Goal: Information Seeking & Learning: Learn about a topic

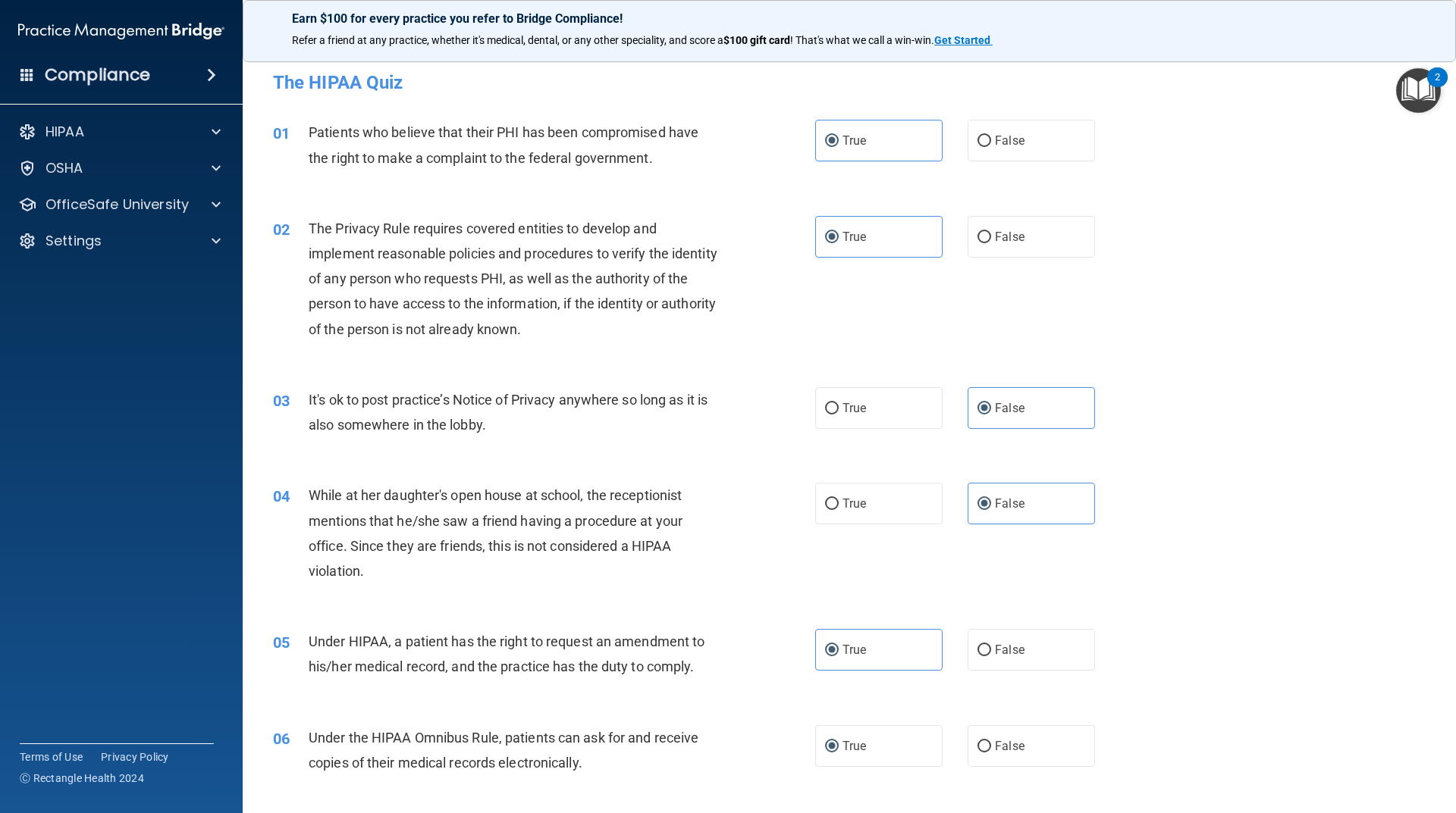
scroll to position [1365, 0]
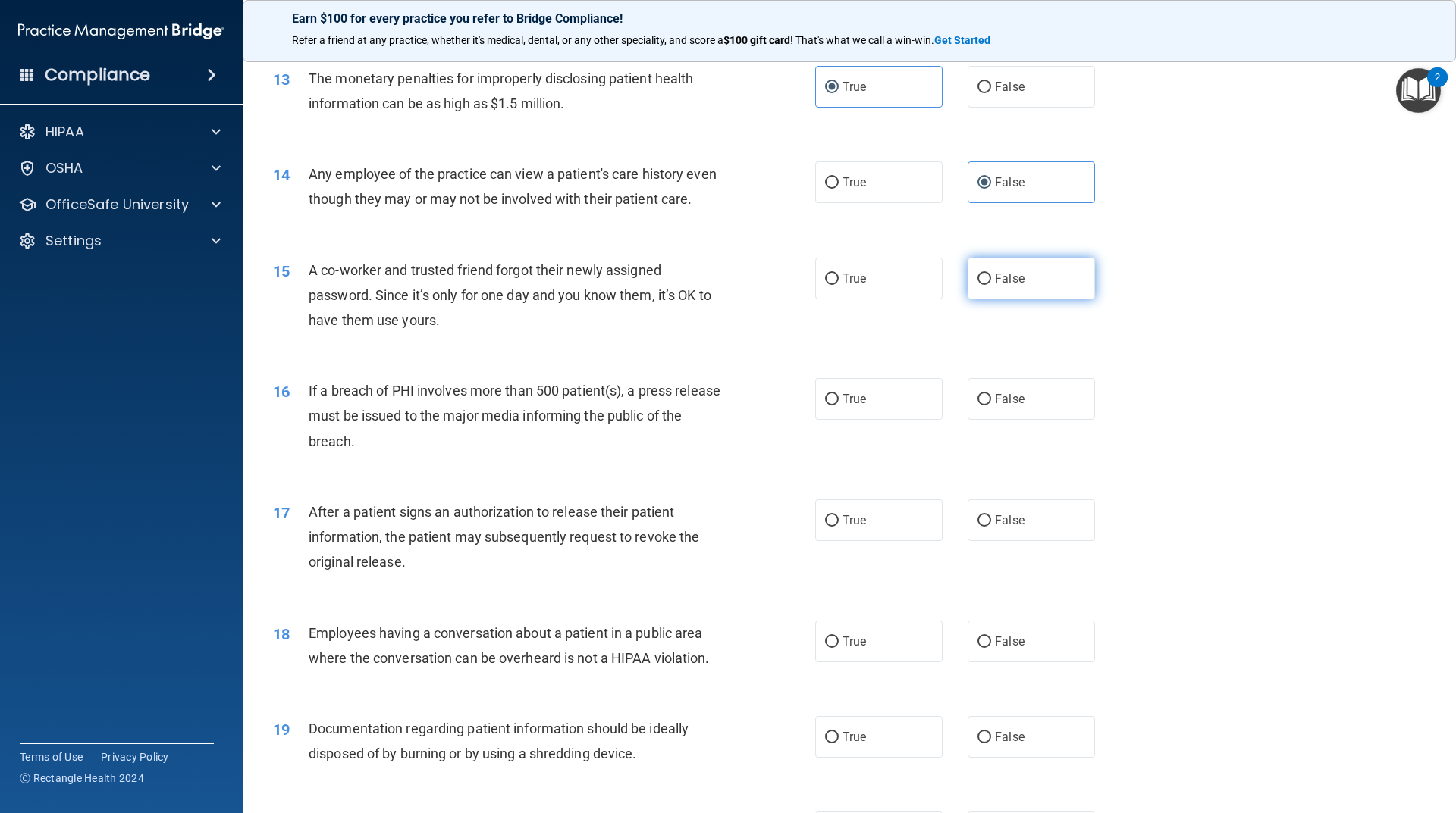
click at [1013, 286] on span "False" at bounding box center [1009, 279] width 30 height 15
click at [991, 285] on input "False" at bounding box center [984, 279] width 14 height 12
radio input "true"
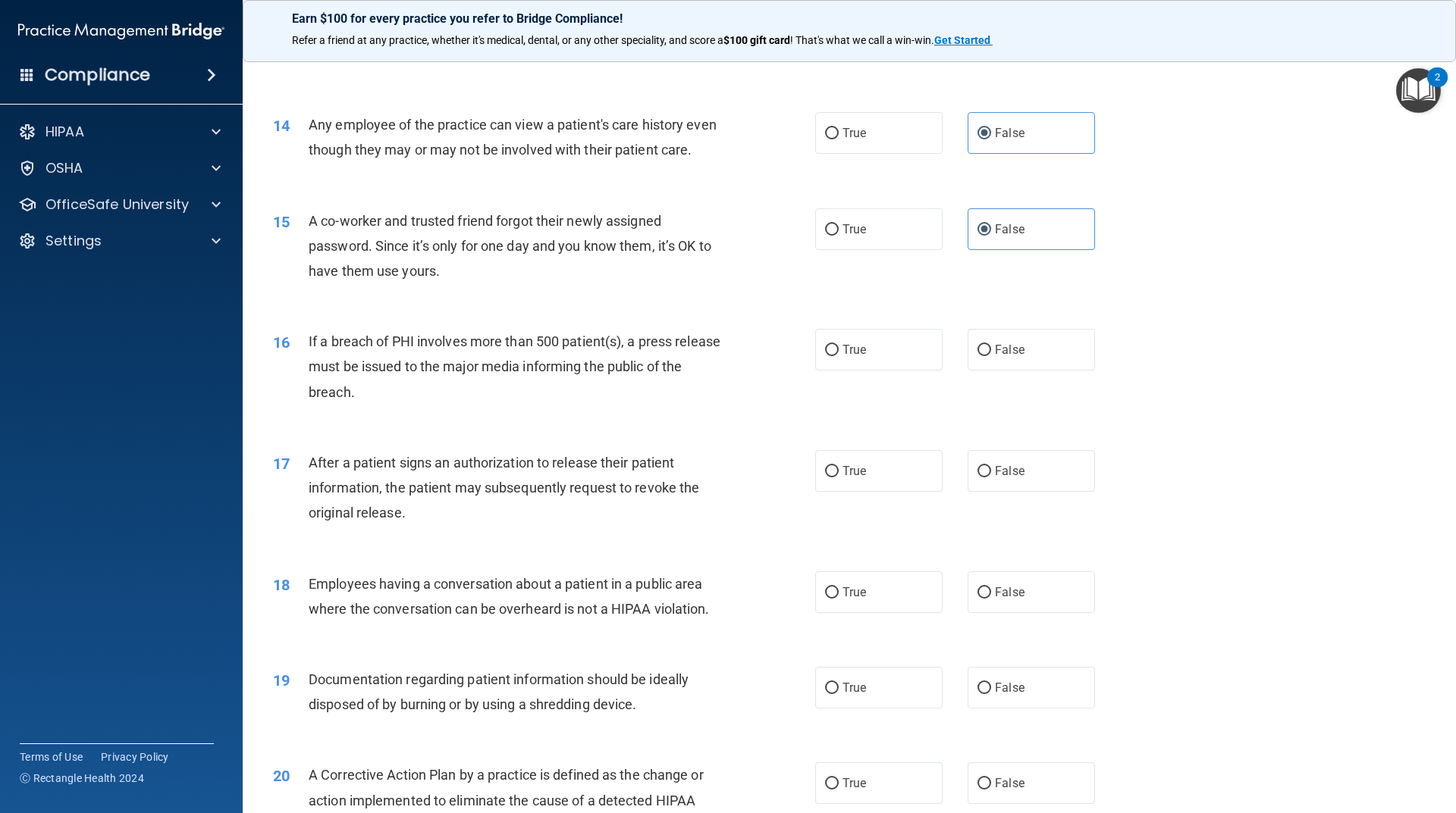
scroll to position [1440, 0]
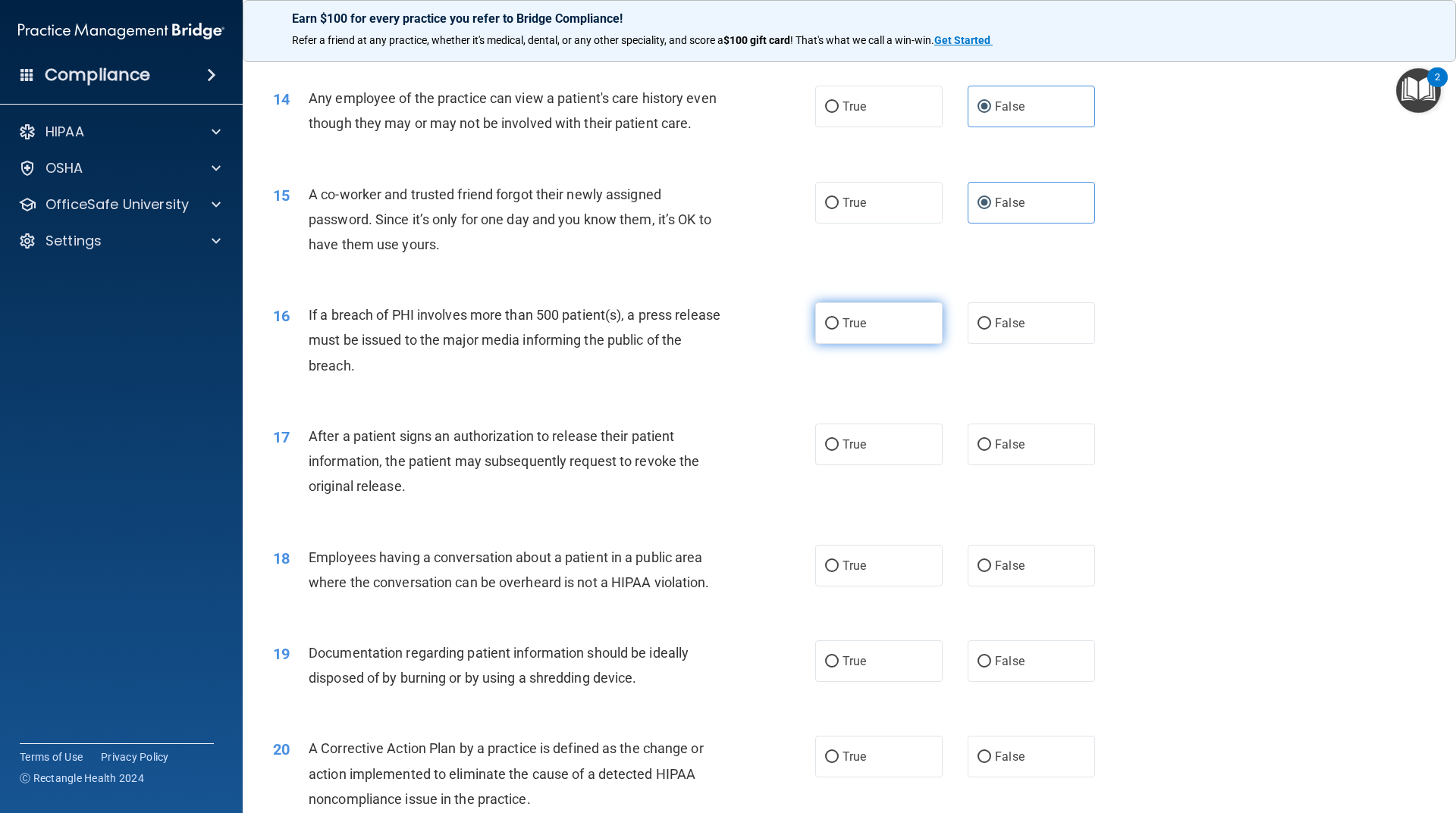
click at [861, 343] on label "True" at bounding box center [879, 324] width 128 height 42
click at [839, 330] on input "True" at bounding box center [832, 324] width 14 height 12
radio input "true"
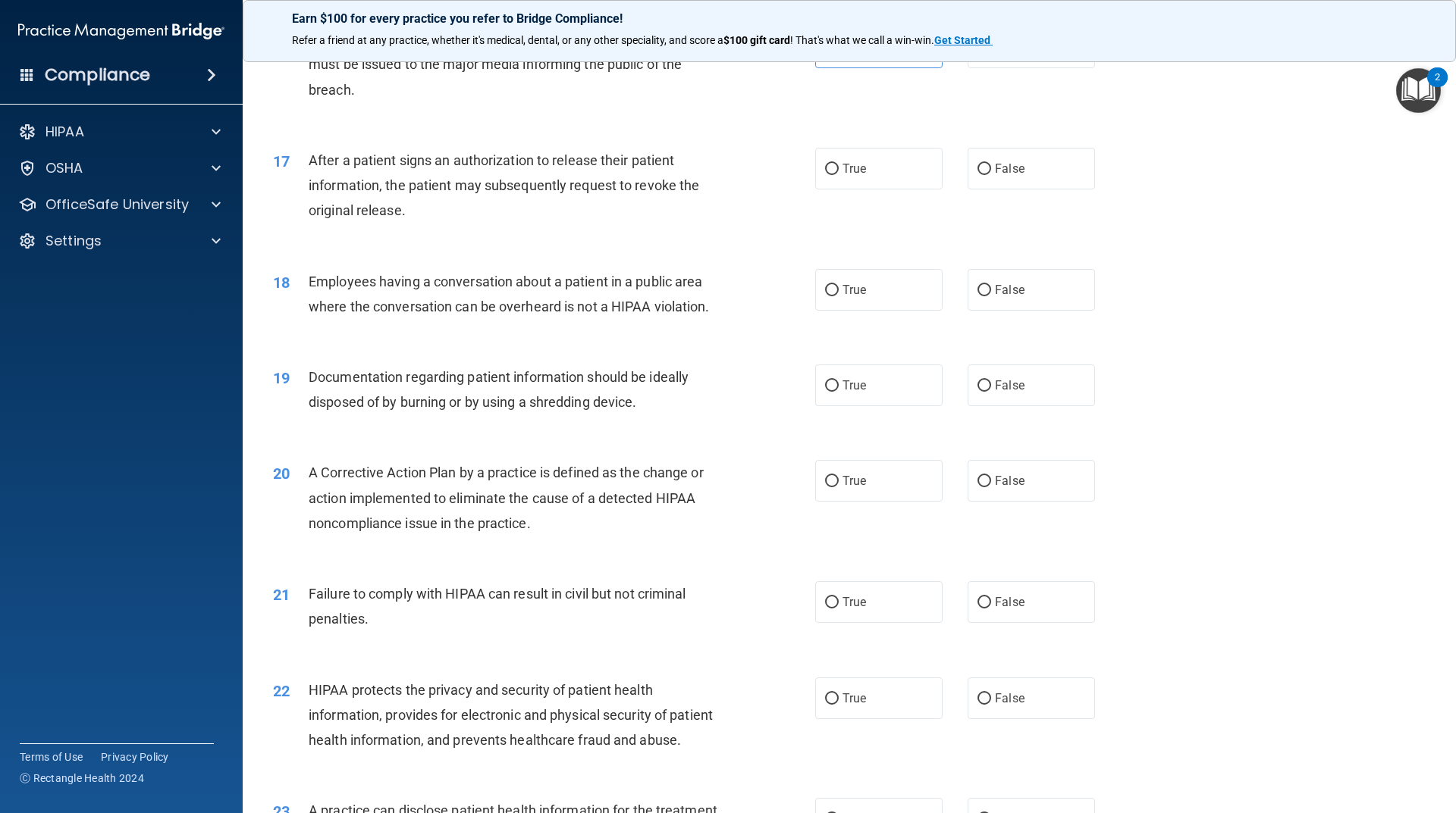
scroll to position [1743, 0]
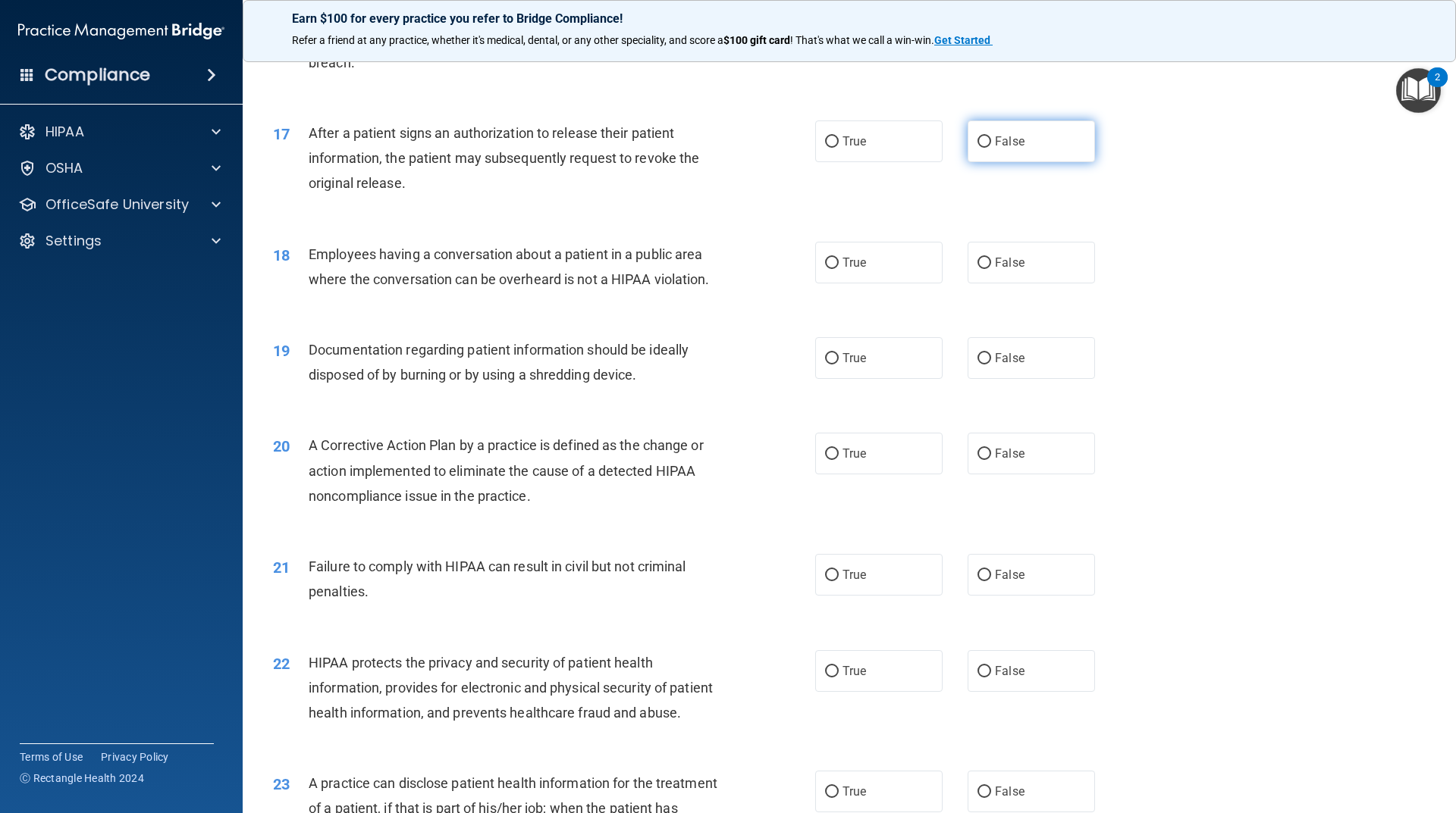
click at [987, 162] on label "False" at bounding box center [1031, 142] width 128 height 42
click at [987, 148] on input "False" at bounding box center [984, 142] width 14 height 12
radio input "true"
click at [843, 162] on label "True" at bounding box center [879, 142] width 128 height 42
click at [839, 148] on input "True" at bounding box center [832, 142] width 14 height 12
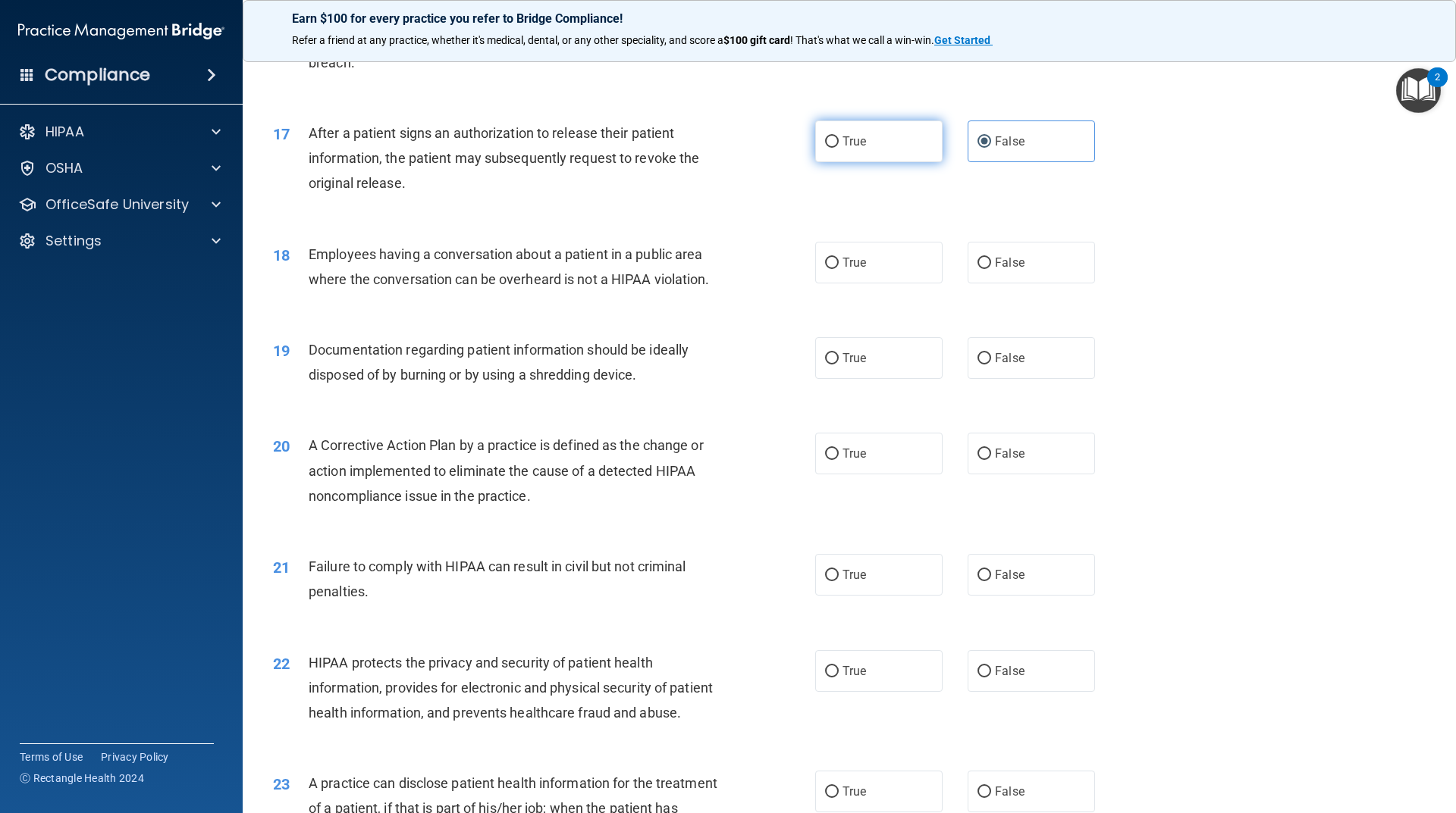
radio input "true"
radio input "false"
click at [1001, 270] on span "False" at bounding box center [1009, 262] width 30 height 15
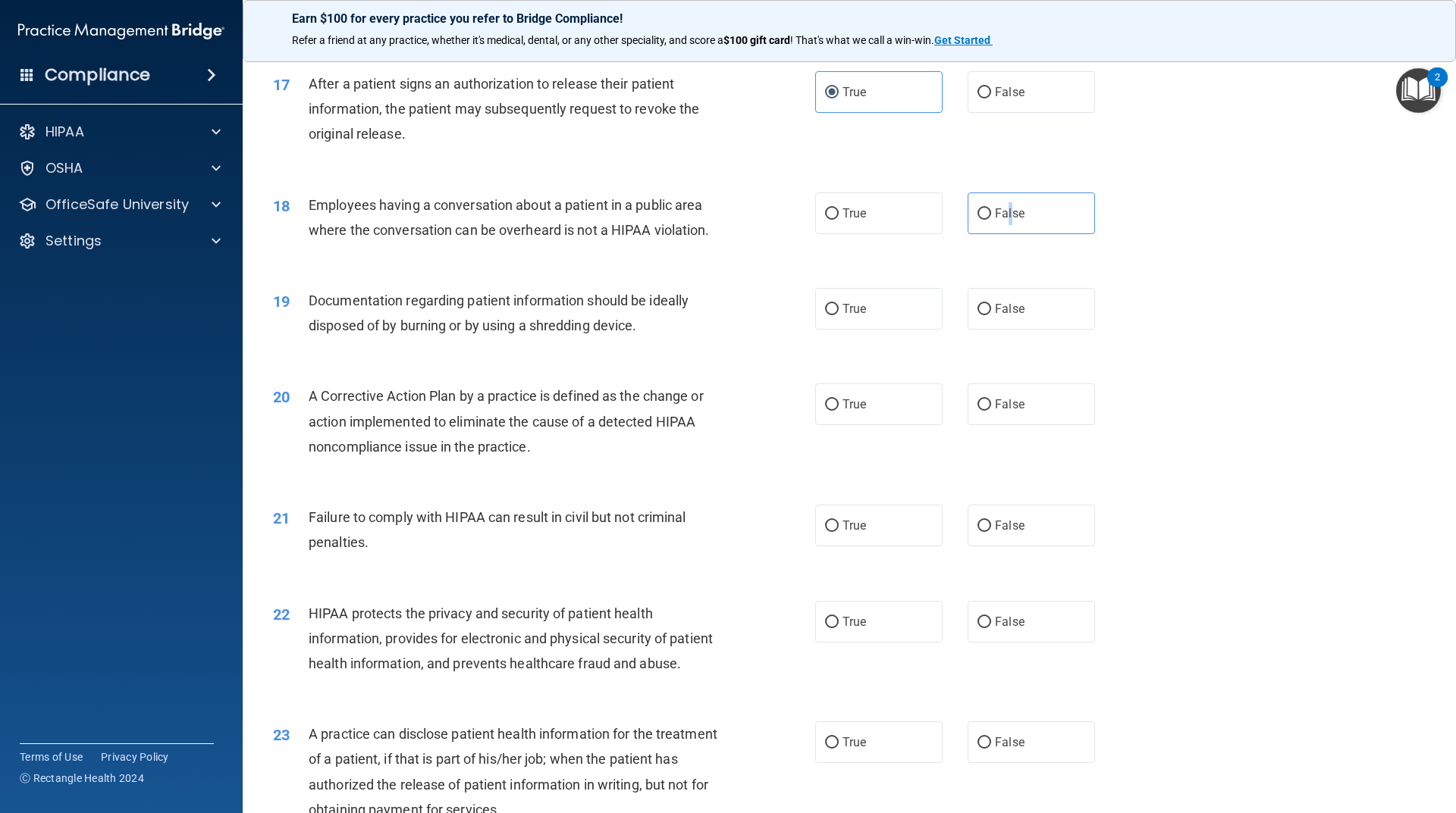
scroll to position [1819, 0]
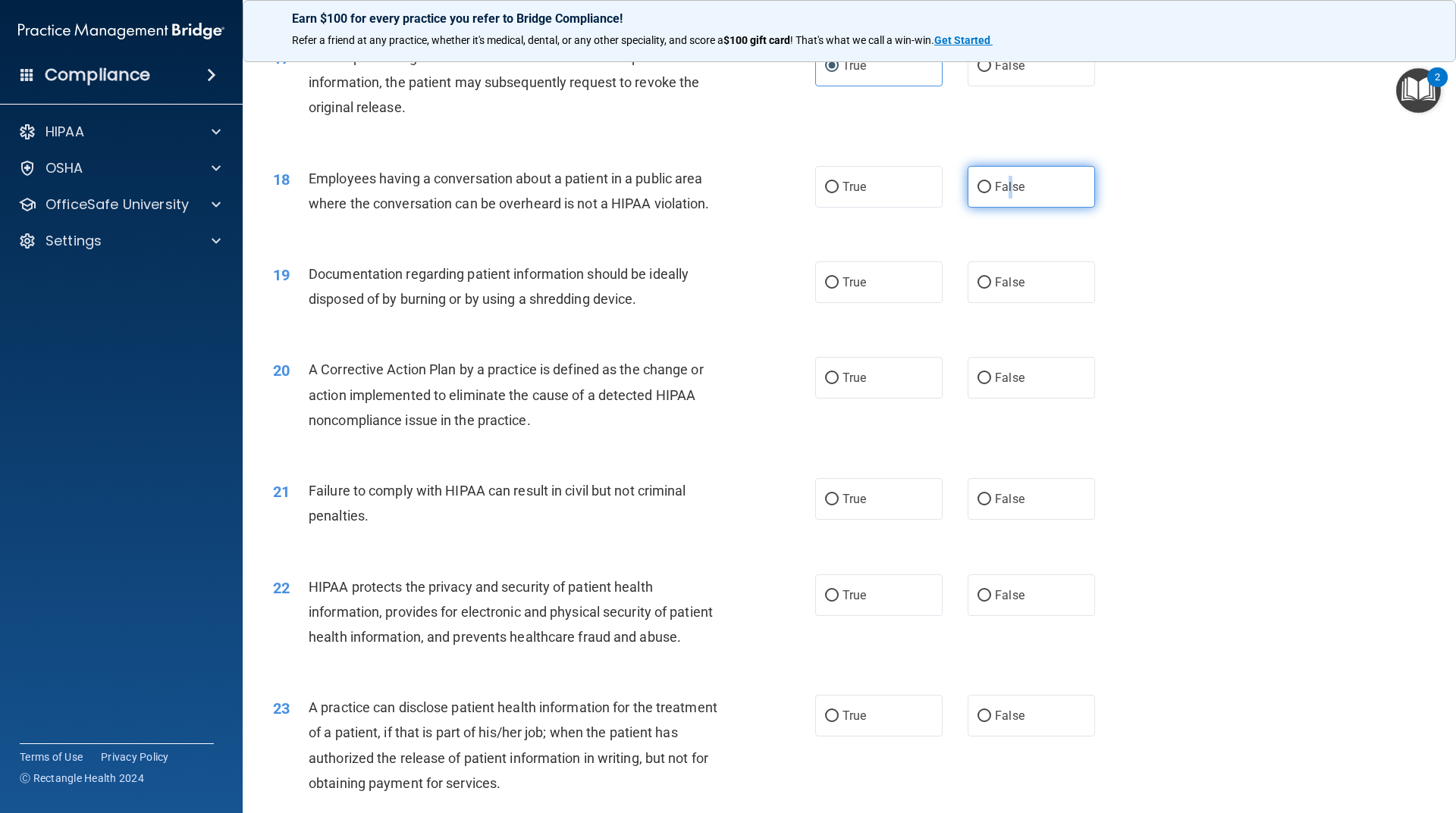
click at [977, 193] on input "False" at bounding box center [984, 187] width 14 height 12
radio input "true"
drag, startPoint x: 516, startPoint y: 266, endPoint x: 524, endPoint y: 272, distance: 10.0
click at [517, 243] on div "18 Employees having a conversation about a patient in a public area where the c…" at bounding box center [849, 194] width 1175 height 96
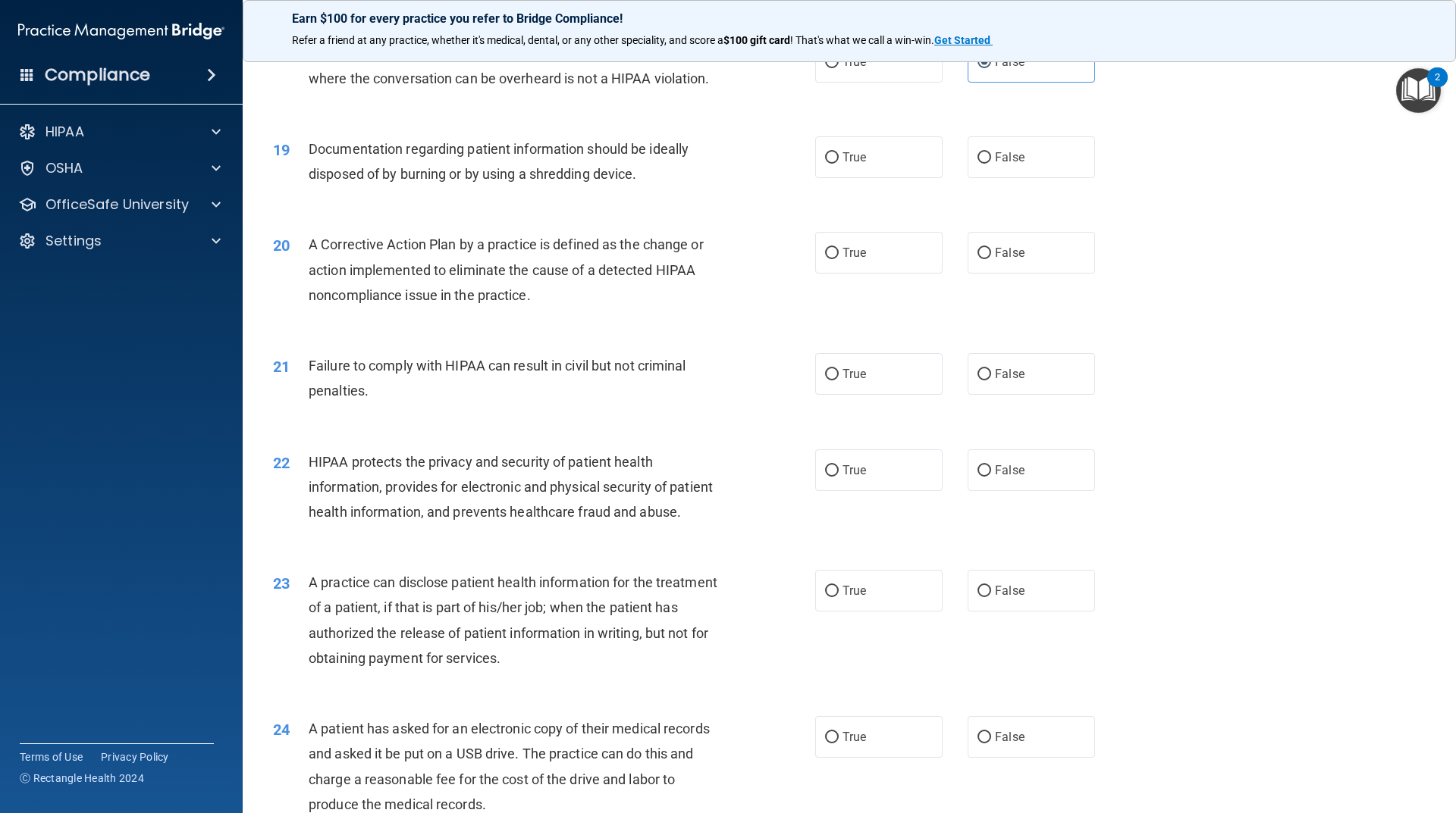
scroll to position [1971, 0]
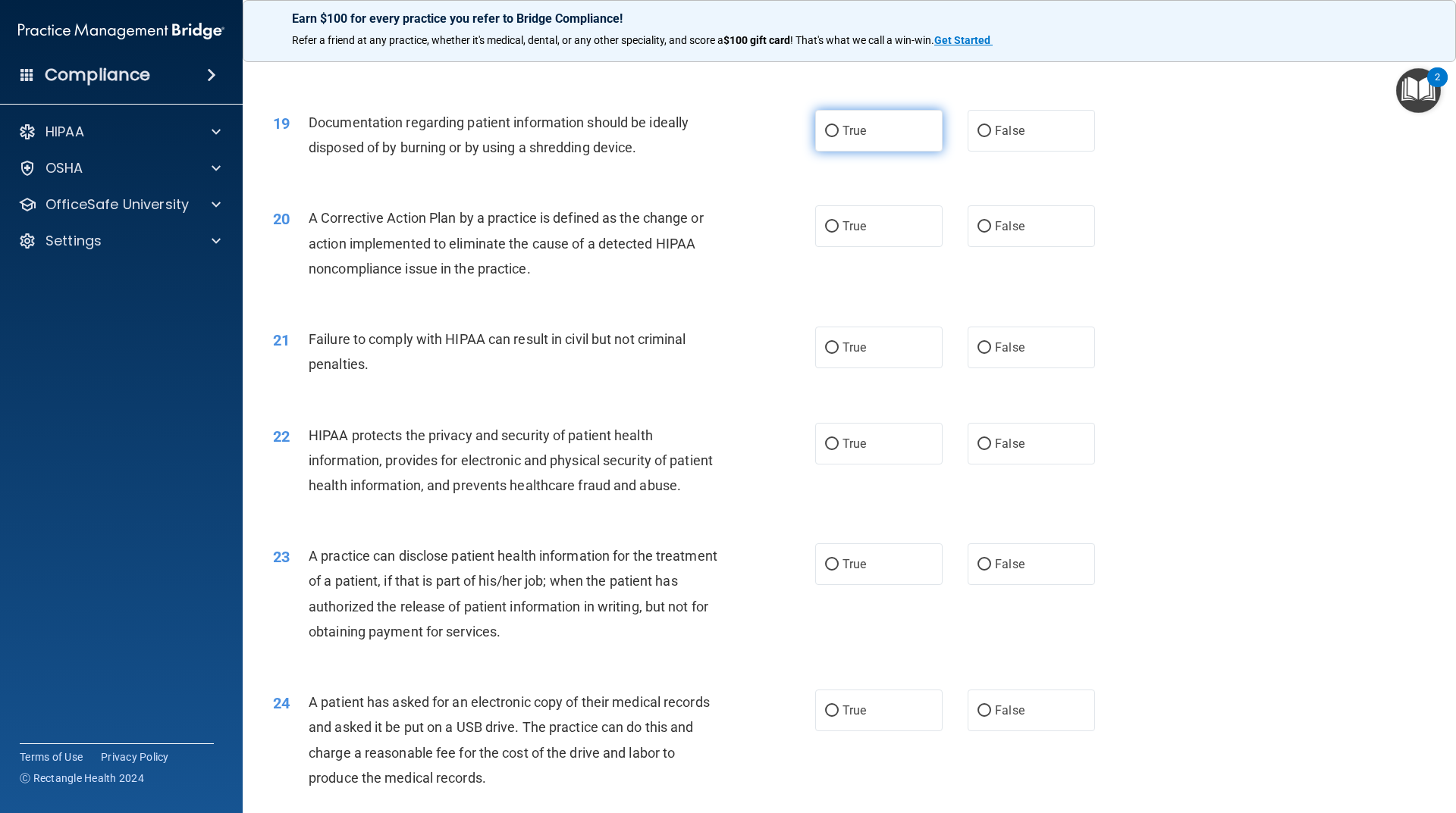
click at [879, 152] on label "True" at bounding box center [879, 131] width 128 height 42
click at [839, 137] on input "True" at bounding box center [832, 131] width 14 height 12
radio input "true"
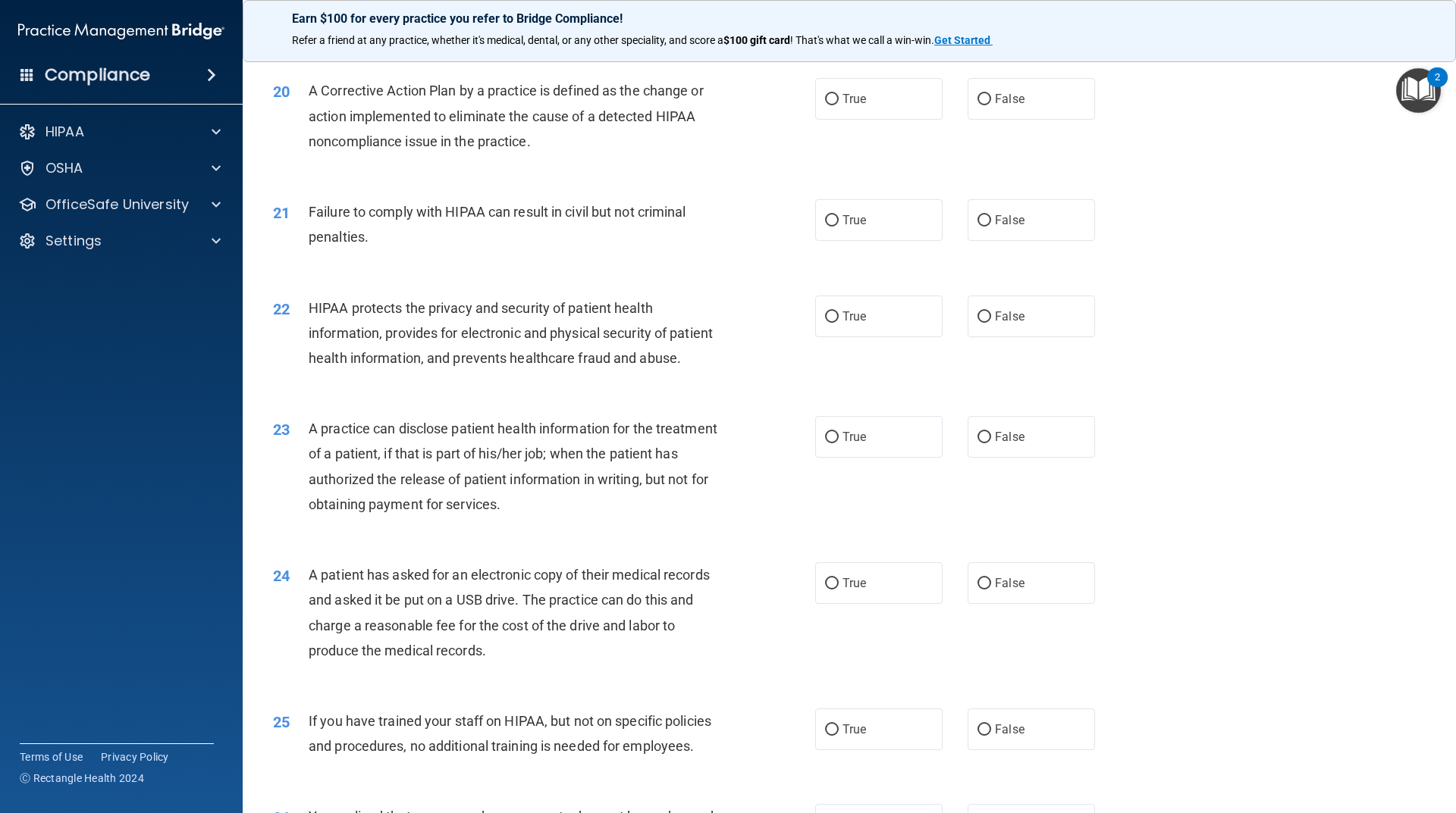
scroll to position [2122, 0]
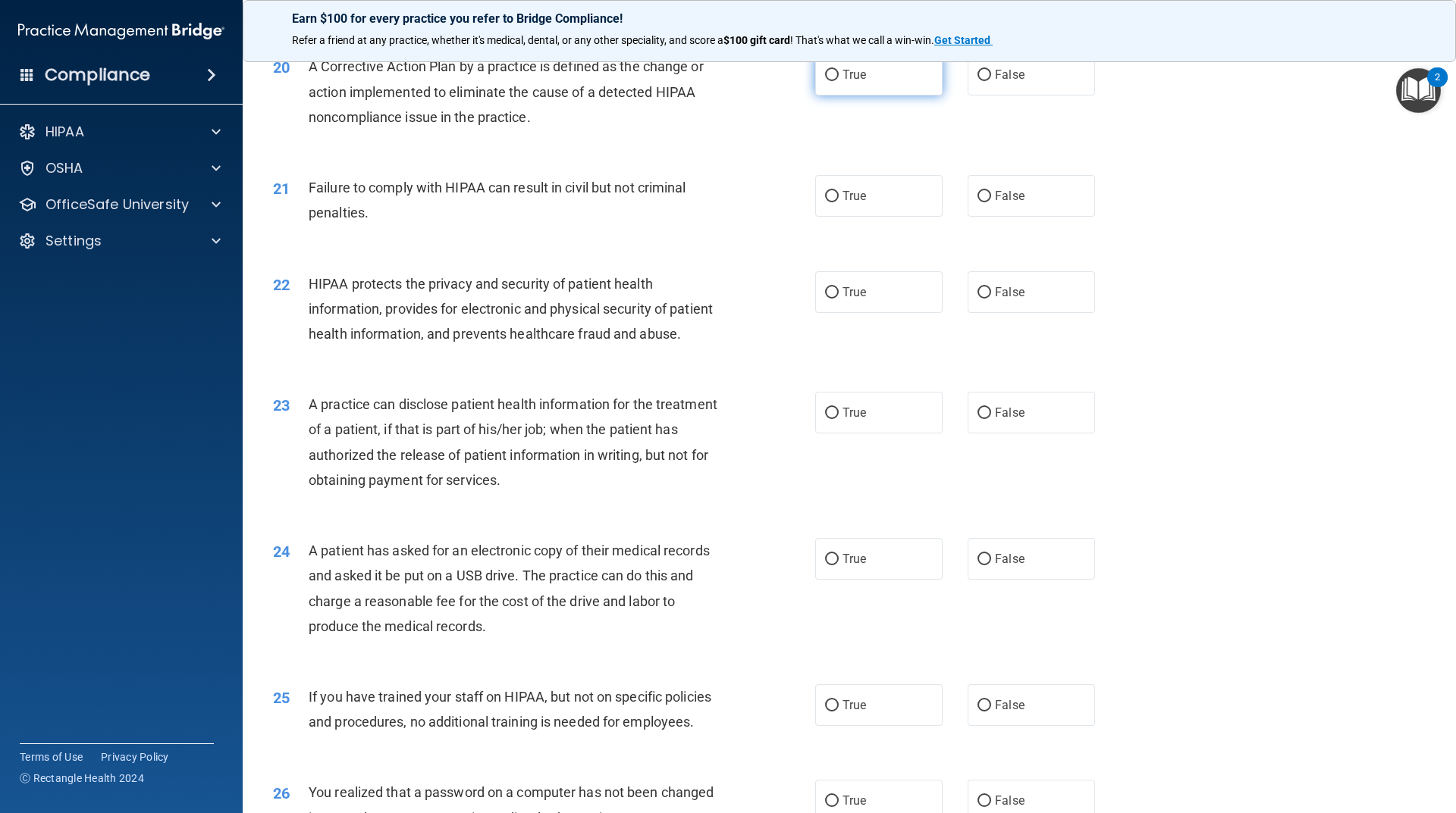
click at [891, 96] on label "True" at bounding box center [879, 75] width 128 height 42
click at [839, 81] on input "True" at bounding box center [832, 75] width 14 height 12
radio input "true"
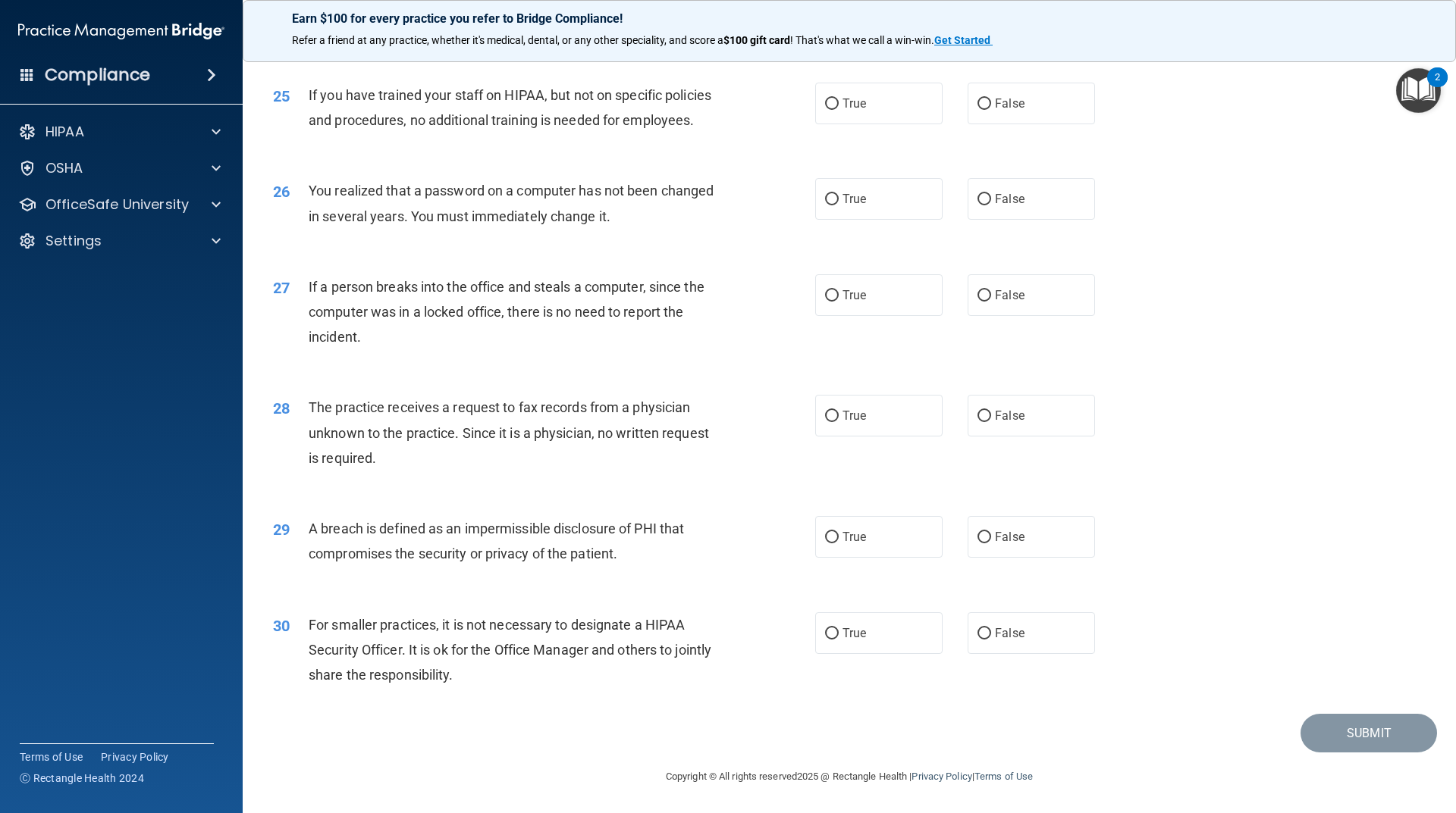
scroll to position [2774, 0]
click at [1029, 628] on label "False" at bounding box center [1031, 633] width 128 height 42
click at [991, 629] on input "False" at bounding box center [984, 634] width 14 height 12
radio input "true"
click at [879, 545] on label "True" at bounding box center [879, 537] width 128 height 42
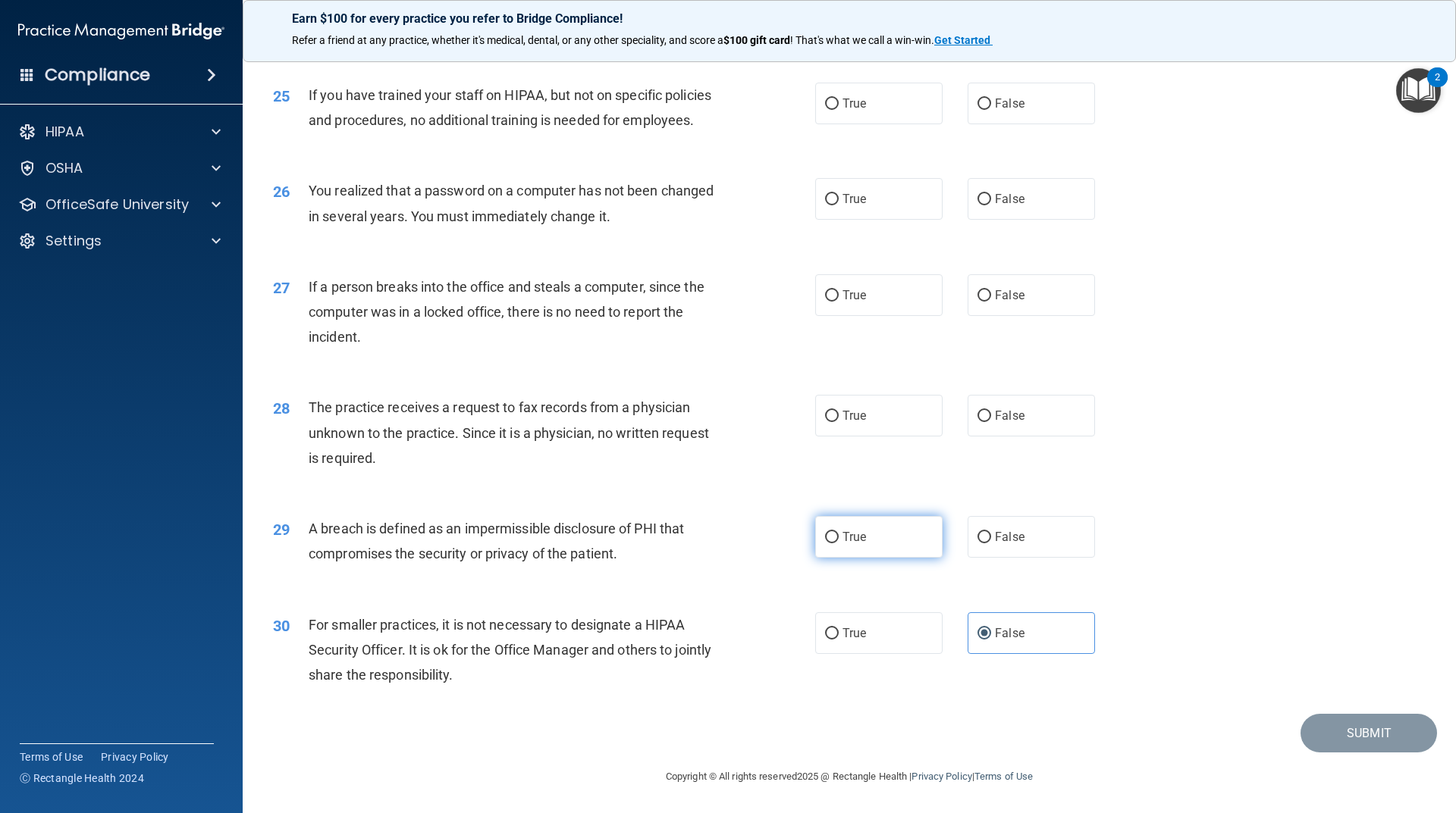
click at [839, 544] on input "True" at bounding box center [832, 538] width 14 height 12
radio input "true"
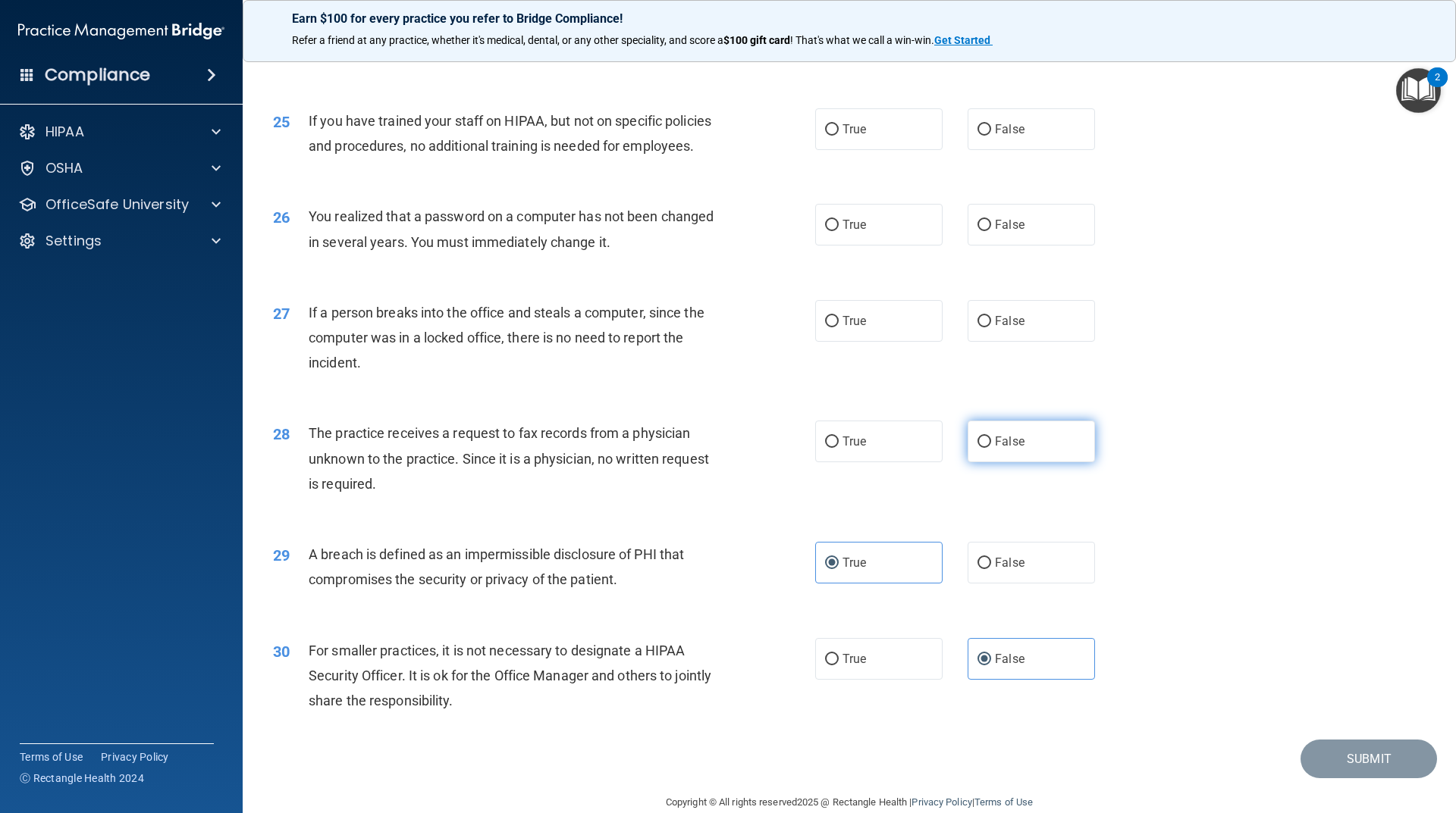
click at [1002, 449] on span "False" at bounding box center [1009, 441] width 30 height 15
click at [991, 448] on input "False" at bounding box center [984, 442] width 14 height 12
radio input "true"
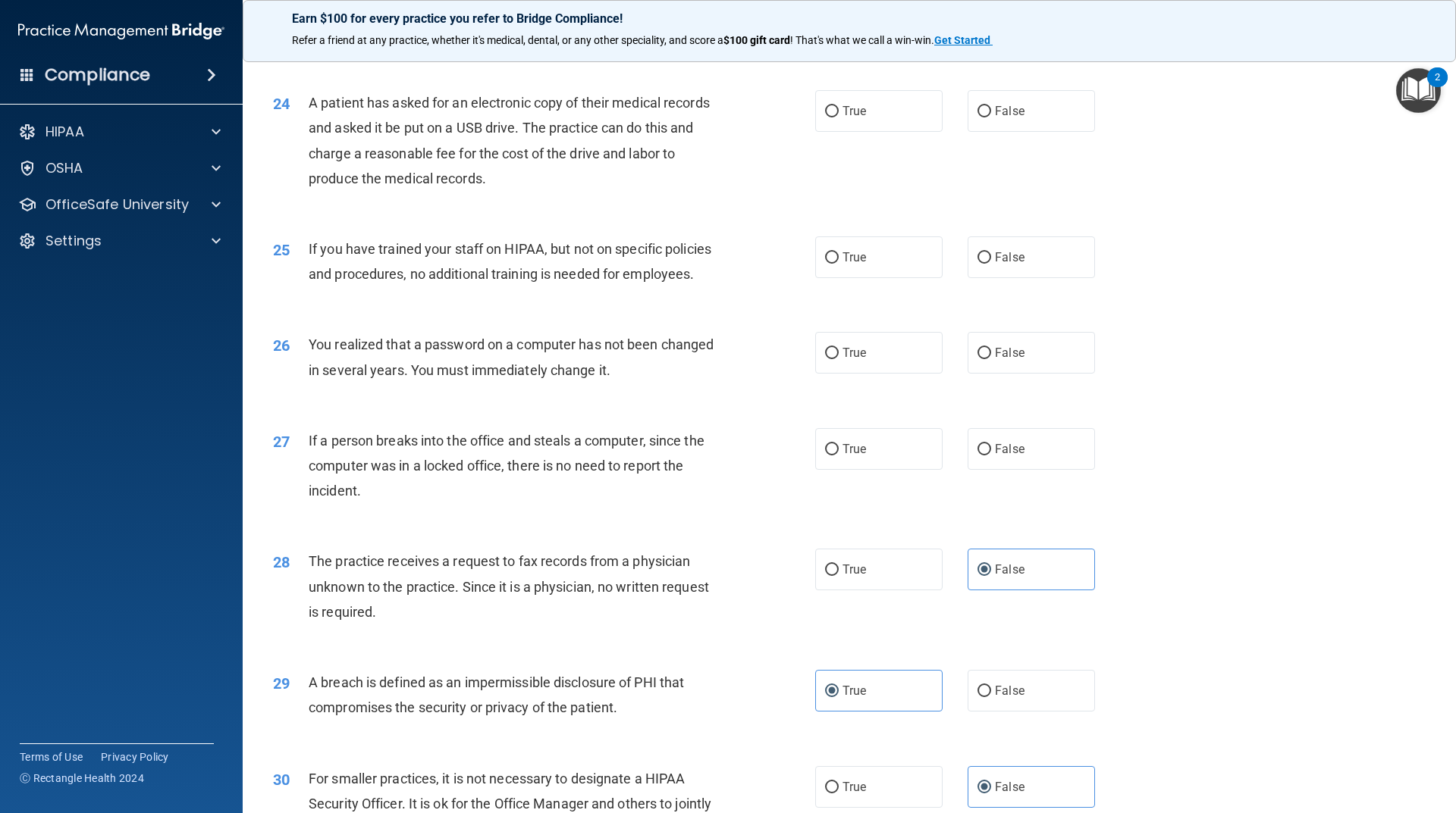
scroll to position [2547, 0]
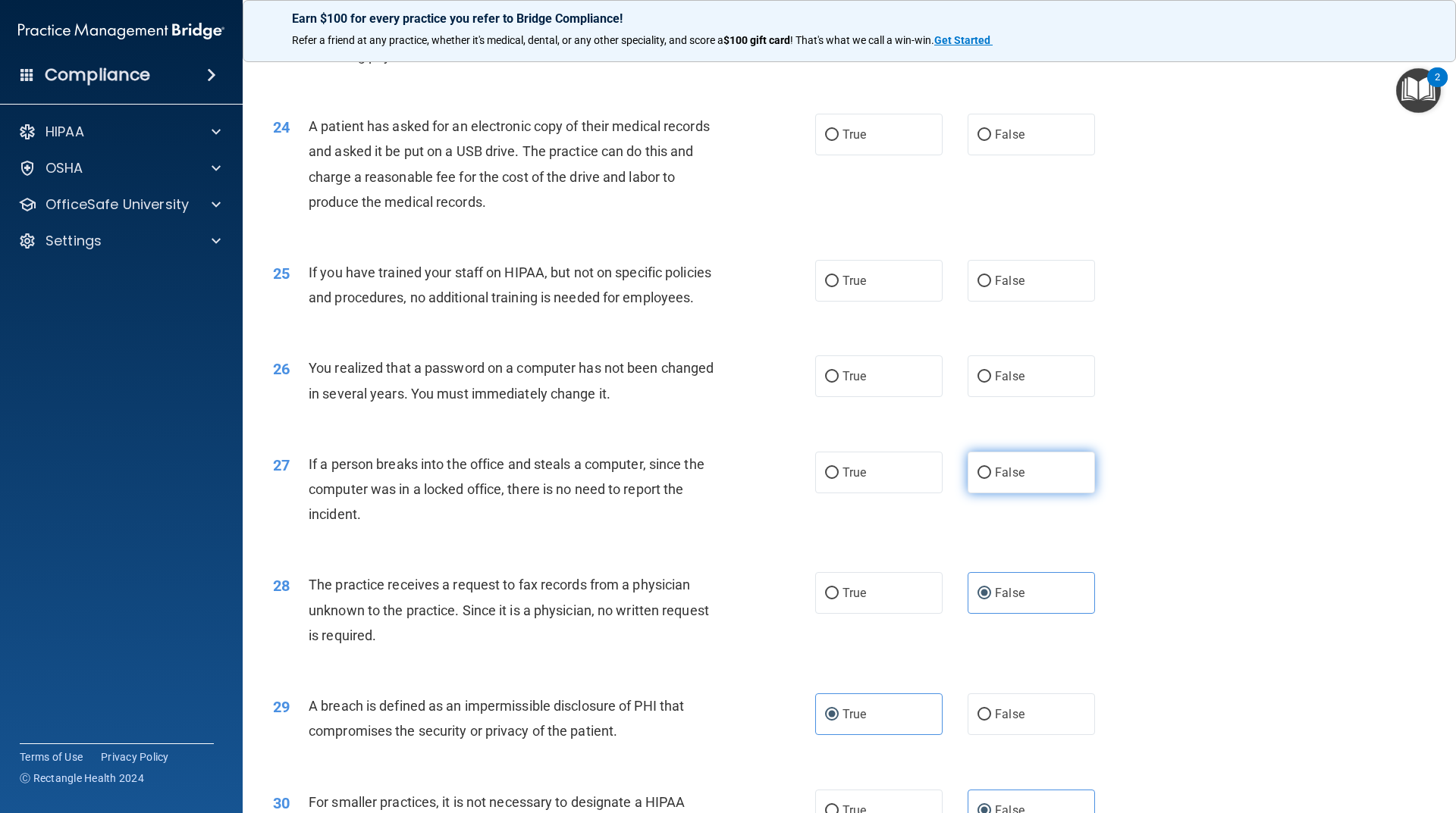
click at [1051, 493] on label "False" at bounding box center [1031, 473] width 128 height 42
click at [991, 479] on input "False" at bounding box center [984, 473] width 14 height 12
radio input "true"
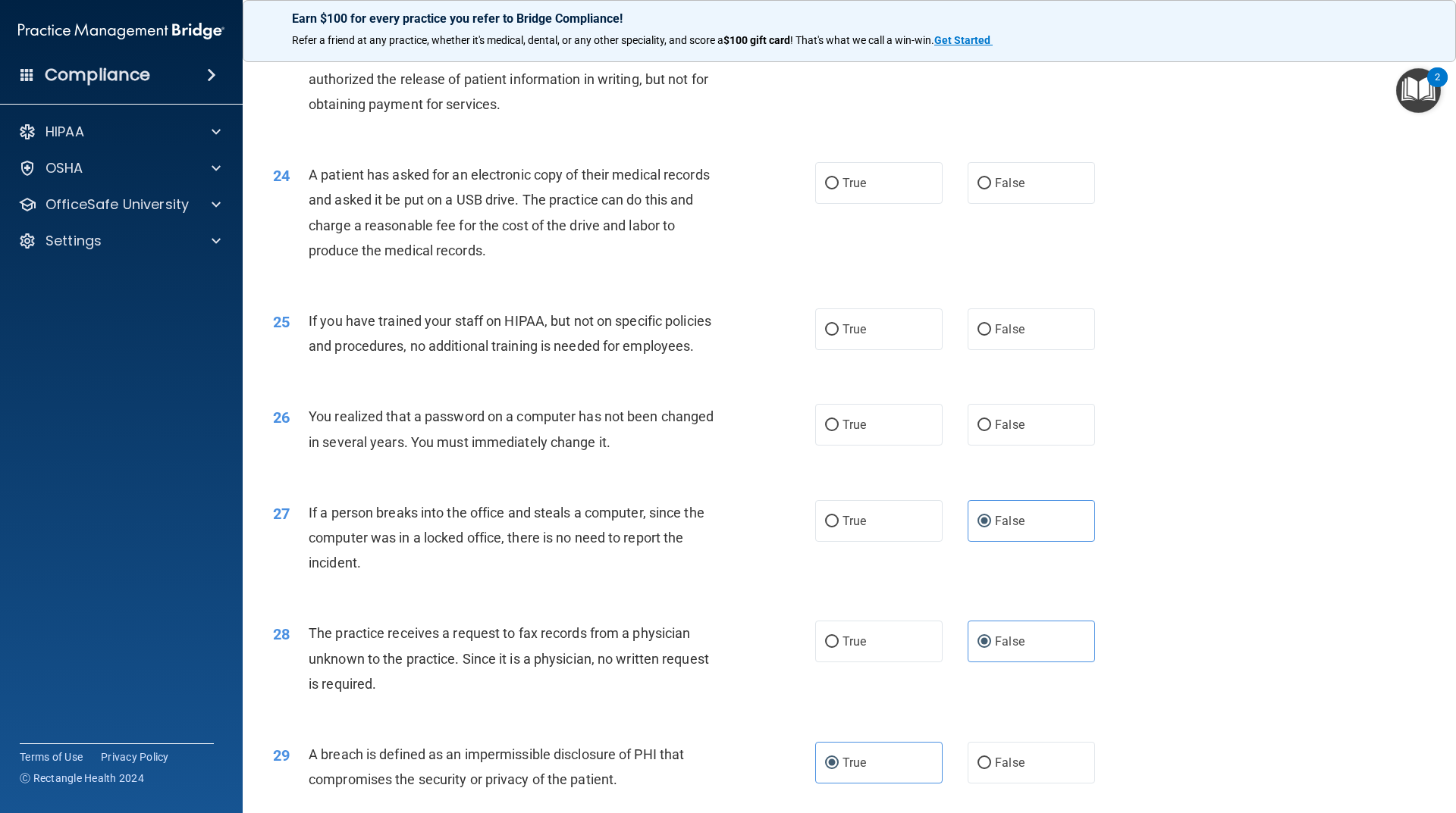
scroll to position [2471, 0]
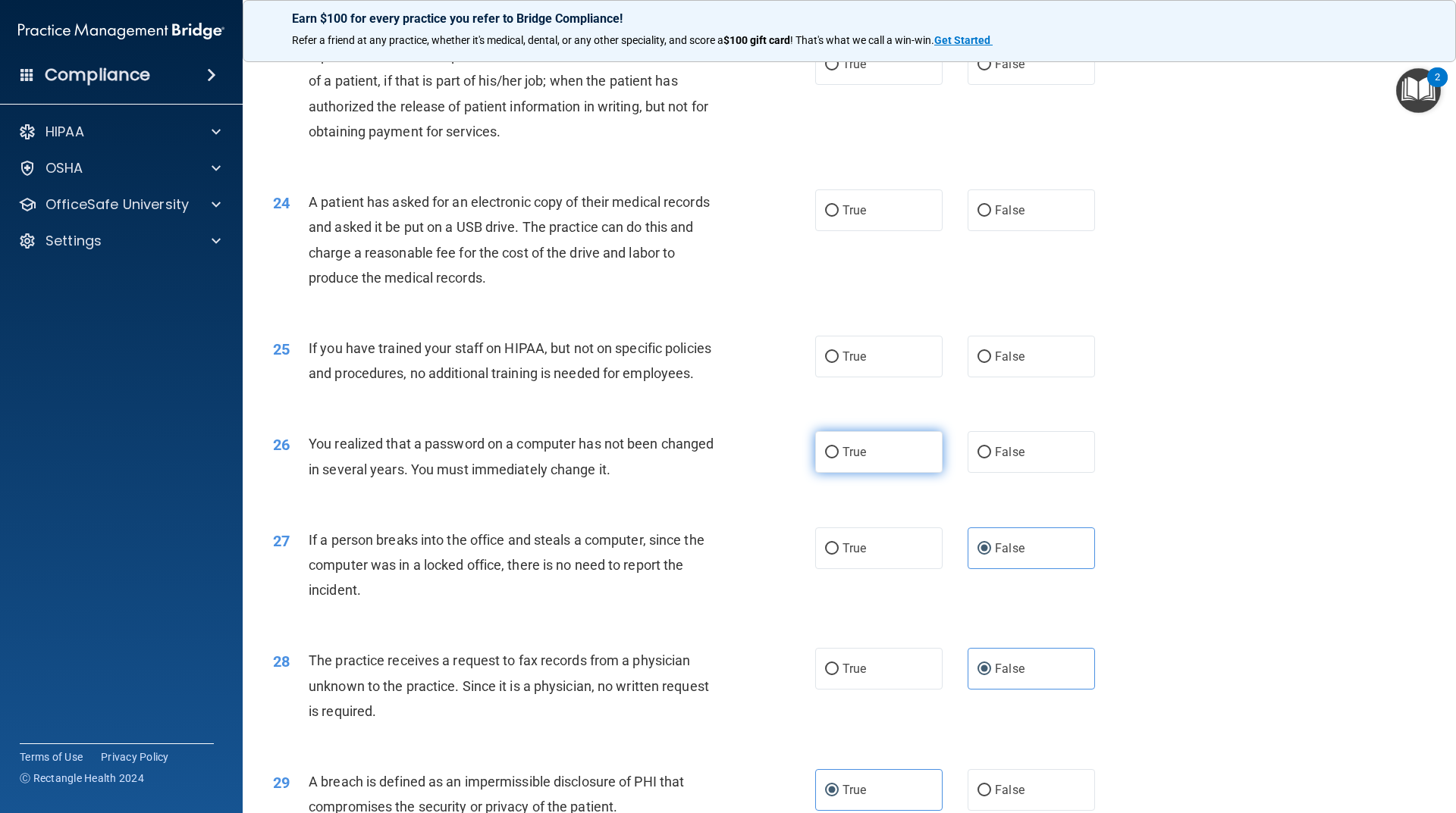
click at [875, 473] on label "True" at bounding box center [879, 452] width 128 height 42
click at [839, 458] on input "True" at bounding box center [832, 453] width 14 height 12
radio input "true"
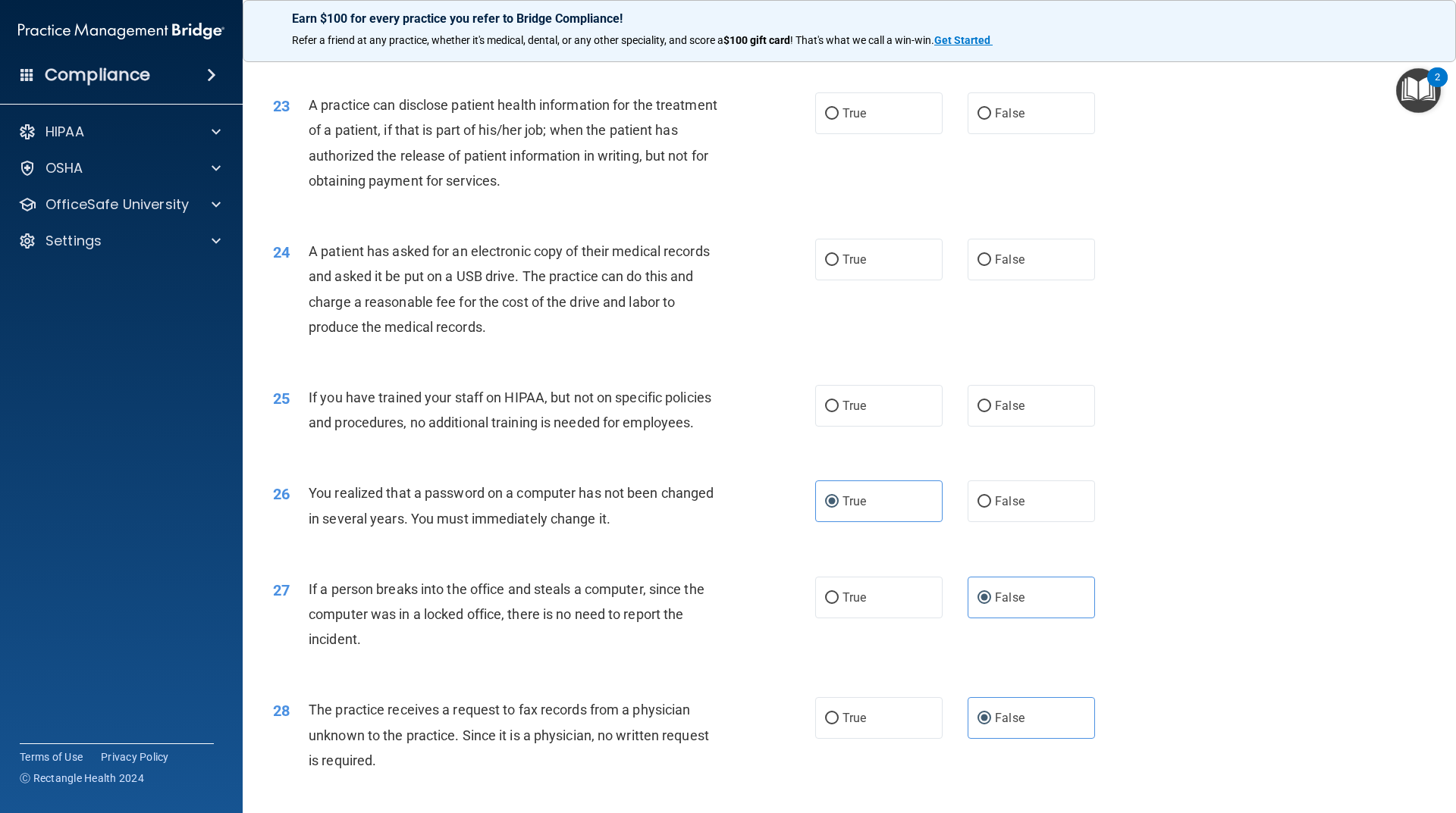
scroll to position [2395, 0]
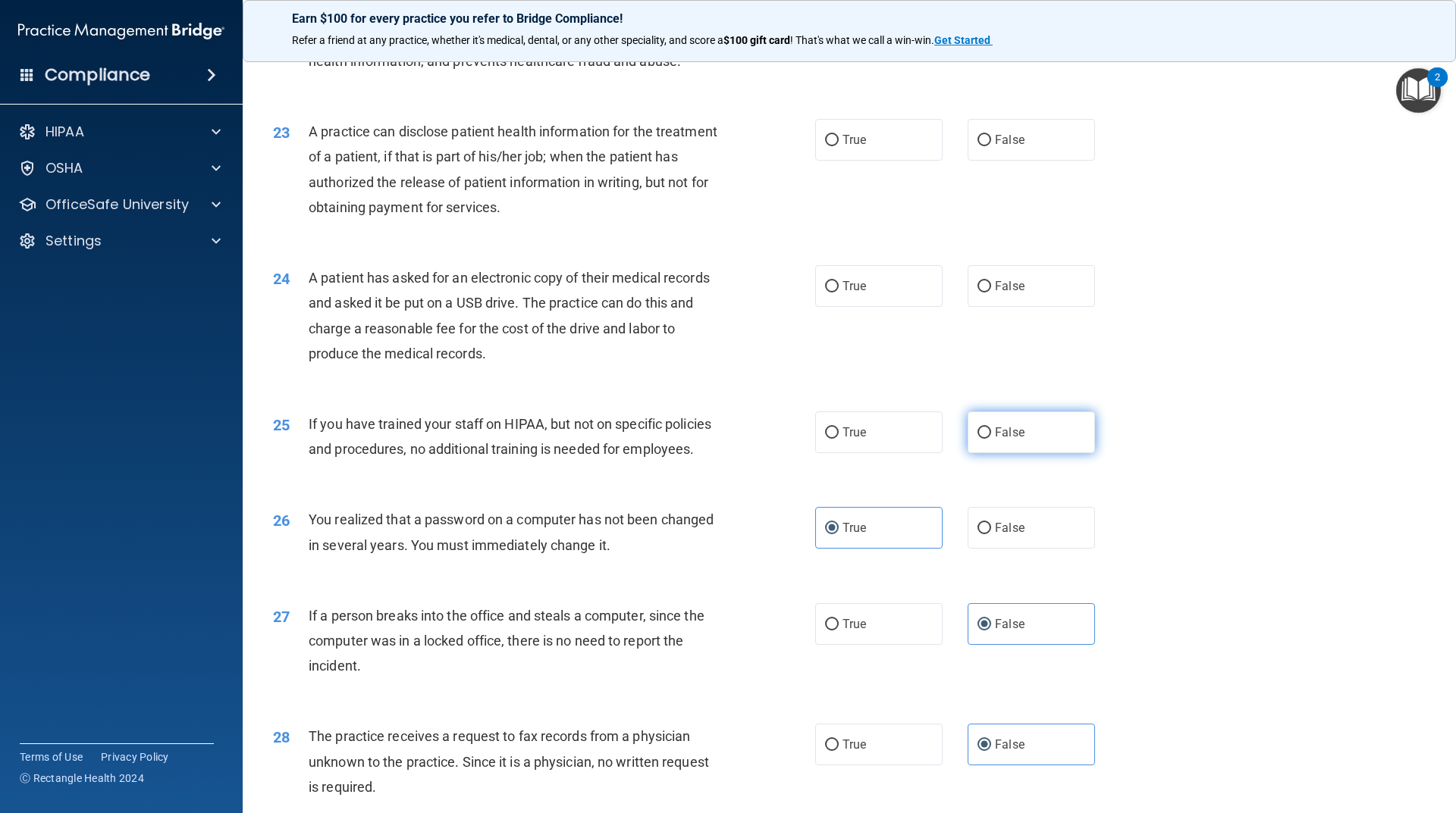
drag, startPoint x: 1040, startPoint y: 491, endPoint x: 1030, endPoint y: 501, distance: 14.1
click at [1040, 454] on label "False" at bounding box center [1031, 433] width 128 height 42
click at [991, 439] on input "False" at bounding box center [984, 433] width 14 height 12
radio input "true"
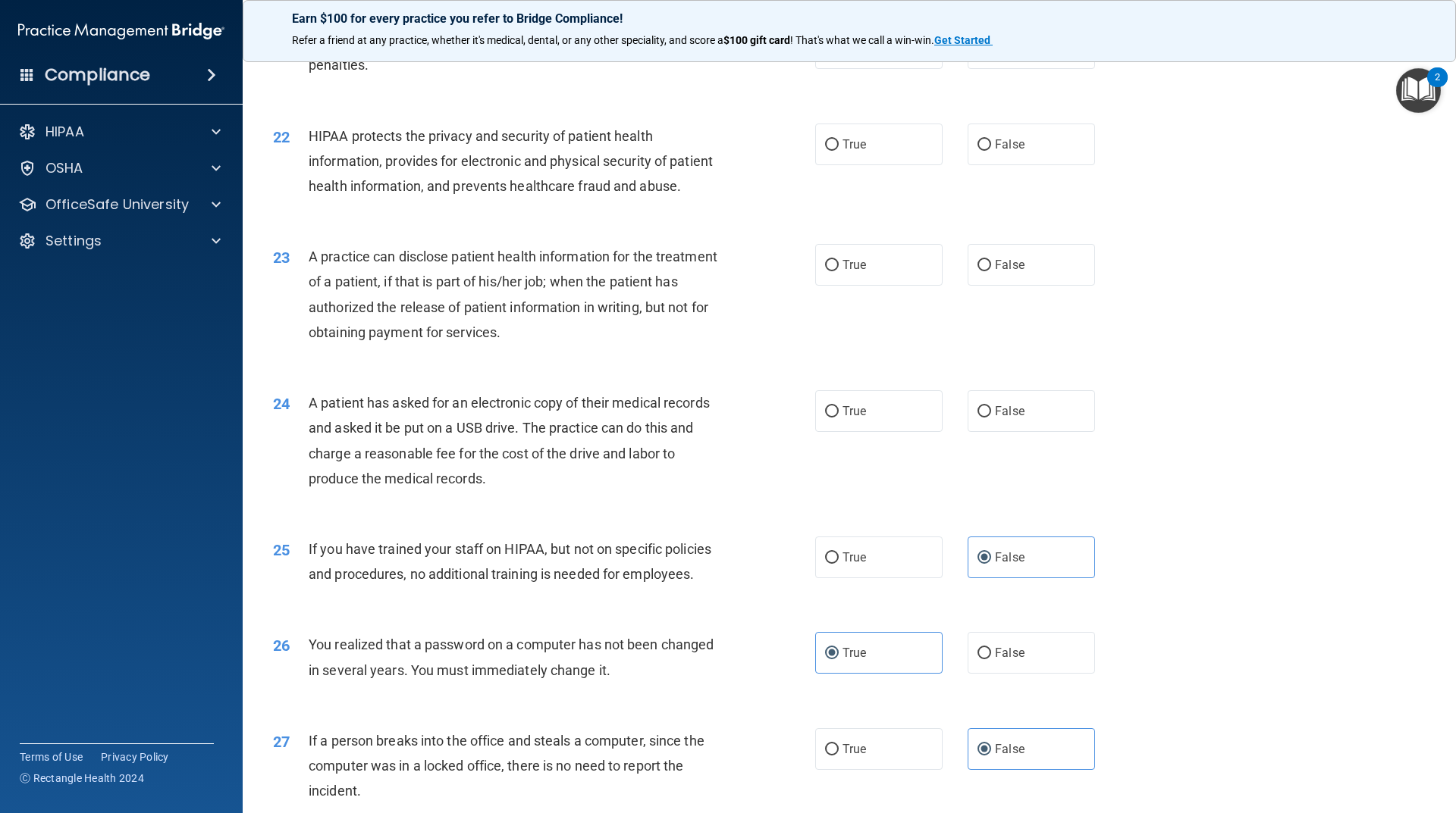
scroll to position [2244, 0]
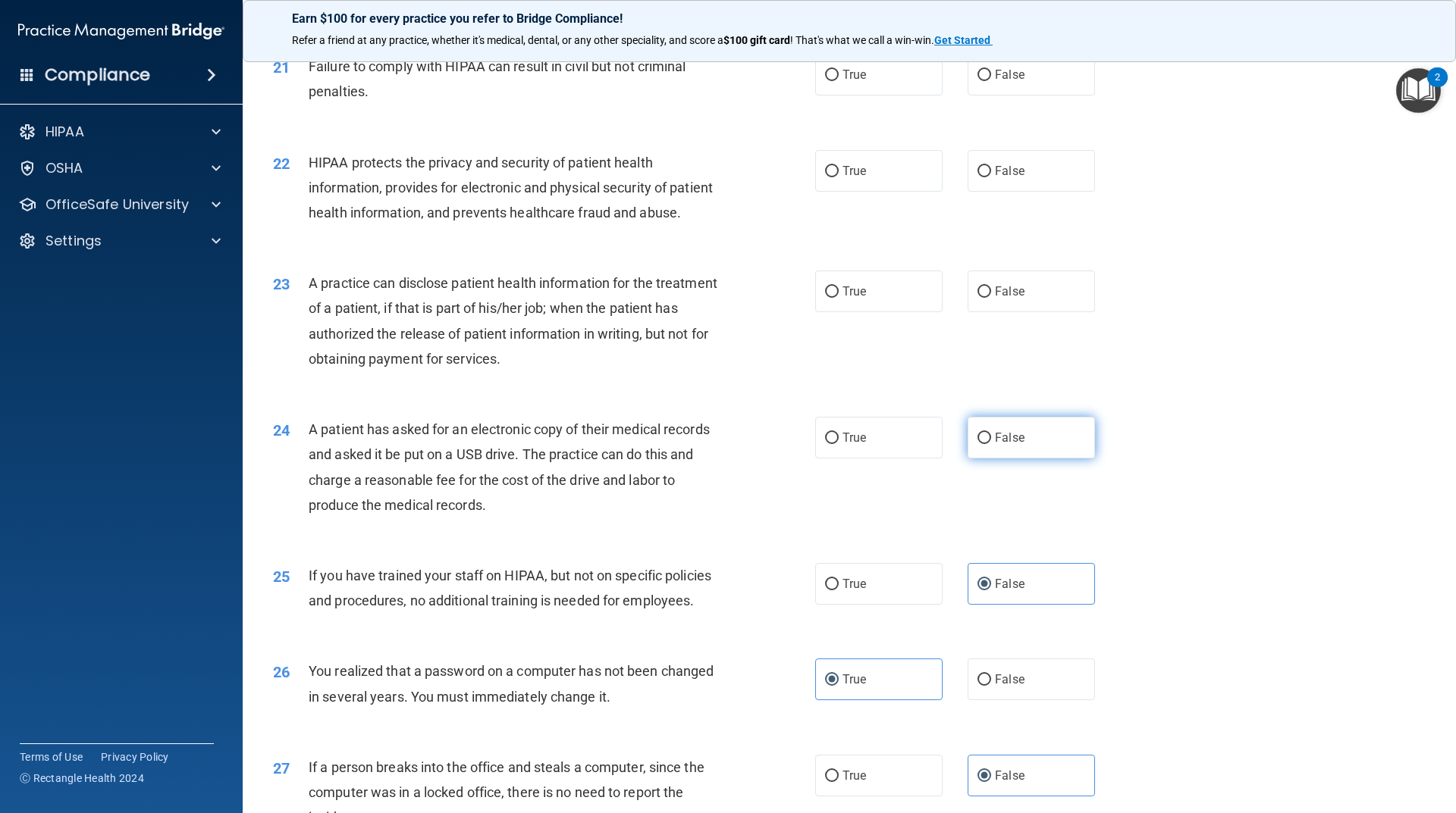
click at [1063, 458] on label "False" at bounding box center [1031, 438] width 128 height 42
click at [991, 444] on input "False" at bounding box center [984, 438] width 14 height 12
radio input "true"
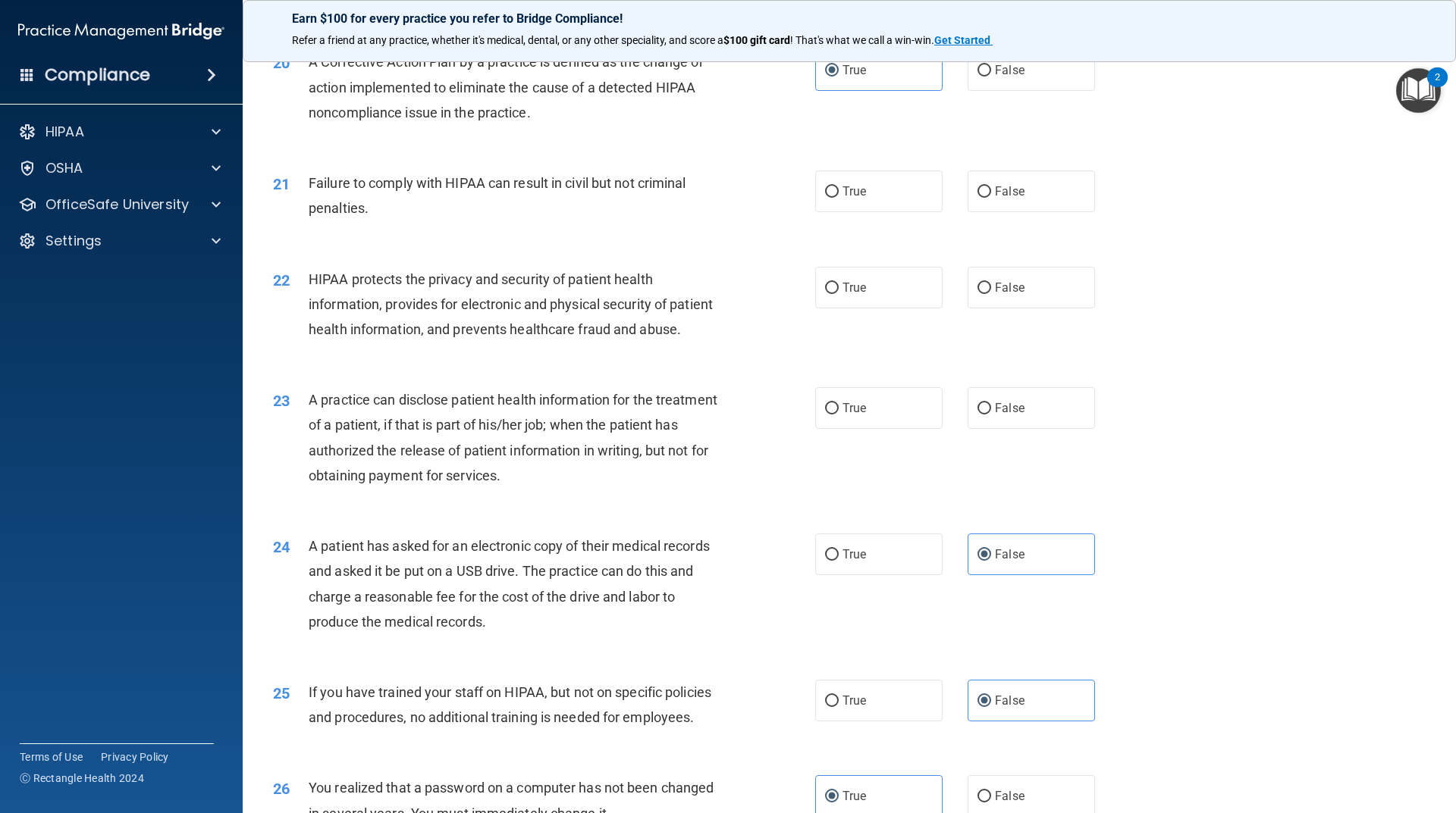
scroll to position [2092, 0]
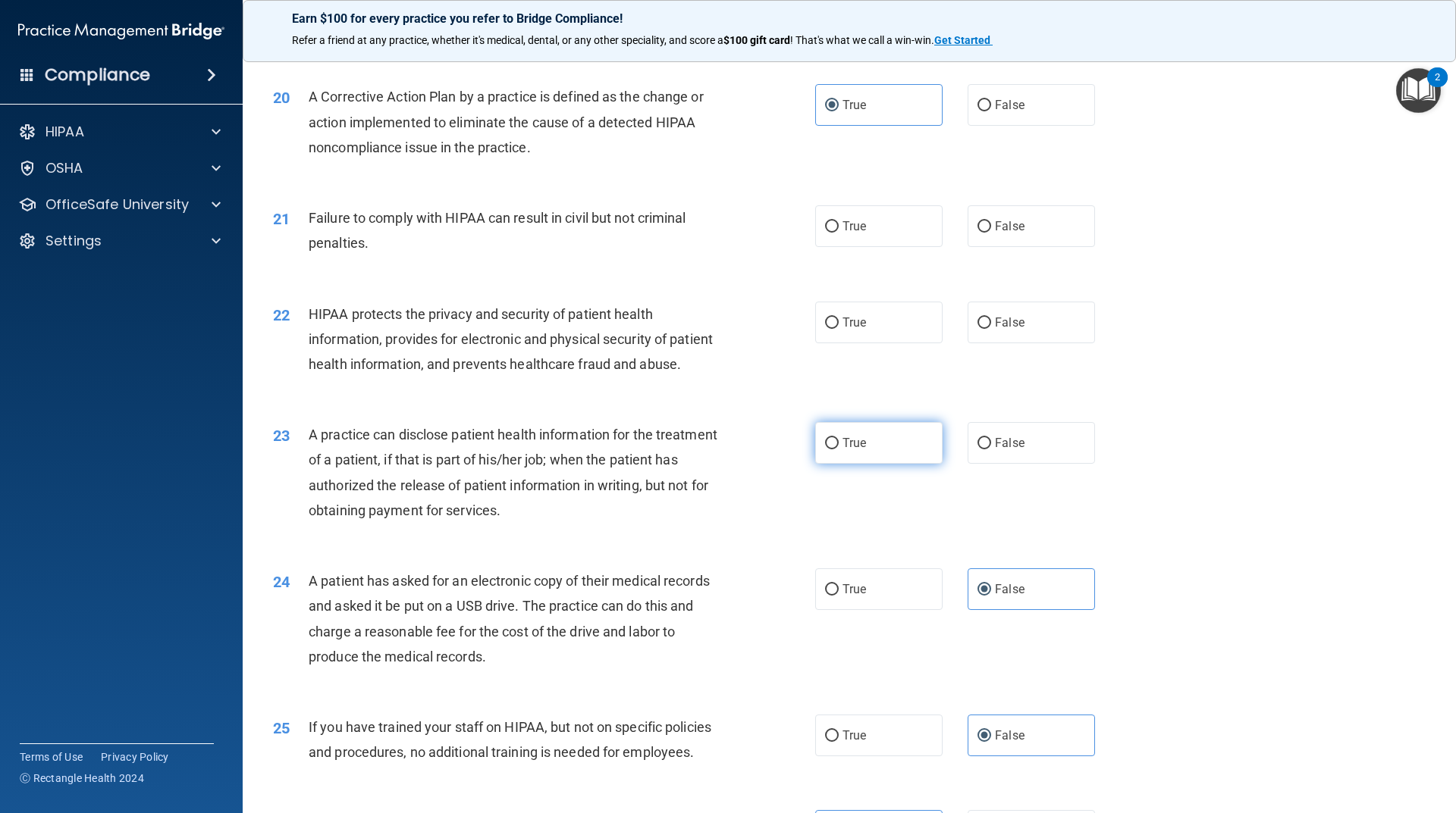
click at [898, 464] on label "True" at bounding box center [879, 443] width 128 height 42
click at [839, 450] on input "True" at bounding box center [832, 443] width 14 height 12
radio input "true"
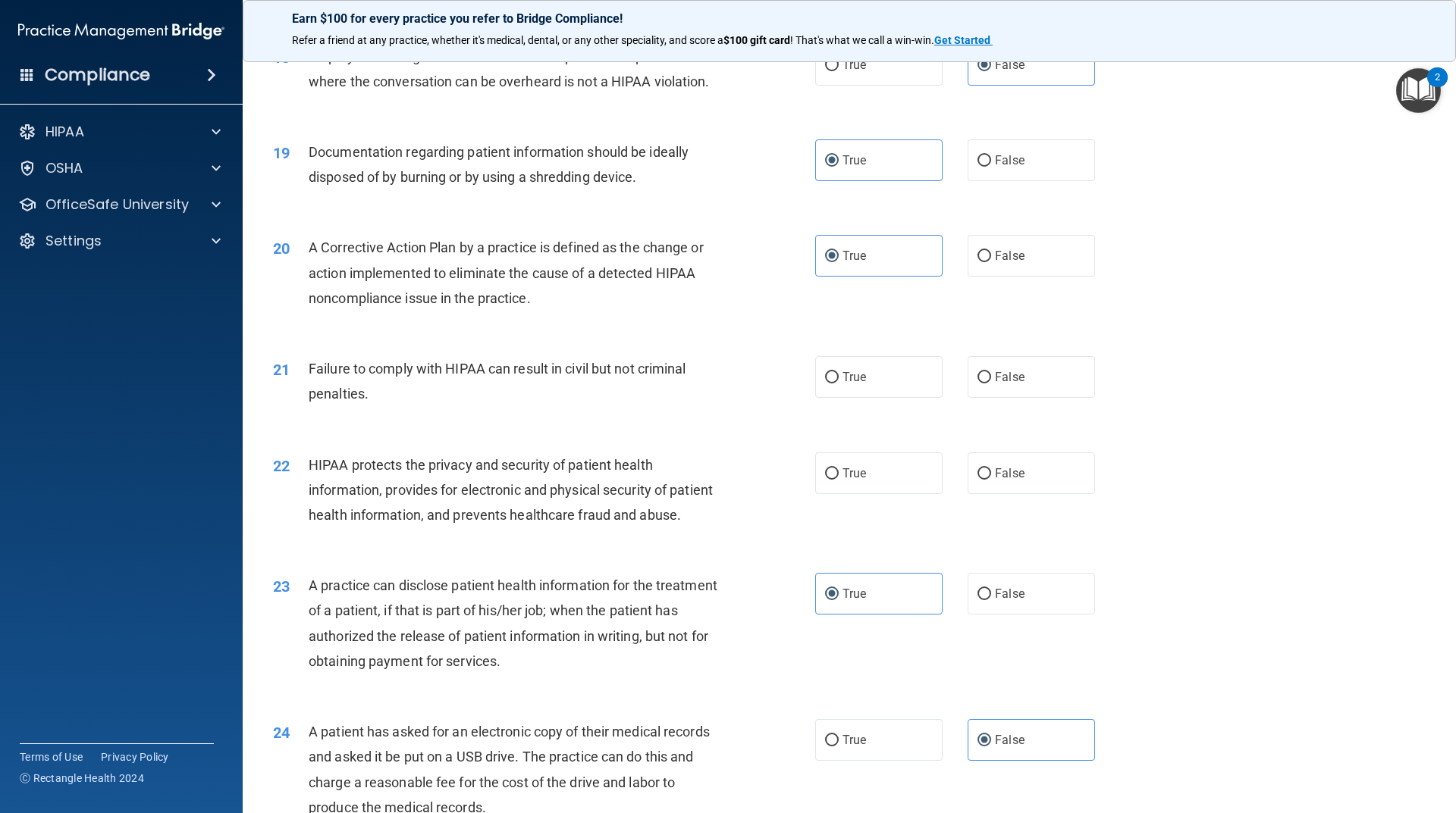
scroll to position [1940, 0]
drag, startPoint x: 869, startPoint y: 501, endPoint x: 800, endPoint y: 496, distance: 69.2
click at [869, 495] on label "True" at bounding box center [879, 475] width 128 height 42
click at [839, 481] on input "True" at bounding box center [832, 475] width 14 height 12
radio input "true"
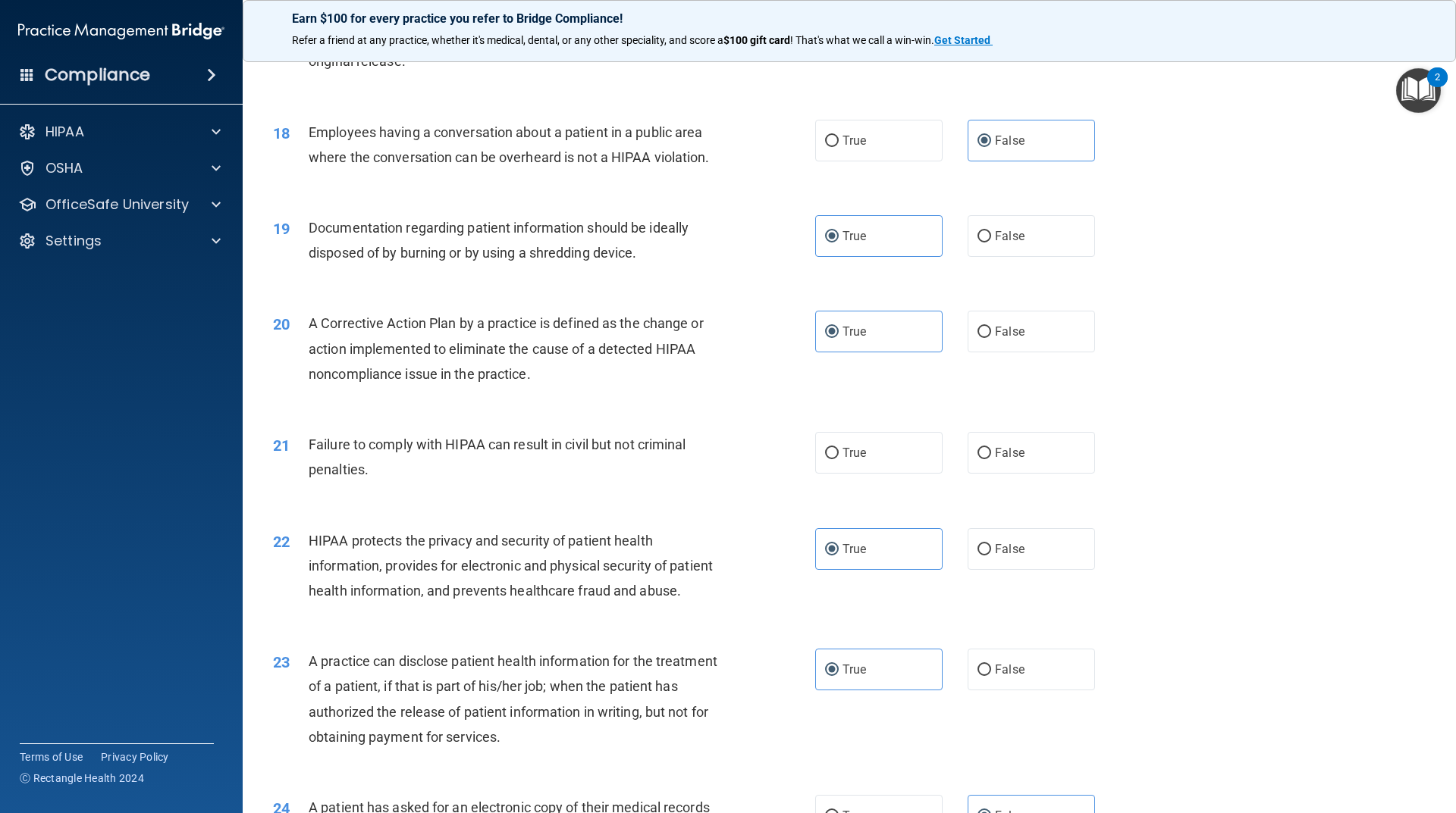
scroll to position [1865, 0]
click at [864, 475] on label "True" at bounding box center [879, 454] width 128 height 42
click at [839, 460] on input "True" at bounding box center [832, 454] width 14 height 12
radio input "true"
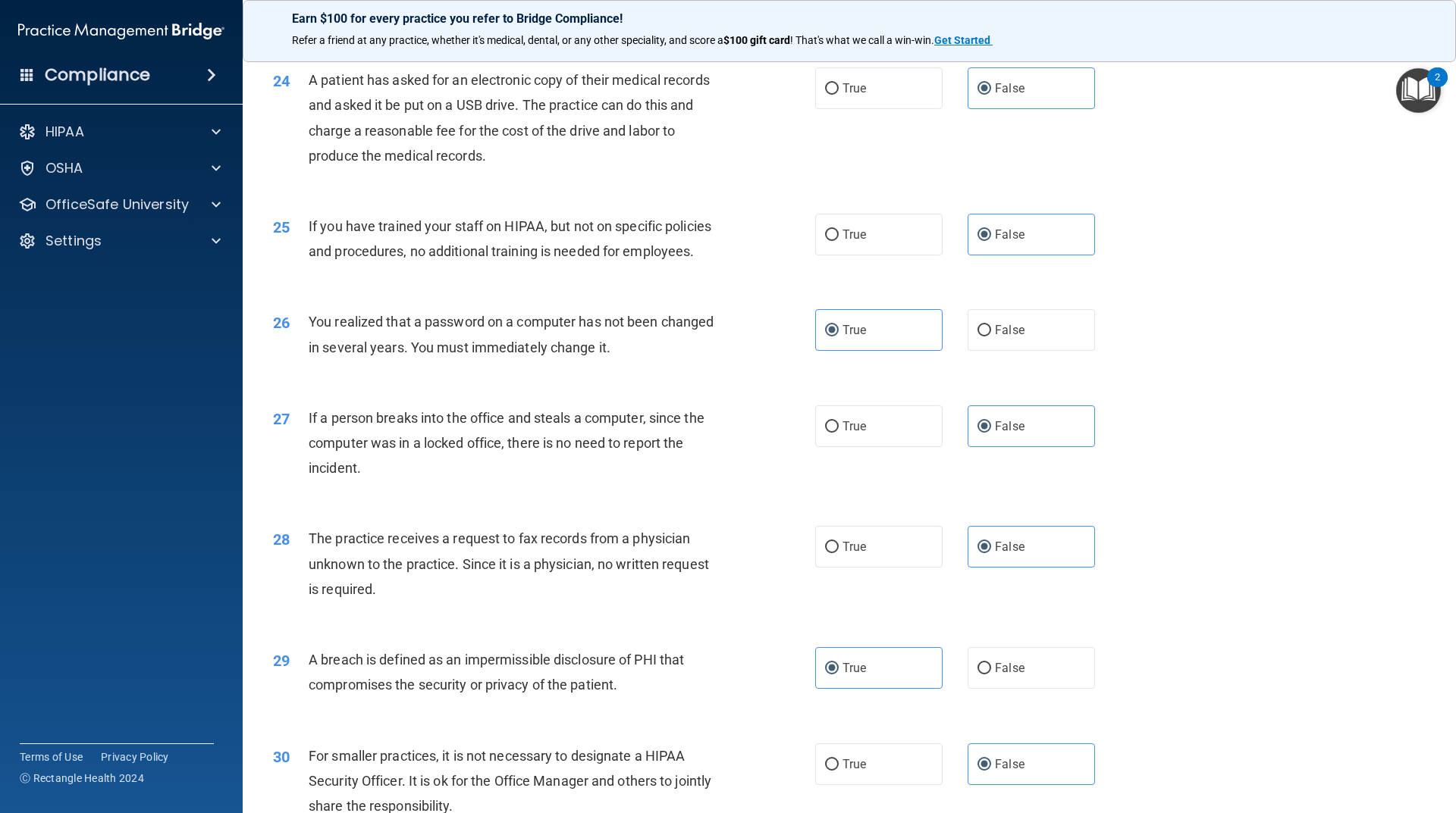
scroll to position [2774, 0]
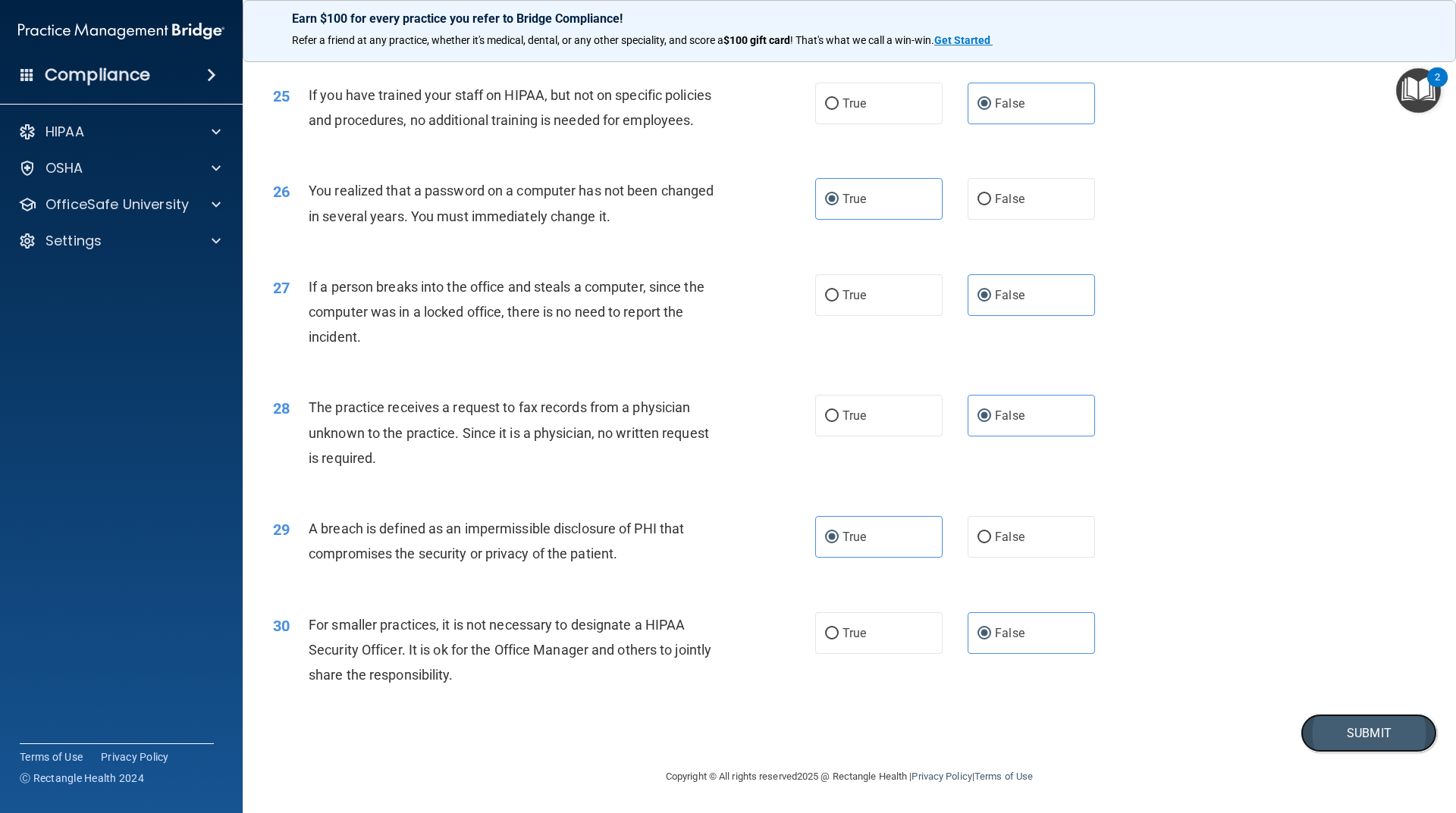
click at [1343, 731] on button "Submit" at bounding box center [1368, 734] width 136 height 39
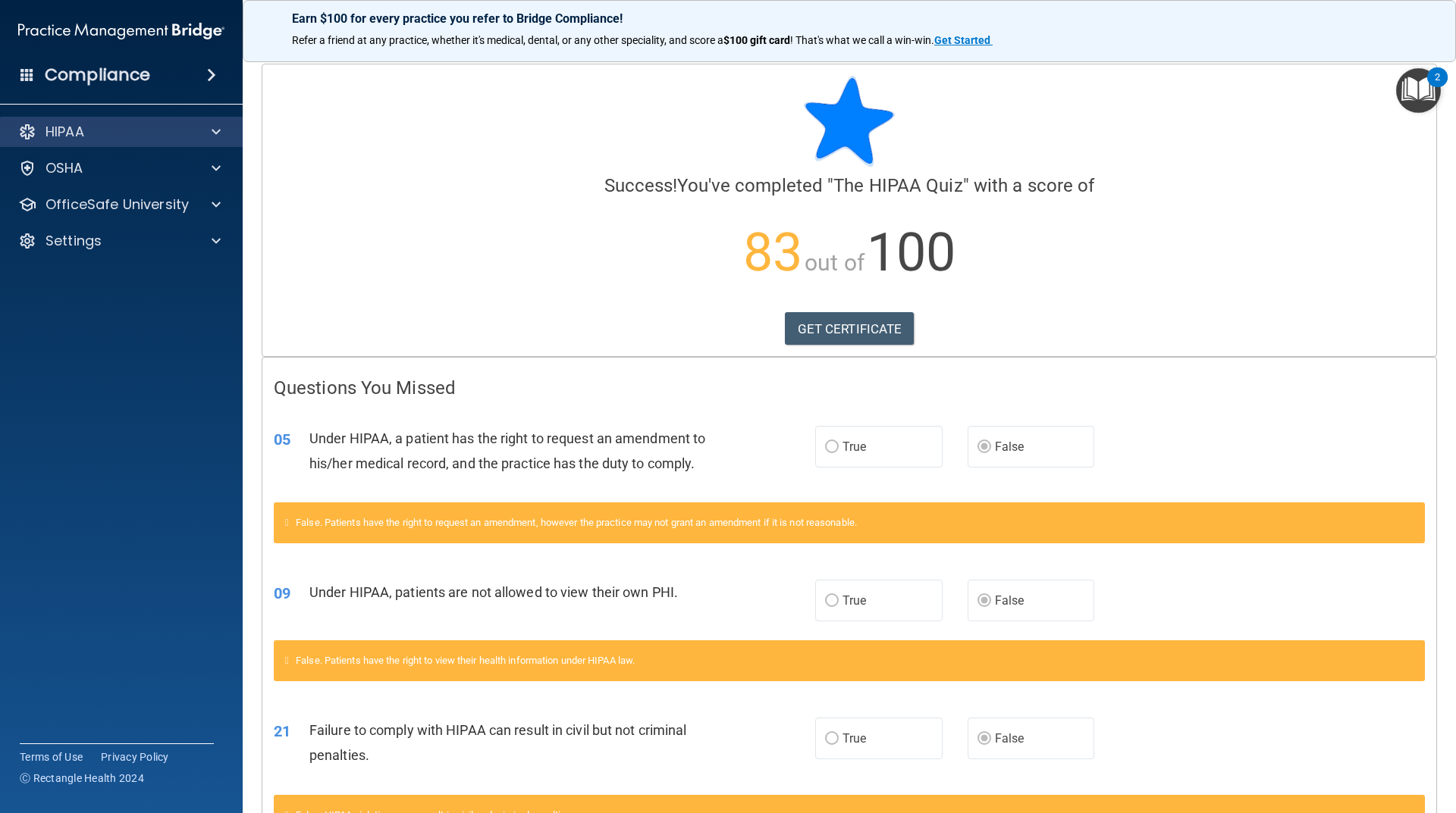
click at [217, 140] on div "HIPAA" at bounding box center [121, 131] width 244 height 30
click at [212, 136] on span at bounding box center [216, 131] width 9 height 18
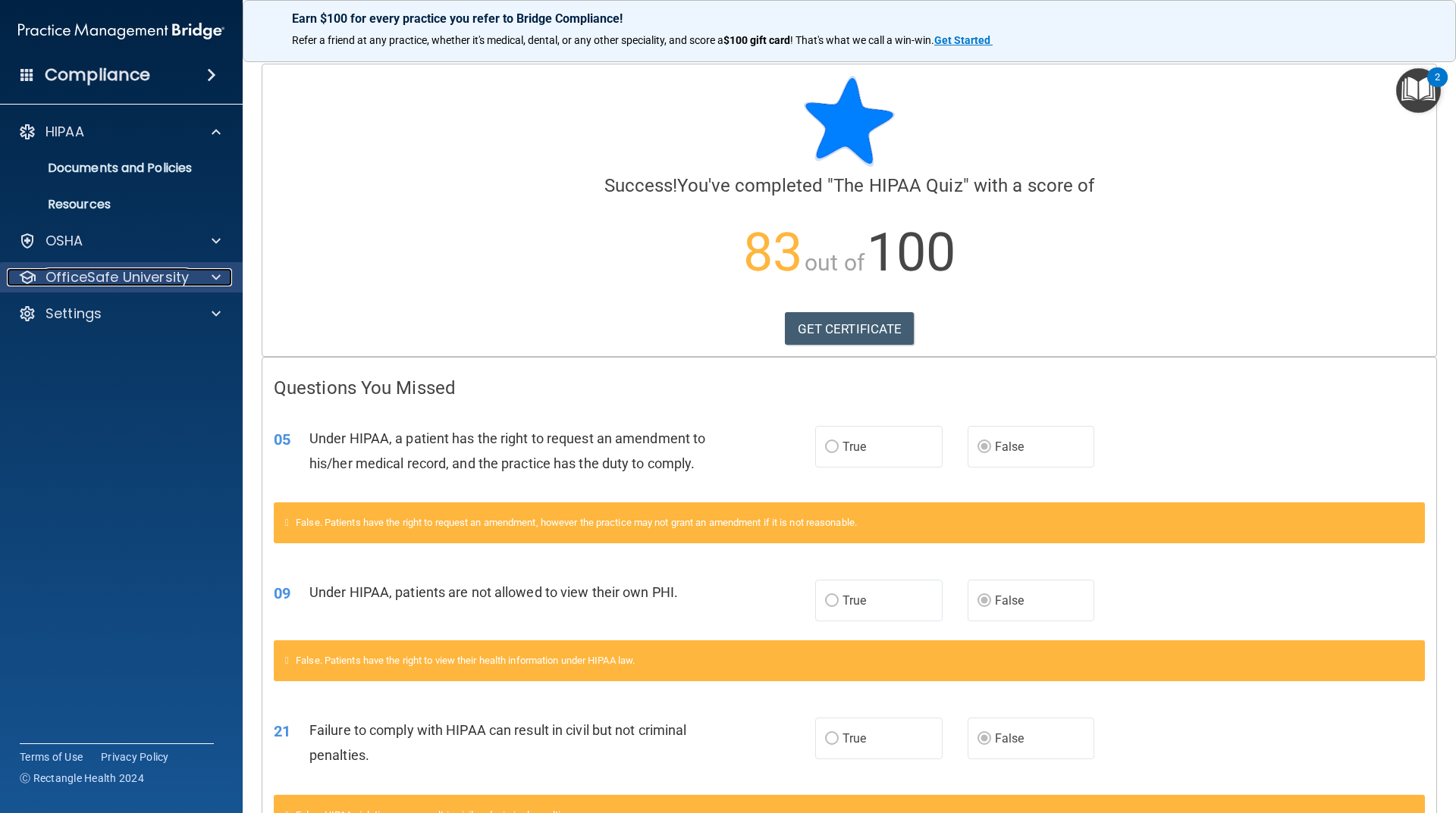
click at [216, 280] on span at bounding box center [216, 277] width 9 height 18
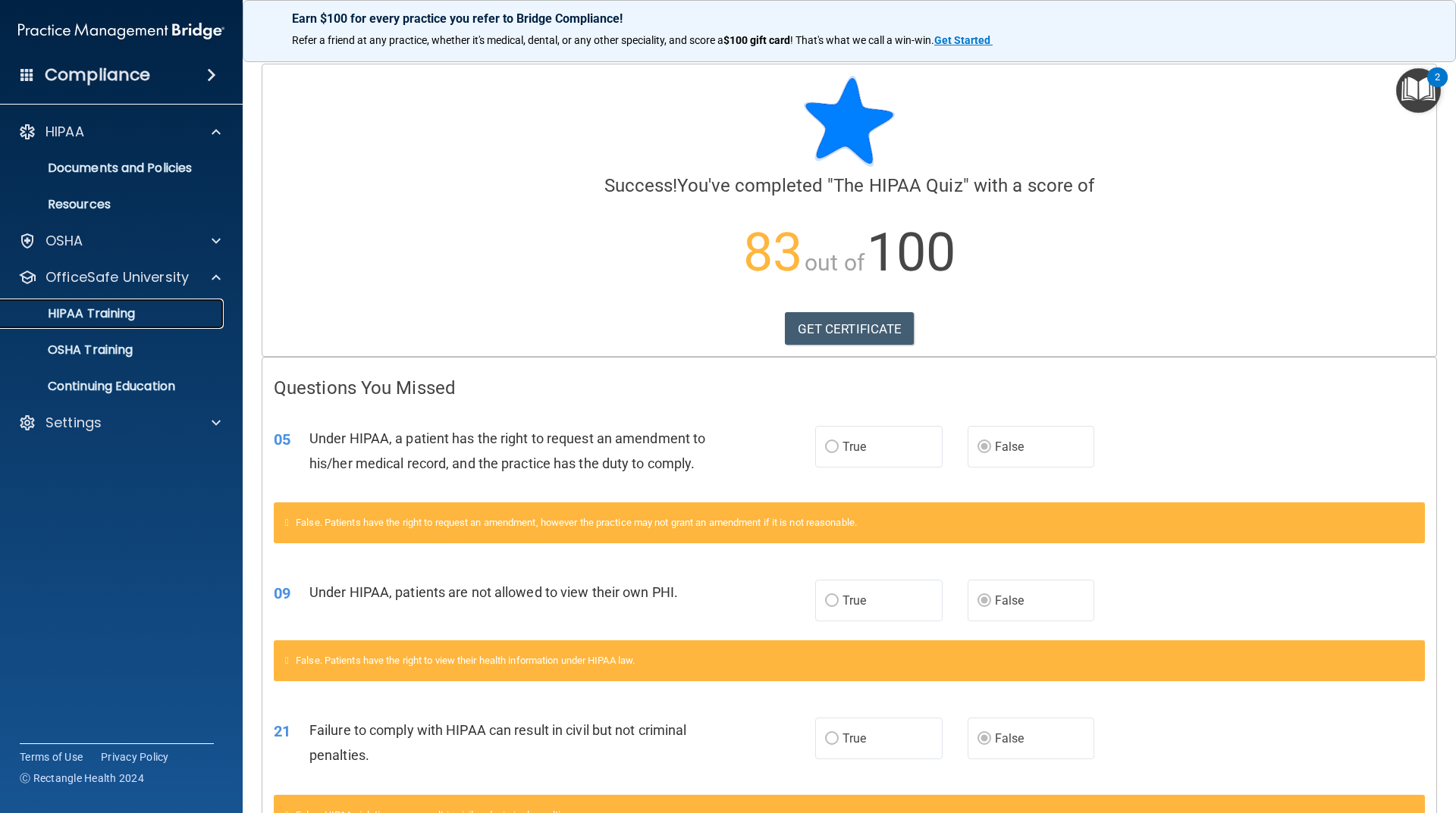
click at [151, 306] on link "HIPAA Training" at bounding box center [104, 314] width 239 height 30
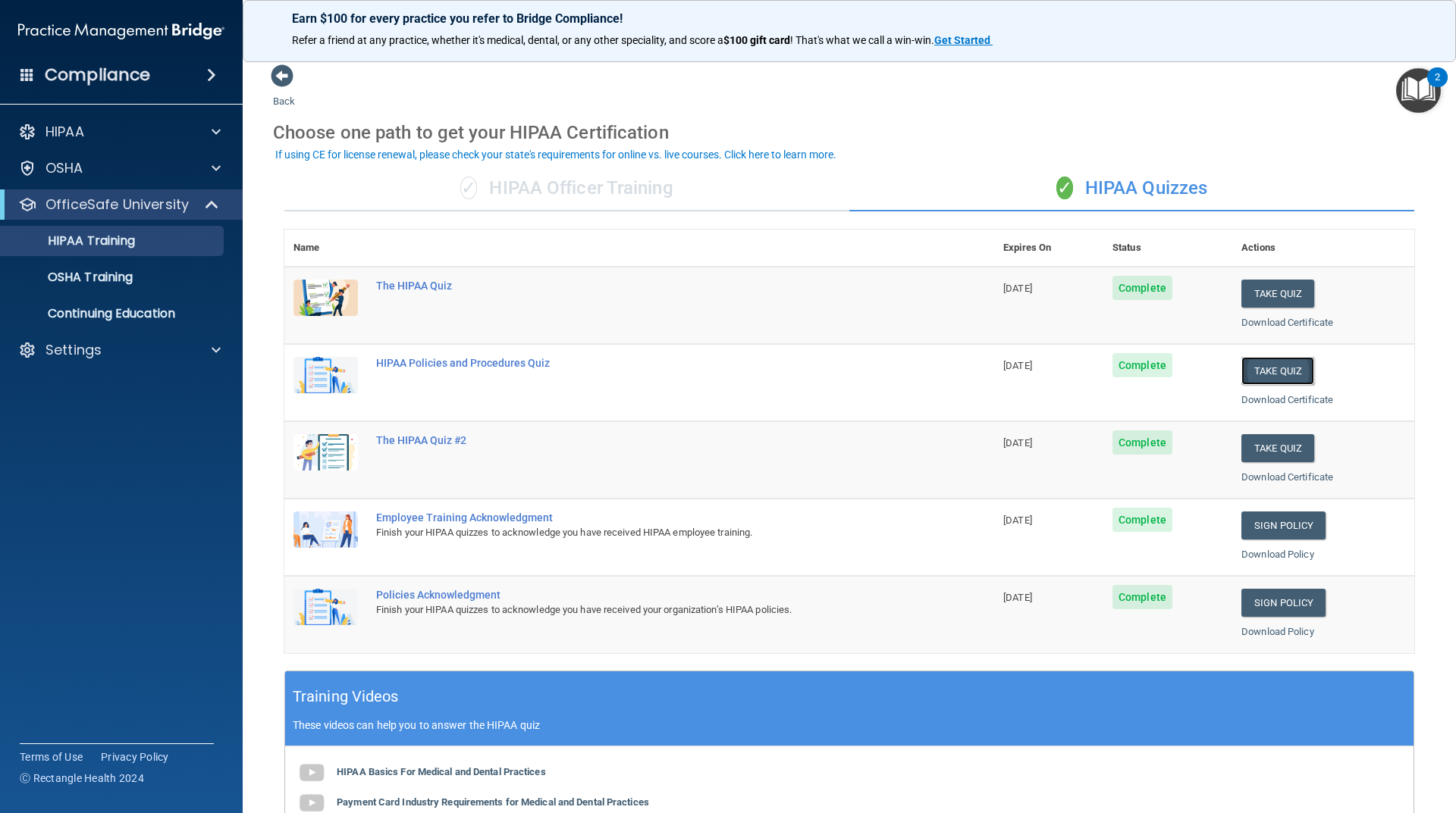
click at [1261, 370] on button "Take Quiz" at bounding box center [1278, 371] width 73 height 28
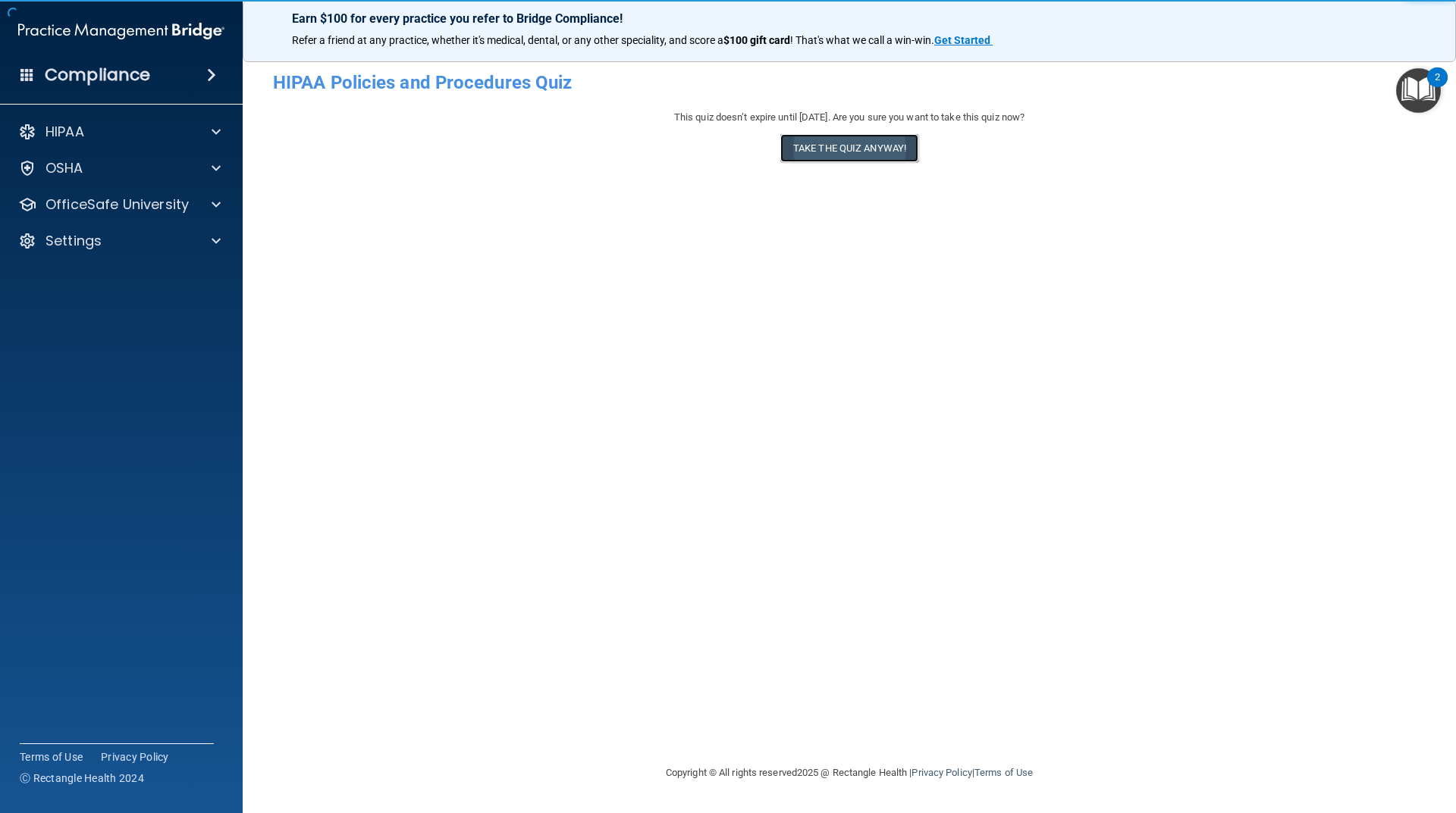
click at [903, 151] on button "Take the quiz anyway!" at bounding box center [849, 148] width 138 height 28
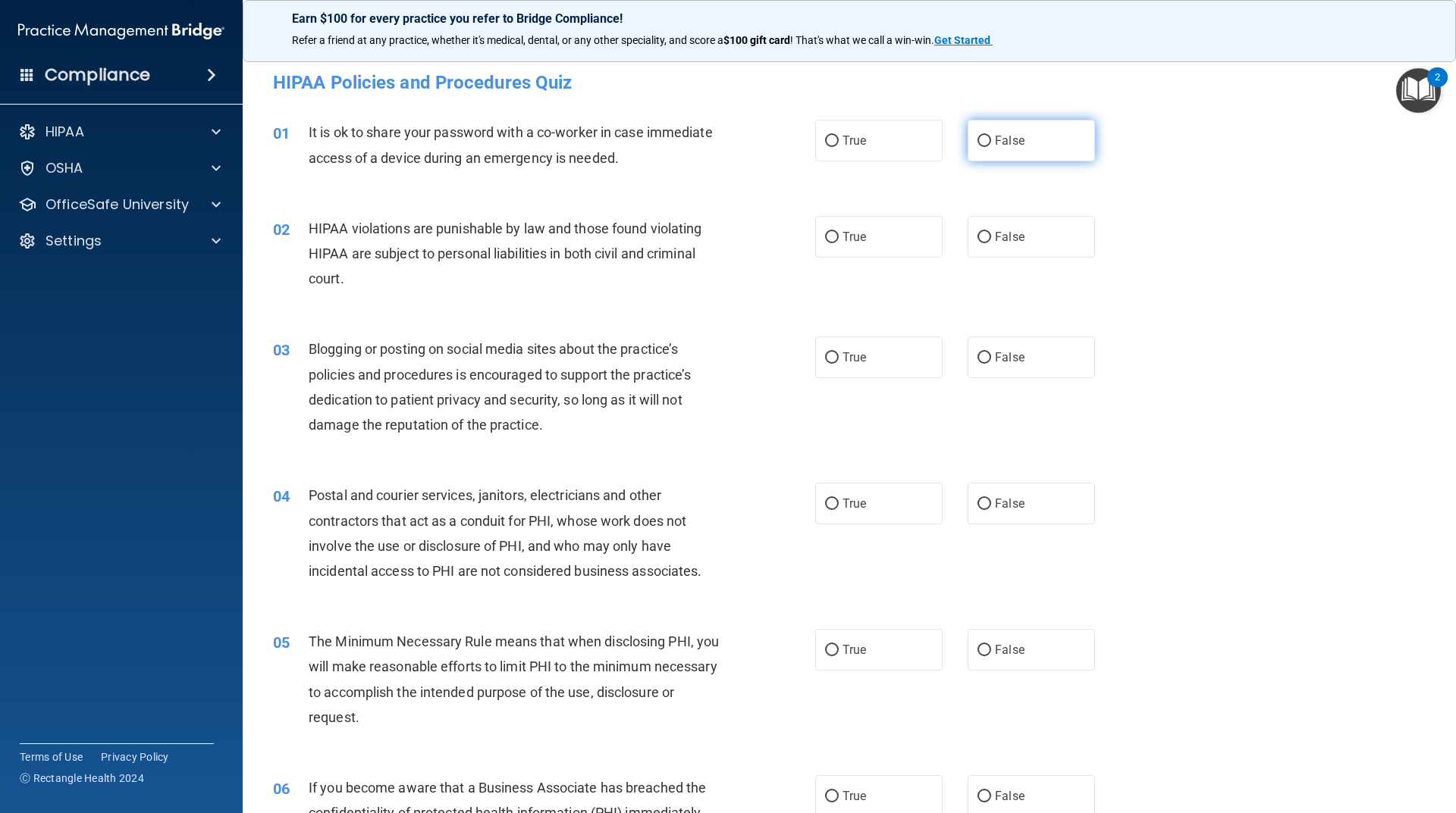
click at [1010, 143] on span "False" at bounding box center [1009, 140] width 30 height 15
click at [991, 143] on input "False" at bounding box center [984, 141] width 14 height 12
radio input "true"
click at [900, 225] on label "True" at bounding box center [879, 237] width 128 height 42
click at [839, 232] on input "True" at bounding box center [832, 237] width 14 height 12
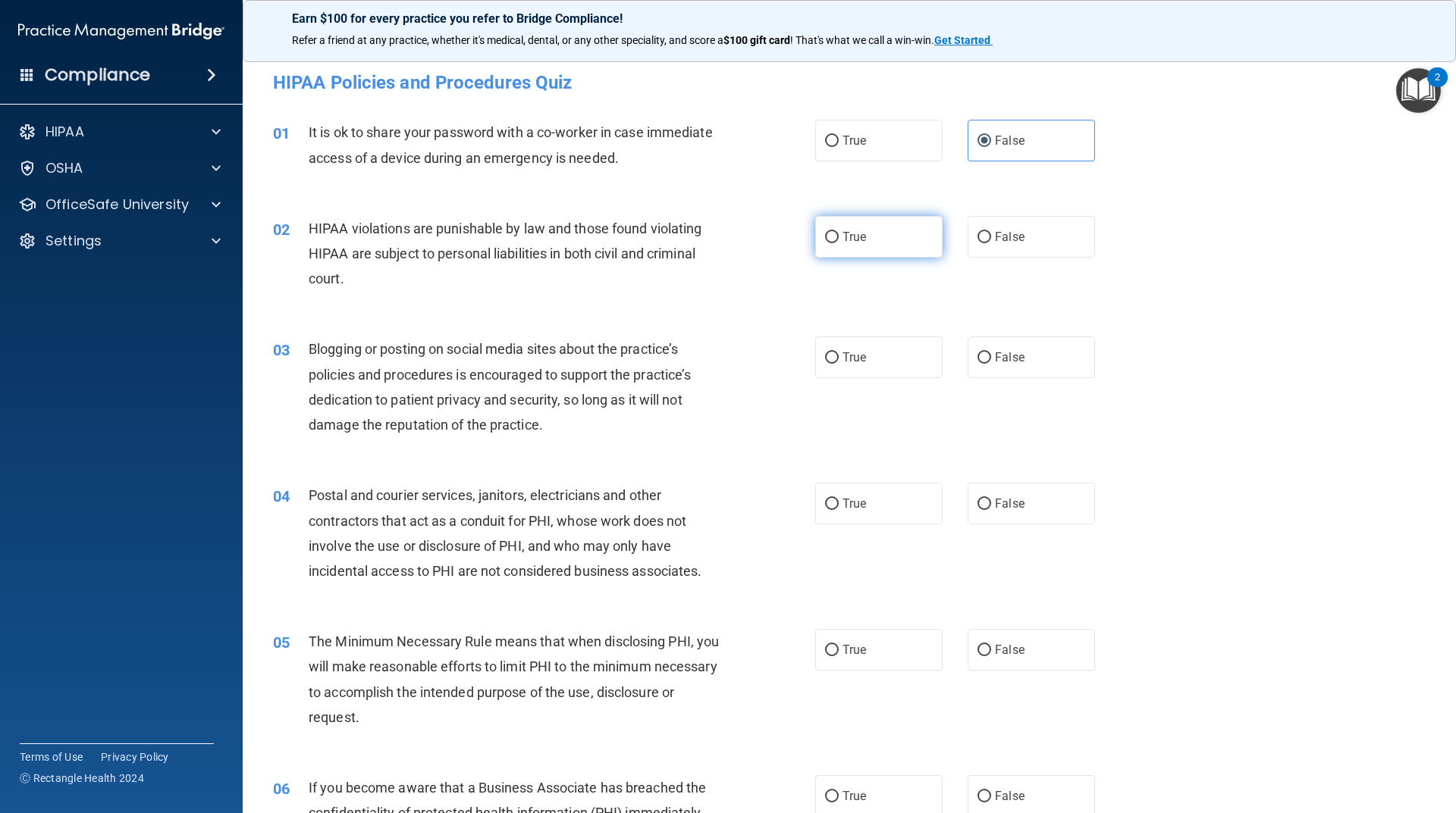
radio input "true"
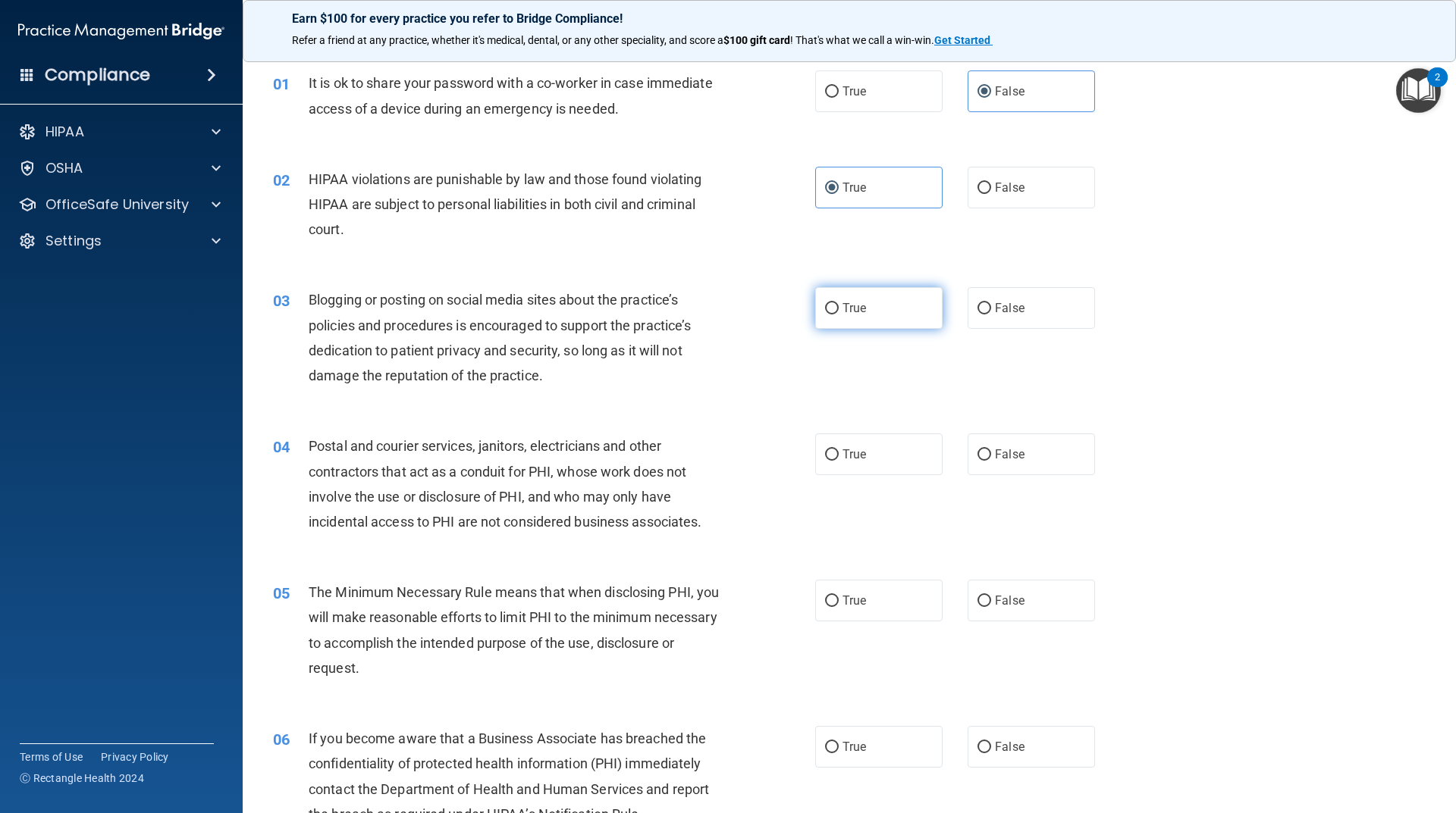
scroll to position [75, 0]
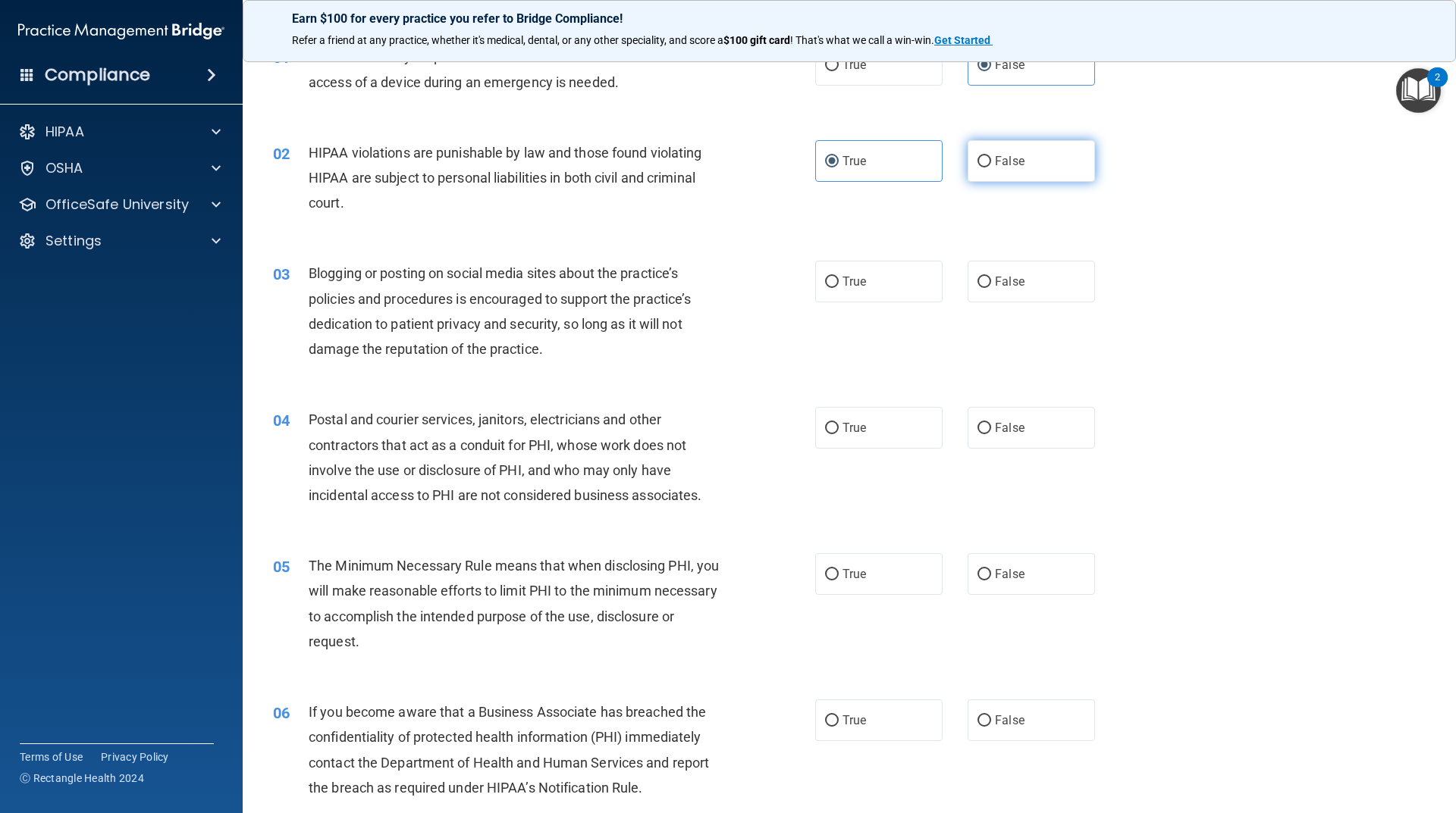
click at [1005, 162] on span "False" at bounding box center [1009, 161] width 30 height 15
click at [991, 162] on input "False" at bounding box center [984, 162] width 14 height 12
radio input "true"
radio input "false"
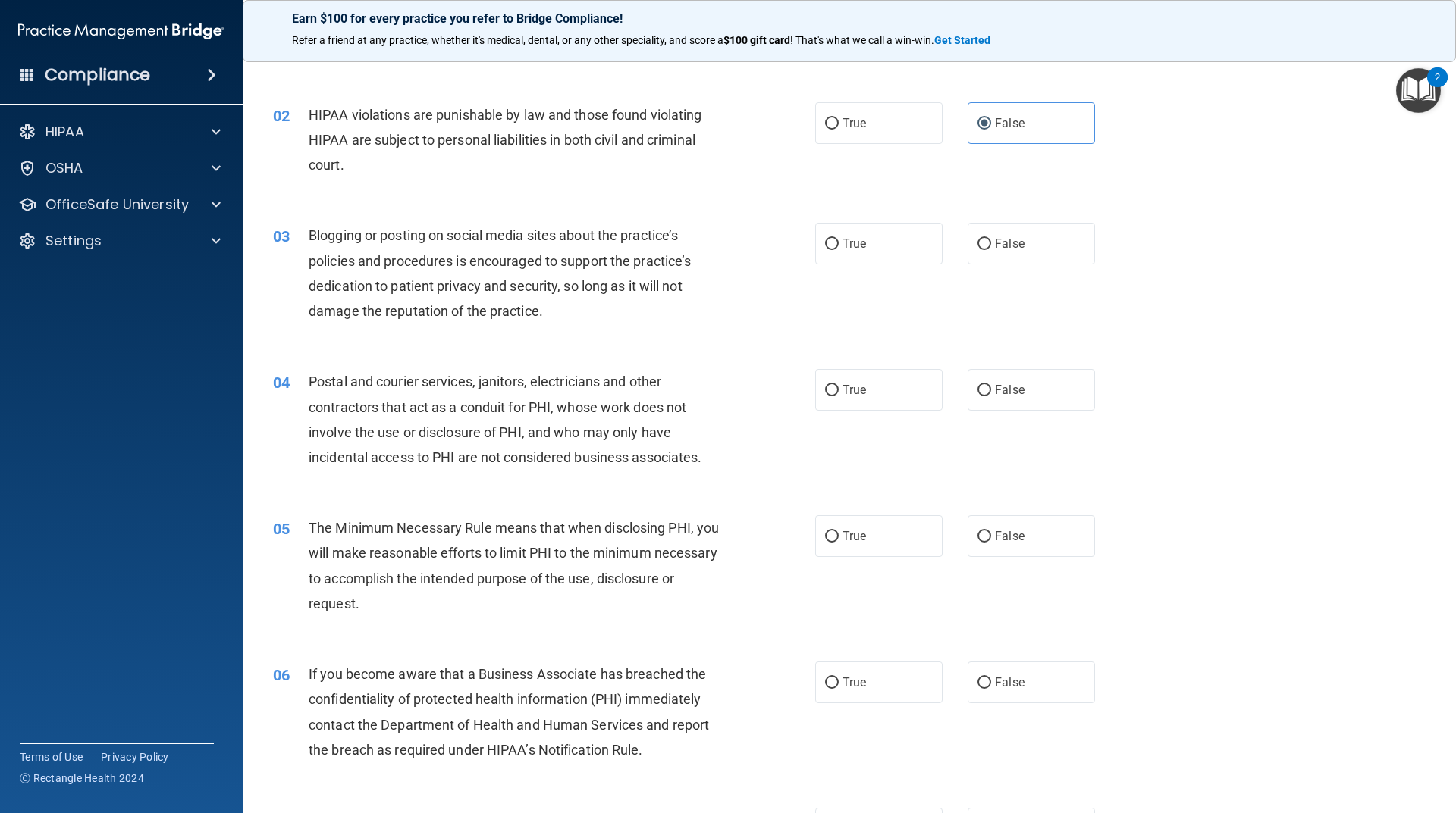
scroll to position [152, 0]
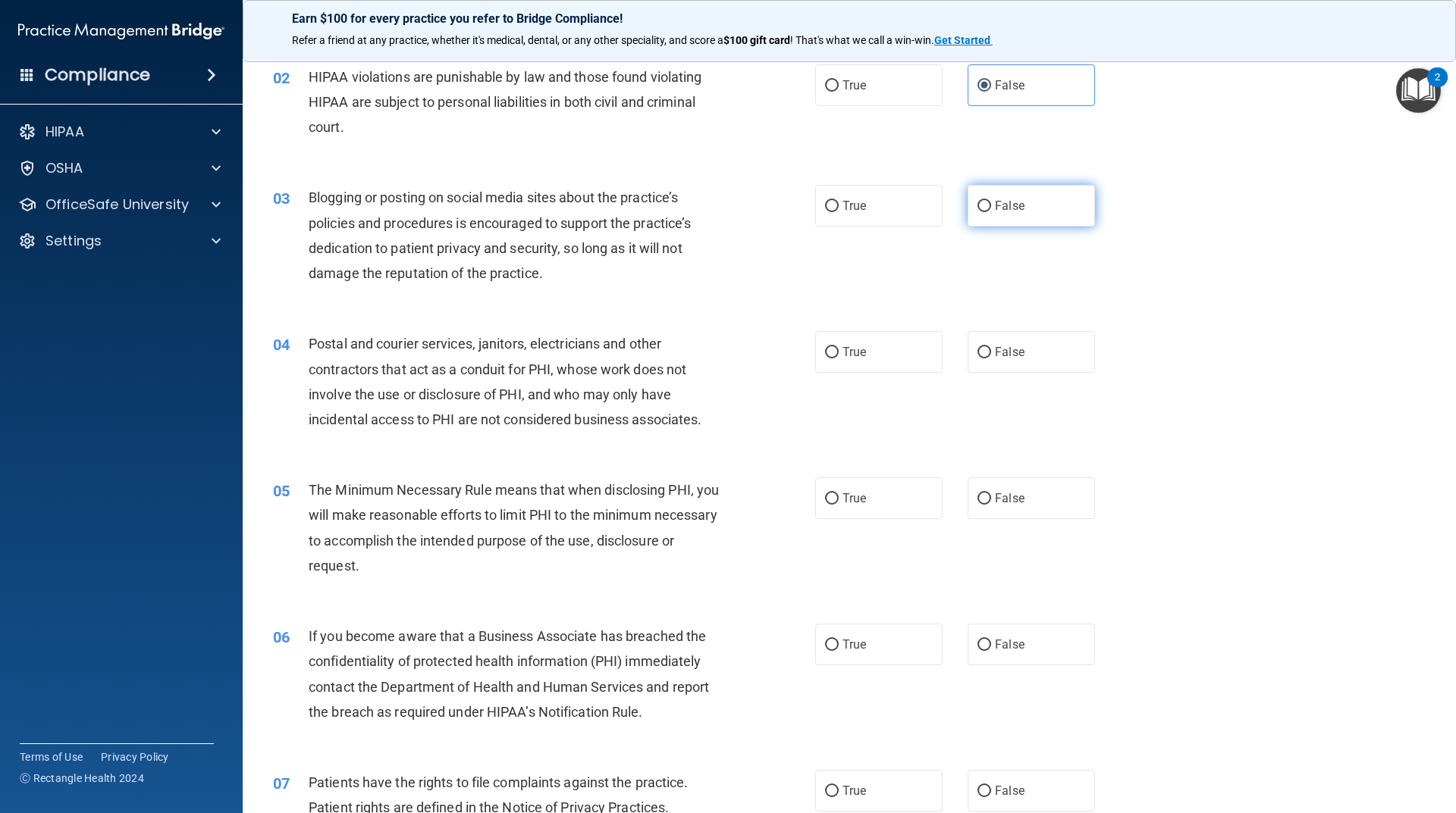
click at [1012, 209] on span "False" at bounding box center [1009, 205] width 30 height 15
click at [991, 209] on input "False" at bounding box center [984, 206] width 14 height 12
radio input "true"
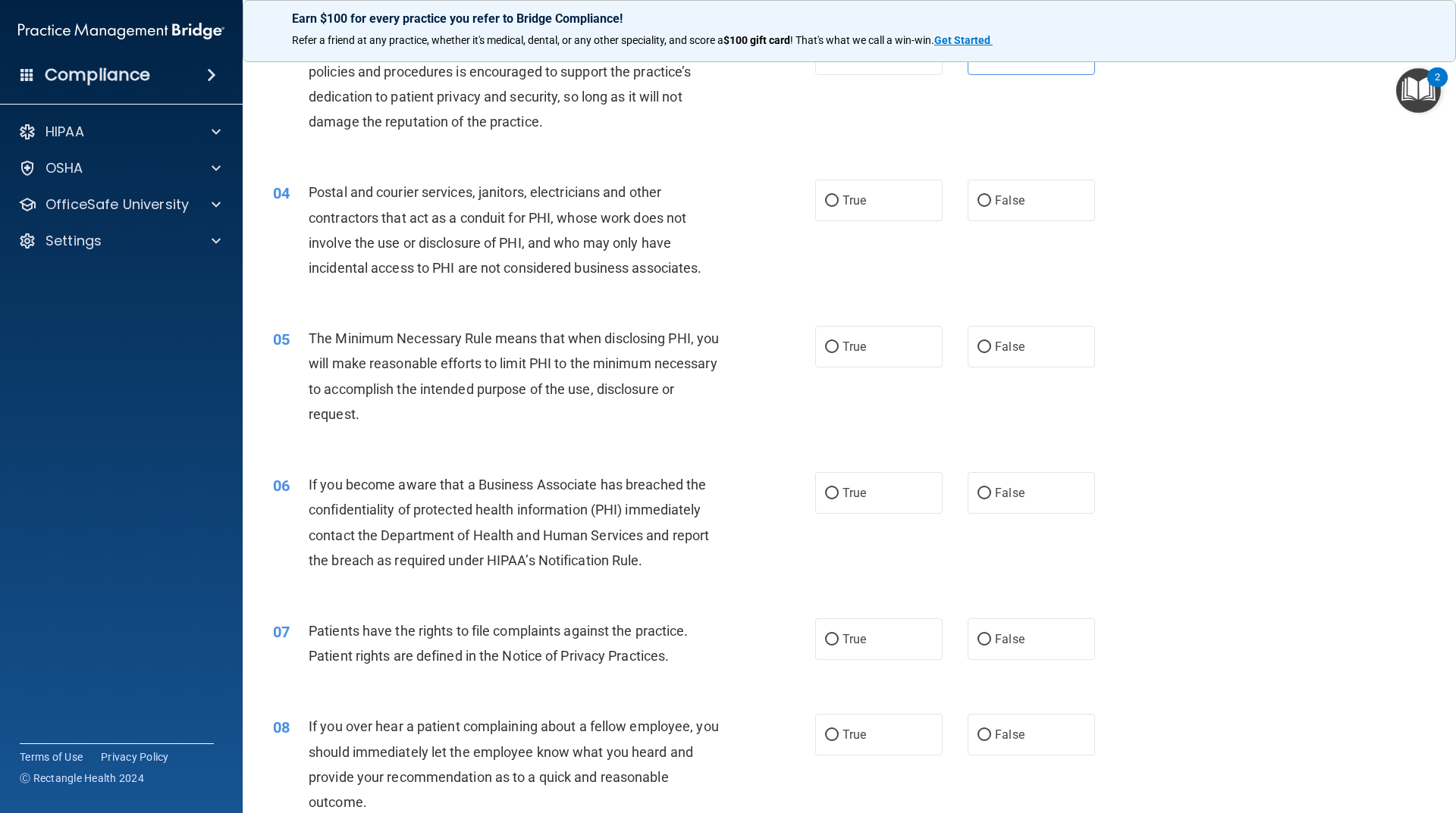
scroll to position [379, 0]
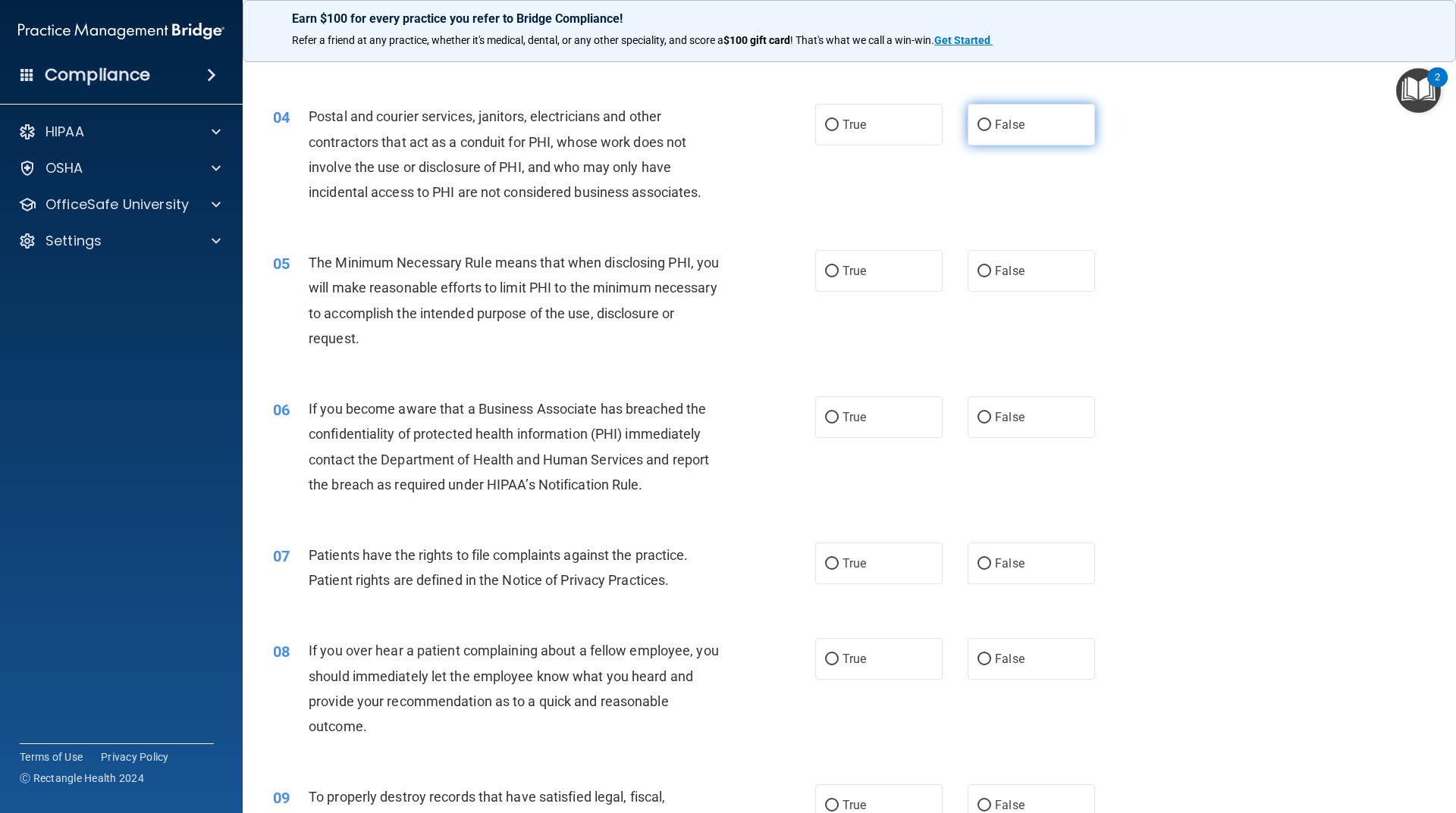
click at [1002, 125] on span "False" at bounding box center [1009, 124] width 30 height 15
click at [991, 125] on input "False" at bounding box center [984, 125] width 14 height 12
radio input "true"
click at [861, 264] on span "True" at bounding box center [854, 271] width 23 height 15
click at [839, 266] on input "True" at bounding box center [832, 272] width 14 height 12
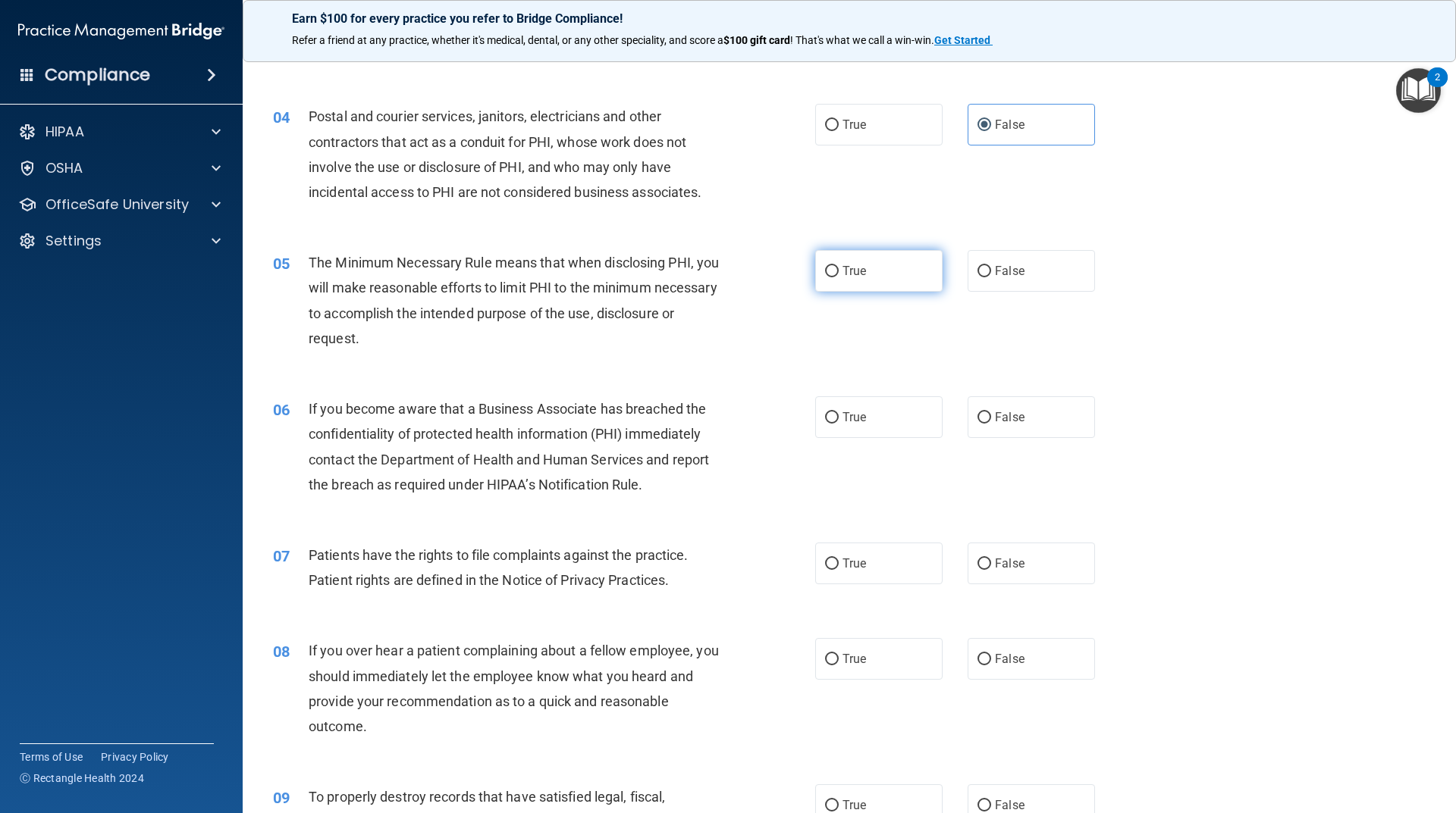
radio input "true"
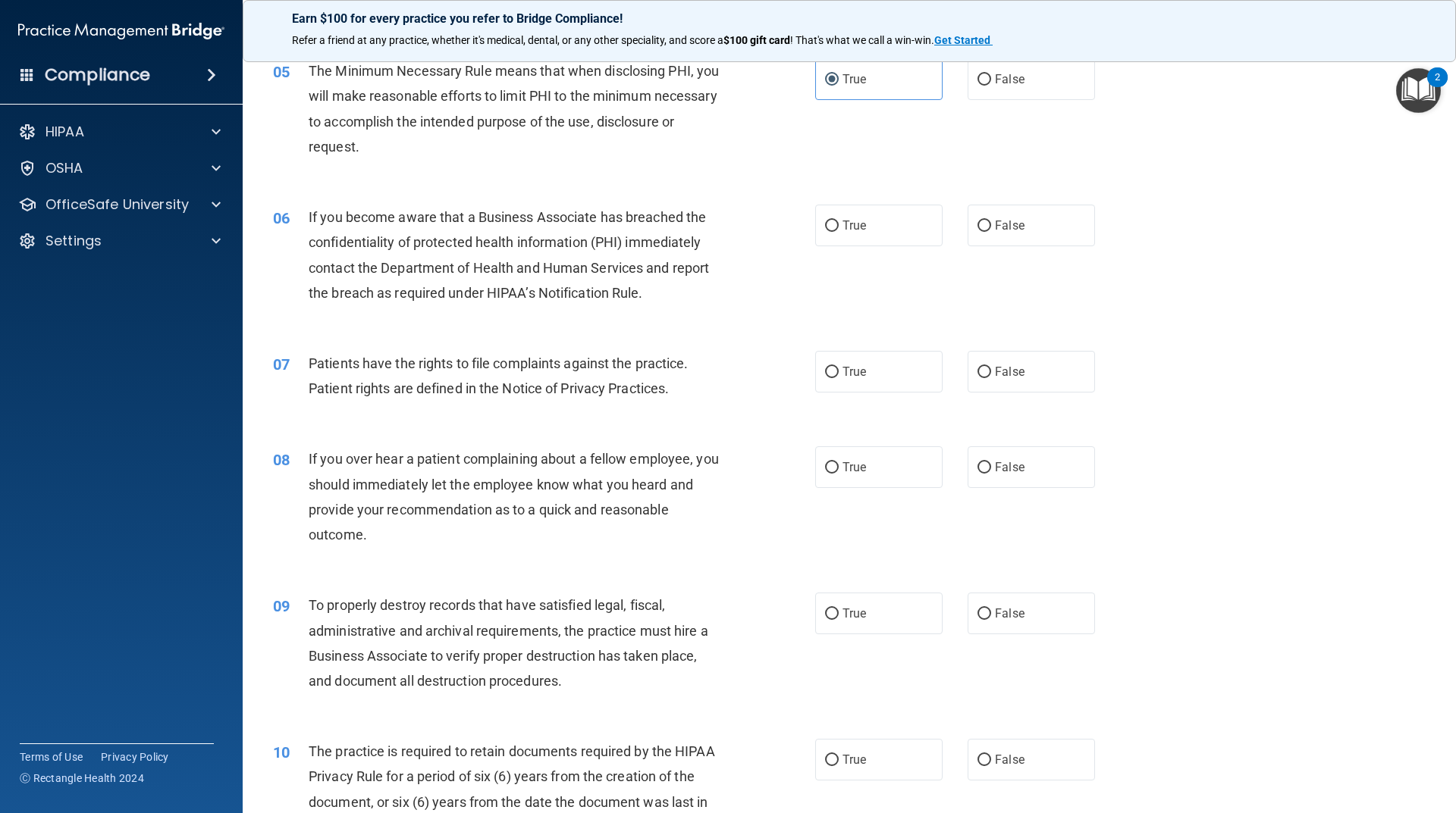
scroll to position [606, 0]
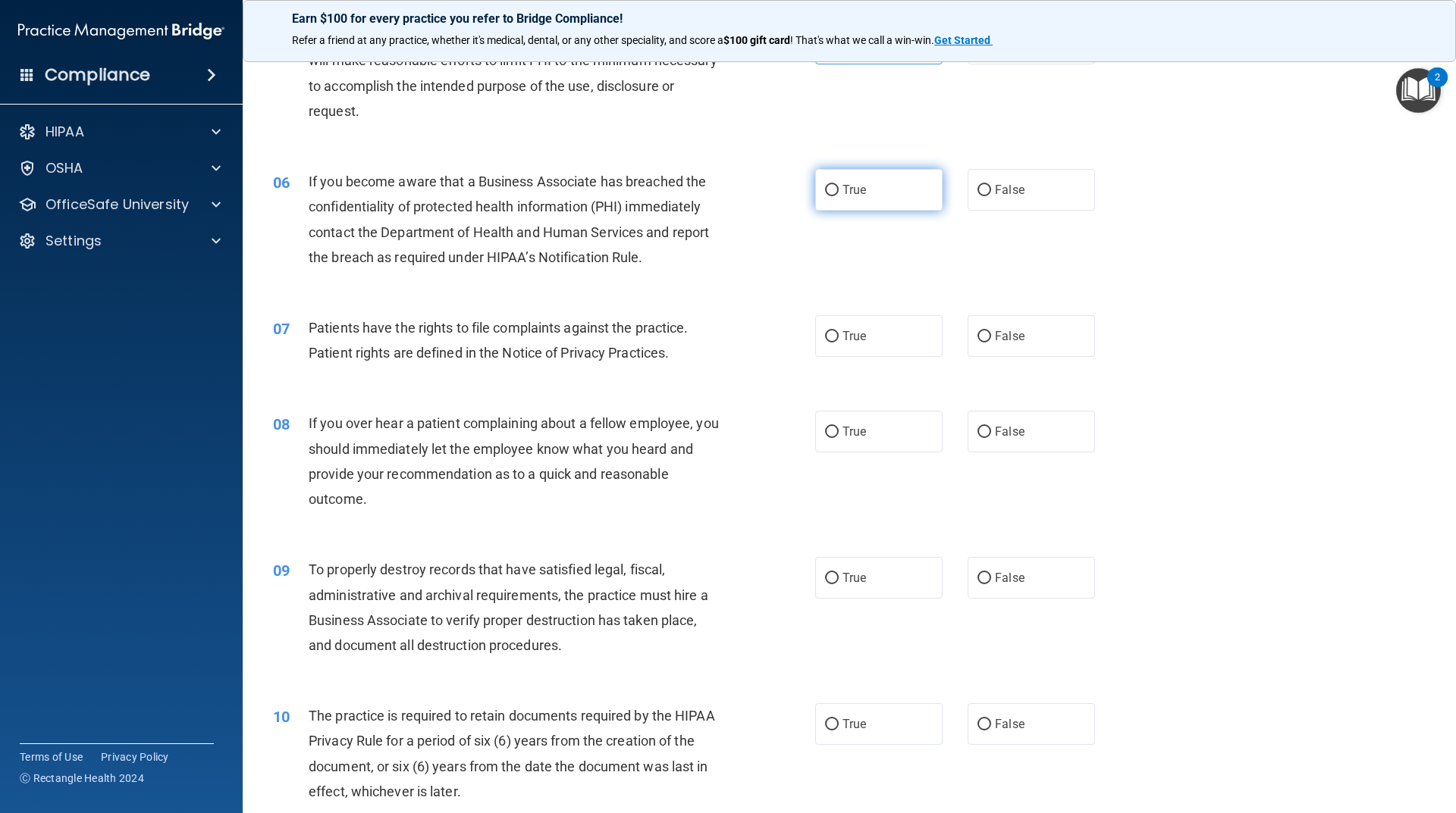
click at [886, 205] on label "True" at bounding box center [879, 190] width 128 height 42
click at [839, 196] on input "True" at bounding box center [832, 191] width 14 height 12
radio input "true"
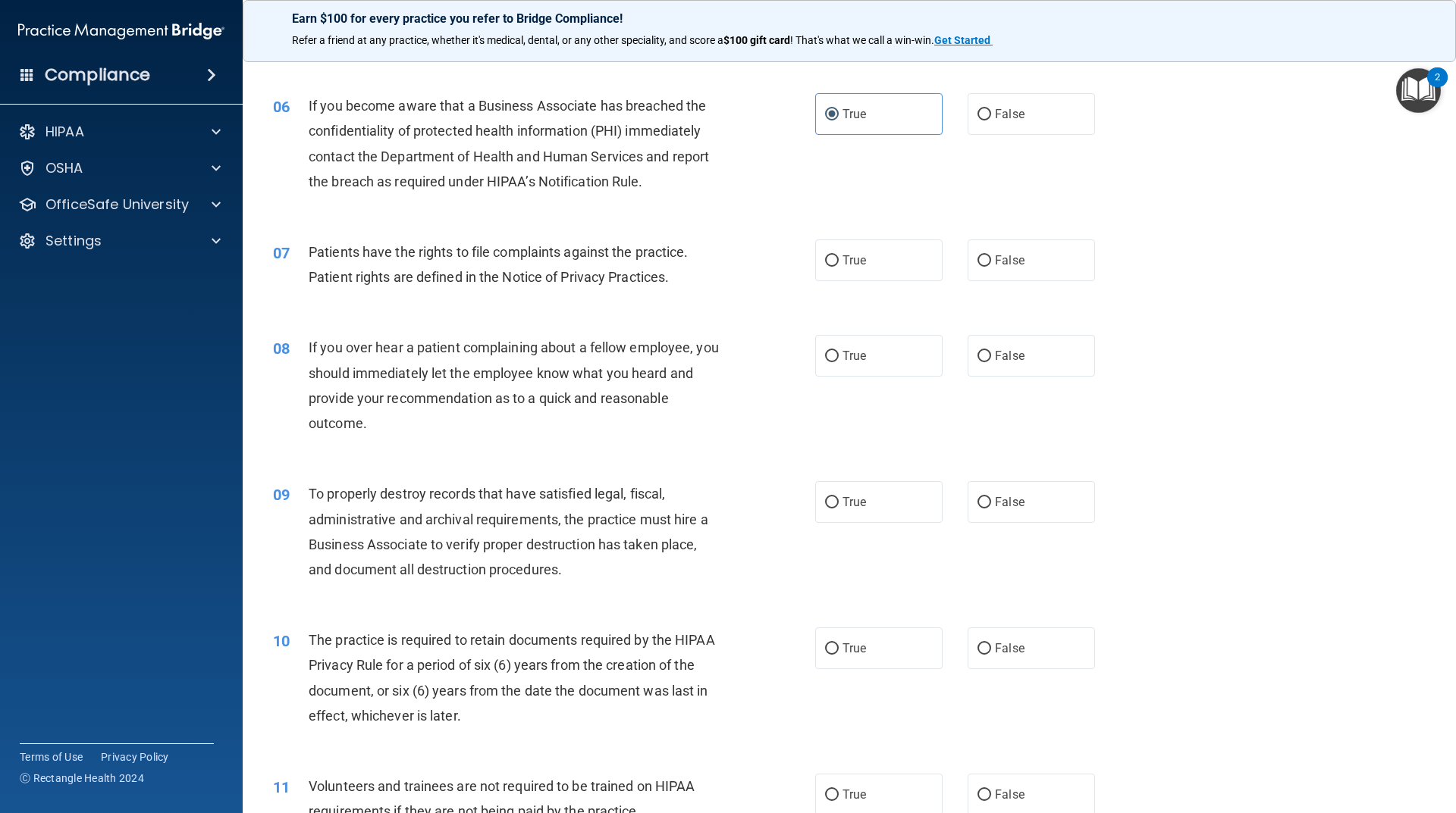
scroll to position [758, 0]
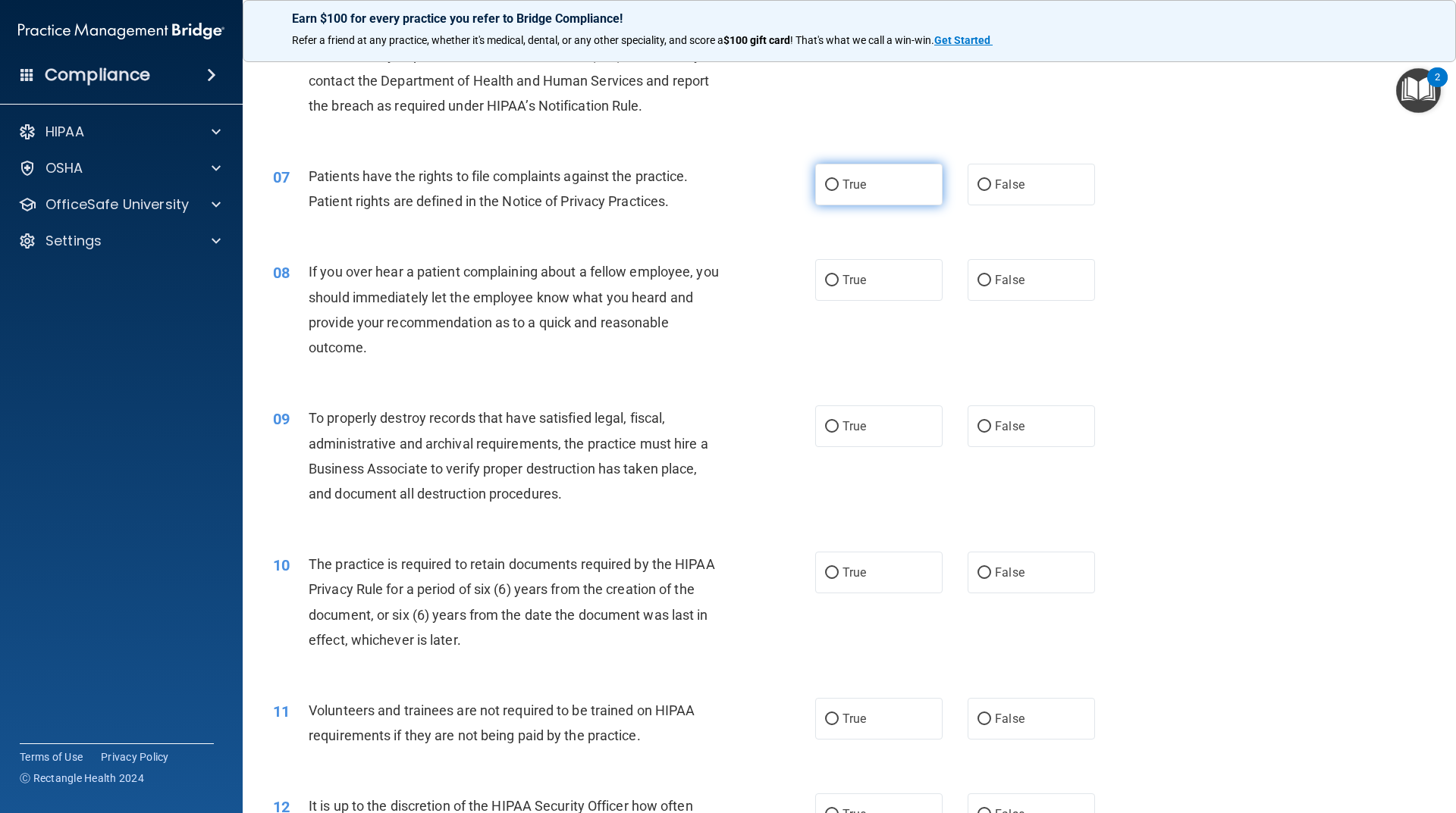
click at [858, 194] on label "True" at bounding box center [879, 184] width 128 height 42
click at [839, 191] on input "True" at bounding box center [832, 185] width 14 height 12
radio input "true"
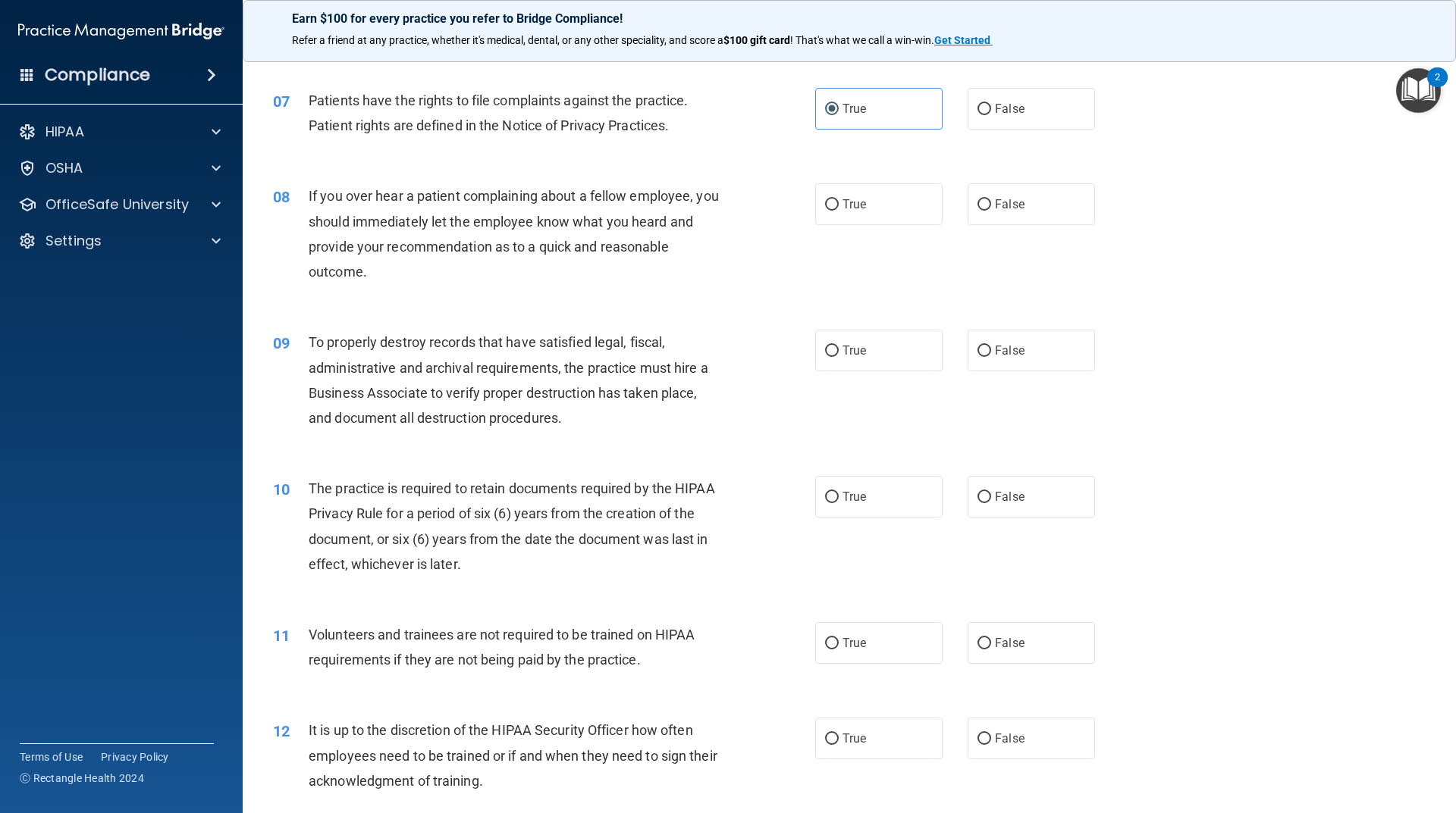
scroll to position [909, 0]
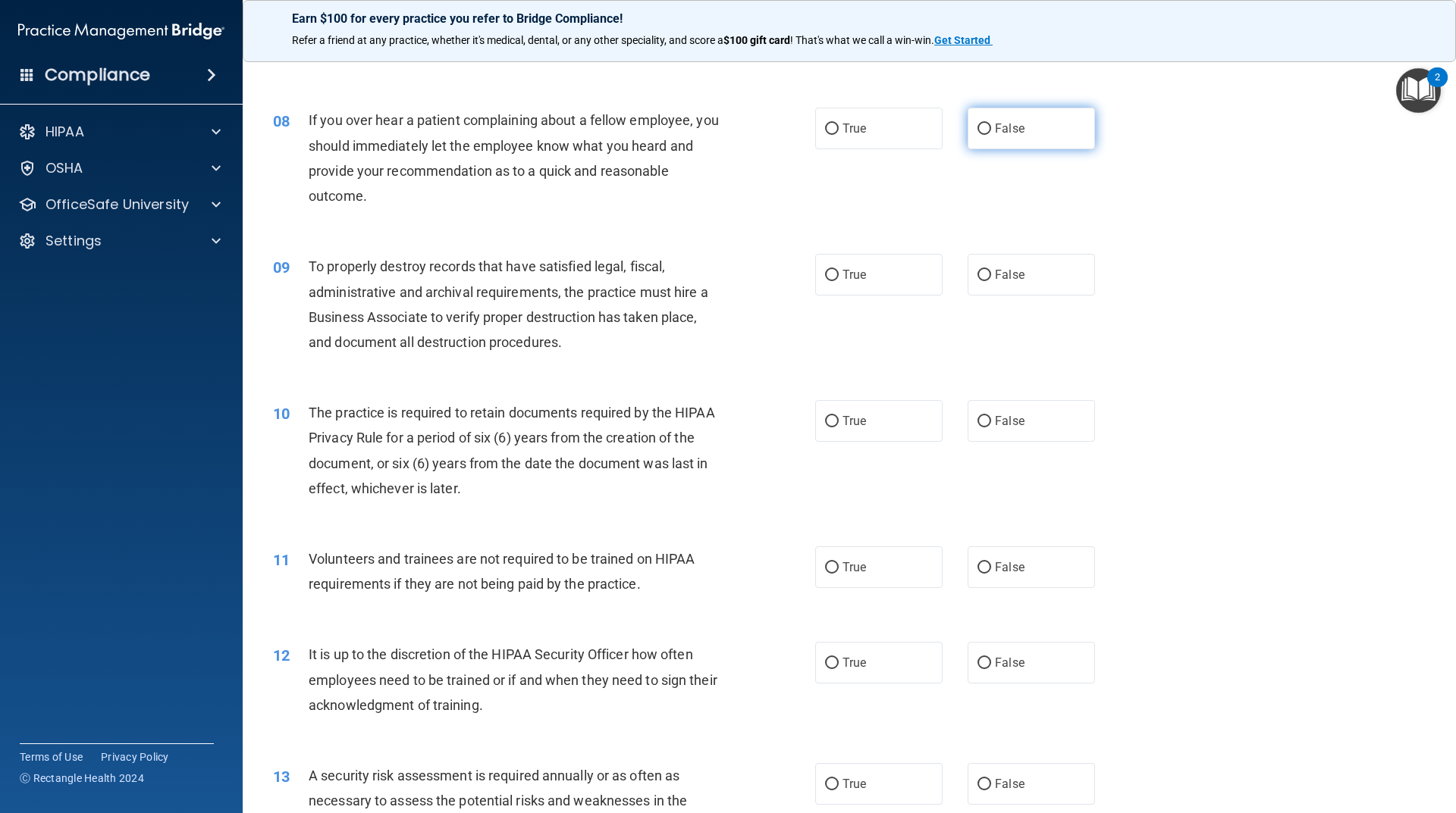
click at [1043, 137] on label "False" at bounding box center [1031, 128] width 128 height 42
click at [991, 135] on input "False" at bounding box center [984, 129] width 14 height 12
radio input "true"
click at [557, 196] on div "If you over hear a patient complaining about a fellow employee, you should imme…" at bounding box center [521, 158] width 424 height 101
click at [1040, 276] on label "False" at bounding box center [1031, 275] width 128 height 42
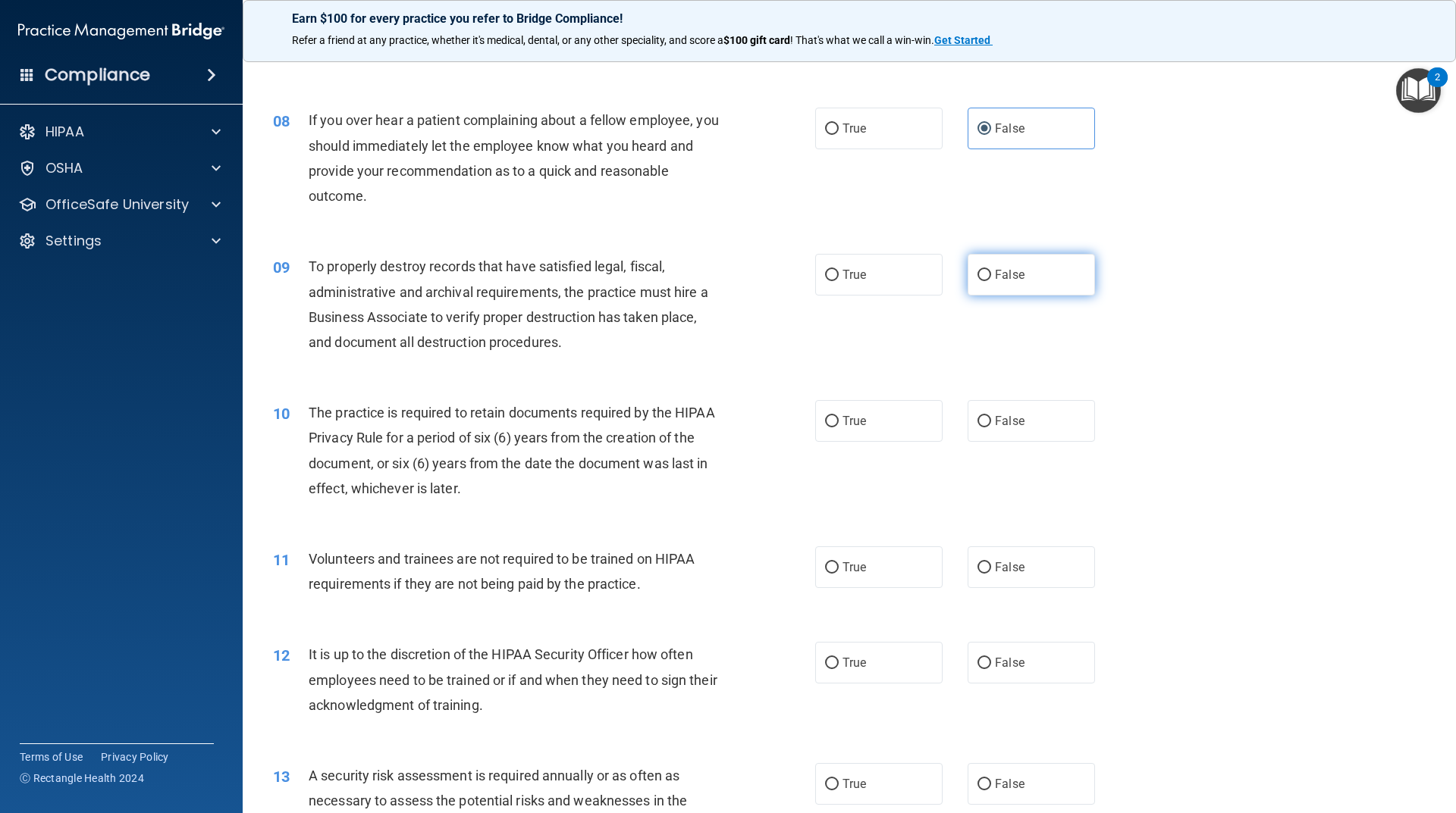
click at [991, 276] on input "False" at bounding box center [984, 275] width 14 height 12
radio input "true"
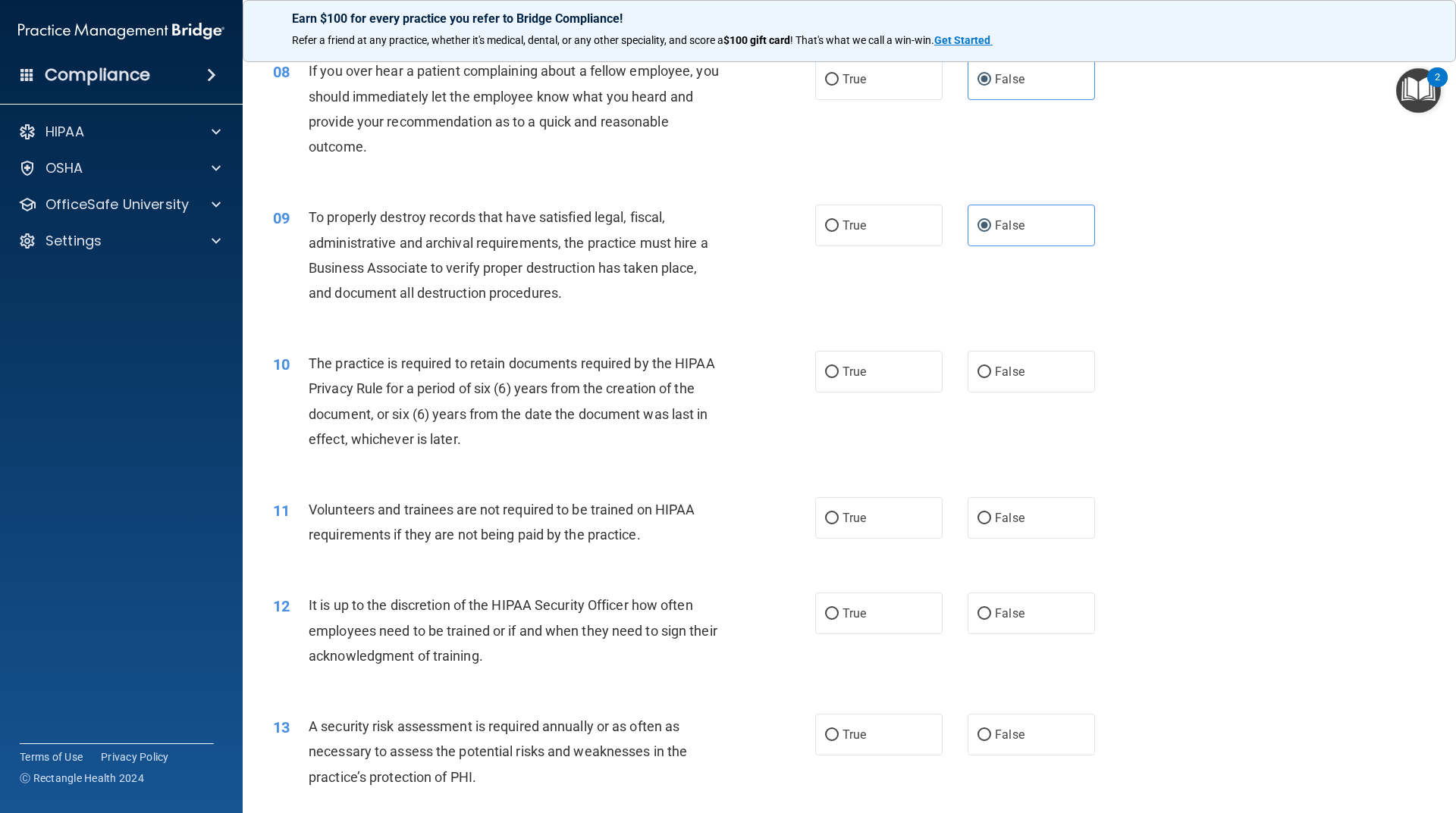
scroll to position [986, 0]
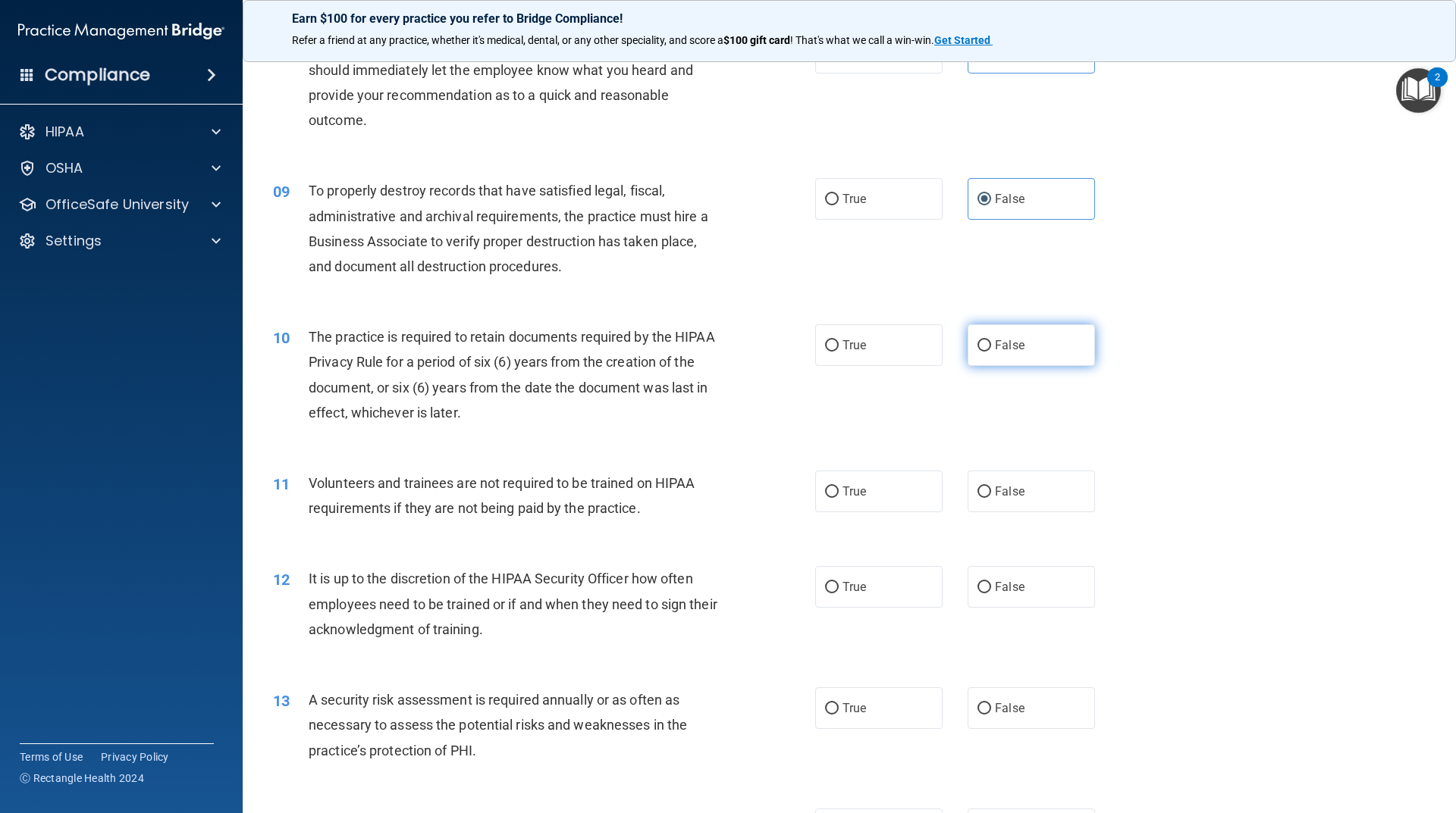
click at [995, 345] on span "False" at bounding box center [1009, 345] width 30 height 15
click at [990, 345] on input "False" at bounding box center [984, 345] width 14 height 12
radio input "true"
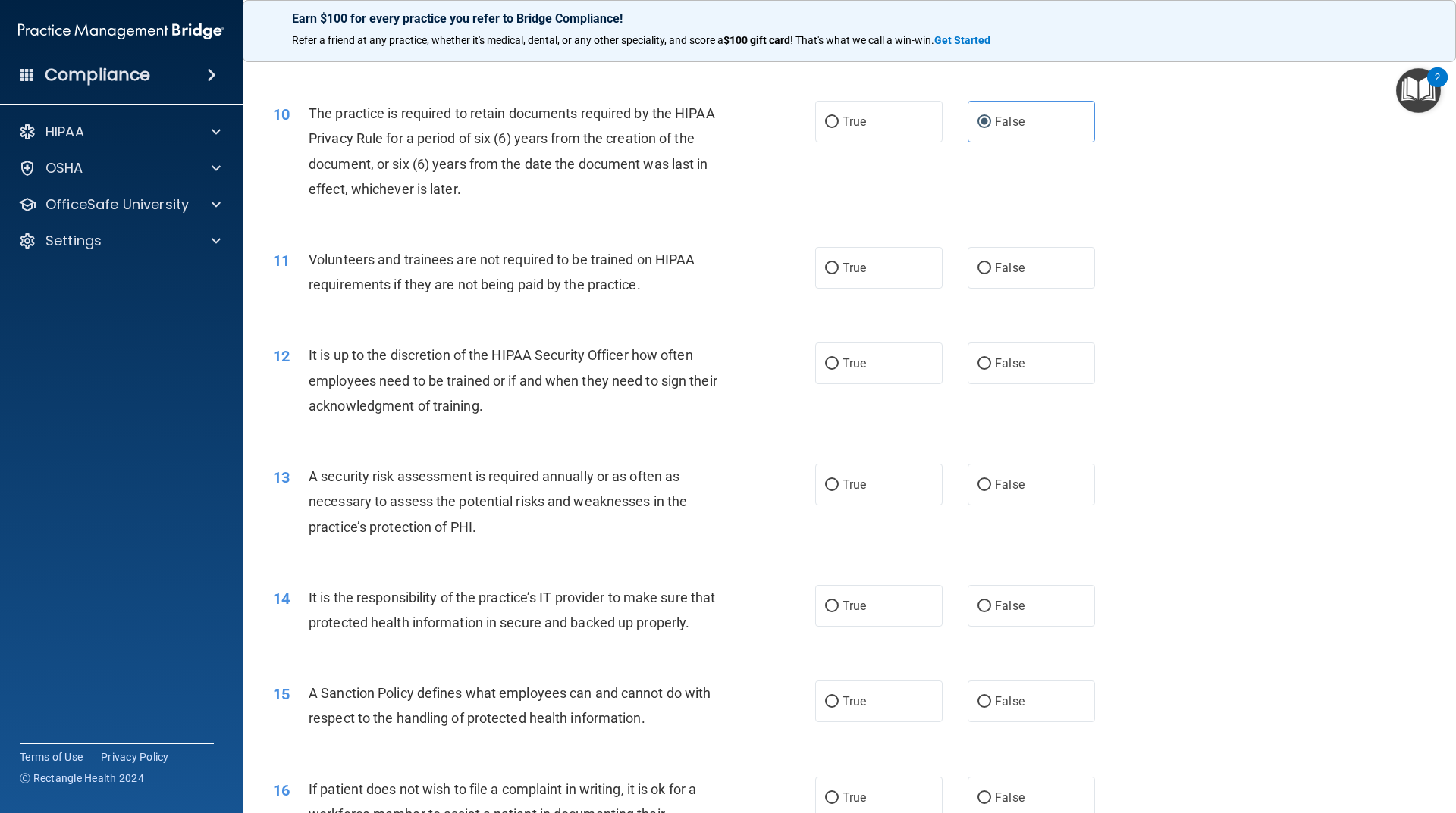
scroll to position [1213, 0]
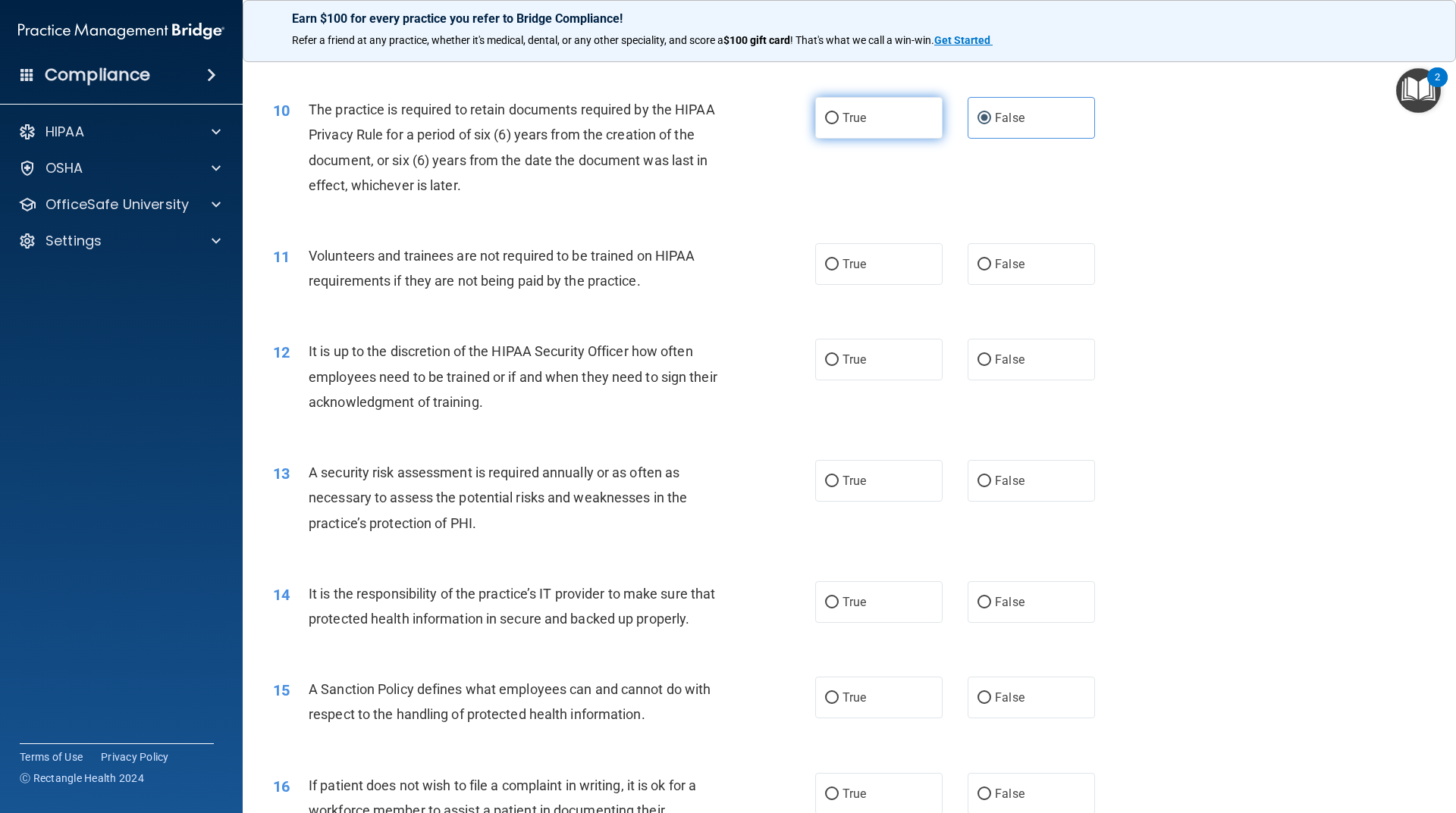
click at [832, 128] on label "True" at bounding box center [879, 118] width 128 height 42
click at [832, 124] on input "True" at bounding box center [832, 118] width 14 height 12
radio input "true"
click at [1019, 112] on label "False" at bounding box center [1031, 118] width 128 height 42
click at [991, 113] on input "False" at bounding box center [984, 118] width 14 height 12
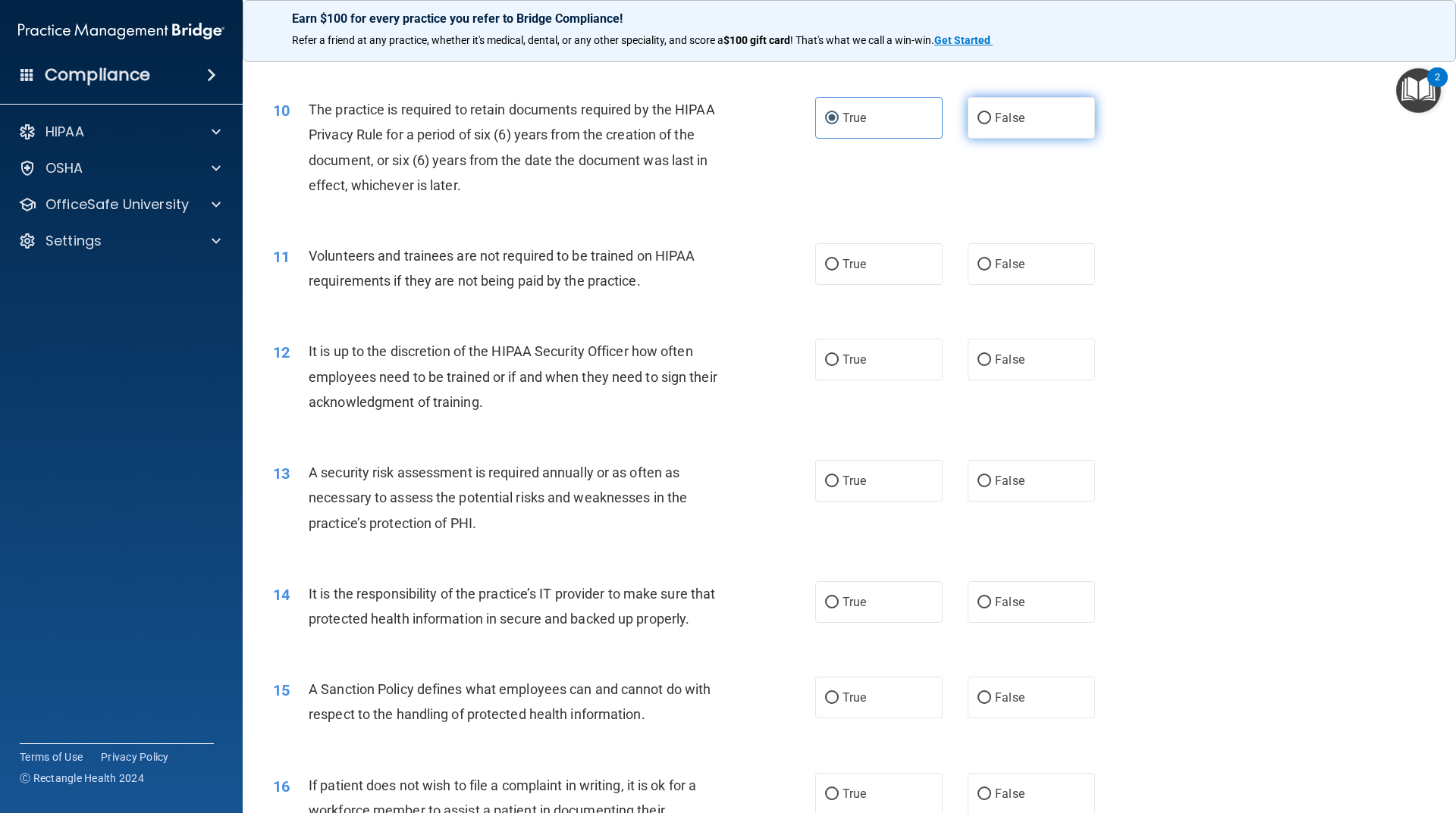
radio input "true"
radio input "false"
click at [995, 261] on span "False" at bounding box center [1009, 264] width 30 height 15
click at [991, 261] on input "False" at bounding box center [984, 265] width 14 height 12
radio input "true"
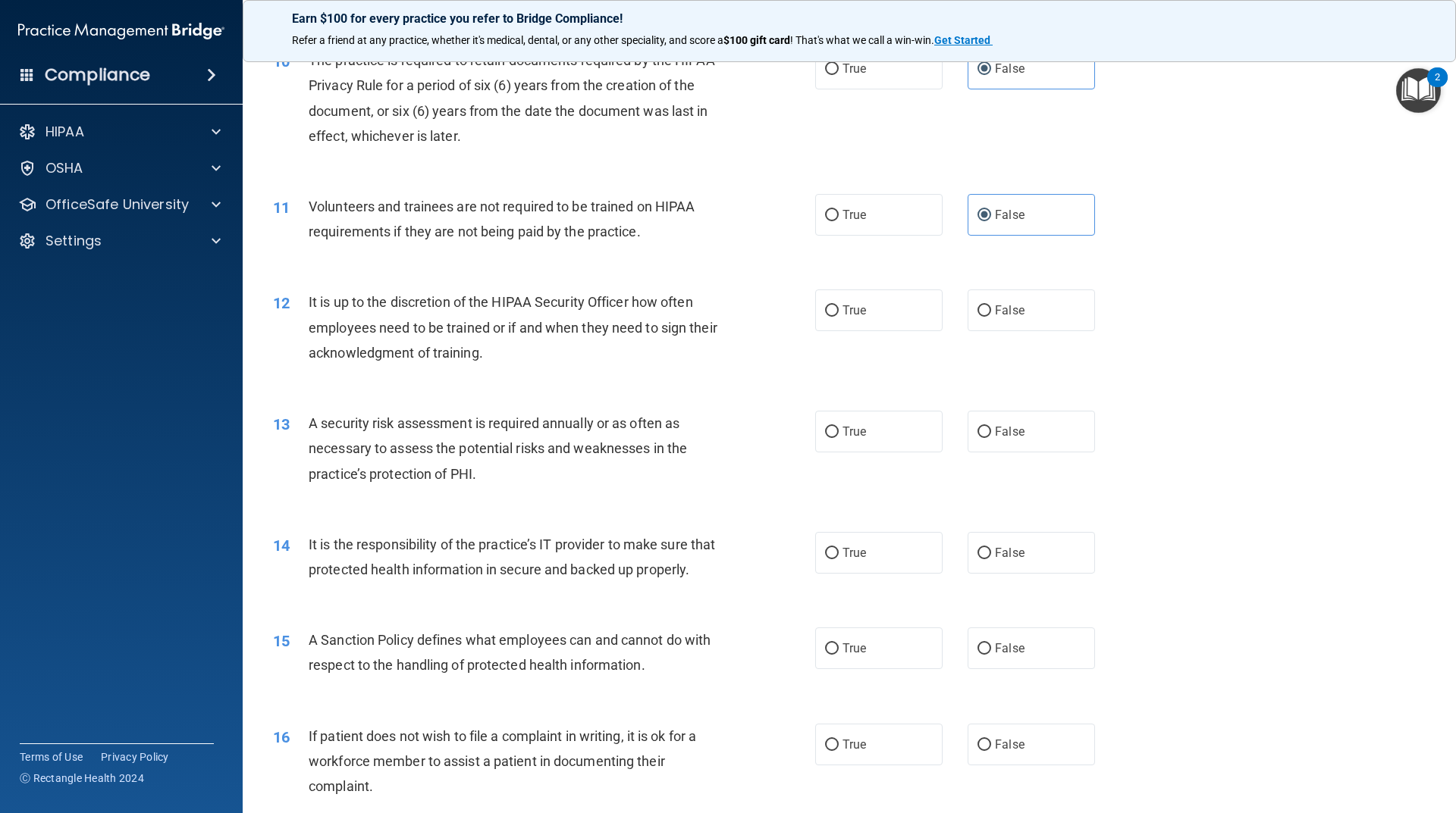
scroll to position [1288, 0]
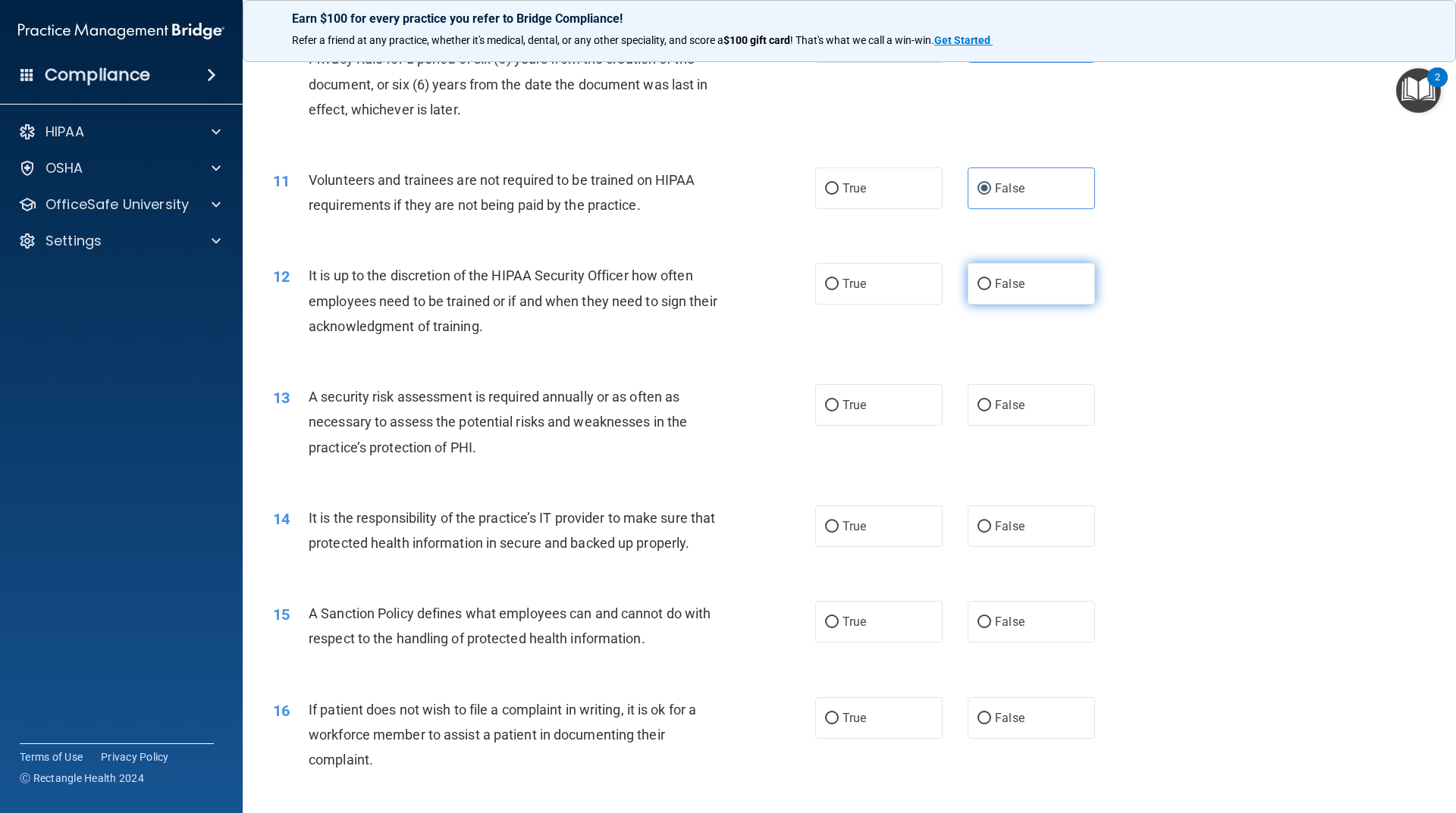
click at [1040, 265] on label "False" at bounding box center [1031, 284] width 128 height 42
click at [991, 279] on input "False" at bounding box center [984, 285] width 14 height 12
radio input "true"
click at [851, 419] on label "True" at bounding box center [879, 405] width 128 height 42
click at [839, 412] on input "True" at bounding box center [832, 405] width 14 height 12
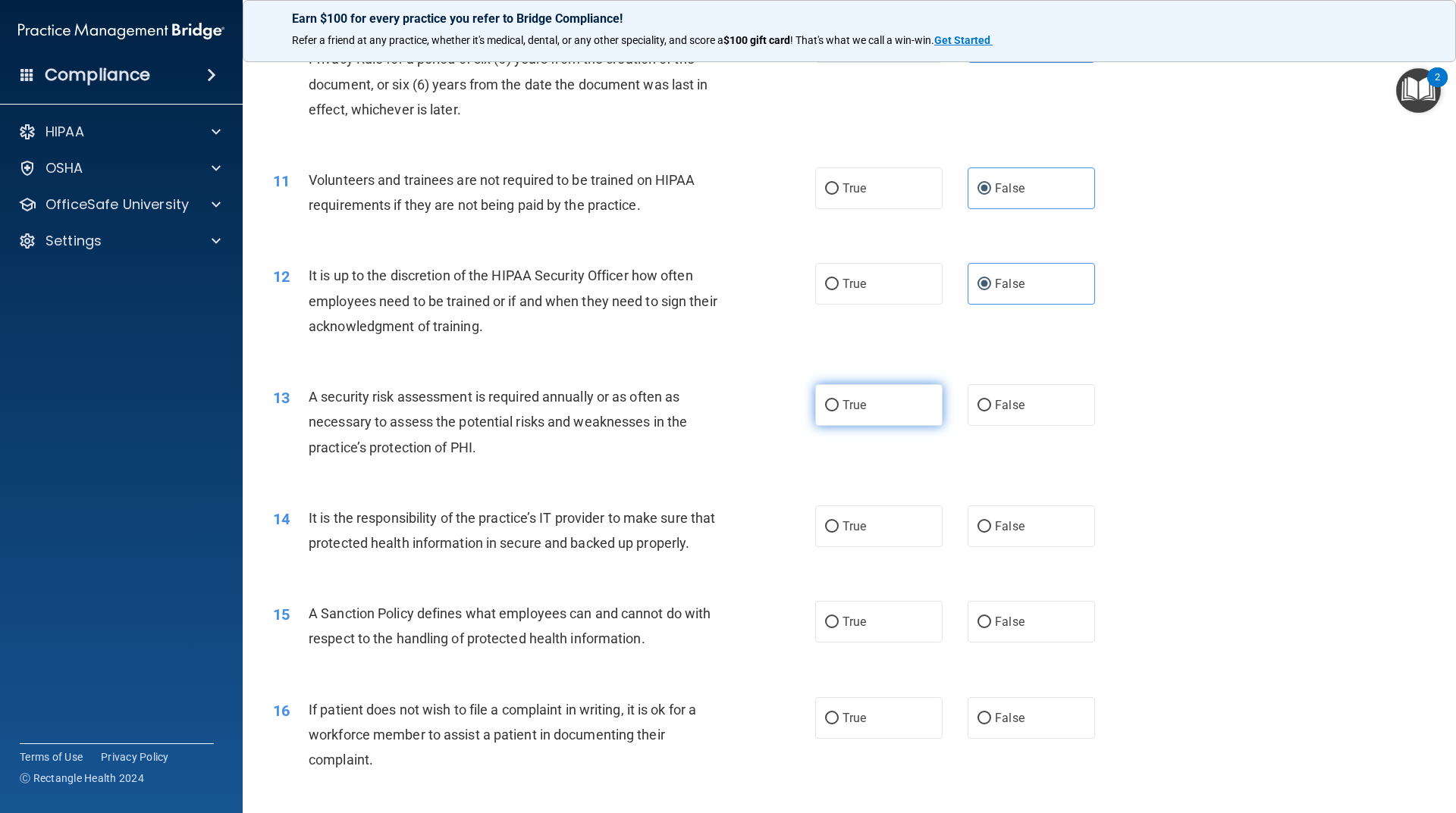
radio input "true"
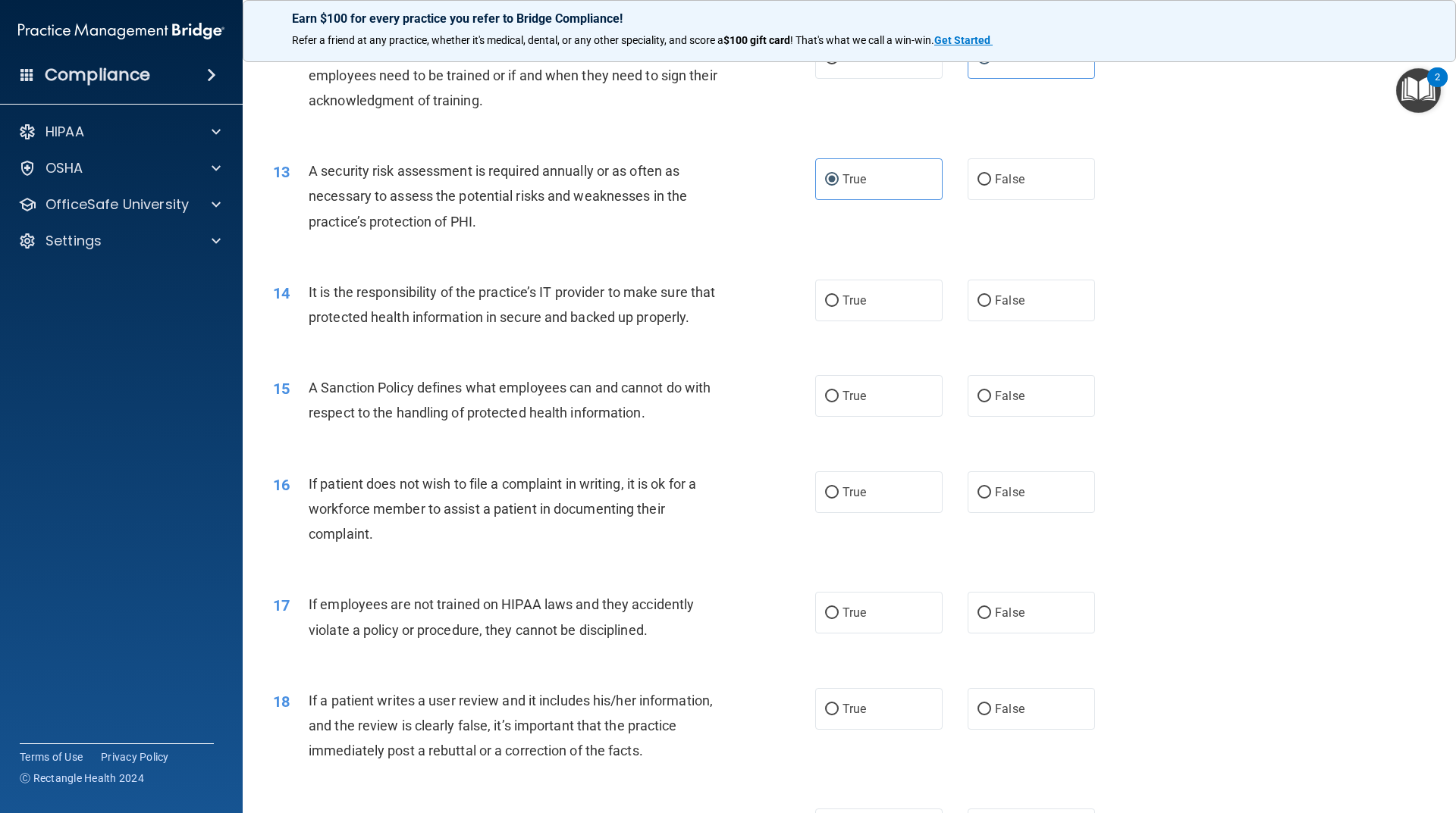
scroll to position [1516, 0]
click at [998, 287] on label "False" at bounding box center [1031, 300] width 128 height 42
click at [991, 294] on input "False" at bounding box center [984, 300] width 14 height 12
radio input "true"
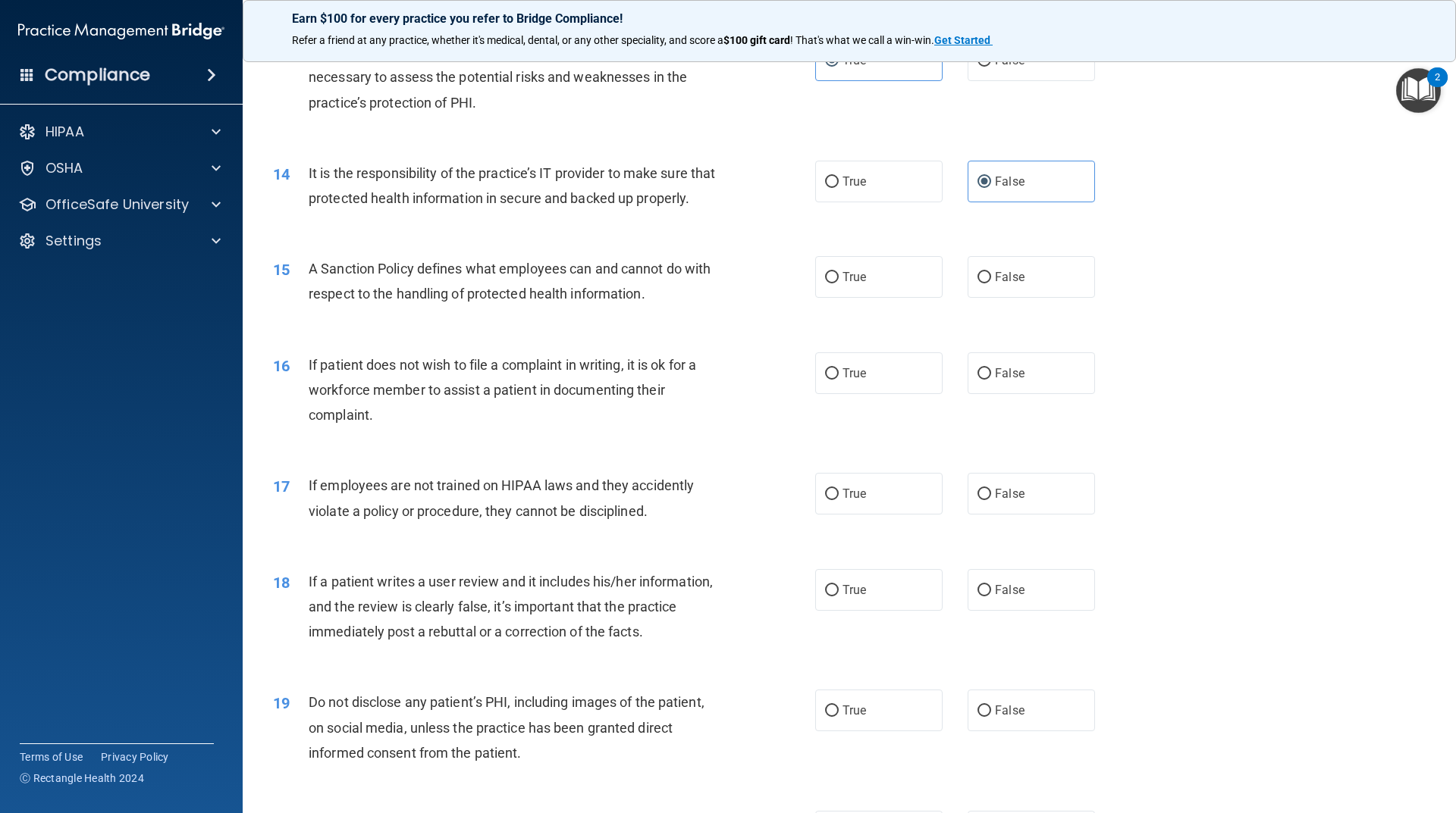
scroll to position [1667, 0]
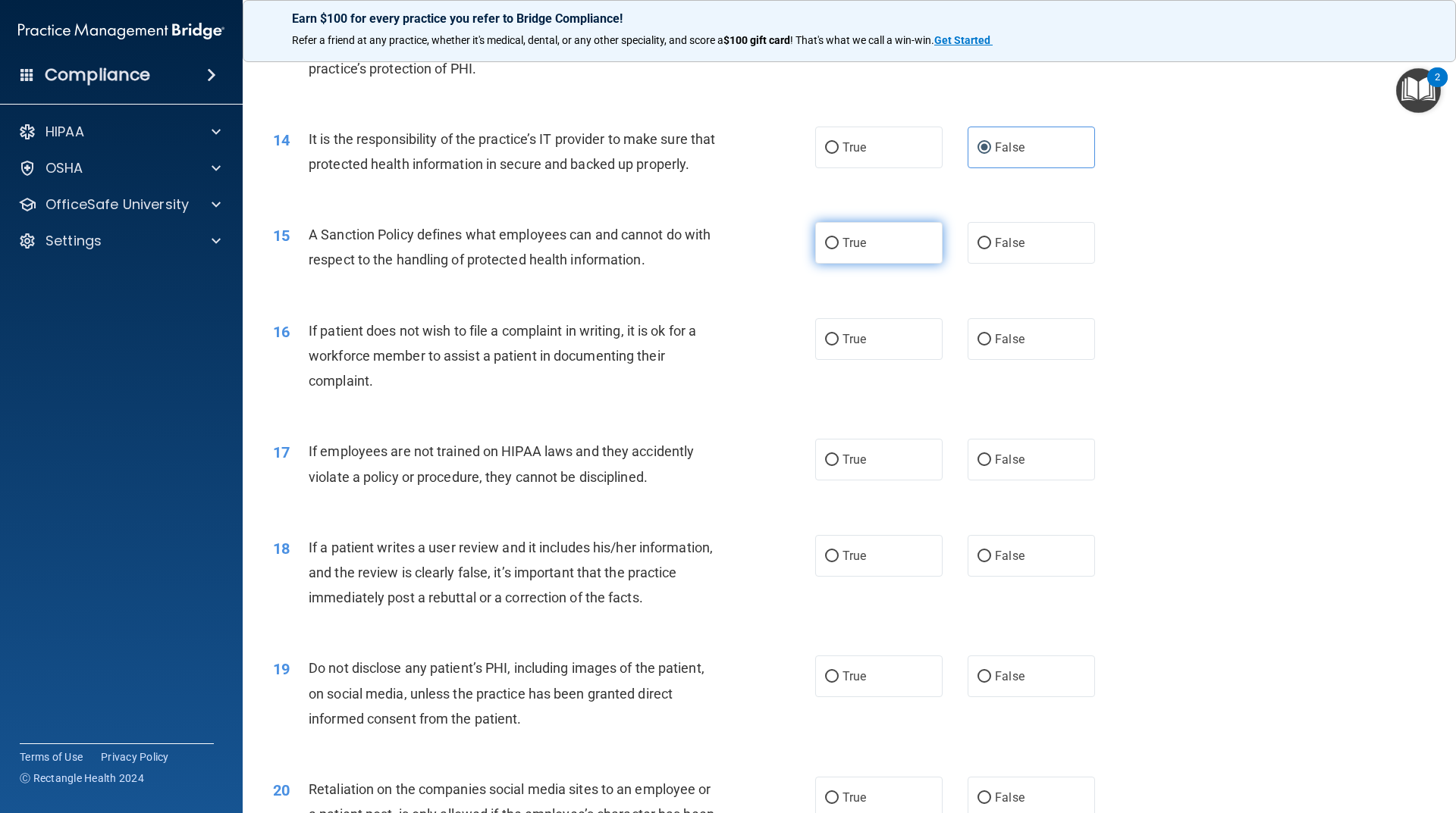
click at [835, 264] on label "True" at bounding box center [879, 243] width 128 height 42
click at [835, 250] on input "True" at bounding box center [832, 244] width 14 height 12
radio input "true"
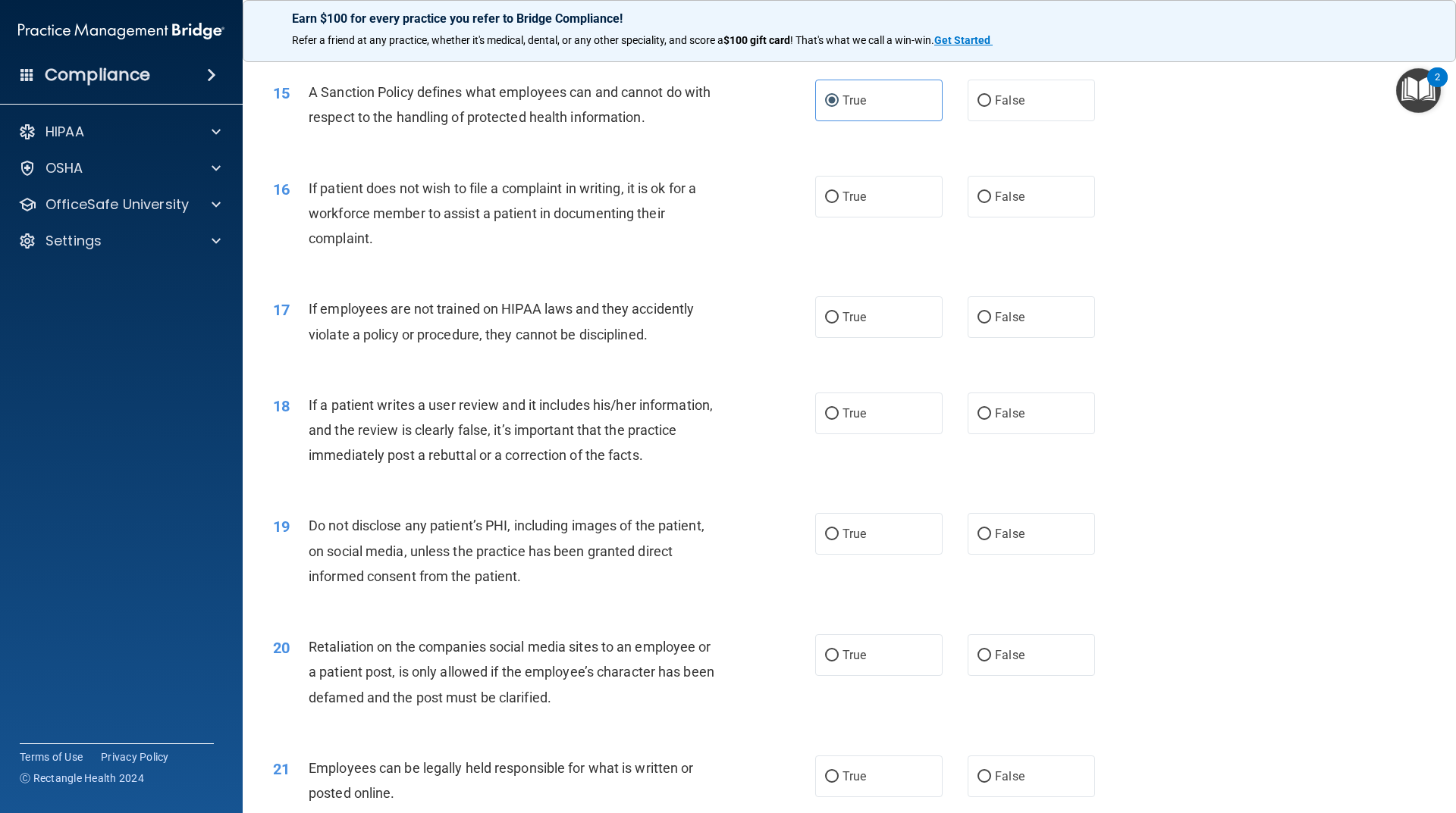
scroll to position [1819, 0]
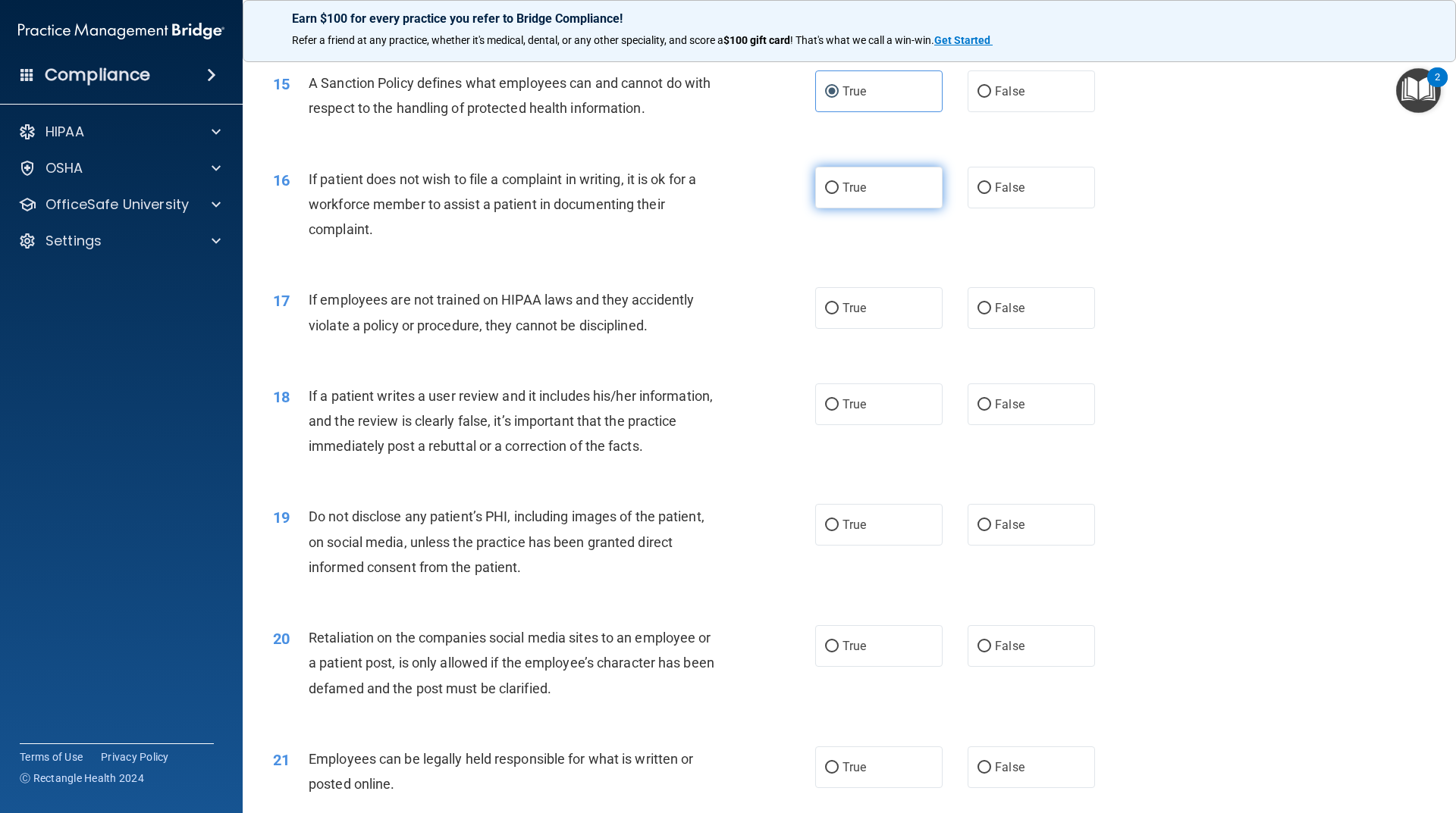
click at [847, 209] on label "True" at bounding box center [879, 187] width 128 height 42
click at [839, 194] on input "True" at bounding box center [832, 188] width 14 height 12
radio input "true"
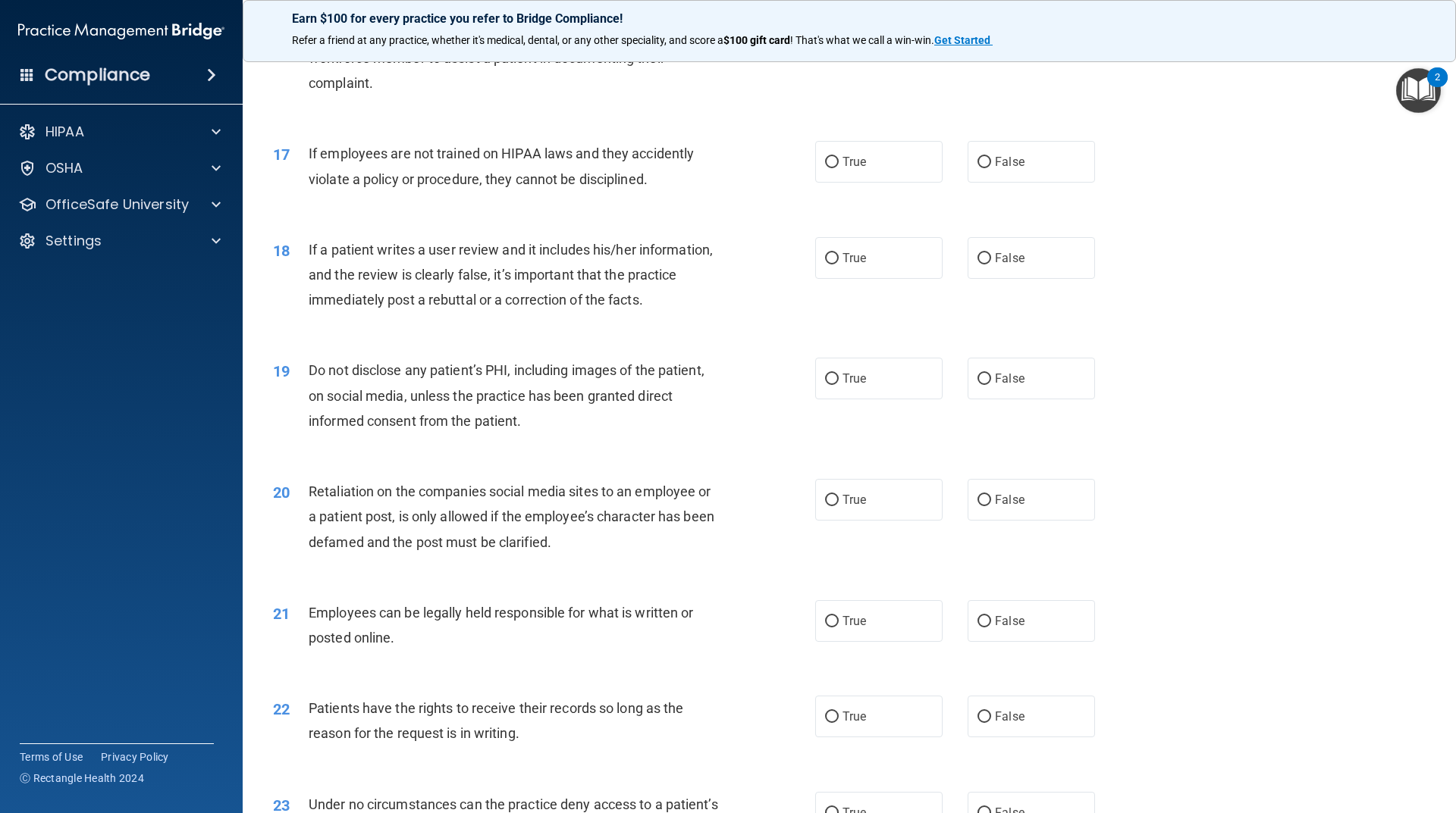
scroll to position [1971, 0]
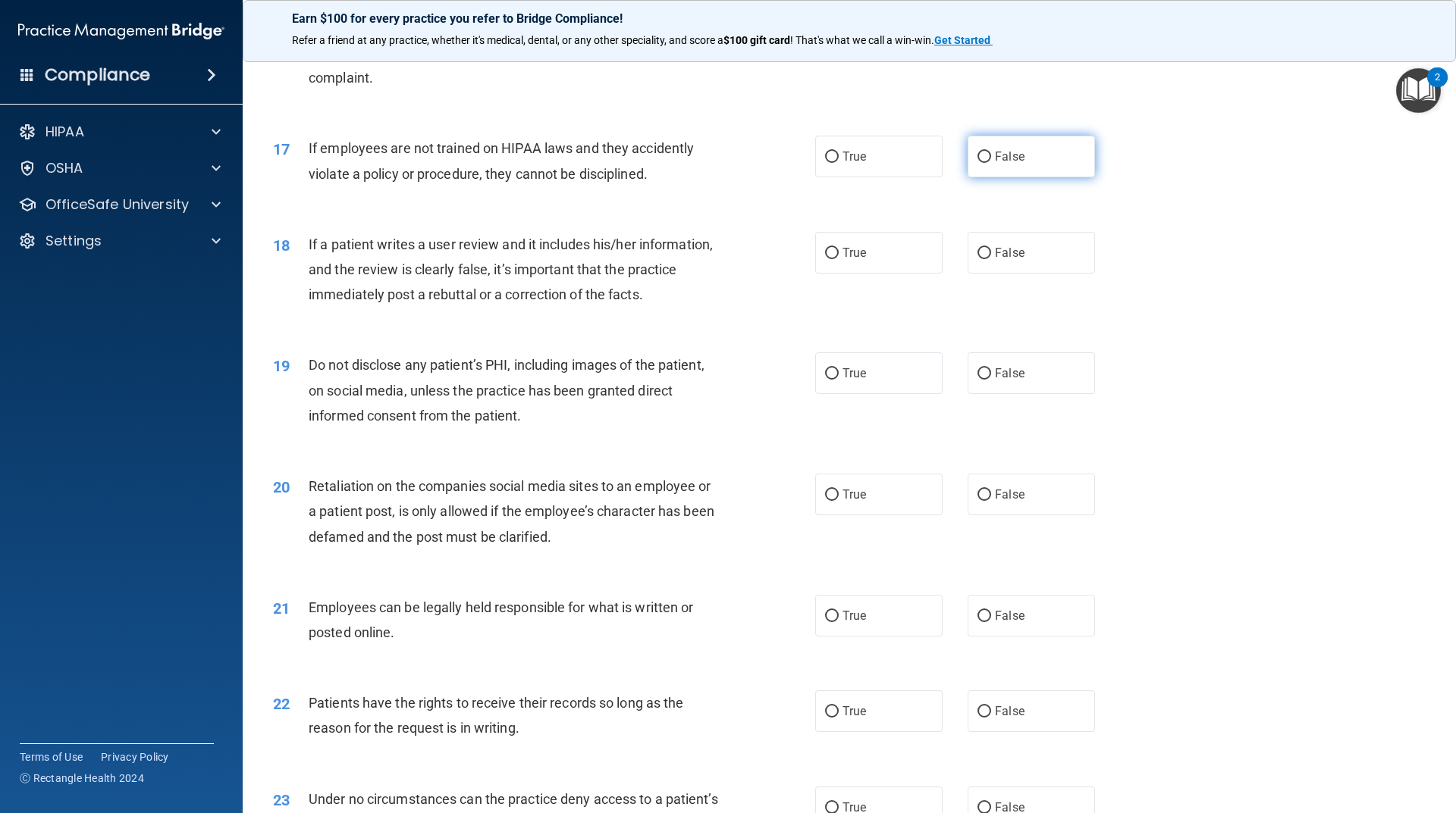
click at [997, 177] on label "False" at bounding box center [1031, 156] width 128 height 42
click at [991, 163] on input "False" at bounding box center [984, 157] width 14 height 12
radio input "true"
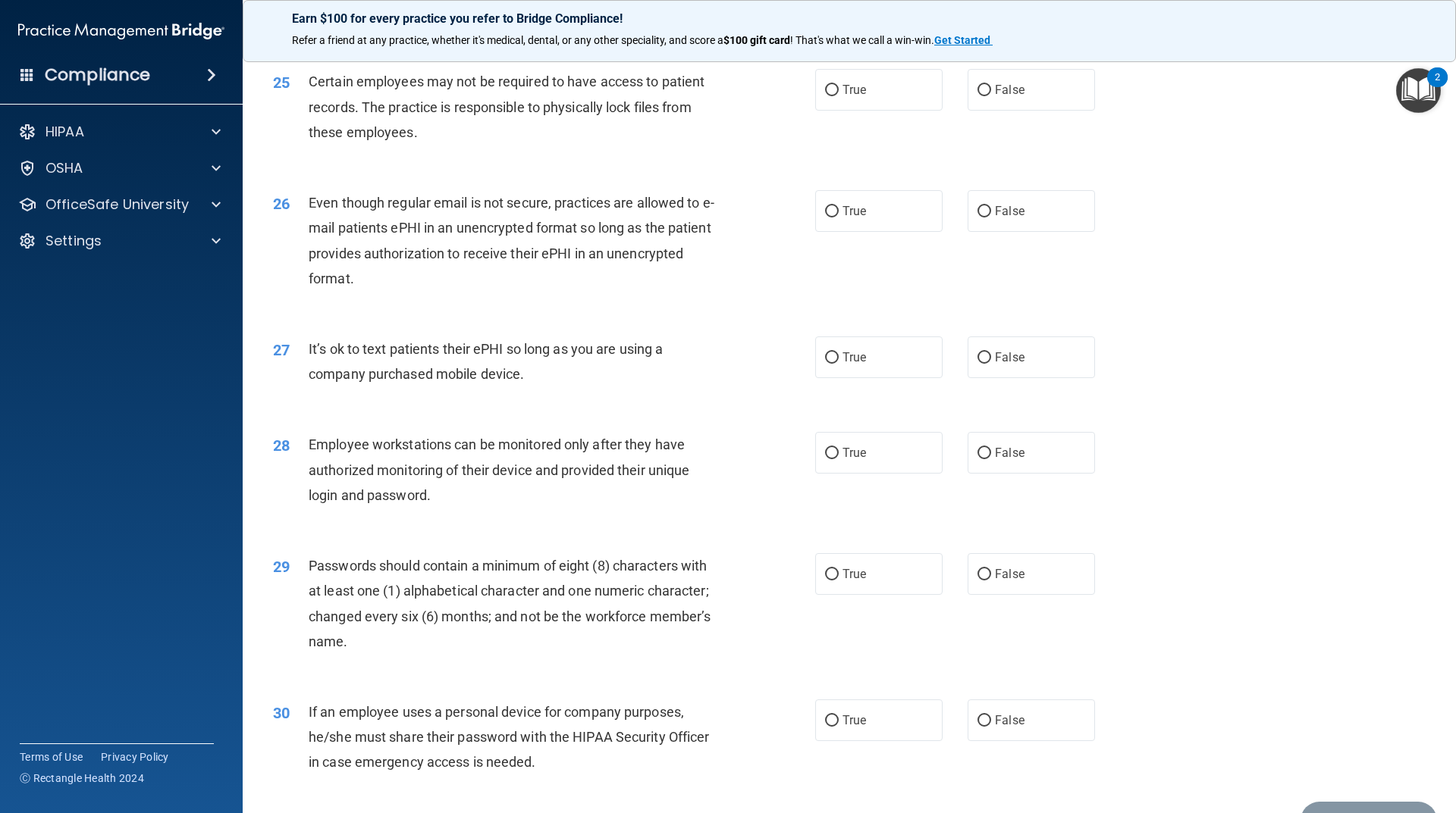
scroll to position [2991, 0]
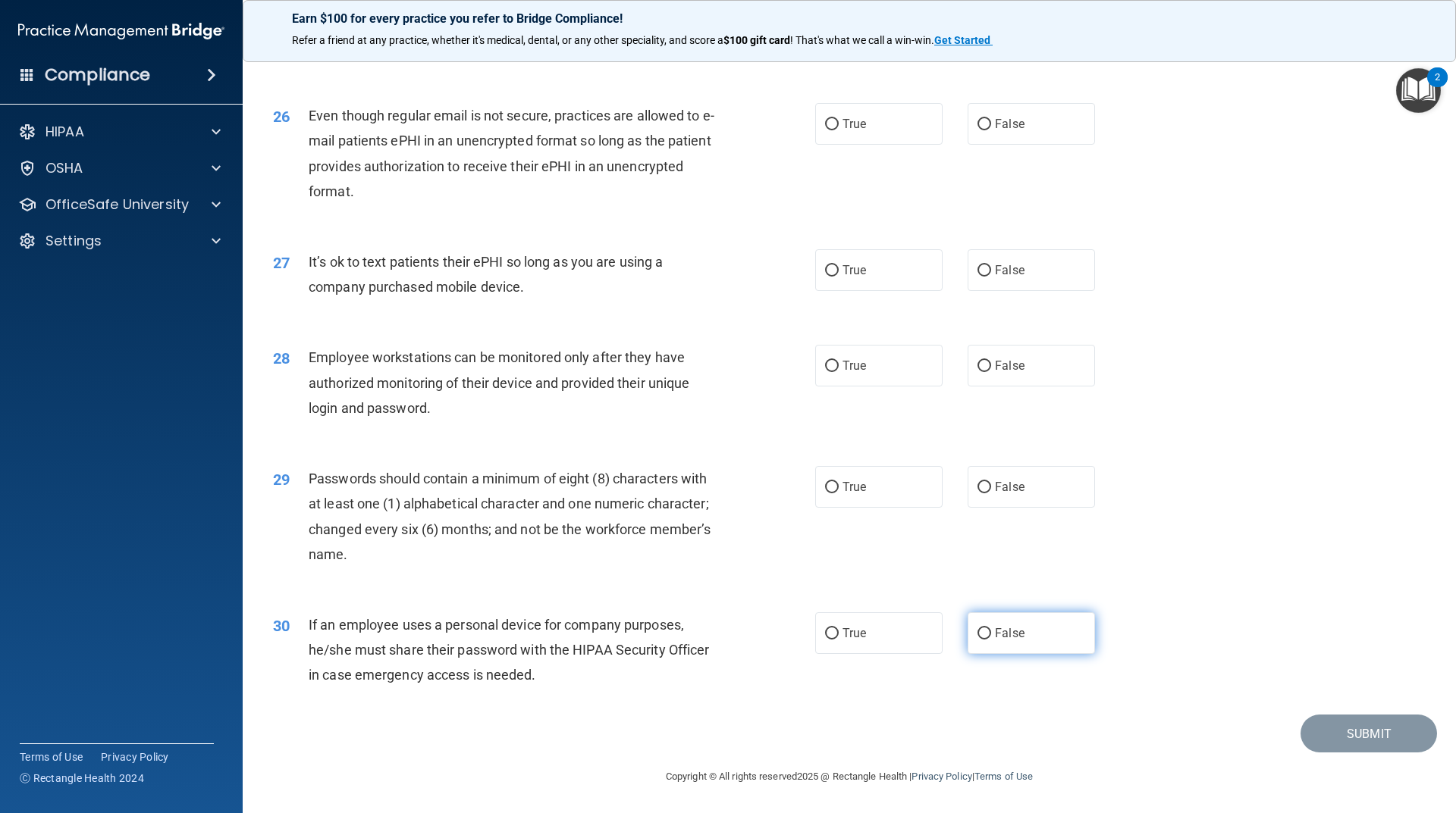
click at [1026, 633] on label "False" at bounding box center [1031, 633] width 128 height 42
click at [991, 633] on input "False" at bounding box center [984, 634] width 14 height 12
radio input "true"
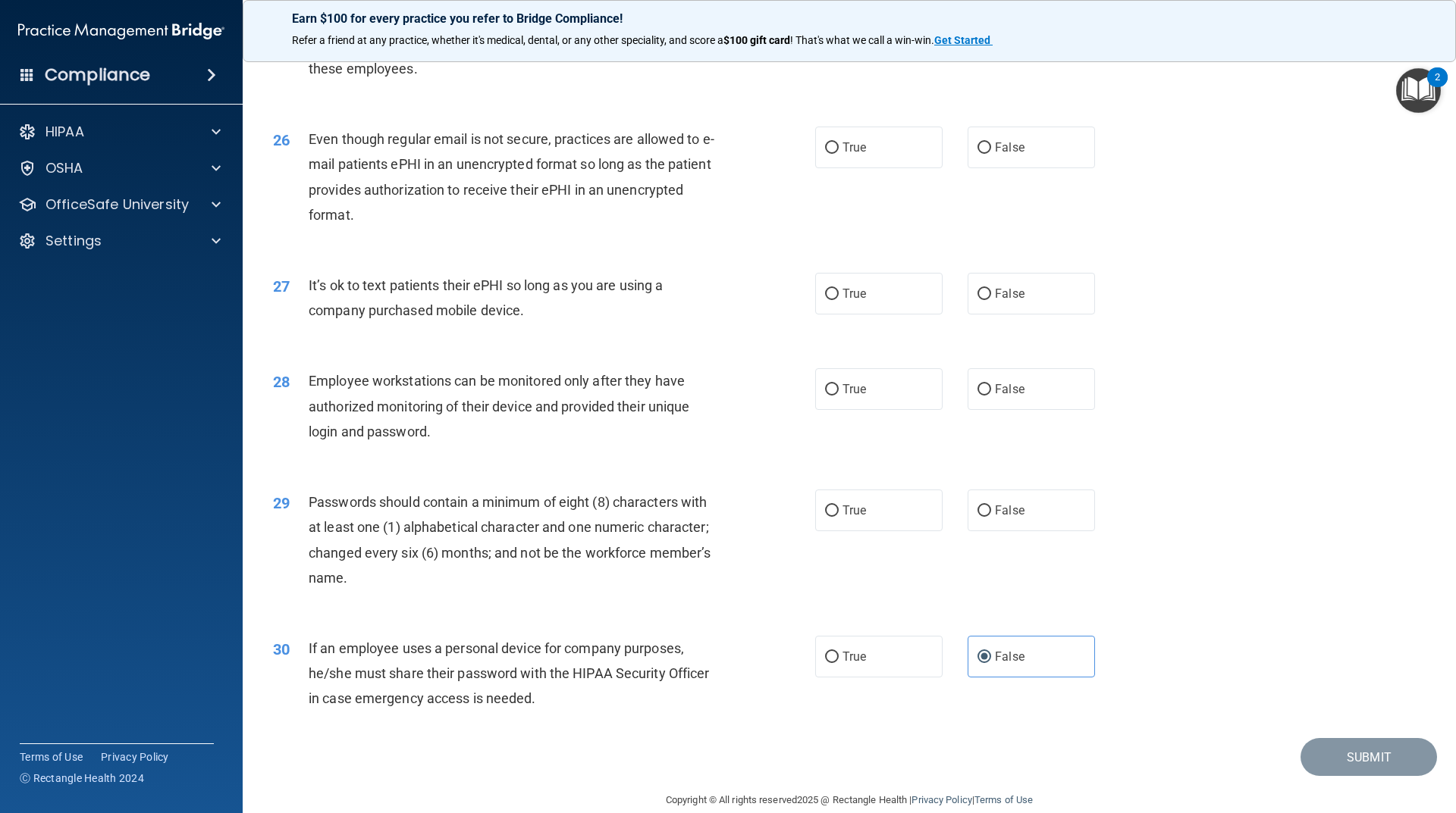
scroll to position [2916, 0]
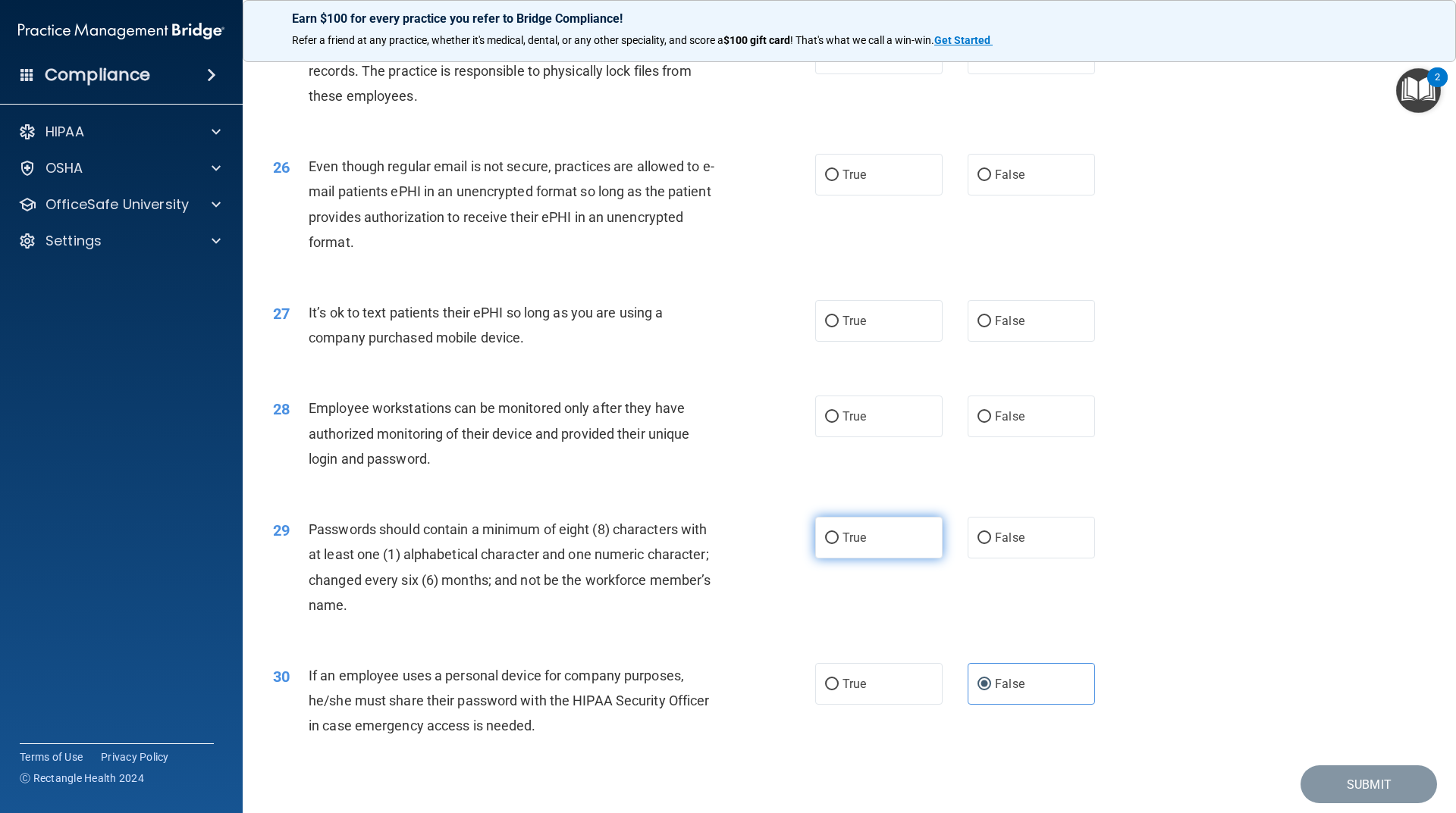
click at [849, 545] on span "True" at bounding box center [854, 538] width 23 height 15
click at [839, 545] on input "True" at bounding box center [832, 538] width 14 height 12
radio input "true"
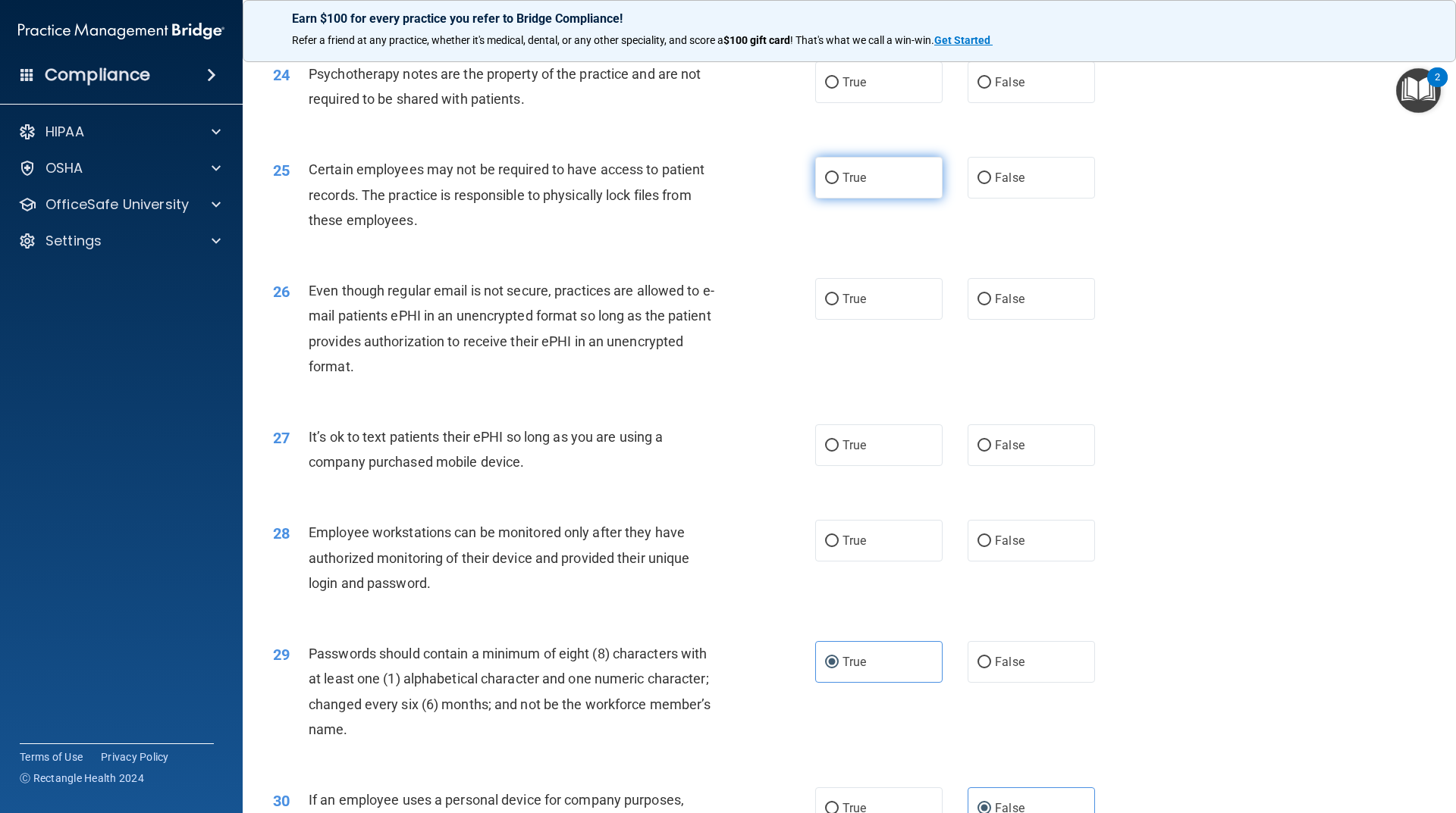
scroll to position [2764, 0]
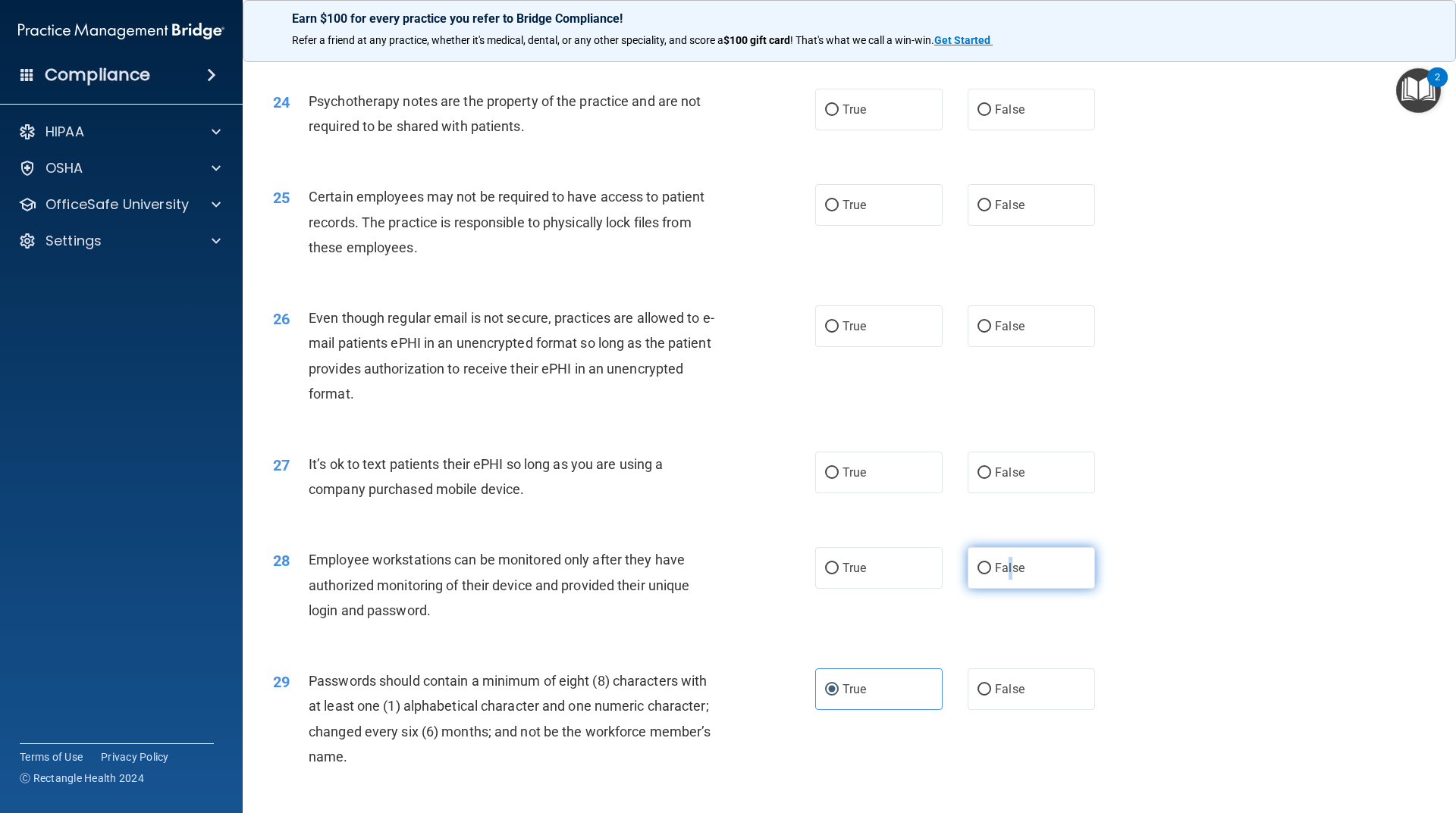
drag, startPoint x: 1002, startPoint y: 589, endPoint x: 1012, endPoint y: 586, distance: 10.4
click at [1012, 586] on label "False" at bounding box center [1031, 568] width 128 height 42
drag, startPoint x: 974, startPoint y: 590, endPoint x: 1016, endPoint y: 585, distance: 42.3
click at [977, 574] on input "False" at bounding box center [984, 569] width 14 height 12
radio input "true"
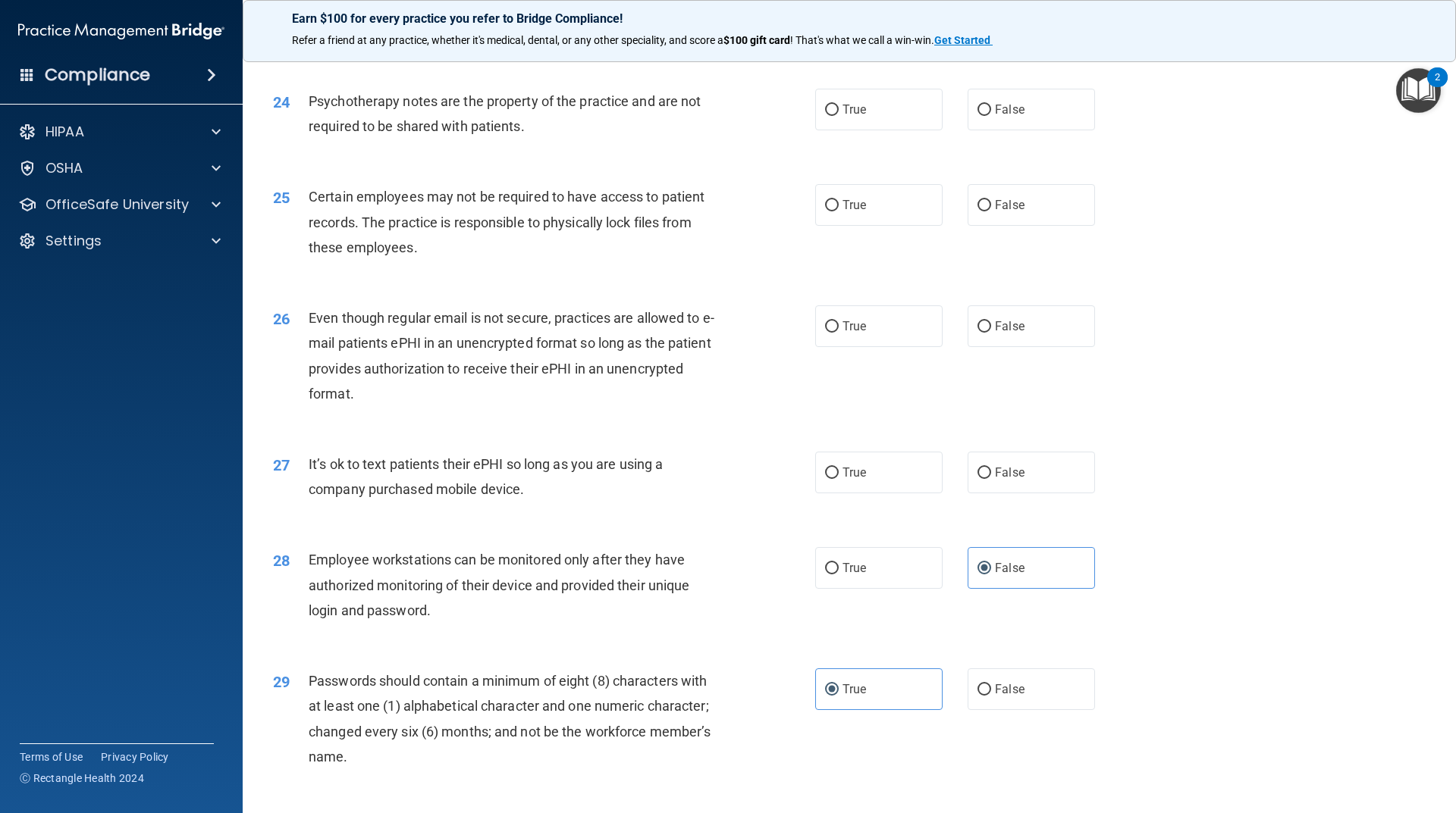
click at [1162, 468] on div "27 It’s ok to text patients their ePHI so long as you are using a company purch…" at bounding box center [849, 480] width 1175 height 96
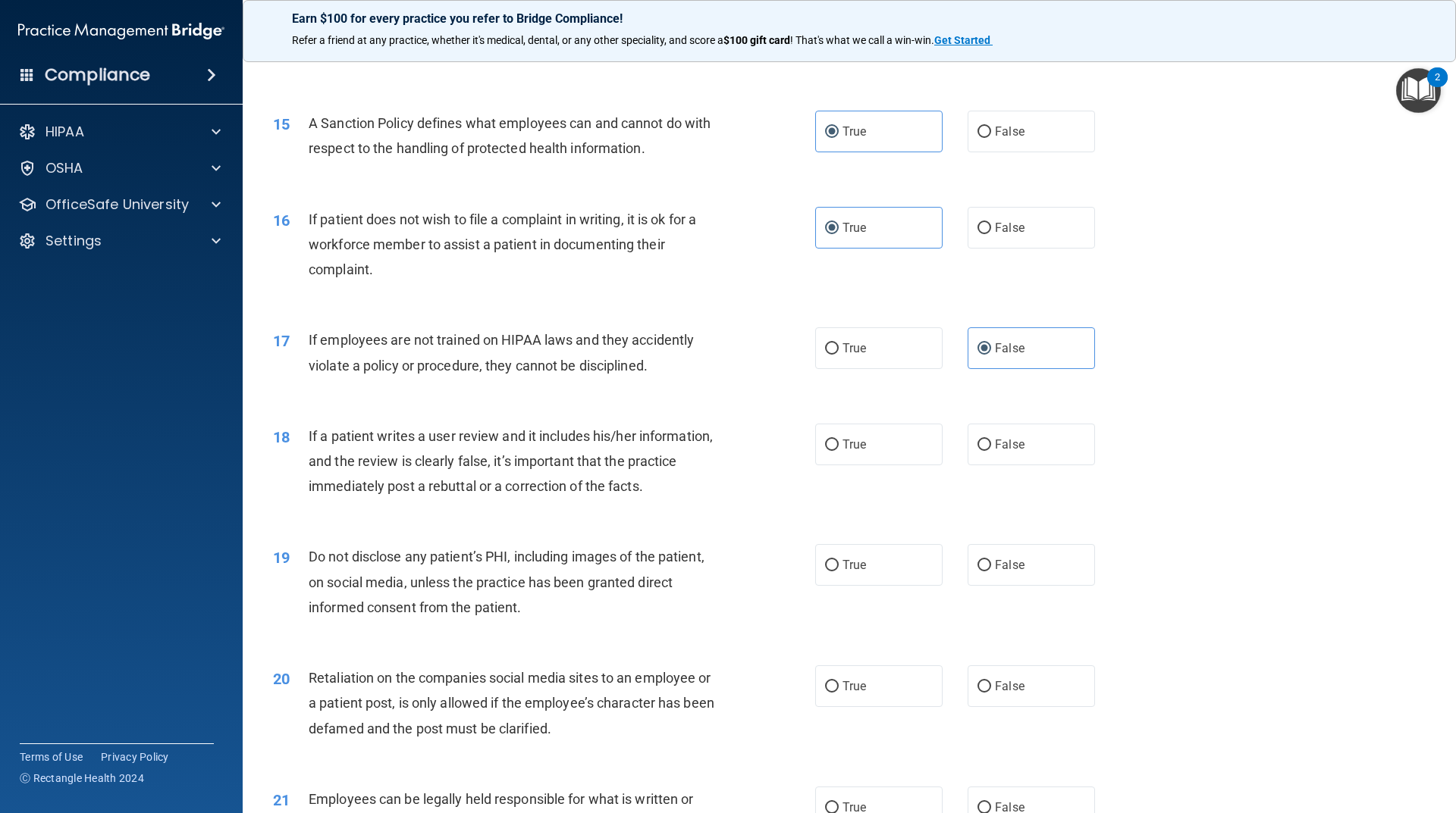
scroll to position [1930, 0]
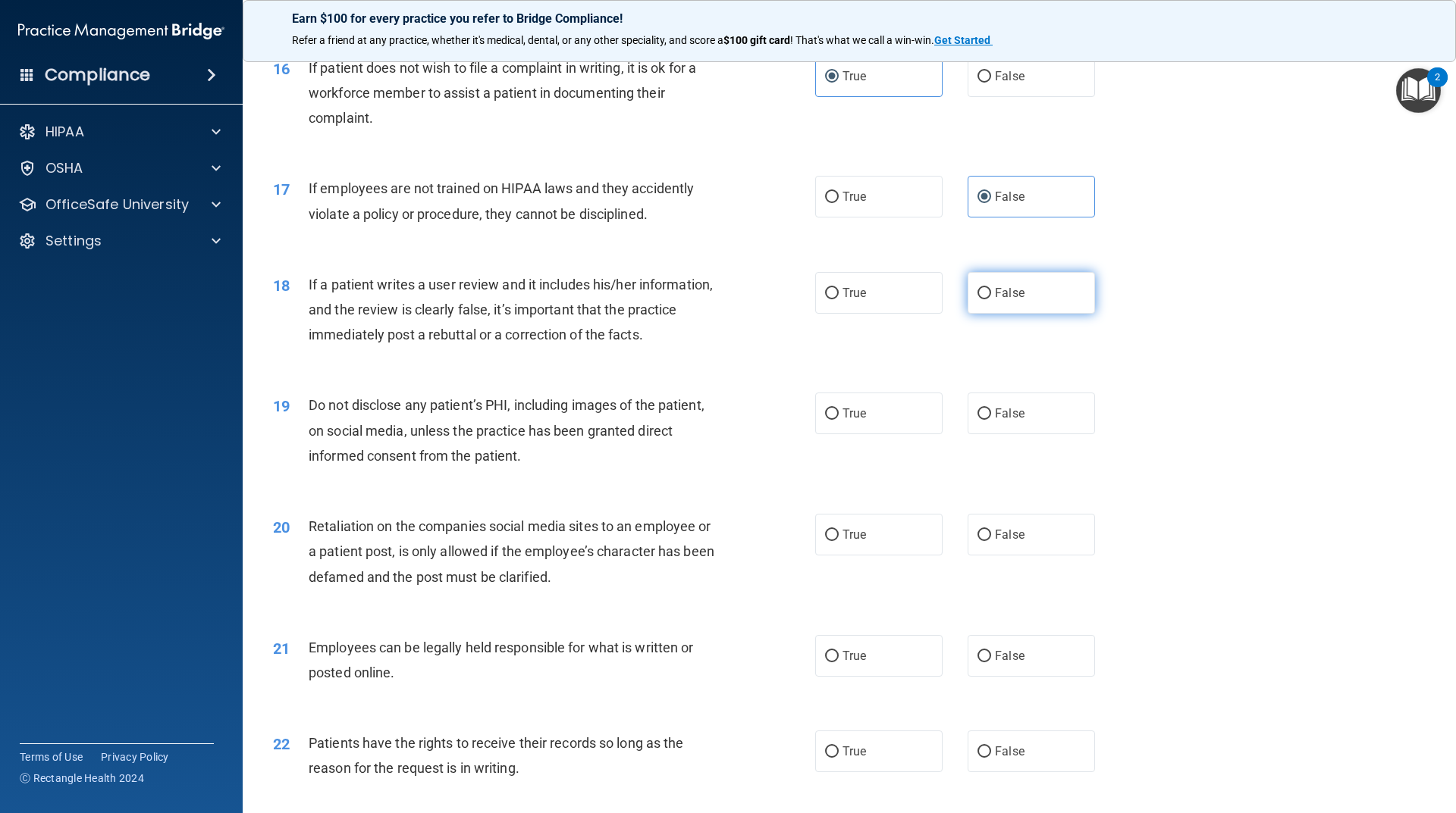
click at [1021, 314] on label "False" at bounding box center [1031, 293] width 128 height 42
click at [991, 300] on input "False" at bounding box center [984, 293] width 14 height 12
radio input "true"
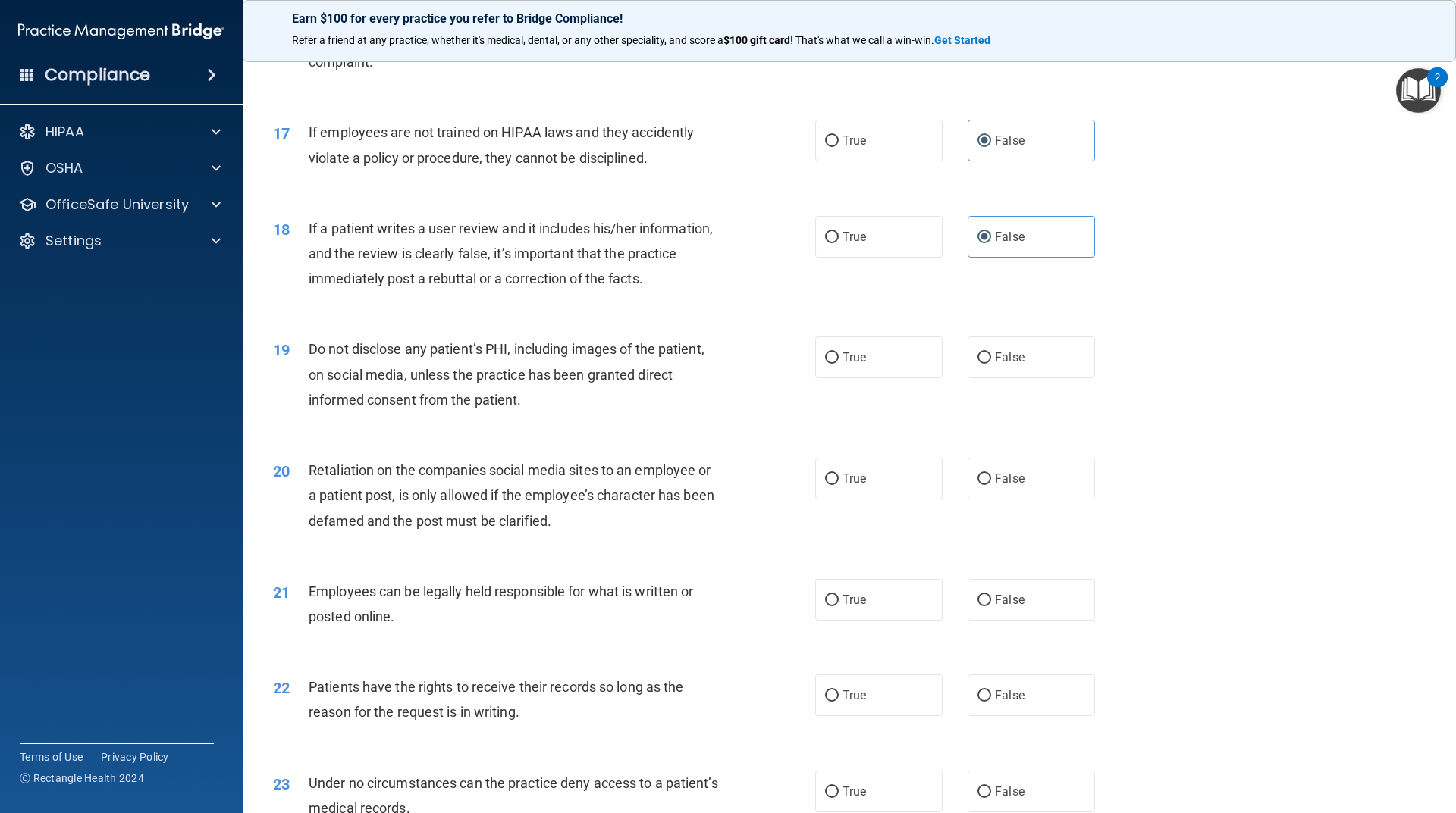
scroll to position [2082, 0]
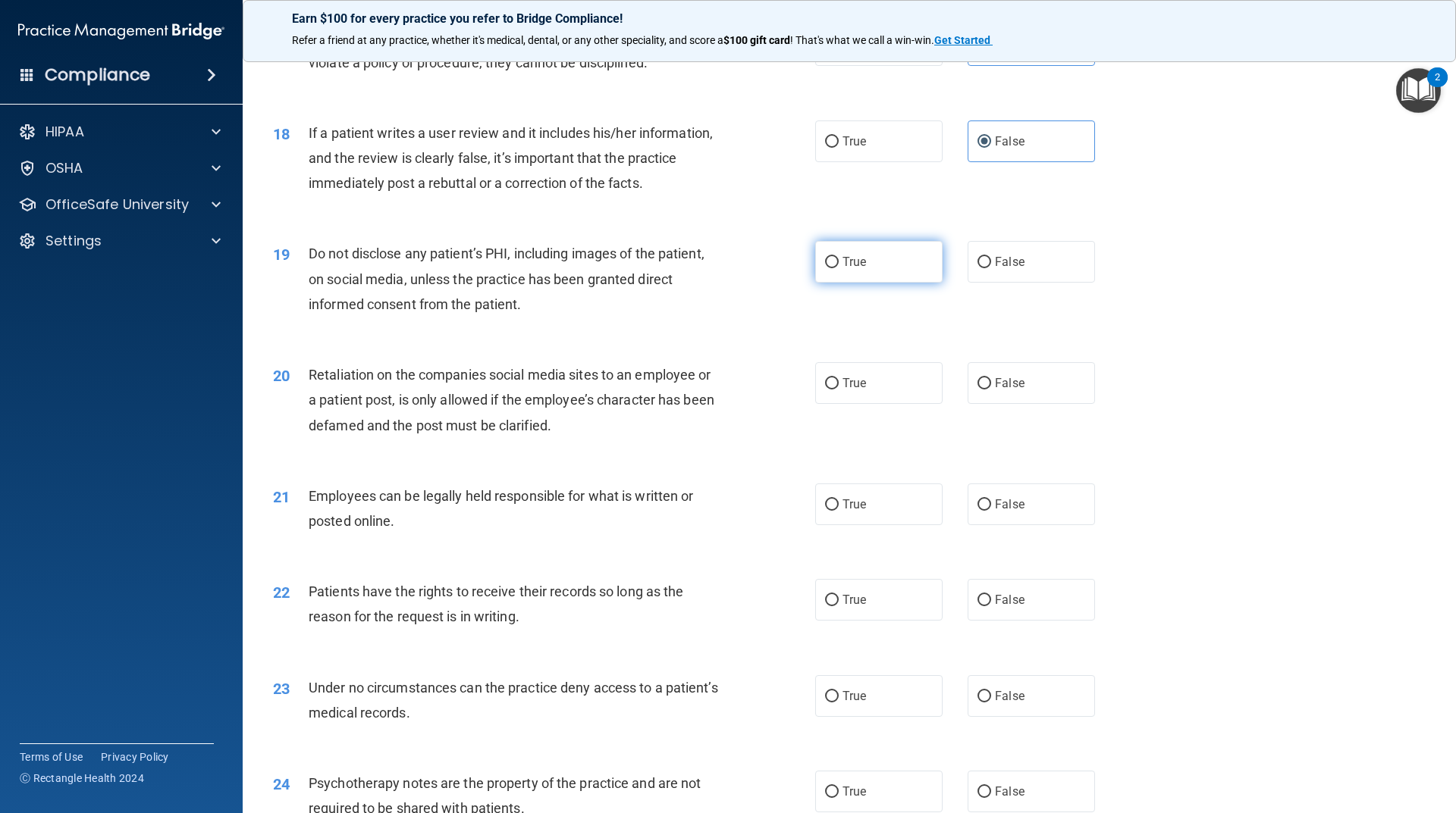
click at [839, 282] on label "True" at bounding box center [879, 262] width 128 height 42
click at [839, 268] on input "True" at bounding box center [832, 262] width 14 height 12
radio input "true"
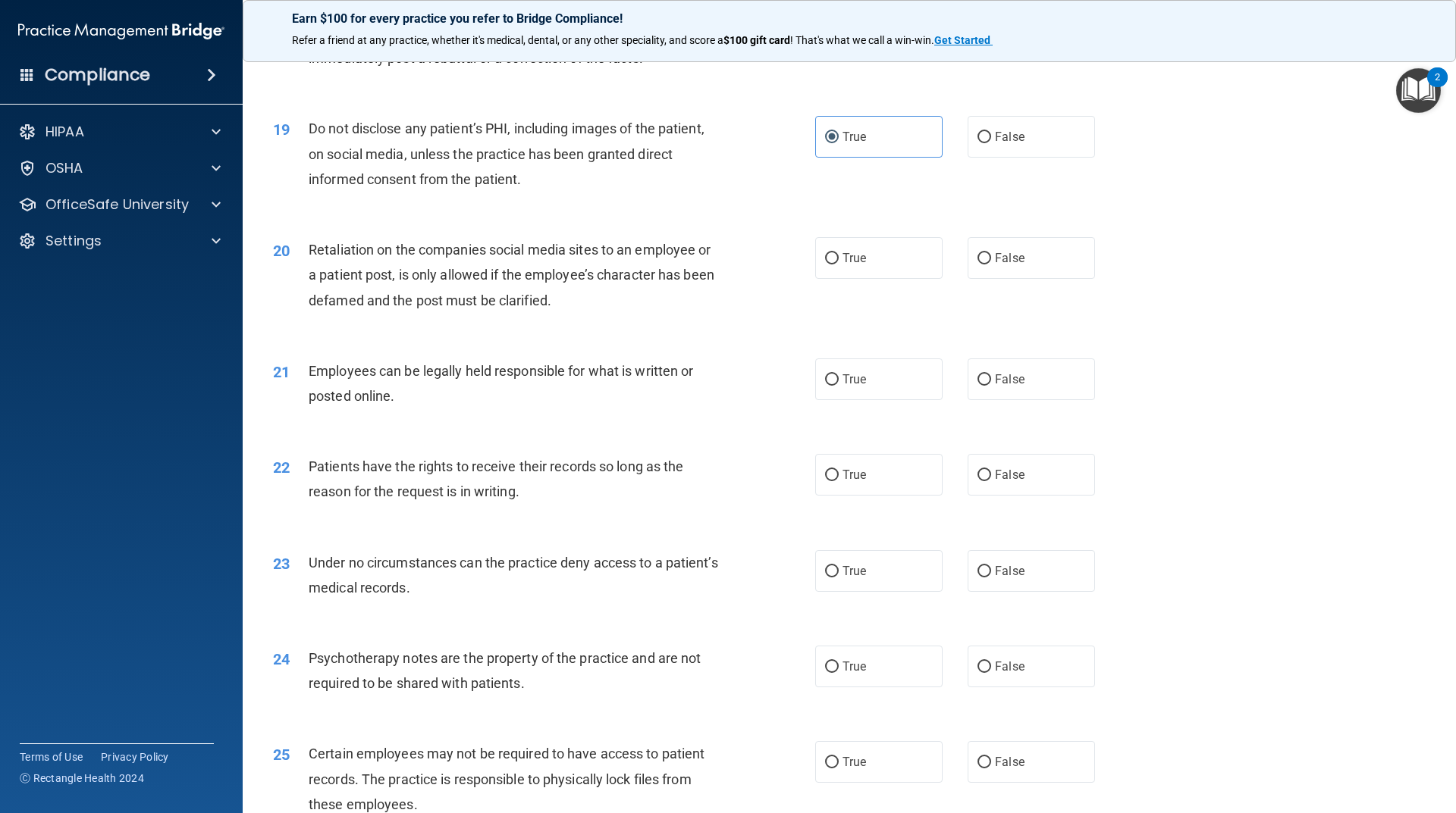
scroll to position [2234, 0]
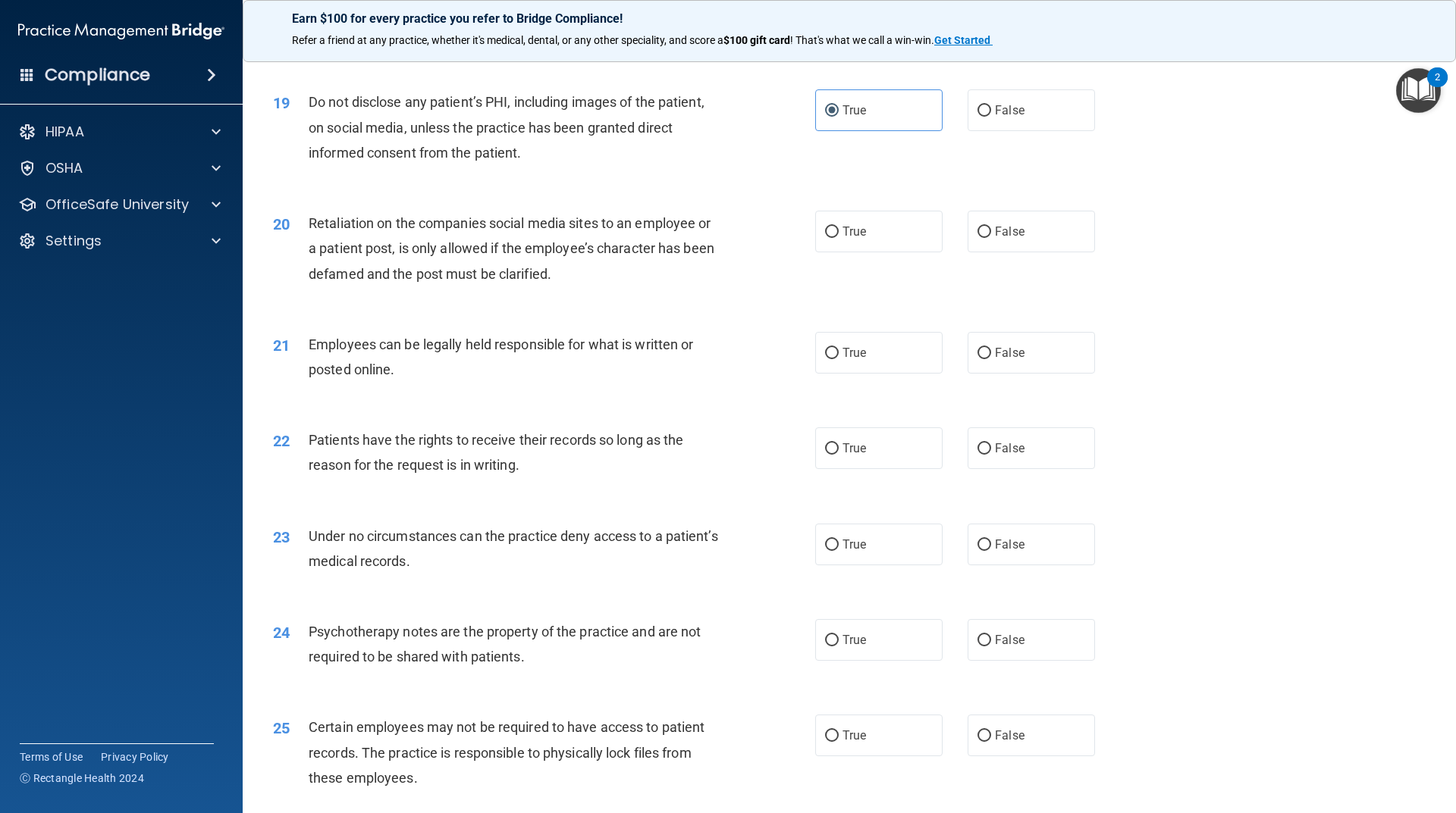
click at [959, 252] on div "True False" at bounding box center [967, 232] width 306 height 42
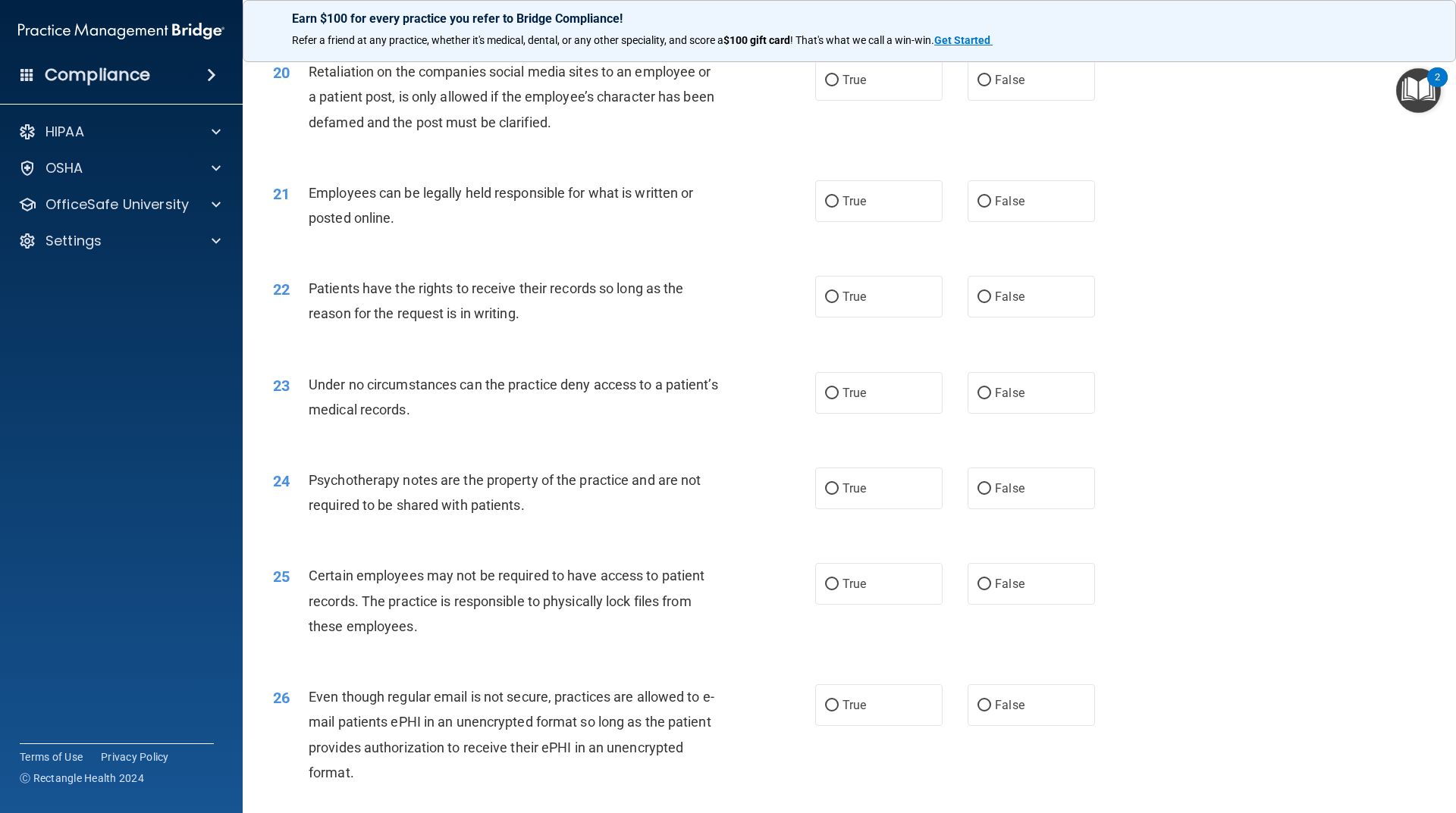
scroll to position [2310, 0]
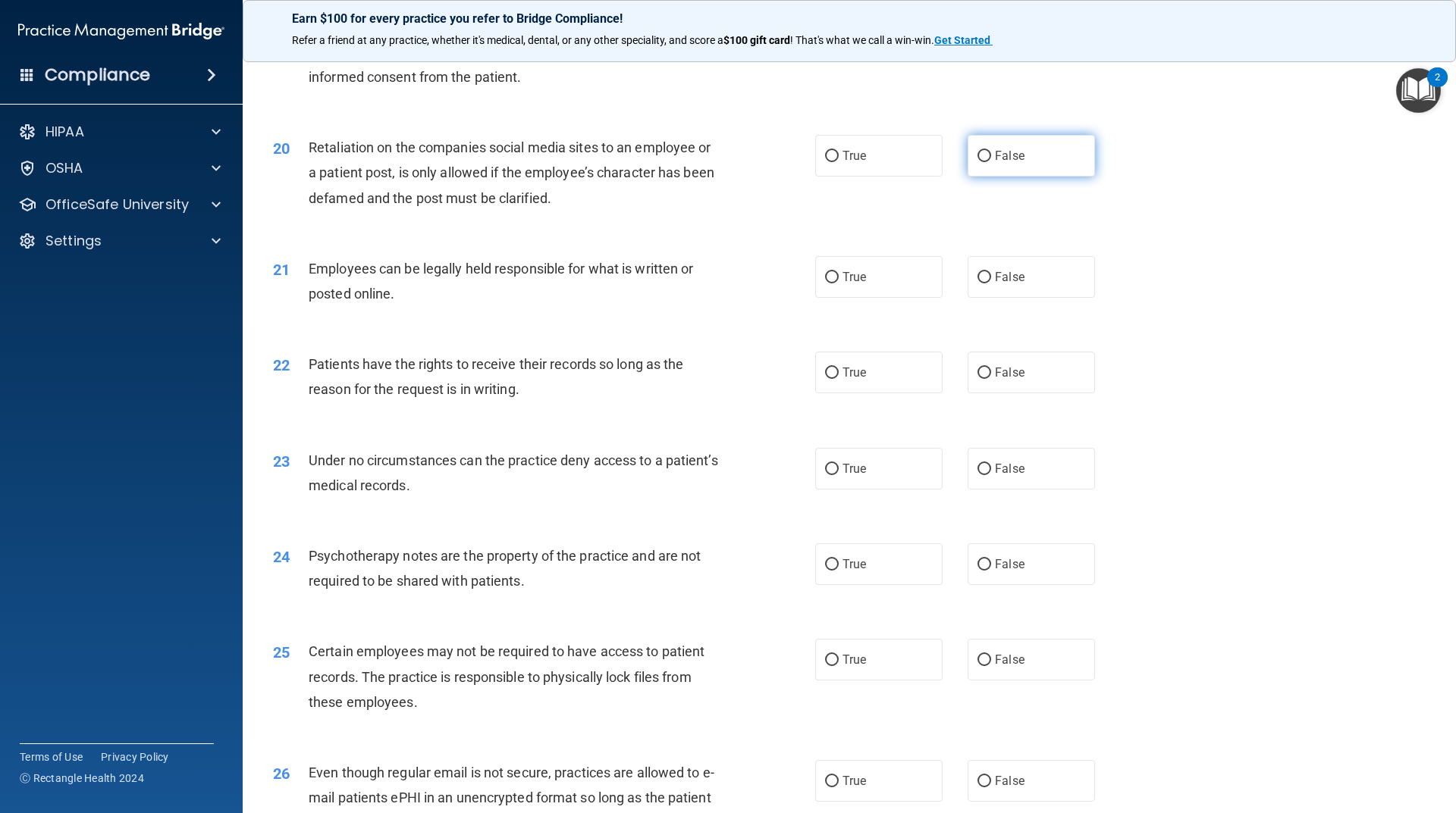
click at [1045, 177] on label "False" at bounding box center [1031, 156] width 128 height 42
click at [991, 162] on input "False" at bounding box center [984, 156] width 14 height 12
radio input "true"
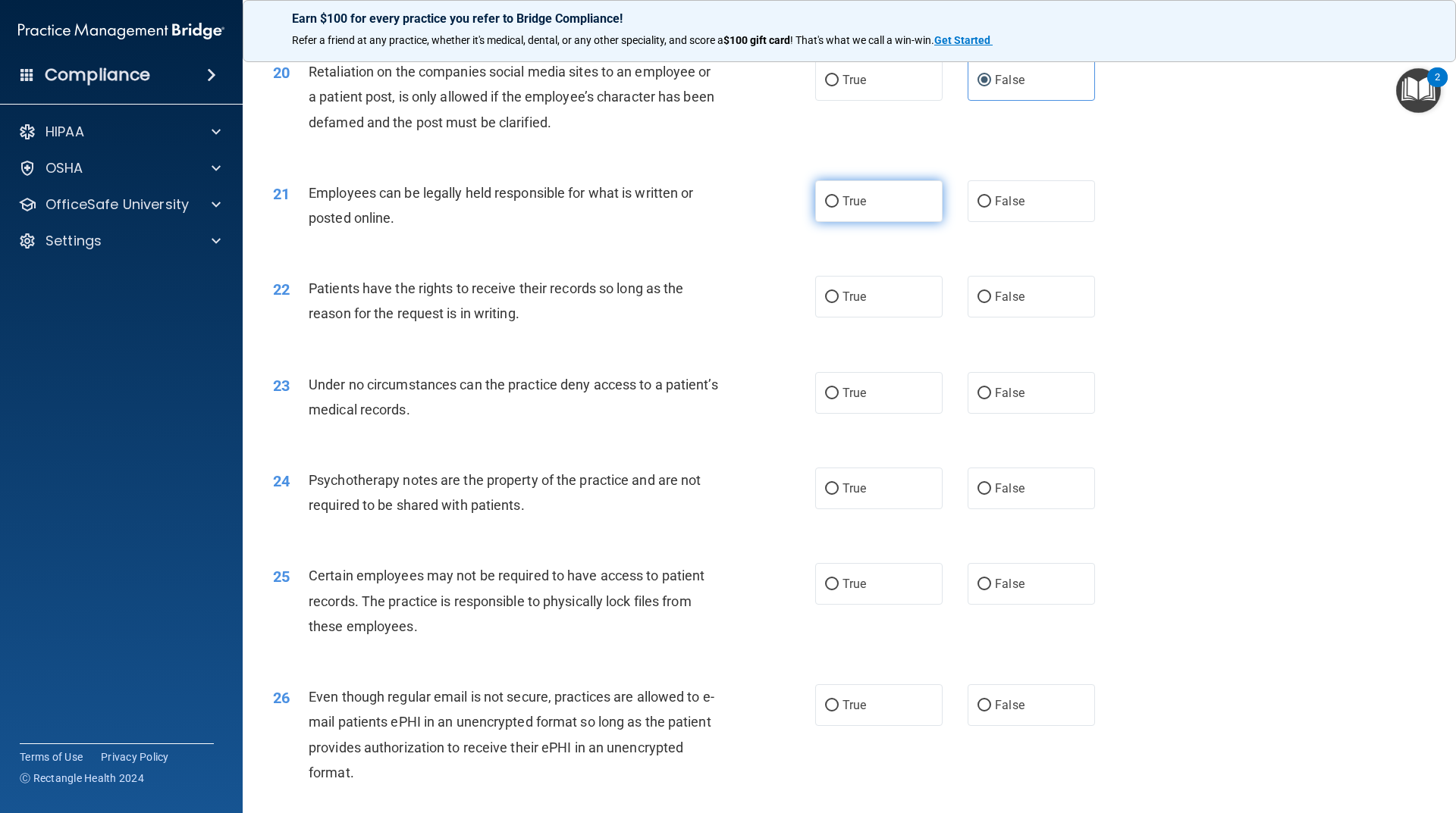
click at [849, 209] on span "True" at bounding box center [854, 201] width 23 height 15
click at [839, 208] on input "True" at bounding box center [832, 201] width 14 height 12
radio input "true"
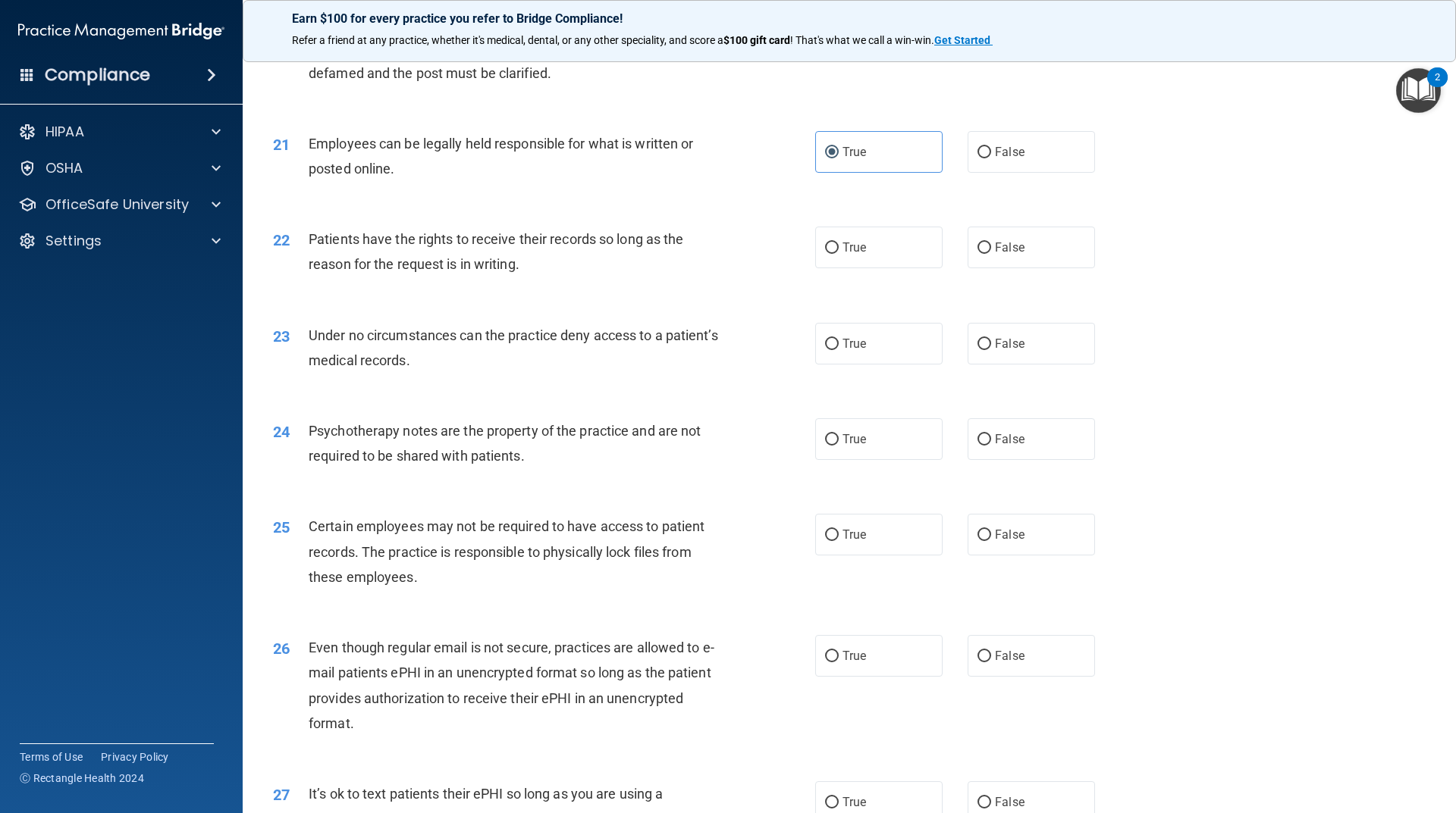
scroll to position [2461, 0]
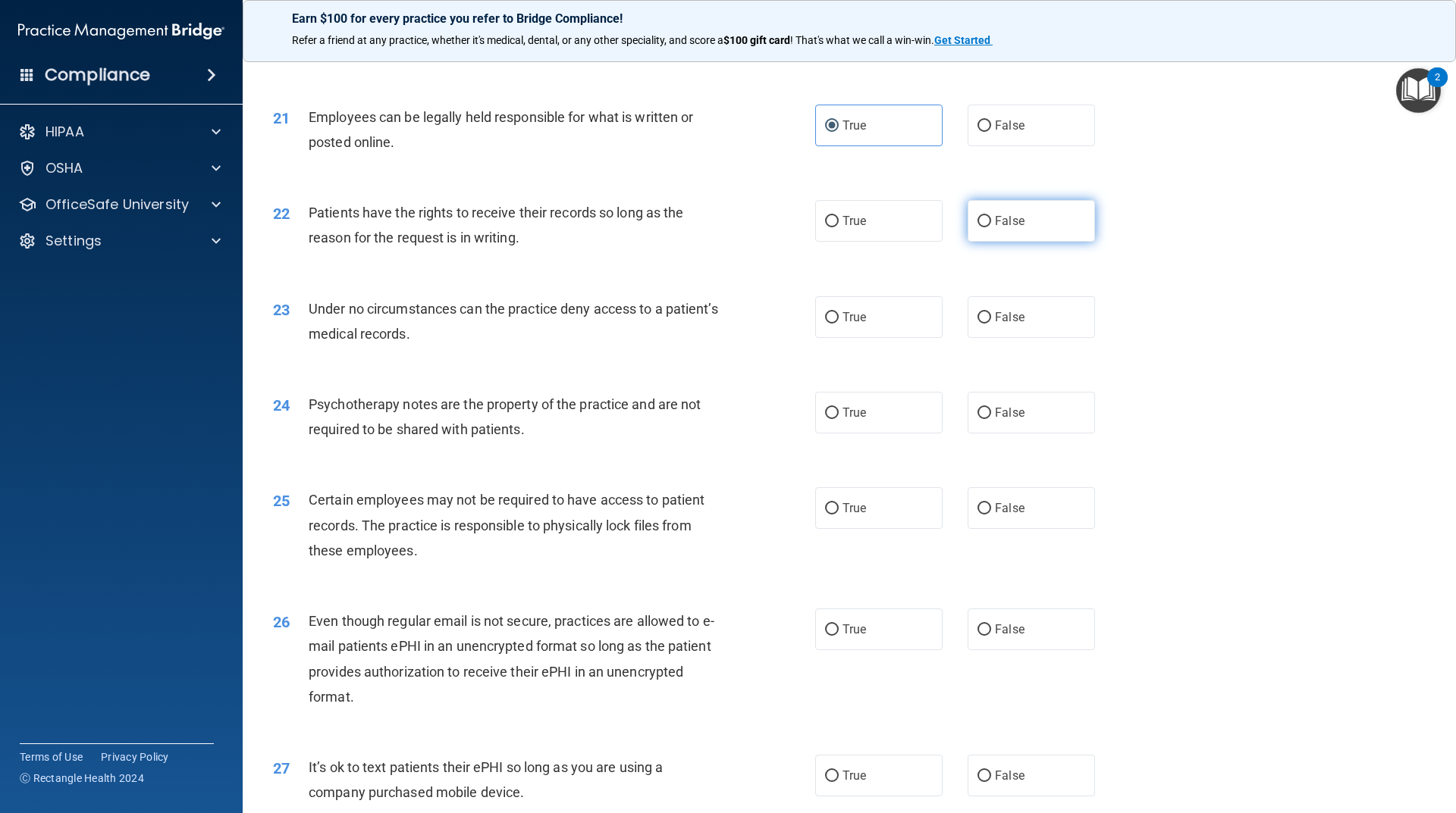
click at [993, 242] on label "False" at bounding box center [1031, 221] width 128 height 42
click at [991, 227] on input "False" at bounding box center [984, 222] width 14 height 12
radio input "true"
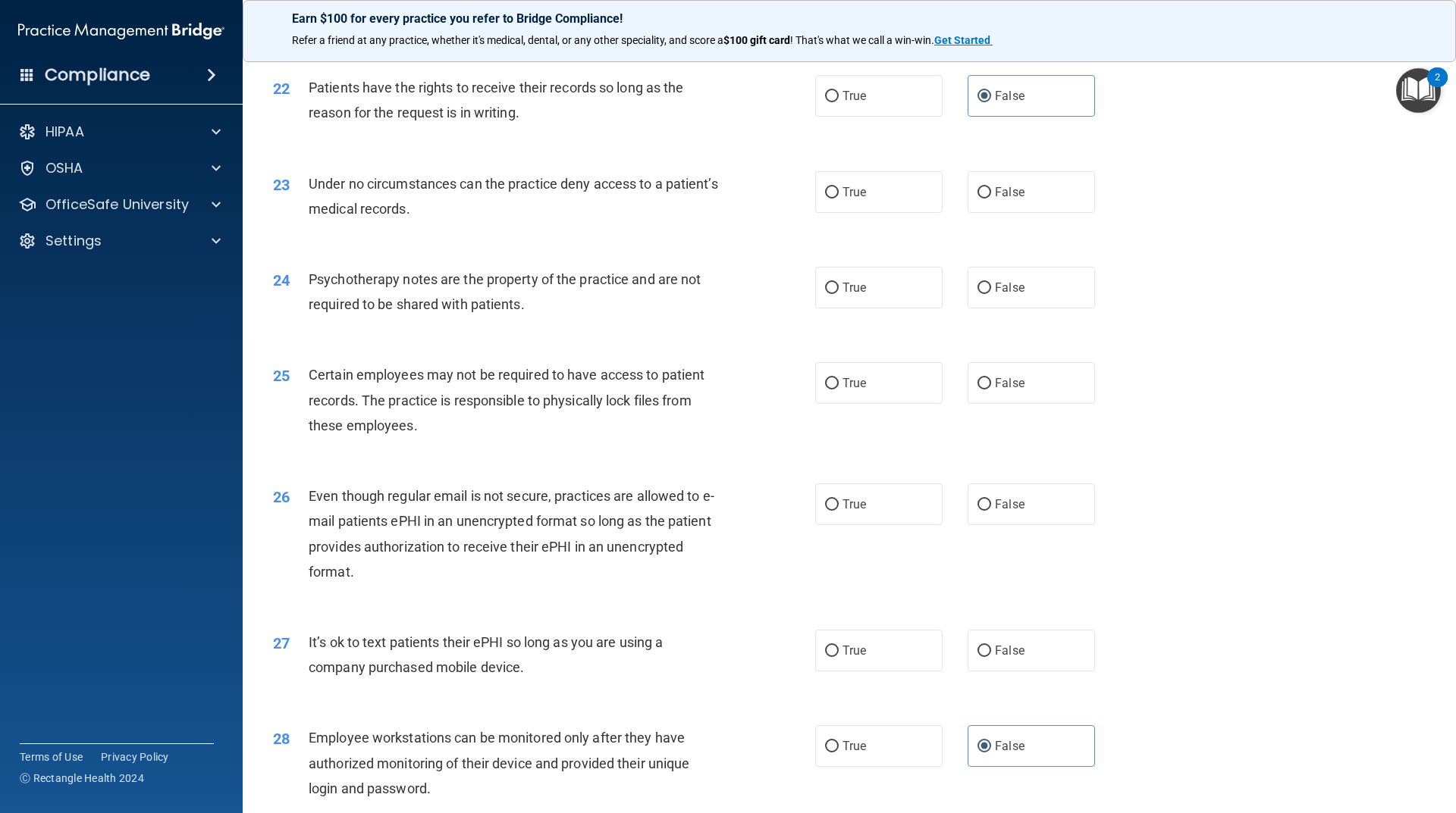
scroll to position [2612, 0]
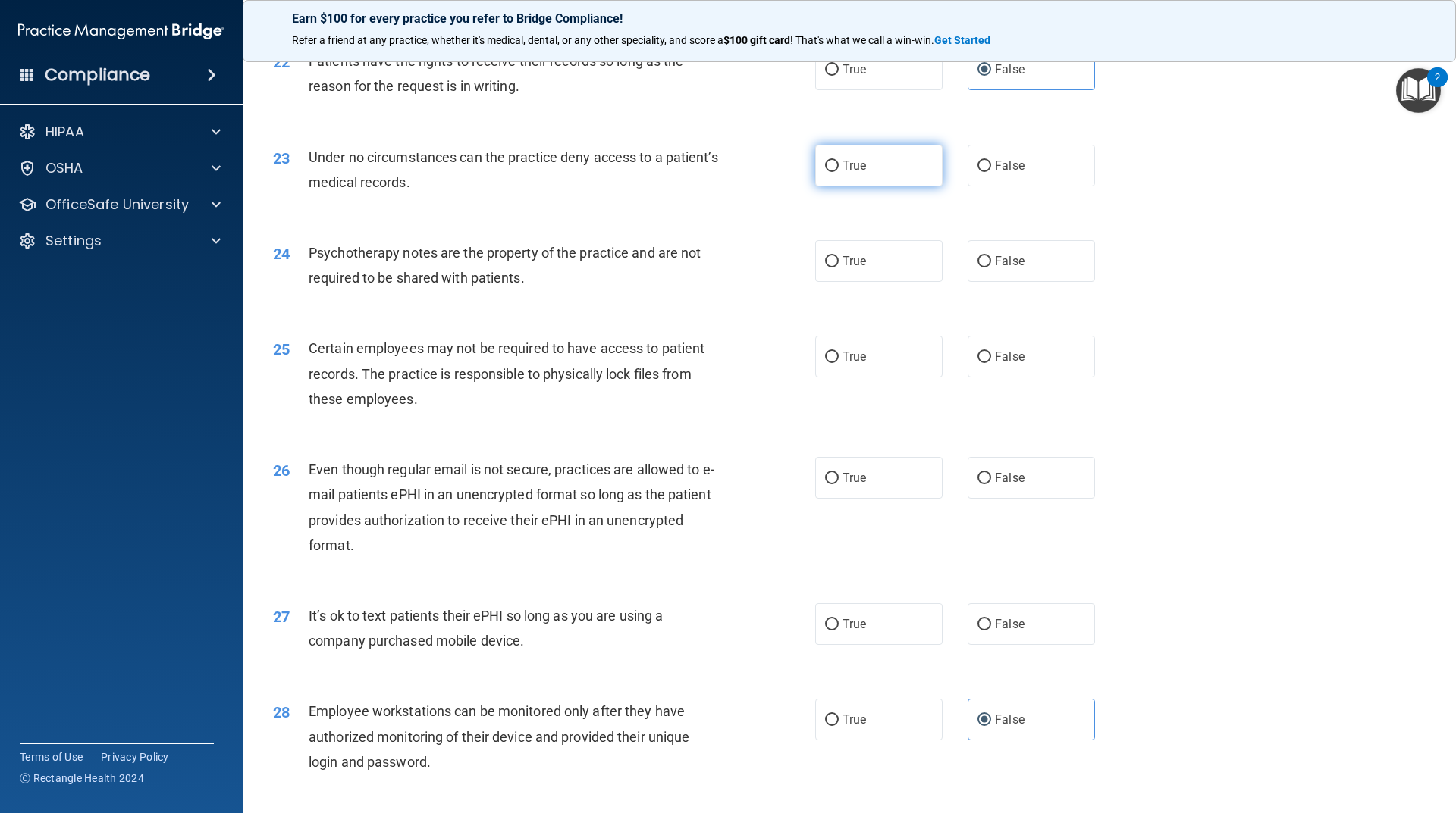
click at [843, 173] on span "True" at bounding box center [854, 166] width 23 height 15
click at [839, 172] on input "True" at bounding box center [832, 166] width 14 height 12
radio input "true"
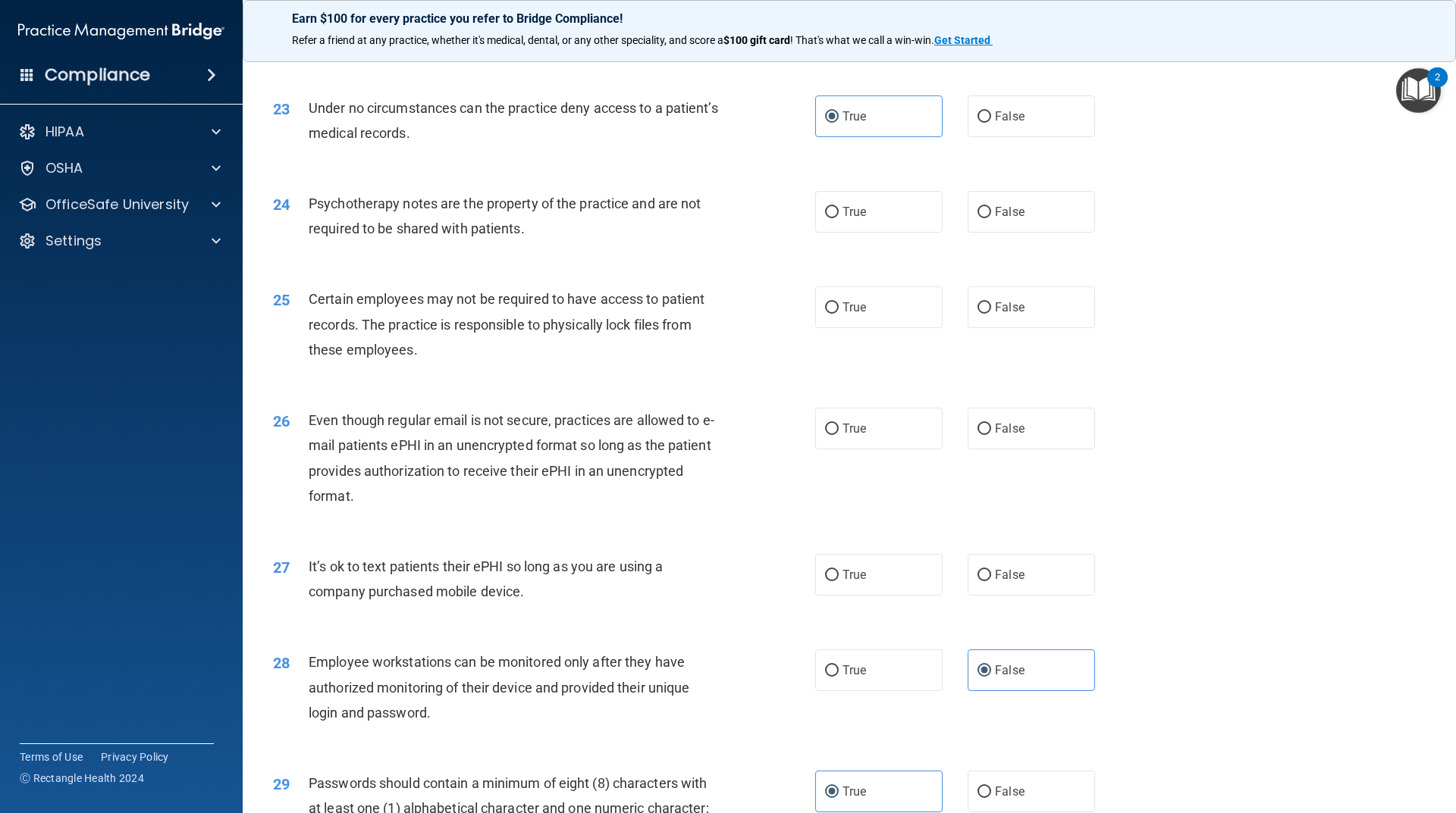
scroll to position [2689, 0]
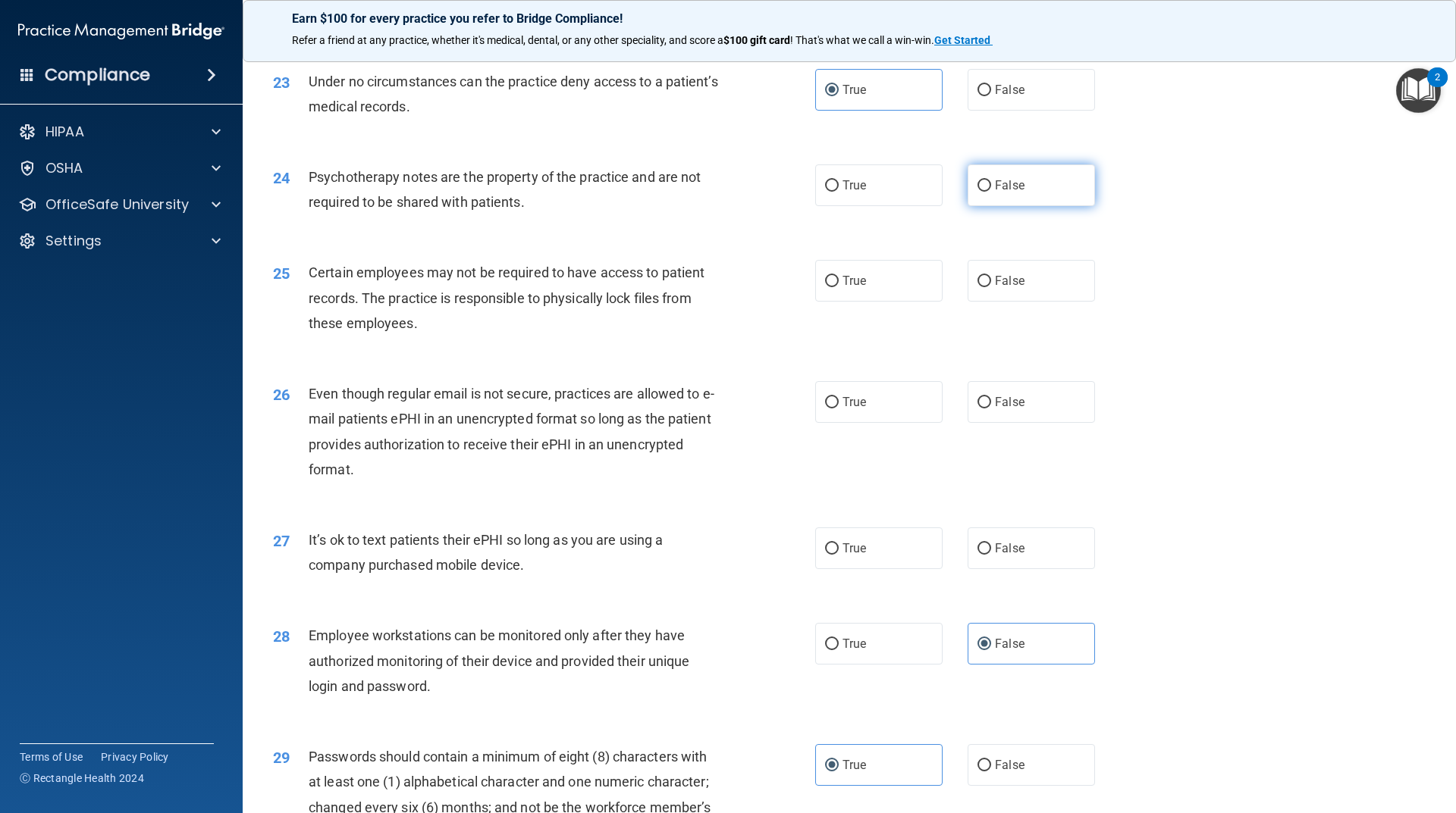
click at [992, 202] on label "False" at bounding box center [1031, 185] width 128 height 42
click at [991, 191] on input "False" at bounding box center [984, 186] width 14 height 12
radio input "true"
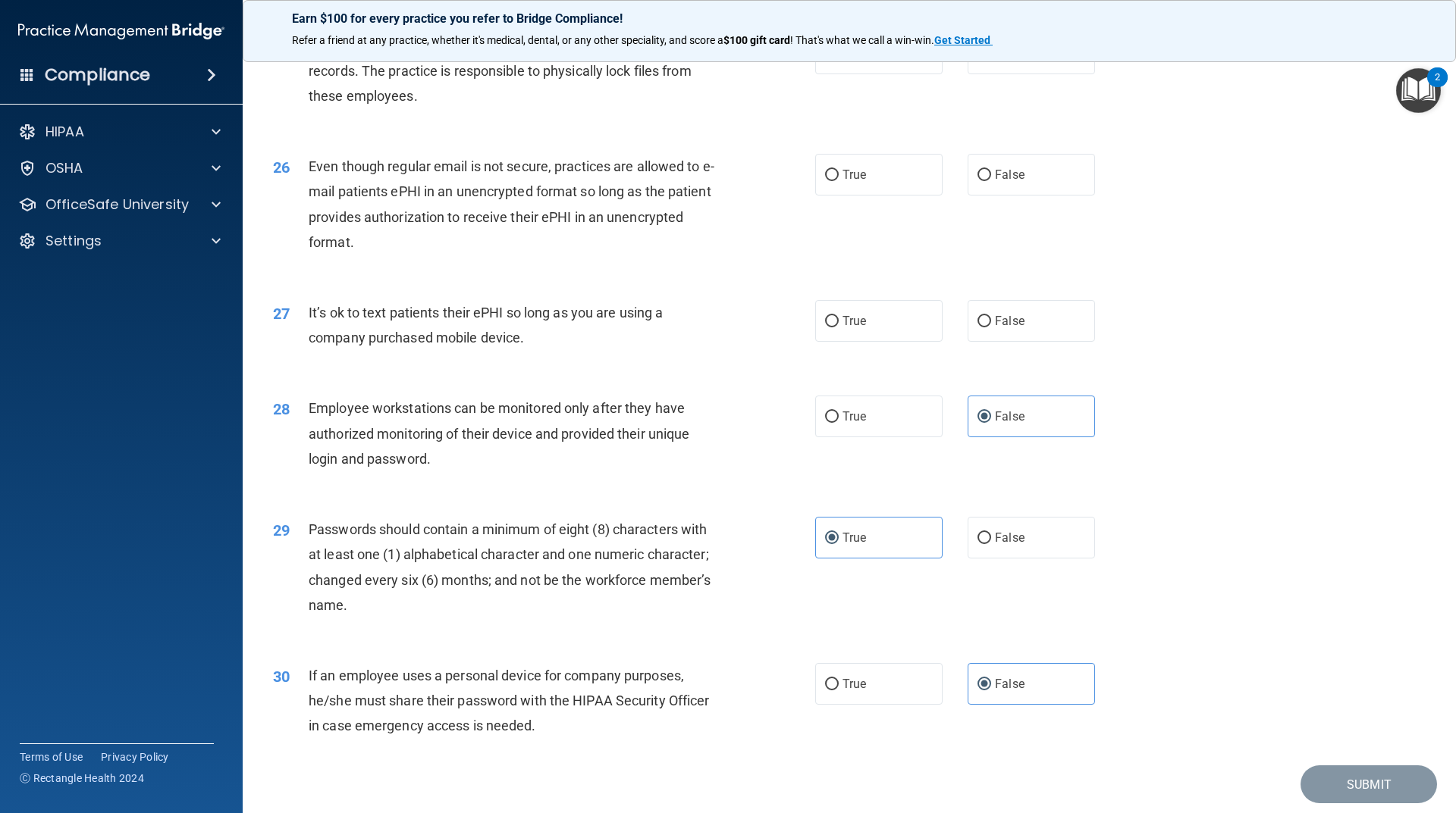
scroll to position [2840, 0]
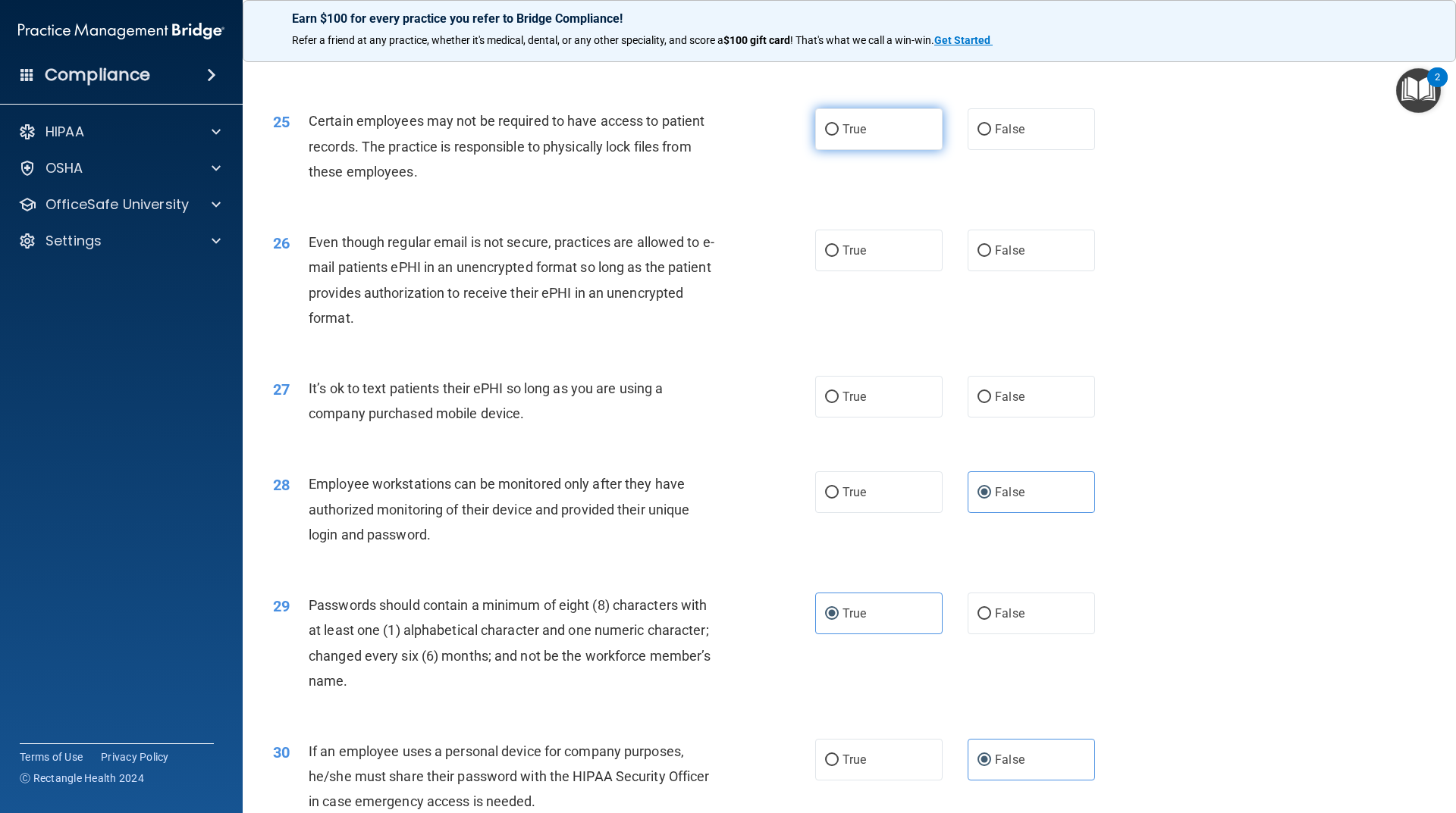
click at [847, 150] on label "True" at bounding box center [879, 129] width 128 height 42
click at [839, 135] on input "True" at bounding box center [832, 130] width 14 height 12
radio input "true"
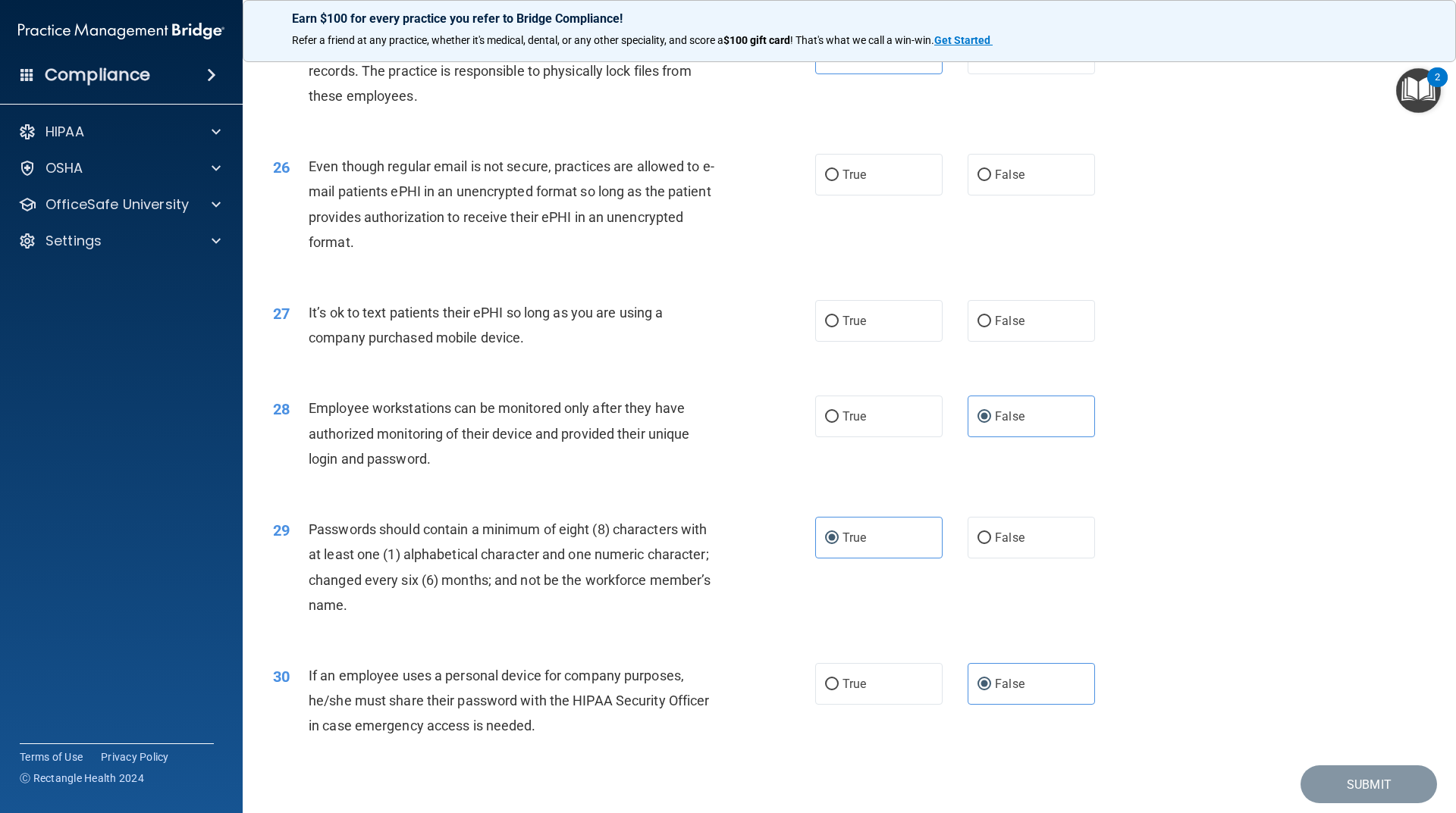
scroll to position [2991, 0]
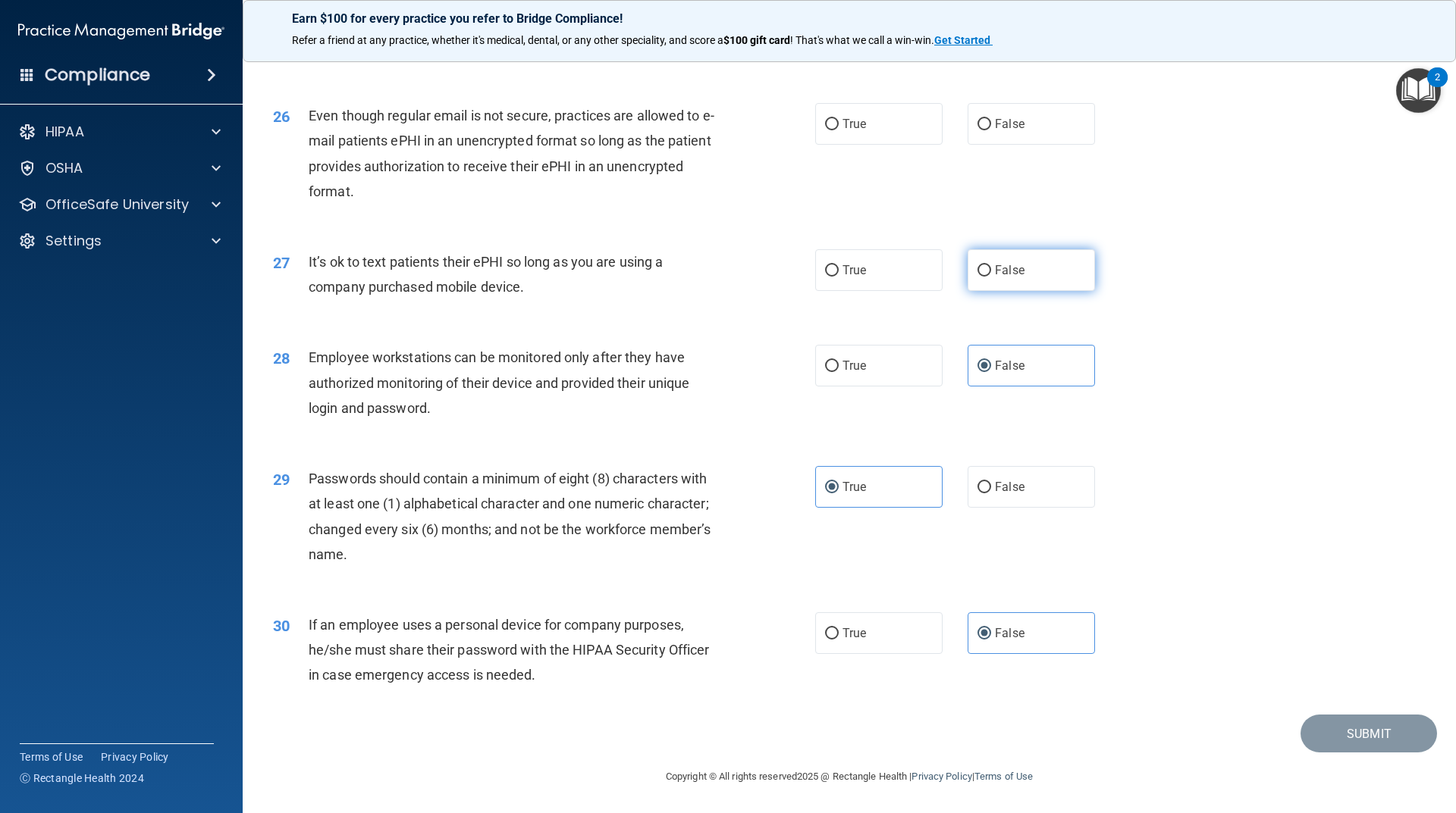
click at [1068, 275] on label "False" at bounding box center [1031, 271] width 128 height 42
click at [991, 275] on input "False" at bounding box center [984, 271] width 14 height 12
radio input "true"
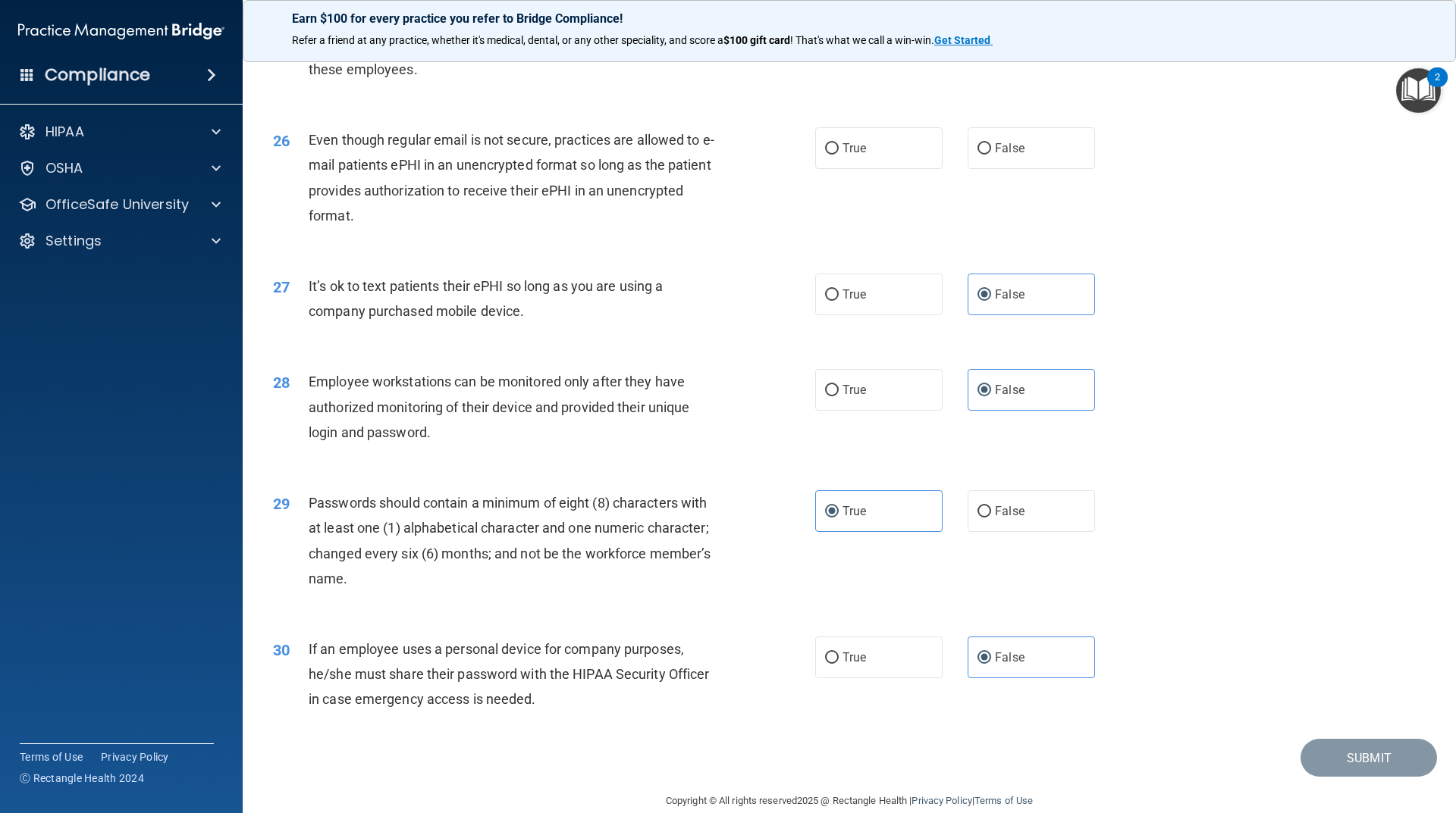
scroll to position [2916, 0]
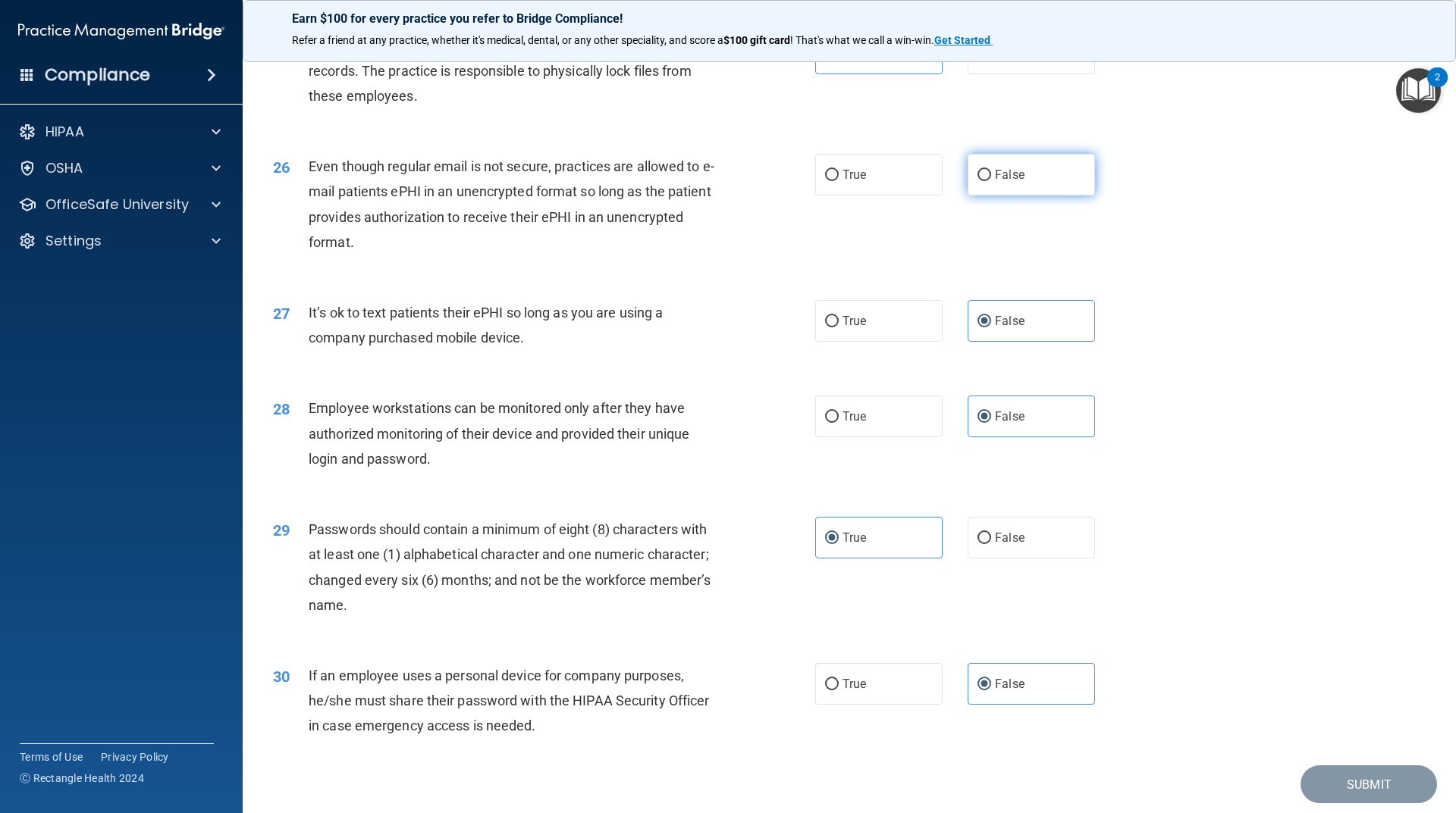
click at [1047, 188] on label "False" at bounding box center [1031, 175] width 128 height 42
click at [991, 181] on input "False" at bounding box center [984, 175] width 14 height 12
radio input "true"
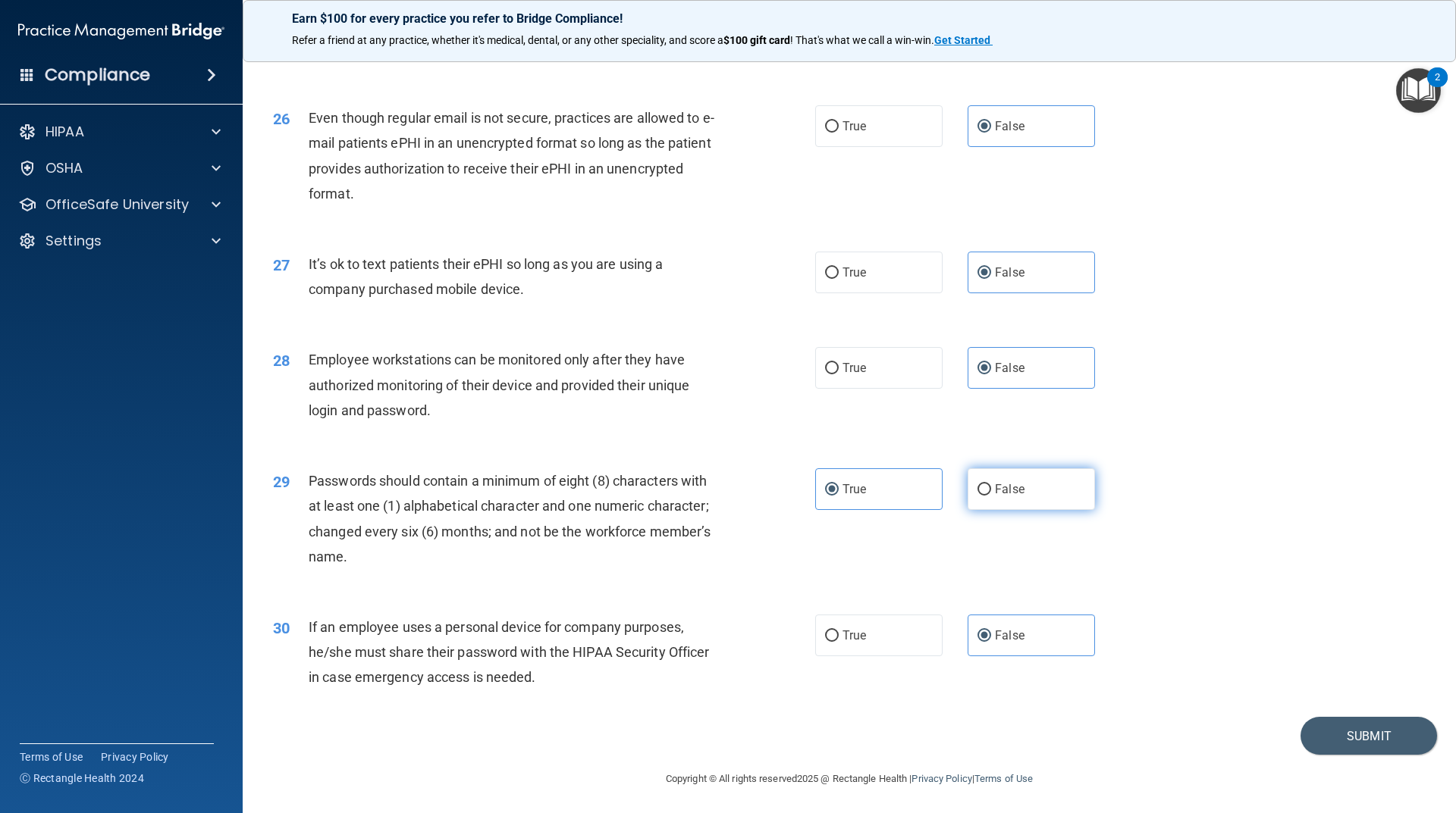
scroll to position [2991, 0]
click at [1356, 733] on button "Submit" at bounding box center [1368, 734] width 136 height 39
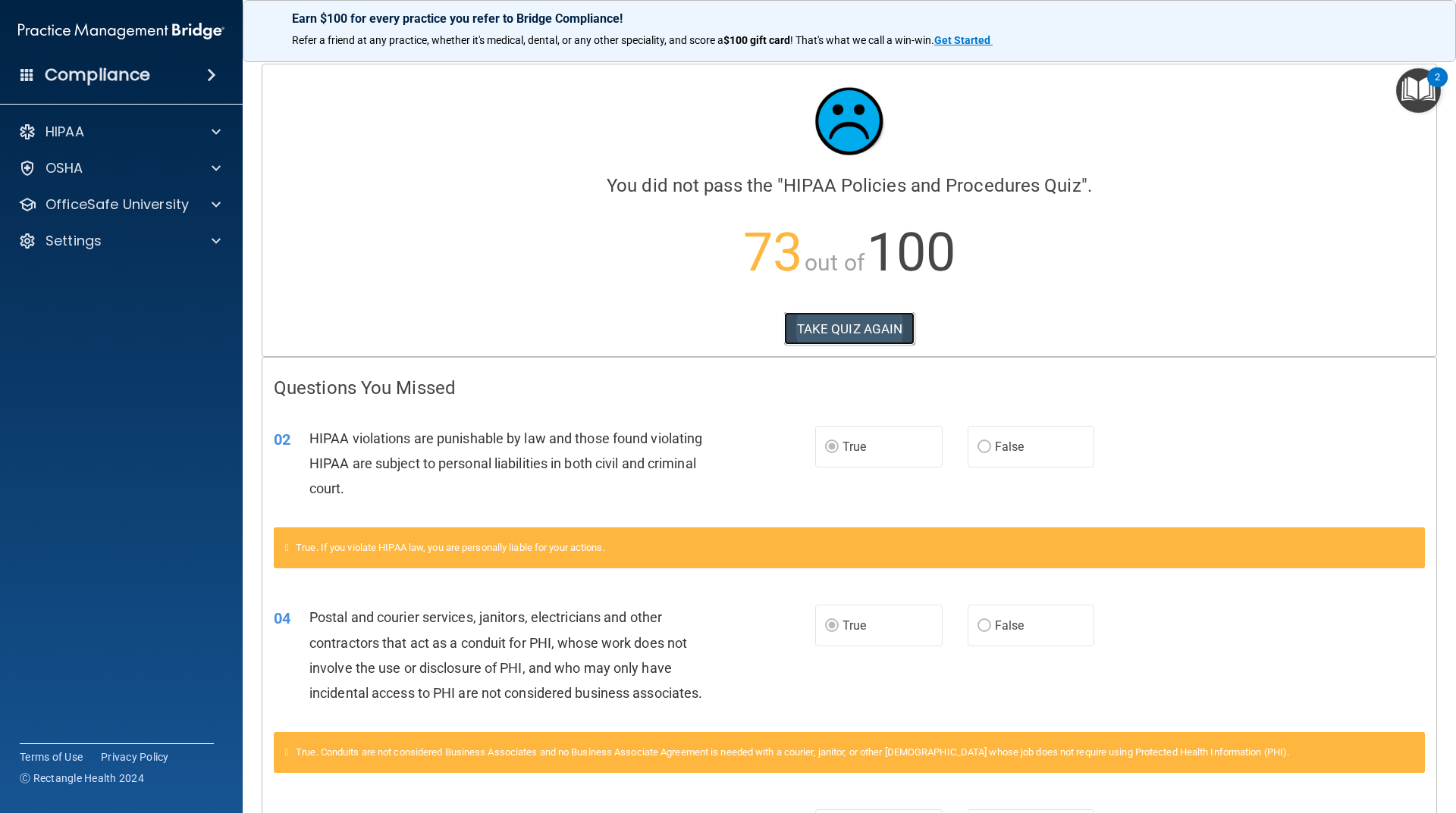
click at [875, 332] on button "TAKE QUIZ AGAIN" at bounding box center [849, 328] width 132 height 33
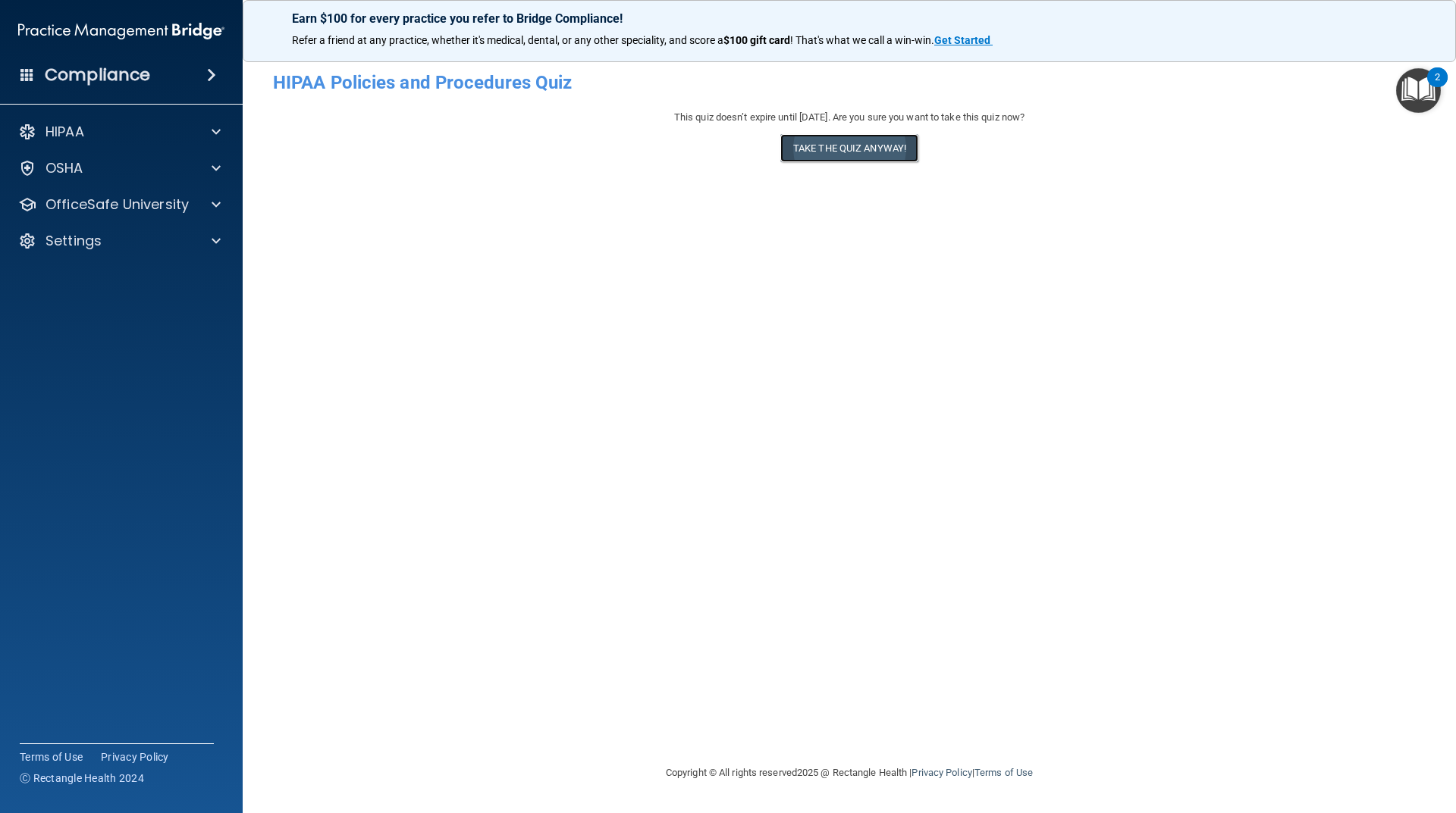
click at [872, 142] on button "Take the quiz anyway!" at bounding box center [849, 148] width 138 height 28
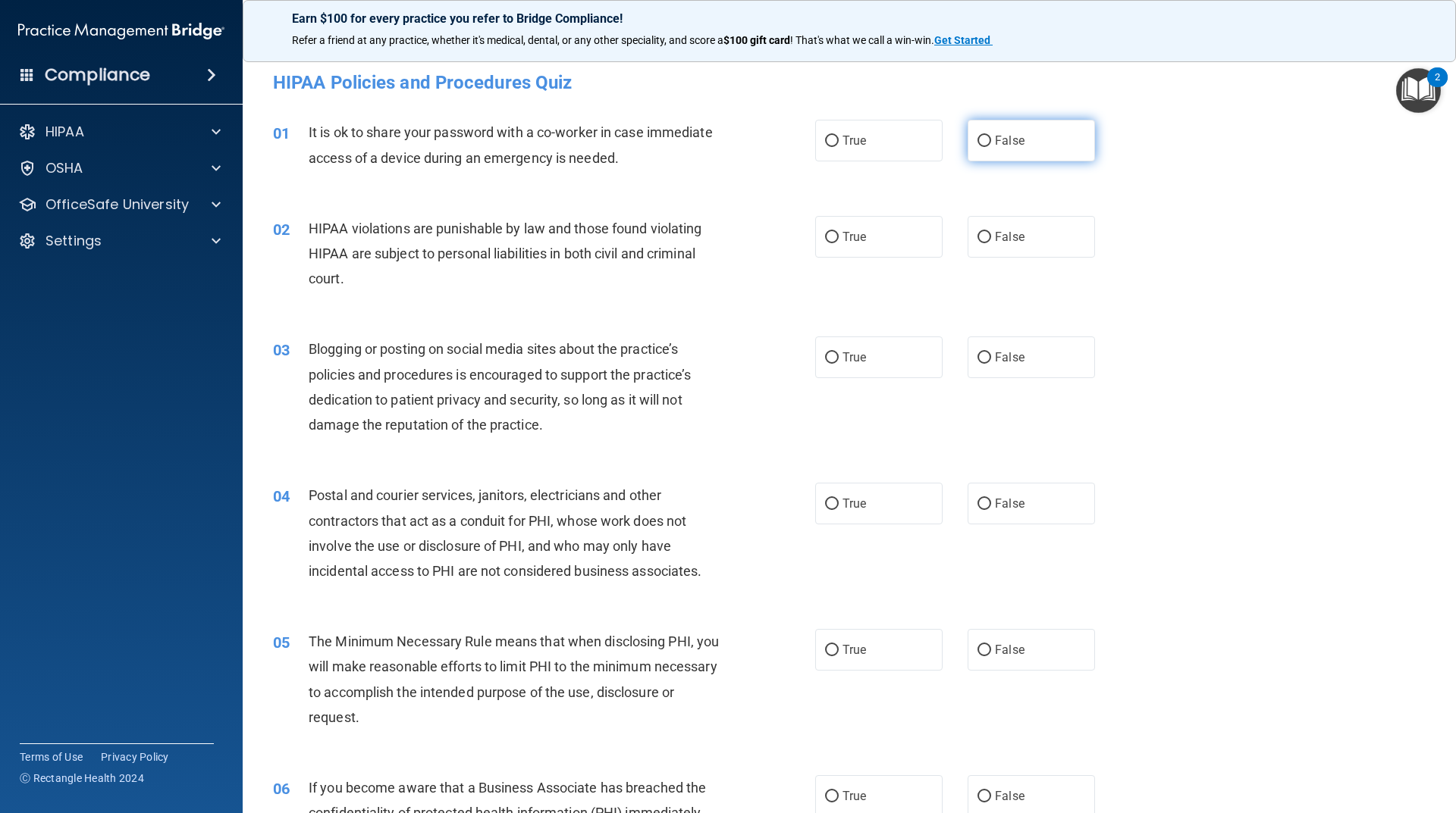
click at [1033, 144] on label "False" at bounding box center [1031, 141] width 128 height 42
click at [991, 144] on input "False" at bounding box center [984, 141] width 14 height 12
radio input "true"
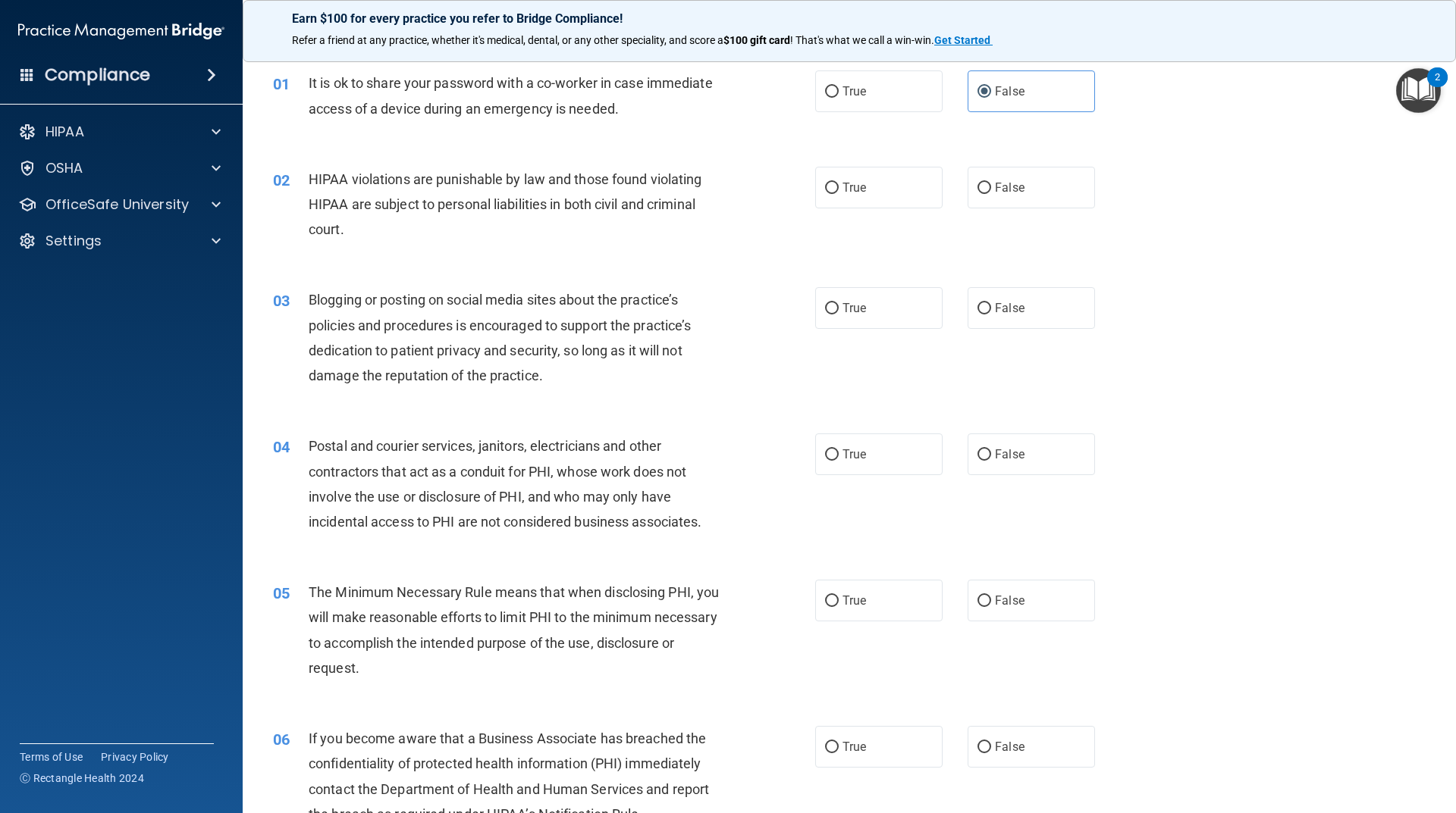
scroll to position [75, 0]
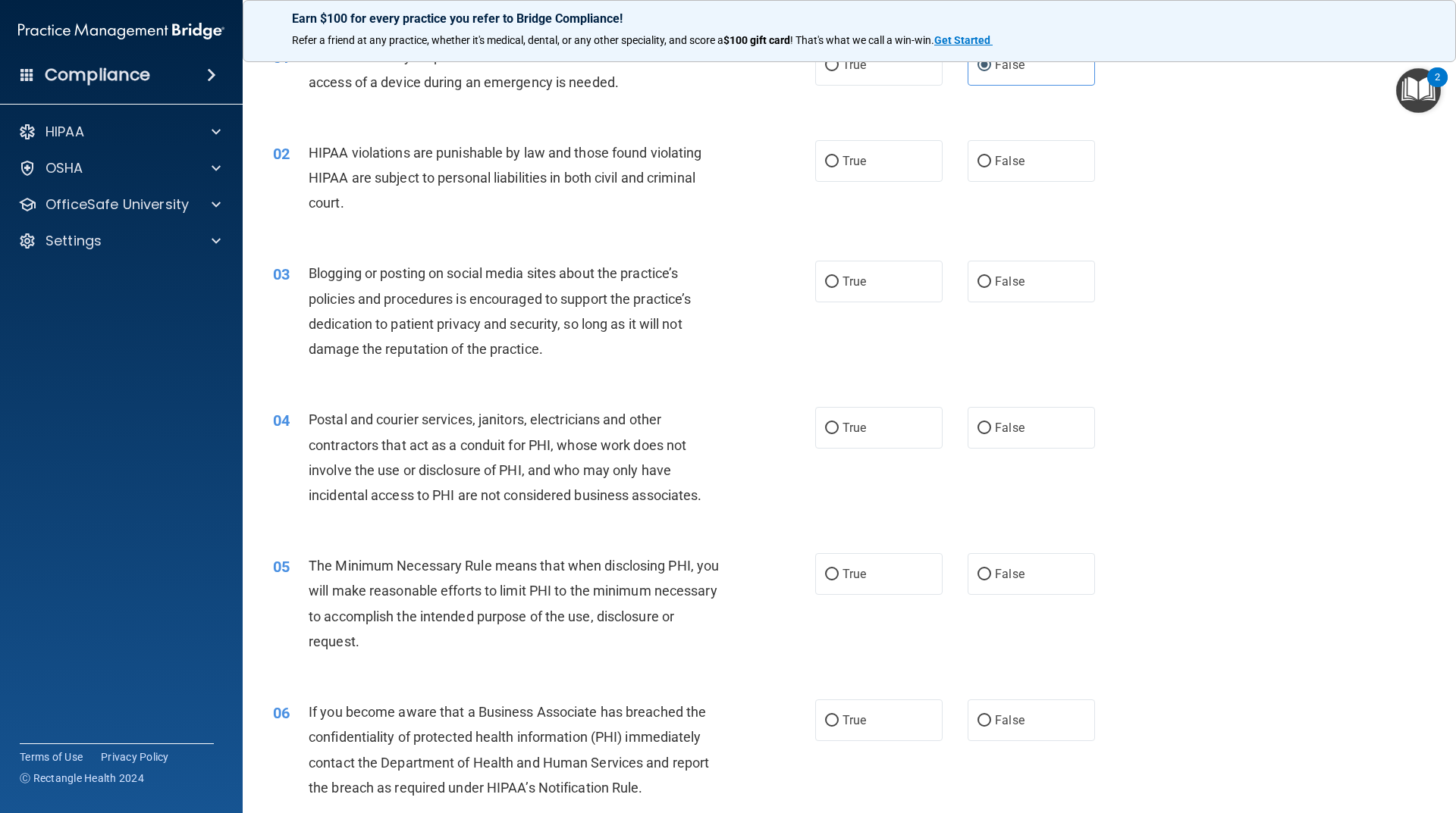
click at [808, 160] on div "02 HIPAA violations are punishable by law and those found violating HIPAA are s…" at bounding box center [544, 181] width 588 height 83
click at [869, 163] on label "True" at bounding box center [879, 161] width 128 height 42
click at [839, 163] on input "True" at bounding box center [832, 162] width 14 height 12
radio input "true"
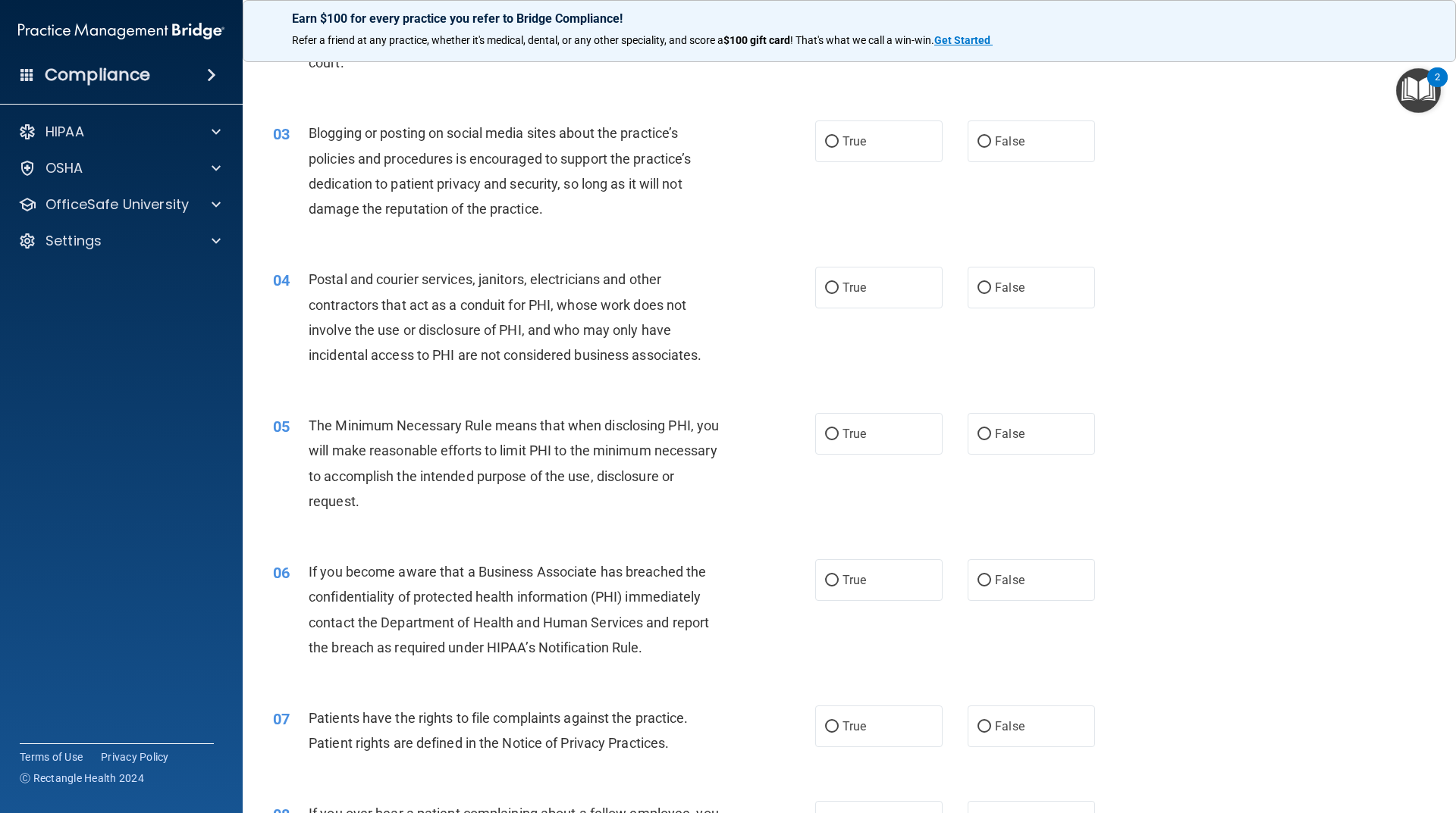
scroll to position [227, 0]
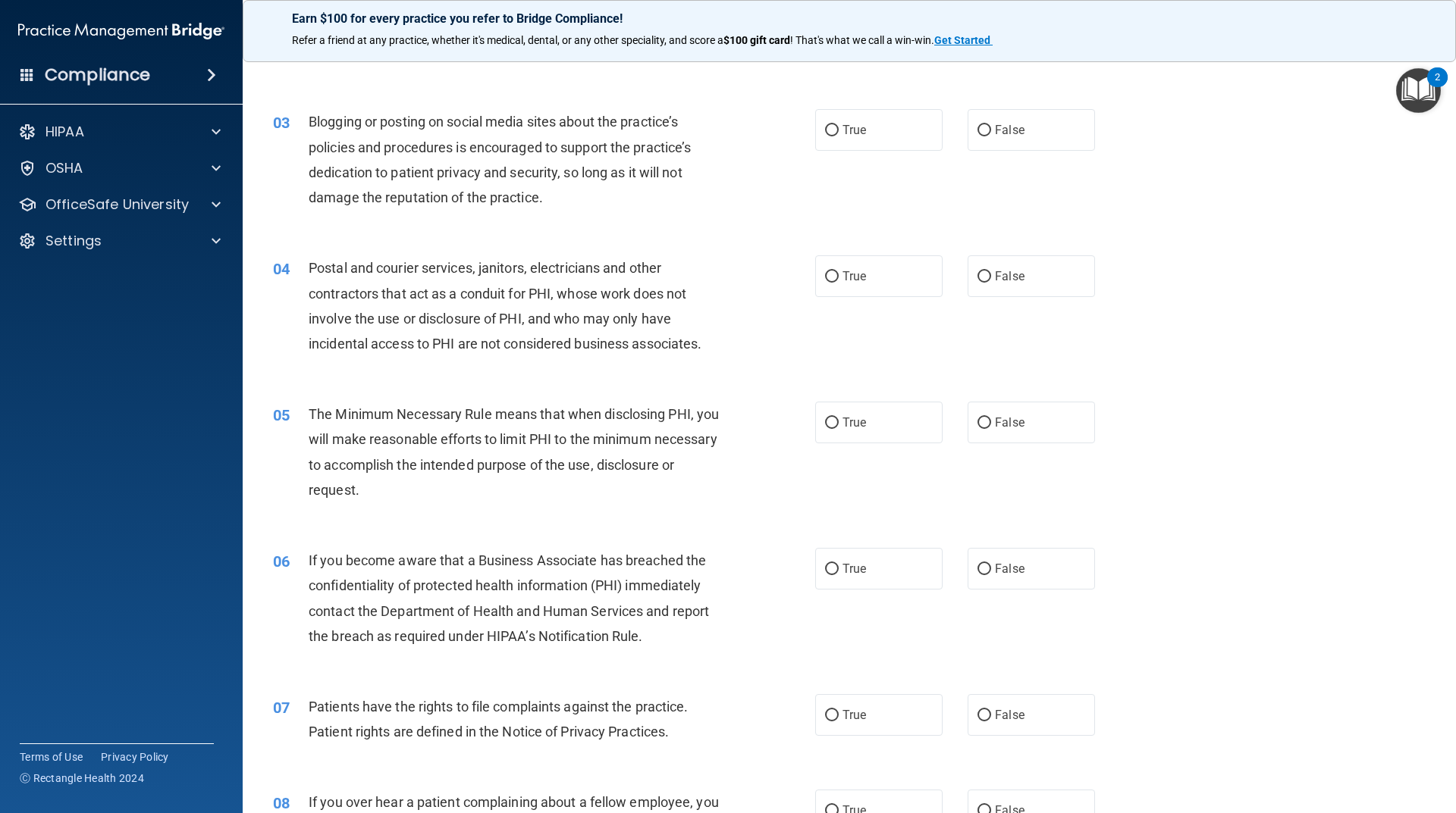
drag, startPoint x: 988, startPoint y: 128, endPoint x: 918, endPoint y: 152, distance: 74.0
click at [987, 128] on label "False" at bounding box center [1031, 130] width 128 height 42
click at [987, 128] on input "False" at bounding box center [984, 131] width 14 height 12
radio input "true"
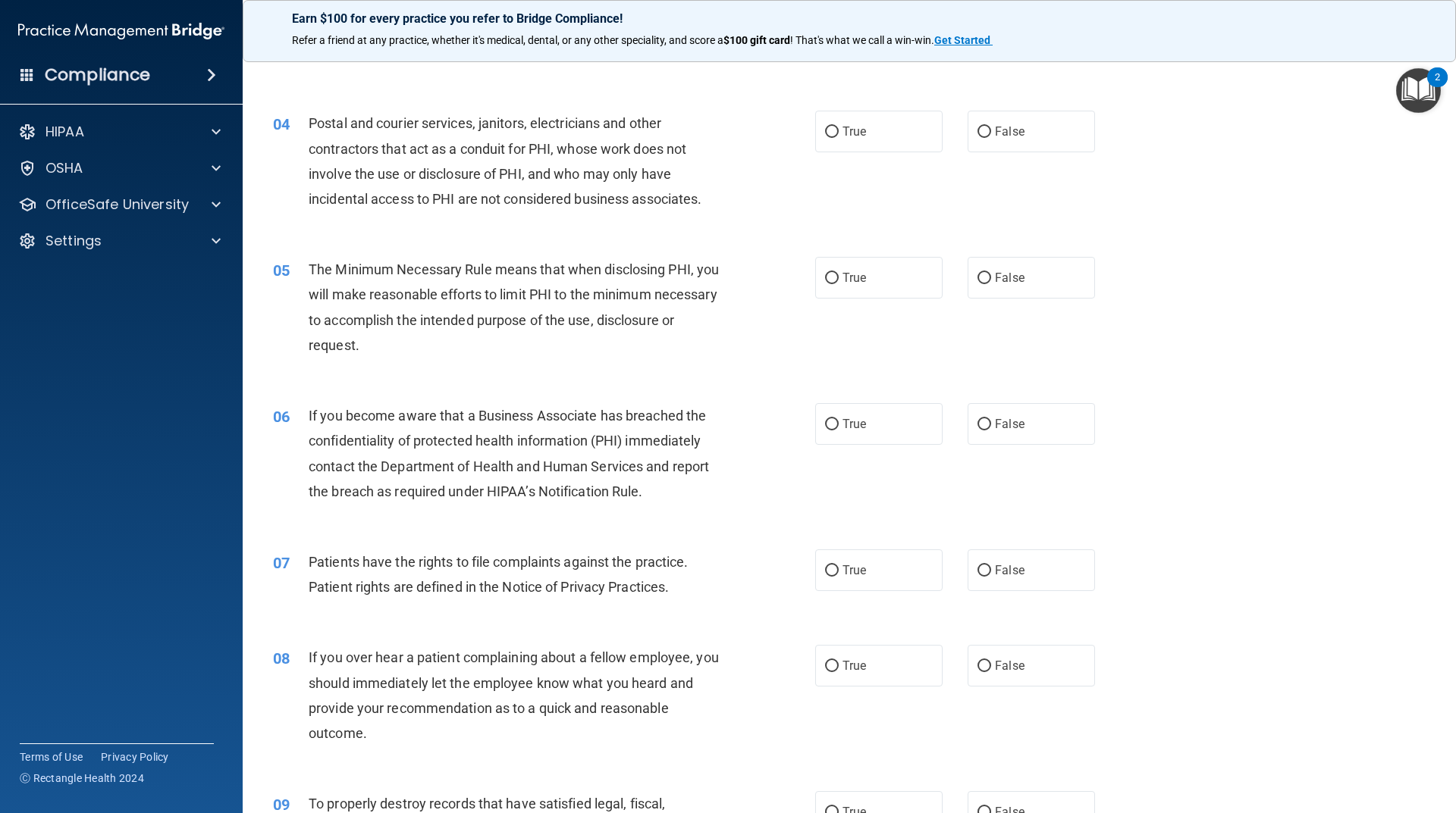
scroll to position [379, 0]
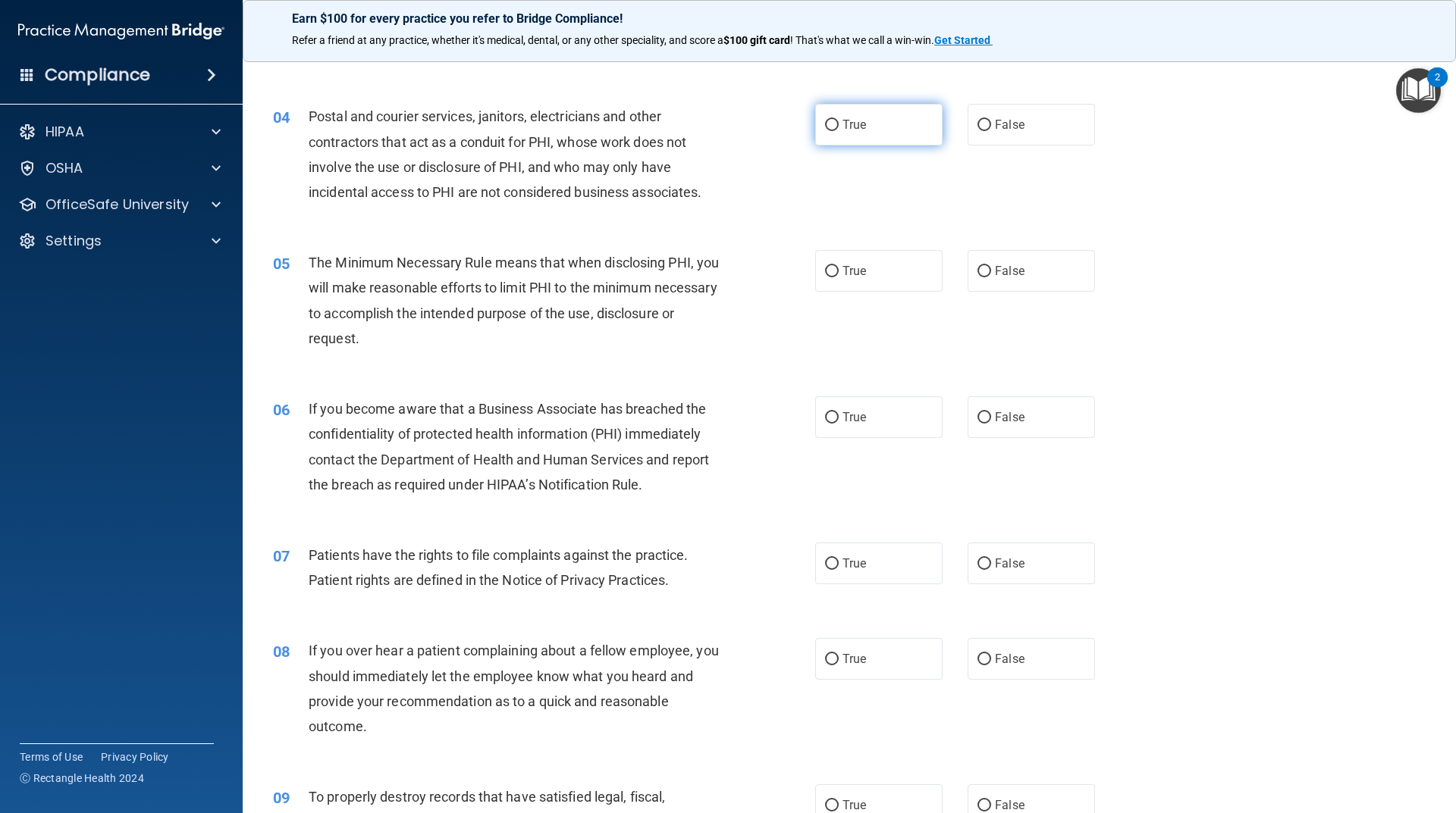
drag, startPoint x: 980, startPoint y: 121, endPoint x: 907, endPoint y: 125, distance: 73.1
click at [977, 123] on input "False" at bounding box center [984, 125] width 14 height 12
radio input "true"
click at [833, 131] on label "True" at bounding box center [879, 124] width 128 height 42
click at [833, 131] on input "True" at bounding box center [832, 125] width 14 height 12
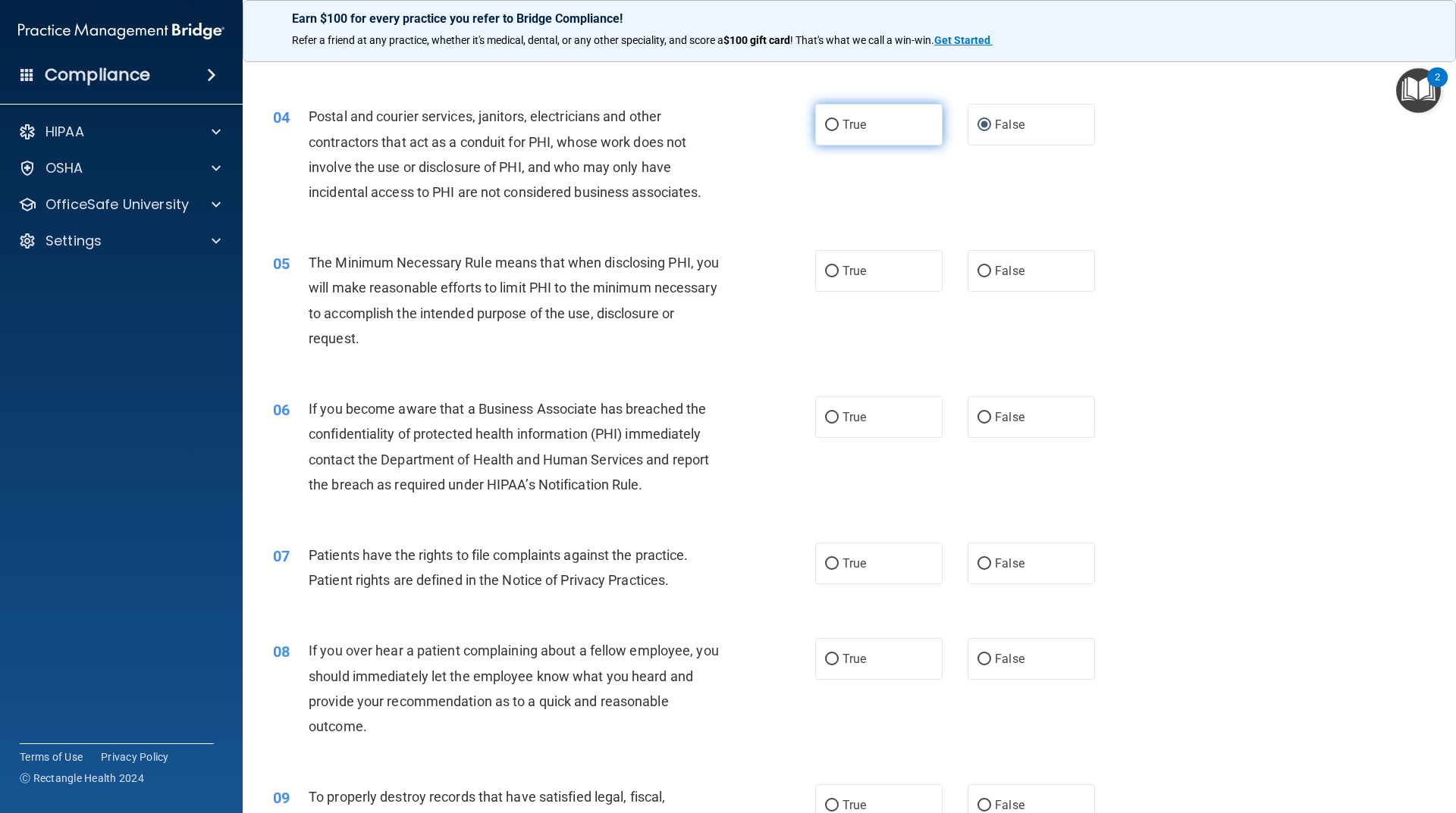
radio input "true"
radio input "false"
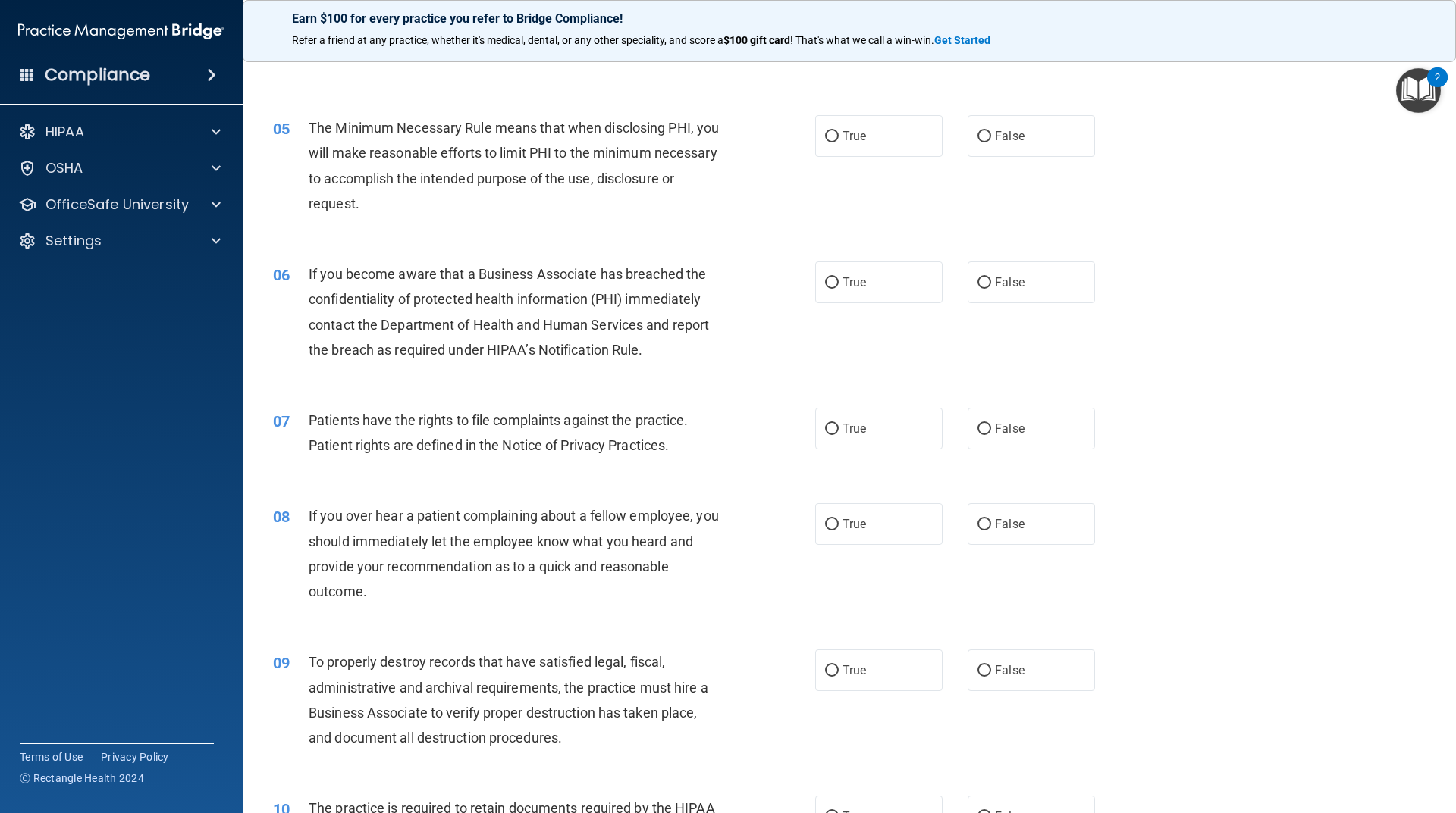
scroll to position [531, 0]
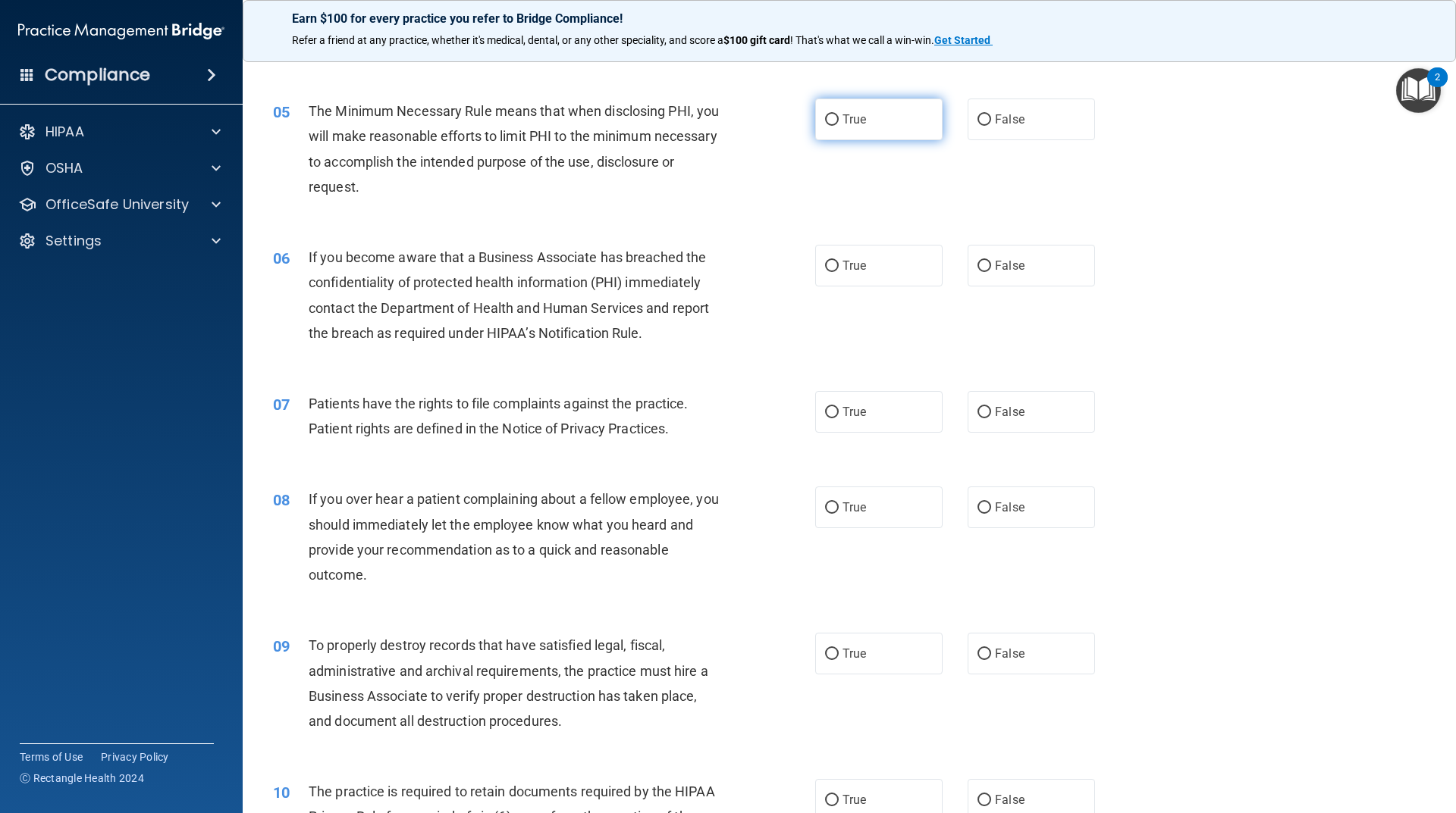
click at [829, 131] on label "True" at bounding box center [879, 120] width 128 height 42
click at [829, 126] on input "True" at bounding box center [832, 120] width 14 height 12
radio input "true"
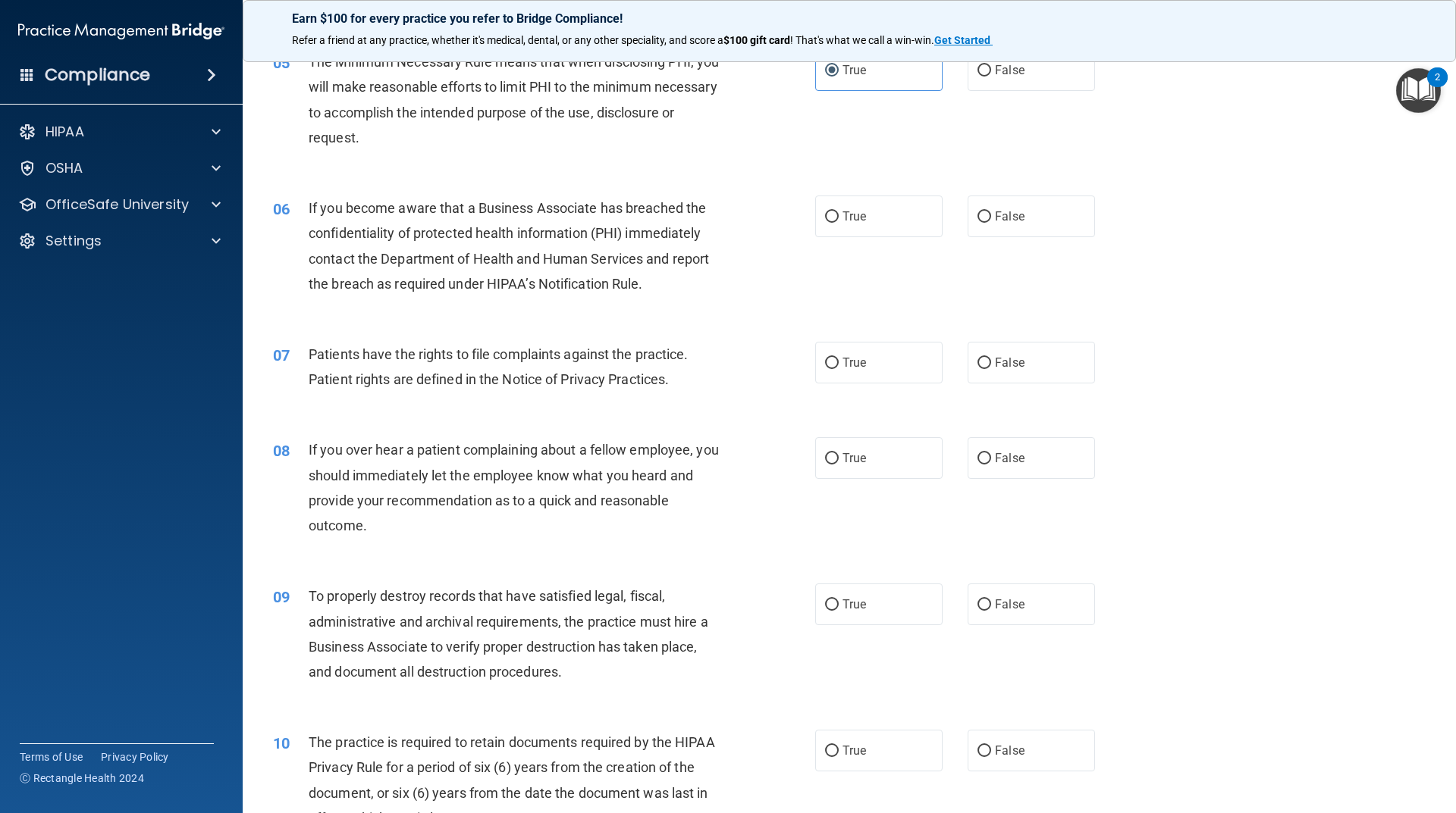
scroll to position [606, 0]
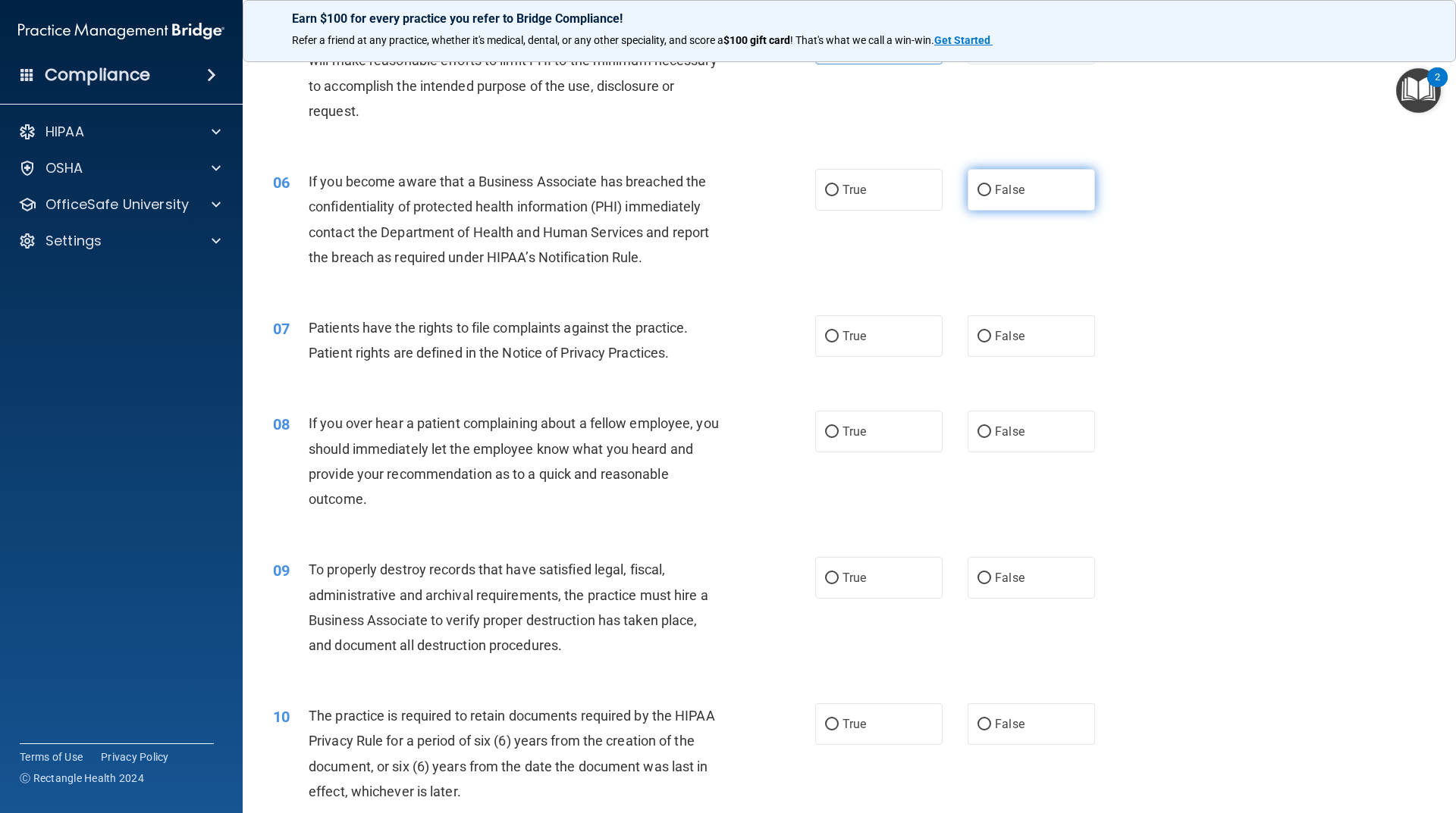
click at [1000, 198] on label "False" at bounding box center [1031, 190] width 128 height 42
click at [991, 196] on input "False" at bounding box center [984, 191] width 14 height 12
radio input "true"
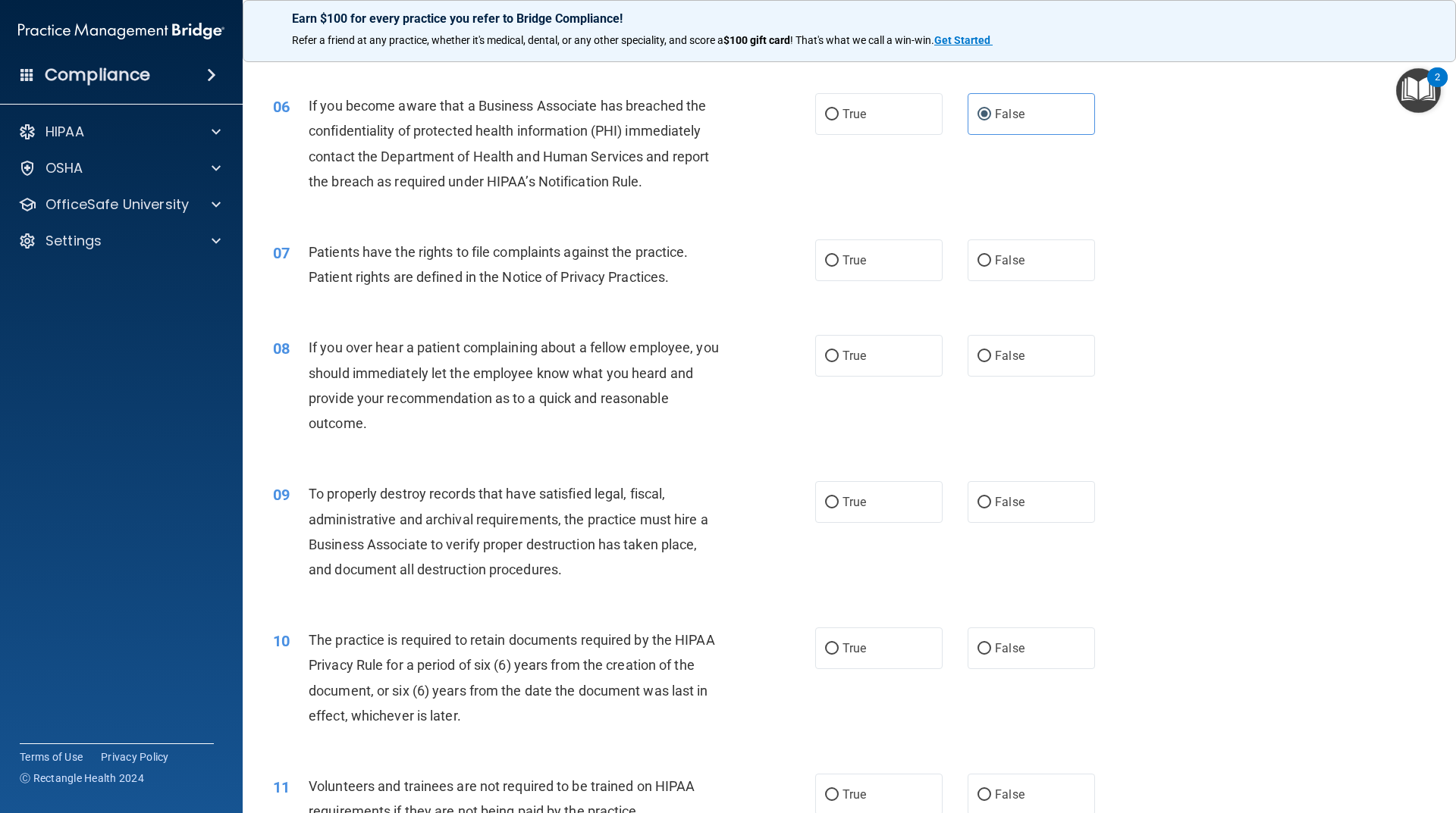
scroll to position [758, 0]
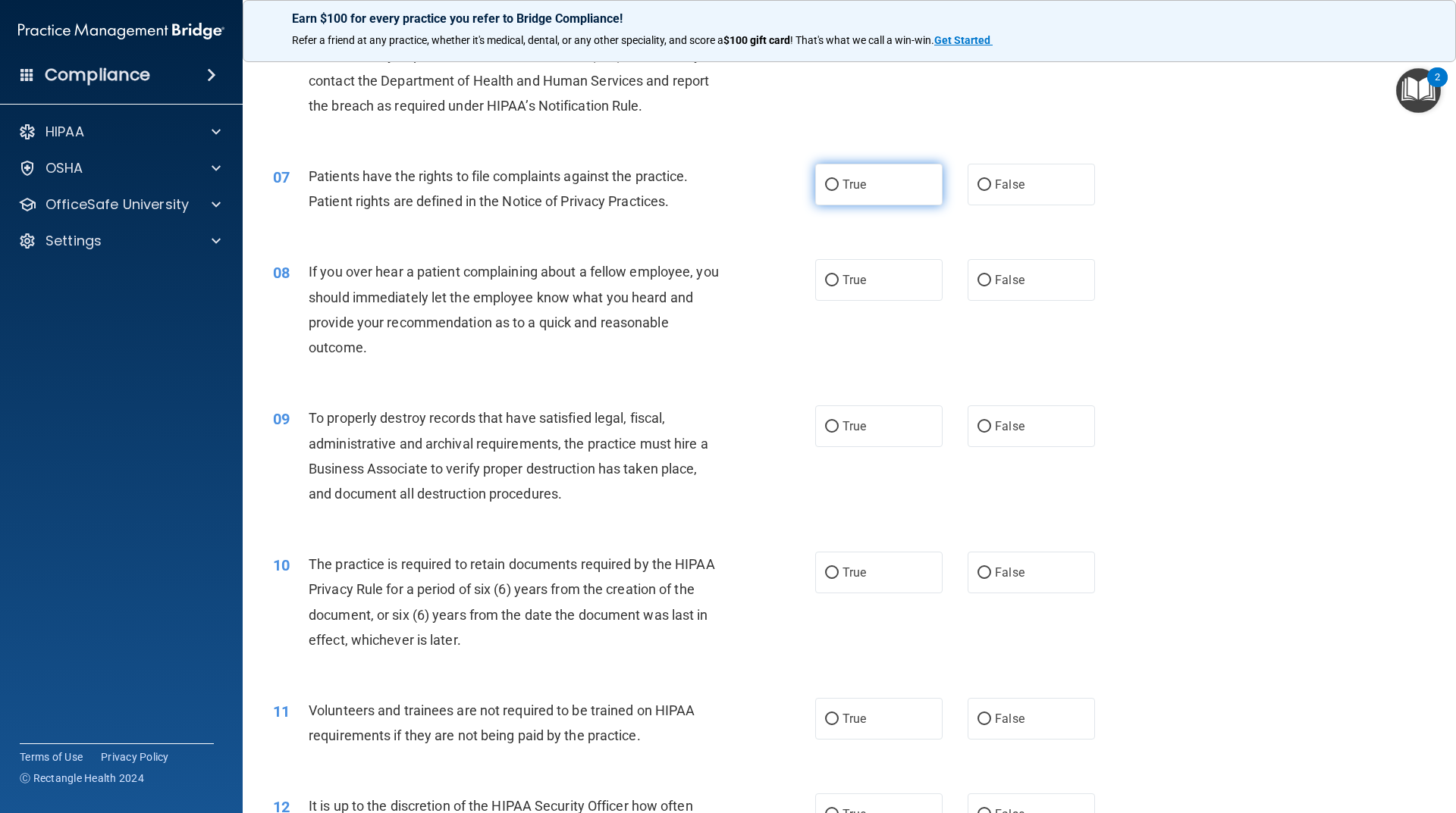
click at [844, 183] on span "True" at bounding box center [854, 184] width 23 height 15
click at [839, 183] on input "True" at bounding box center [832, 185] width 14 height 12
radio input "true"
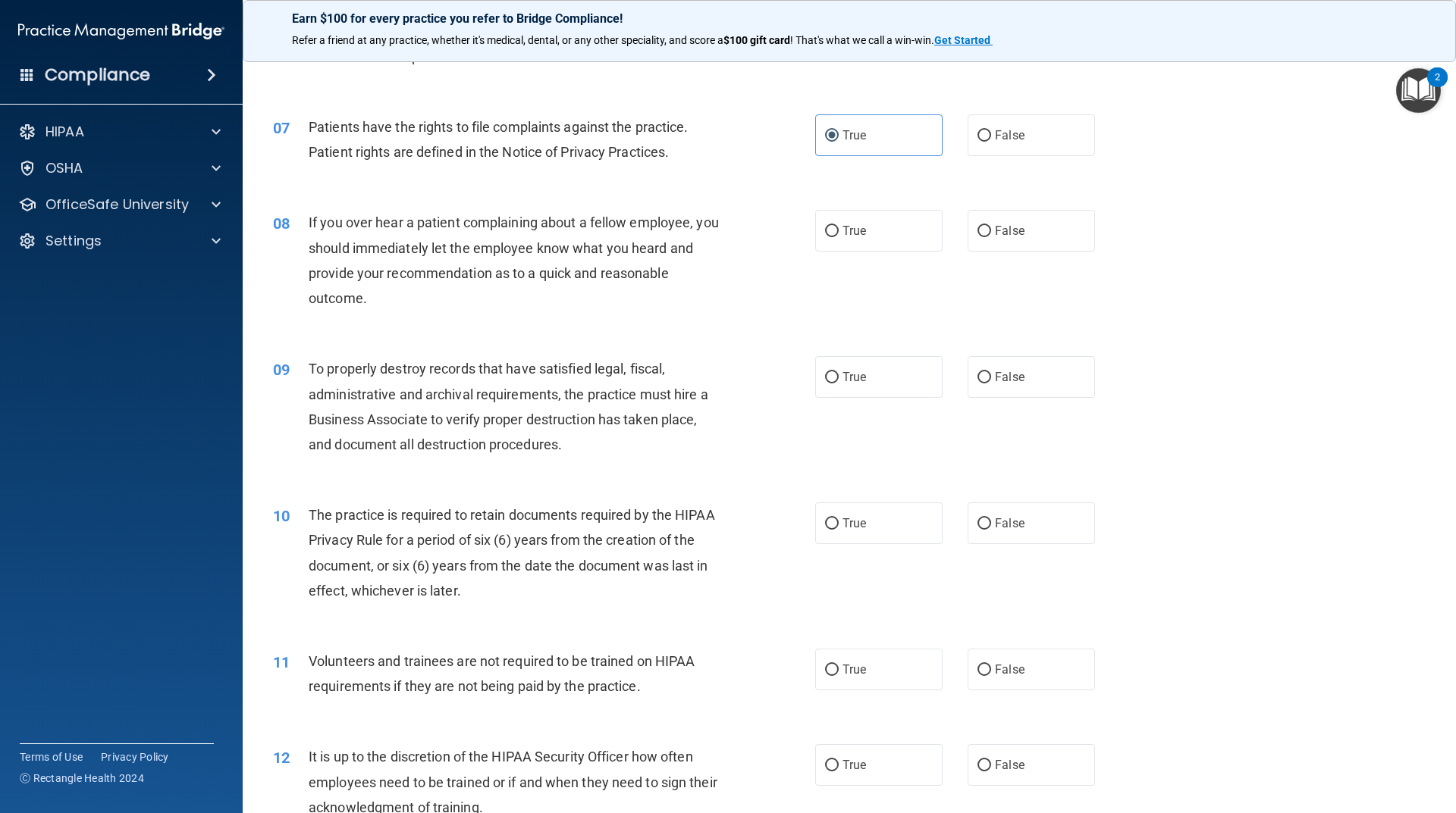
scroll to position [834, 0]
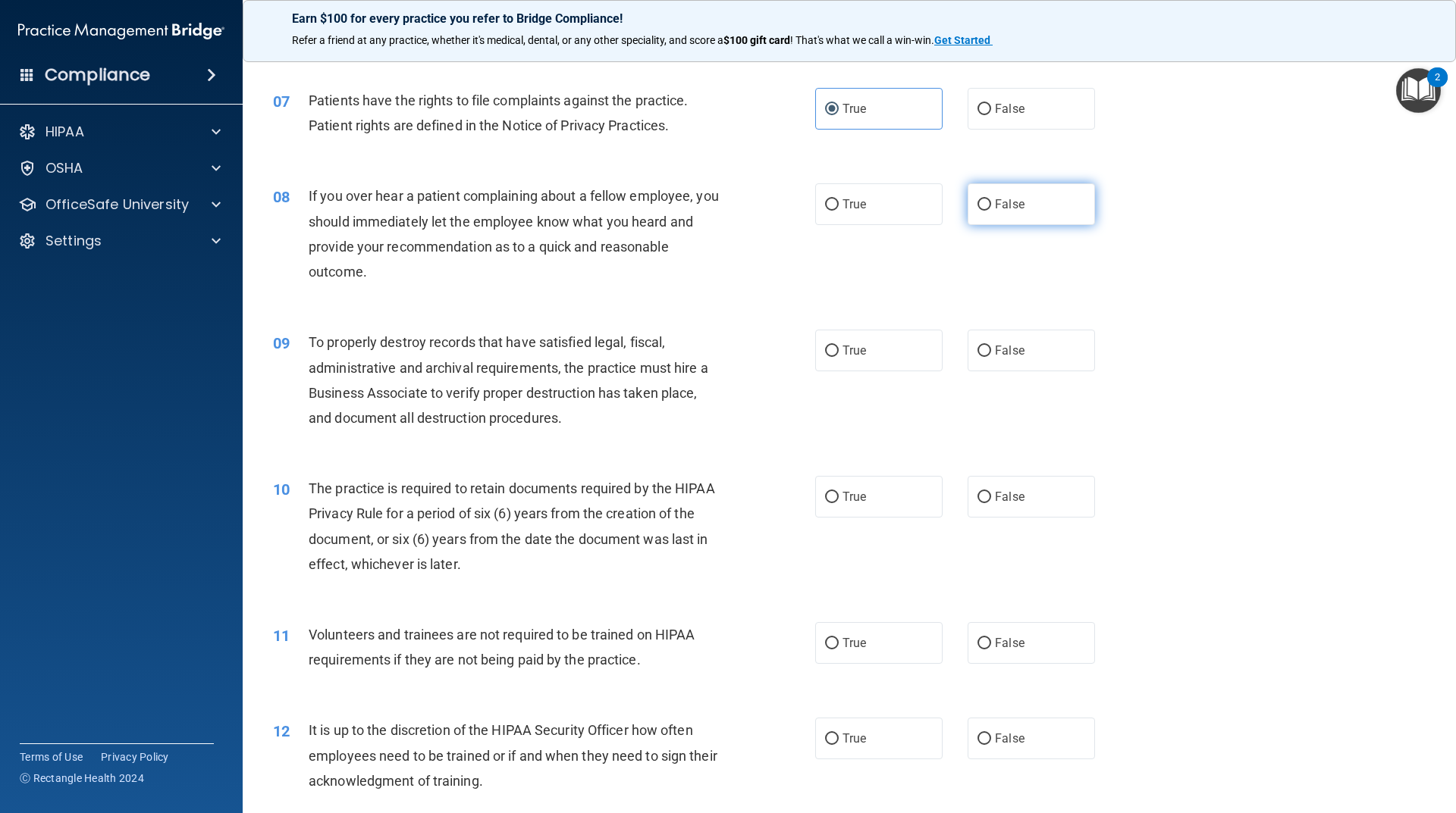
click at [1001, 186] on label "False" at bounding box center [1031, 205] width 128 height 42
click at [991, 199] on input "False" at bounding box center [984, 205] width 14 height 12
radio input "true"
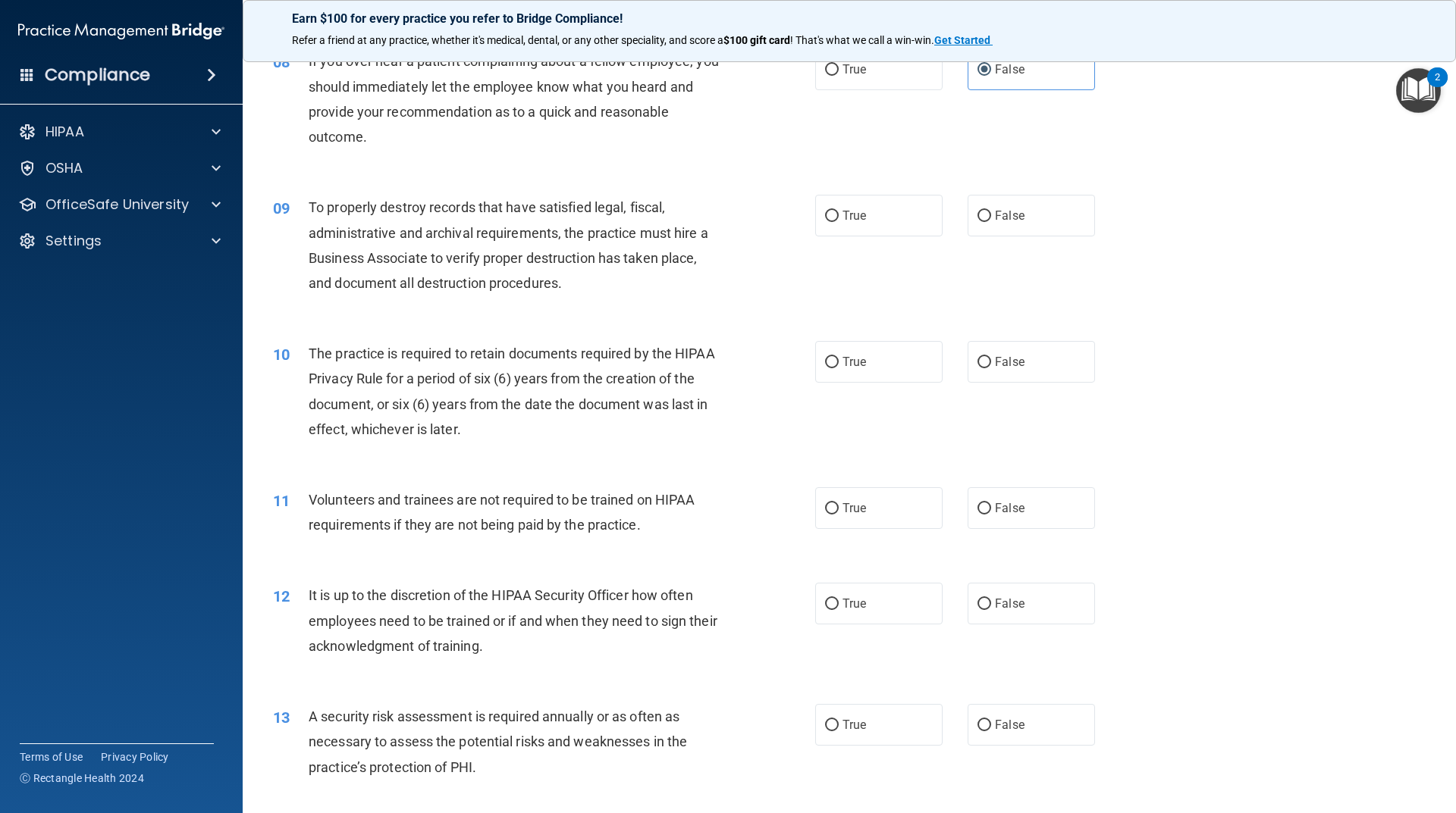
scroll to position [986, 0]
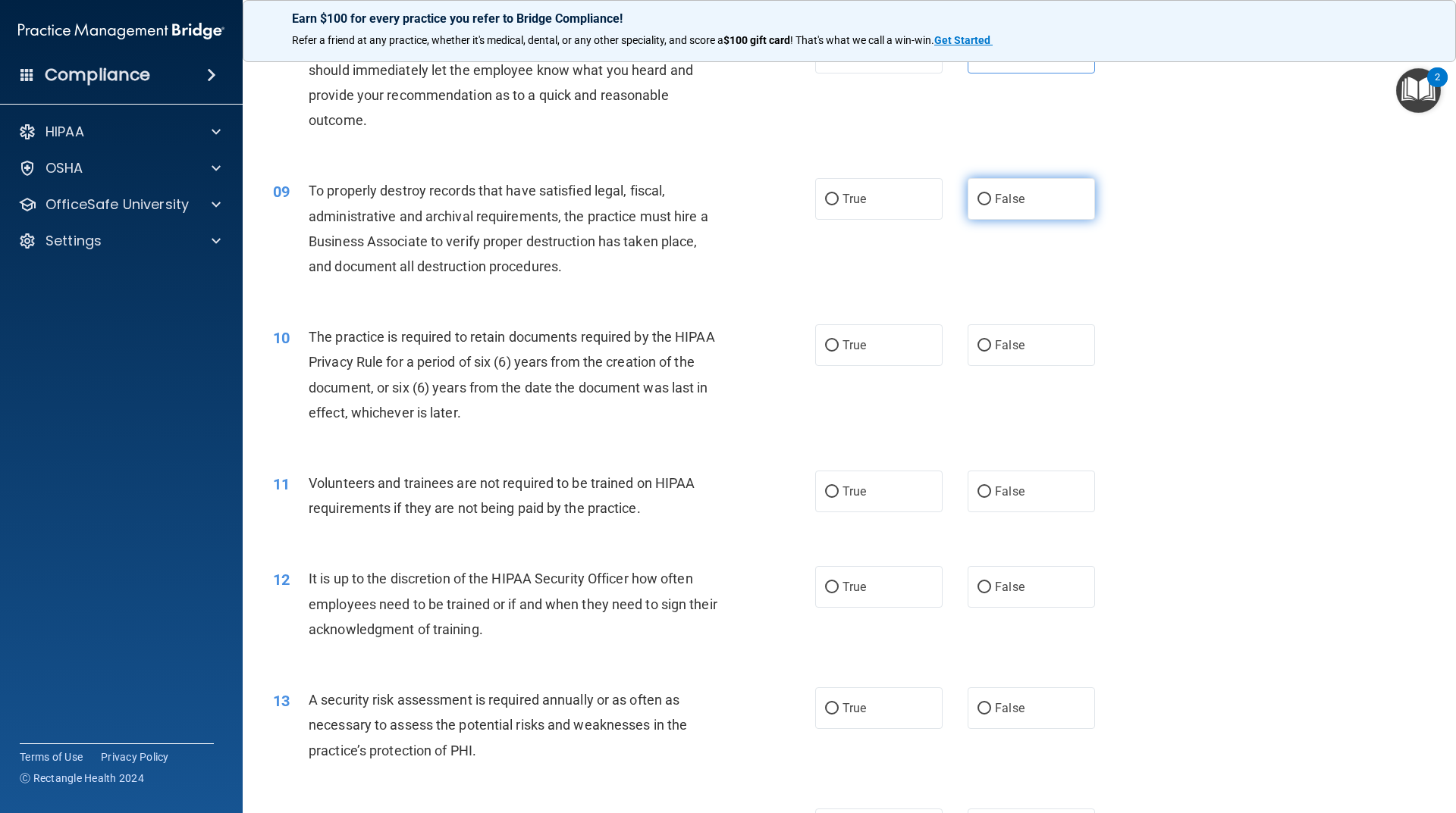
click at [967, 193] on label "False" at bounding box center [1031, 199] width 128 height 42
click at [977, 194] on input "False" at bounding box center [984, 199] width 14 height 12
radio input "true"
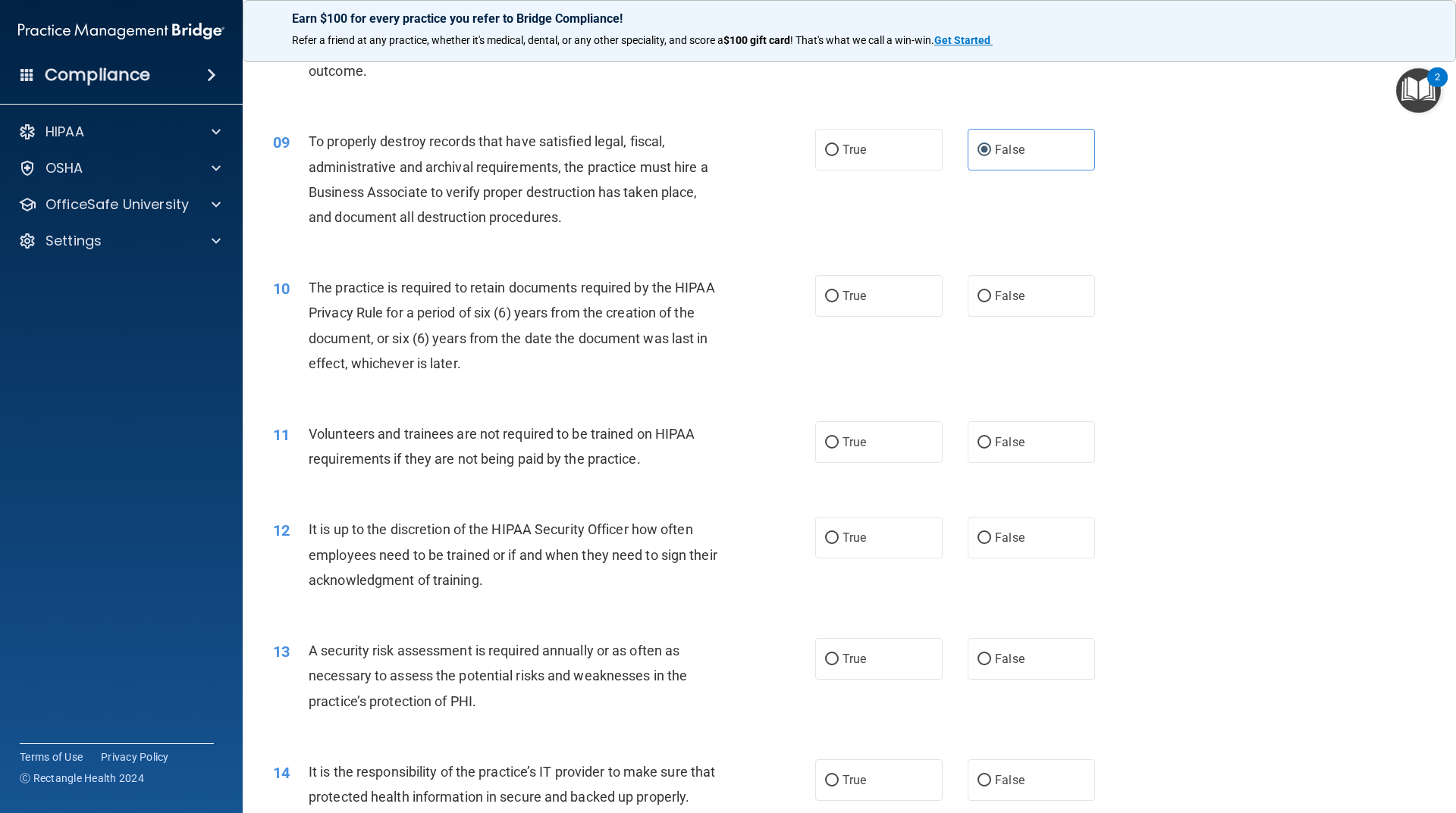
scroll to position [1061, 0]
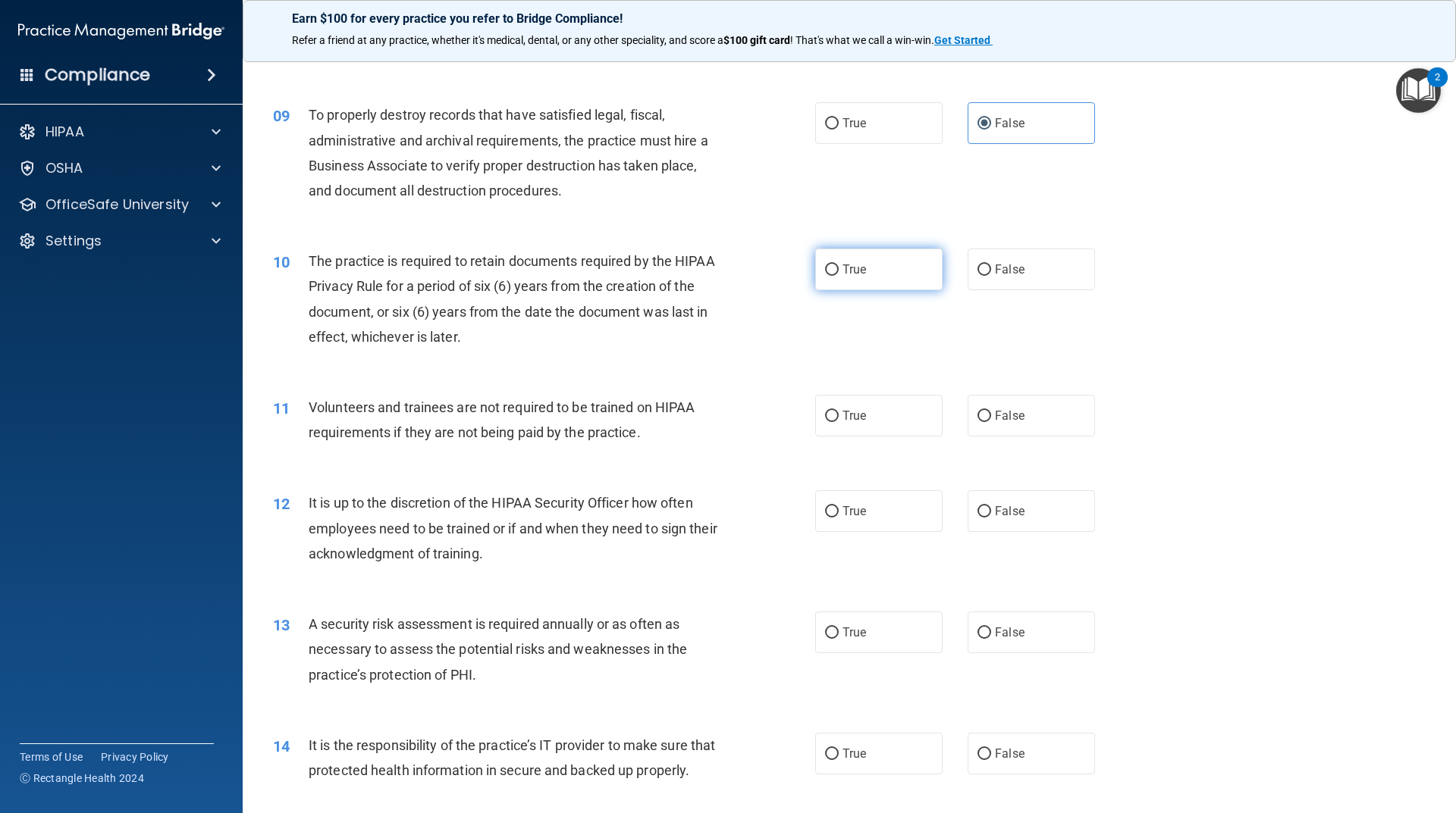
click at [868, 268] on label "True" at bounding box center [879, 270] width 128 height 42
click at [839, 268] on input "True" at bounding box center [832, 270] width 14 height 12
radio input "true"
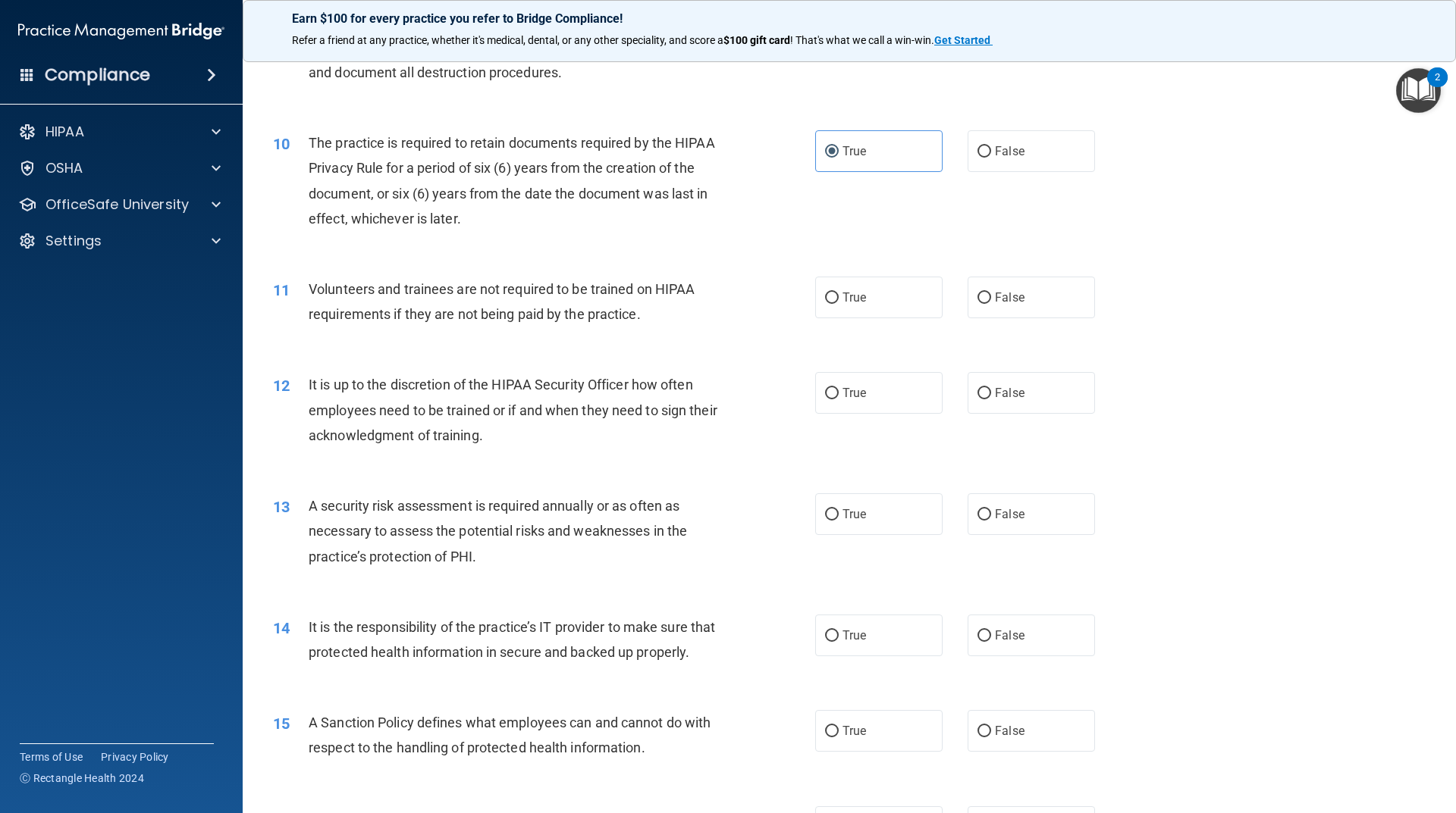
scroll to position [1213, 0]
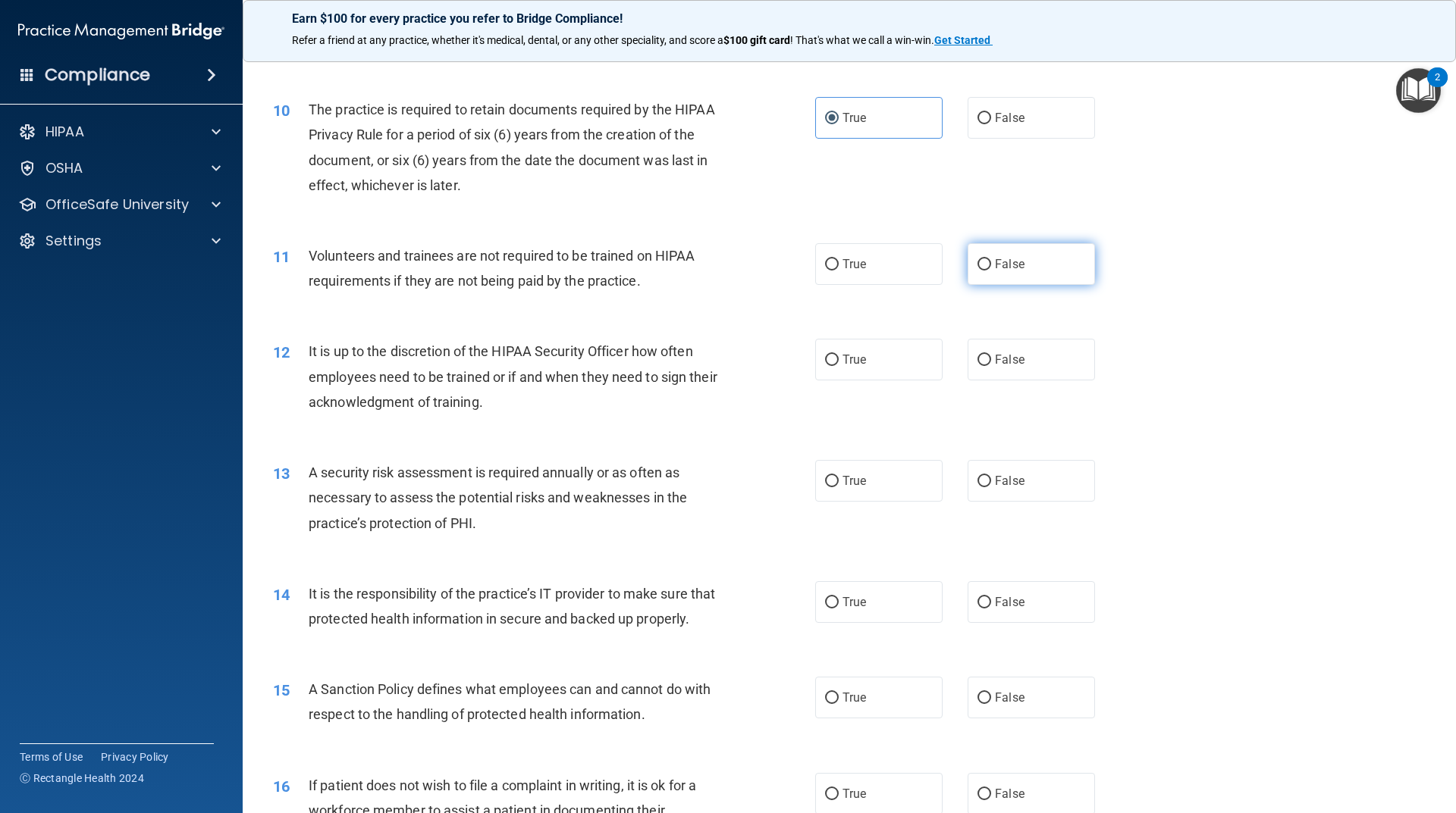
click at [1008, 279] on label "False" at bounding box center [1031, 265] width 128 height 42
click at [991, 271] on input "False" at bounding box center [984, 265] width 14 height 12
radio input "true"
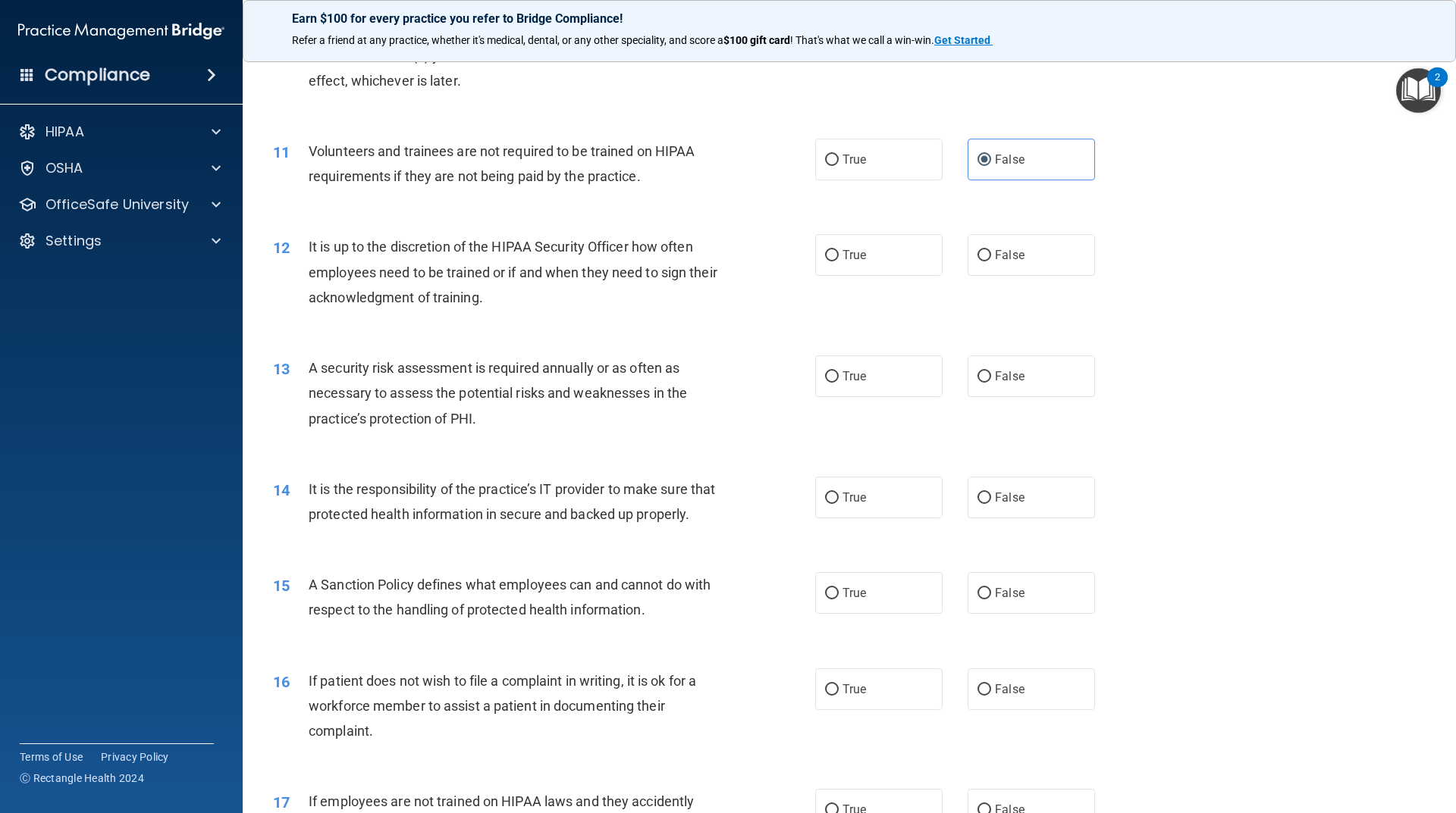
scroll to position [1365, 0]
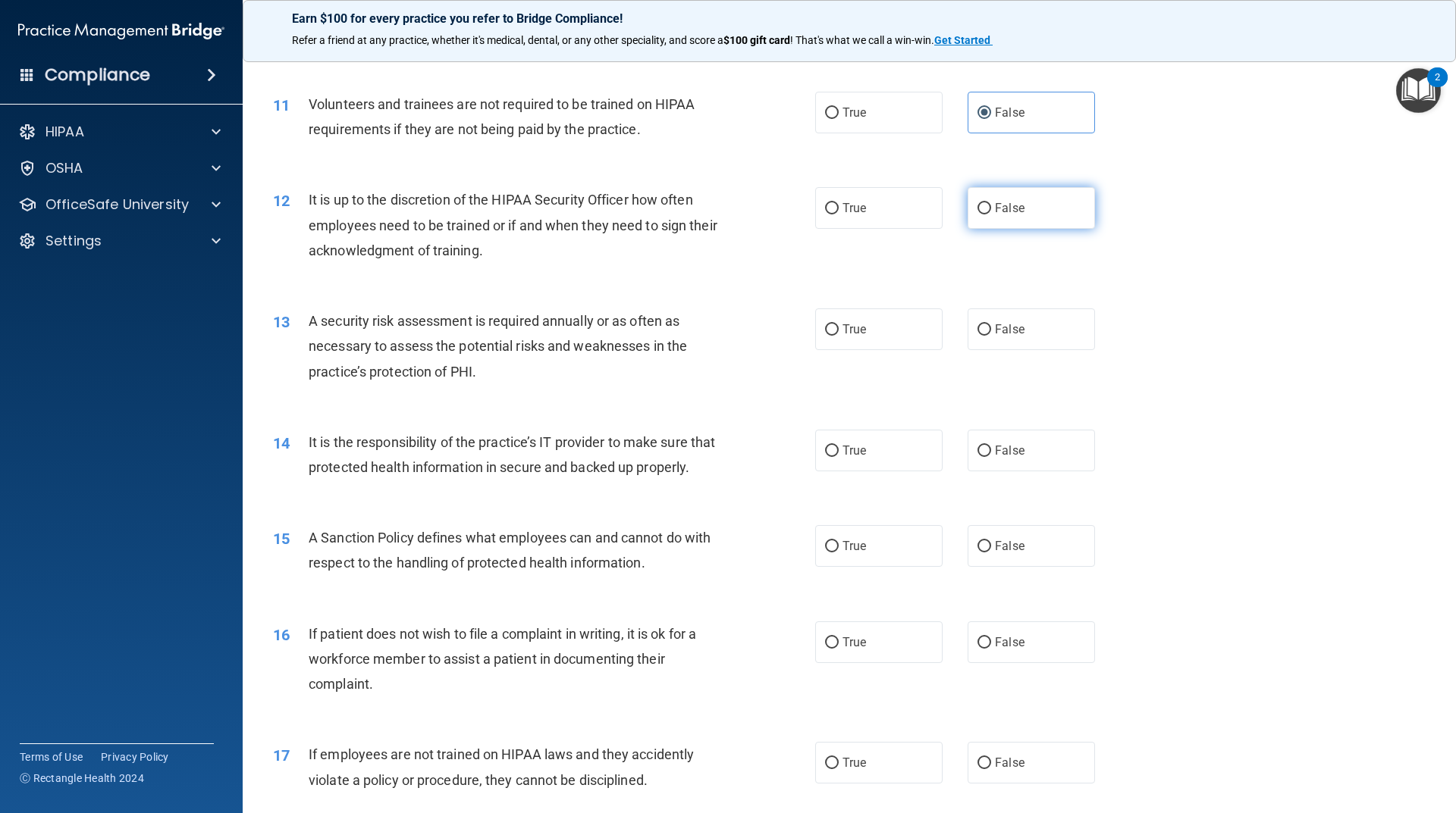
click at [1005, 197] on label "False" at bounding box center [1031, 209] width 128 height 42
click at [991, 203] on input "False" at bounding box center [984, 209] width 14 height 12
radio input "true"
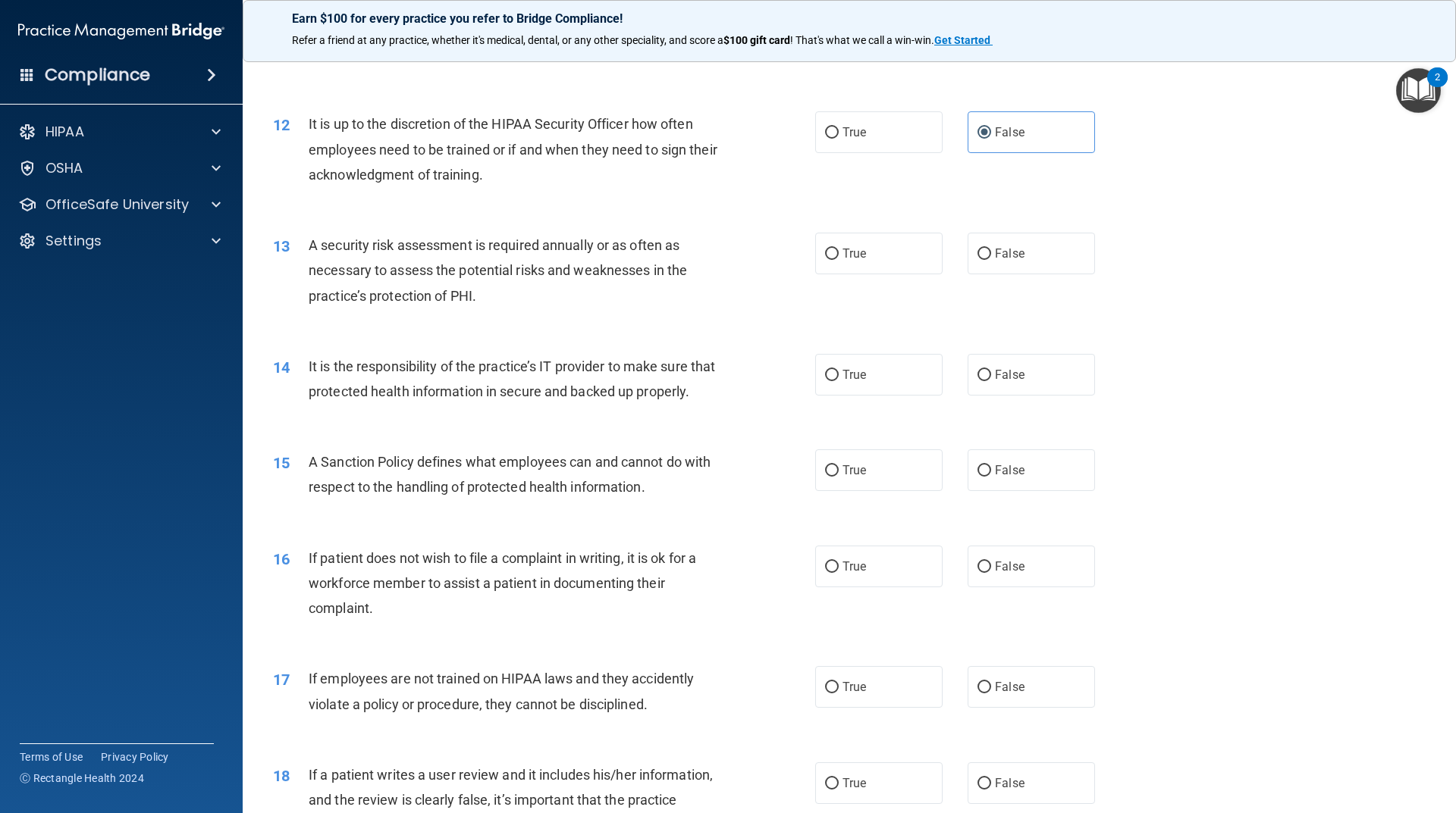
scroll to position [1516, 0]
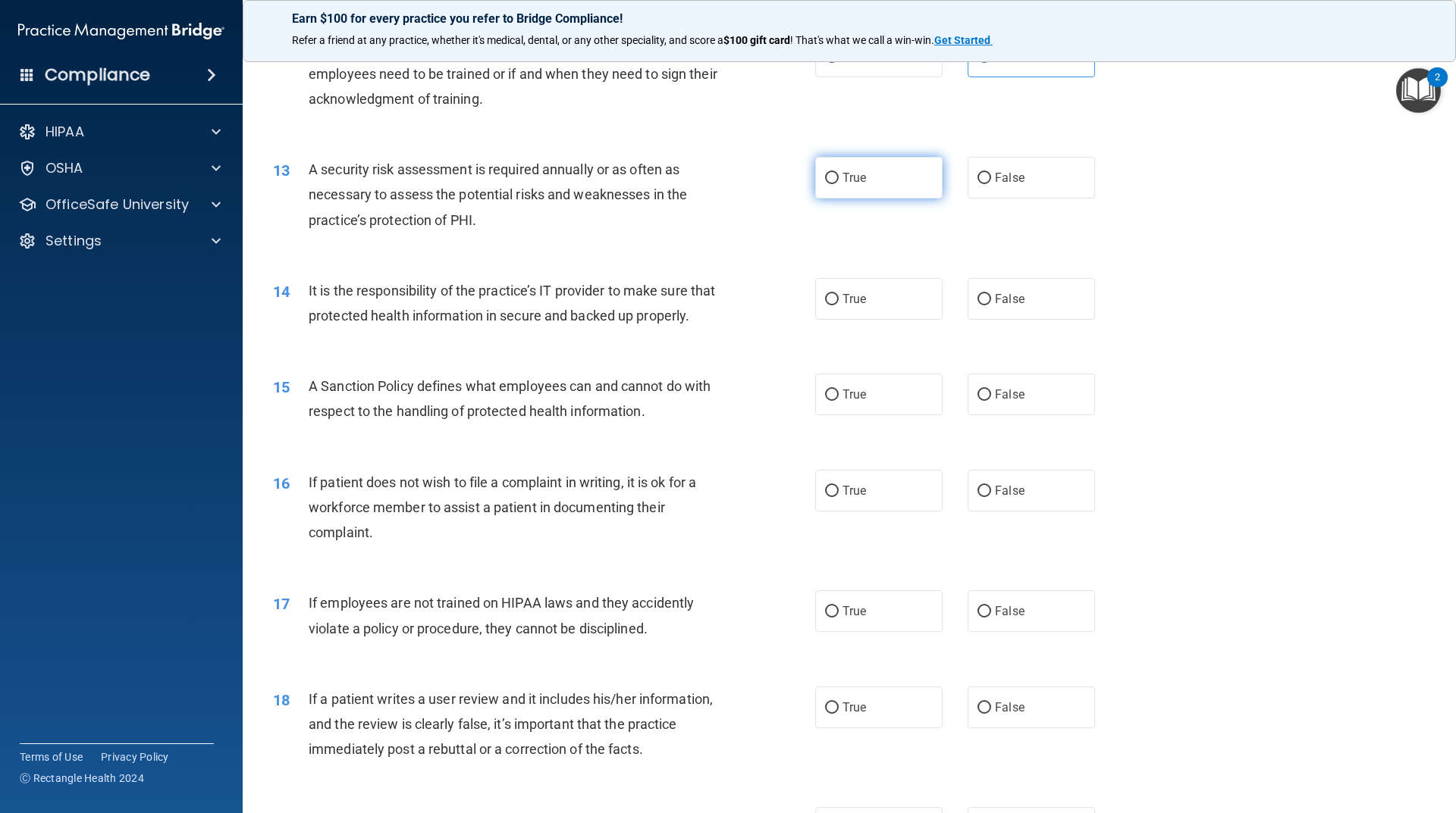
click at [860, 191] on label "True" at bounding box center [879, 178] width 128 height 42
click at [839, 184] on input "True" at bounding box center [832, 178] width 14 height 12
radio input "true"
drag, startPoint x: 994, startPoint y: 314, endPoint x: 979, endPoint y: 319, distance: 15.8
click at [993, 314] on label "False" at bounding box center [1031, 300] width 128 height 42
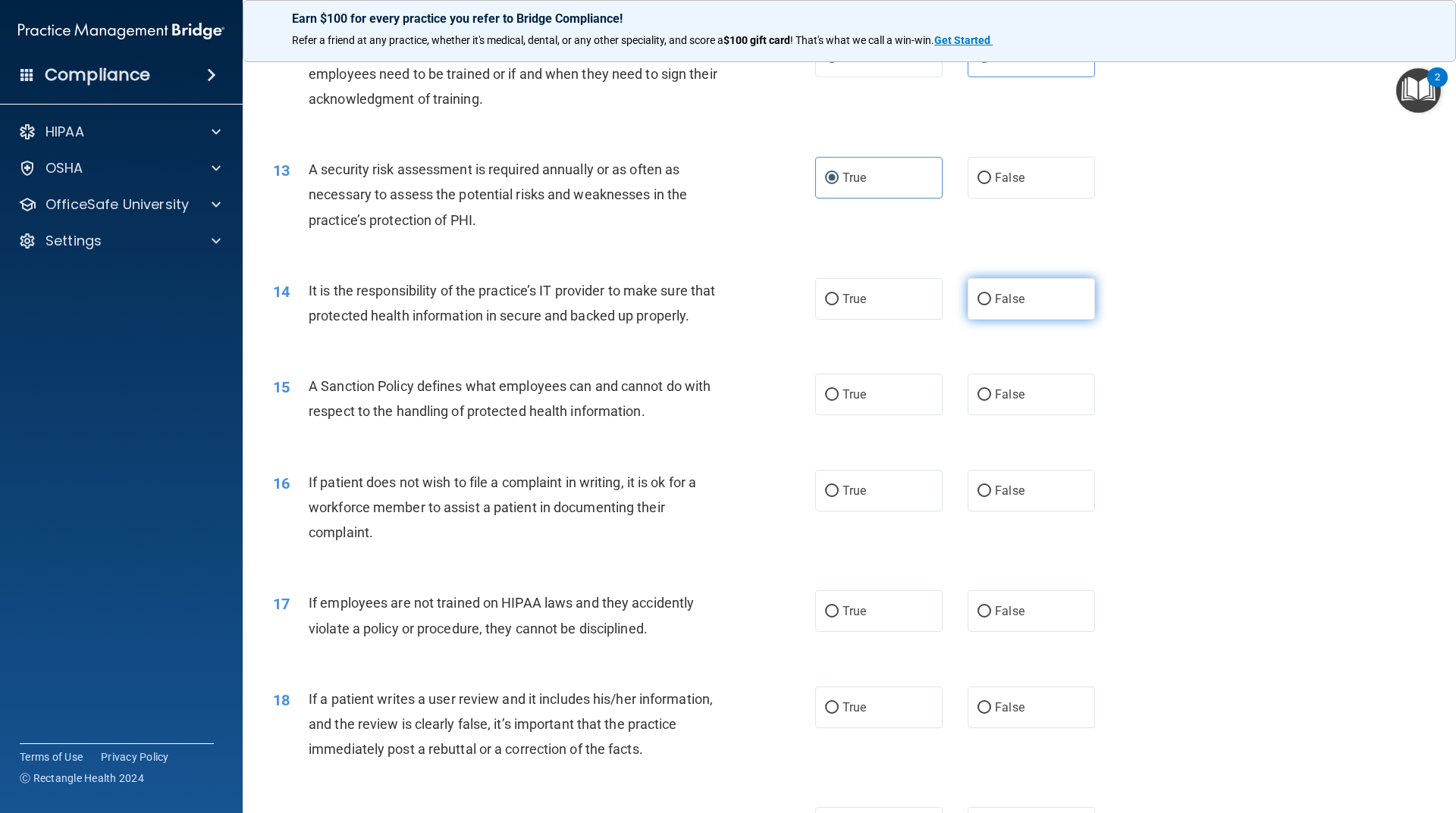
click at [991, 306] on input "False" at bounding box center [984, 300] width 14 height 12
radio input "true"
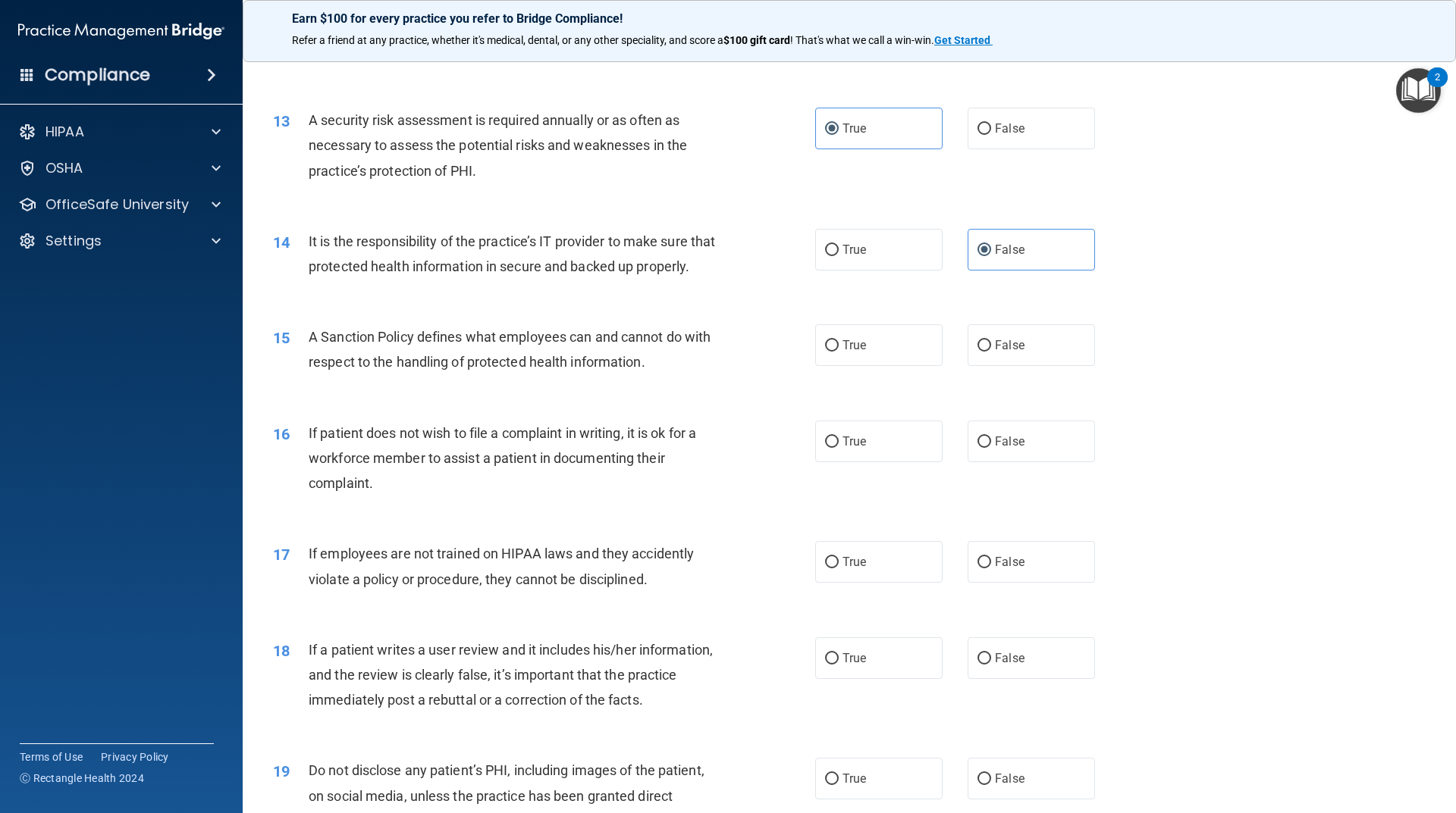
scroll to position [1592, 0]
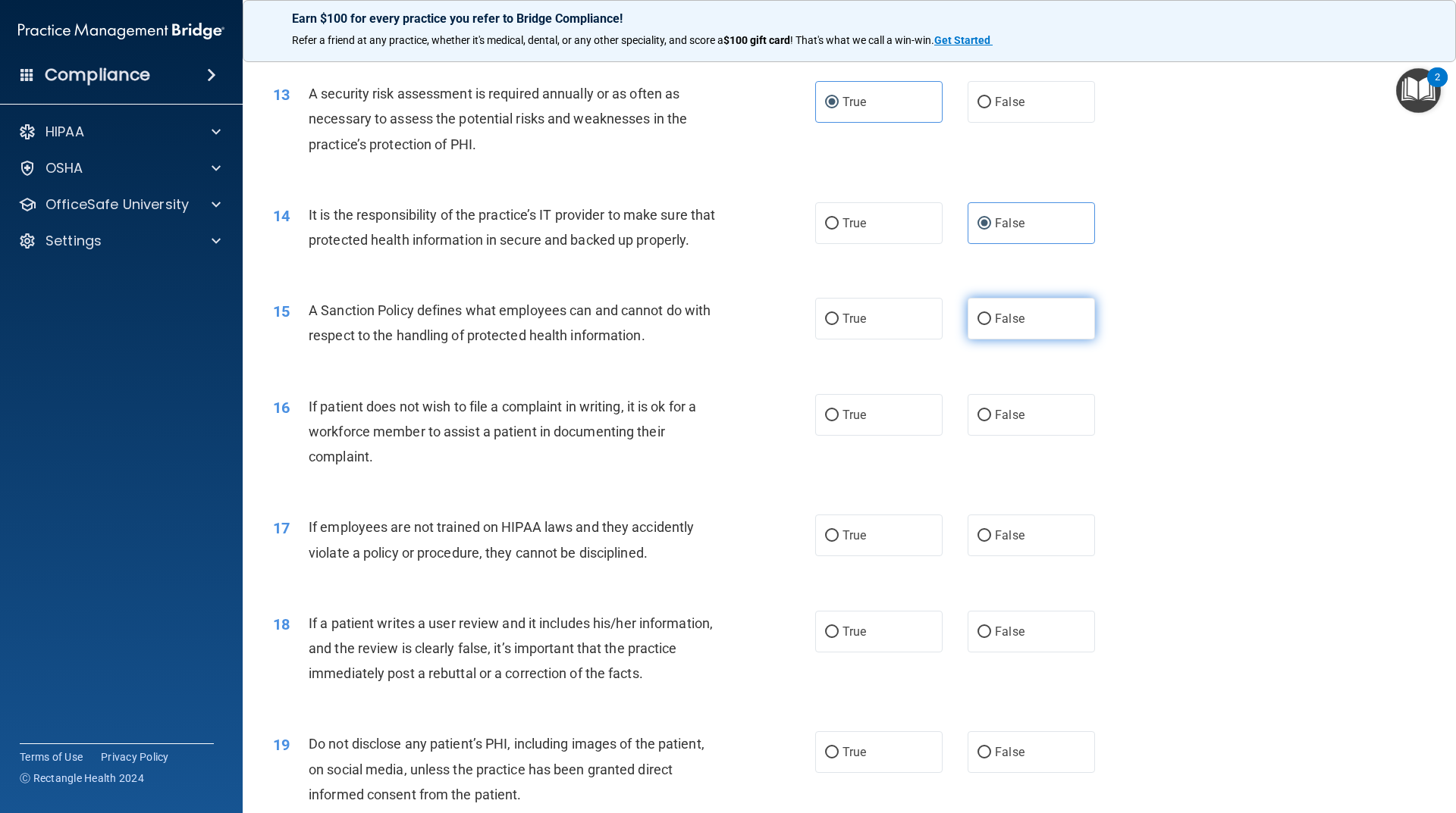
click at [1000, 326] on span "False" at bounding box center [1009, 318] width 30 height 15
click at [991, 325] on input "False" at bounding box center [984, 319] width 14 height 12
radio input "true"
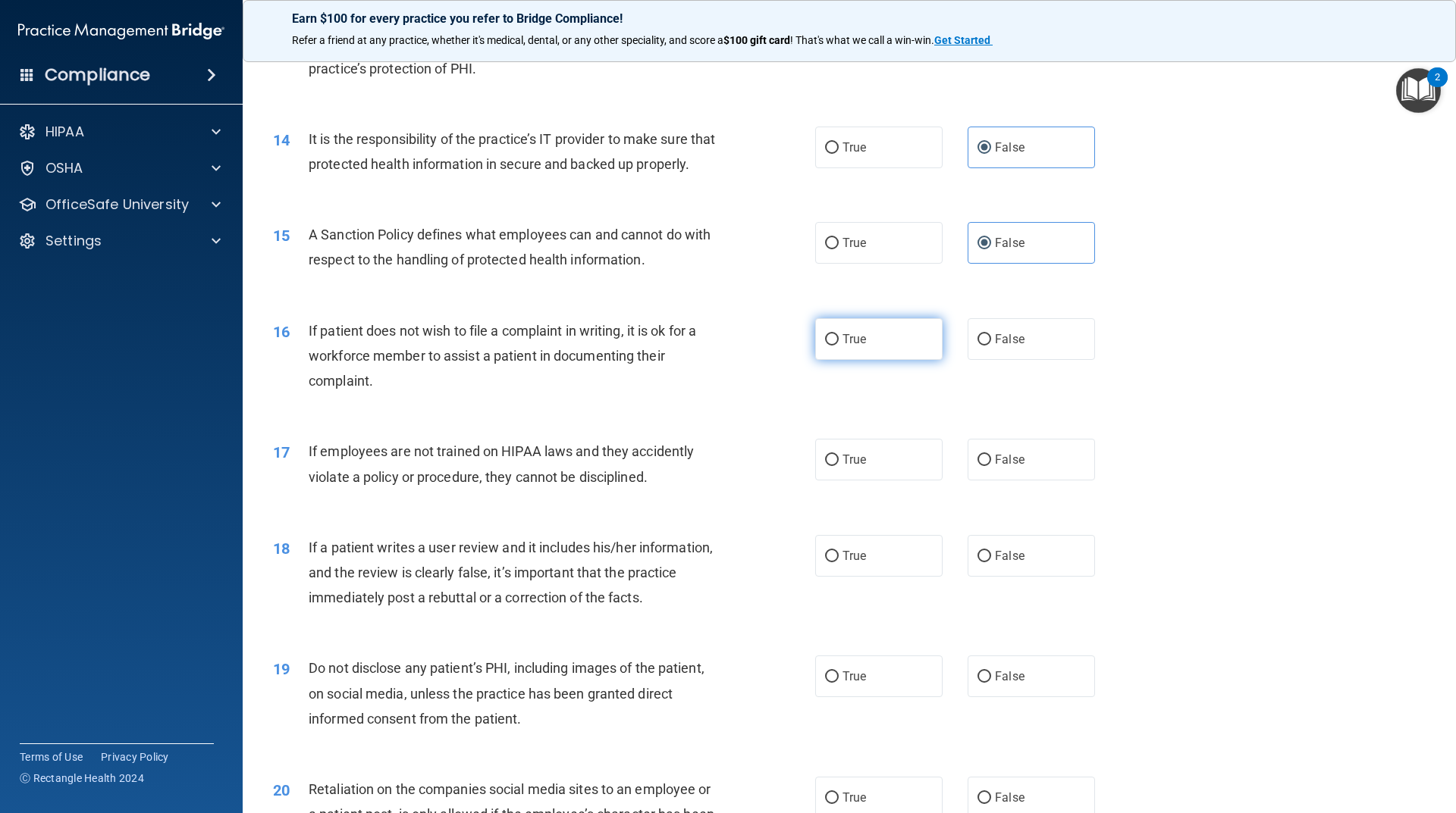
click at [868, 360] on label "True" at bounding box center [879, 339] width 128 height 42
click at [839, 345] on input "True" at bounding box center [832, 340] width 14 height 12
radio input "true"
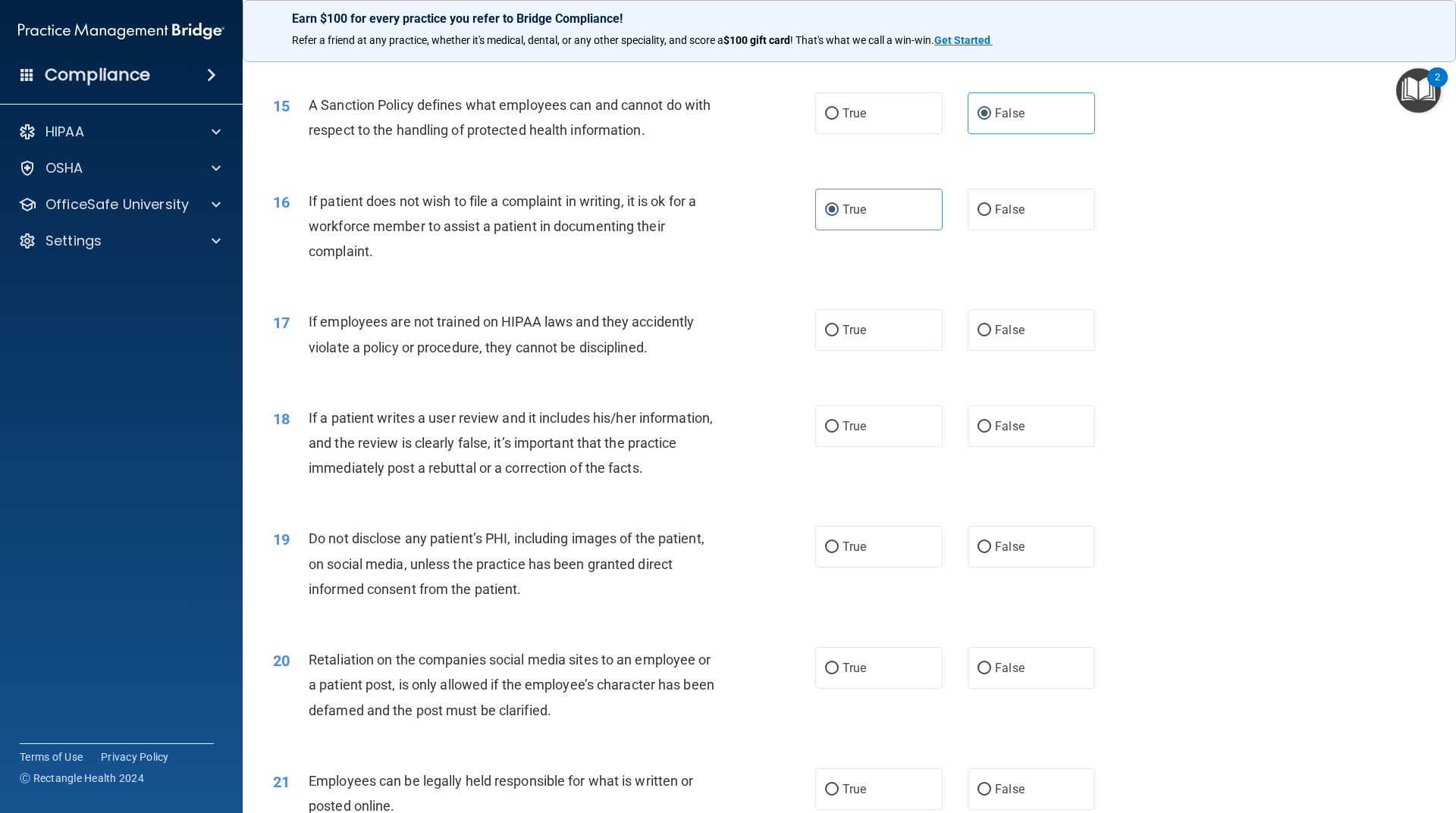
scroll to position [1819, 0]
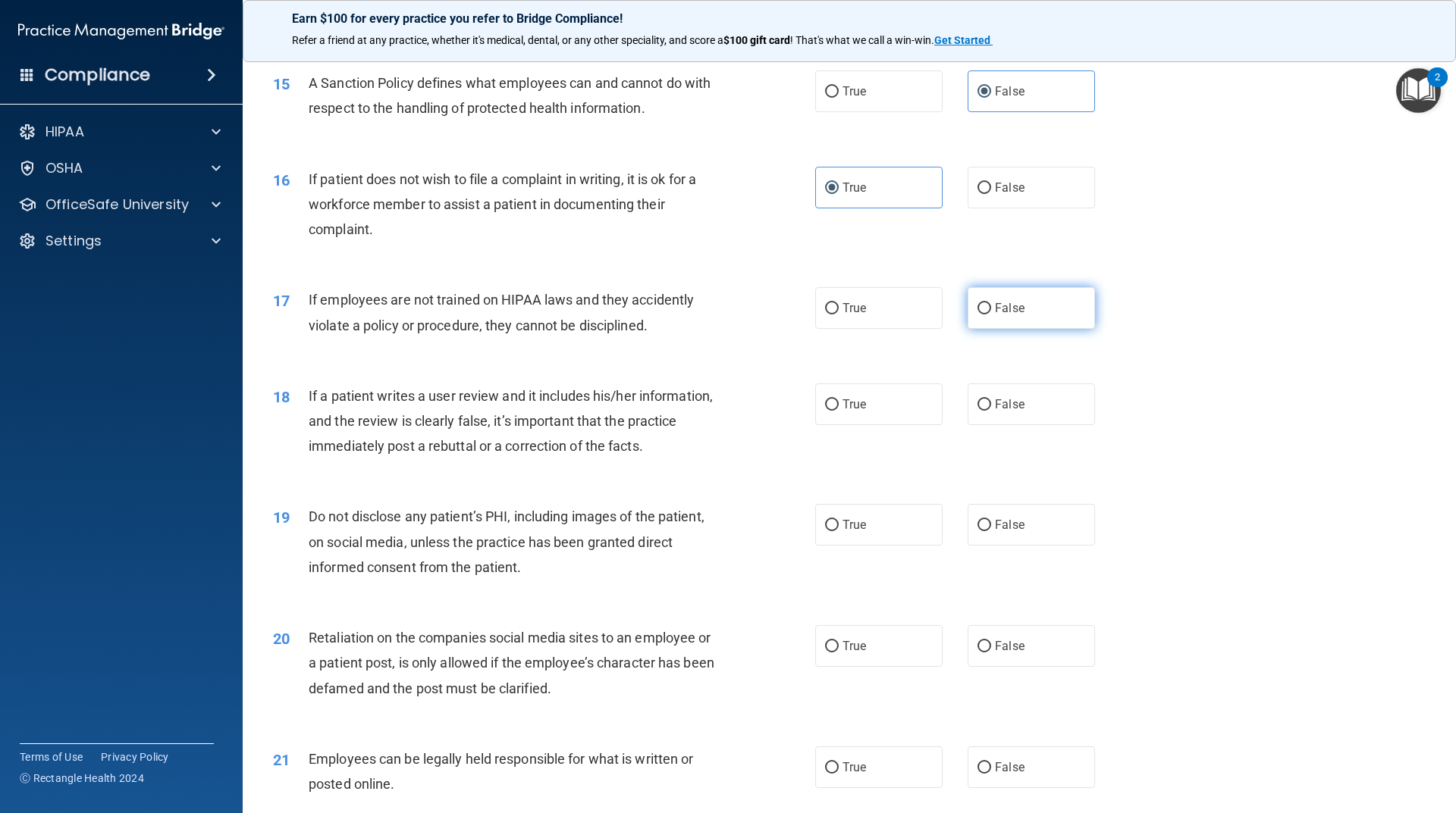
click at [988, 329] on label "False" at bounding box center [1031, 308] width 128 height 42
click at [988, 314] on input "False" at bounding box center [984, 309] width 14 height 12
radio input "true"
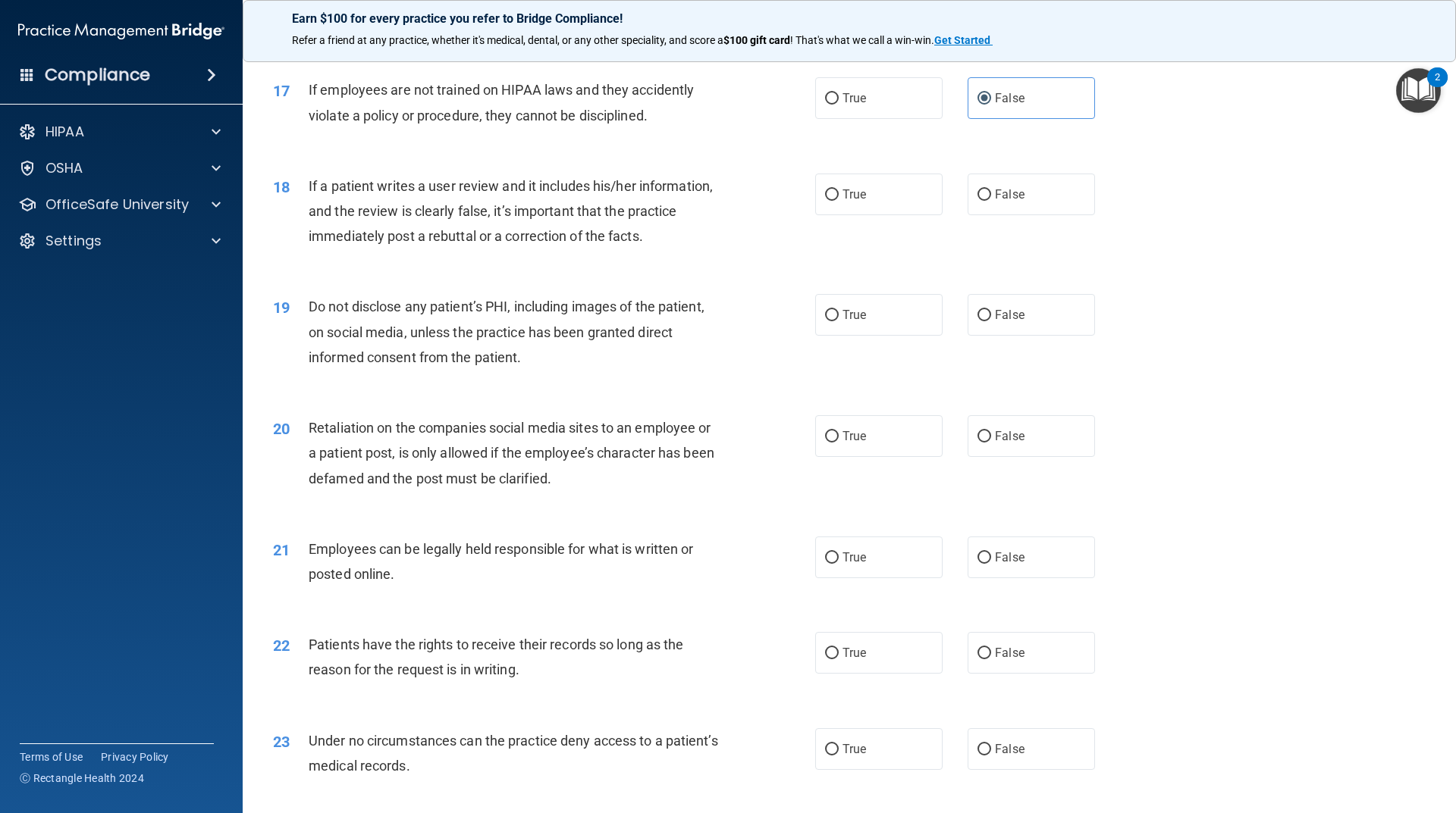
scroll to position [2047, 0]
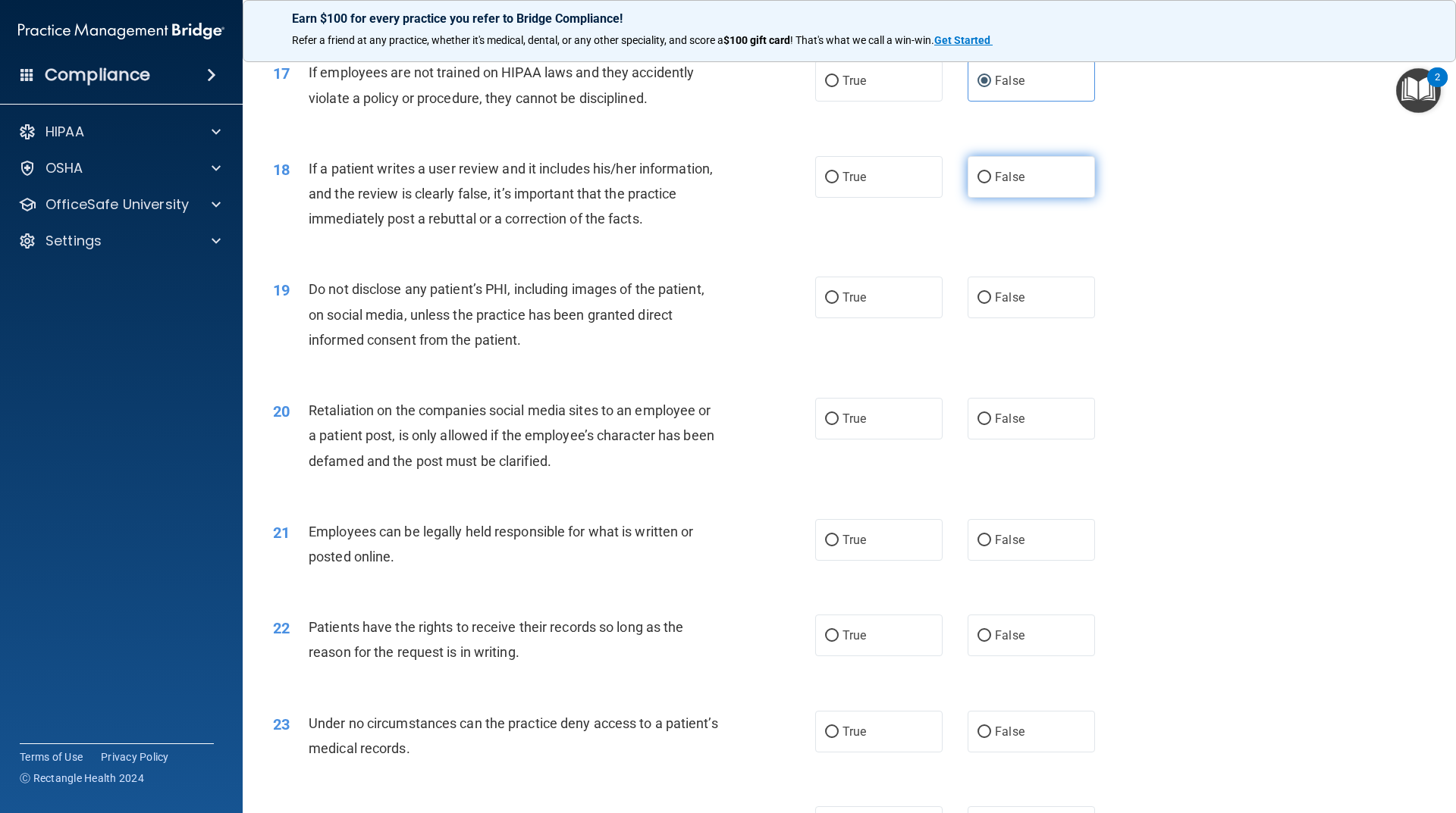
click at [1076, 197] on label "False" at bounding box center [1031, 177] width 128 height 42
click at [991, 184] on input "False" at bounding box center [984, 177] width 14 height 12
radio input "true"
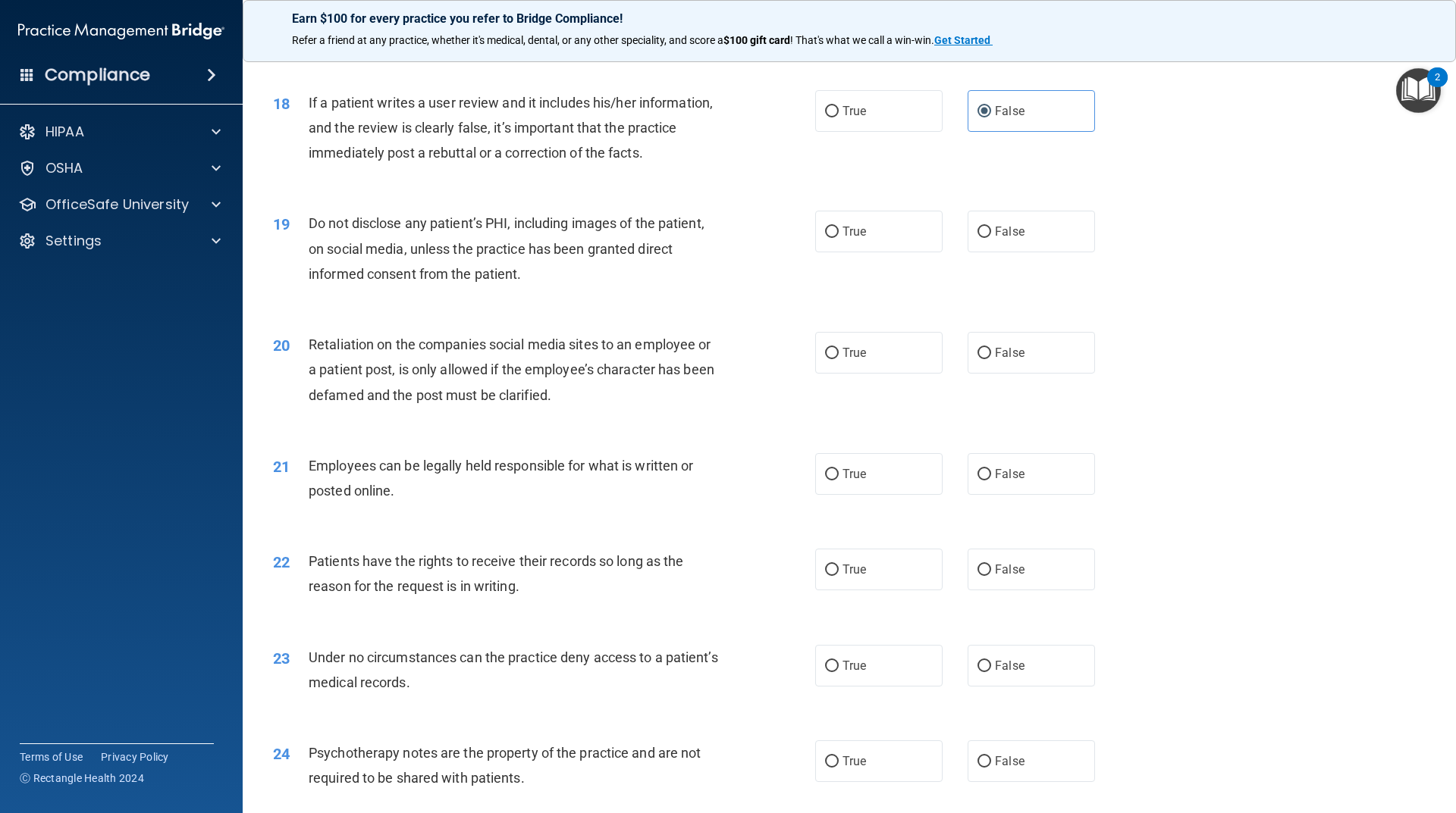
scroll to position [2198, 0]
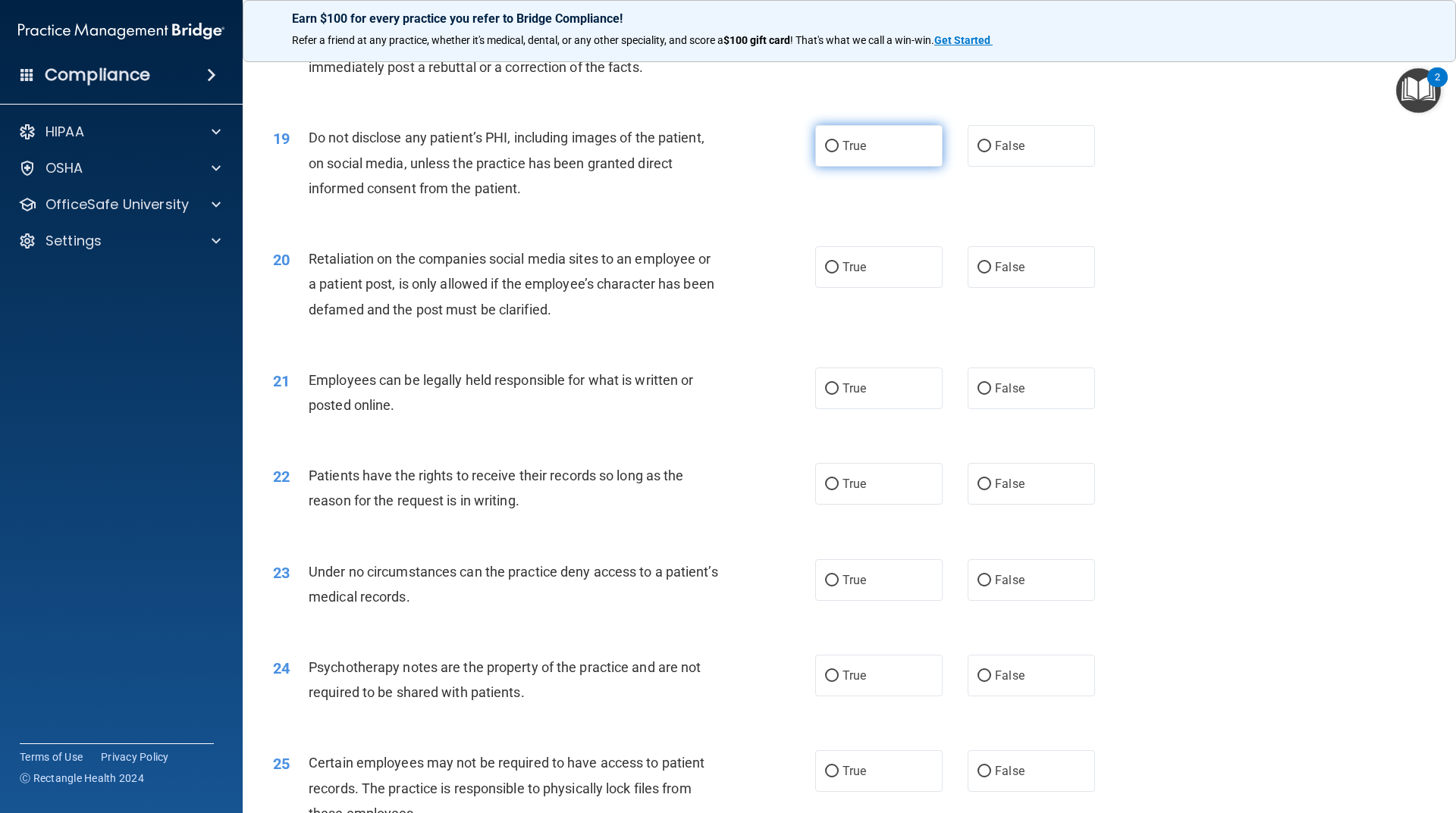
click at [854, 153] on span "True" at bounding box center [854, 145] width 23 height 15
click at [839, 152] on input "True" at bounding box center [832, 146] width 14 height 12
radio input "true"
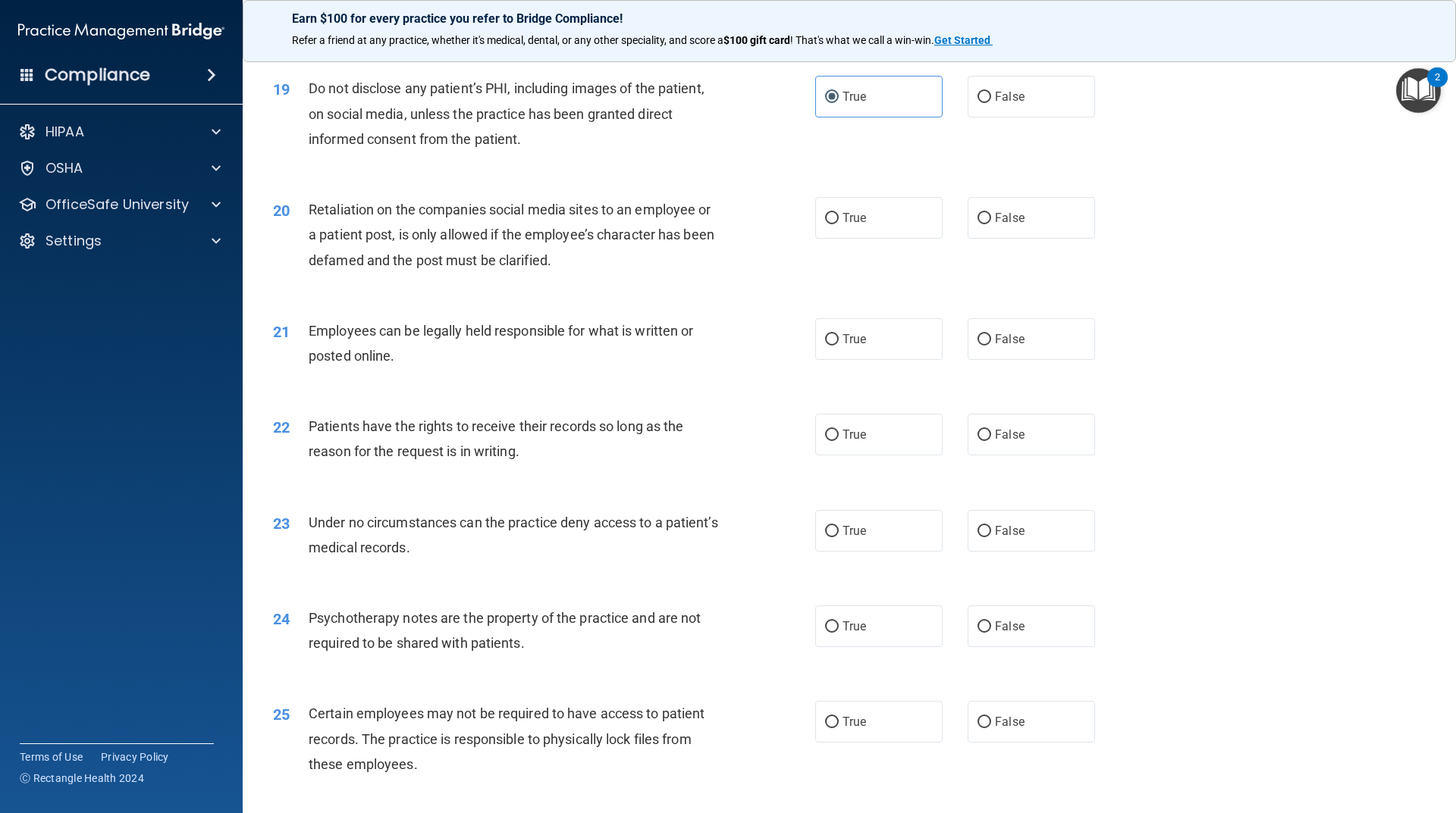
scroll to position [2274, 0]
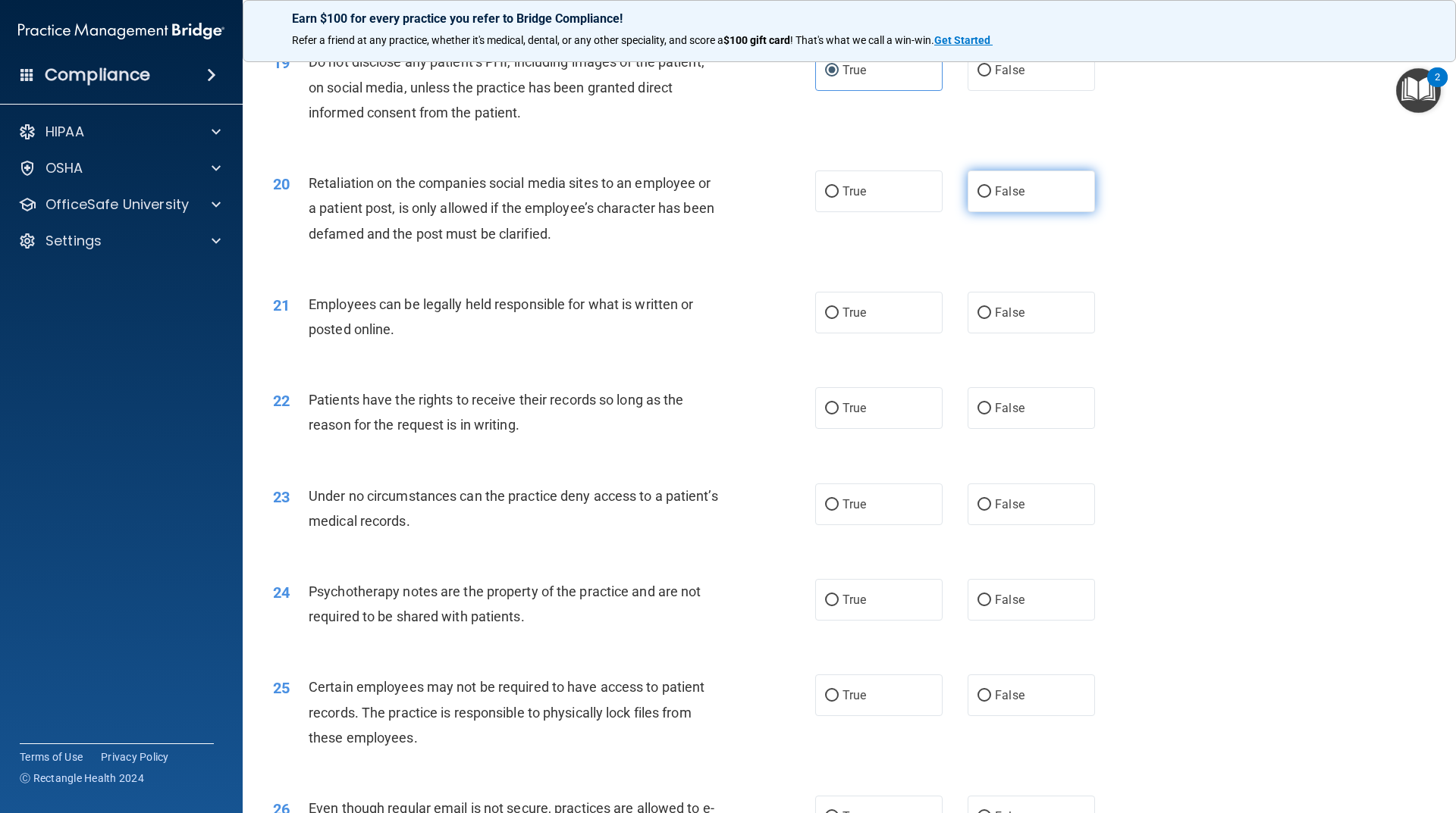
click at [977, 198] on input "False" at bounding box center [984, 192] width 14 height 12
radio input "true"
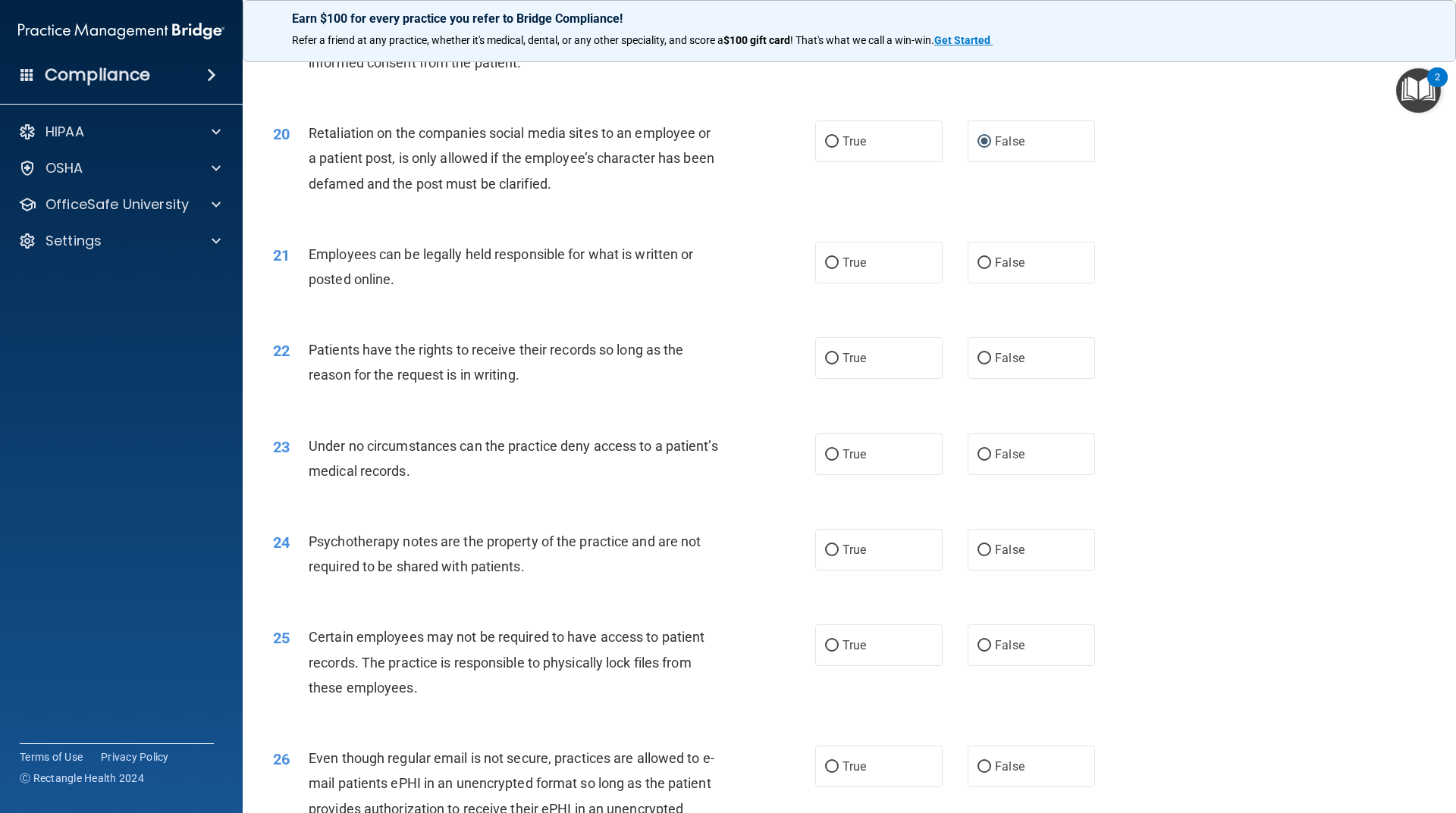
scroll to position [2426, 0]
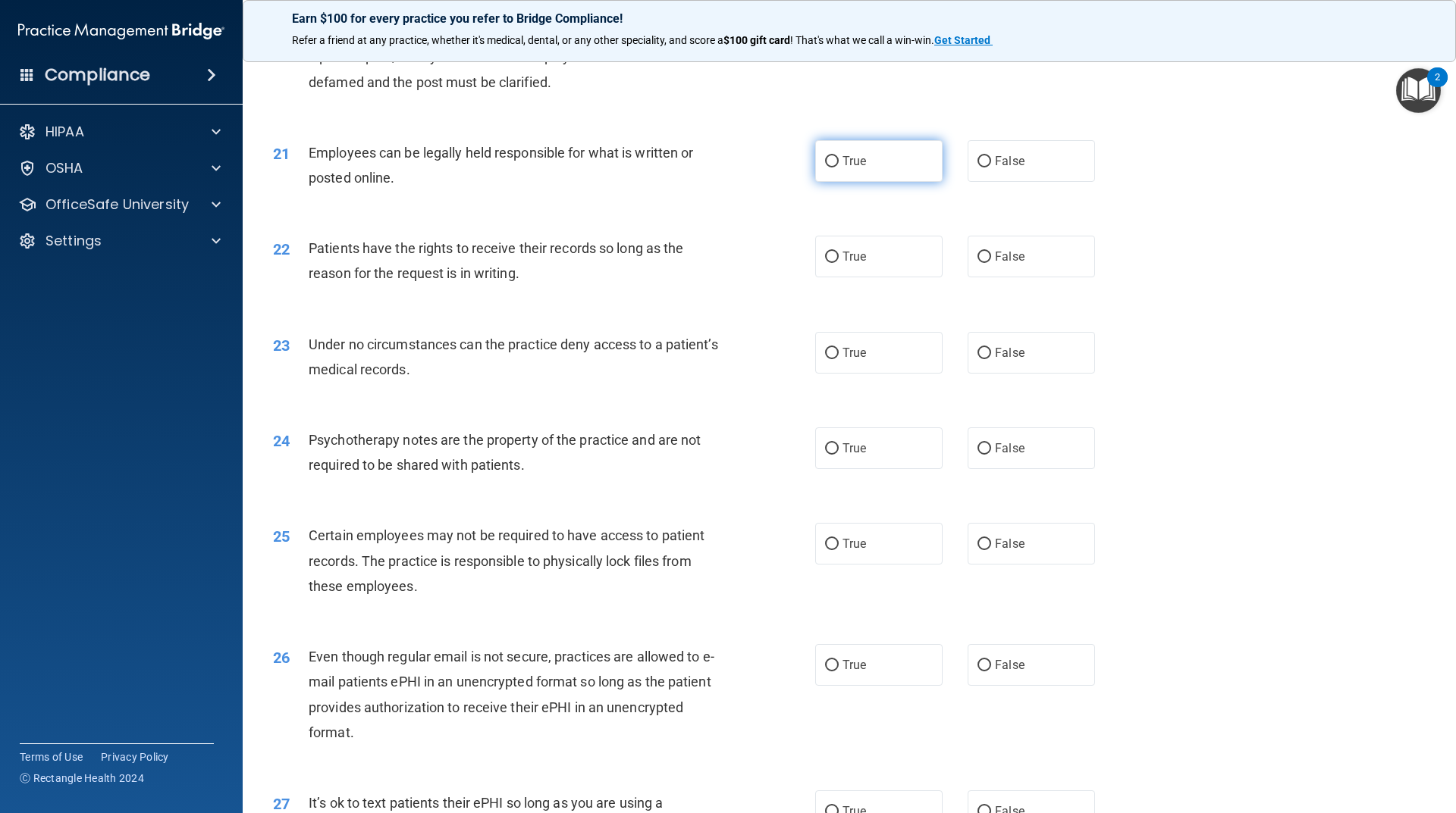
click at [833, 178] on label "True" at bounding box center [879, 161] width 128 height 42
click at [833, 167] on input "True" at bounding box center [832, 162] width 14 height 12
radio input "true"
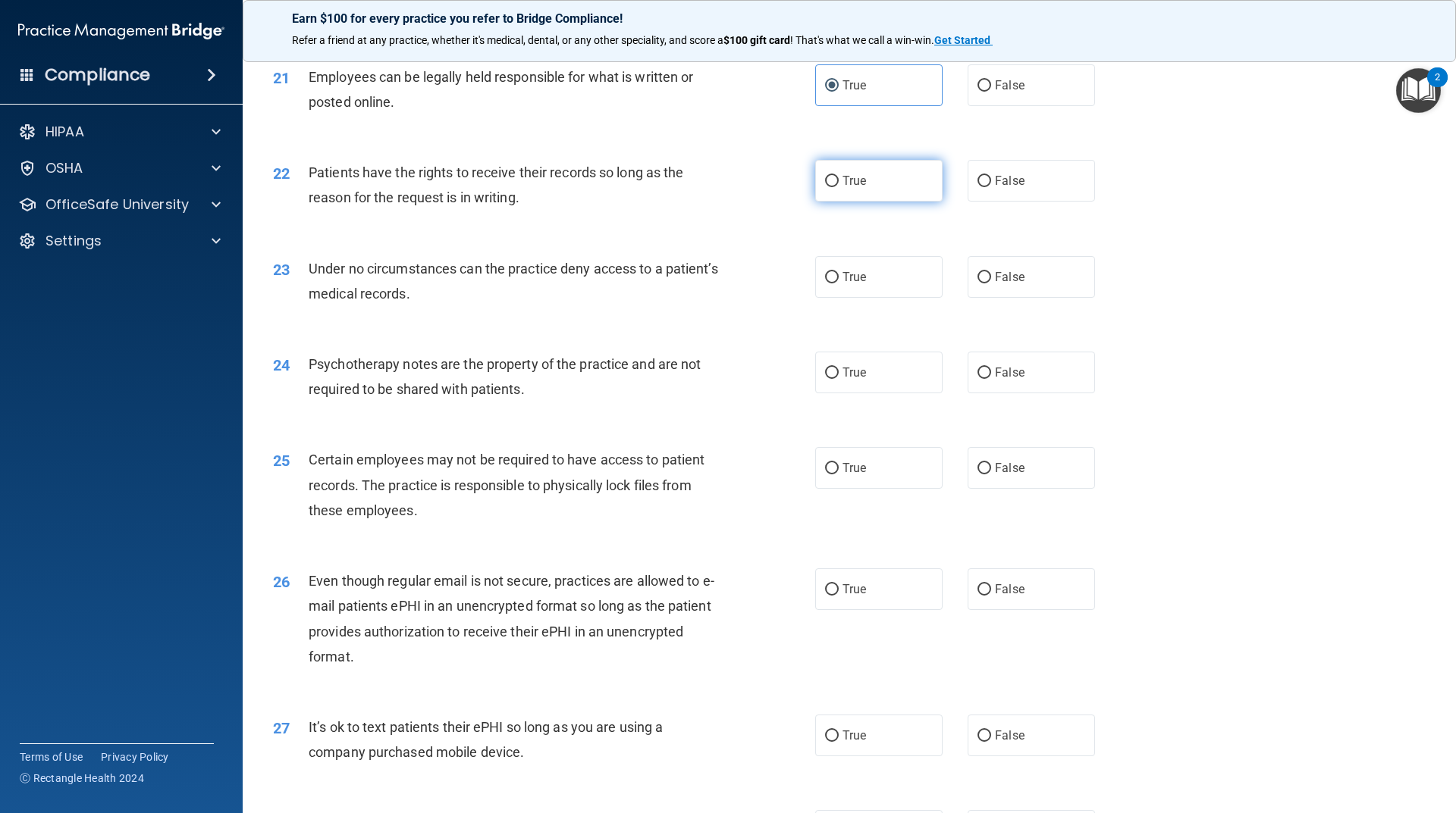
drag, startPoint x: 835, startPoint y: 216, endPoint x: 911, endPoint y: 207, distance: 76.5
click at [848, 201] on label "True" at bounding box center [879, 181] width 128 height 42
click at [953, 201] on div "True False" at bounding box center [967, 181] width 306 height 42
click at [998, 188] on span "False" at bounding box center [1009, 180] width 30 height 15
click at [991, 187] on input "False" at bounding box center [984, 181] width 14 height 12
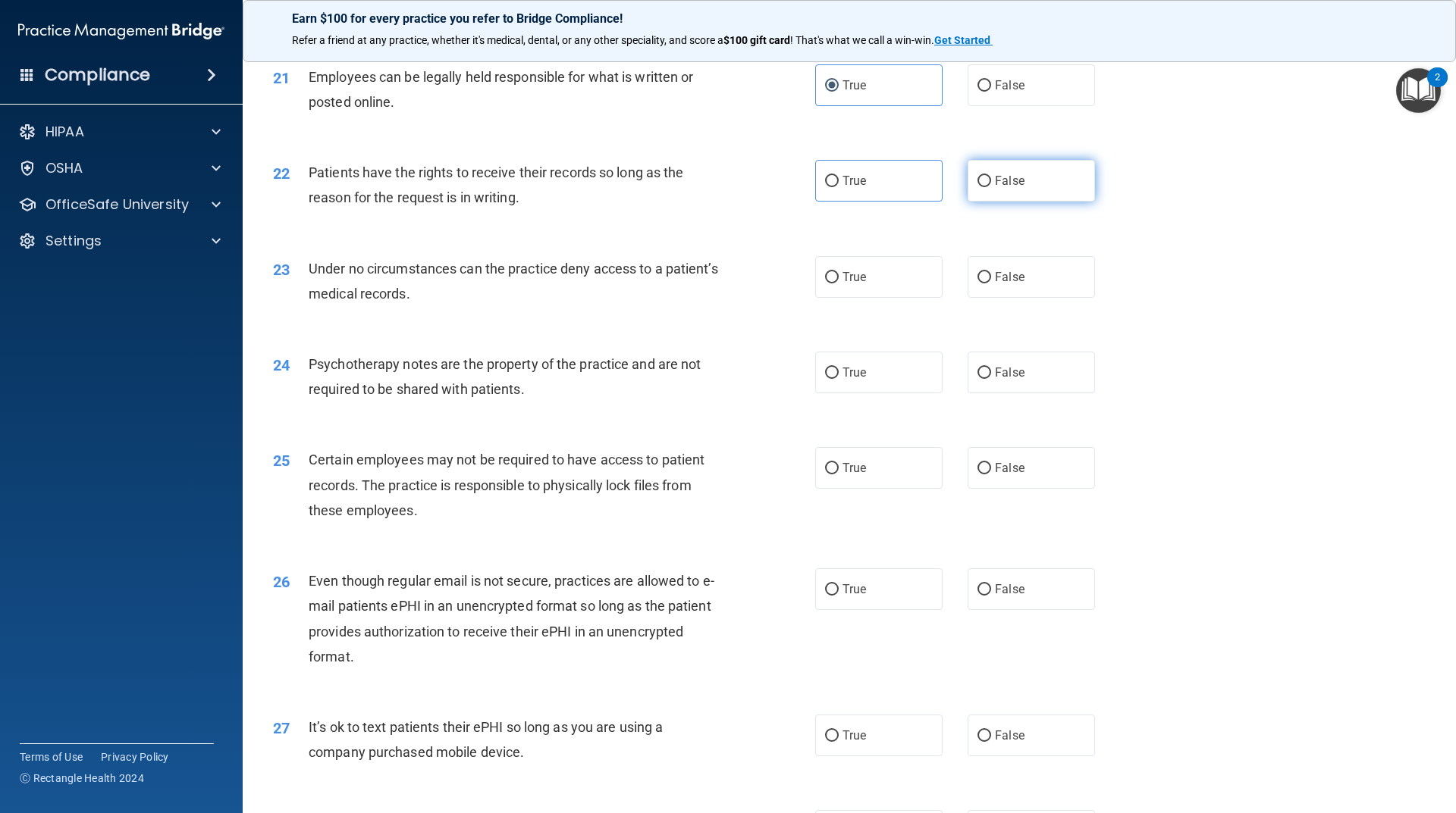
radio input "true"
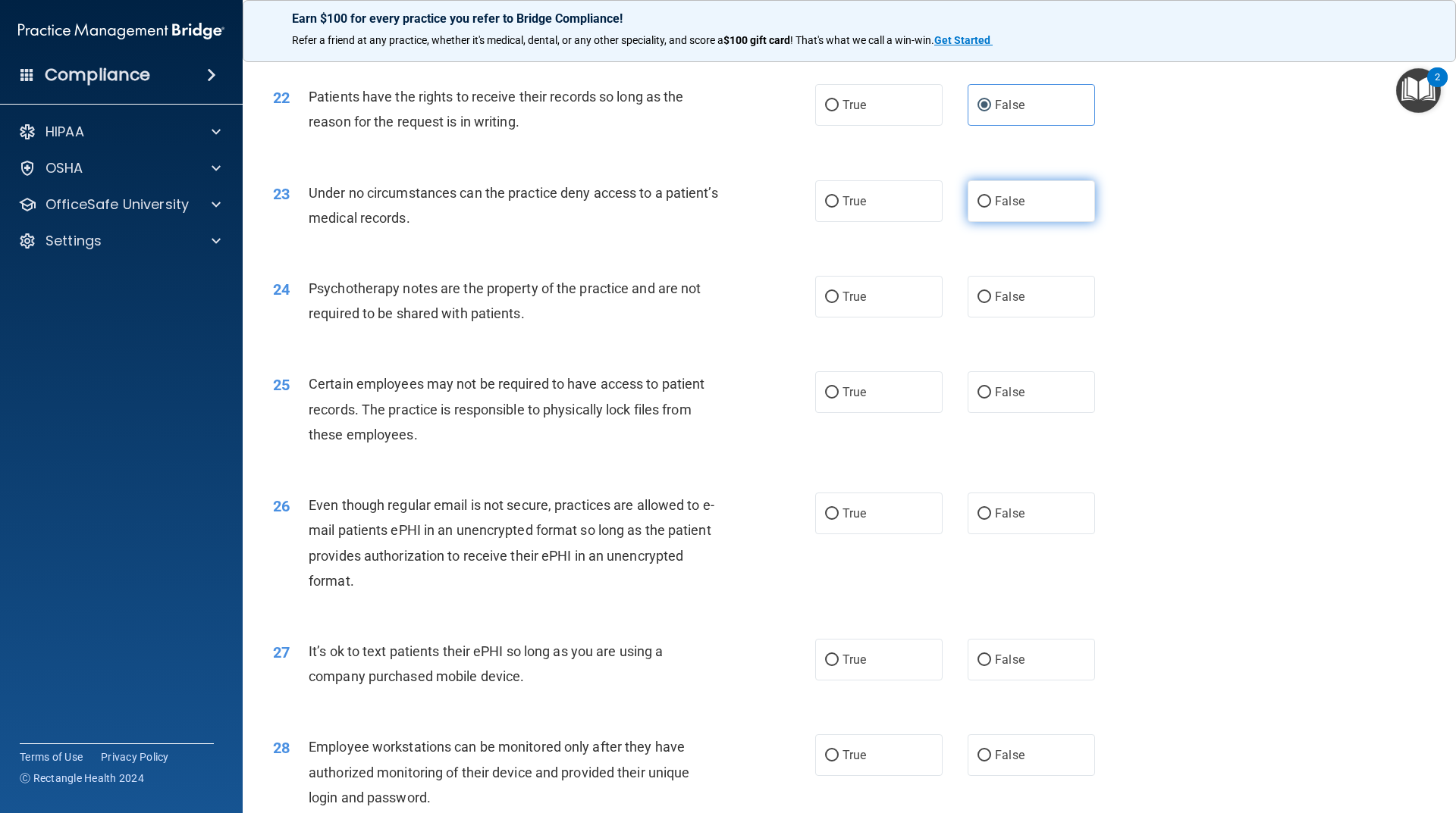
click at [1005, 209] on span "False" at bounding box center [1009, 201] width 30 height 15
click at [991, 208] on input "False" at bounding box center [984, 201] width 14 height 12
radio input "true"
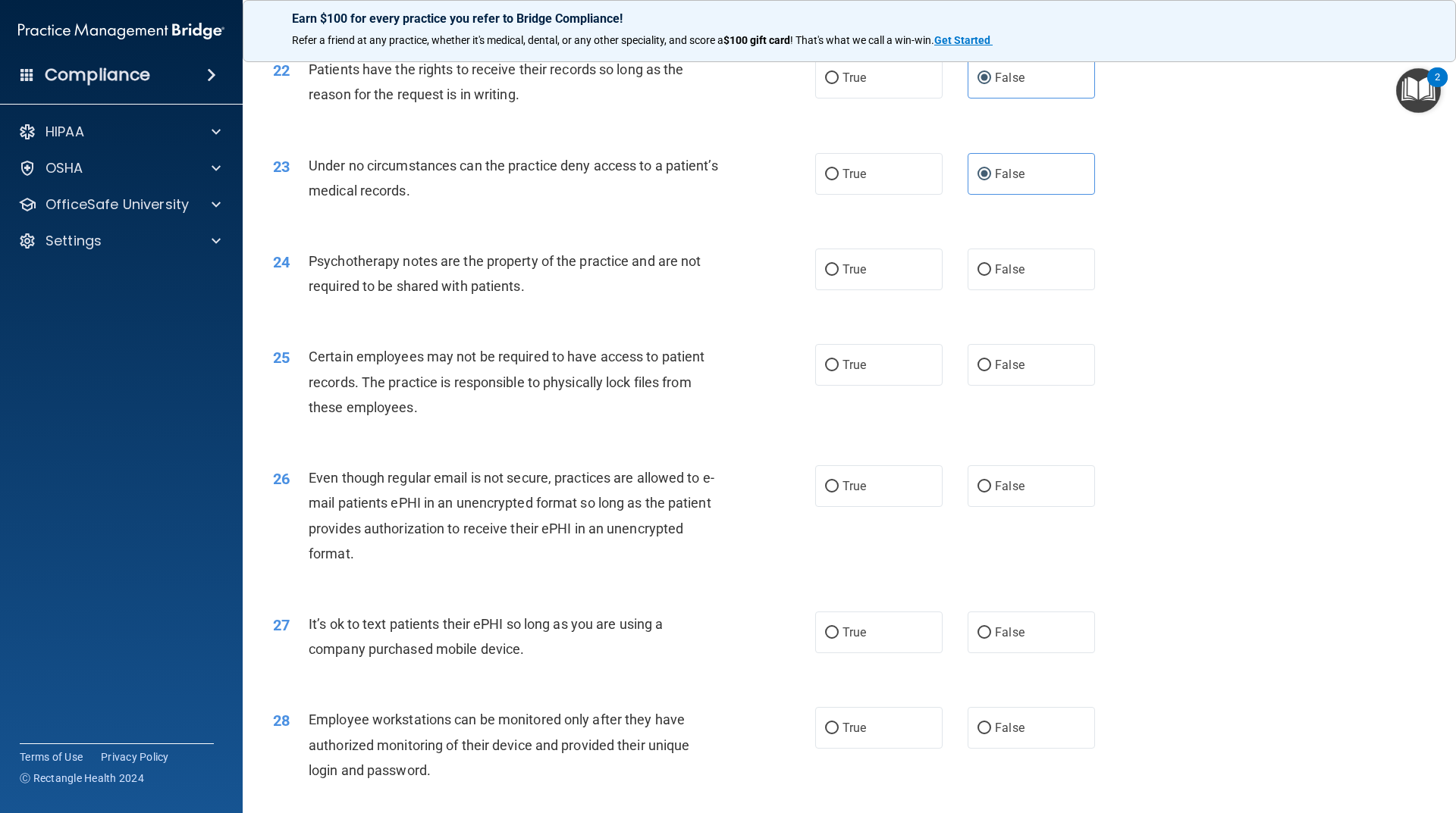
scroll to position [2653, 0]
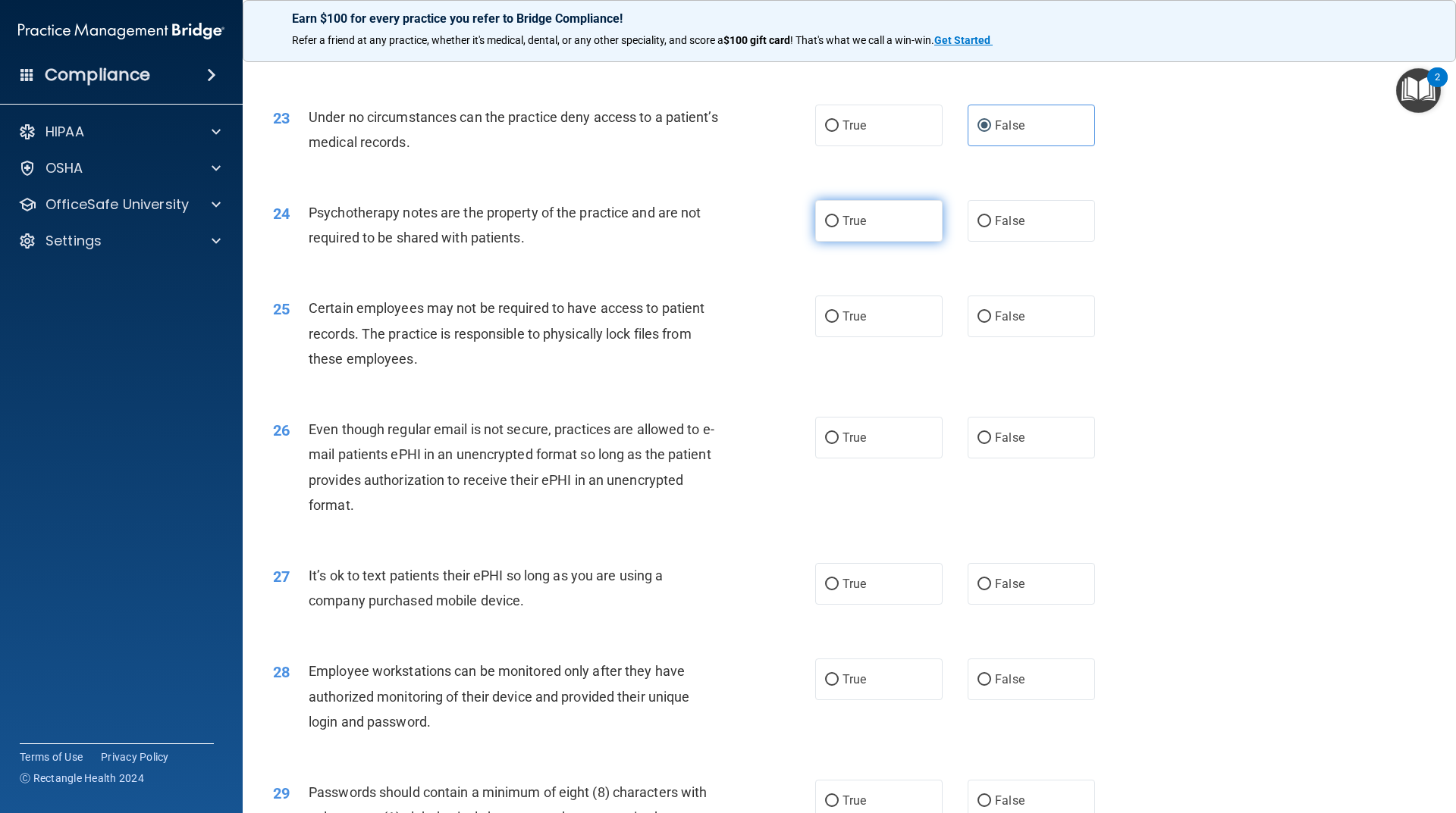
click at [889, 240] on label "True" at bounding box center [879, 221] width 128 height 42
click at [839, 227] on input "True" at bounding box center [832, 222] width 14 height 12
radio input "true"
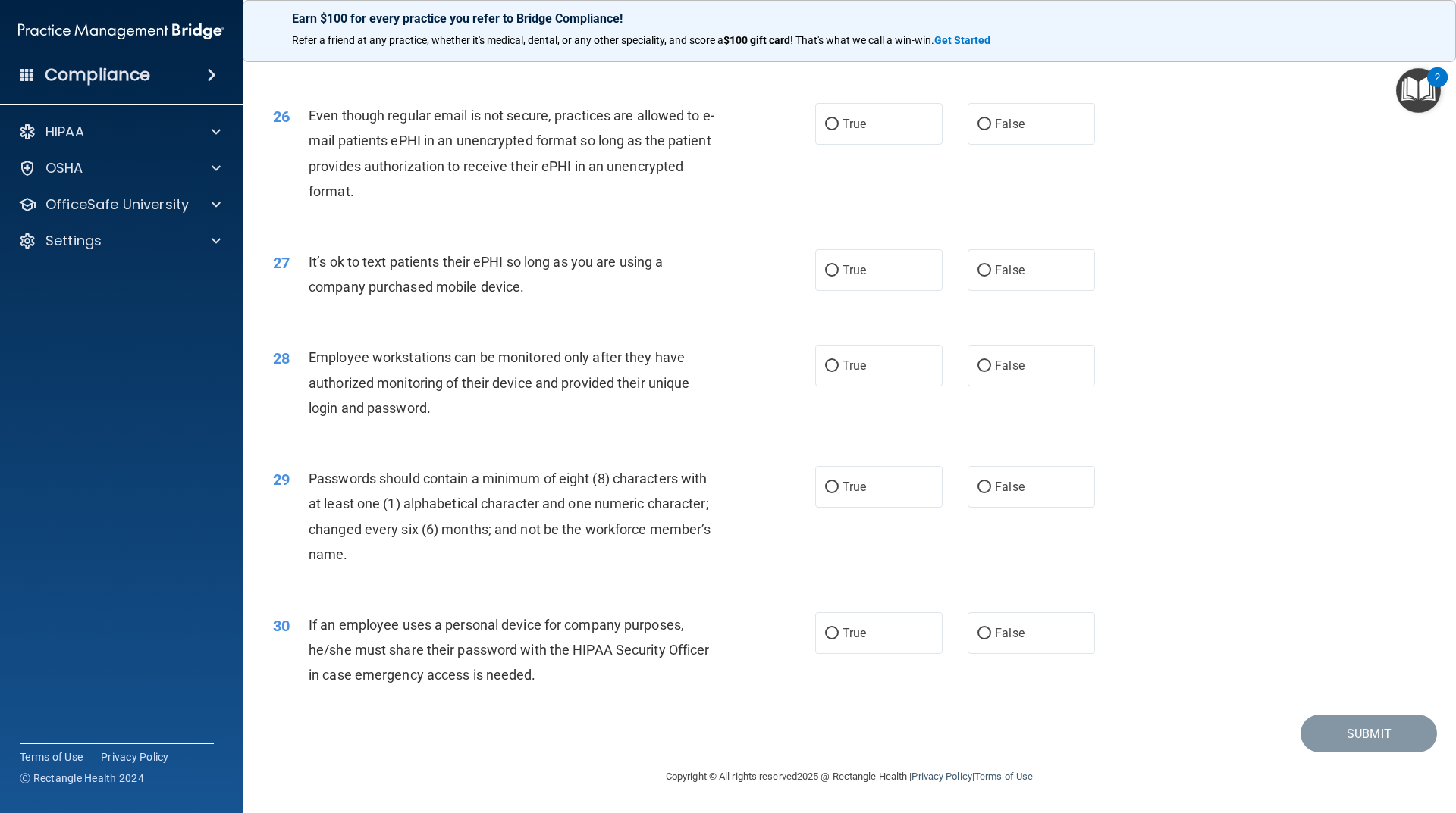
scroll to position [2991, 0]
click at [837, 479] on label "True" at bounding box center [879, 487] width 128 height 42
click at [837, 482] on input "True" at bounding box center [832, 488] width 14 height 12
radio input "true"
click at [1047, 634] on label "False" at bounding box center [1031, 633] width 128 height 42
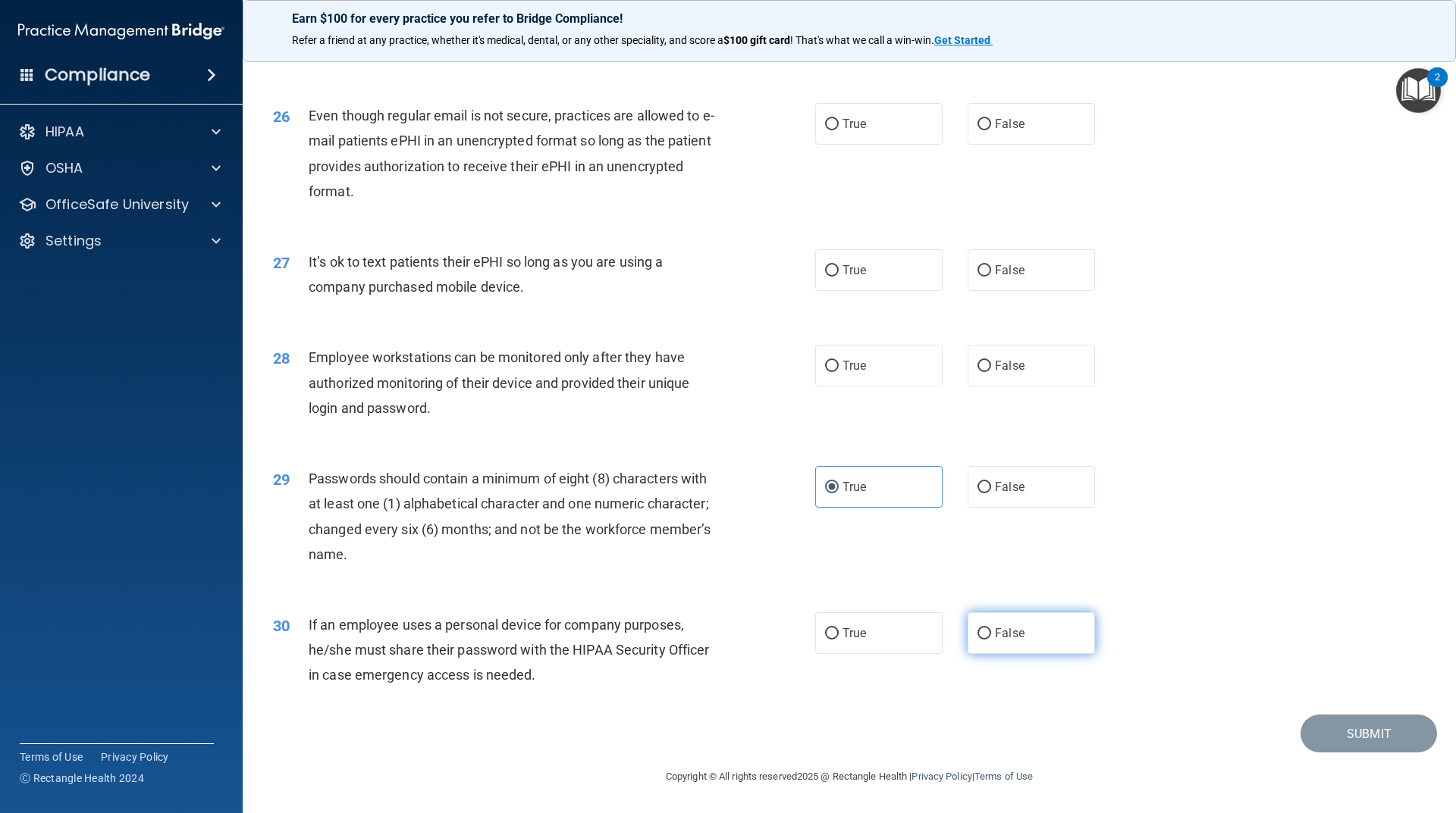
click at [991, 634] on input "False" at bounding box center [984, 634] width 14 height 12
radio input "true"
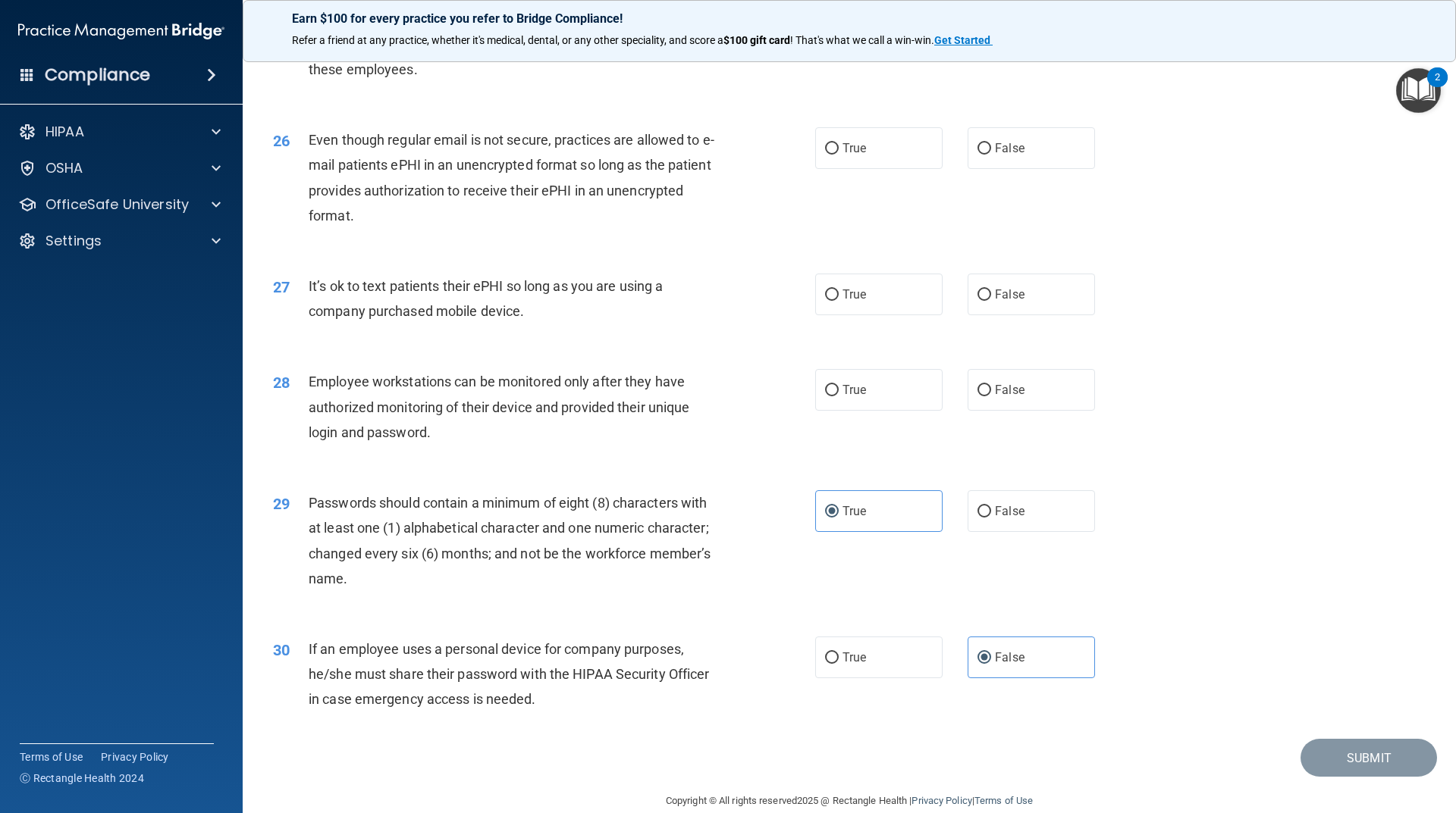
scroll to position [2916, 0]
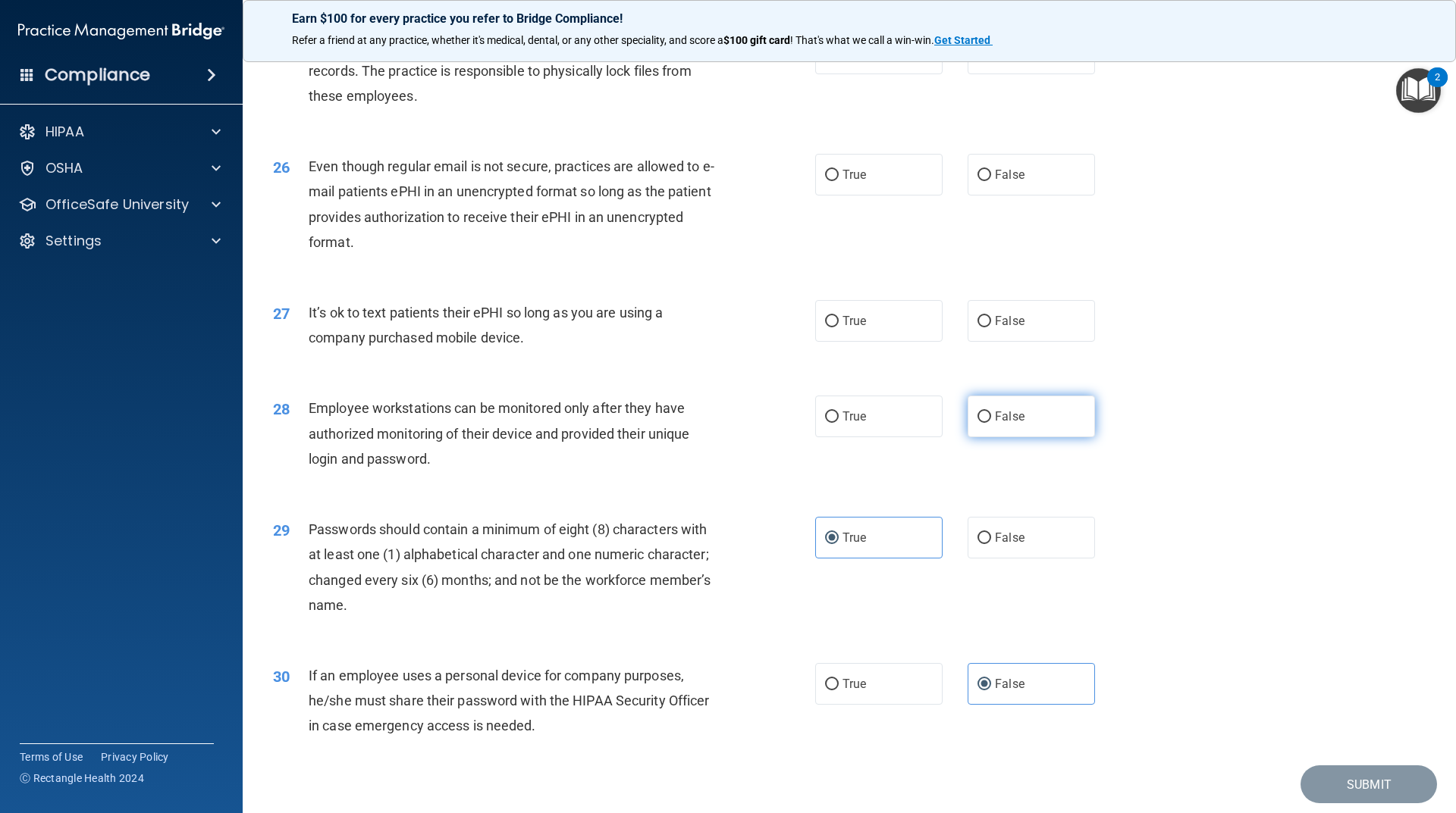
click at [1077, 437] on label "False" at bounding box center [1031, 417] width 128 height 42
click at [991, 423] on input "False" at bounding box center [984, 417] width 14 height 12
radio input "true"
click at [1019, 342] on label "False" at bounding box center [1031, 321] width 128 height 42
click at [991, 328] on input "False" at bounding box center [984, 321] width 14 height 12
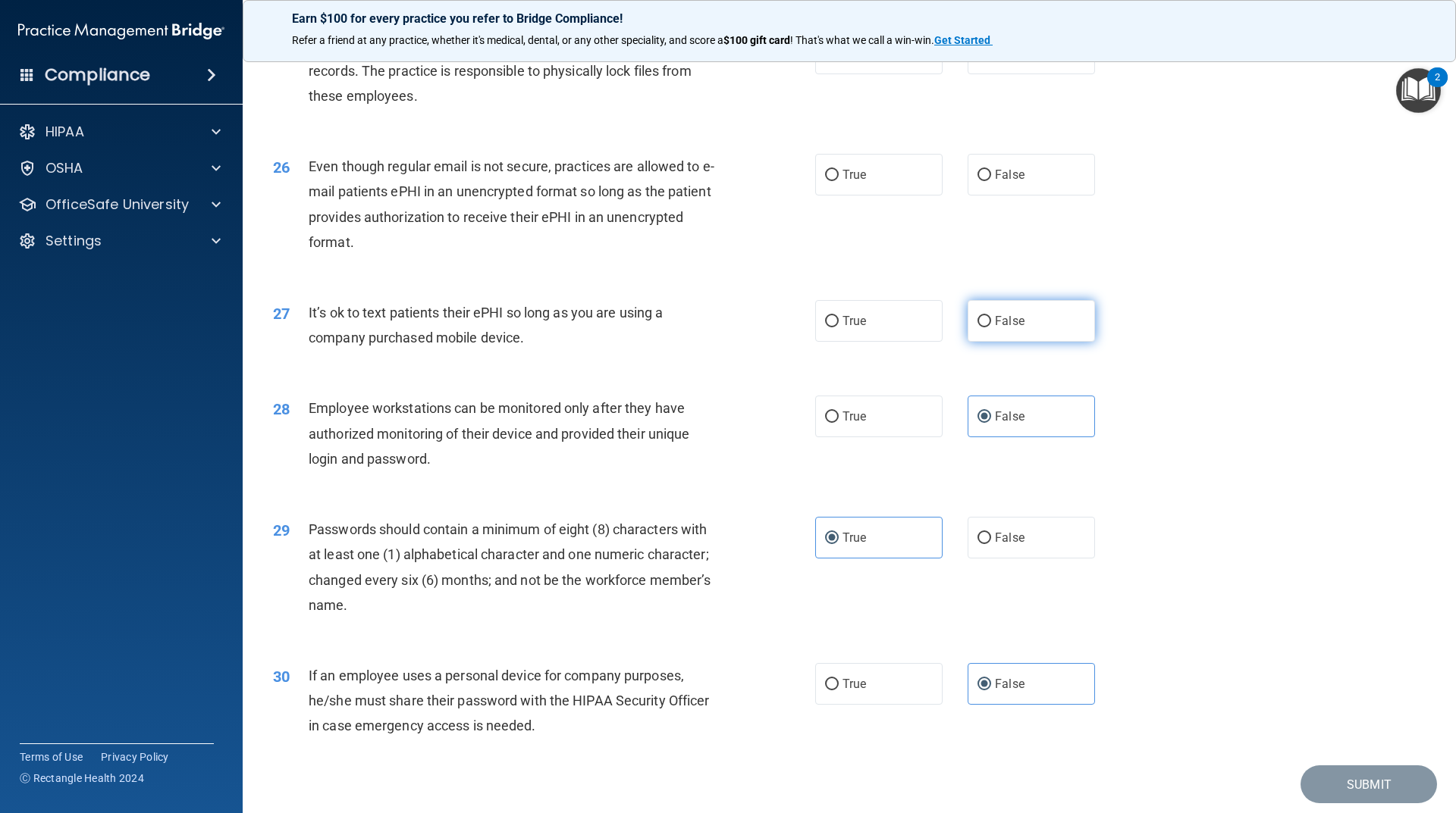
radio input "true"
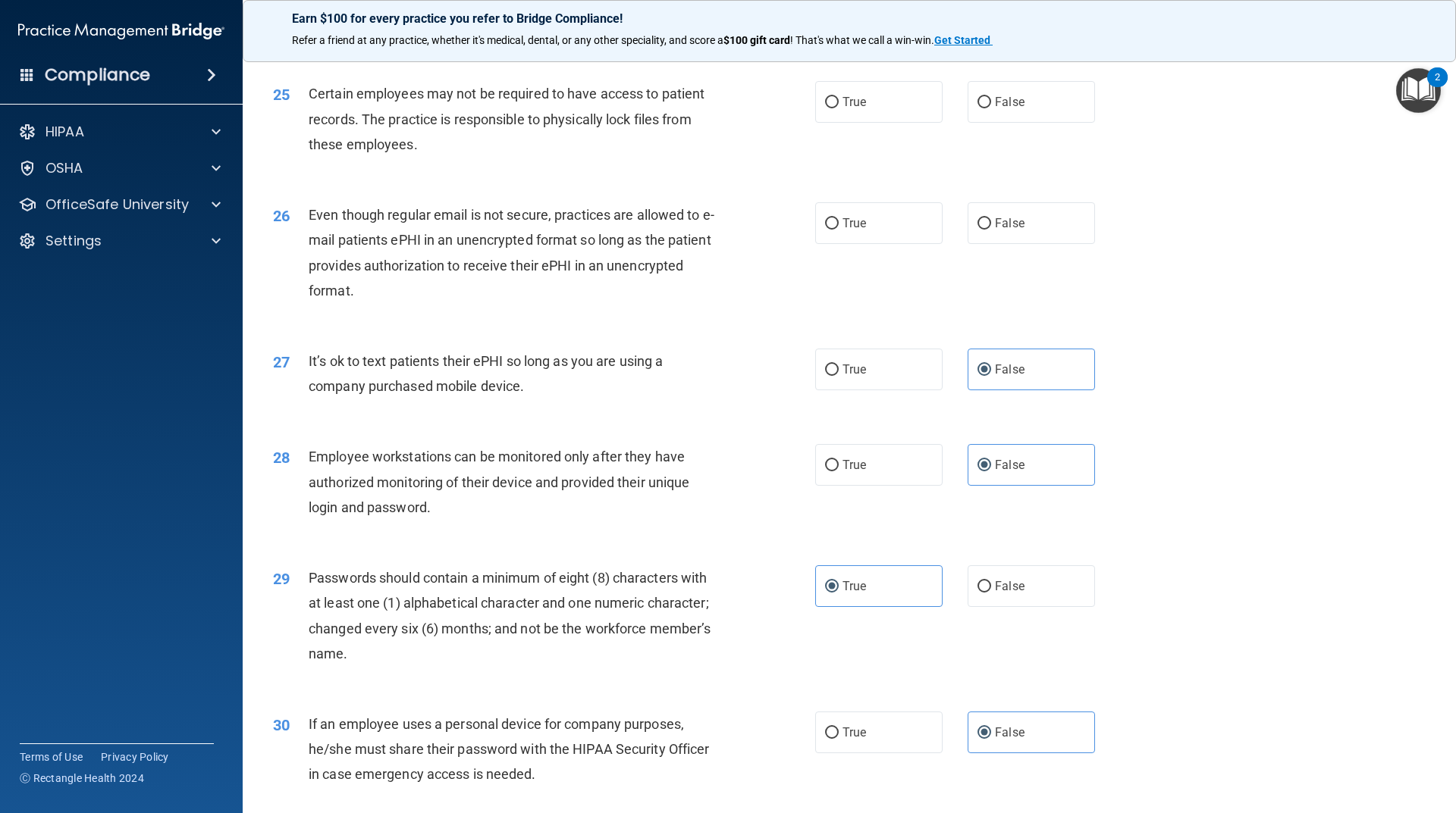
scroll to position [2840, 0]
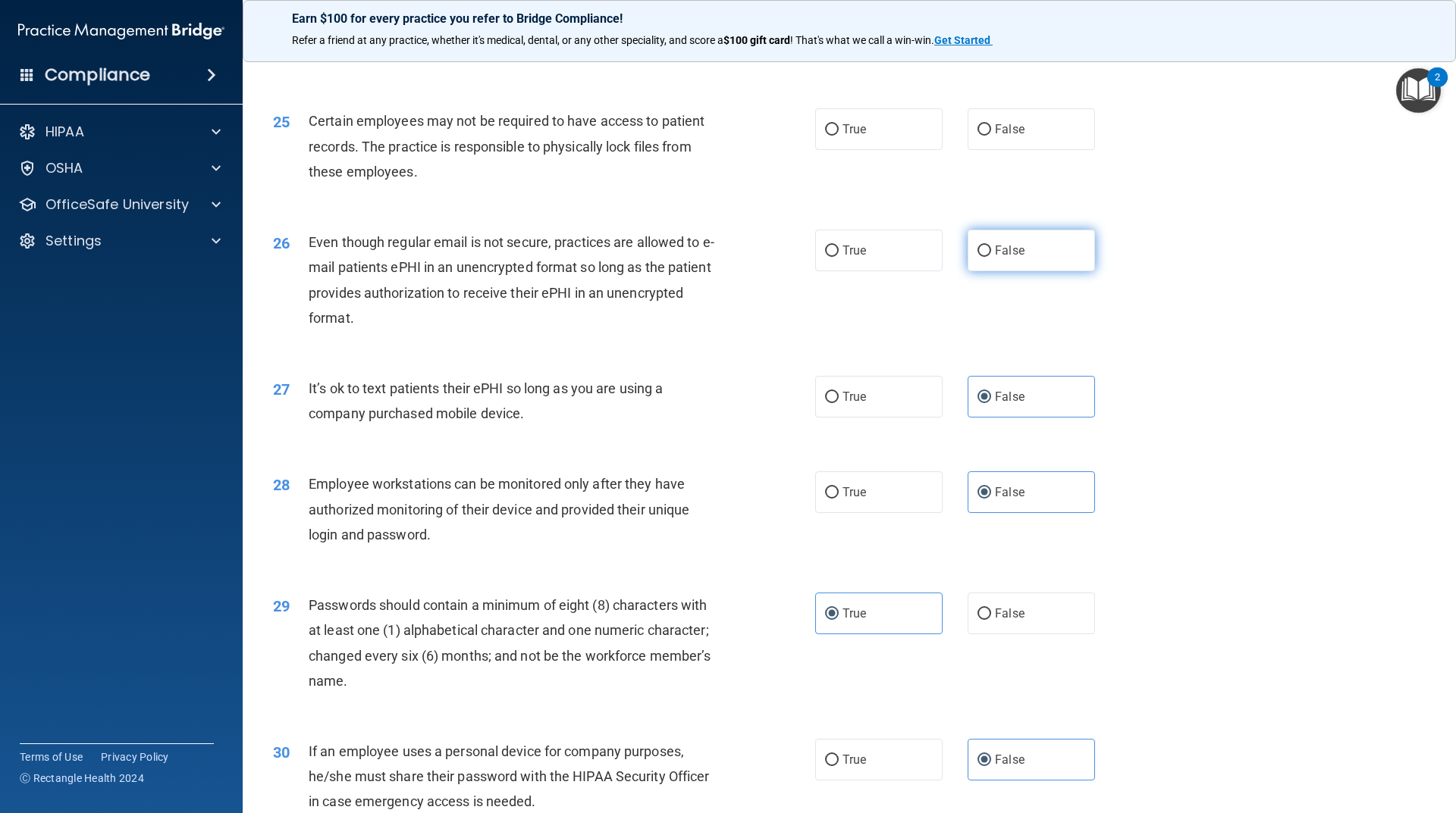
click at [1004, 258] on span "False" at bounding box center [1009, 251] width 30 height 15
click at [991, 257] on input "False" at bounding box center [984, 251] width 14 height 12
radio input "true"
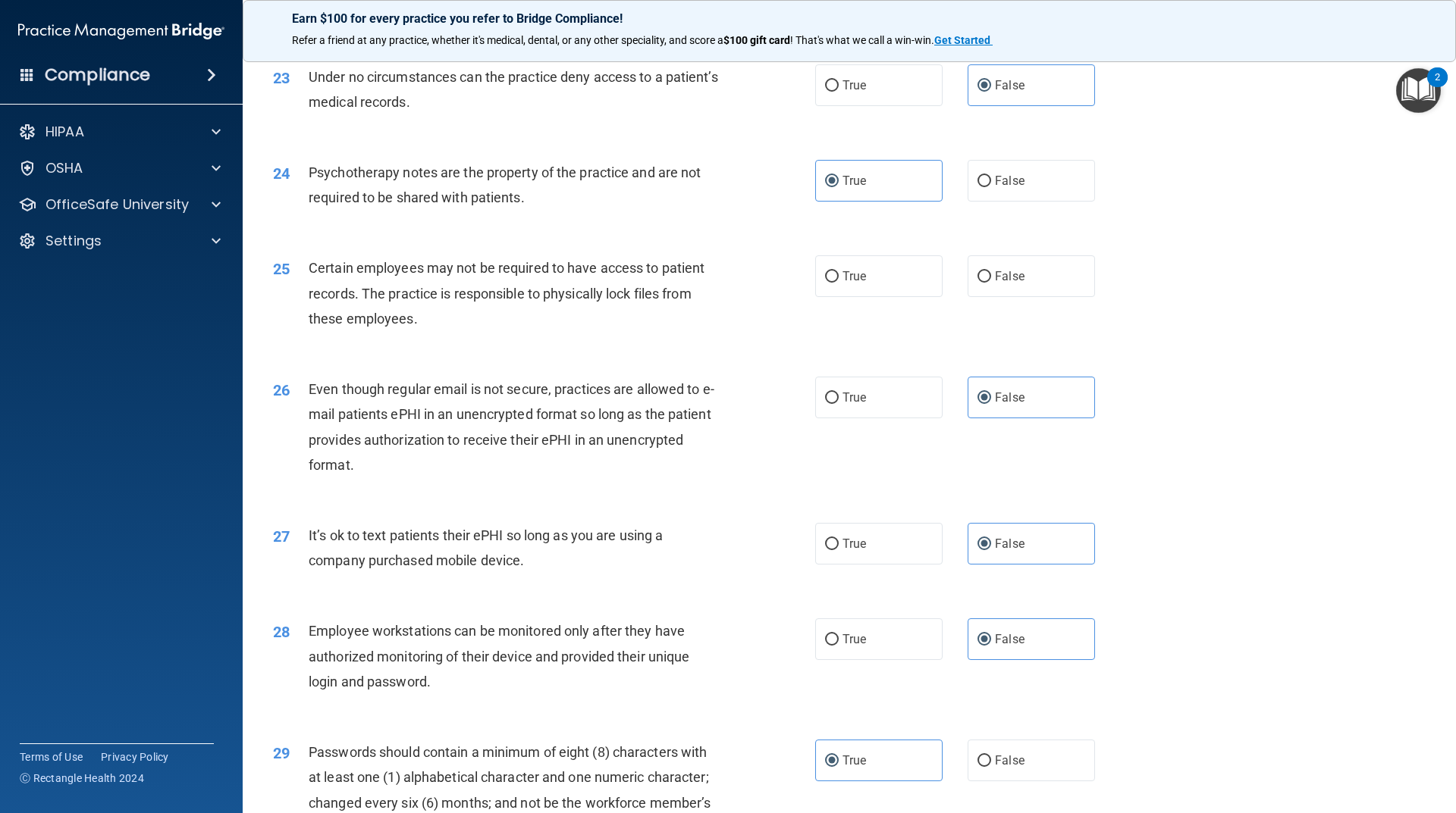
scroll to position [2689, 0]
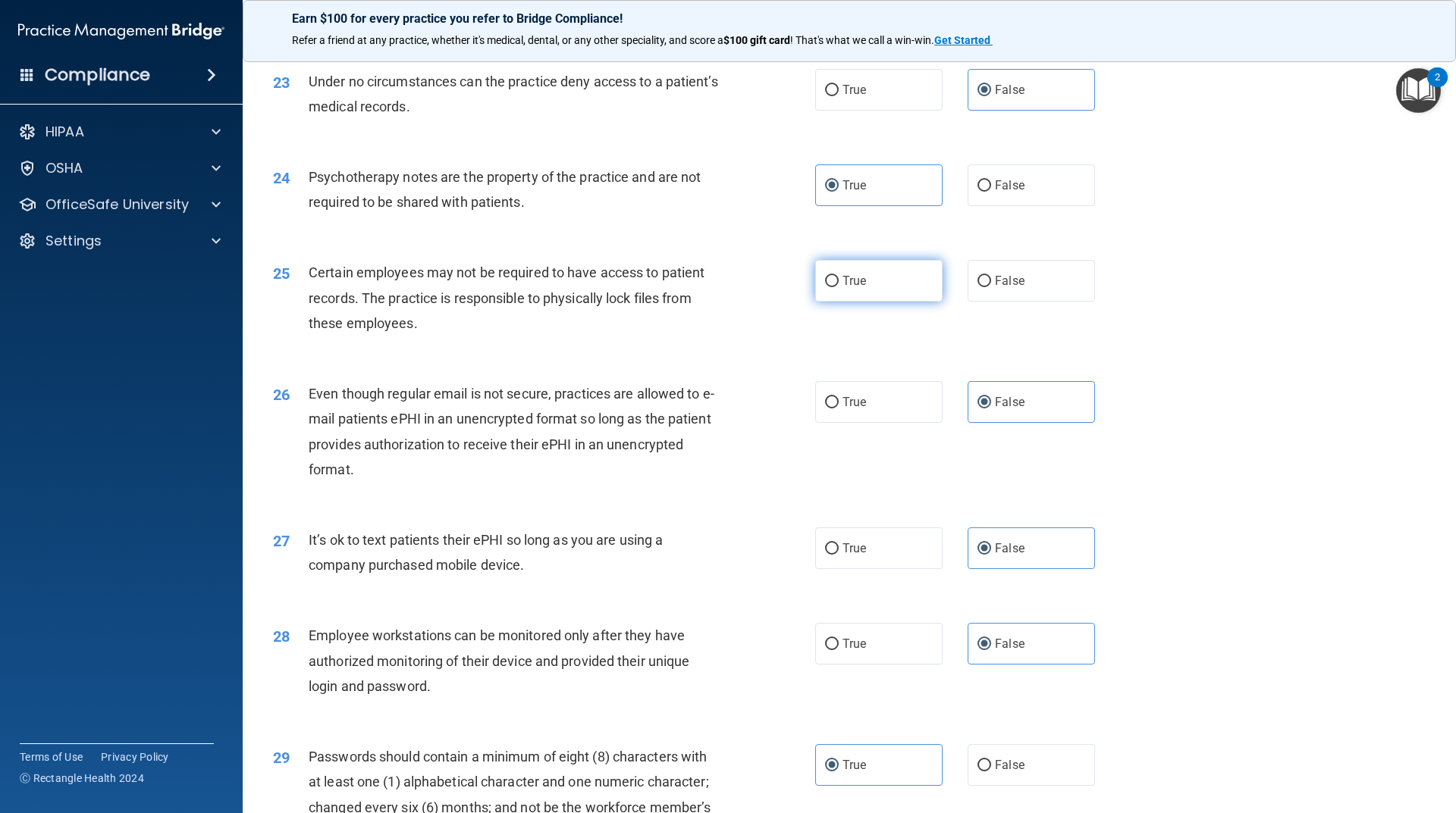
click at [828, 287] on input "True" at bounding box center [832, 282] width 14 height 12
radio input "true"
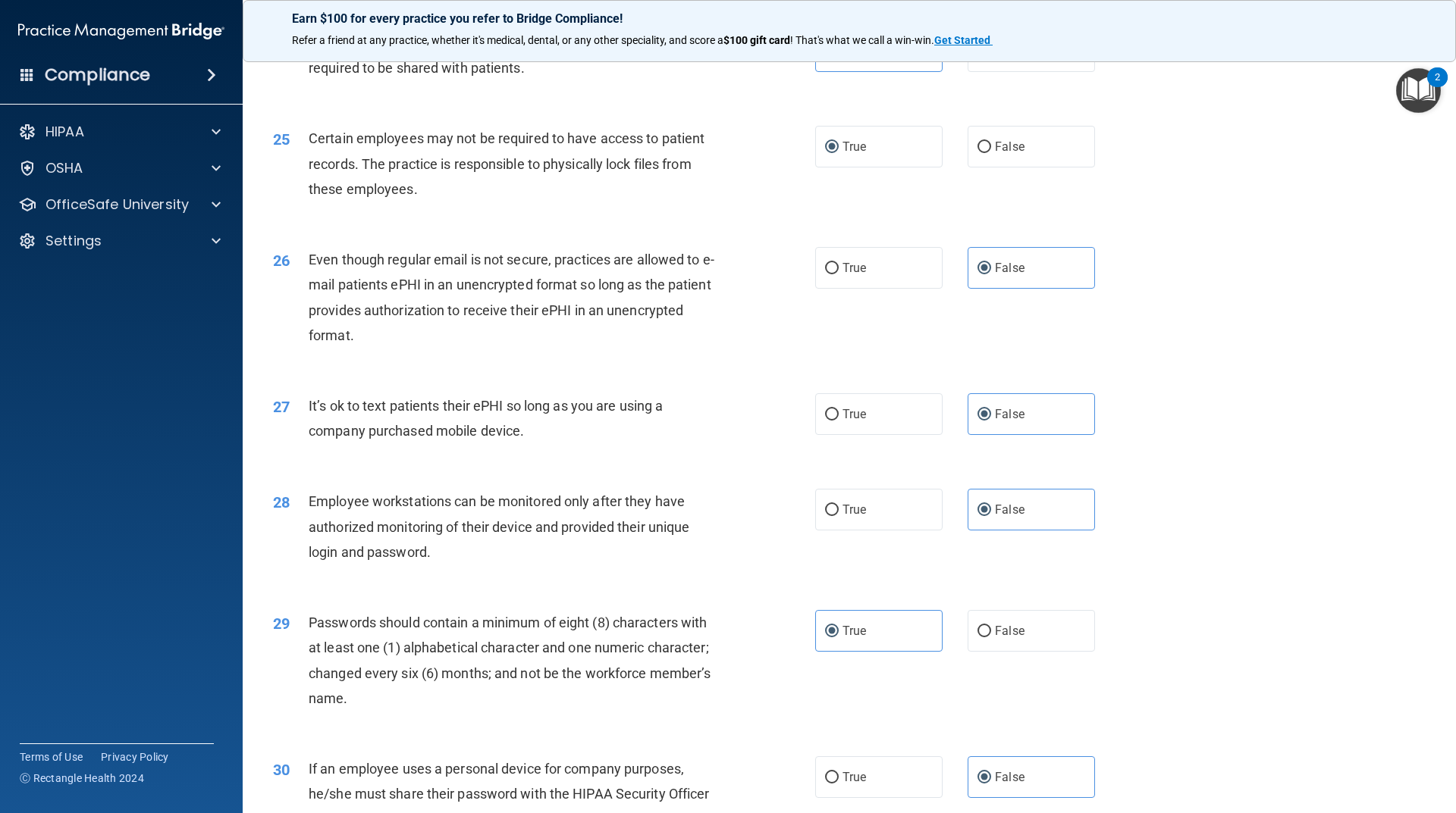
scroll to position [2991, 0]
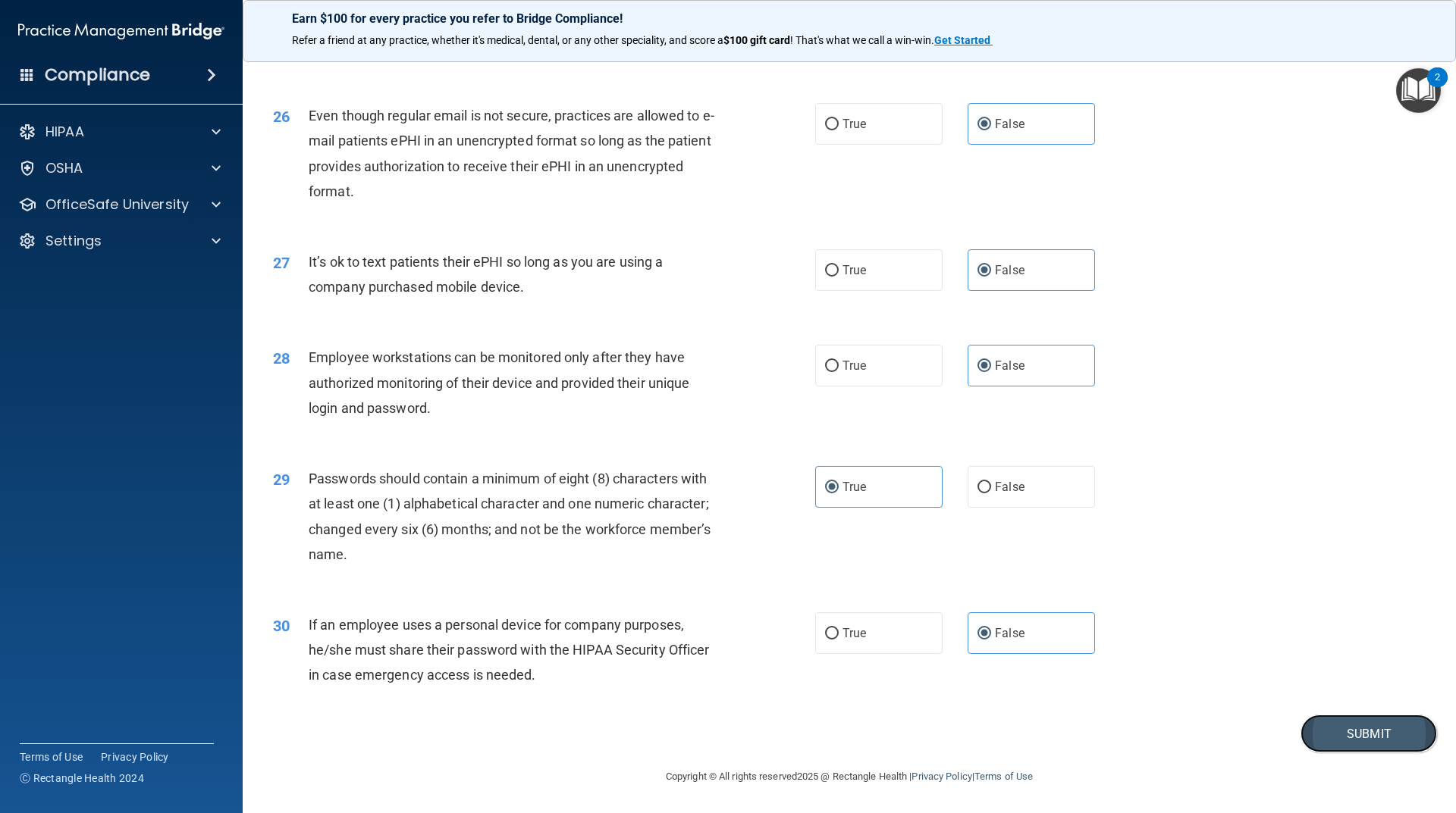
click at [1412, 741] on button "Submit" at bounding box center [1368, 734] width 136 height 39
click at [1373, 721] on button "Submit" at bounding box center [1368, 734] width 136 height 39
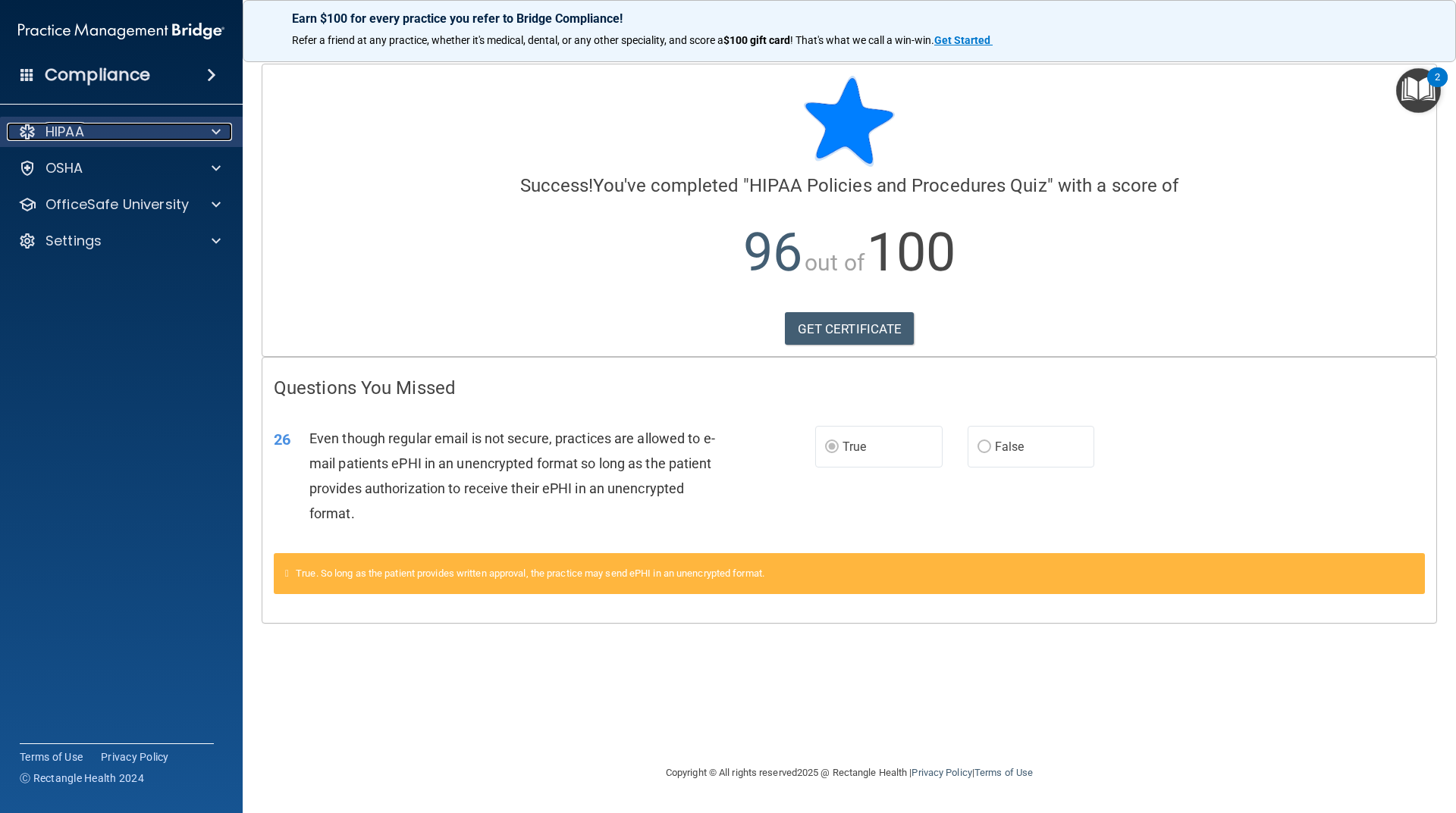
click at [208, 135] on div at bounding box center [213, 131] width 38 height 18
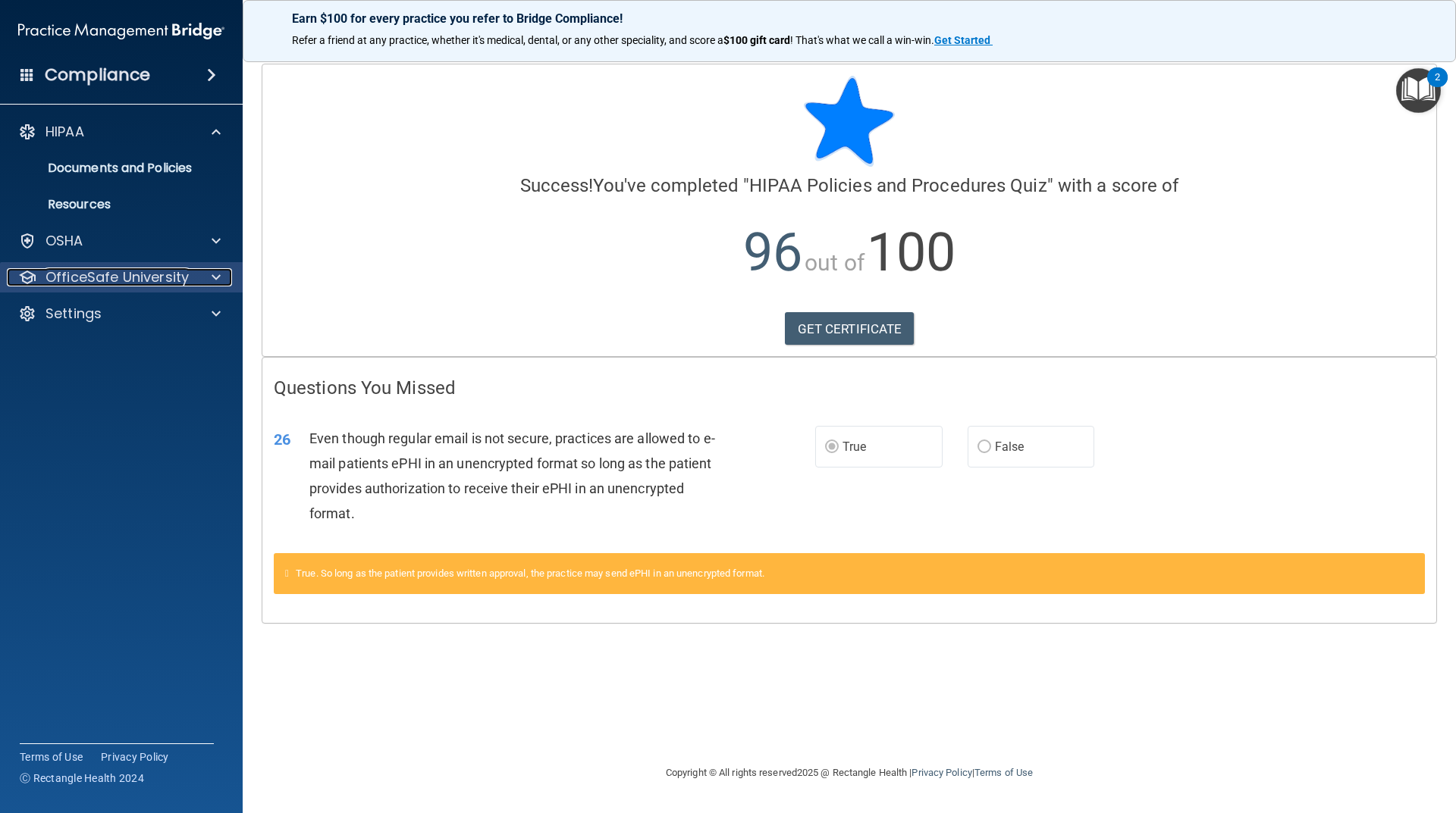
click at [149, 276] on p "OfficeSafe University" at bounding box center [117, 277] width 143 height 18
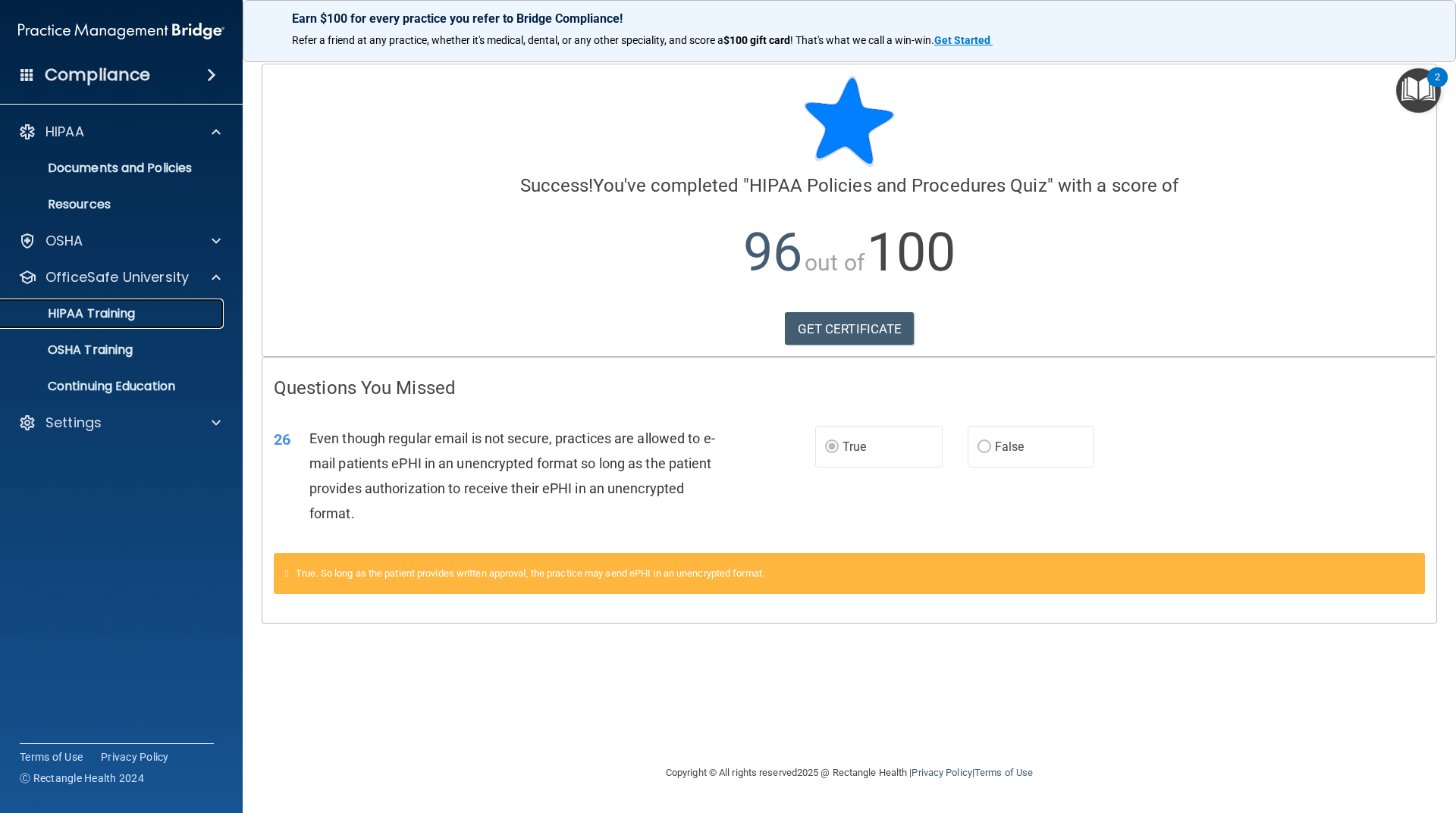
click at [112, 311] on p "HIPAA Training" at bounding box center [72, 314] width 125 height 15
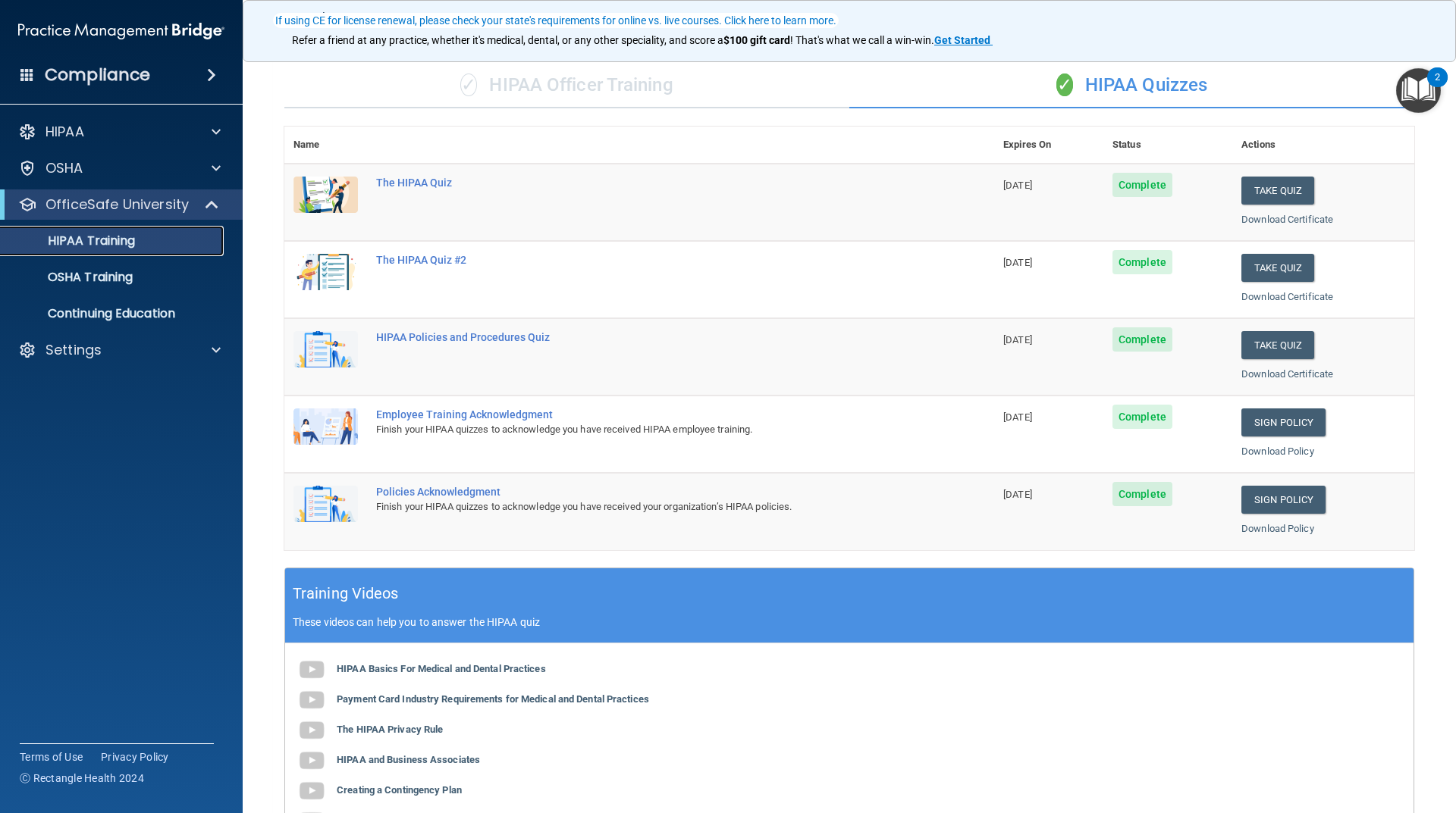
scroll to position [75, 0]
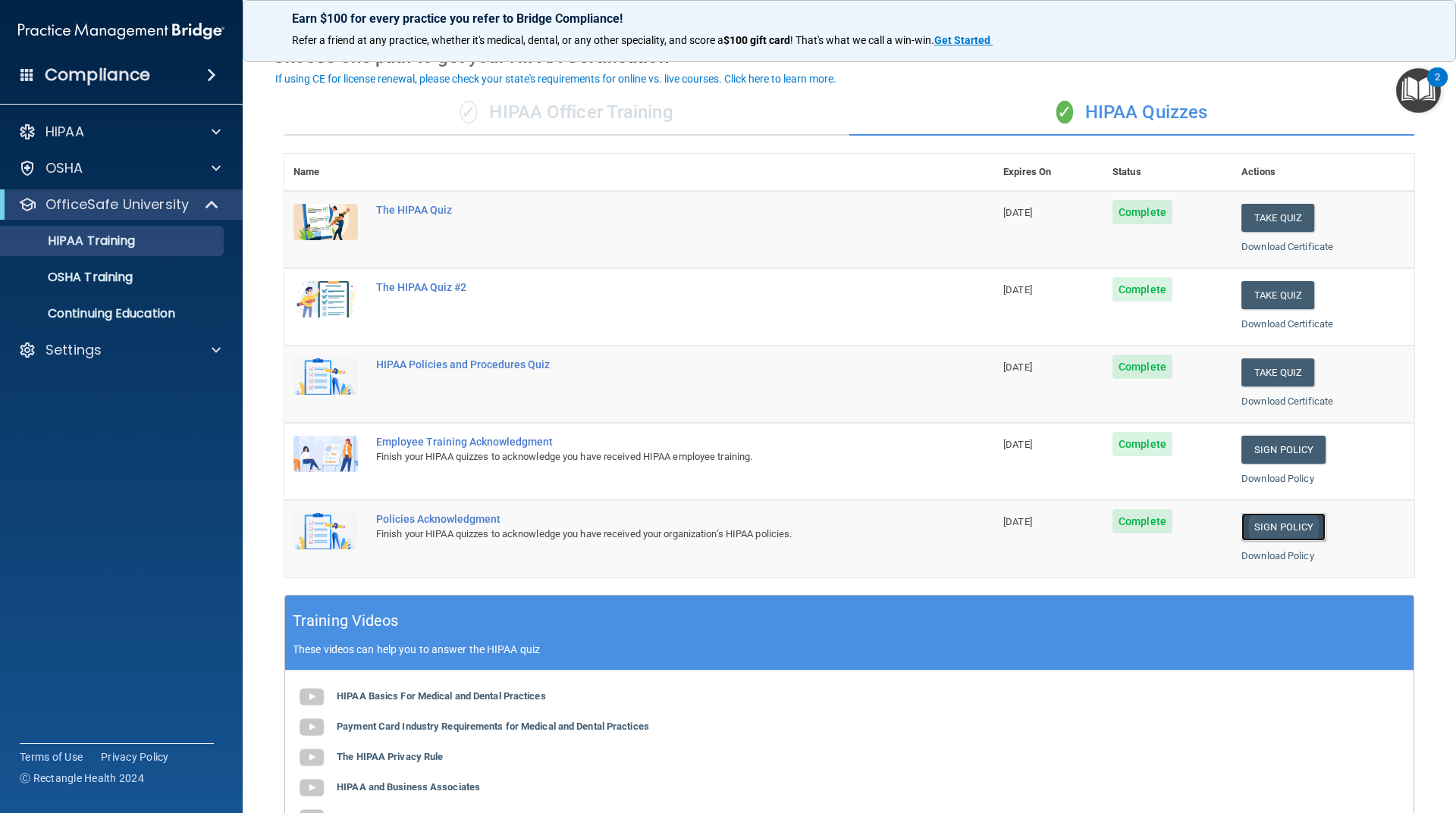
click at [1262, 526] on link "Sign Policy" at bounding box center [1283, 527] width 84 height 28
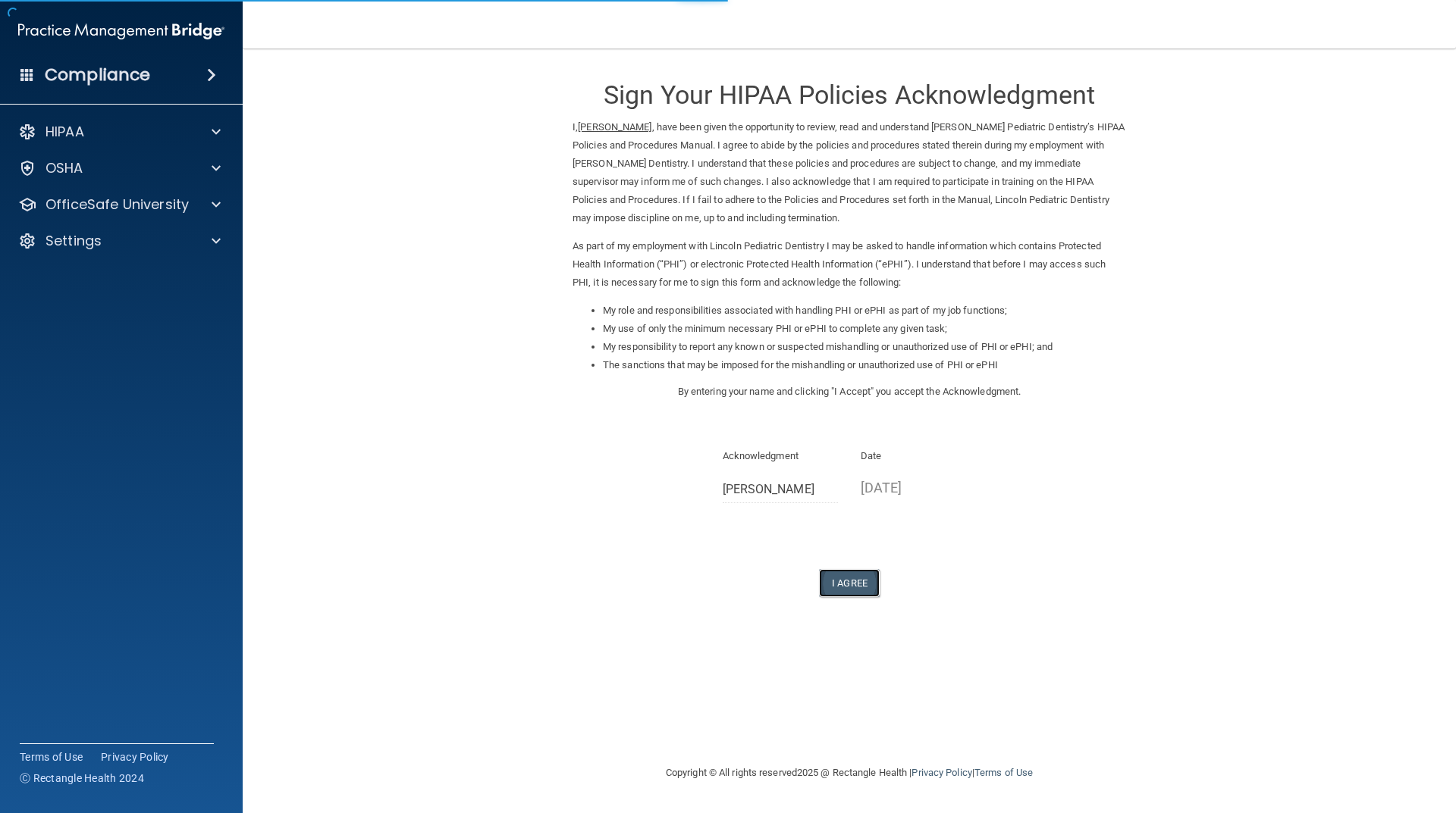
click at [850, 578] on button "I Agree" at bounding box center [849, 583] width 61 height 28
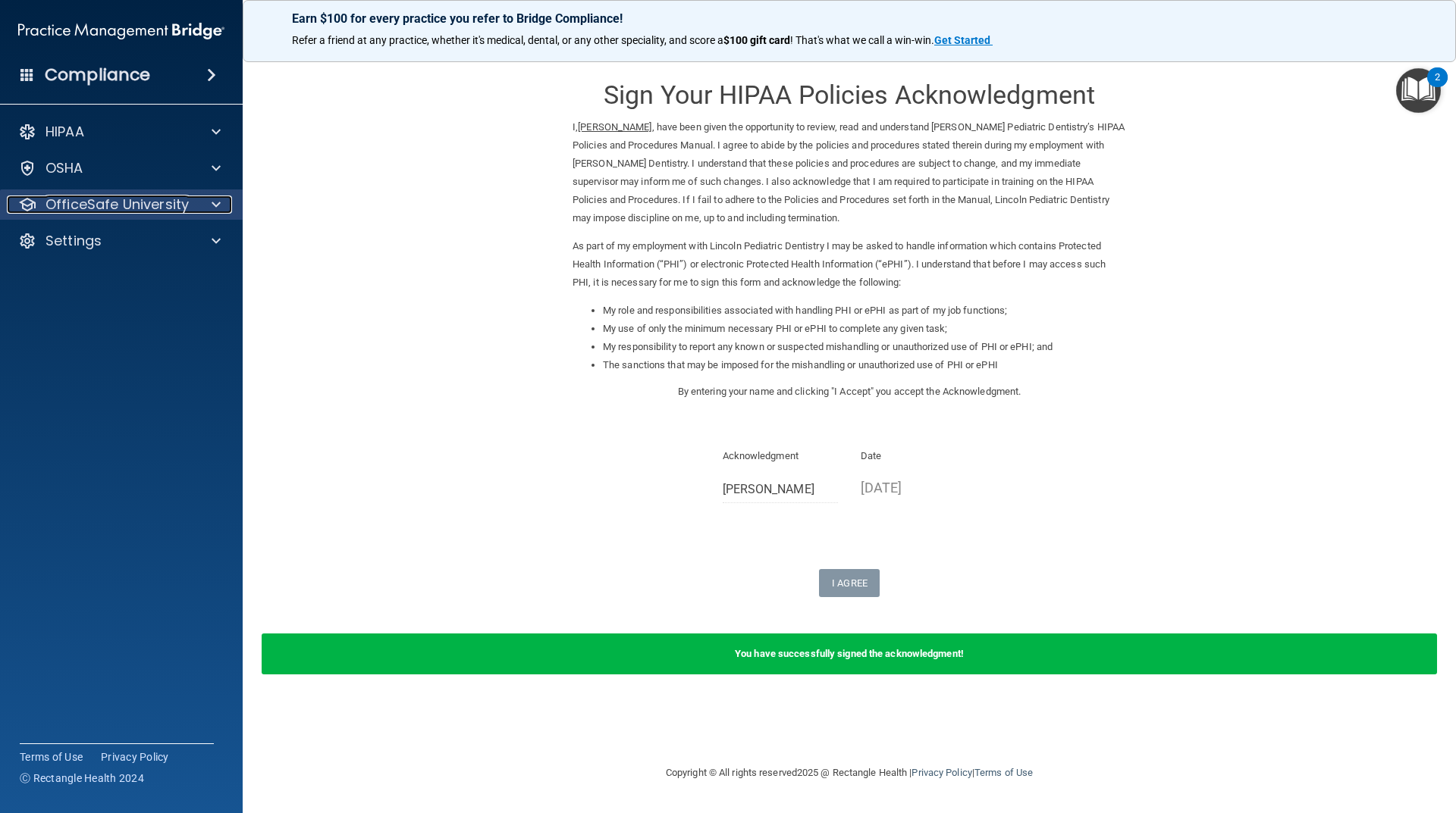
click at [221, 204] on div at bounding box center [213, 204] width 38 height 18
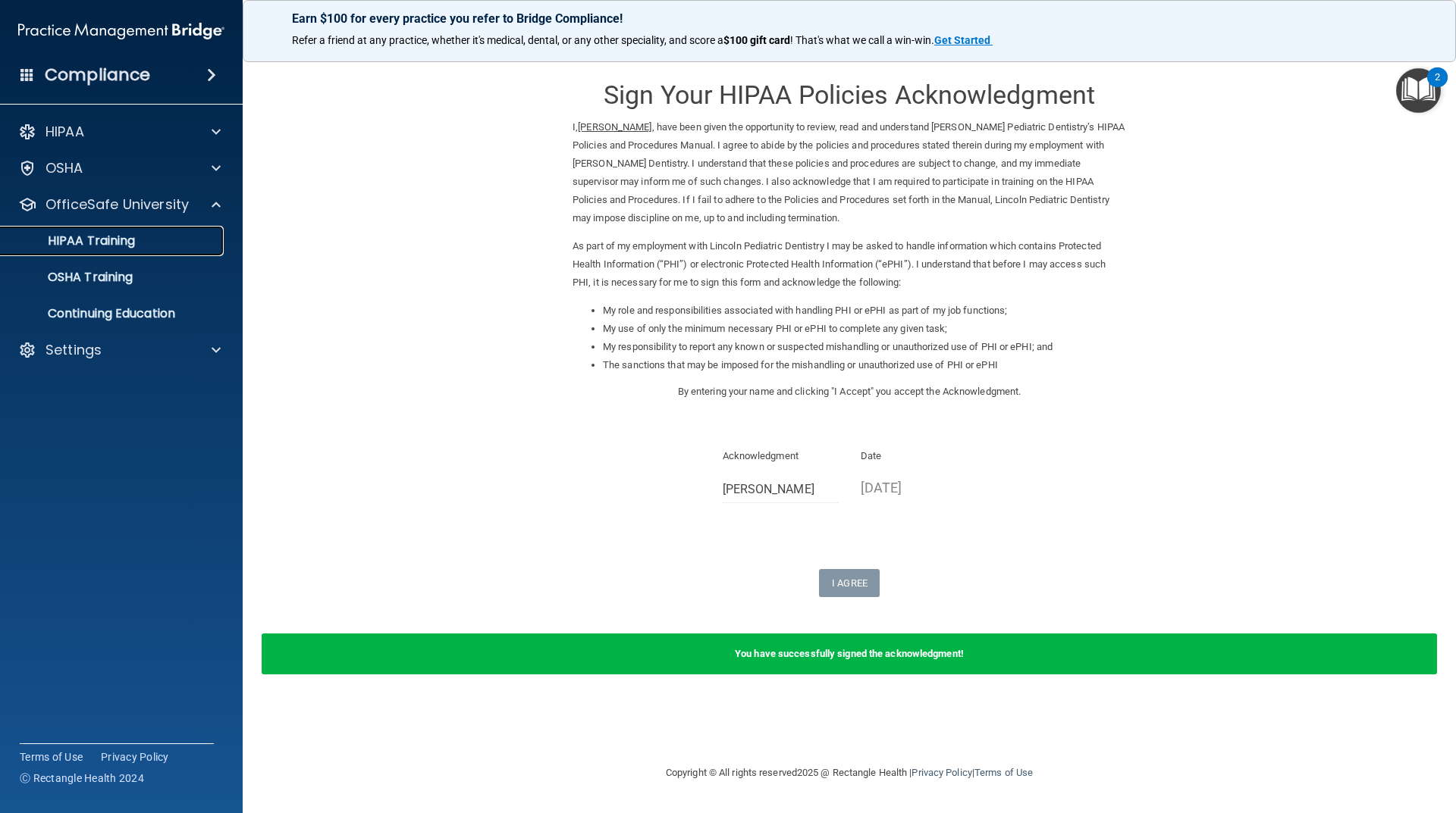
click at [132, 236] on p "HIPAA Training" at bounding box center [72, 240] width 125 height 15
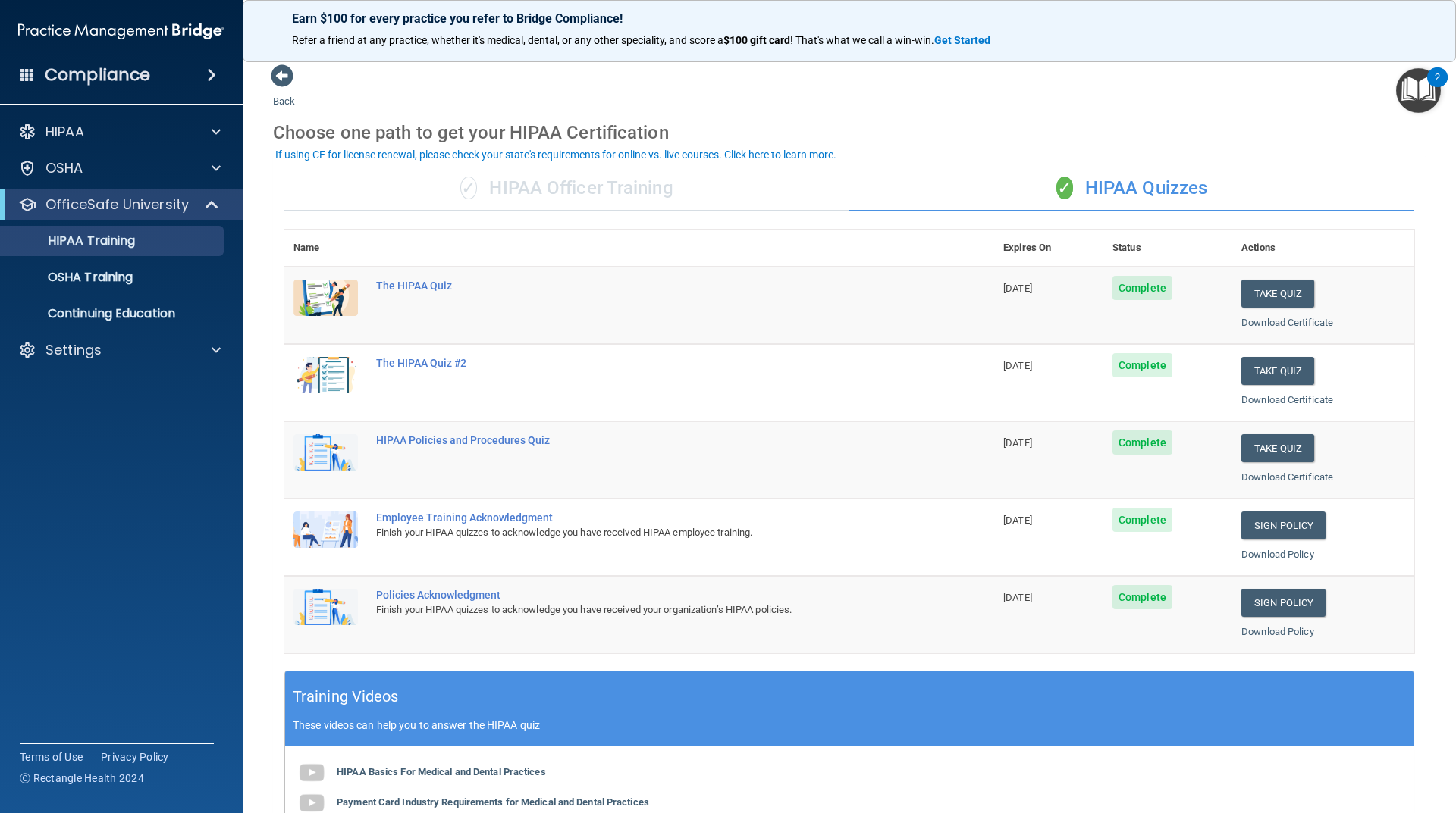
click at [1315, 520] on div "Sign Policy" at bounding box center [1323, 526] width 163 height 28
click at [1272, 521] on link "Sign Policy" at bounding box center [1283, 526] width 84 height 28
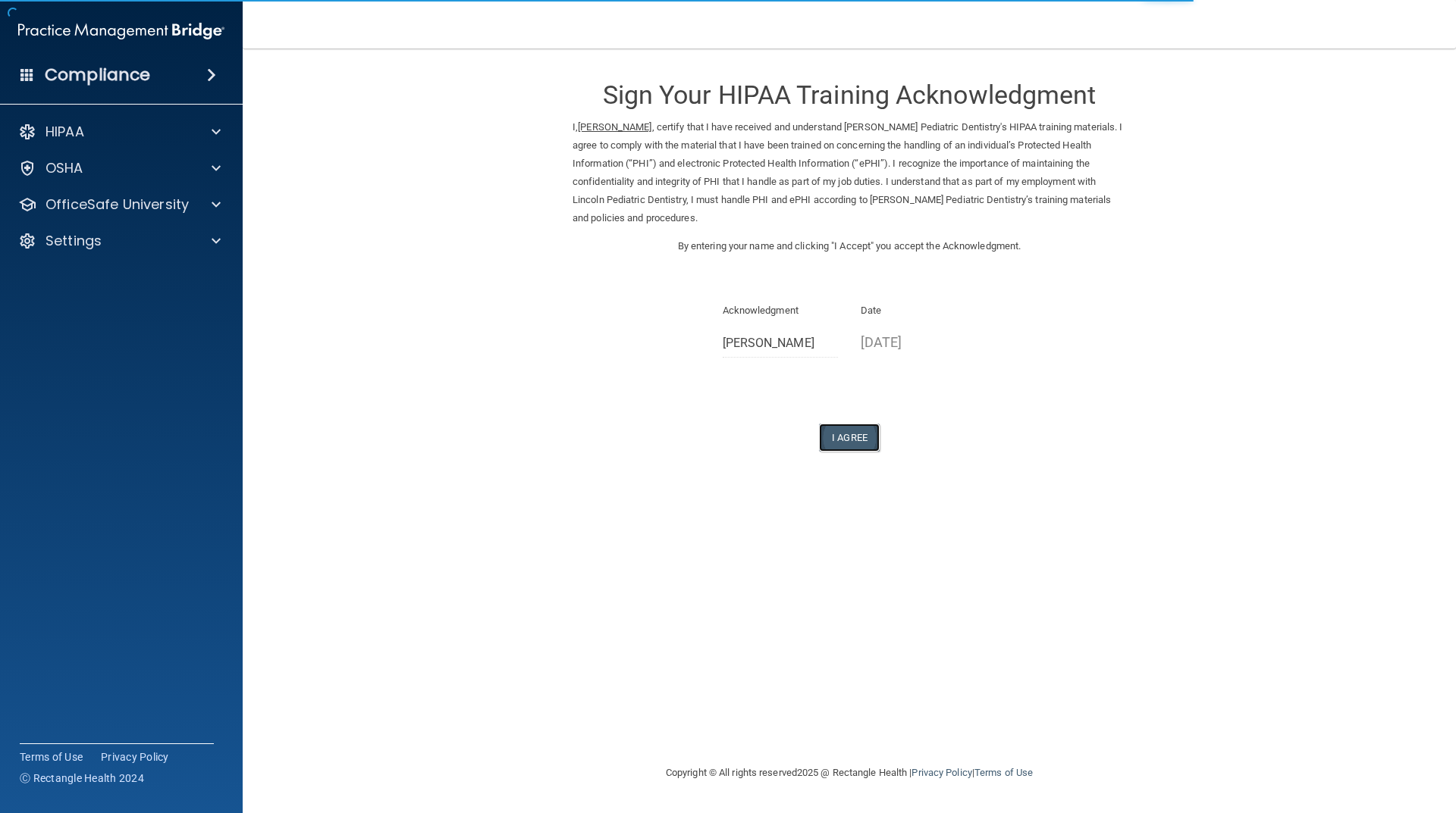
click at [827, 434] on button "I Agree" at bounding box center [849, 438] width 61 height 28
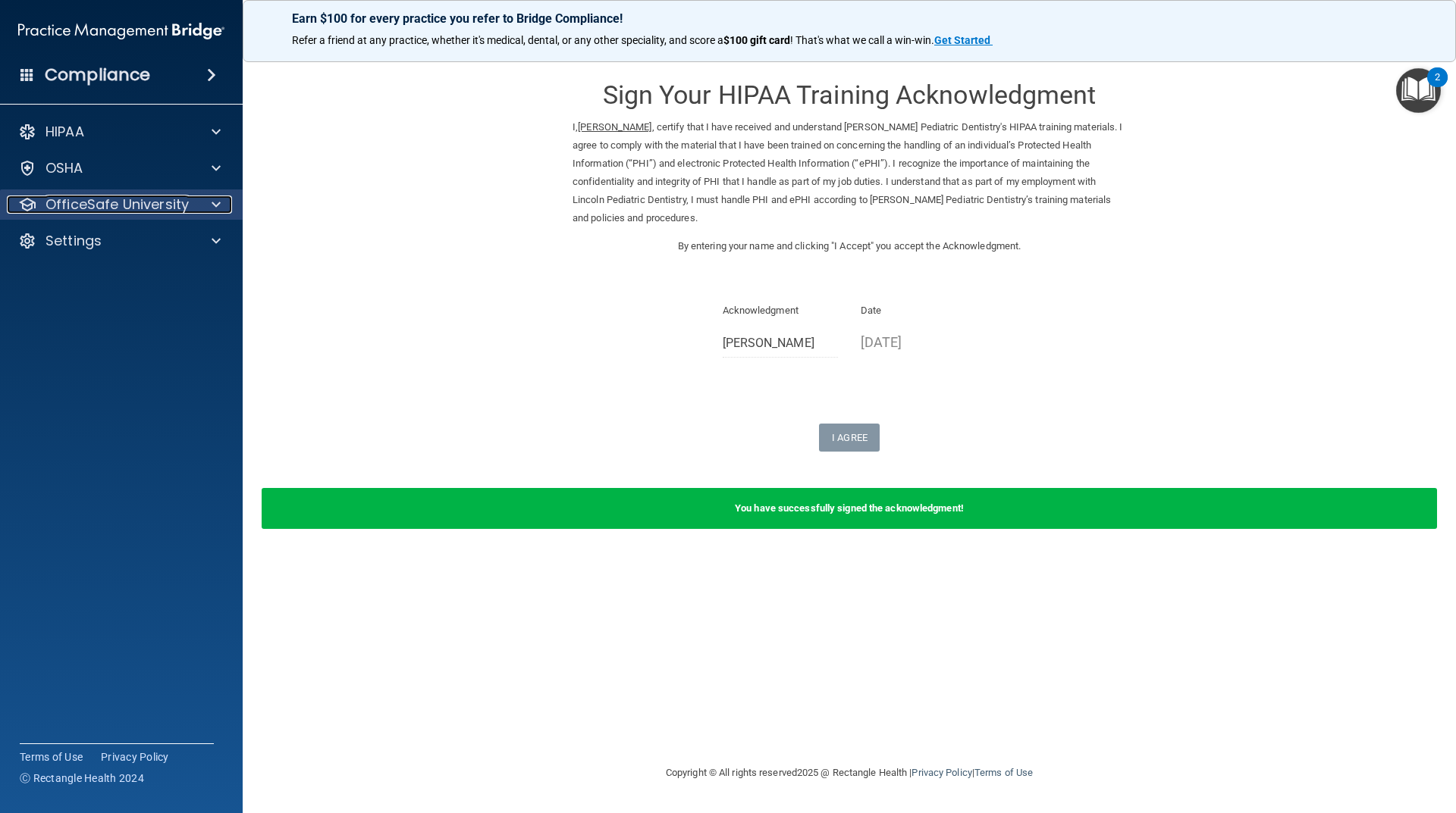
click at [219, 197] on span at bounding box center [216, 204] width 9 height 18
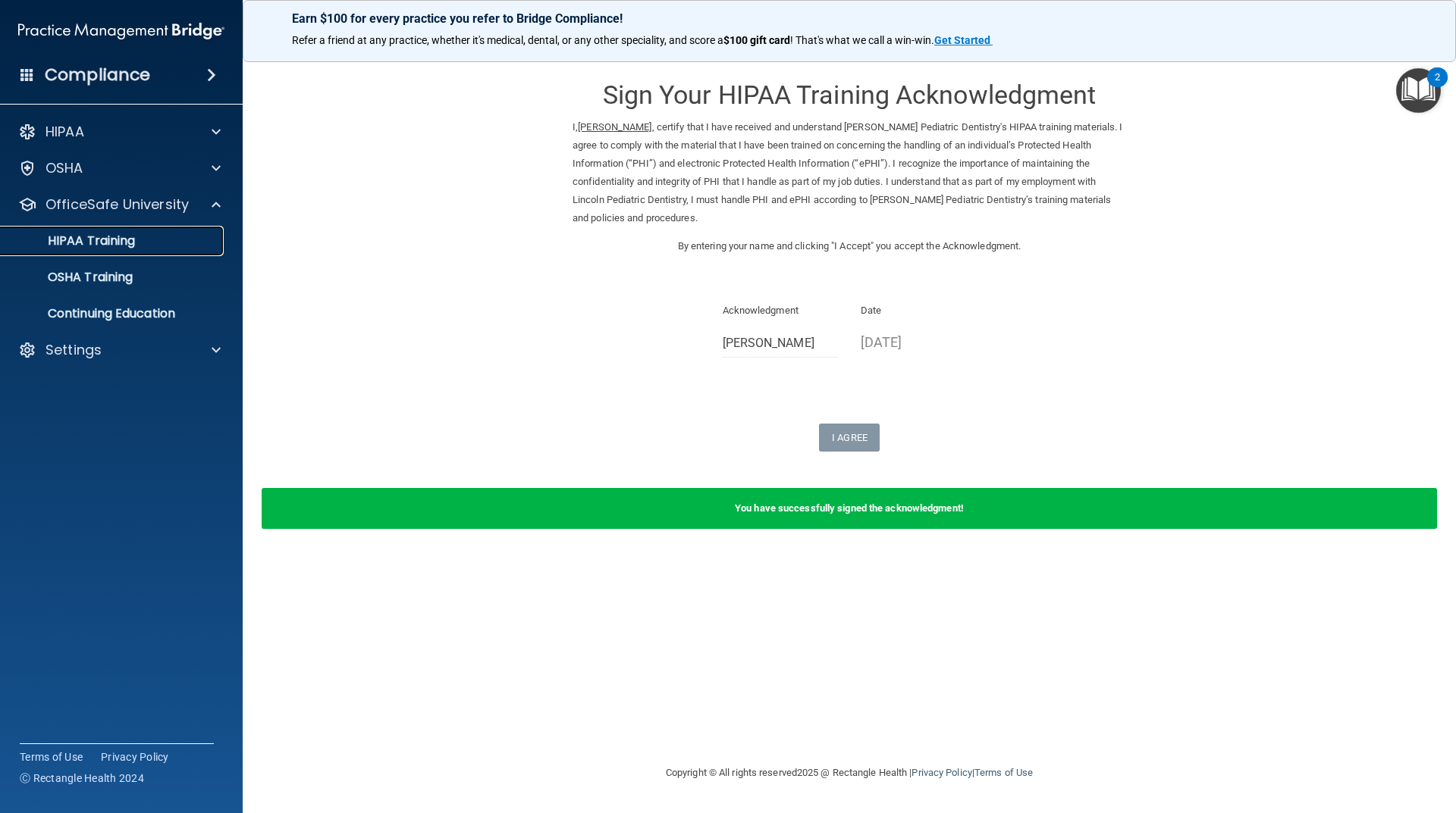
click at [109, 240] on p "HIPAA Training" at bounding box center [72, 240] width 125 height 15
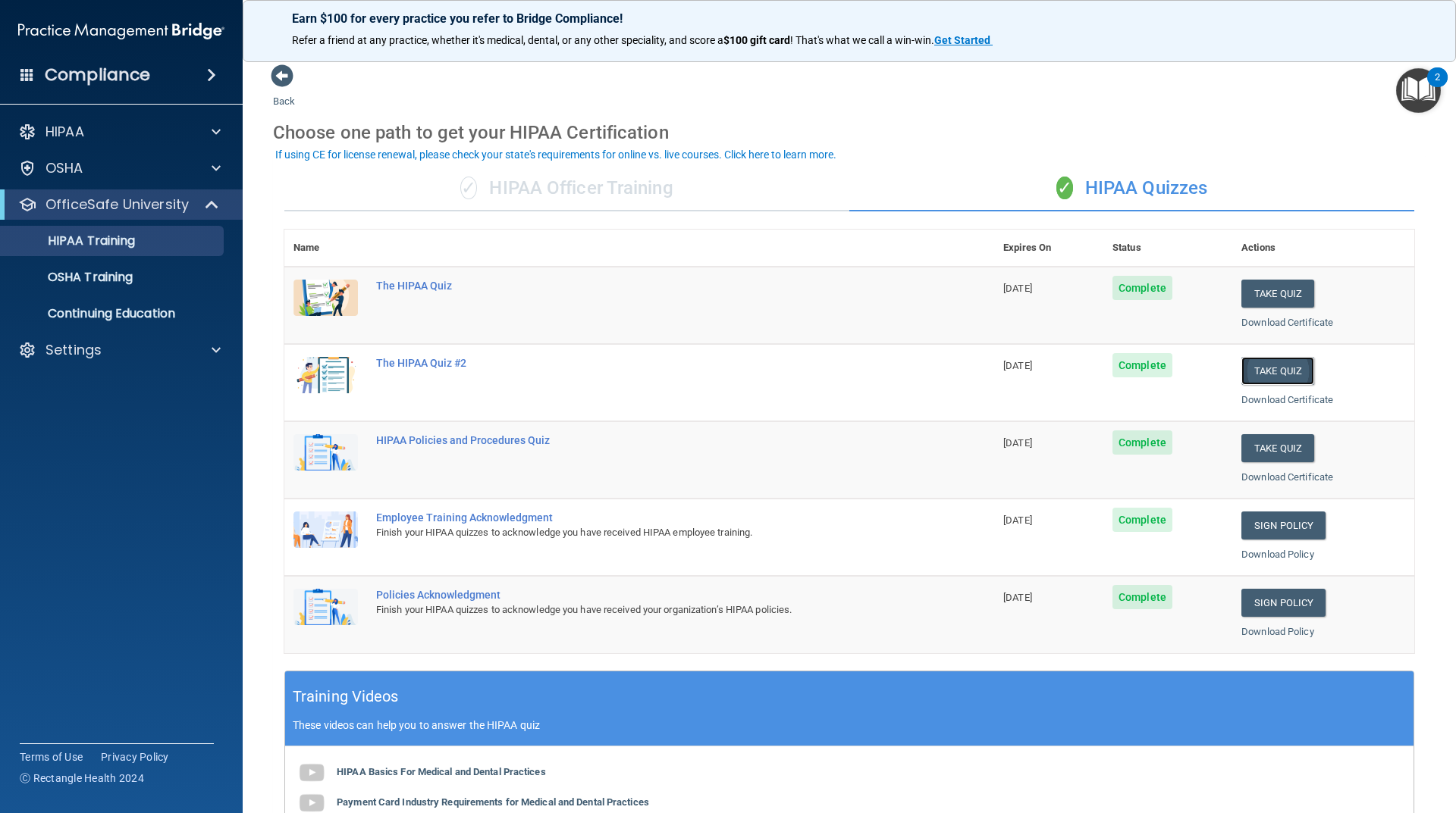
click at [1274, 371] on button "Take Quiz" at bounding box center [1278, 371] width 73 height 28
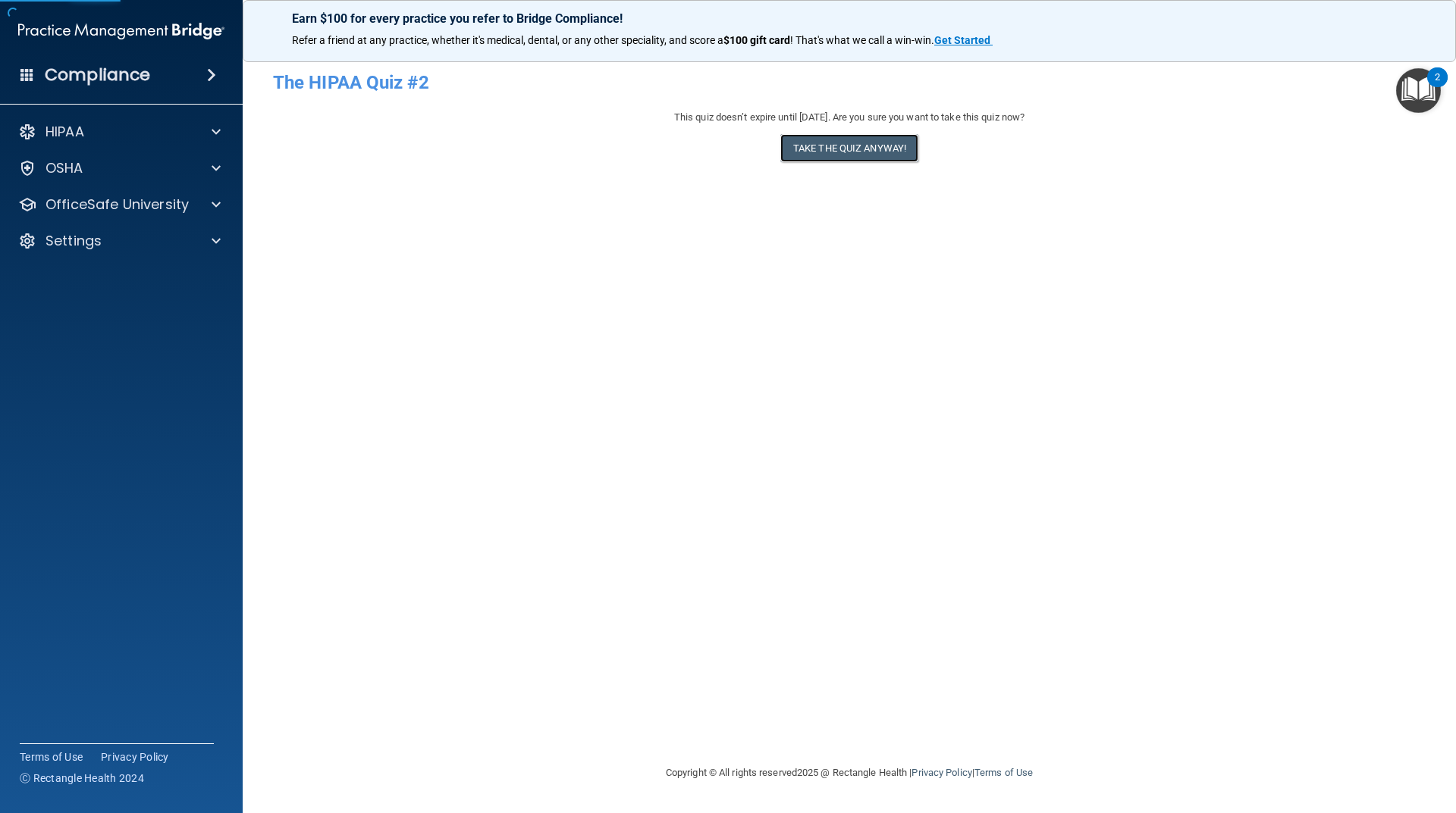
click at [815, 162] on button "Take the quiz anyway!" at bounding box center [849, 148] width 138 height 28
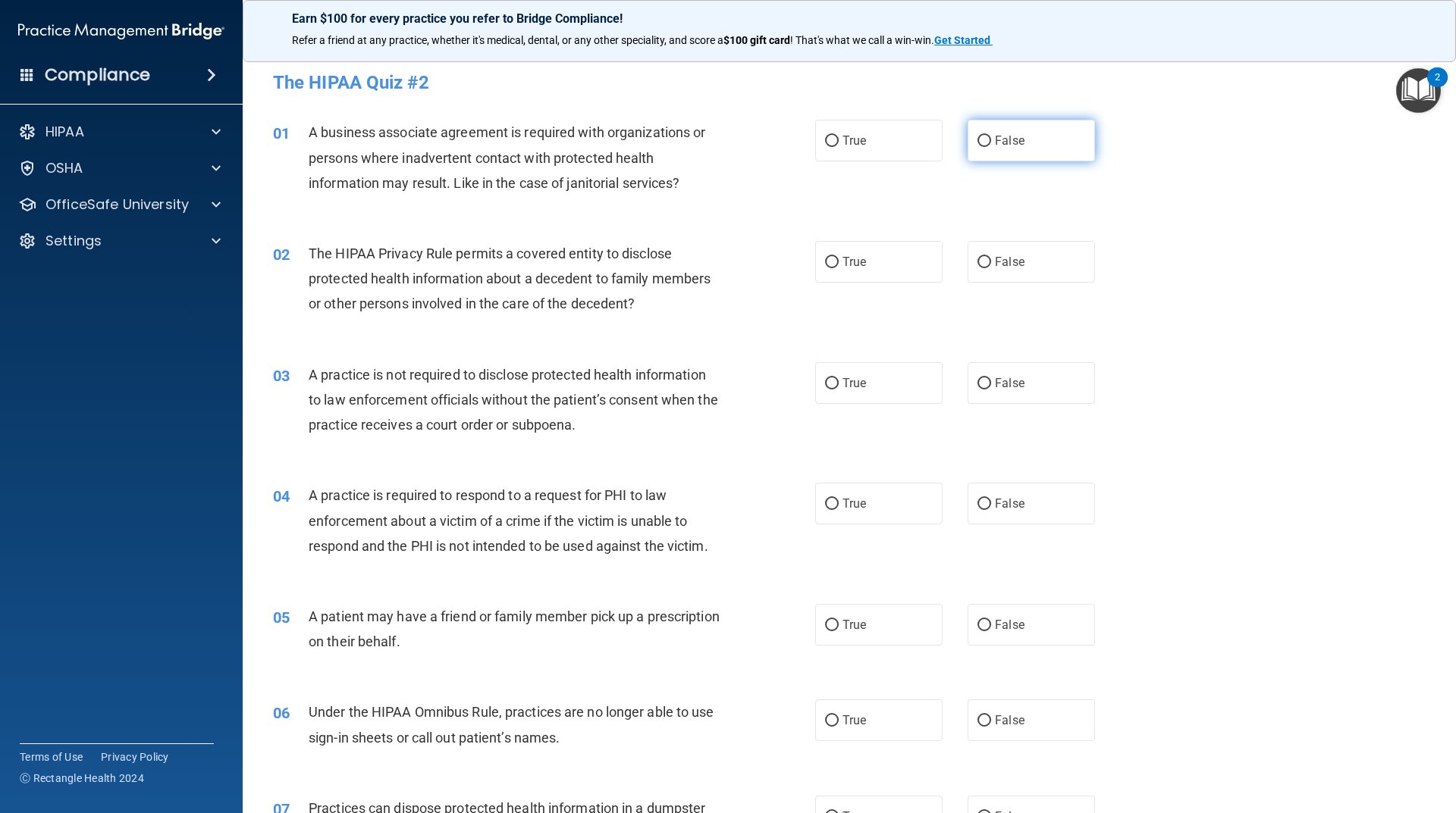
click at [1047, 141] on label "False" at bounding box center [1031, 141] width 128 height 42
click at [991, 141] on input "False" at bounding box center [984, 141] width 14 height 12
radio input "true"
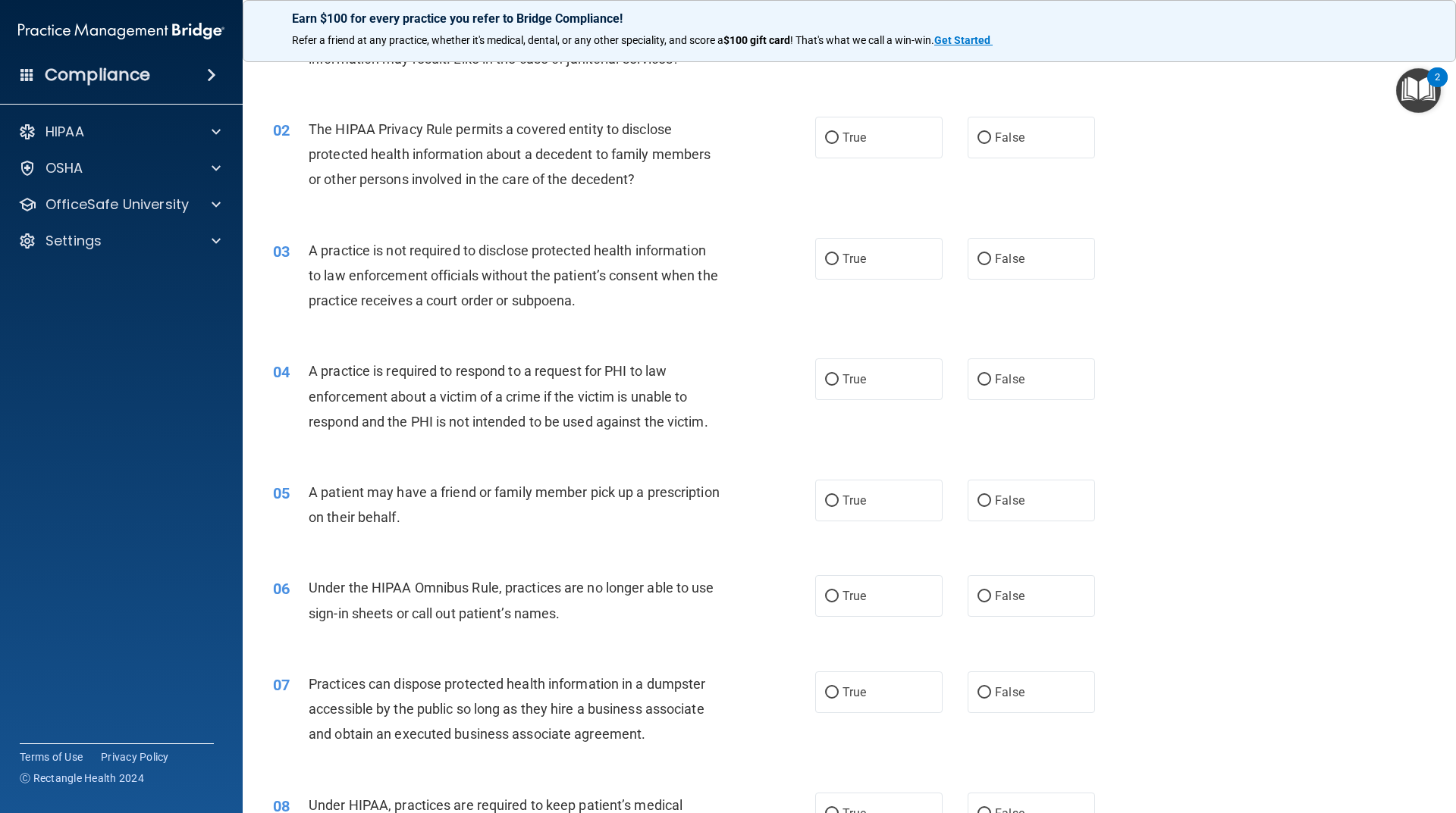
scroll to position [152, 0]
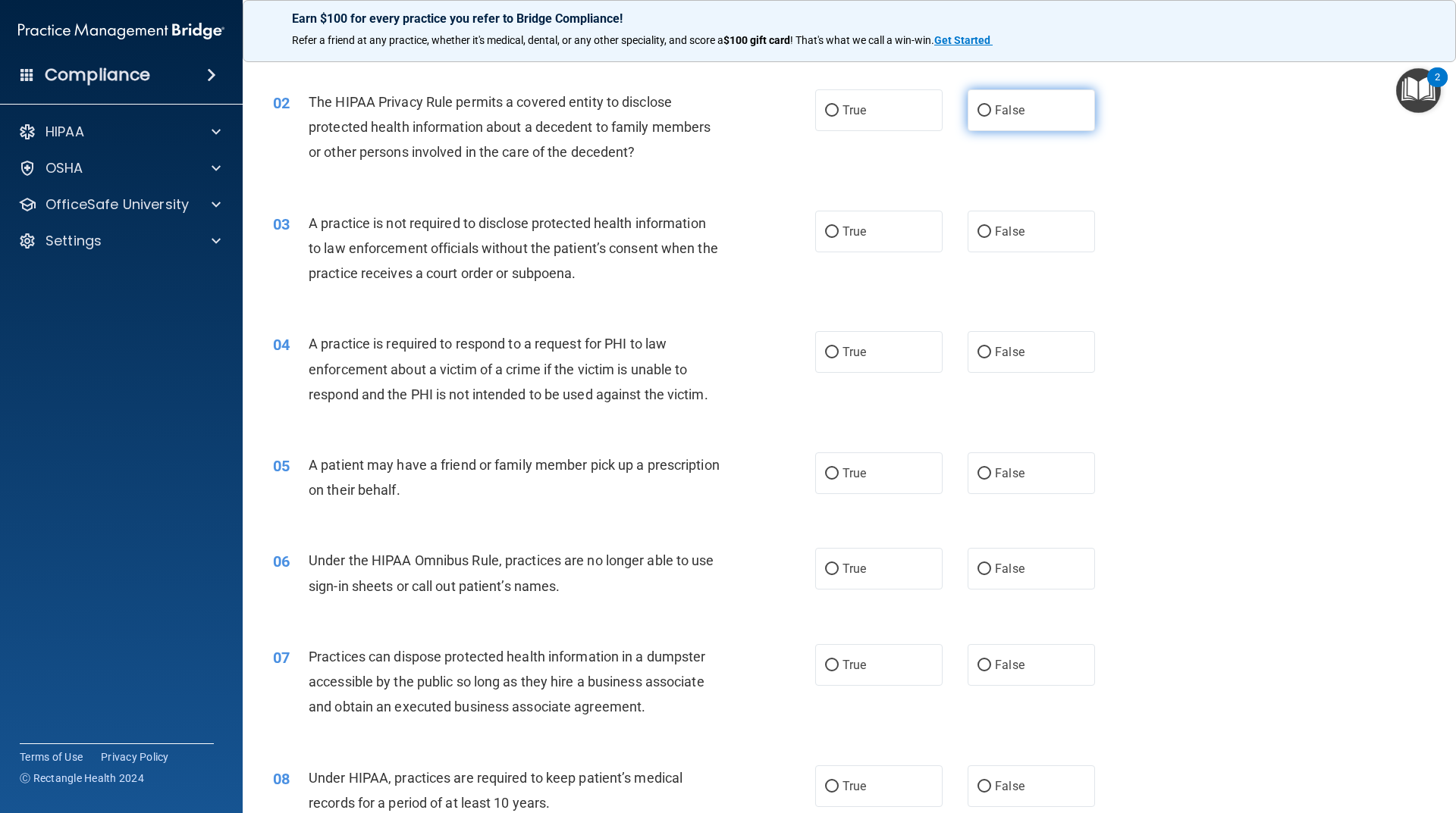
click at [981, 117] on label "False" at bounding box center [1031, 110] width 128 height 42
click at [981, 117] on input "False" at bounding box center [984, 110] width 14 height 12
radio input "true"
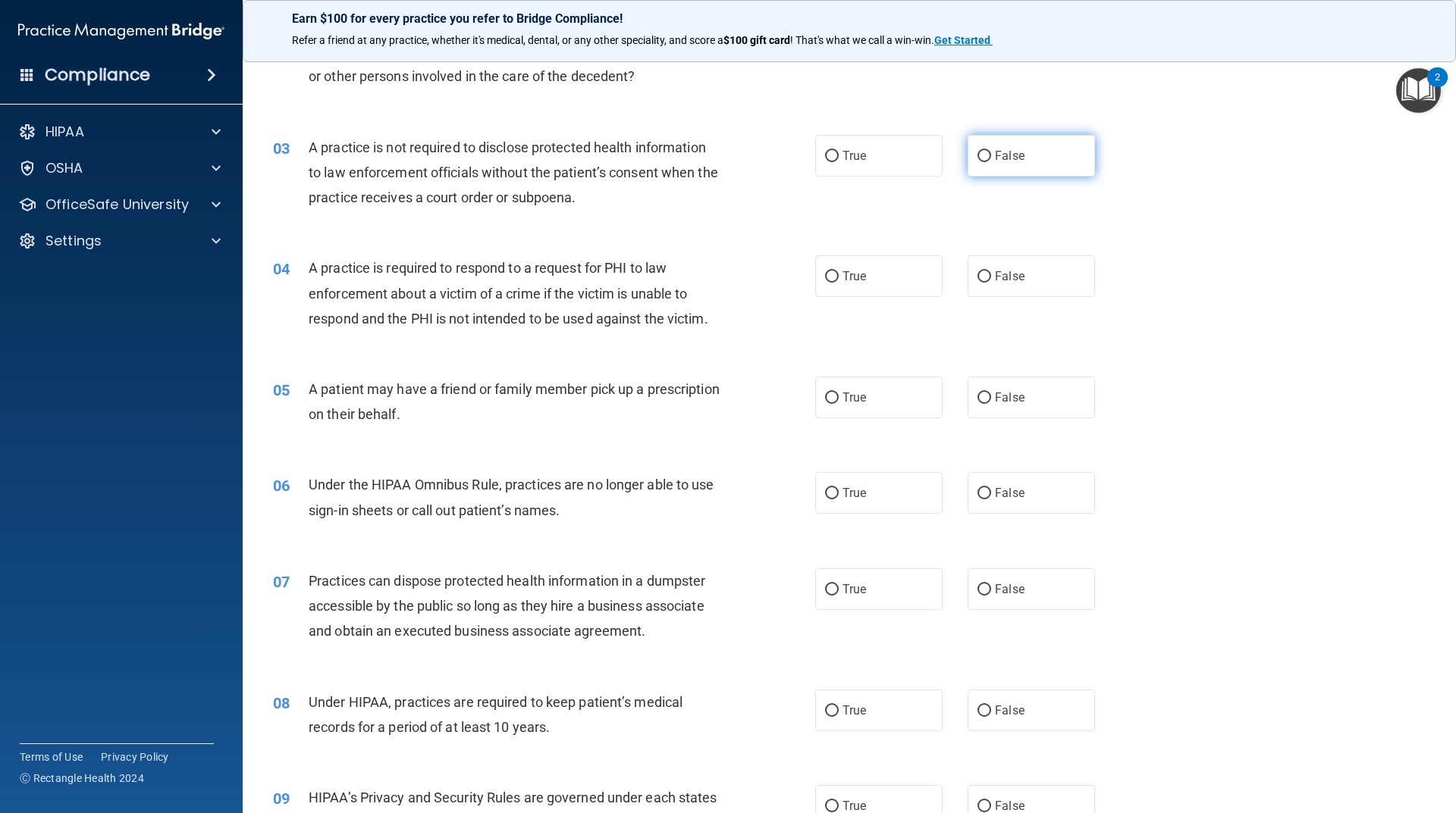
click at [1019, 163] on label "False" at bounding box center [1031, 156] width 128 height 42
click at [991, 162] on input "False" at bounding box center [984, 156] width 14 height 12
radio input "true"
click at [919, 143] on label "True" at bounding box center [879, 156] width 128 height 42
click at [839, 151] on input "True" at bounding box center [832, 156] width 14 height 12
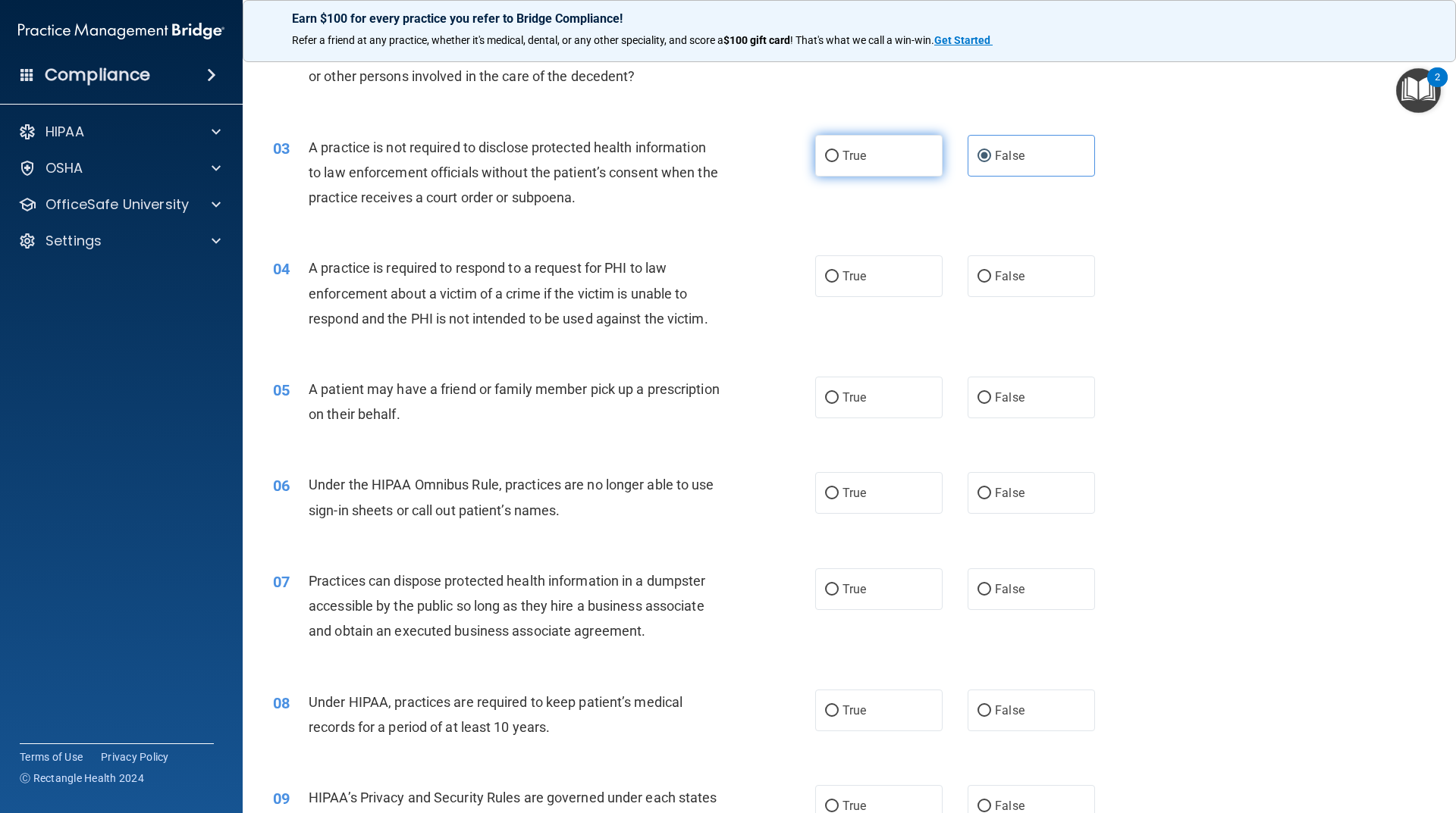
radio input "true"
click at [1002, 152] on span "False" at bounding box center [1009, 156] width 30 height 15
click at [991, 152] on input "False" at bounding box center [984, 156] width 14 height 12
radio input "true"
radio input "false"
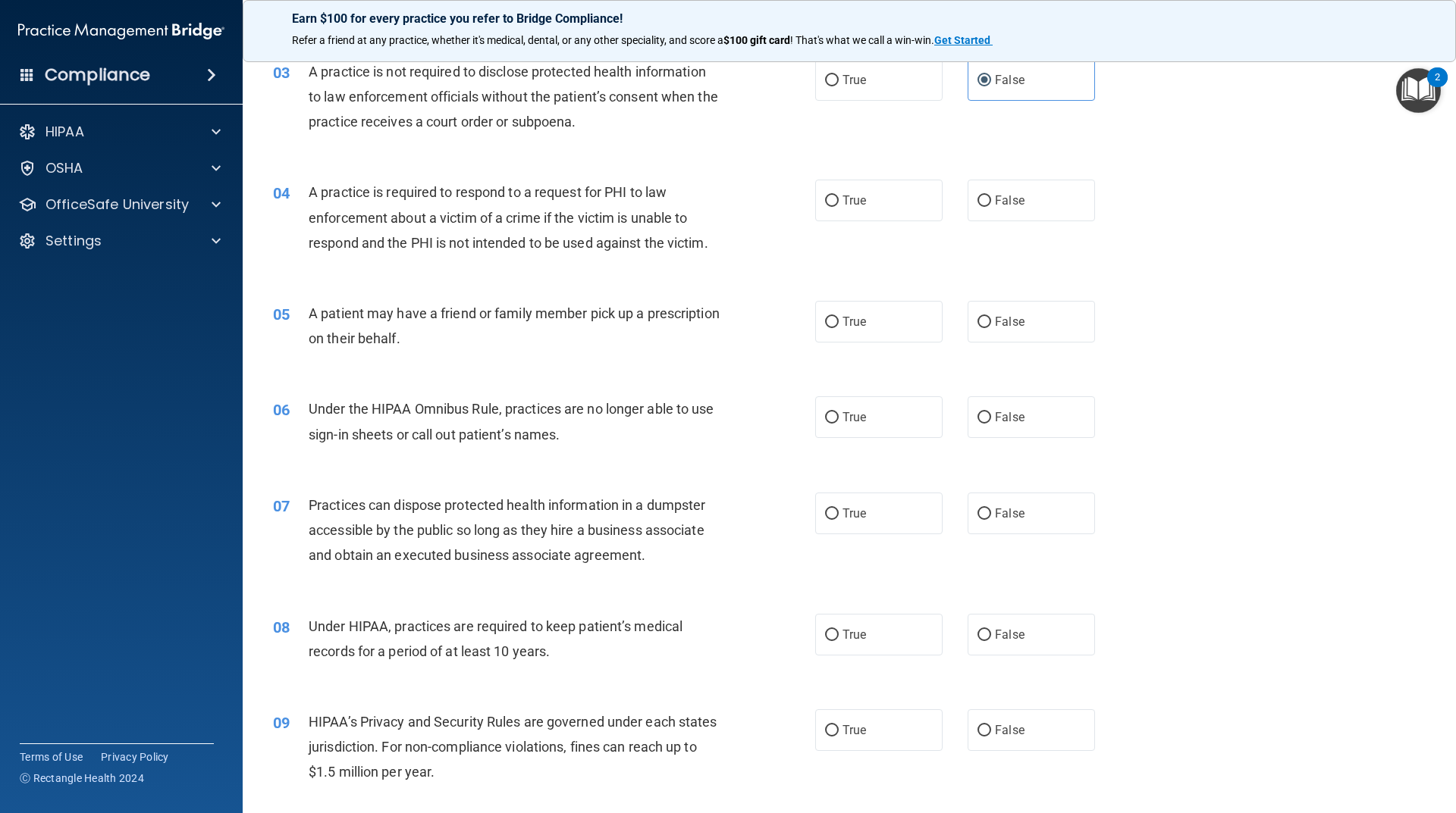
scroll to position [379, 0]
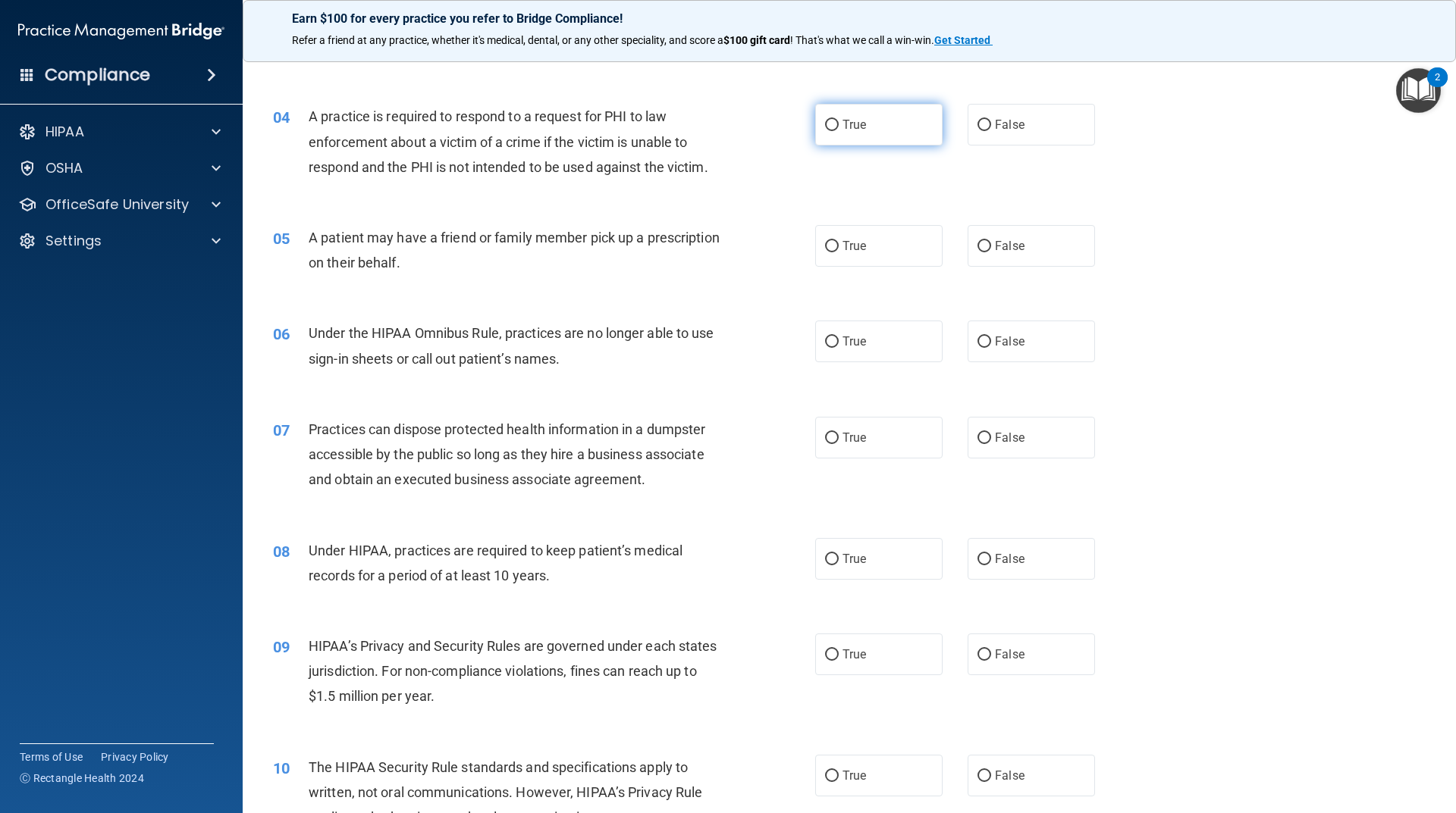
click at [863, 116] on label "True" at bounding box center [879, 124] width 128 height 42
click at [839, 120] on input "True" at bounding box center [832, 125] width 14 height 12
radio input "true"
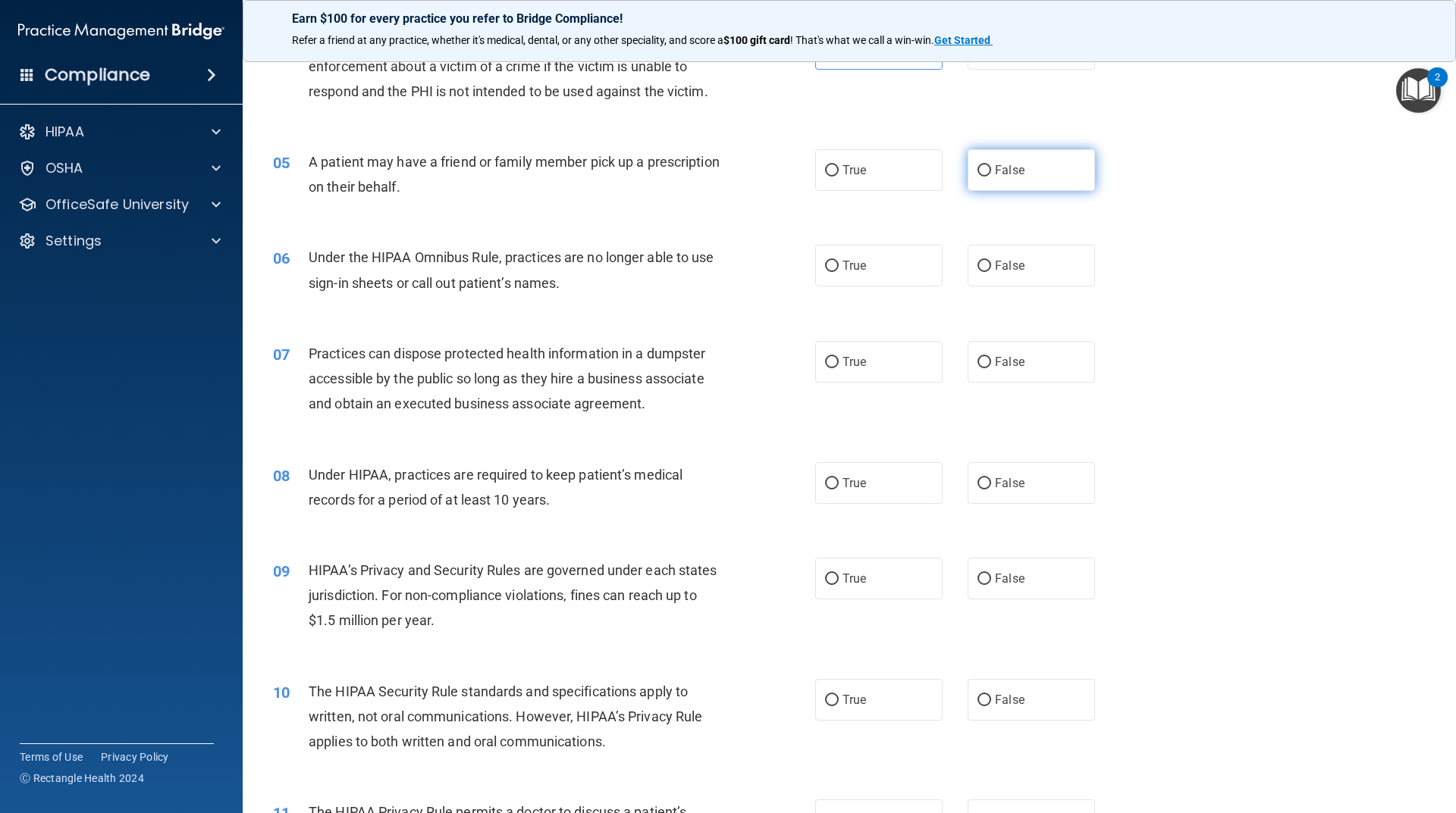
click at [1026, 161] on label "False" at bounding box center [1031, 170] width 128 height 42
click at [991, 165] on input "False" at bounding box center [984, 170] width 14 height 12
radio input "true"
click at [868, 176] on label "True" at bounding box center [879, 170] width 128 height 42
click at [839, 176] on input "True" at bounding box center [832, 170] width 14 height 12
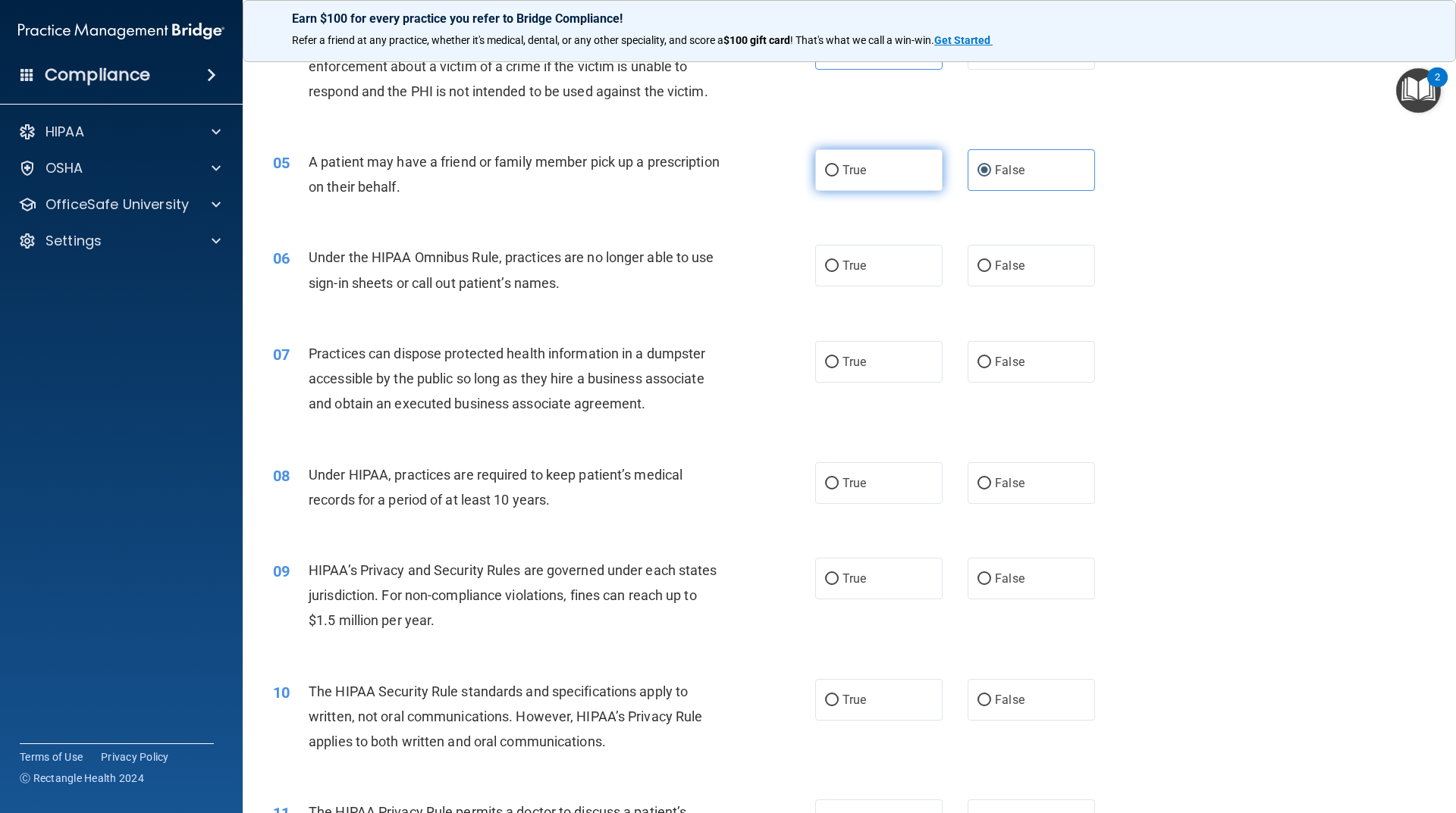
radio input "true"
radio input "false"
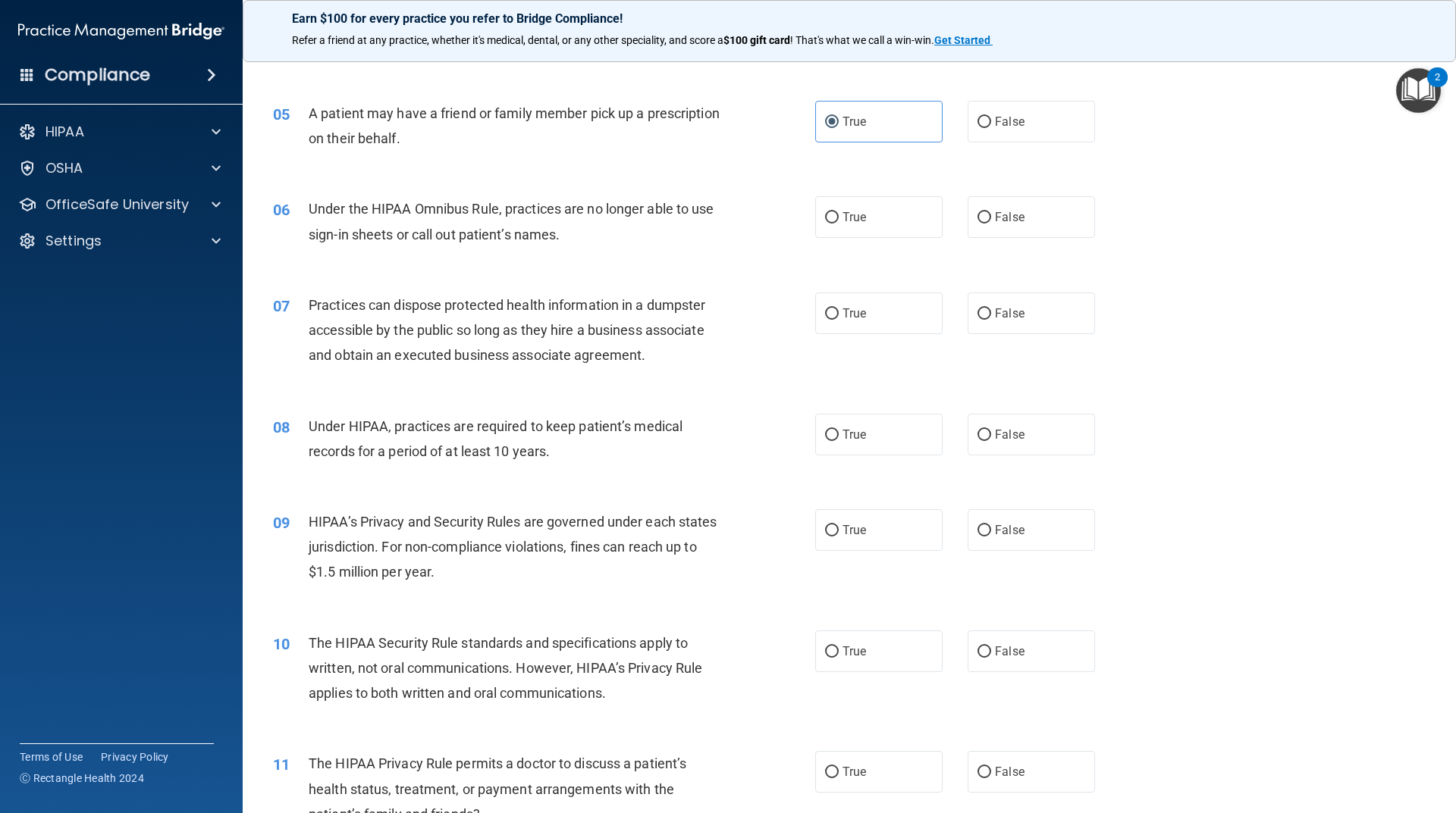
scroll to position [531, 0]
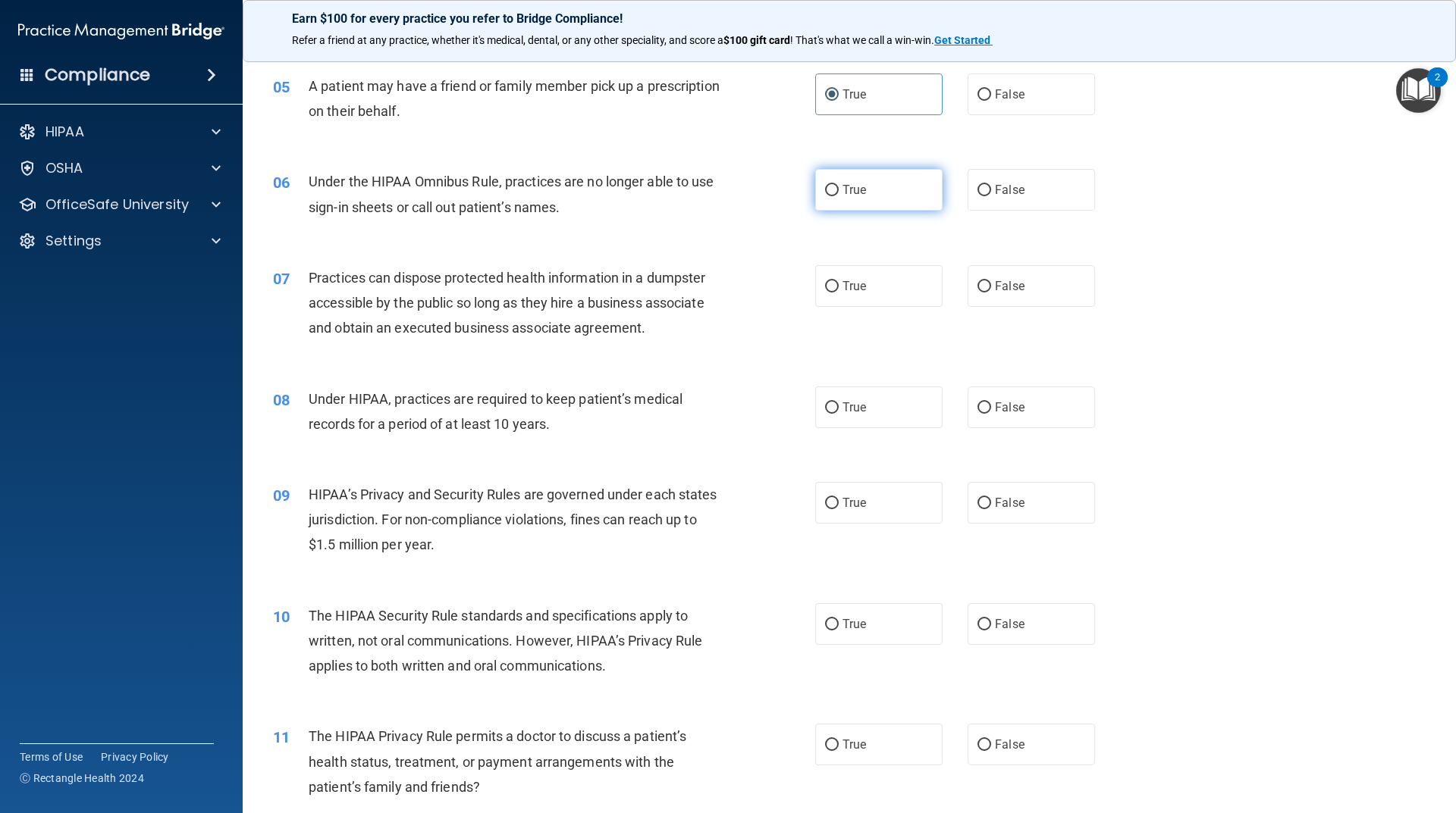
click at [848, 194] on span "True" at bounding box center [854, 190] width 23 height 15
click at [839, 194] on input "True" at bounding box center [832, 191] width 14 height 12
radio input "true"
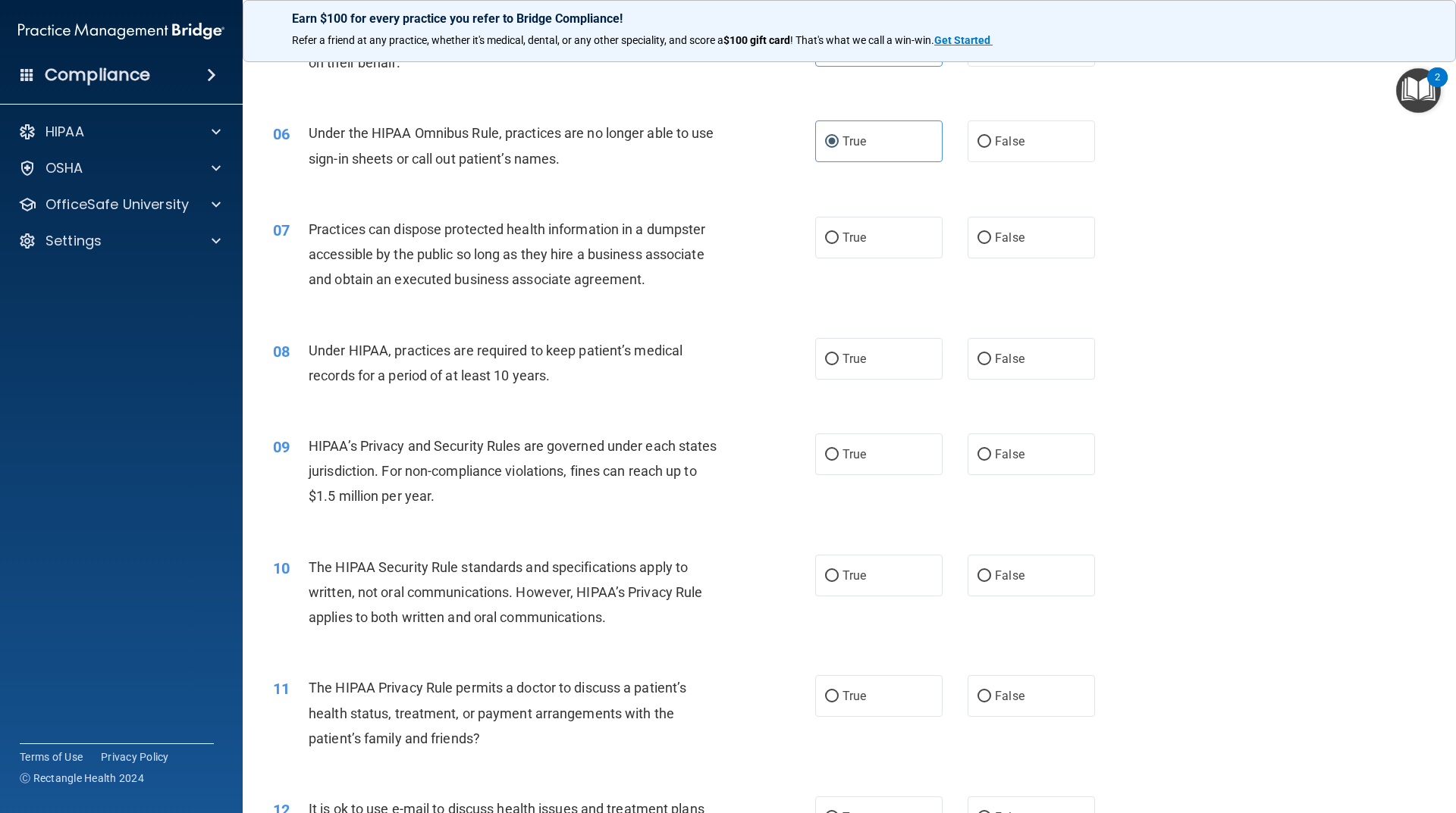
scroll to position [606, 0]
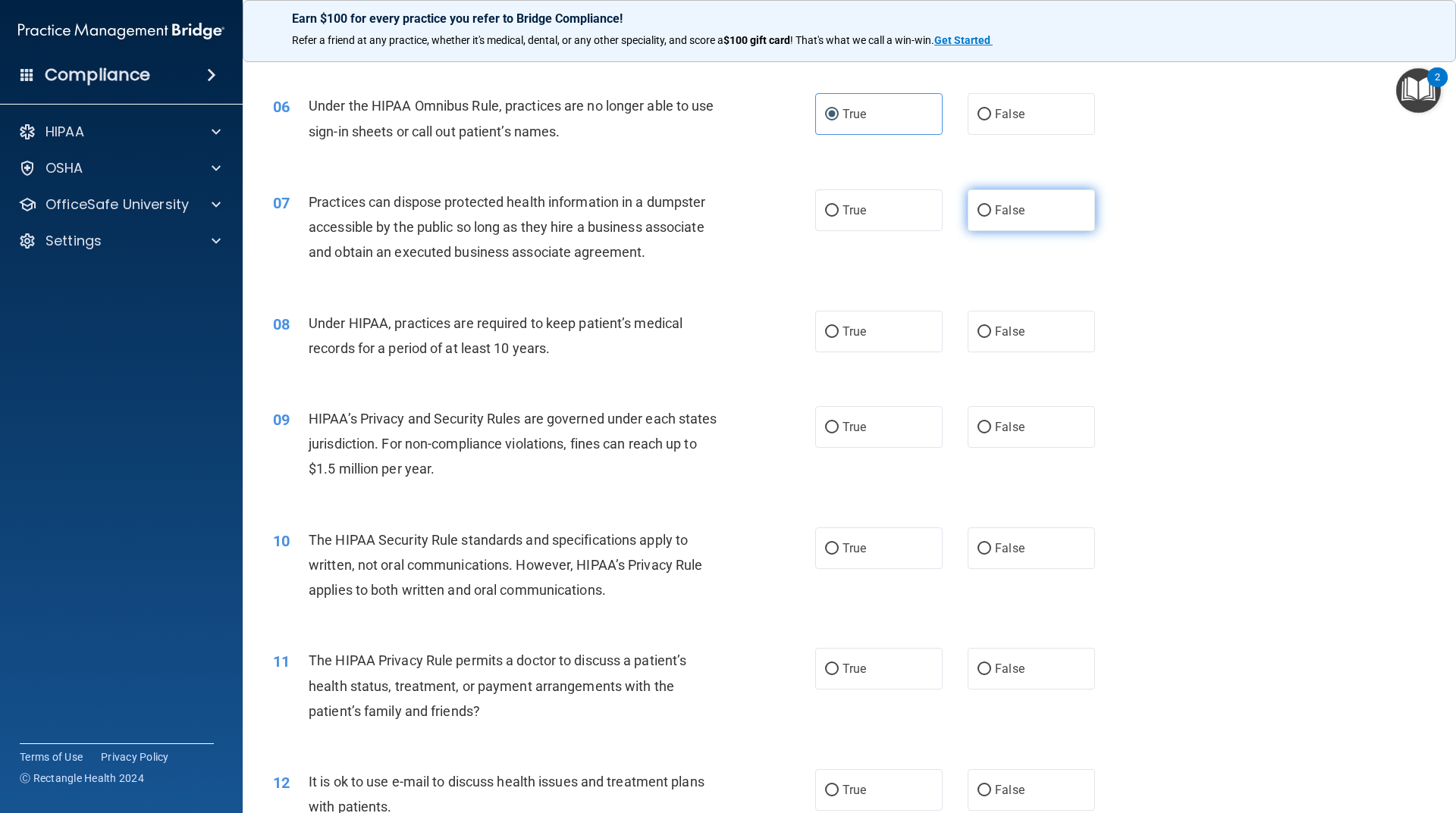
click at [1030, 219] on label "False" at bounding box center [1031, 211] width 128 height 42
click at [991, 217] on input "False" at bounding box center [984, 211] width 14 height 12
radio input "true"
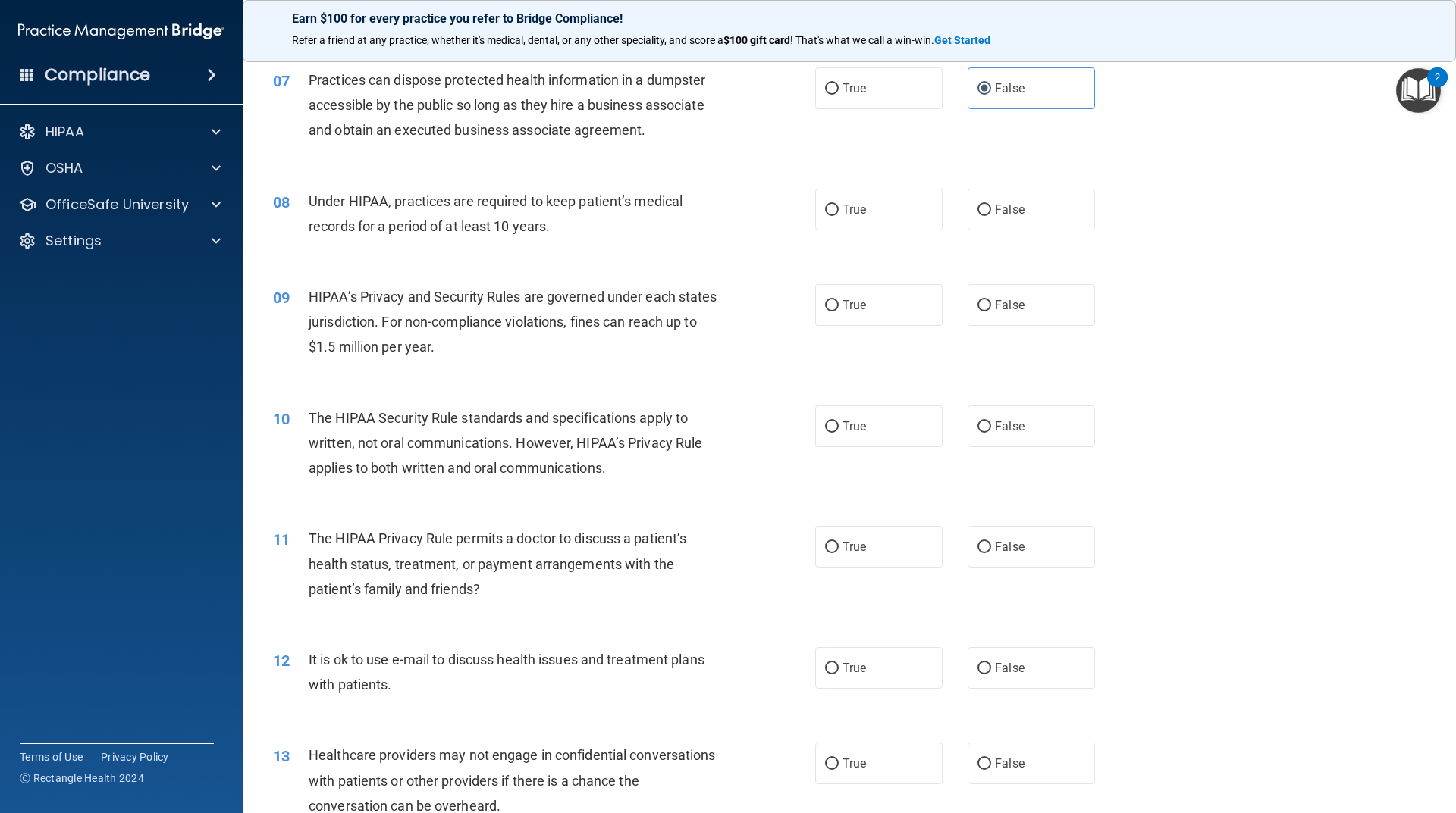
scroll to position [758, 0]
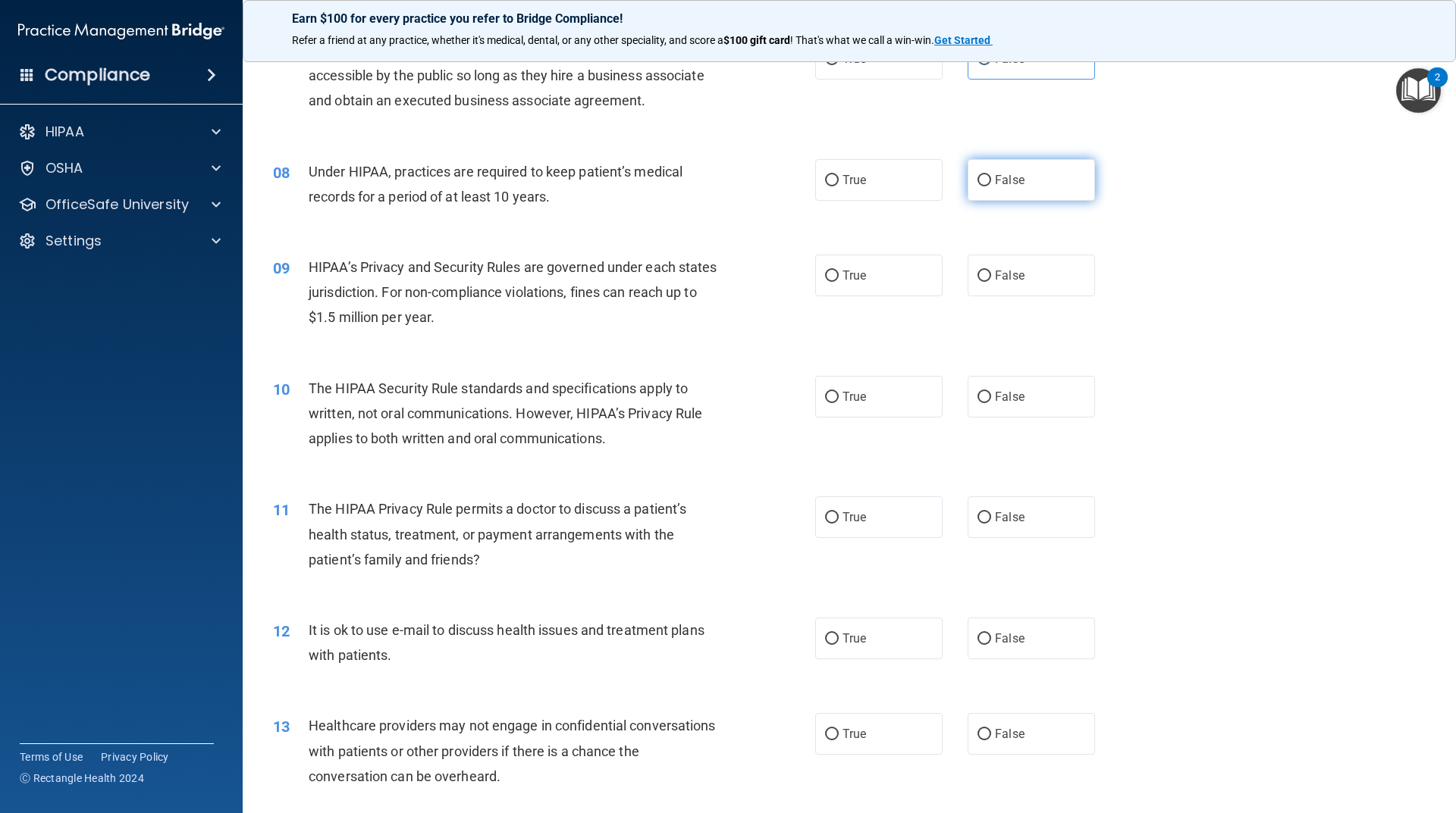
click at [1032, 182] on label "False" at bounding box center [1031, 180] width 128 height 42
click at [991, 182] on input "False" at bounding box center [984, 180] width 14 height 12
radio input "true"
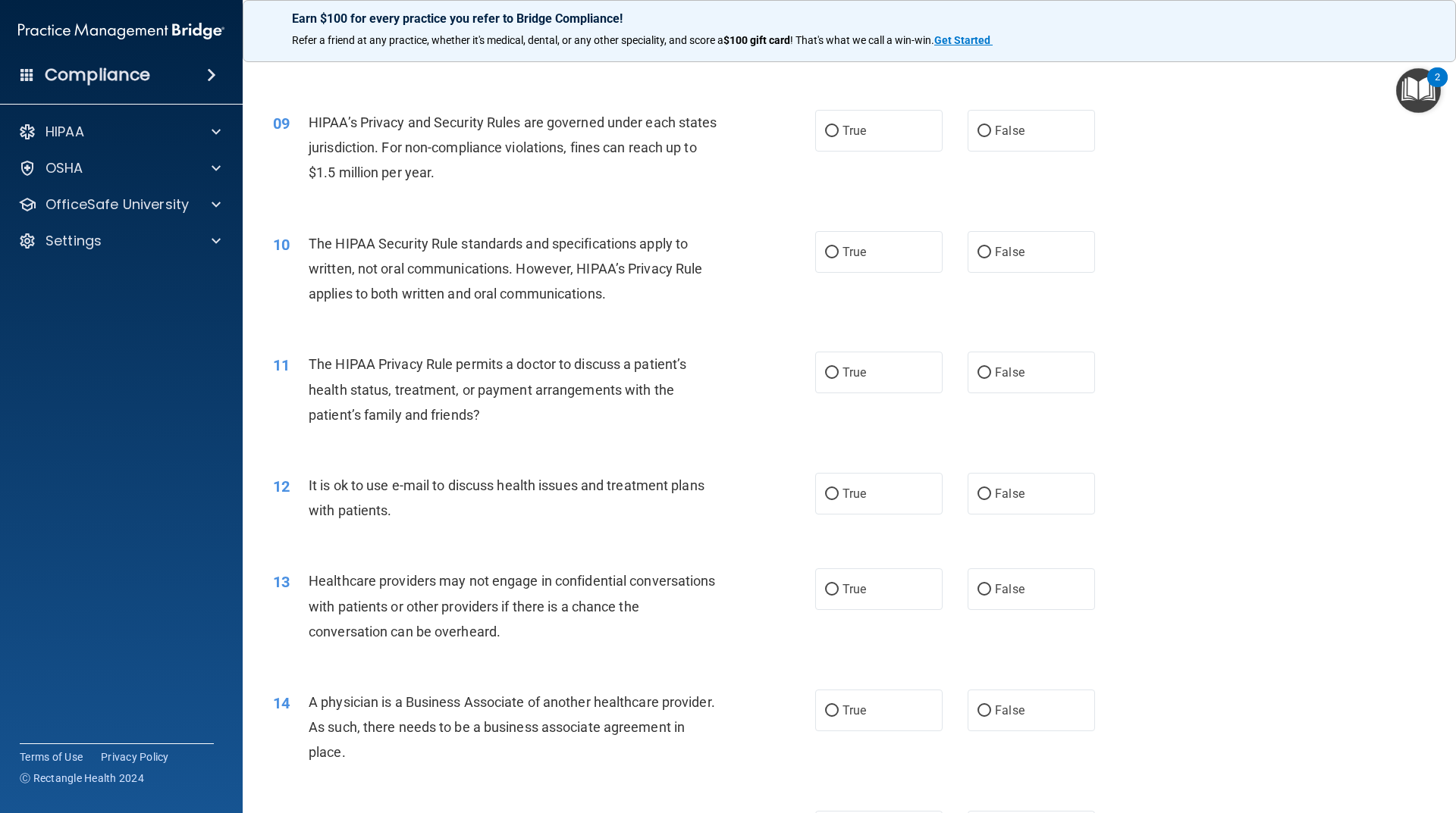
scroll to position [909, 0]
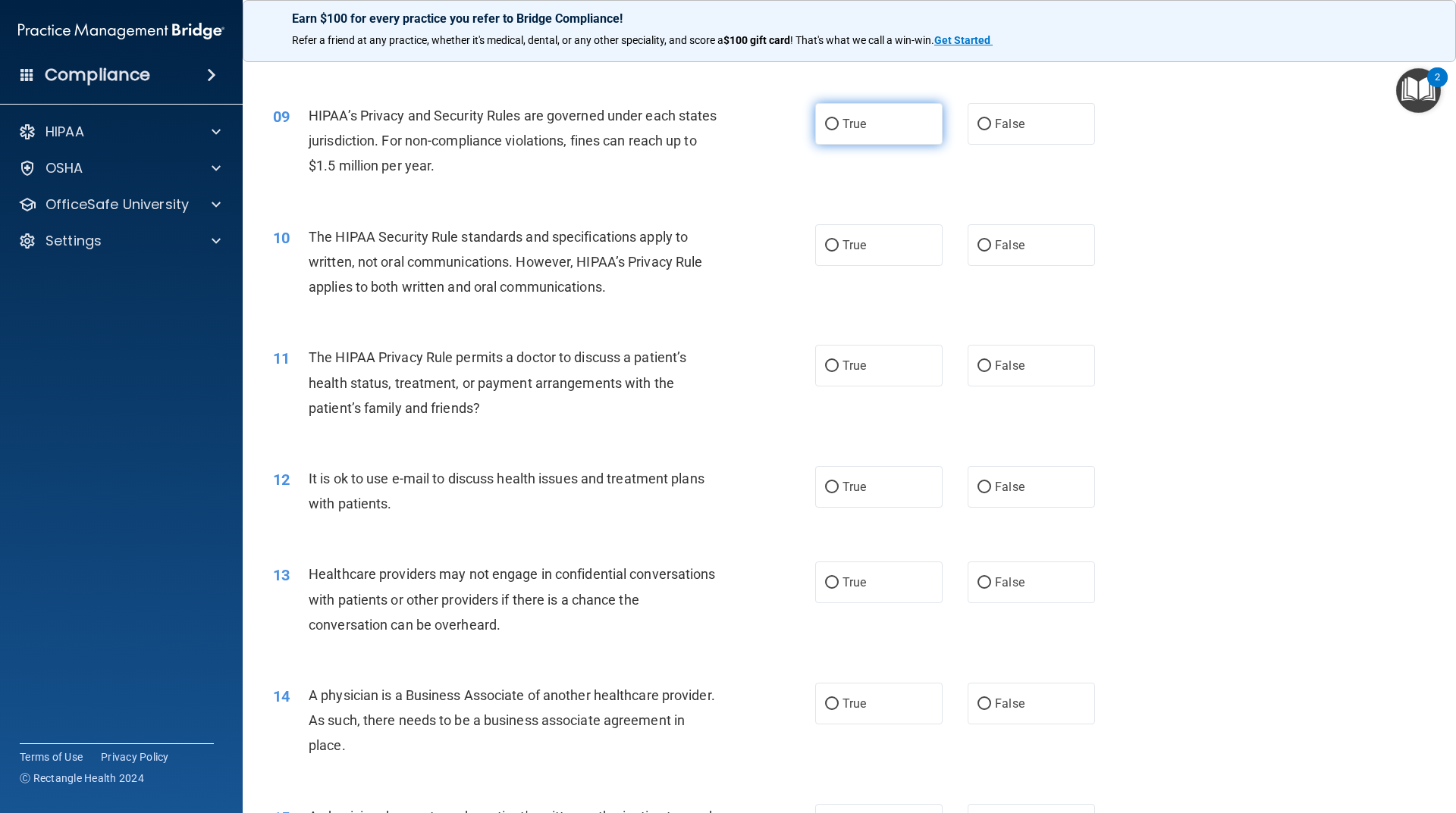
click at [905, 130] on label "True" at bounding box center [879, 124] width 128 height 42
click at [839, 130] on input "True" at bounding box center [832, 124] width 14 height 12
radio input "true"
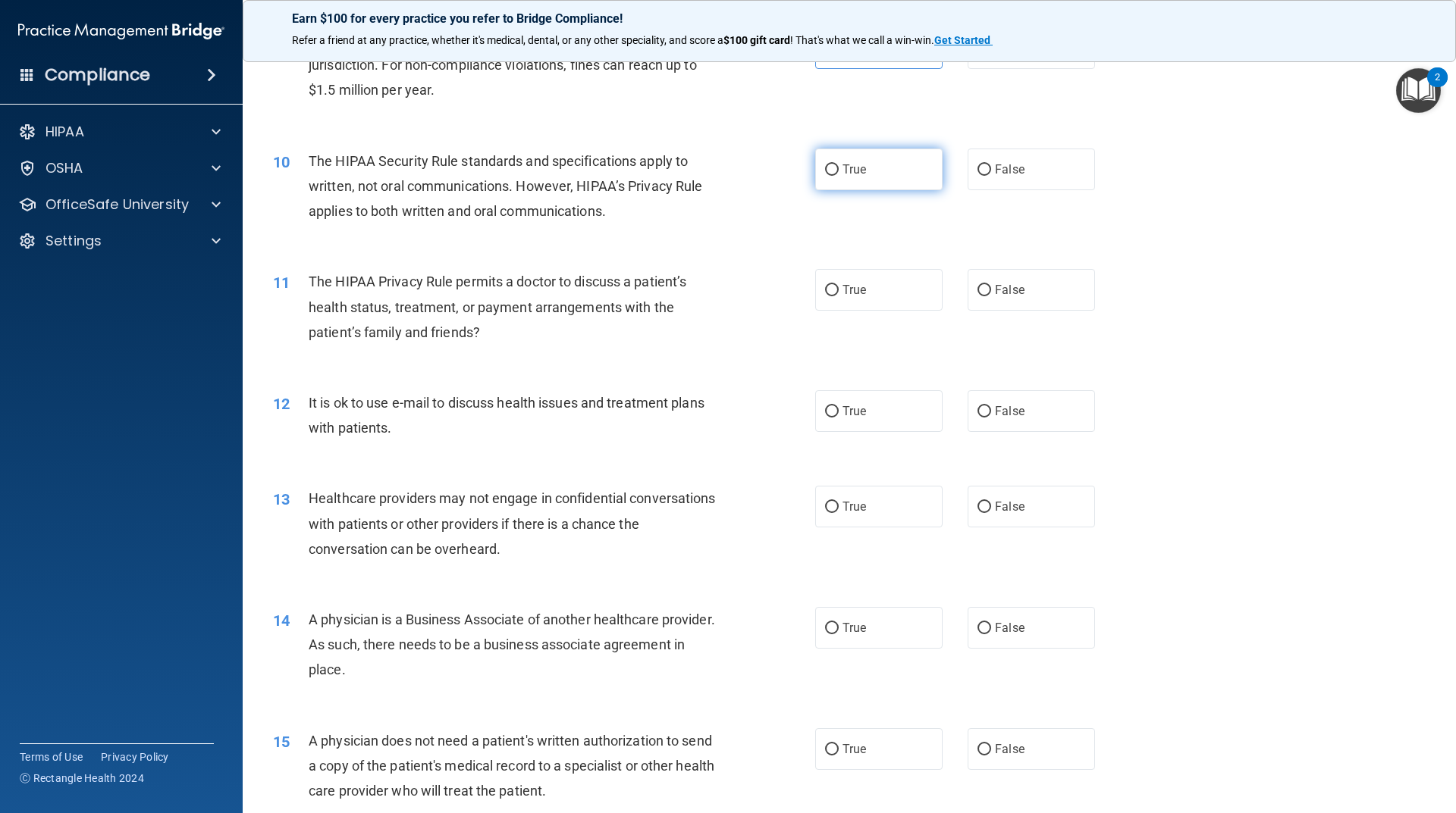
click at [886, 177] on label "True" at bounding box center [879, 170] width 128 height 42
click at [839, 176] on input "True" at bounding box center [832, 170] width 14 height 12
radio input "true"
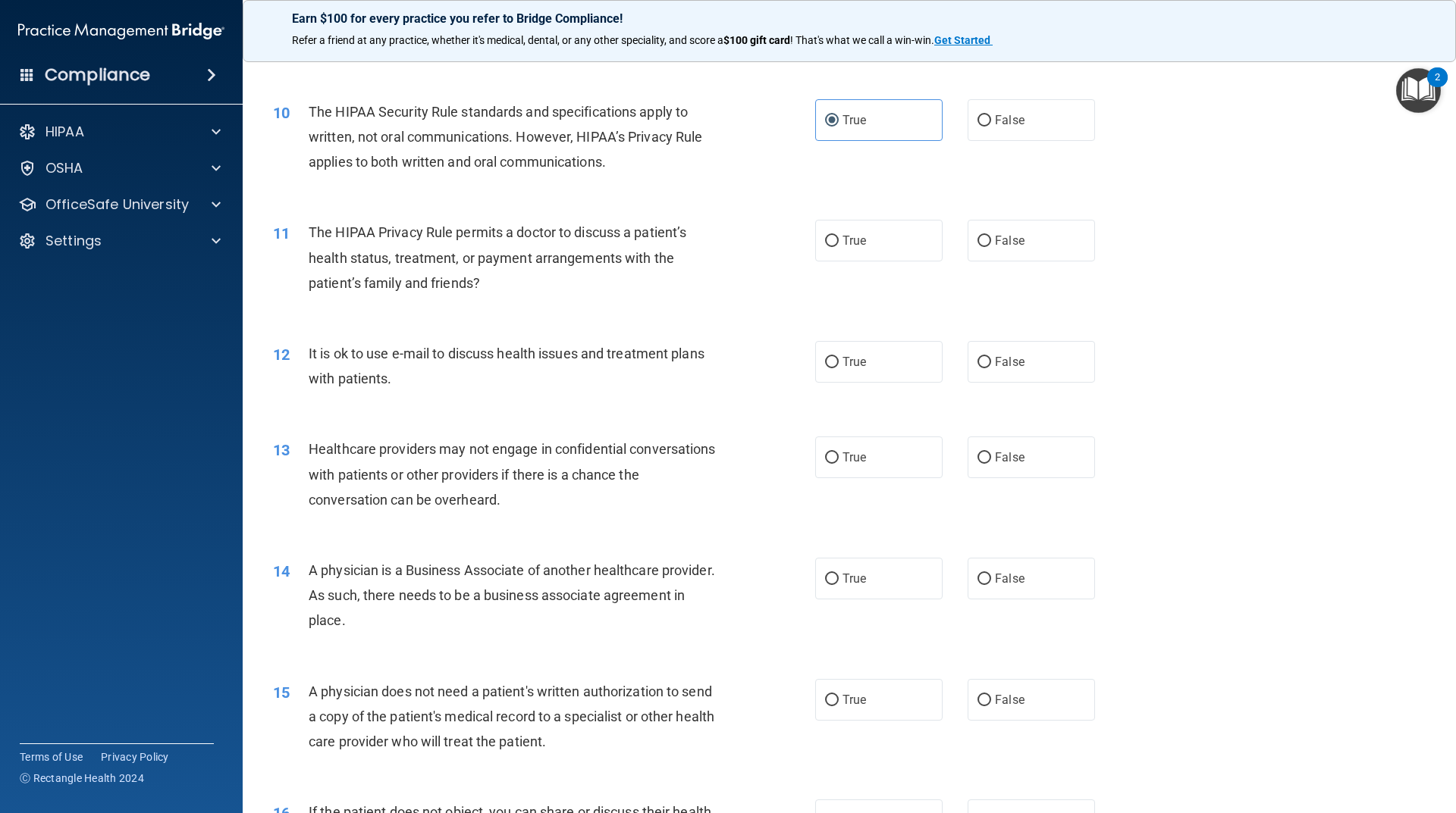
scroll to position [1061, 0]
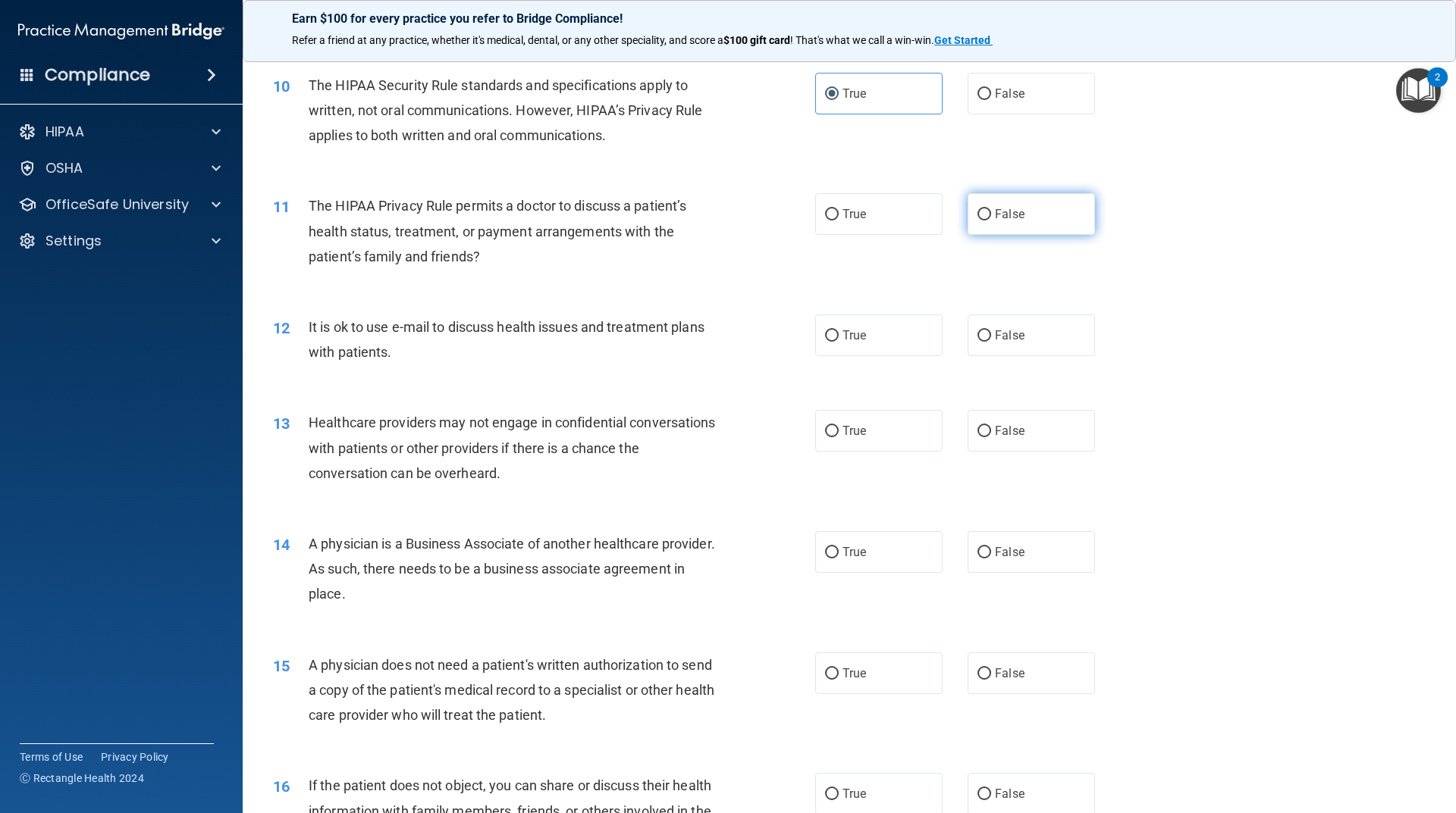
click at [996, 209] on span "False" at bounding box center [1009, 214] width 30 height 15
click at [991, 209] on input "False" at bounding box center [984, 215] width 14 height 12
radio input "true"
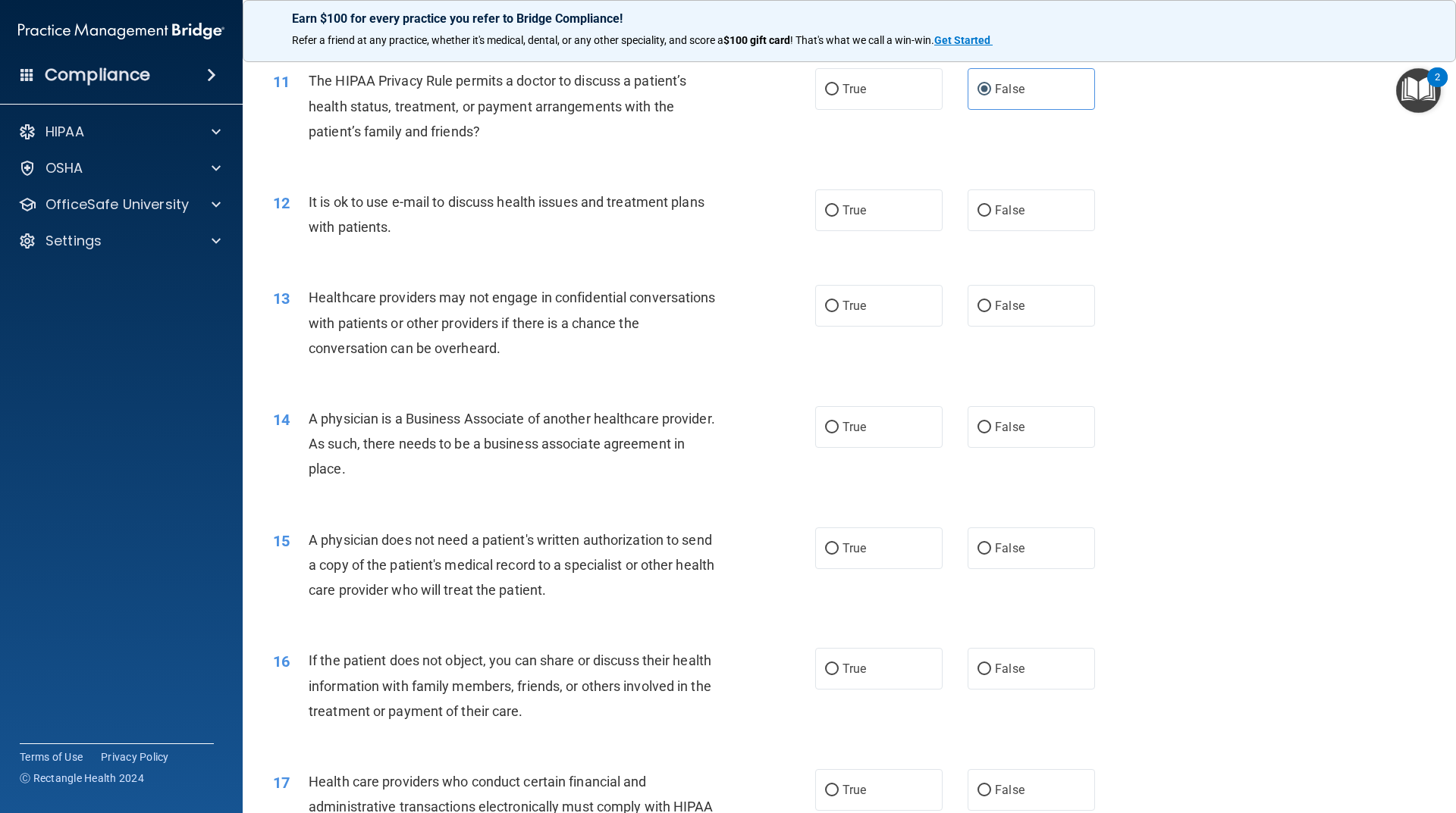
scroll to position [1213, 0]
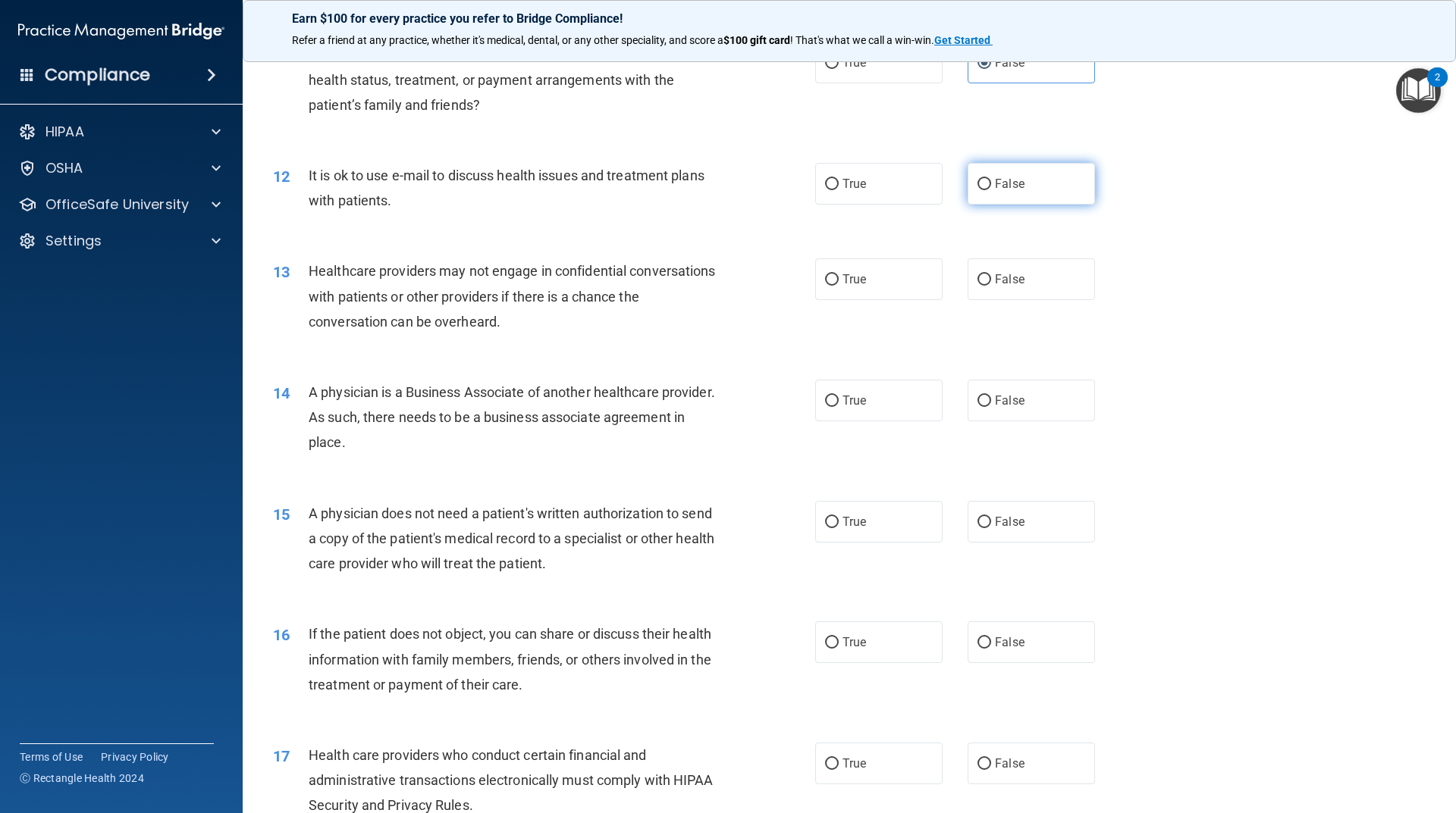
click at [1004, 182] on span "False" at bounding box center [1009, 184] width 30 height 15
click at [991, 182] on input "False" at bounding box center [984, 184] width 14 height 12
radio input "true"
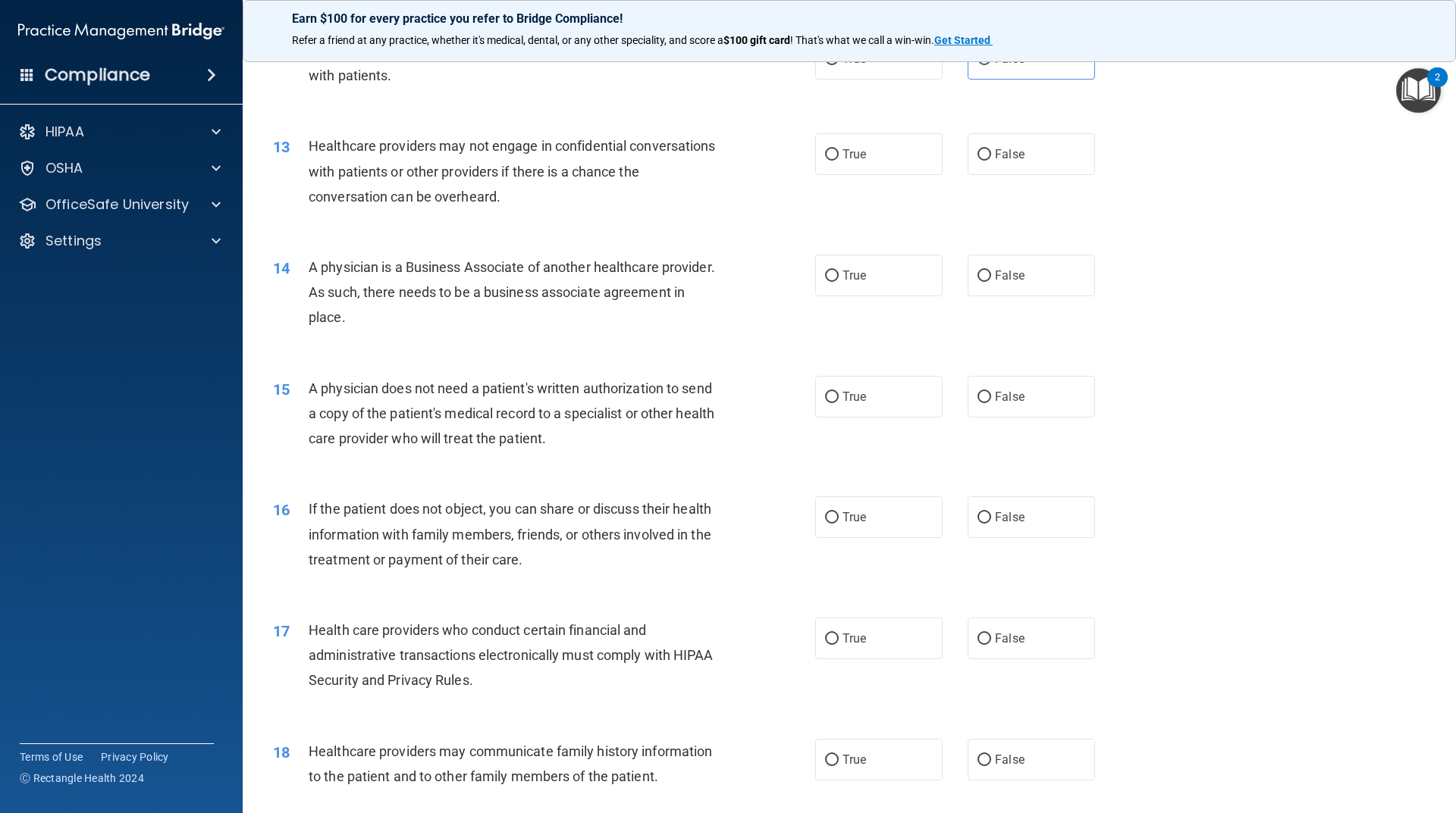
scroll to position [1365, 0]
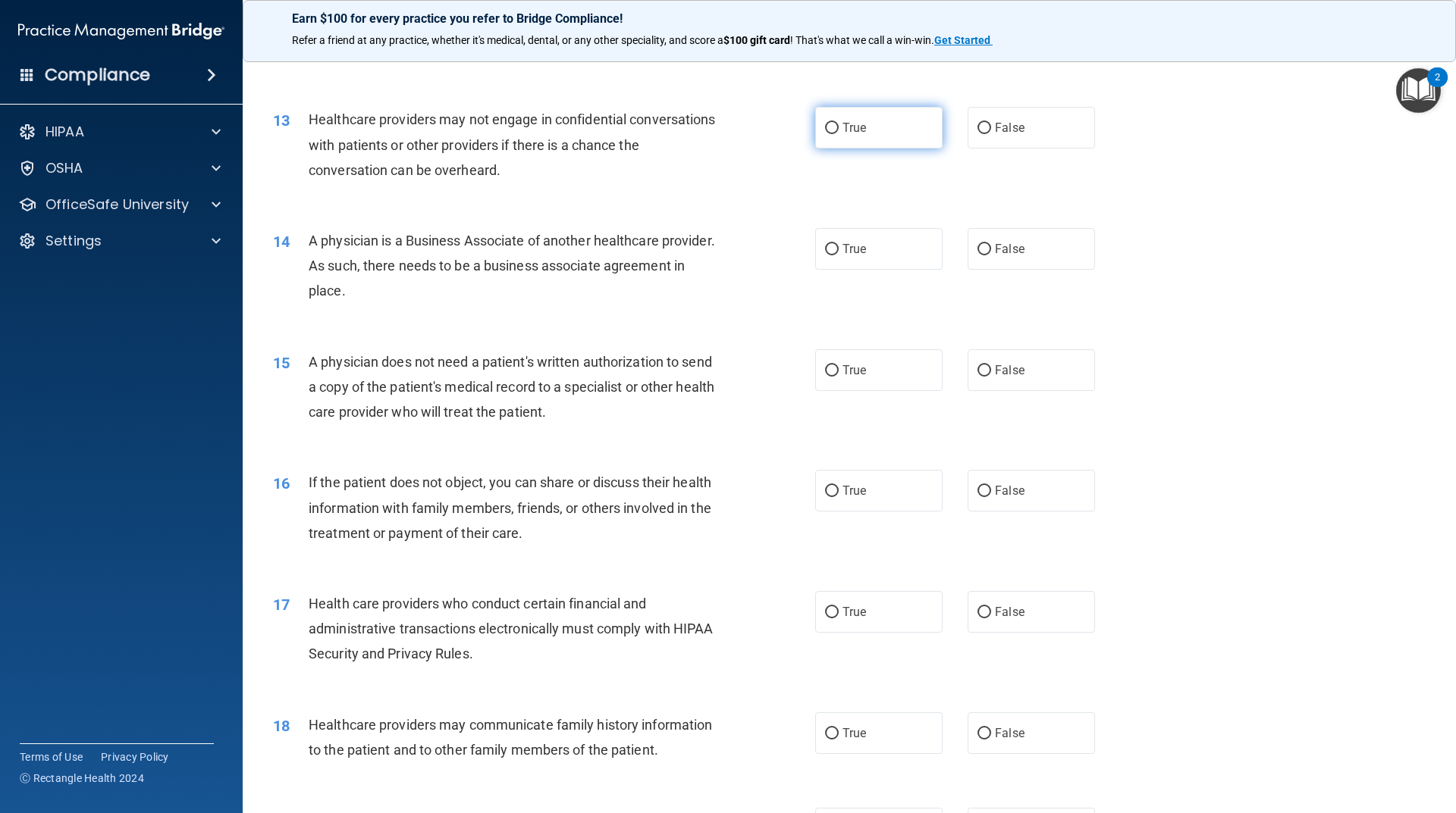
click at [864, 132] on label "True" at bounding box center [879, 128] width 128 height 42
click at [839, 132] on input "True" at bounding box center [832, 128] width 14 height 12
radio input "true"
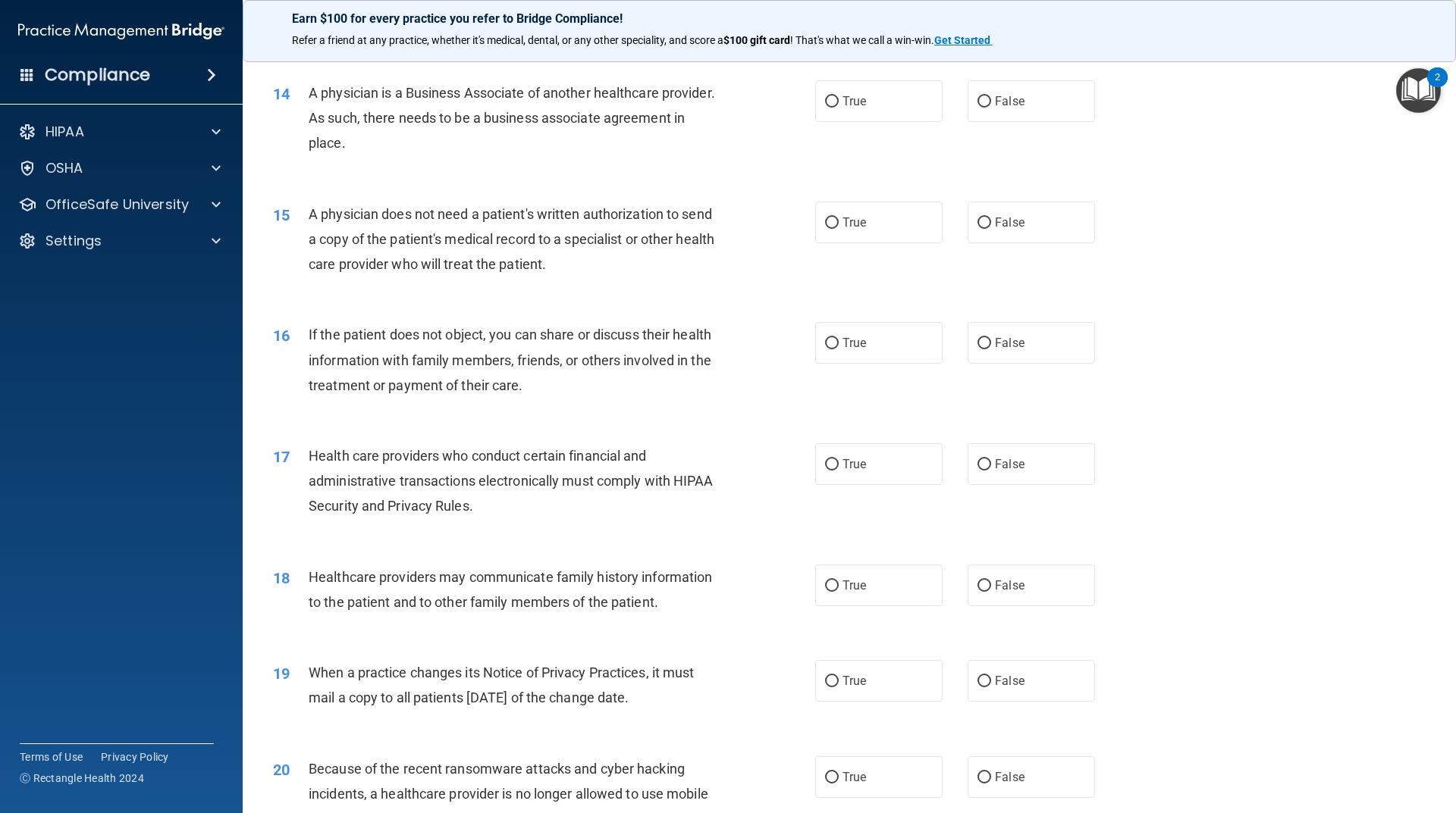
scroll to position [1516, 0]
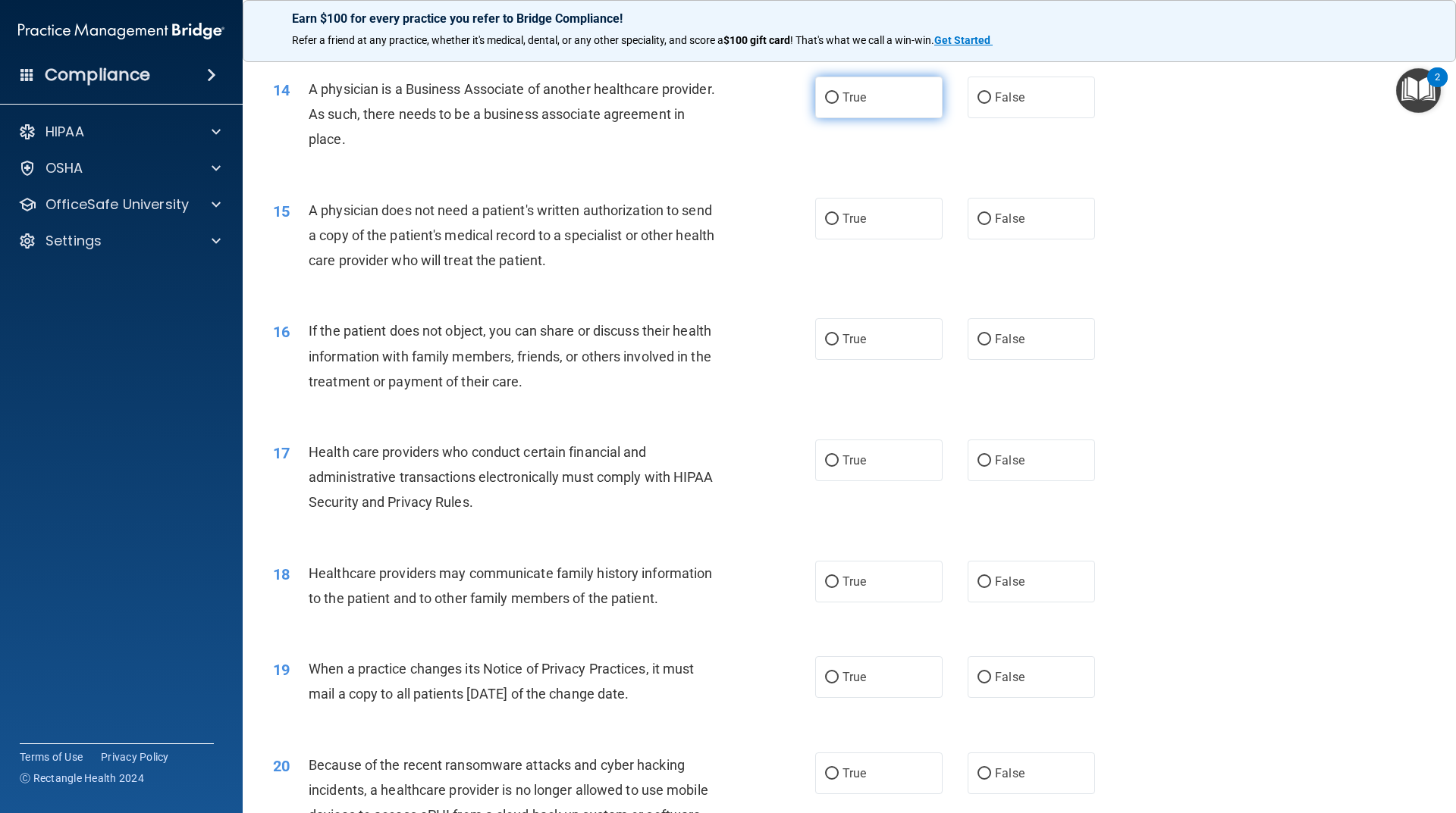
click at [881, 107] on label "True" at bounding box center [879, 97] width 128 height 42
click at [839, 103] on input "True" at bounding box center [832, 98] width 14 height 12
radio input "true"
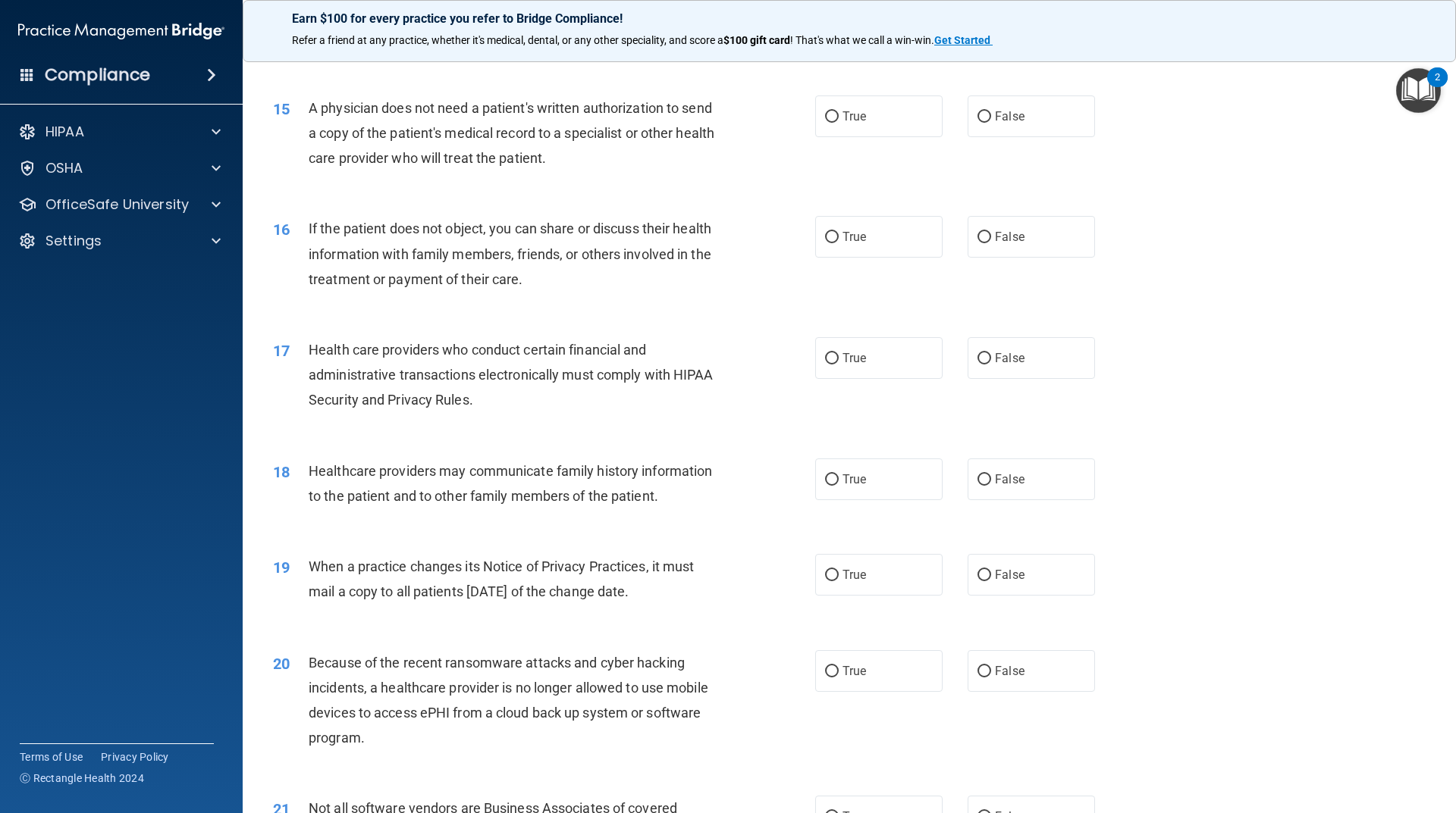
scroll to position [1592, 0]
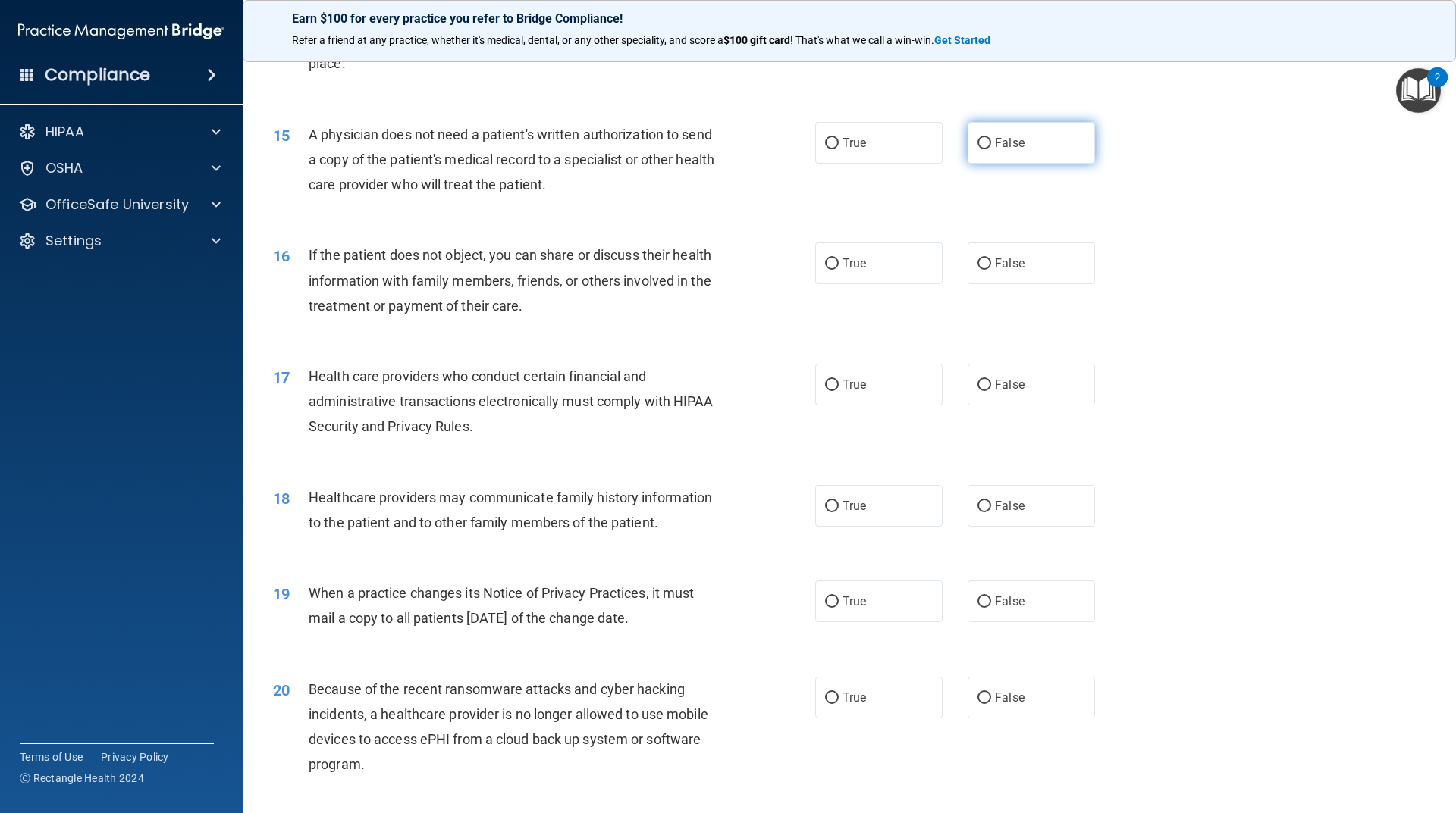
click at [995, 143] on span "False" at bounding box center [1009, 142] width 30 height 15
click at [991, 143] on input "False" at bounding box center [984, 143] width 14 height 12
radio input "true"
click at [1044, 270] on label "False" at bounding box center [1031, 264] width 128 height 42
click at [991, 270] on input "False" at bounding box center [984, 264] width 14 height 12
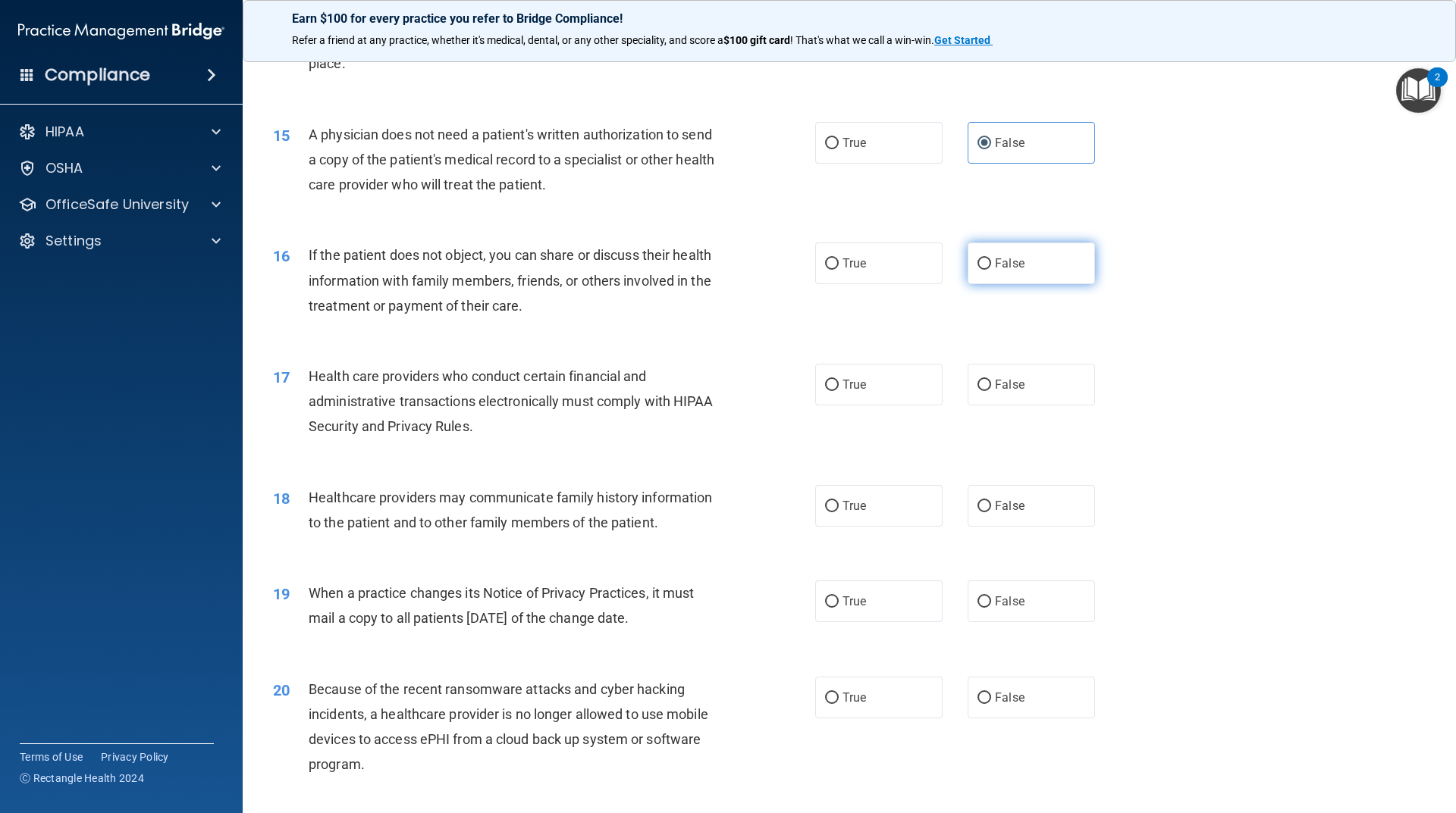
radio input "true"
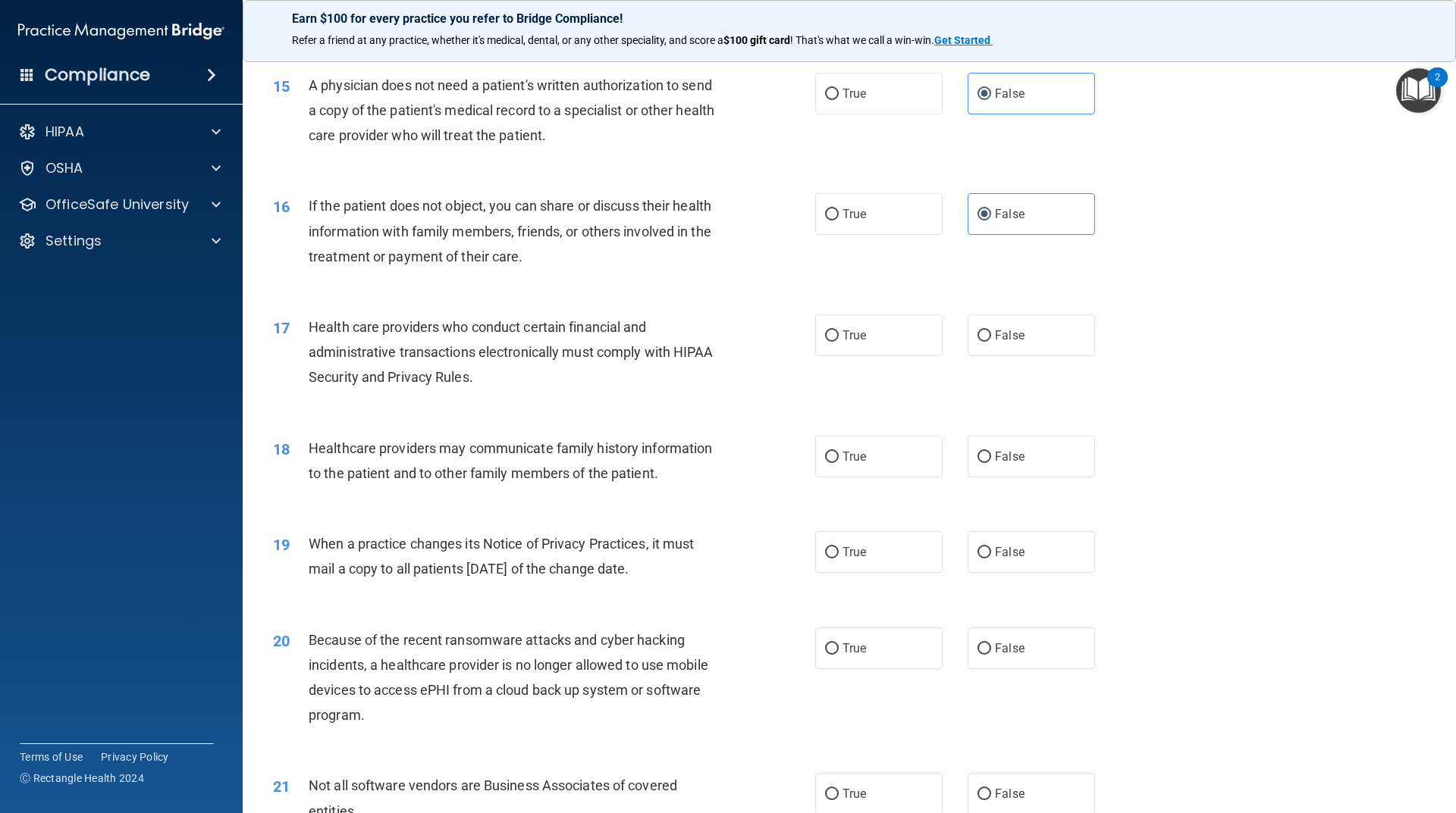
scroll to position [1667, 0]
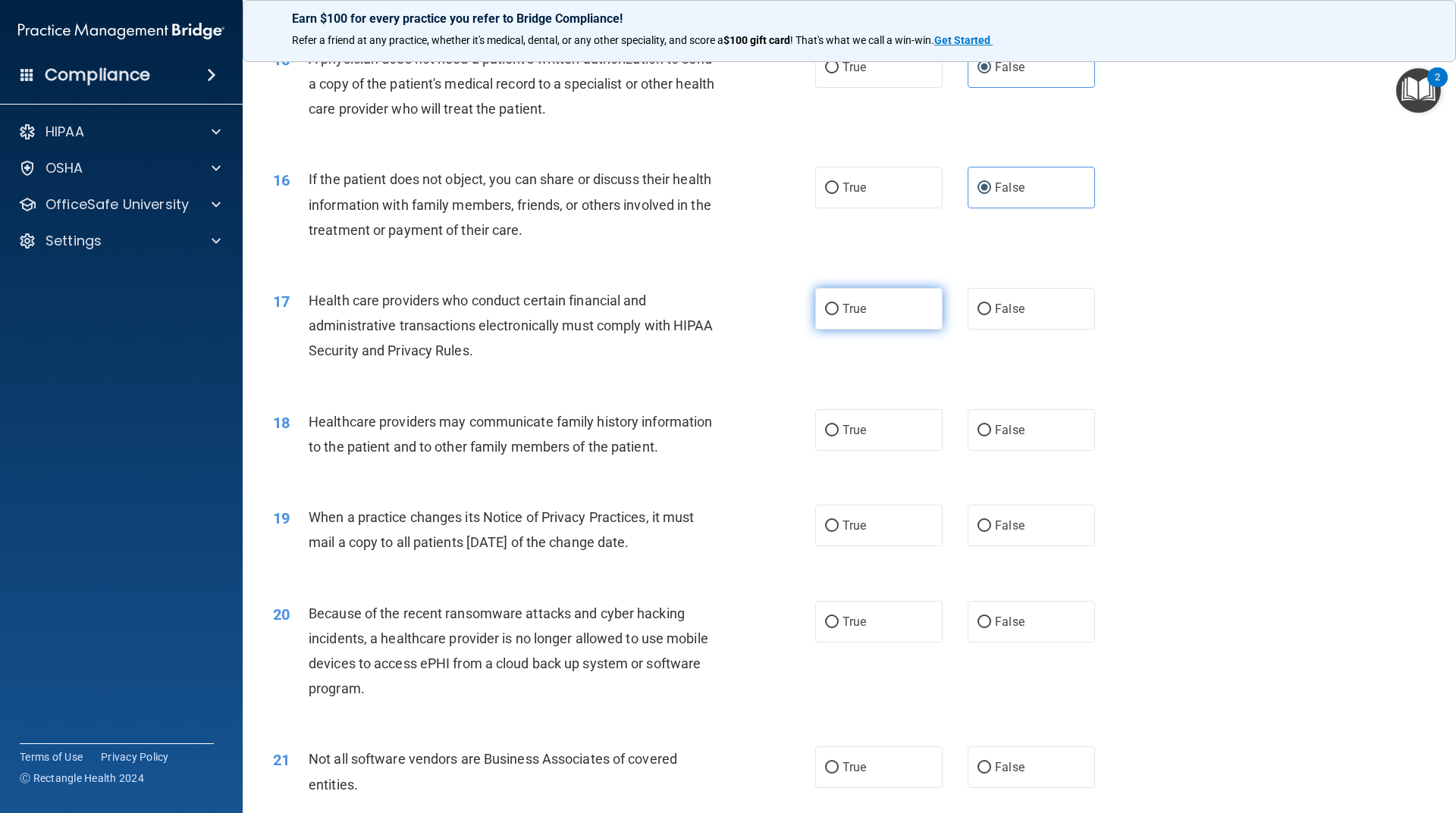
click at [849, 302] on span "True" at bounding box center [854, 309] width 23 height 15
click at [839, 304] on input "True" at bounding box center [832, 310] width 14 height 12
radio input "true"
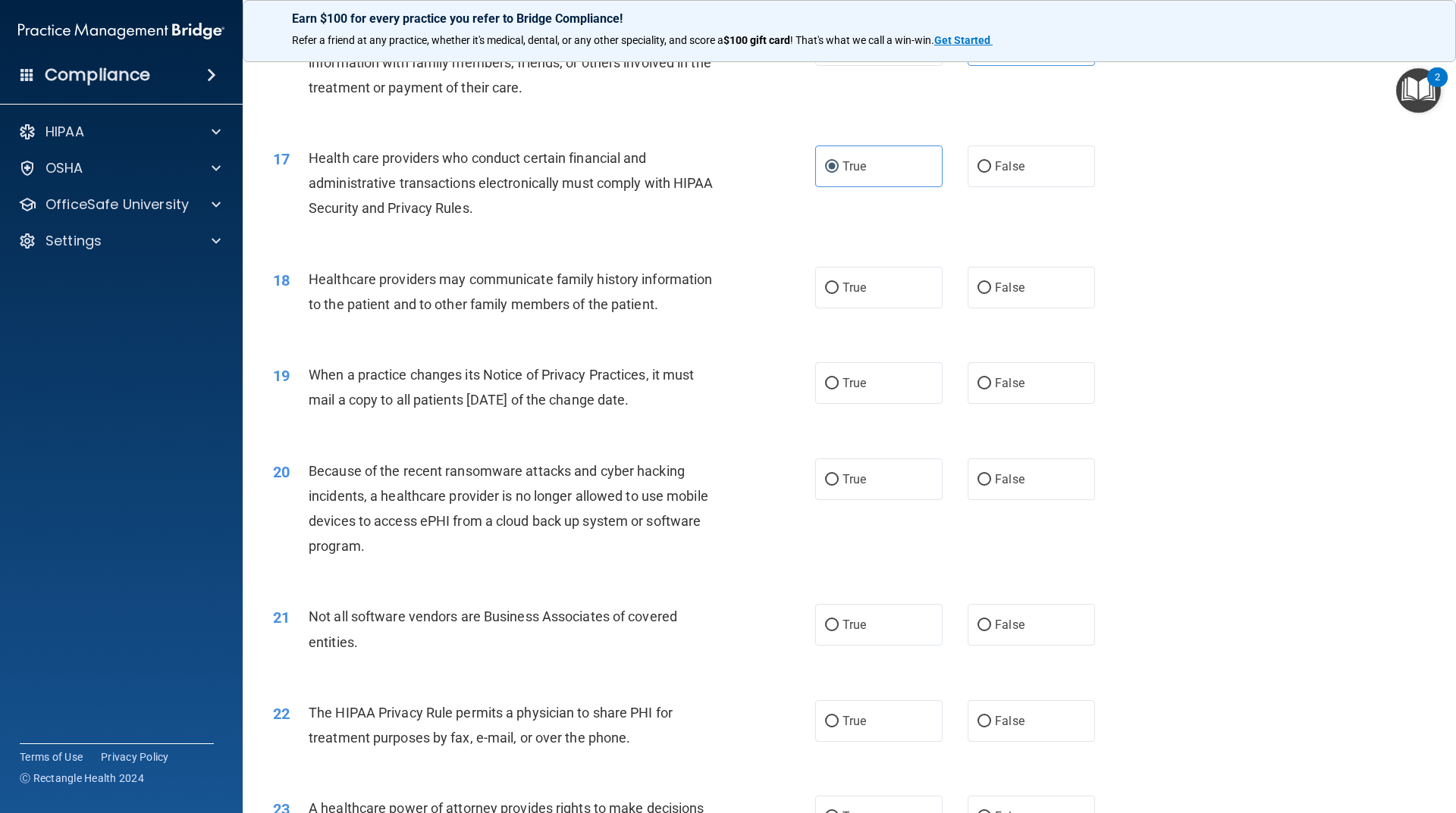
scroll to position [1819, 0]
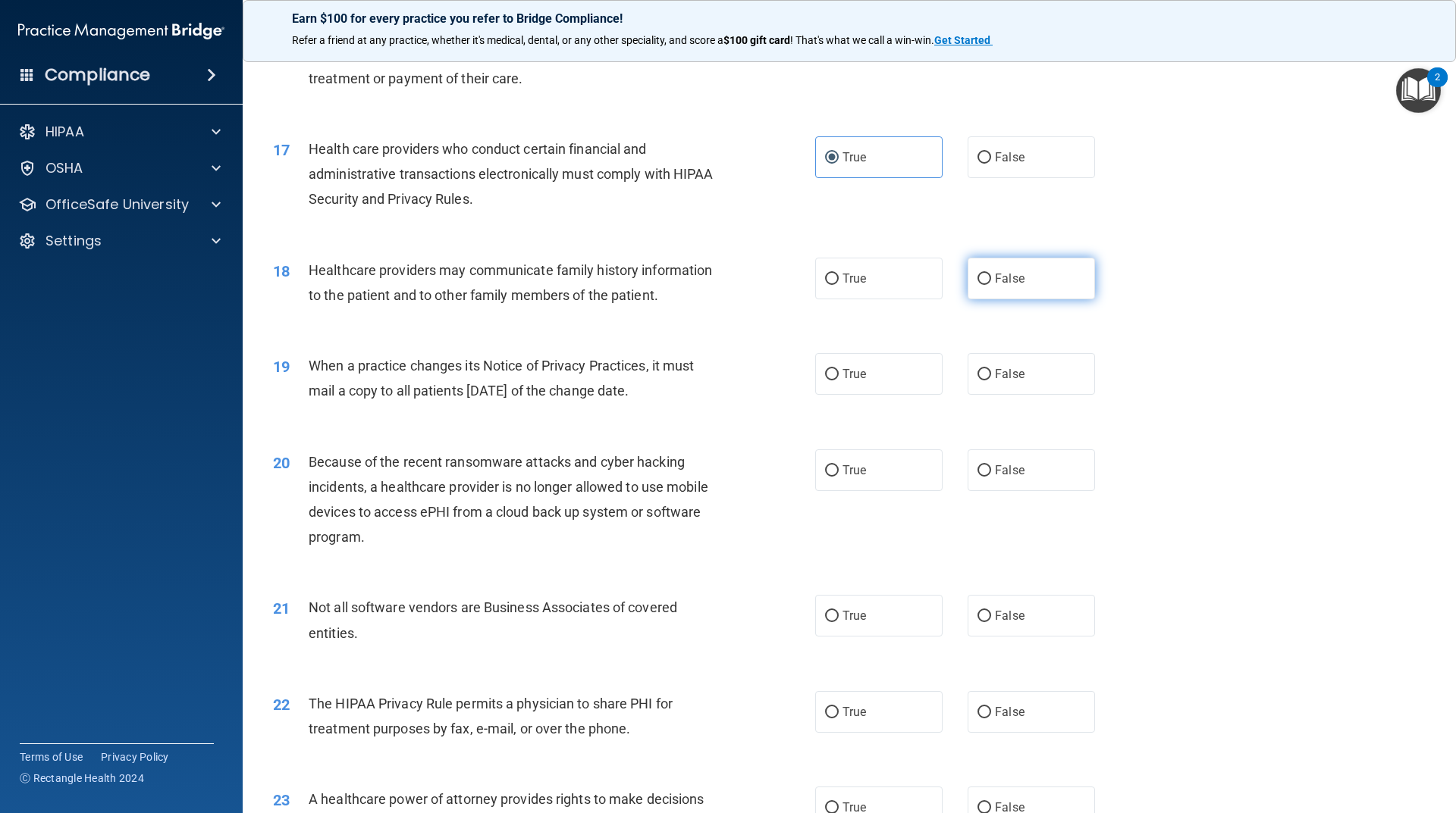
click at [1011, 291] on label "False" at bounding box center [1031, 279] width 128 height 42
click at [991, 285] on input "False" at bounding box center [984, 279] width 14 height 12
radio input "true"
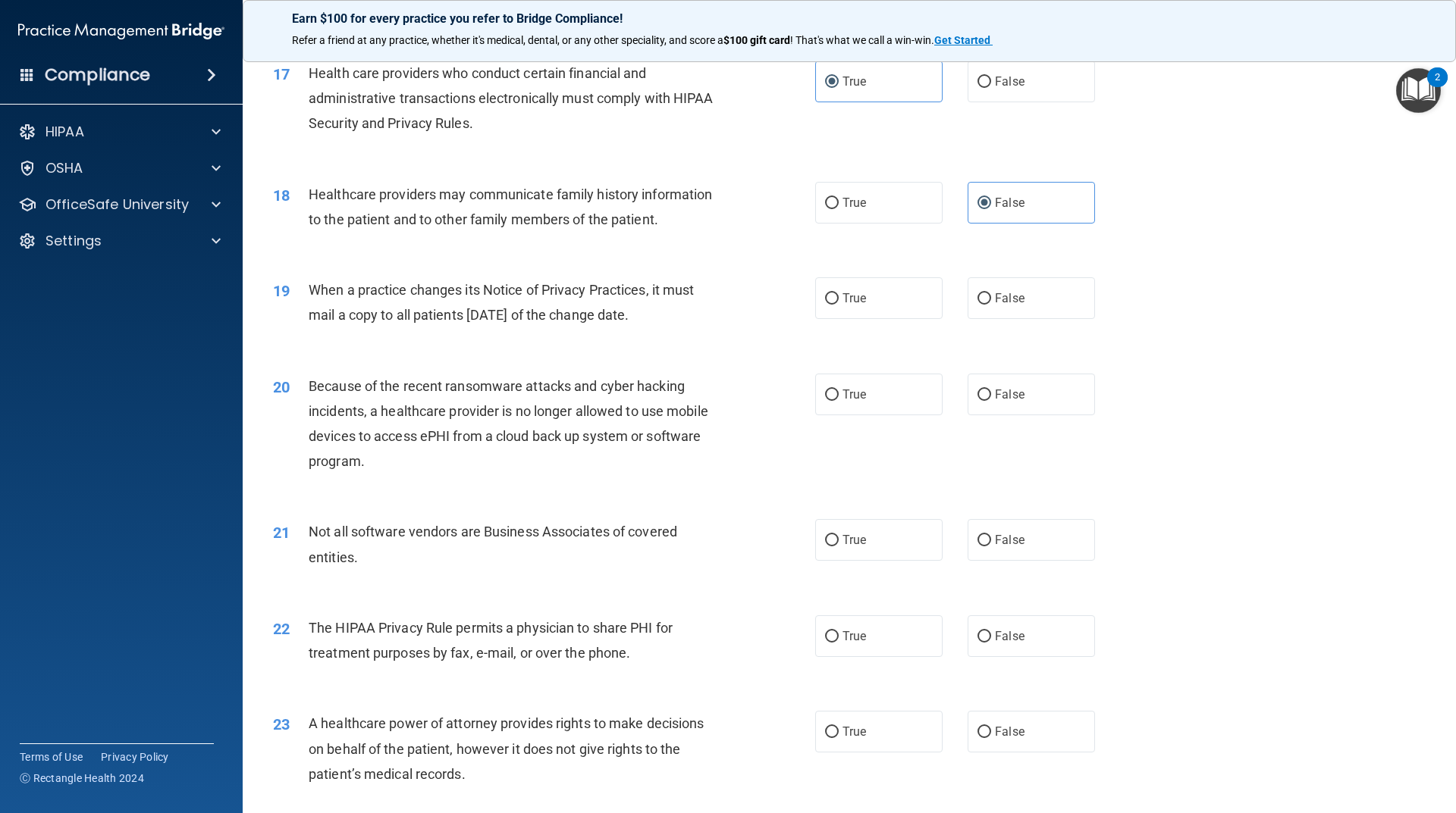
click at [884, 321] on div "19 When a practice changes its Notice of Privacy Practices, it must mail a copy…" at bounding box center [849, 306] width 1175 height 96
click at [872, 307] on label "True" at bounding box center [879, 299] width 128 height 42
click at [839, 305] on input "True" at bounding box center [832, 299] width 14 height 12
radio input "true"
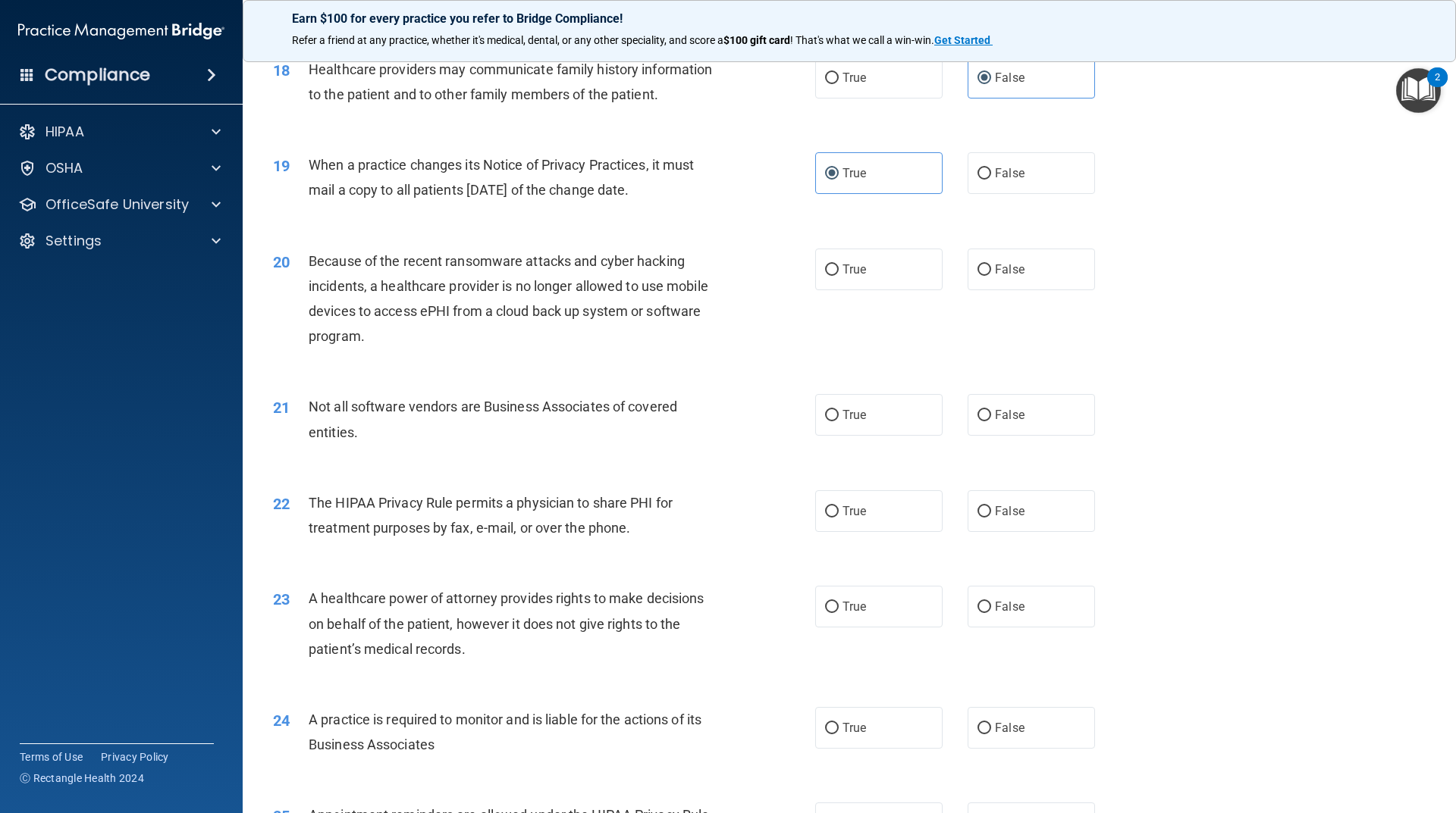
scroll to position [2047, 0]
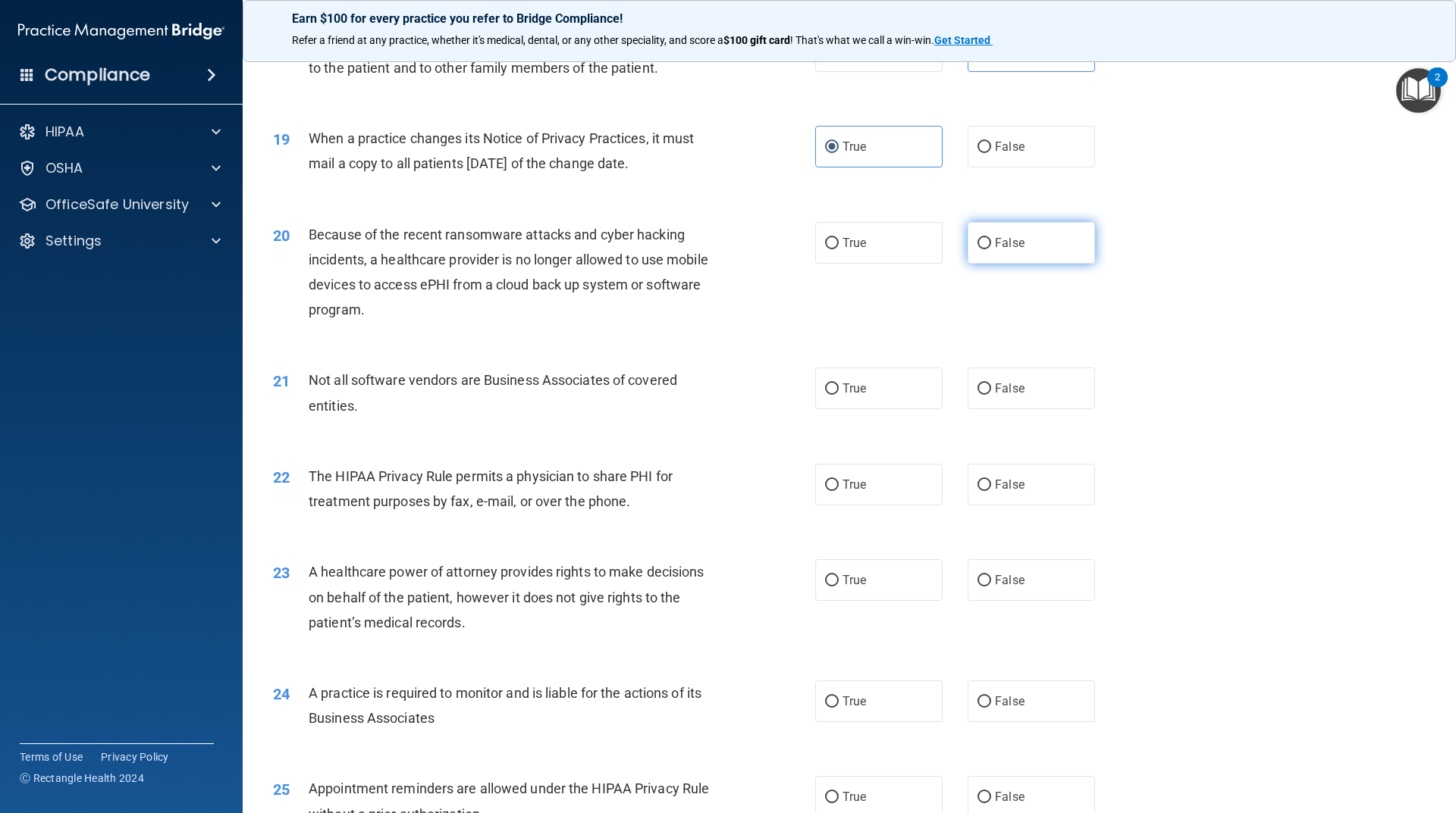
click at [980, 257] on label "False" at bounding box center [1031, 243] width 128 height 42
click at [980, 250] on input "False" at bounding box center [984, 244] width 14 height 12
radio input "true"
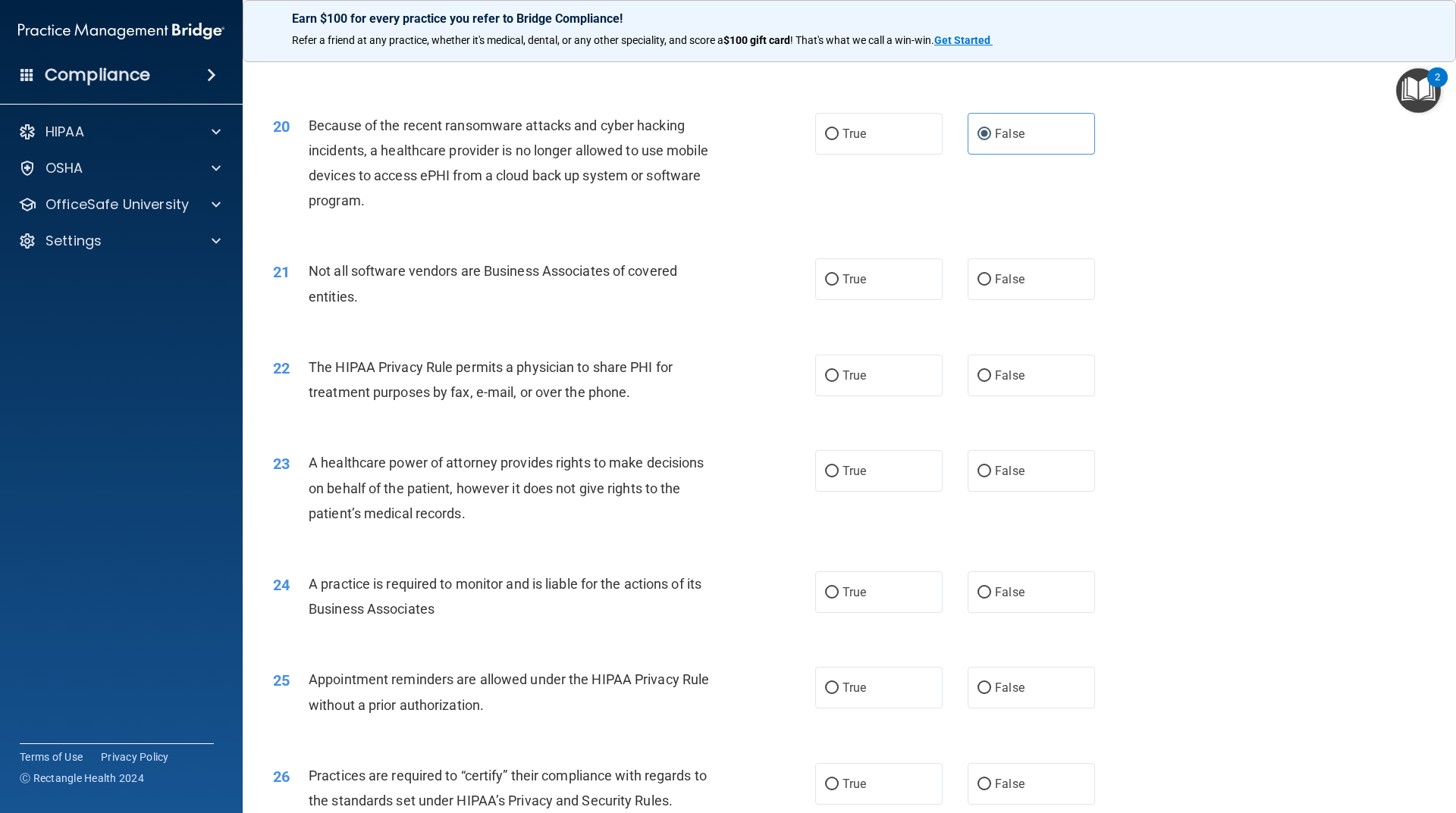
scroll to position [2198, 0]
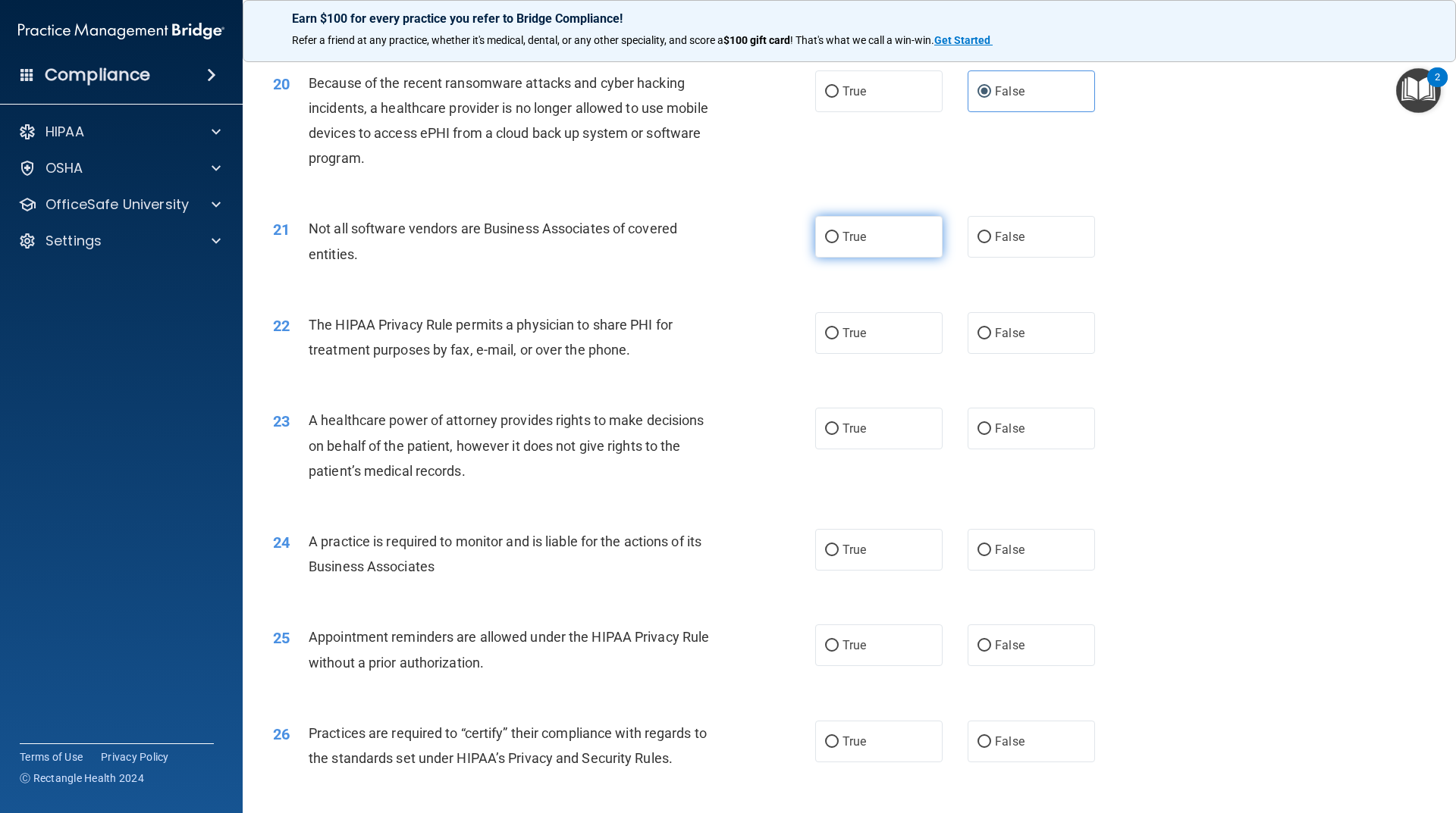
click at [872, 247] on label "True" at bounding box center [879, 237] width 128 height 42
click at [839, 244] on input "True" at bounding box center [832, 237] width 14 height 12
radio input "true"
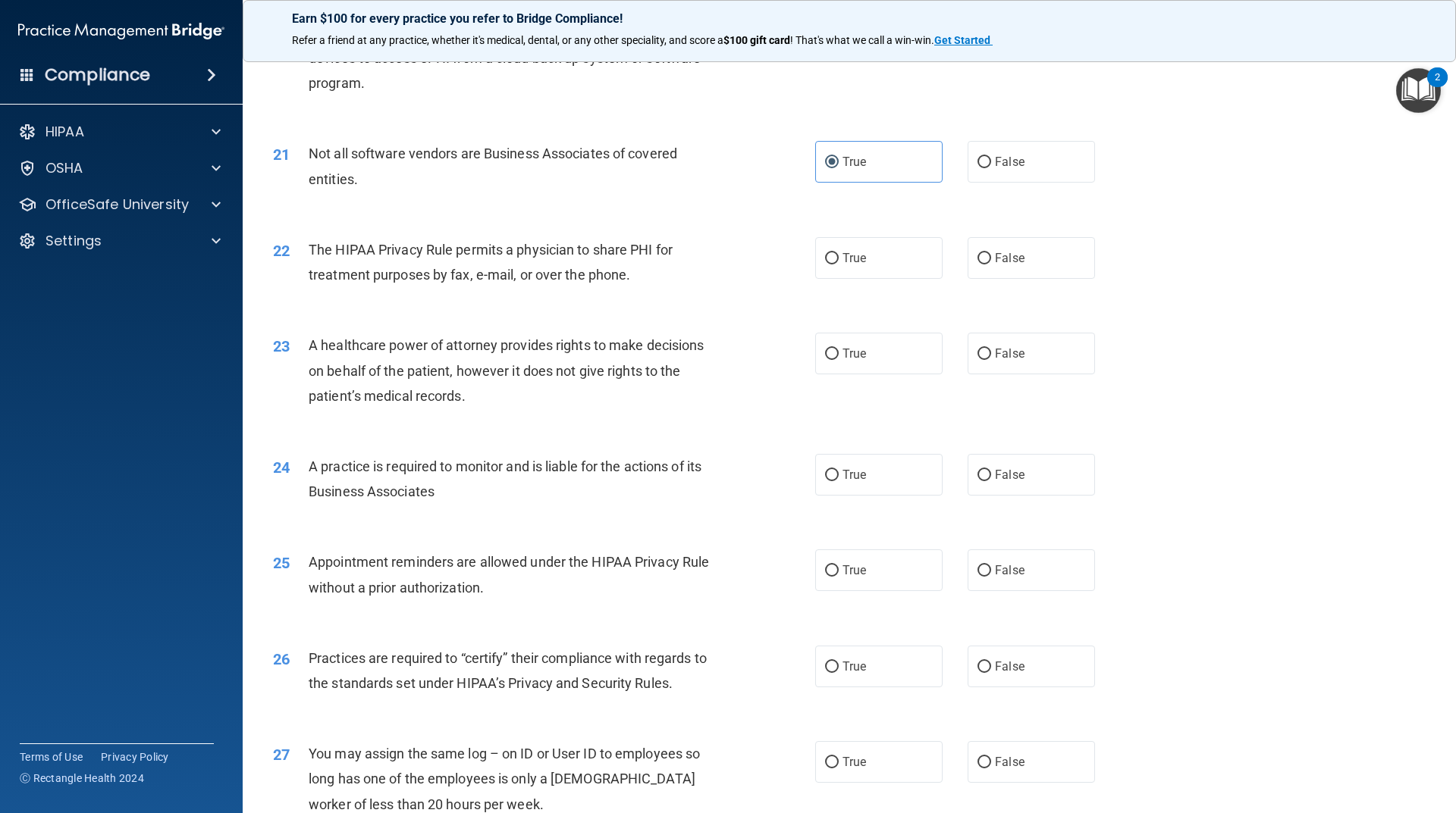
scroll to position [2274, 0]
drag, startPoint x: 885, startPoint y: 257, endPoint x: 879, endPoint y: 279, distance: 22.8
click at [885, 260] on label "True" at bounding box center [879, 258] width 128 height 42
click at [839, 260] on input "True" at bounding box center [832, 258] width 14 height 12
radio input "true"
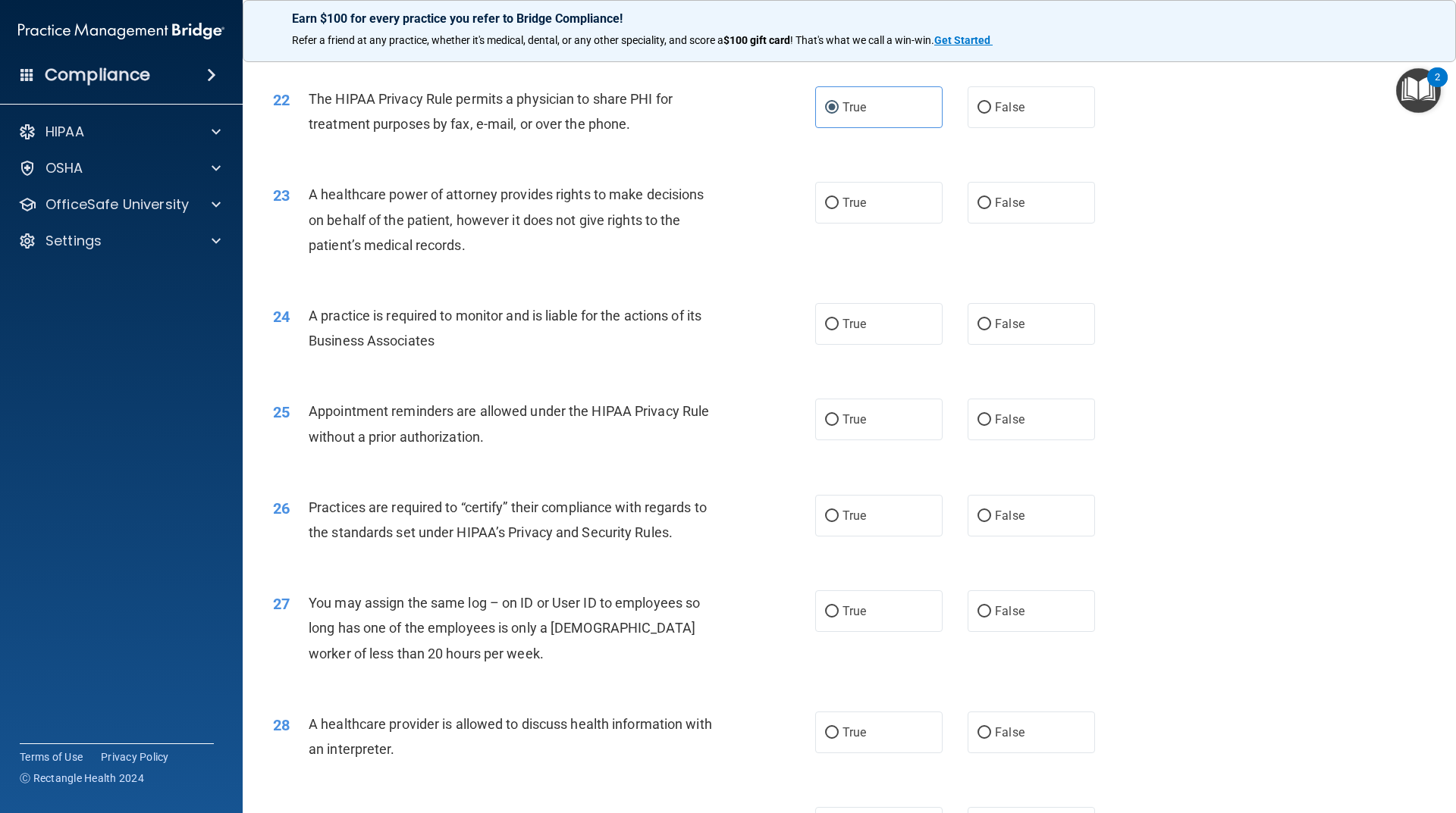
scroll to position [2426, 0]
click at [1023, 221] on label "False" at bounding box center [1031, 201] width 128 height 42
click at [991, 208] on input "False" at bounding box center [984, 201] width 14 height 12
radio input "true"
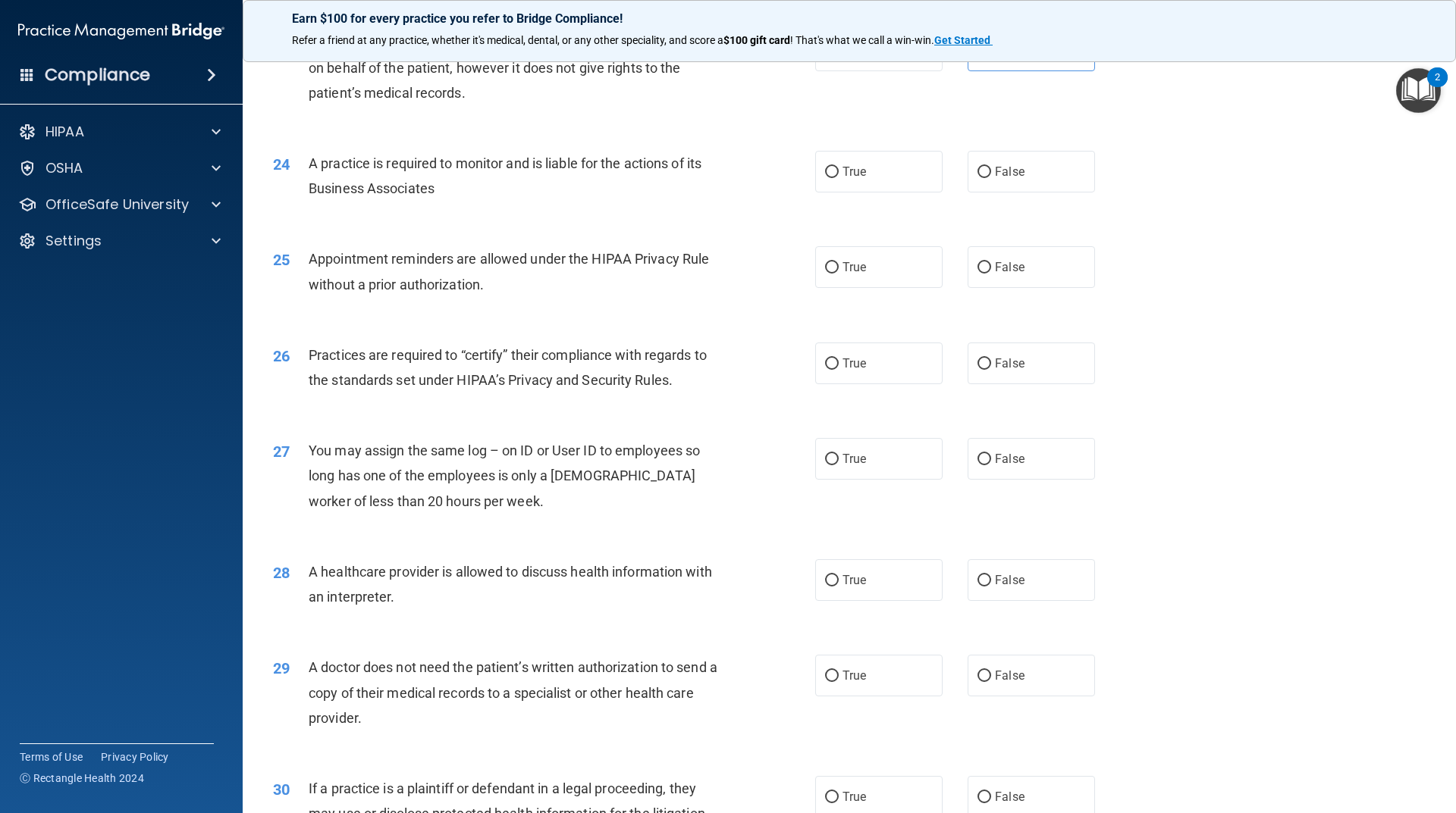
scroll to position [2577, 0]
click at [818, 184] on label "True" at bounding box center [879, 171] width 128 height 42
click at [825, 177] on input "True" at bounding box center [832, 171] width 14 height 12
radio input "true"
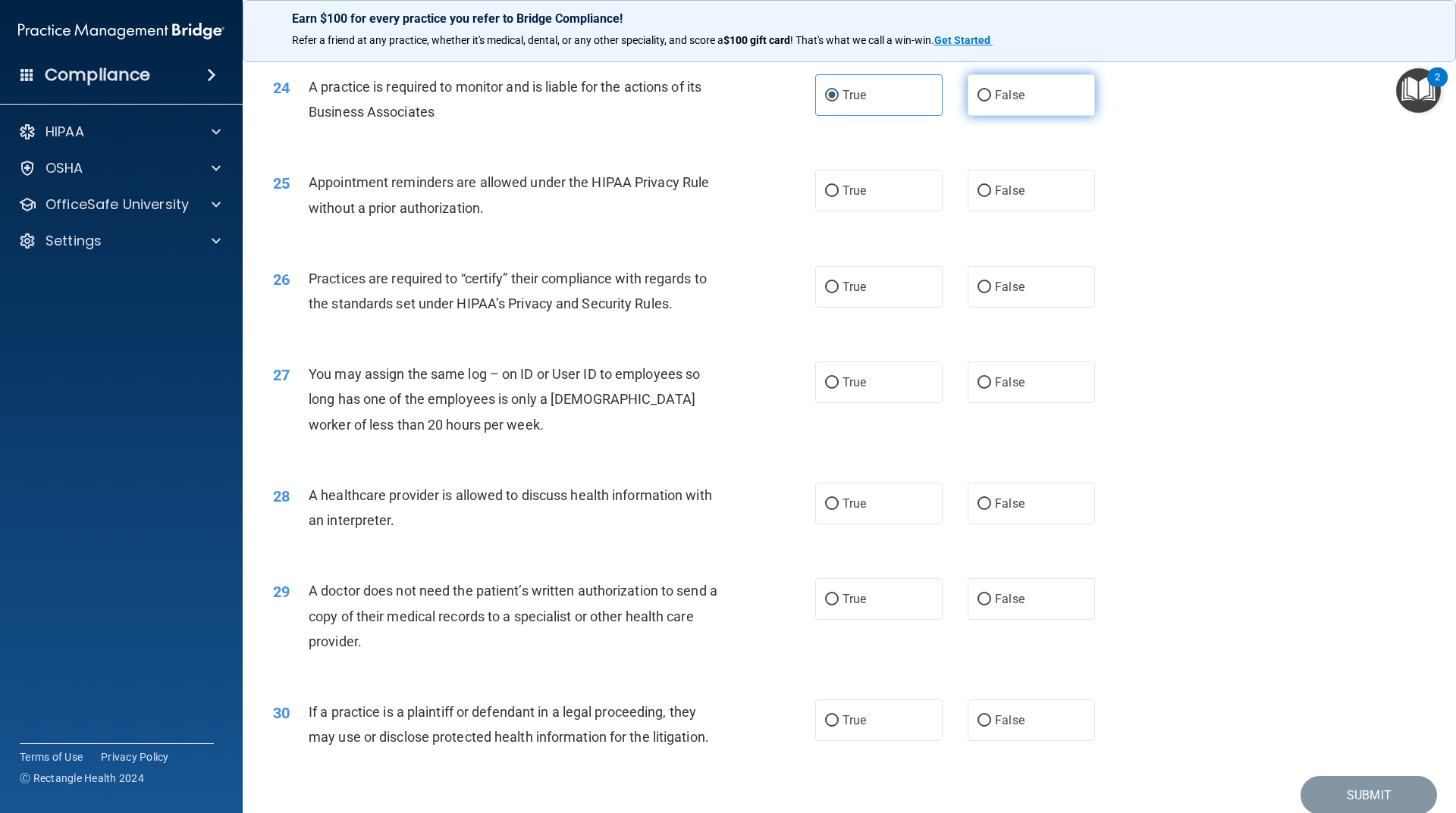
click at [1022, 99] on label "False" at bounding box center [1031, 95] width 128 height 42
click at [991, 99] on input "False" at bounding box center [984, 96] width 14 height 12
radio input "true"
click at [833, 110] on label "True" at bounding box center [879, 95] width 128 height 42
click at [833, 102] on input "True" at bounding box center [832, 96] width 14 height 12
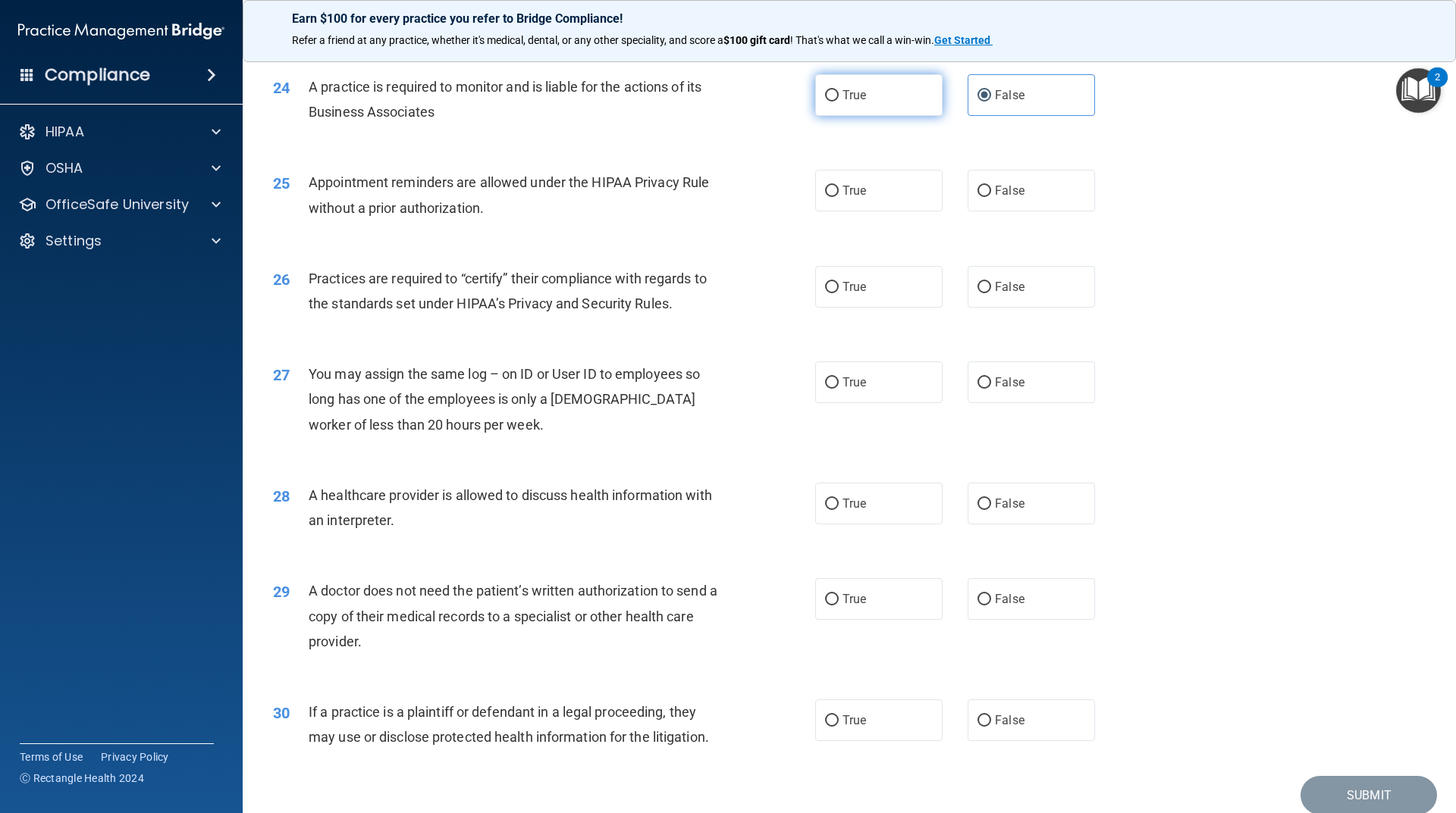
radio input "true"
click at [1013, 86] on label "False" at bounding box center [1031, 95] width 128 height 42
click at [991, 90] on input "False" at bounding box center [984, 96] width 14 height 12
radio input "true"
radio input "false"
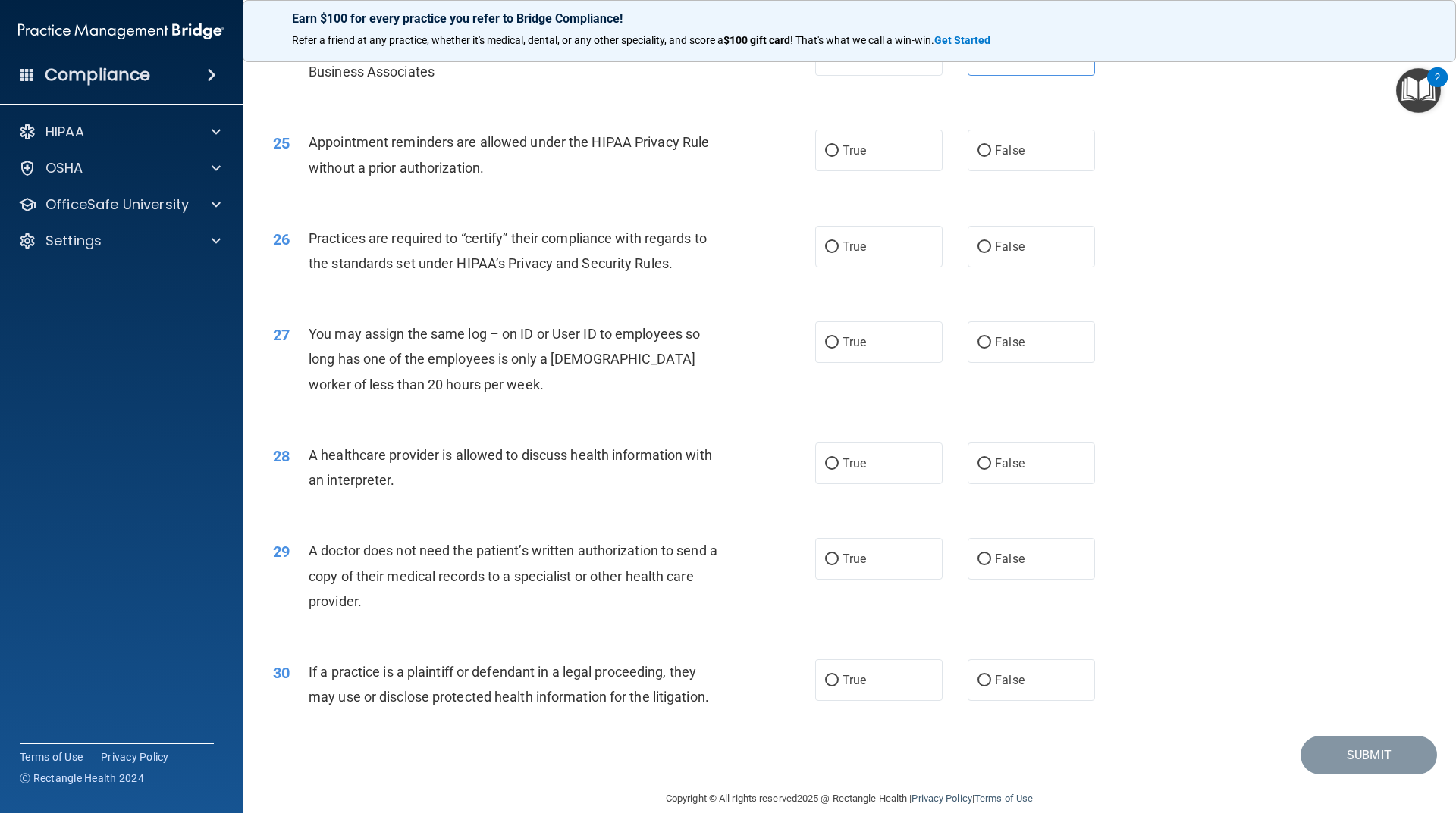
scroll to position [2715, 0]
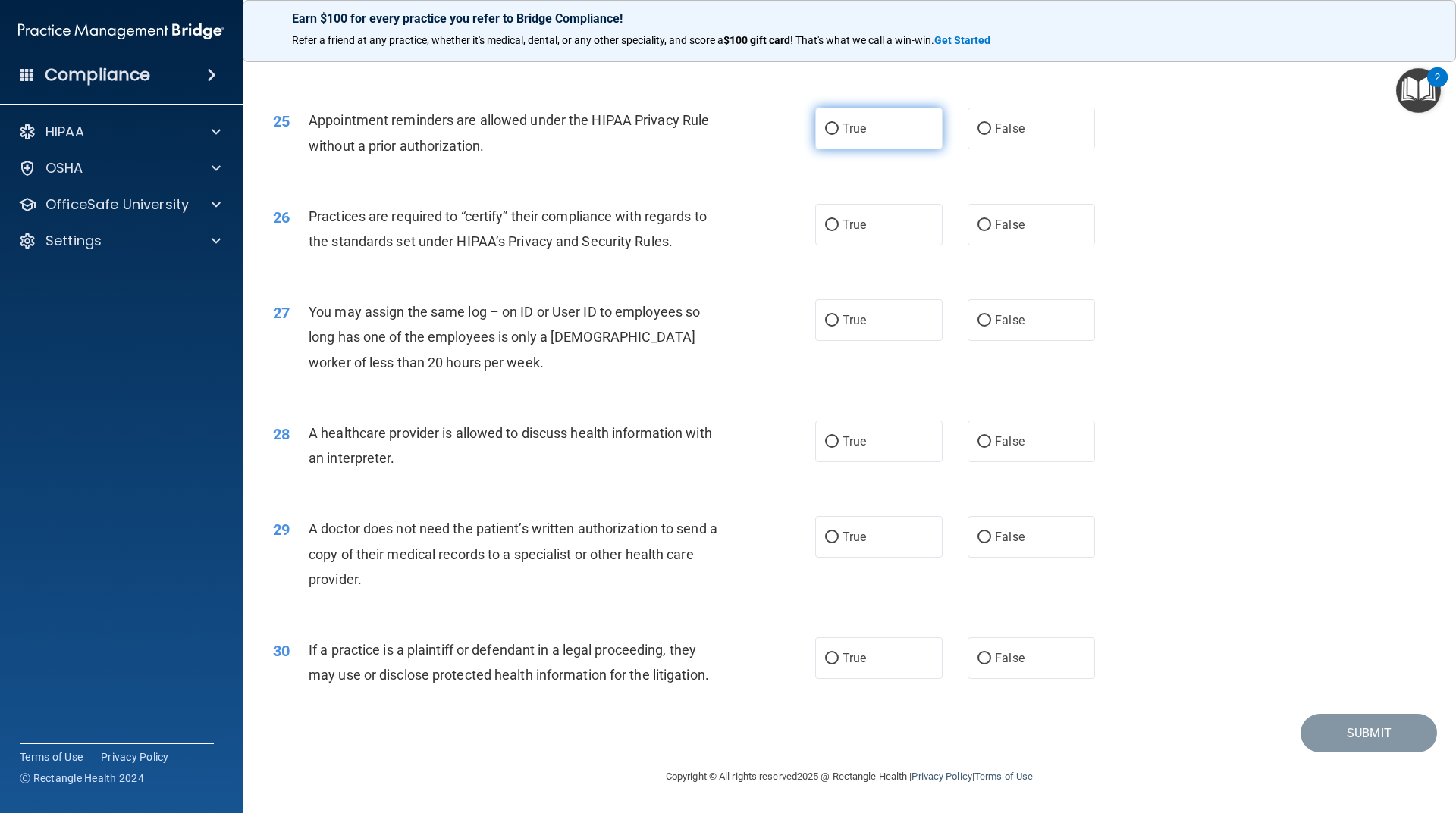
click at [837, 139] on label "True" at bounding box center [879, 128] width 128 height 42
click at [837, 135] on input "True" at bounding box center [832, 129] width 14 height 12
radio input "true"
click at [884, 228] on label "True" at bounding box center [879, 225] width 128 height 42
click at [839, 228] on input "True" at bounding box center [832, 226] width 14 height 12
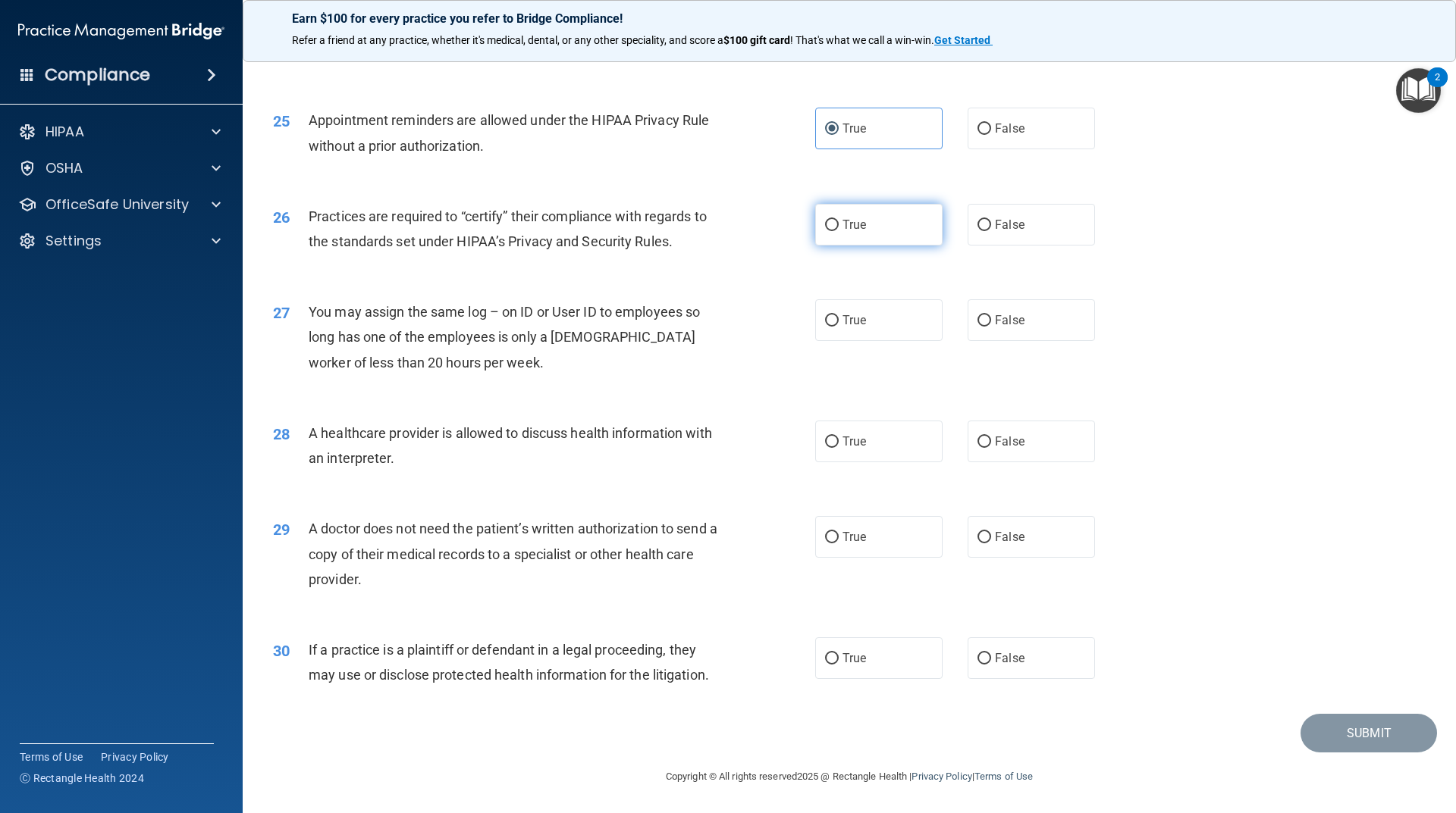
radio input "true"
click at [1027, 319] on label "False" at bounding box center [1031, 321] width 128 height 42
click at [991, 319] on input "False" at bounding box center [984, 321] width 14 height 12
radio input "true"
click at [884, 444] on label "True" at bounding box center [879, 442] width 128 height 42
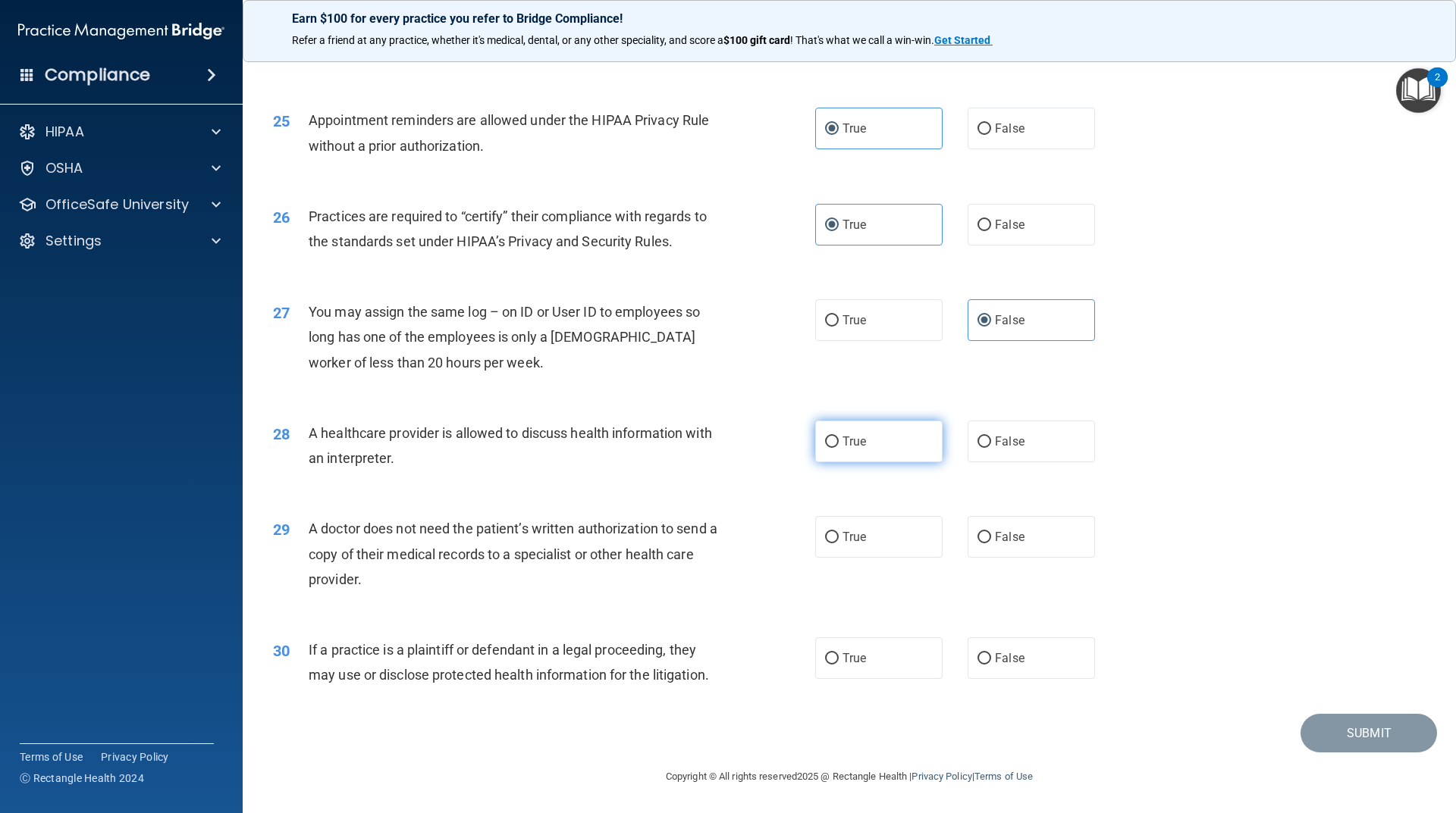
click at [839, 444] on input "True" at bounding box center [832, 442] width 14 height 12
radio input "true"
click at [1037, 539] on label "False" at bounding box center [1031, 537] width 128 height 42
click at [991, 539] on input "False" at bounding box center [984, 538] width 14 height 12
radio input "true"
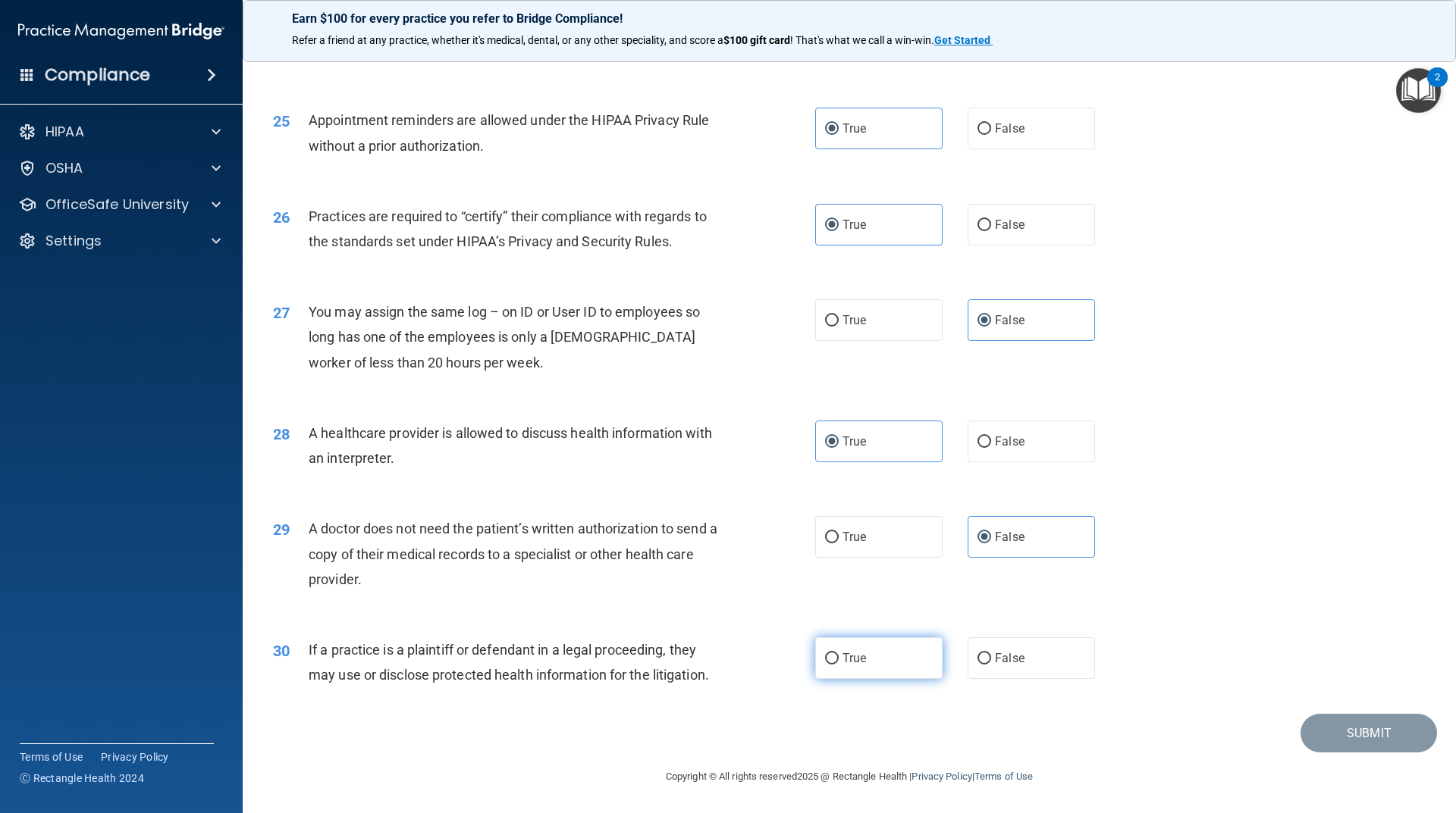
drag, startPoint x: 864, startPoint y: 653, endPoint x: 872, endPoint y: 651, distance: 8.2
click at [870, 652] on label "True" at bounding box center [879, 658] width 128 height 42
click at [839, 654] on input "True" at bounding box center [832, 659] width 14 height 12
radio input "true"
click at [1321, 722] on button "Submit" at bounding box center [1368, 734] width 136 height 39
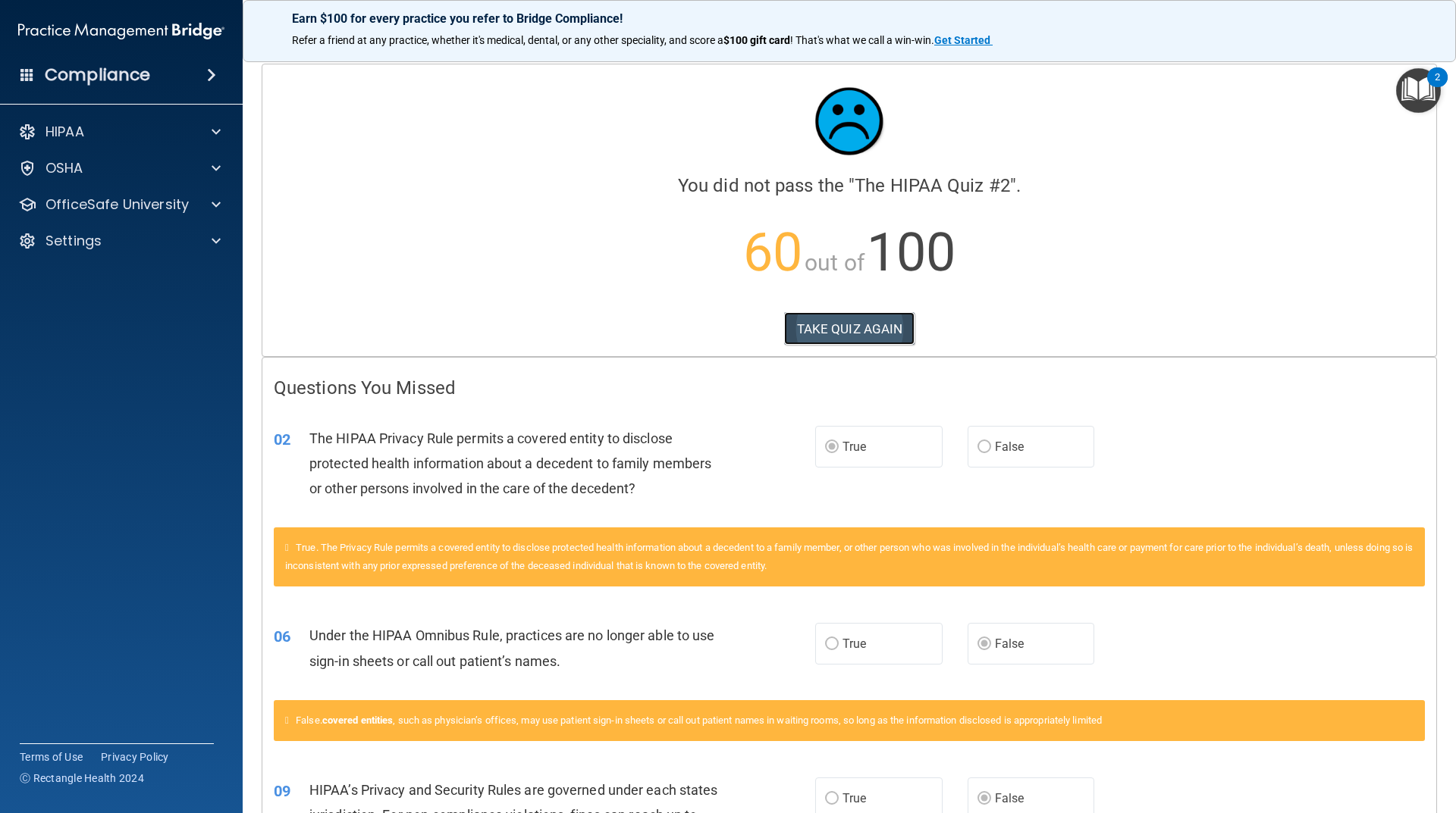
click at [843, 332] on button "TAKE QUIZ AGAIN" at bounding box center [849, 328] width 132 height 33
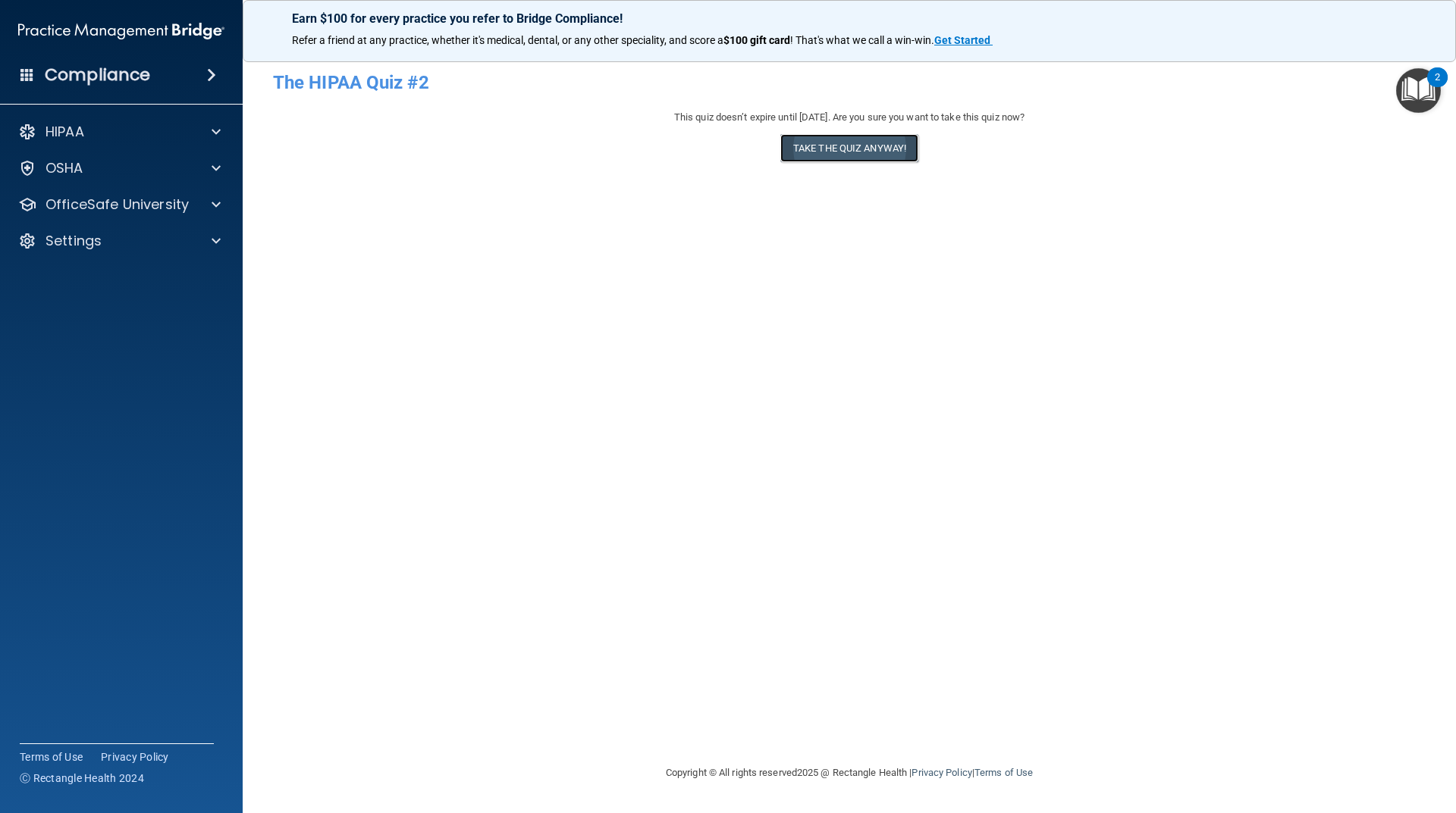
click at [874, 155] on button "Take the quiz anyway!" at bounding box center [849, 148] width 138 height 28
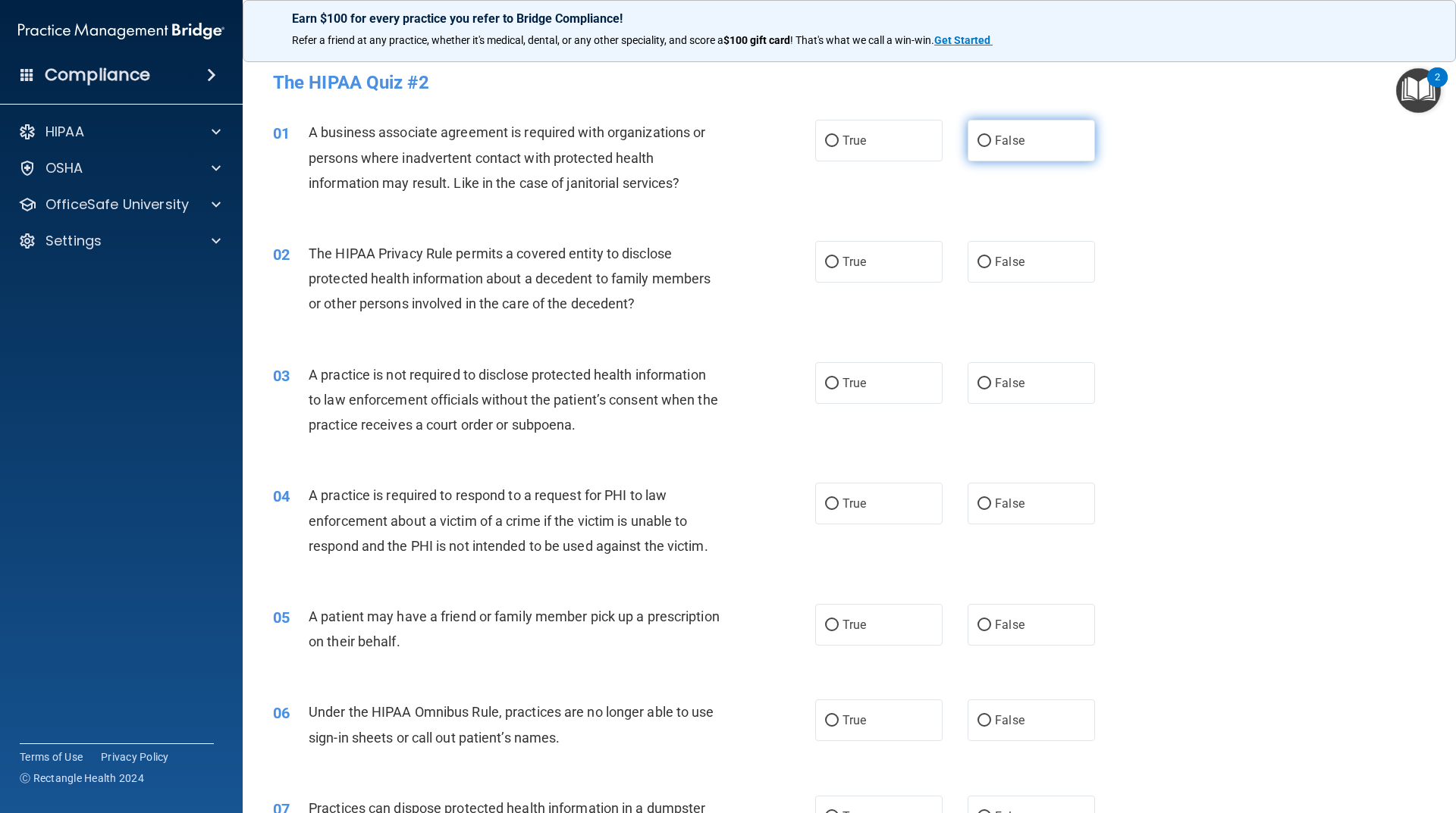
click at [1013, 140] on span "False" at bounding box center [1009, 140] width 30 height 15
click at [991, 140] on input "False" at bounding box center [984, 141] width 14 height 12
radio input "true"
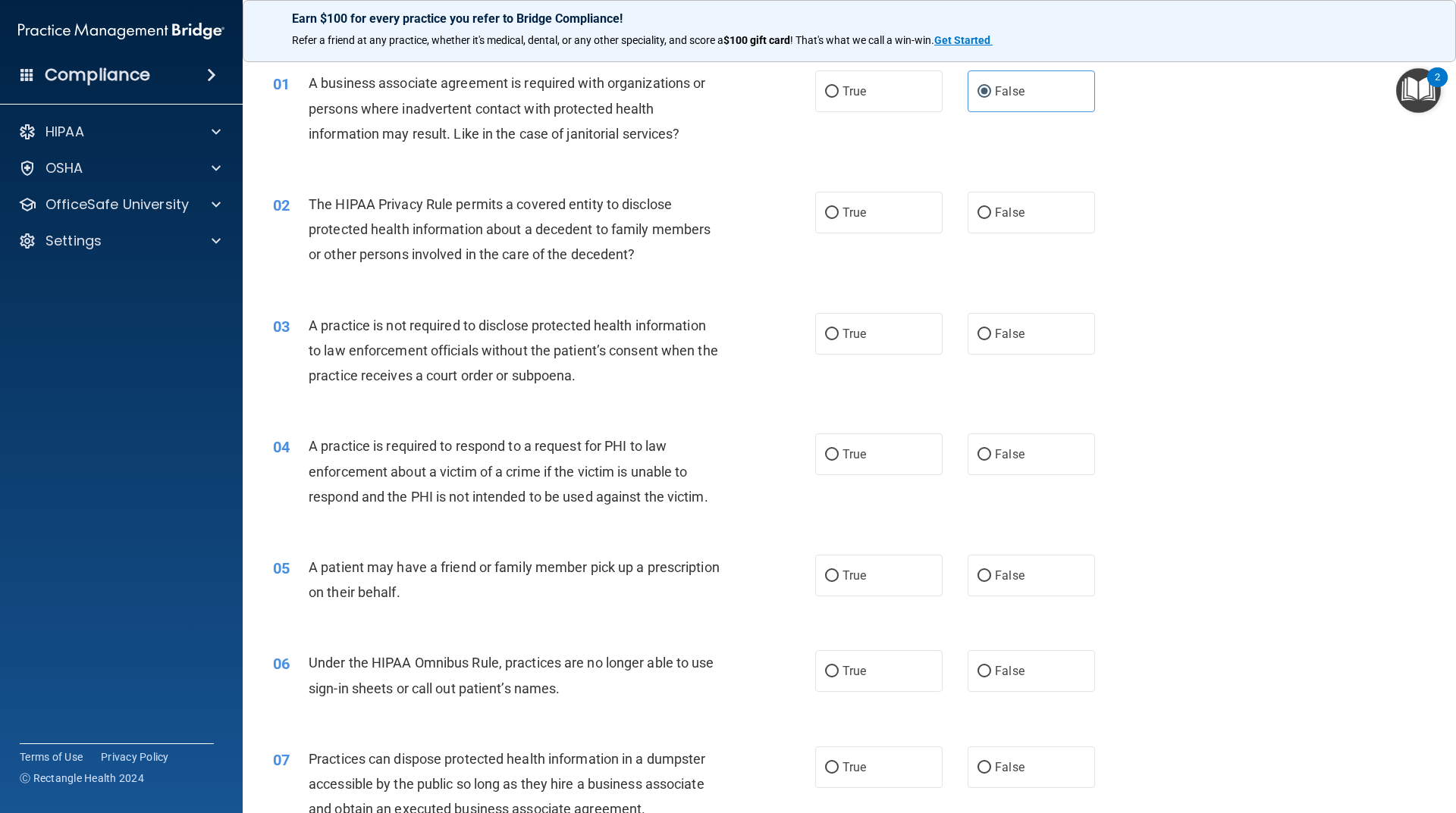
scroll to position [75, 0]
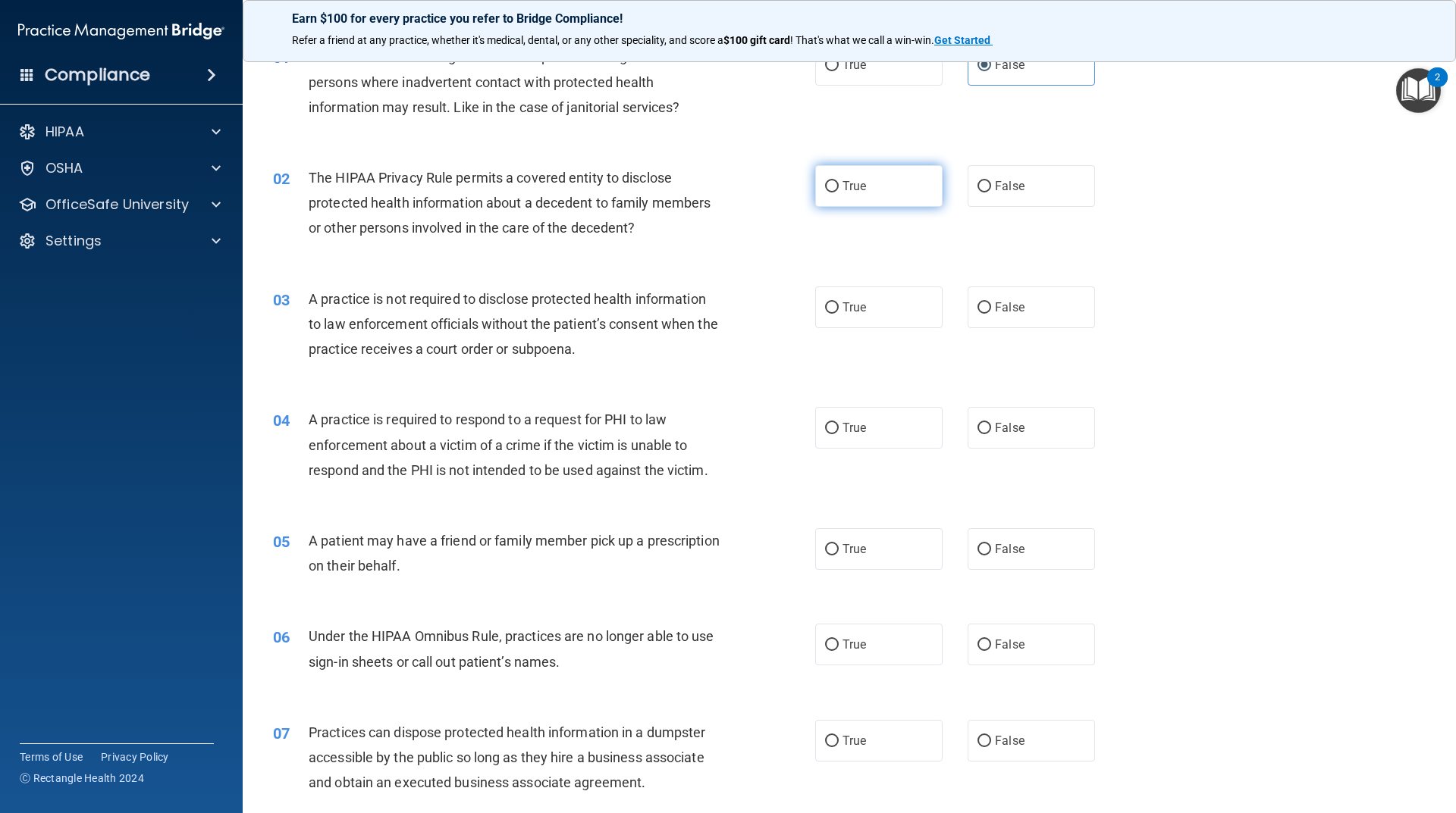
click at [859, 181] on span "True" at bounding box center [854, 186] width 23 height 15
click at [839, 181] on input "True" at bounding box center [832, 187] width 14 height 12
radio input "true"
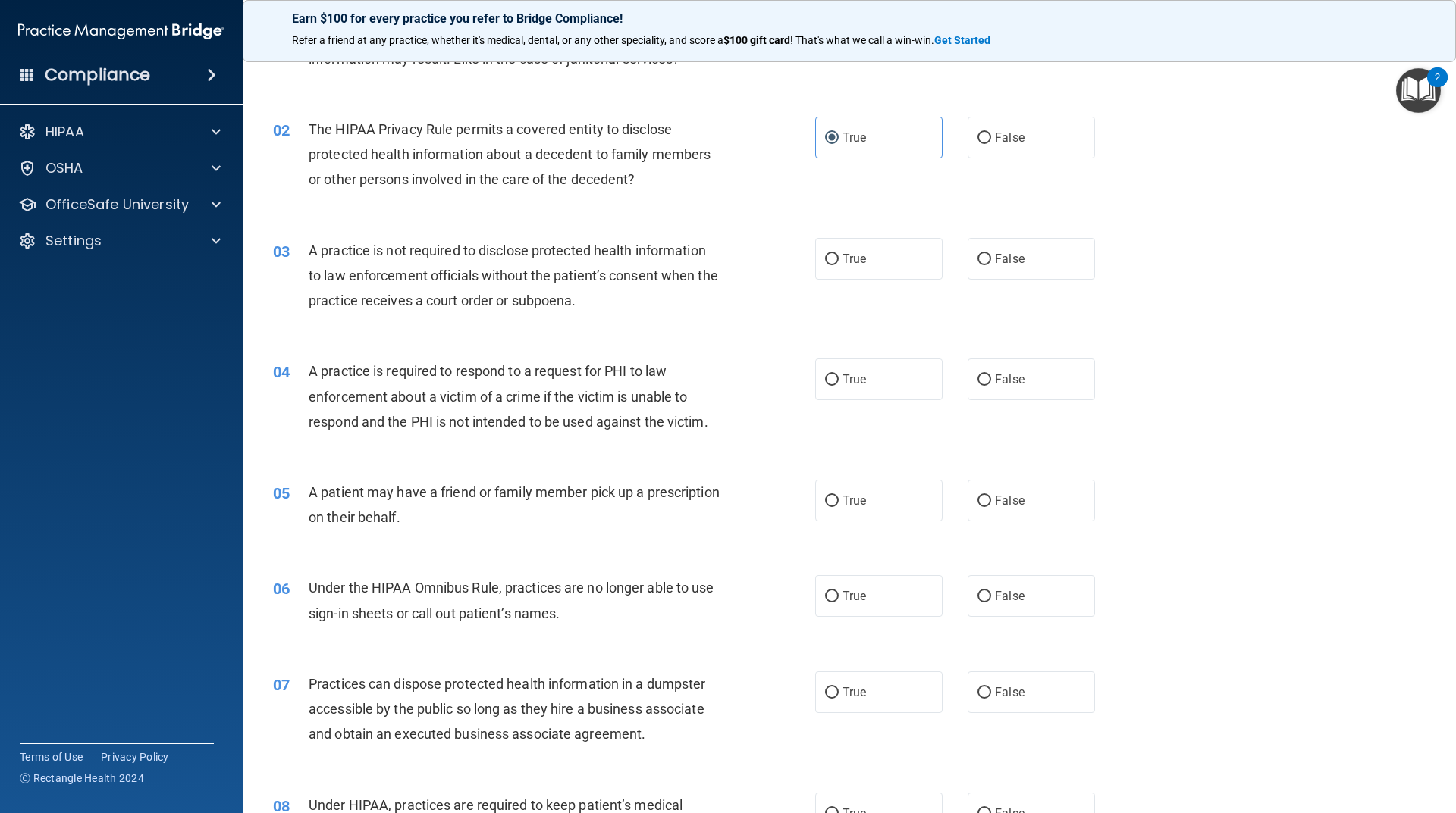
scroll to position [152, 0]
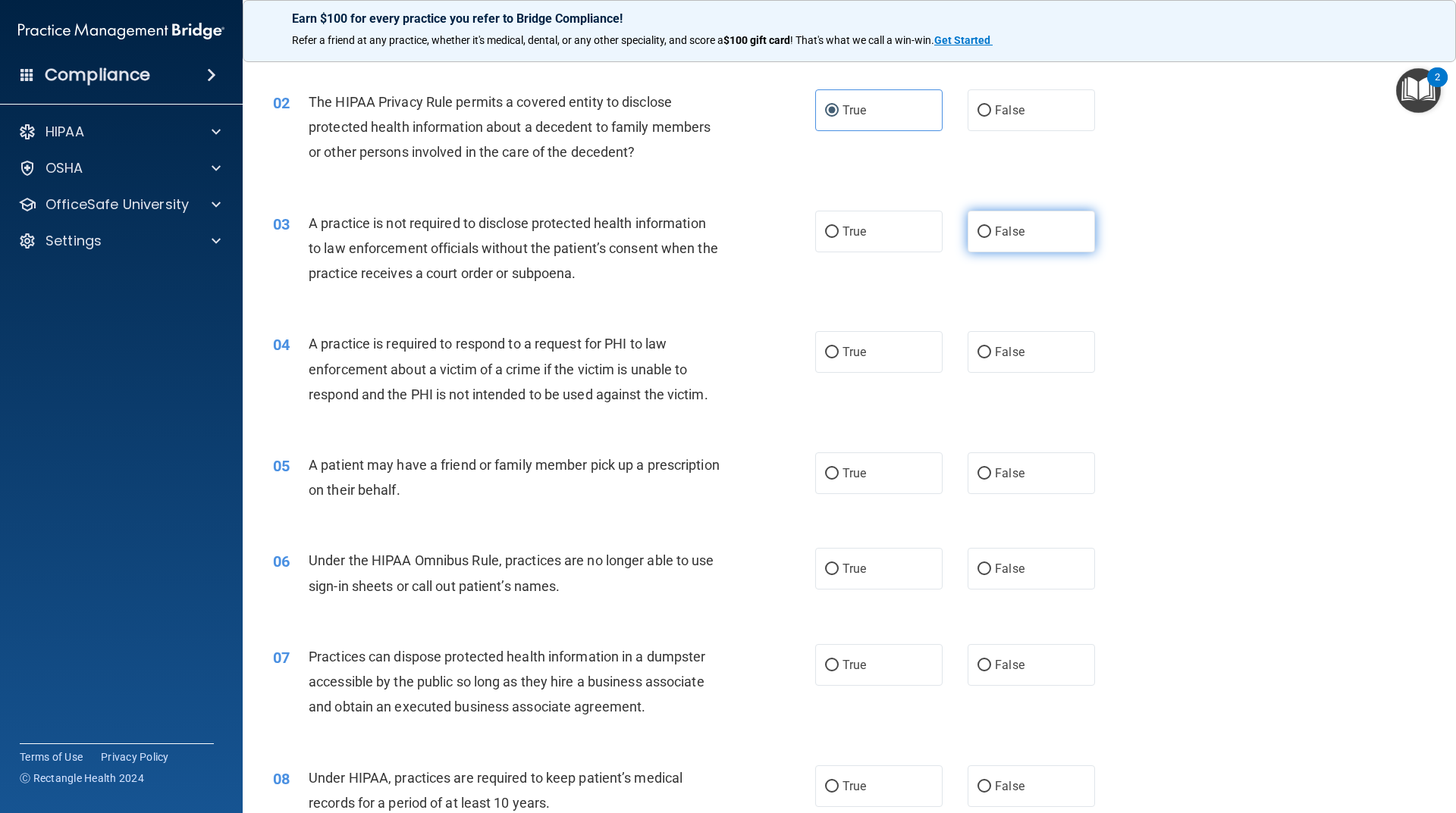
click at [996, 230] on span "False" at bounding box center [1009, 231] width 30 height 15
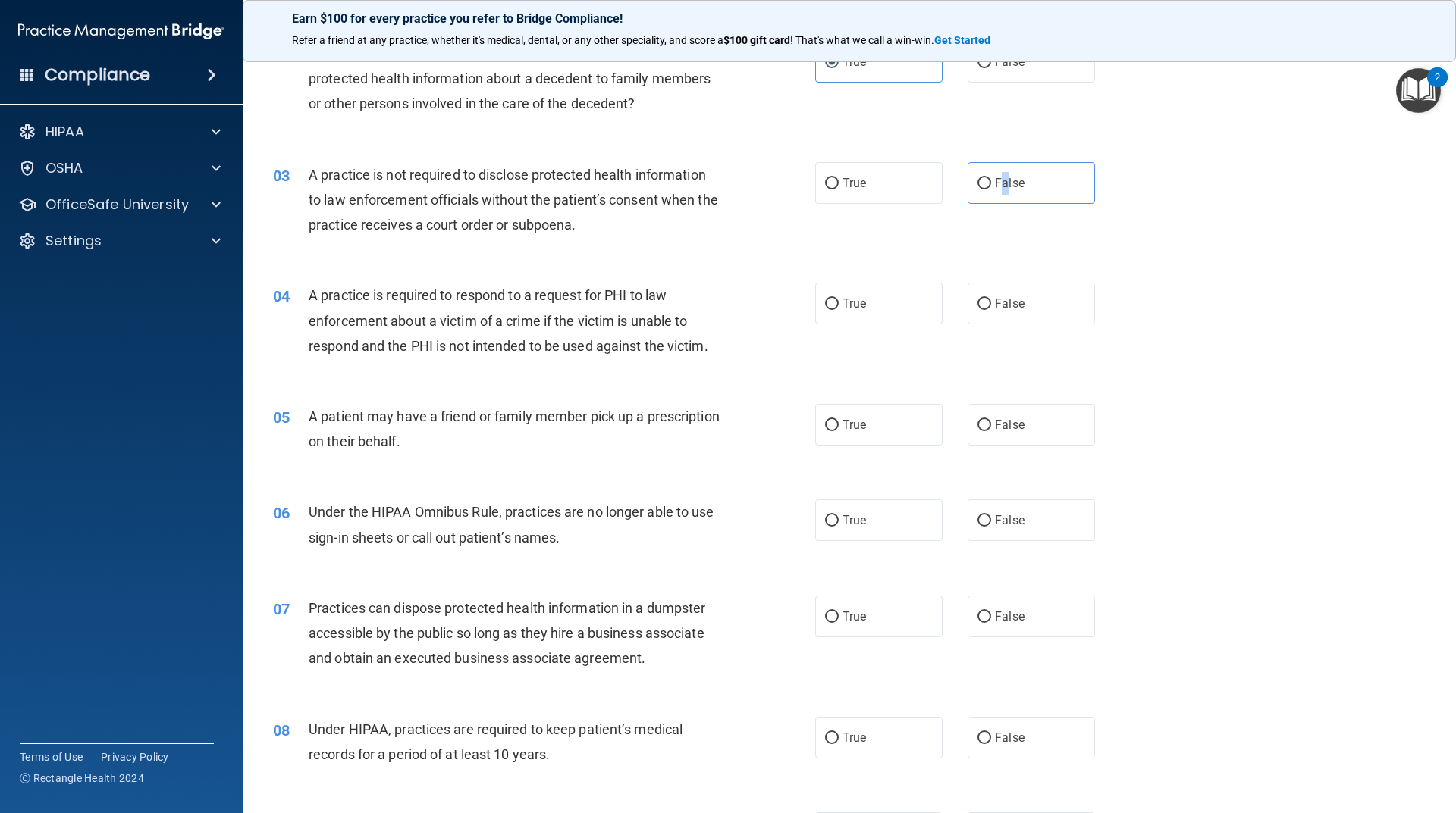
scroll to position [227, 0]
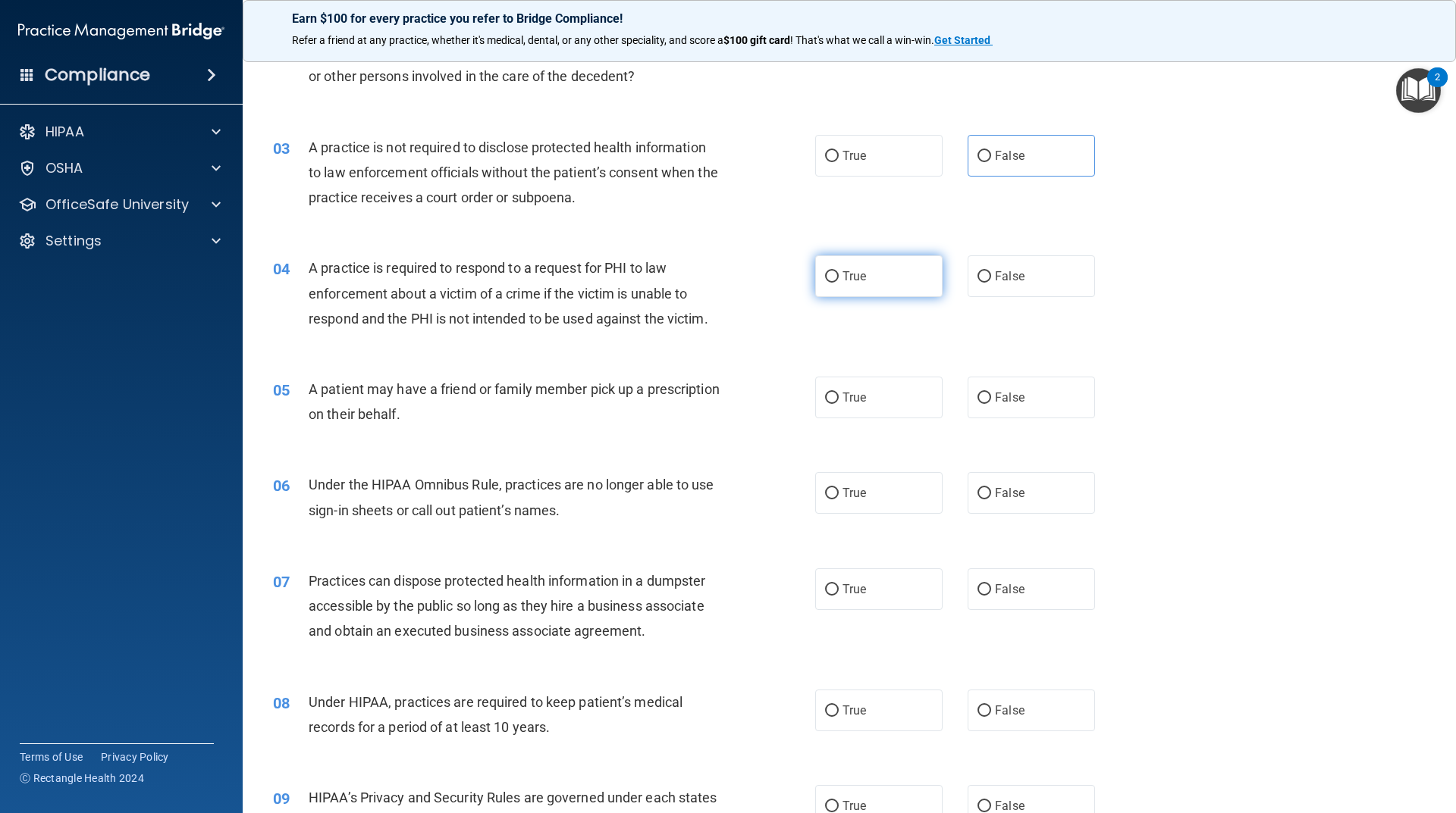
click at [842, 273] on span "True" at bounding box center [854, 276] width 23 height 15
click at [839, 273] on input "True" at bounding box center [832, 277] width 14 height 12
radio input "true"
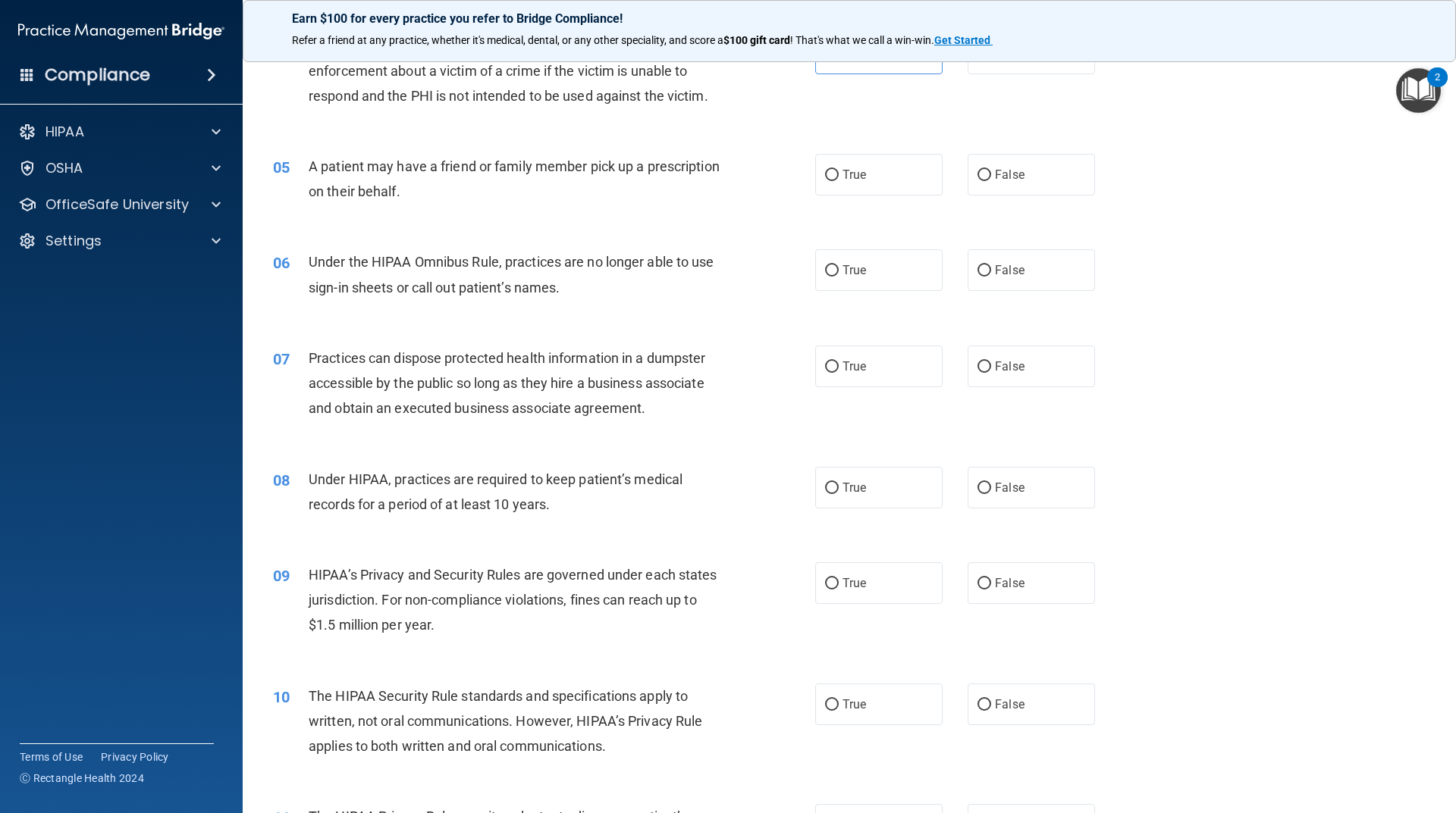
scroll to position [455, 0]
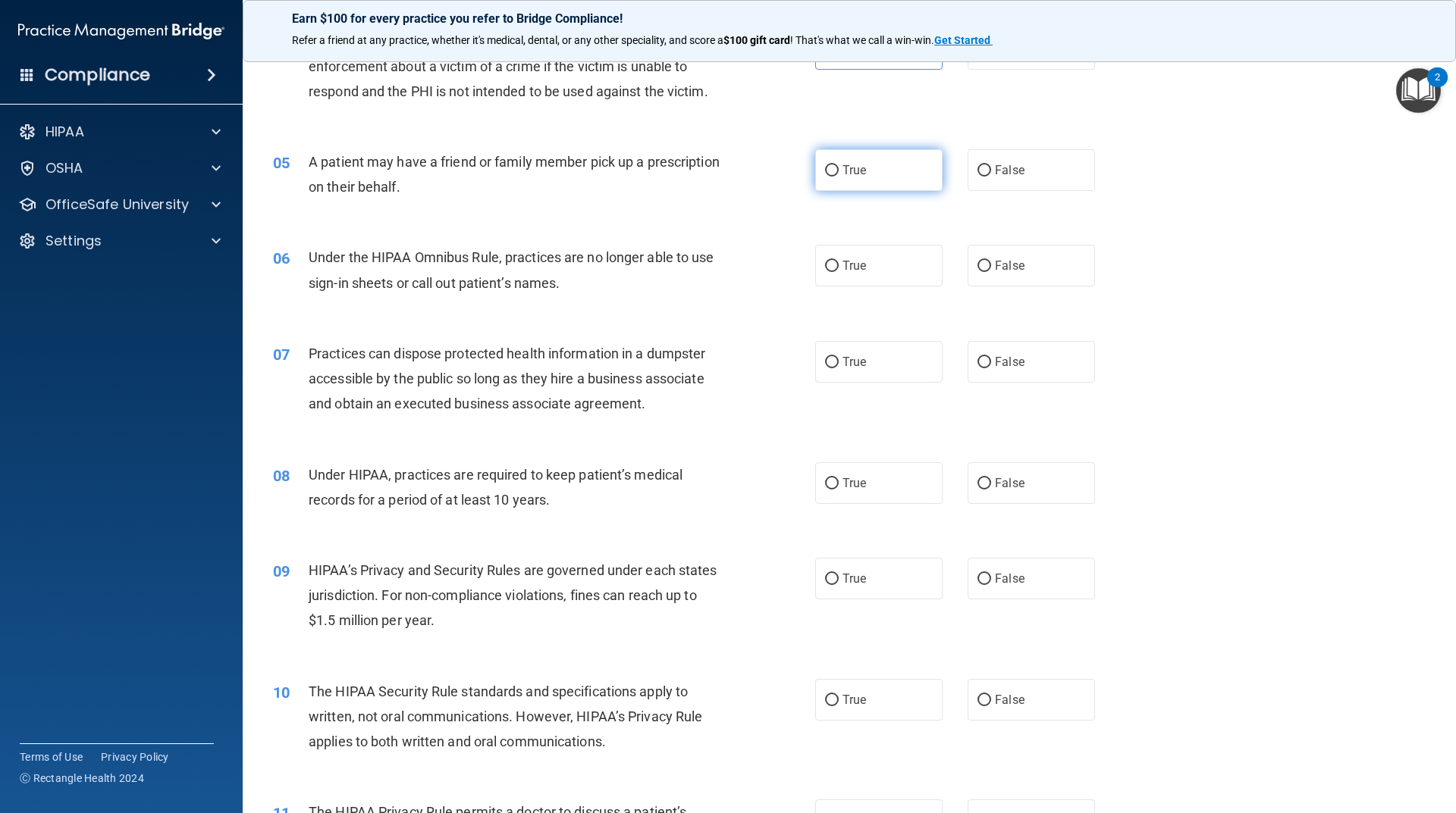
click at [899, 174] on label "True" at bounding box center [879, 170] width 128 height 42
click at [839, 174] on input "True" at bounding box center [832, 170] width 14 height 12
radio input "true"
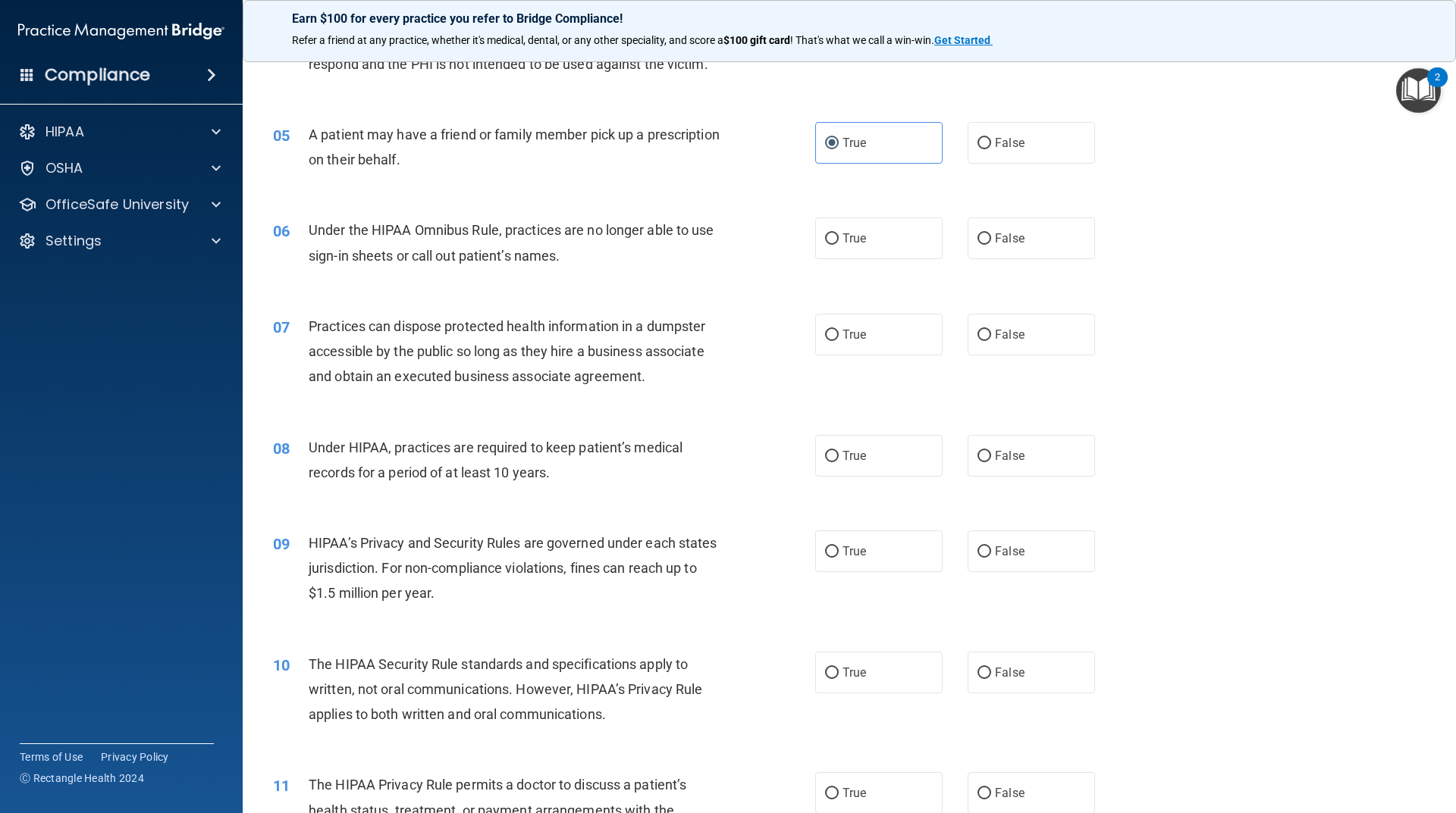
scroll to position [531, 0]
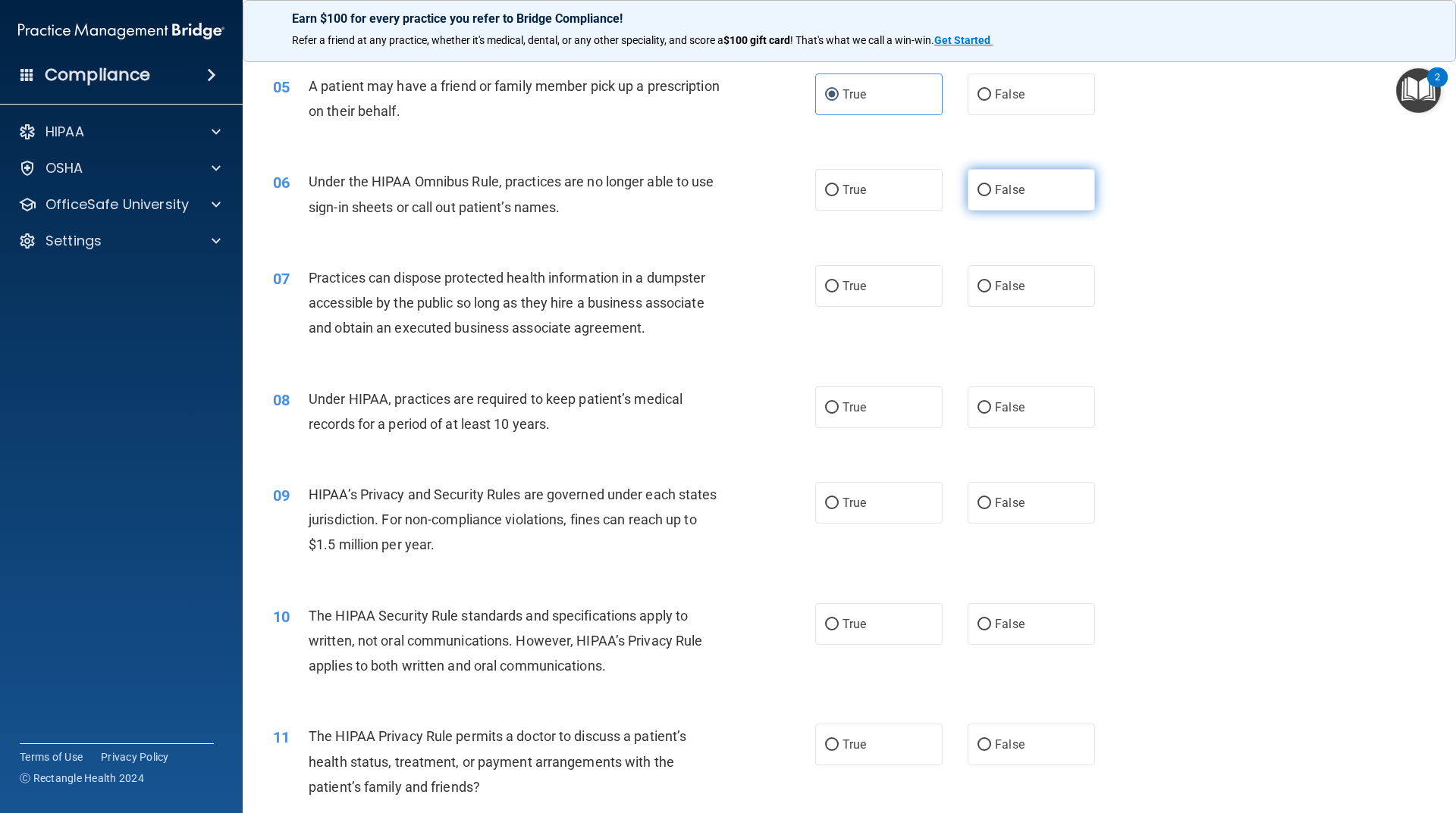
click at [992, 198] on label "False" at bounding box center [1031, 190] width 128 height 42
click at [991, 196] on input "False" at bounding box center [984, 191] width 14 height 12
radio input "true"
click at [872, 187] on label "True" at bounding box center [879, 190] width 128 height 42
click at [839, 187] on input "True" at bounding box center [832, 191] width 14 height 12
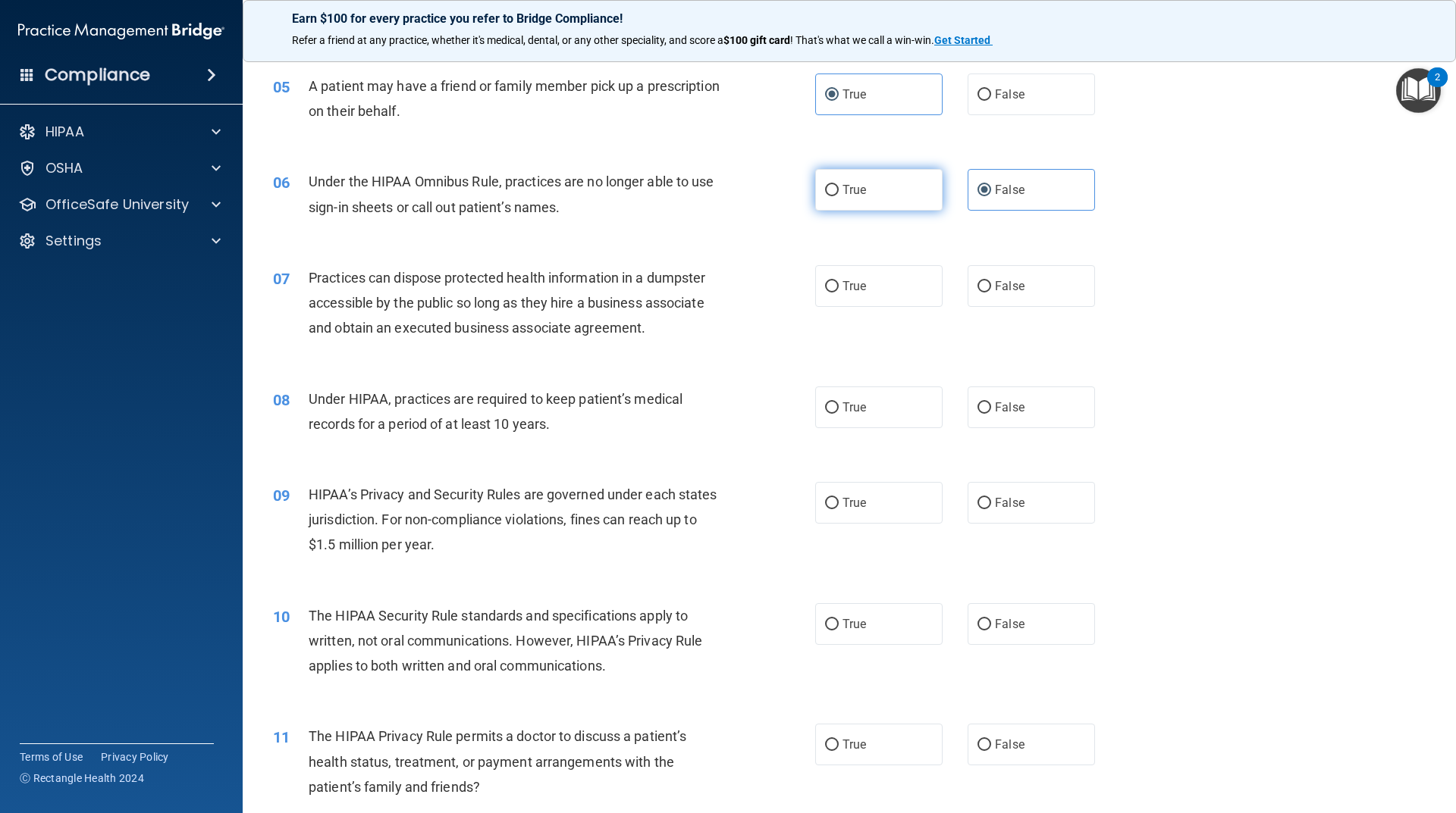
radio input "true"
radio input "false"
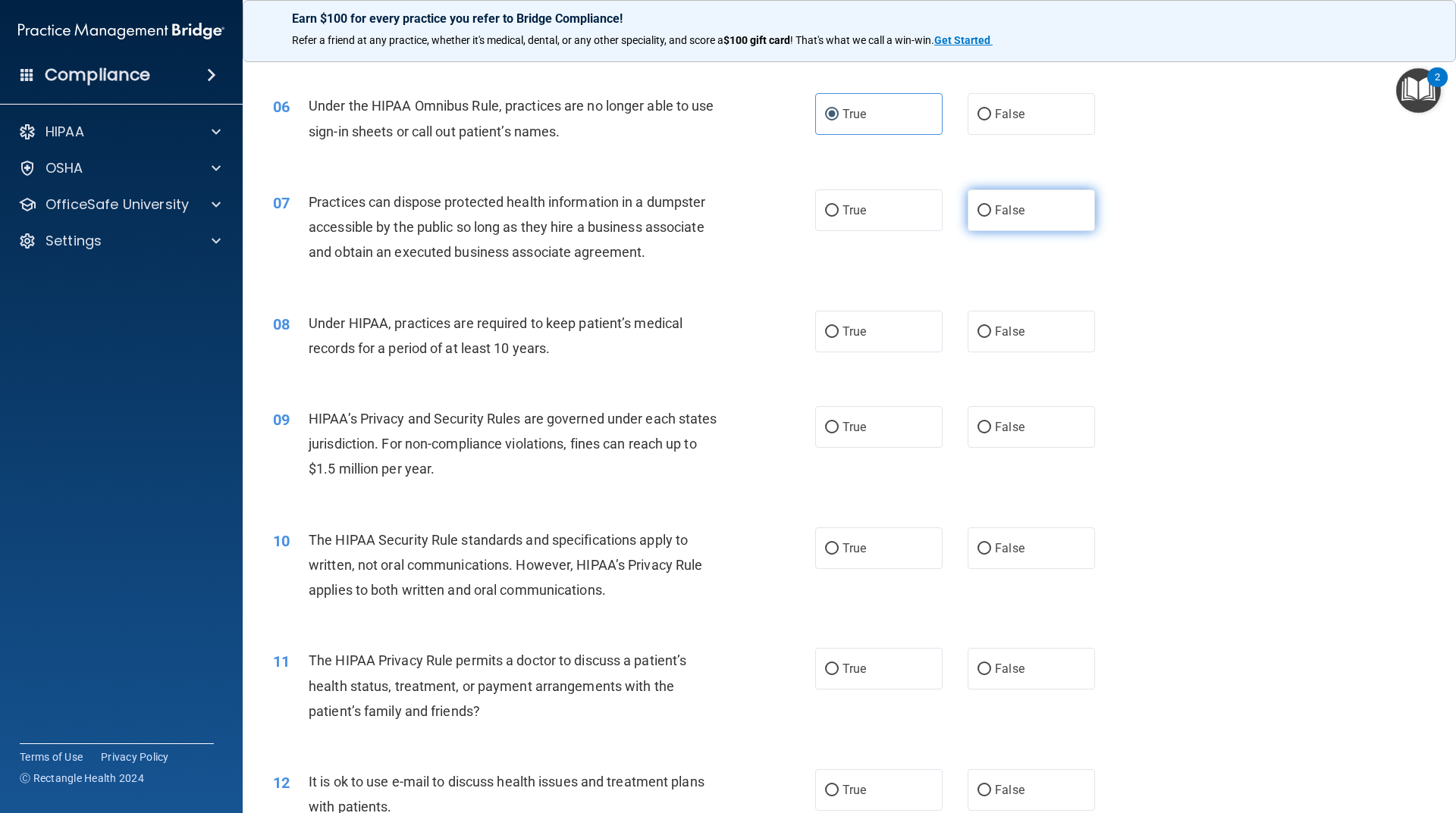
click at [998, 215] on span "False" at bounding box center [1009, 210] width 30 height 15
click at [991, 215] on input "False" at bounding box center [984, 211] width 14 height 12
radio input "true"
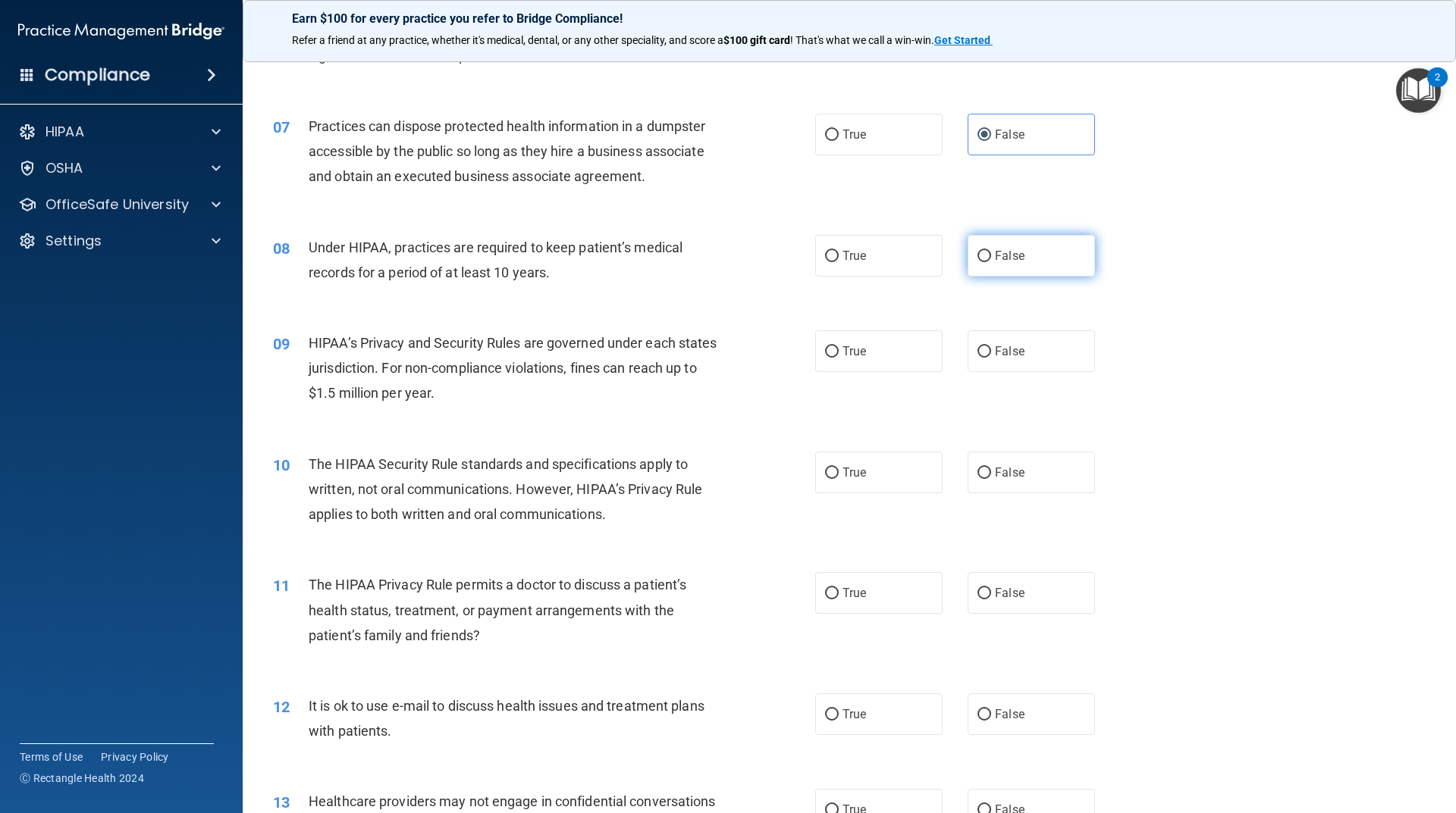
click at [1024, 252] on label "False" at bounding box center [1031, 256] width 128 height 42
click at [991, 252] on input "False" at bounding box center [984, 256] width 14 height 12
radio input "true"
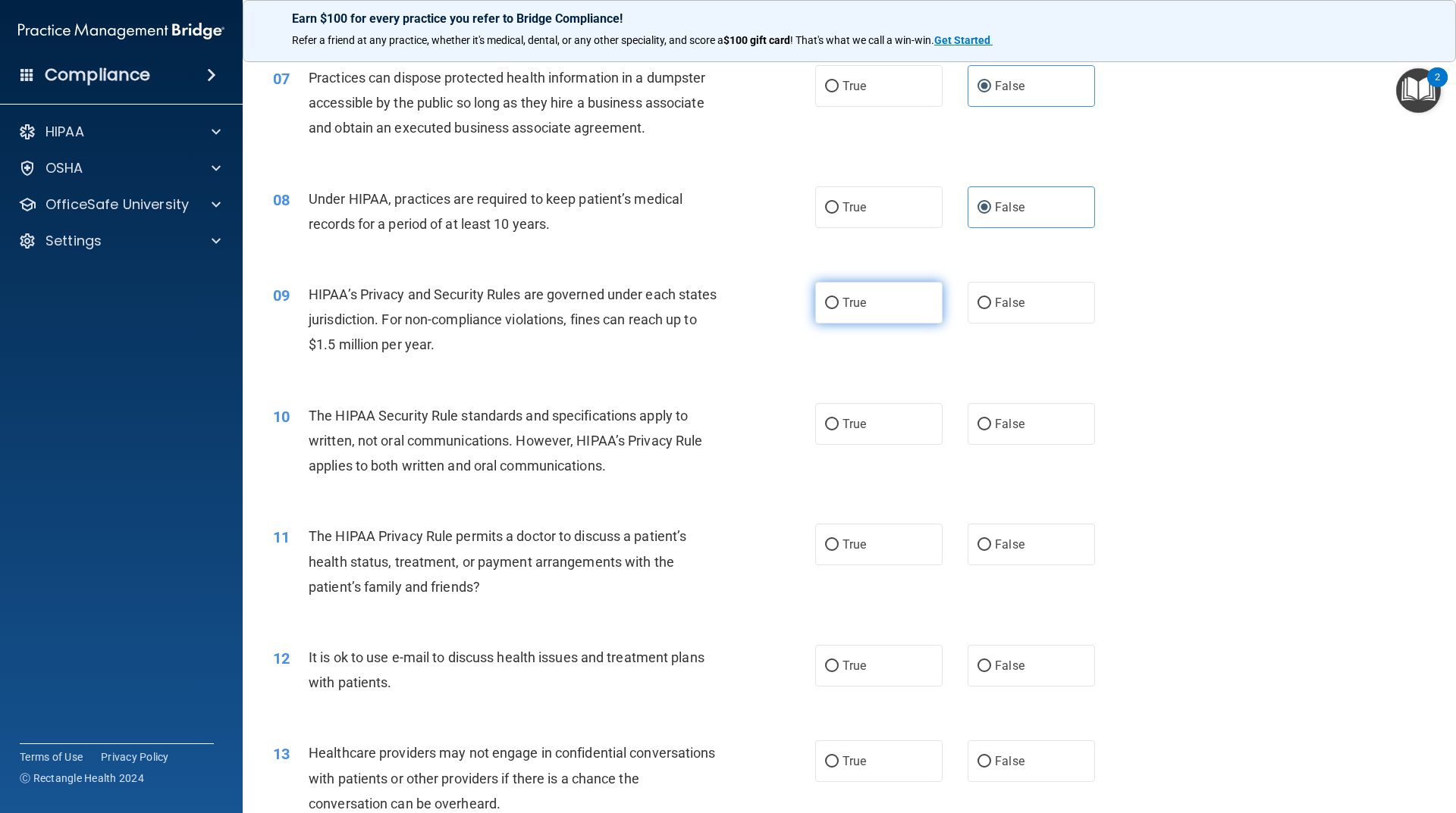
scroll to position [758, 0]
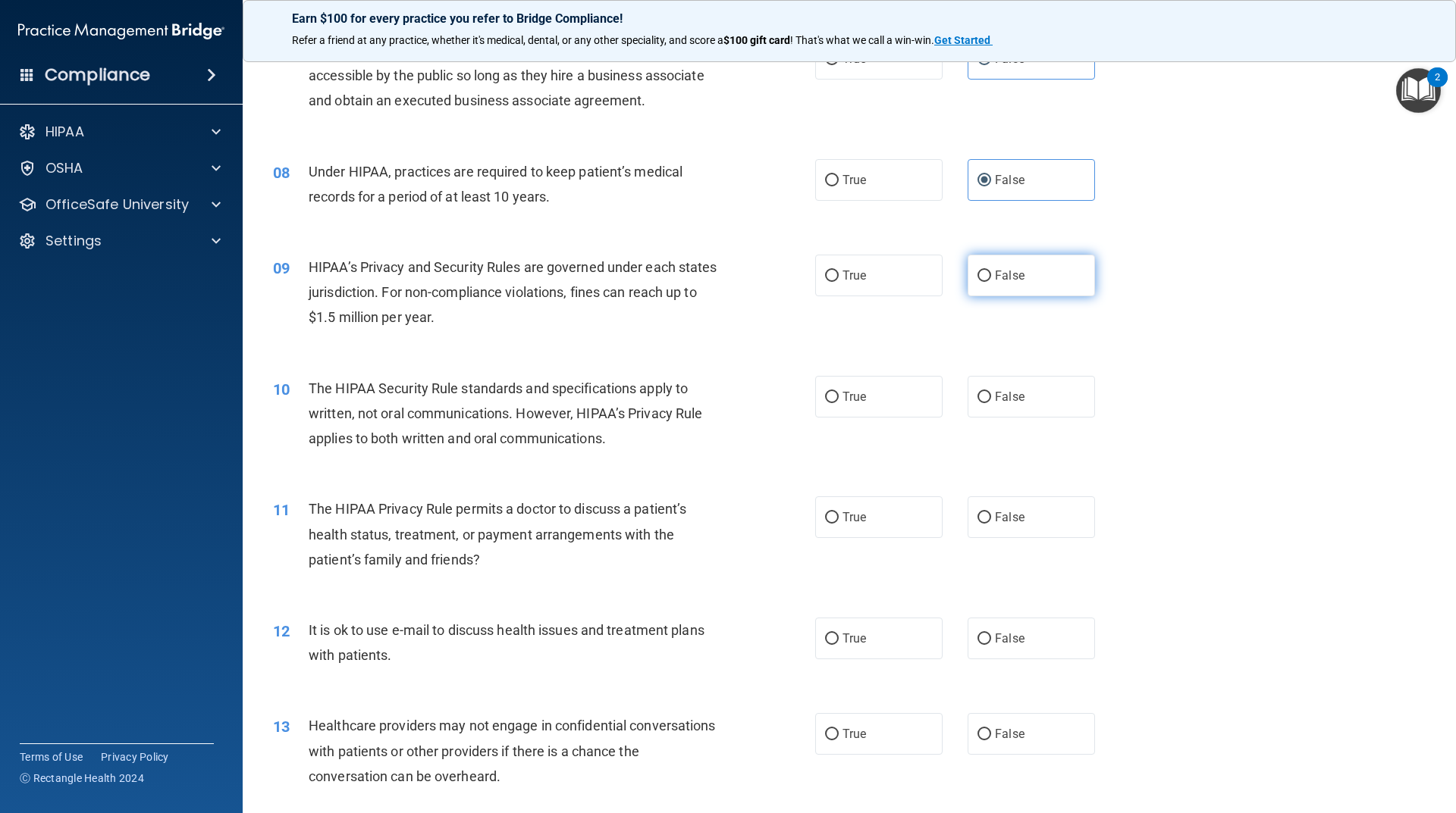
click at [1008, 278] on span "False" at bounding box center [1009, 275] width 30 height 15
click at [991, 278] on input "False" at bounding box center [984, 276] width 14 height 12
radio input "true"
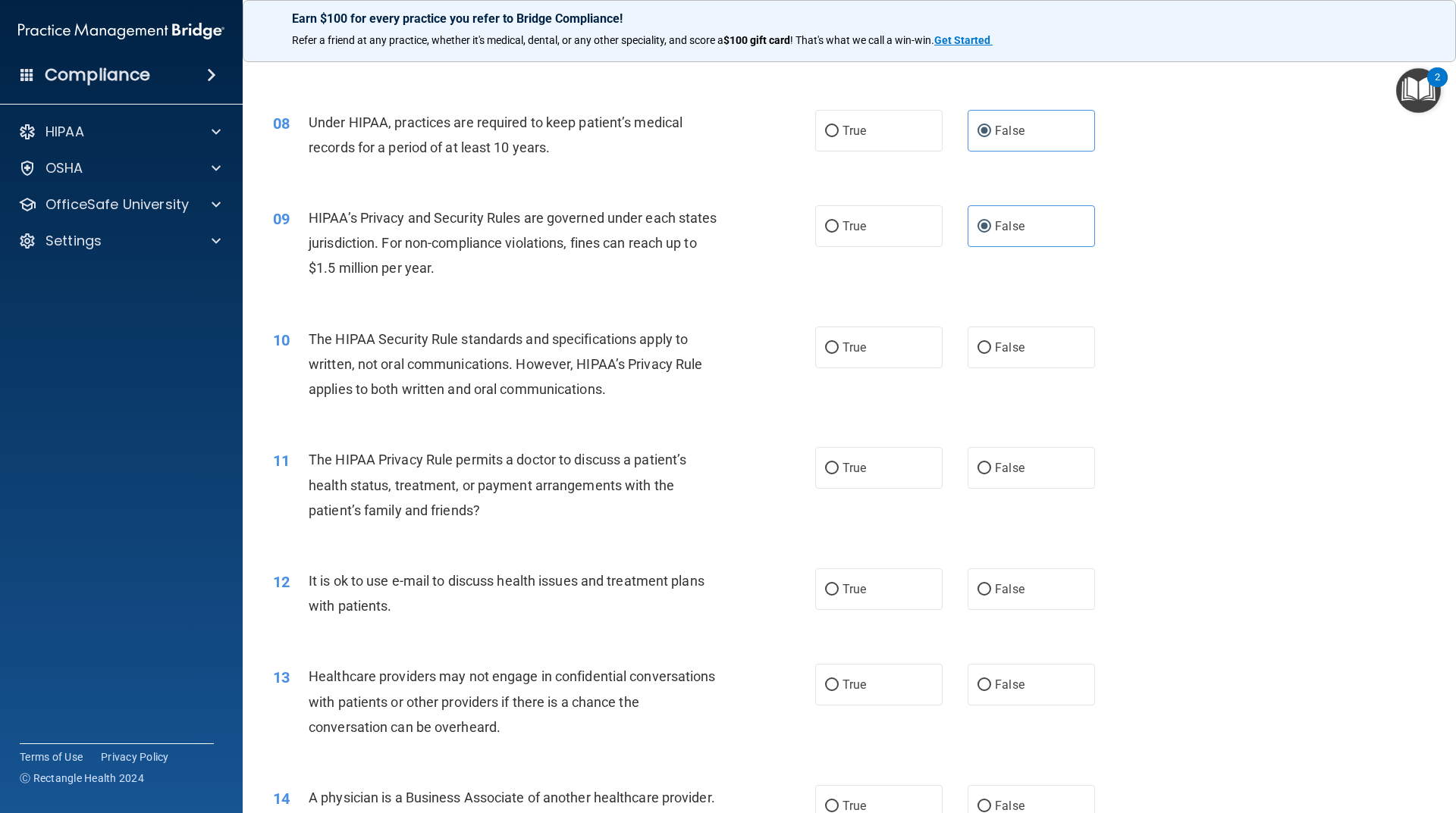
scroll to position [834, 0]
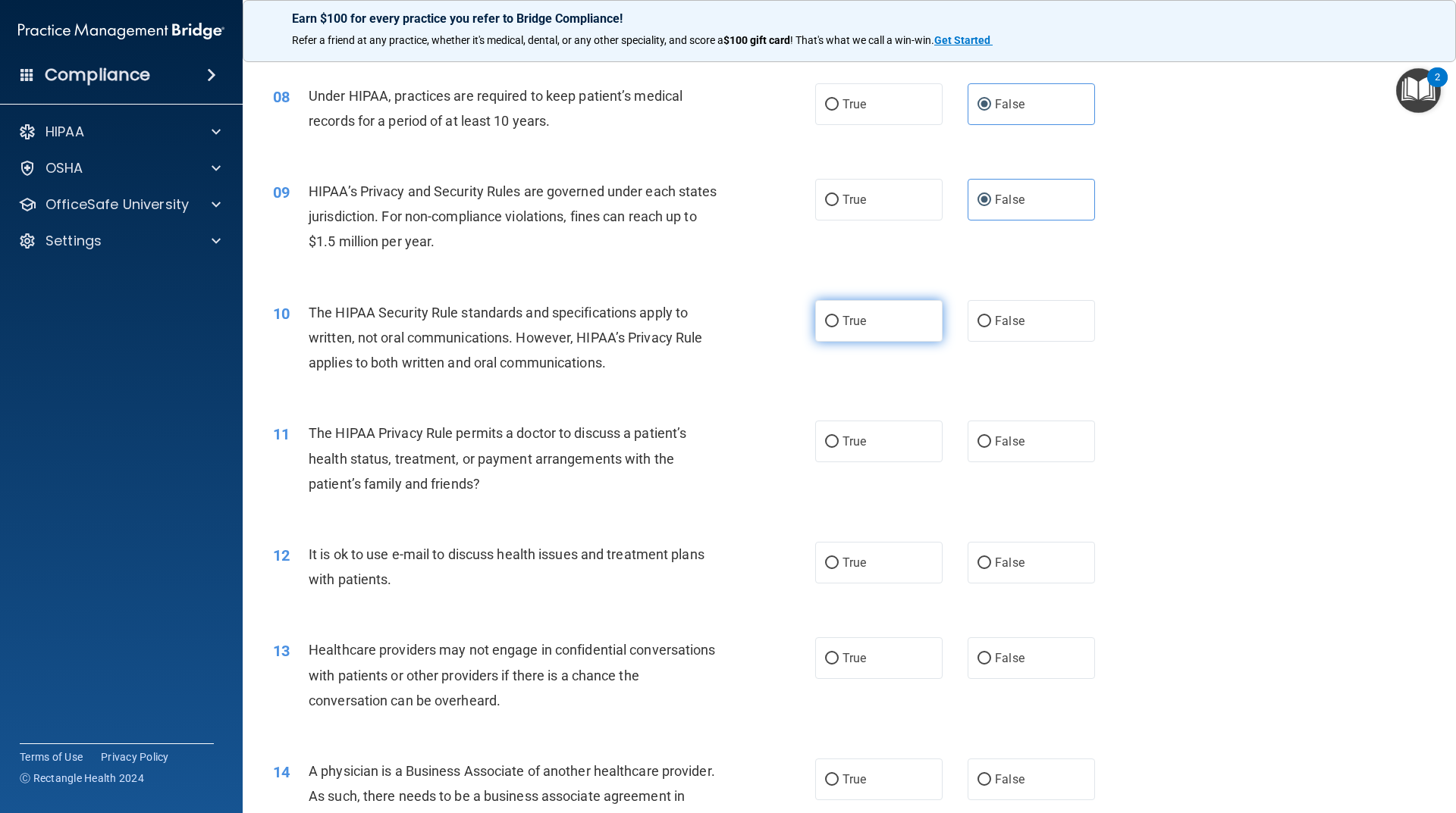
click at [820, 330] on label "True" at bounding box center [879, 321] width 128 height 42
click at [825, 328] on input "True" at bounding box center [832, 321] width 14 height 12
radio input "true"
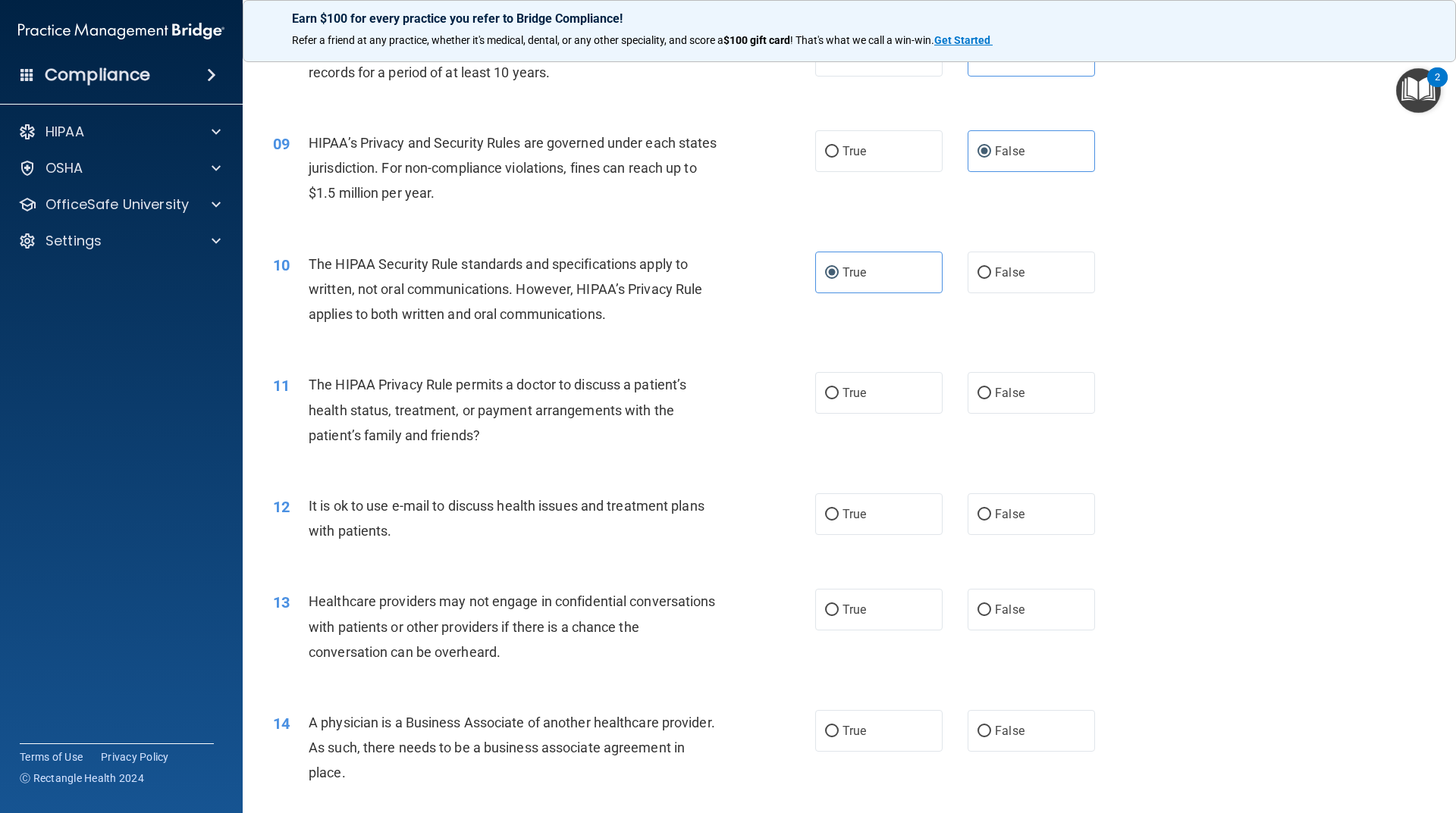
scroll to position [909, 0]
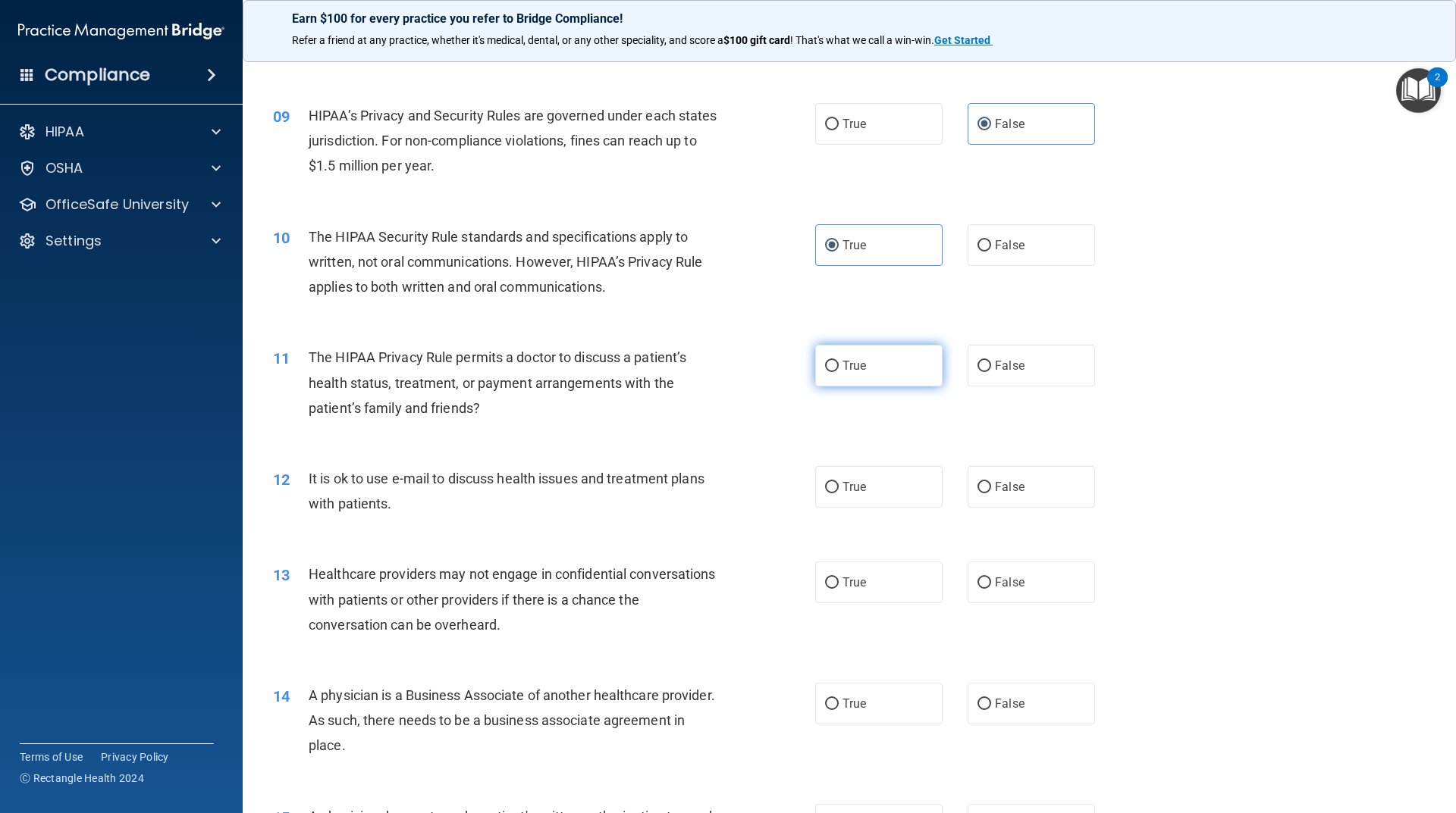
click at [849, 361] on span "True" at bounding box center [854, 366] width 23 height 15
click at [839, 361] on input "True" at bounding box center [832, 366] width 14 height 12
radio input "true"
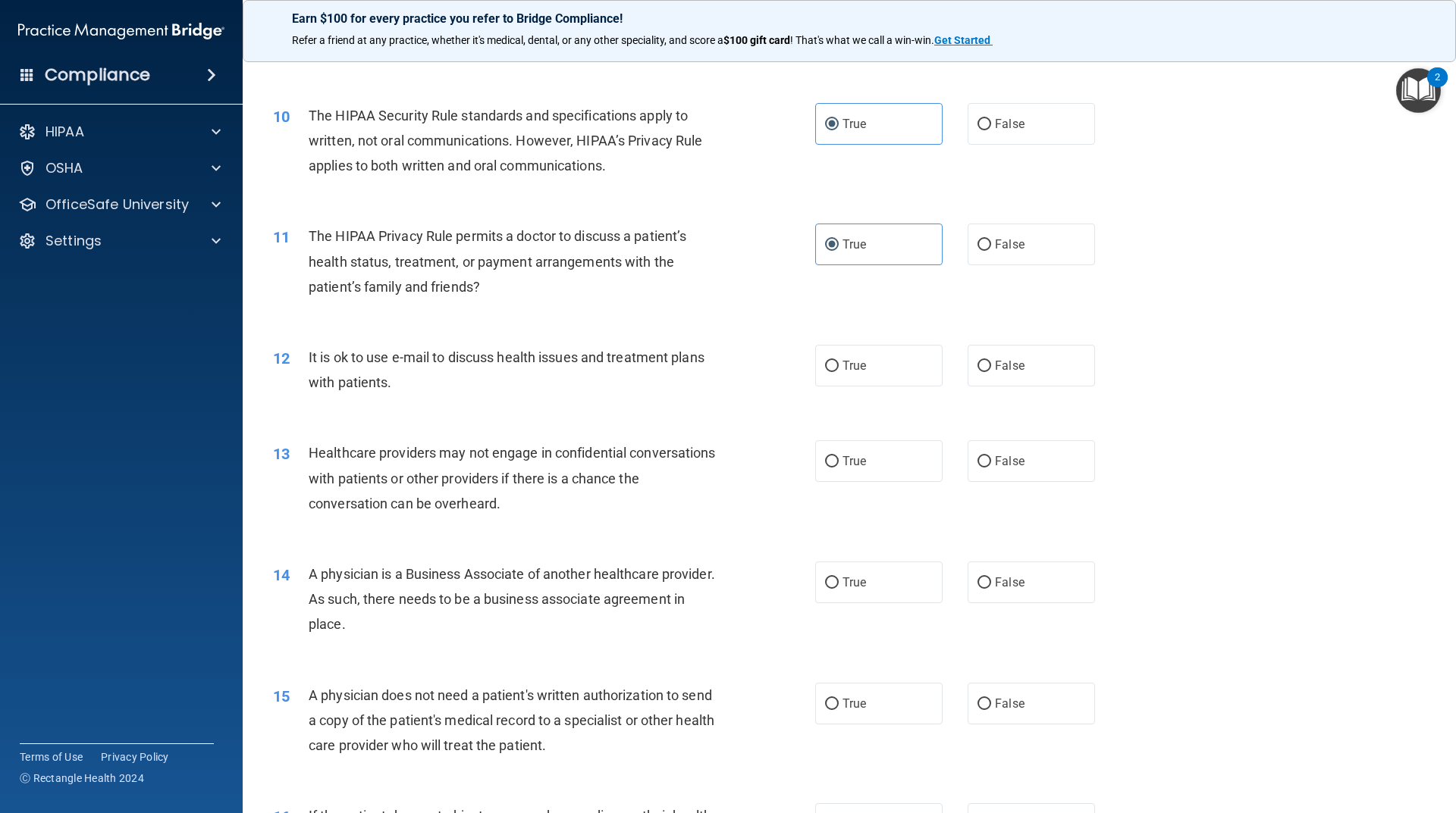
scroll to position [1061, 0]
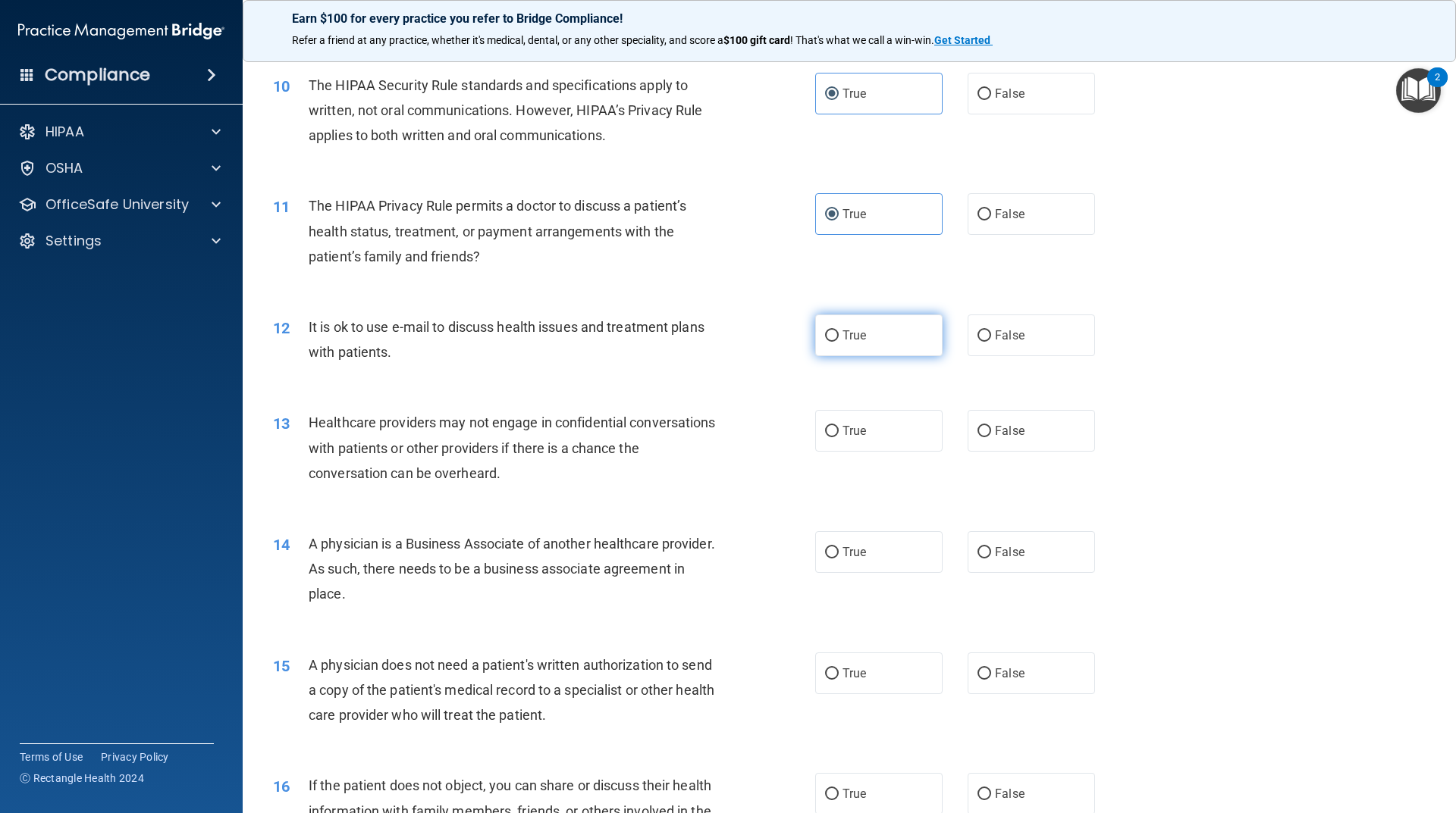
click at [838, 346] on label "True" at bounding box center [879, 335] width 128 height 42
click at [838, 342] on input "True" at bounding box center [832, 336] width 14 height 12
radio input "true"
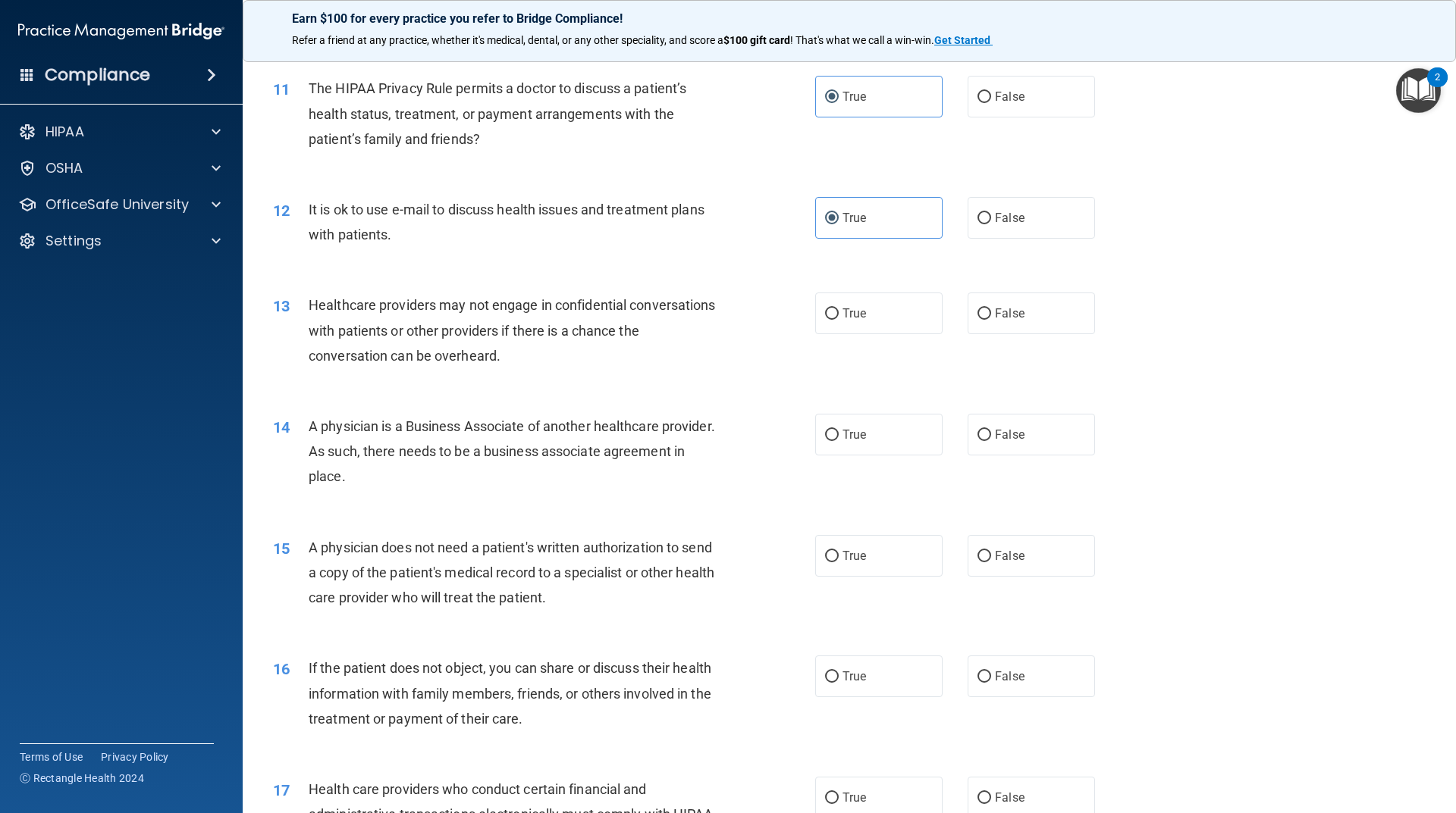
scroll to position [1213, 0]
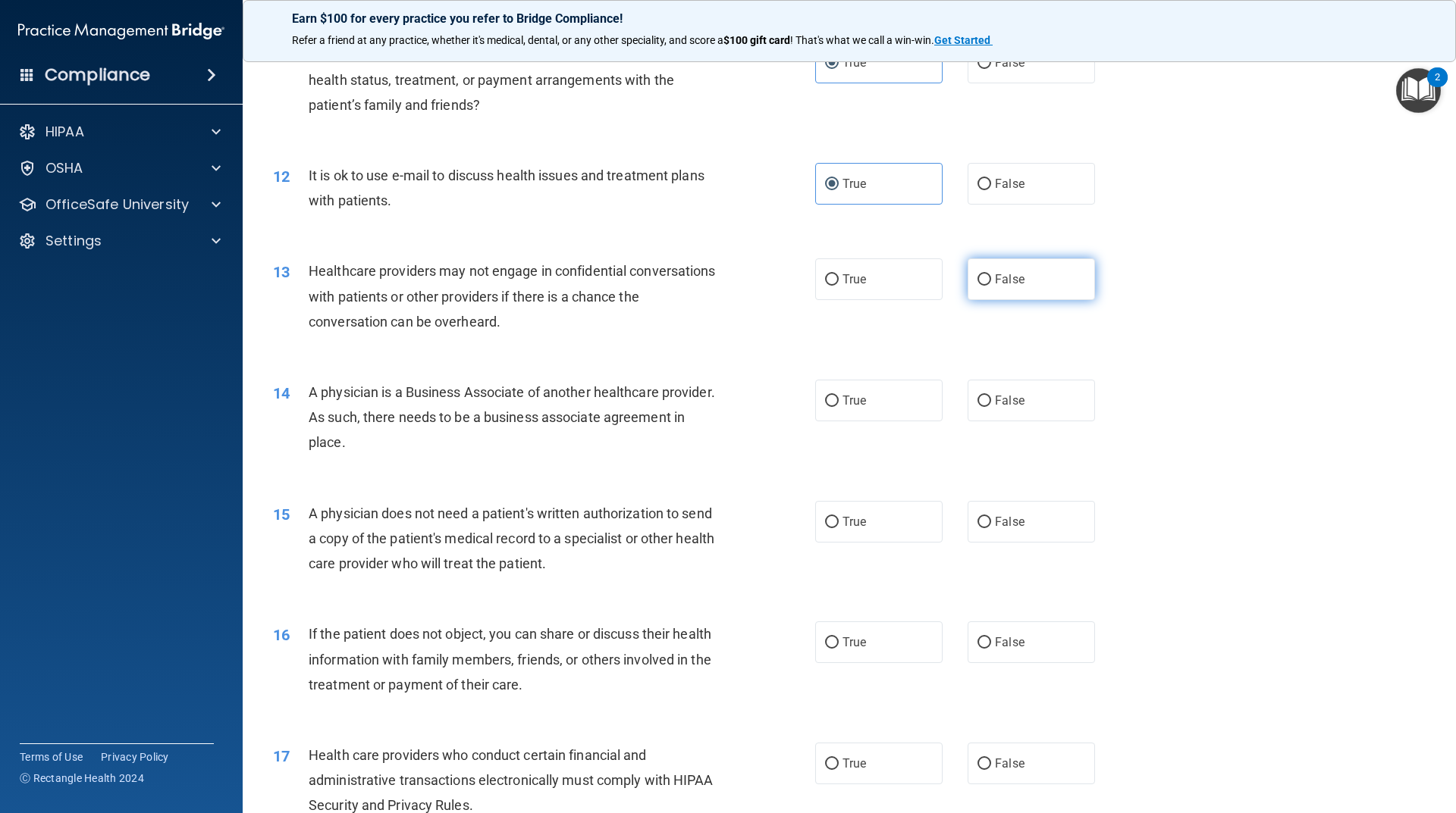
click at [1016, 283] on span "False" at bounding box center [1009, 279] width 30 height 15
click at [991, 283] on input "False" at bounding box center [984, 280] width 14 height 12
radio input "true"
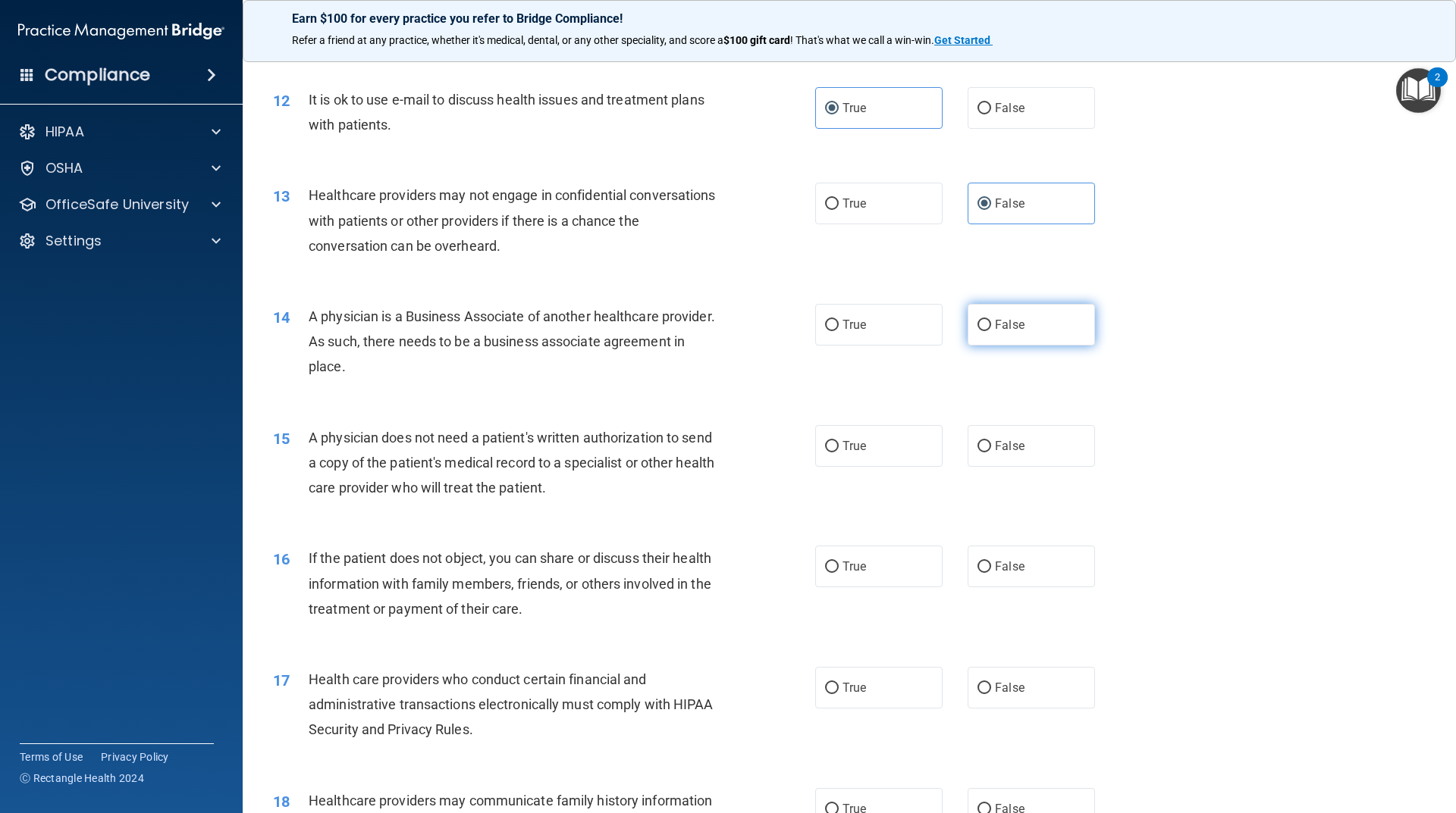
click at [1021, 321] on label "False" at bounding box center [1031, 325] width 128 height 42
click at [991, 321] on input "False" at bounding box center [984, 325] width 14 height 12
radio input "true"
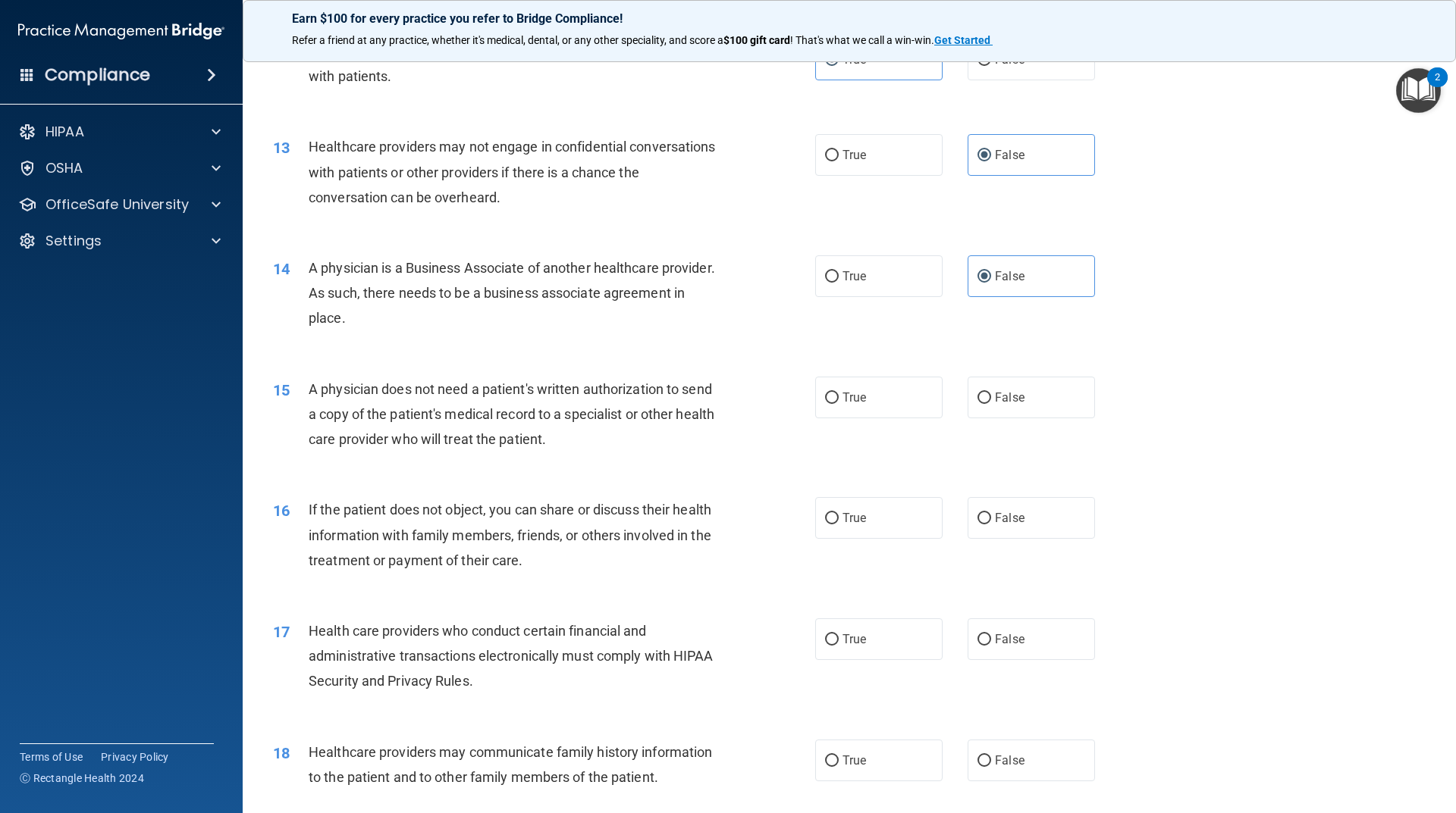
scroll to position [1365, 0]
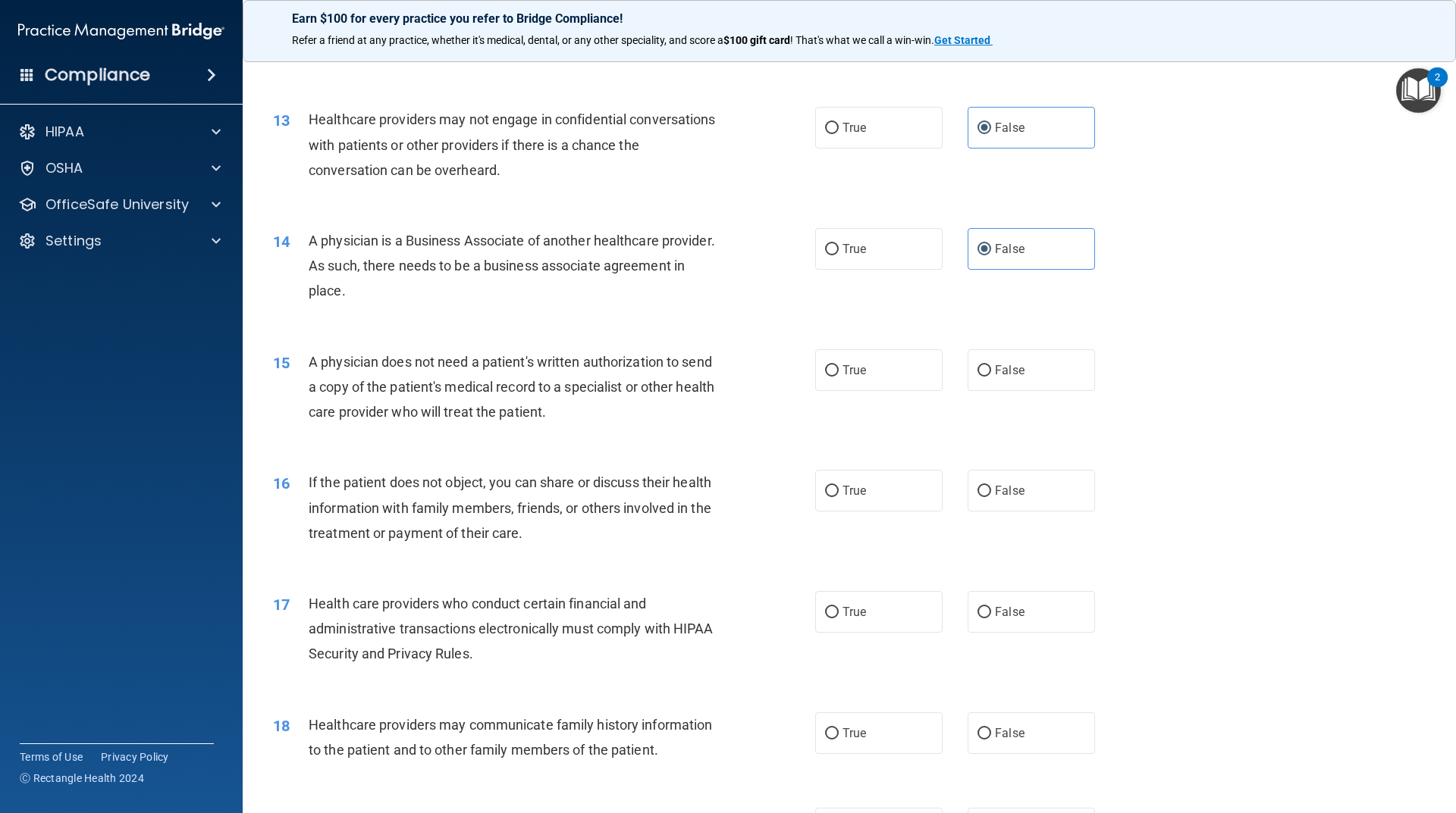
drag, startPoint x: 881, startPoint y: 371, endPoint x: 856, endPoint y: 401, distance: 39.1
click at [889, 373] on label "True" at bounding box center [879, 370] width 128 height 42
click at [839, 373] on input "True" at bounding box center [832, 371] width 14 height 12
radio input "true"
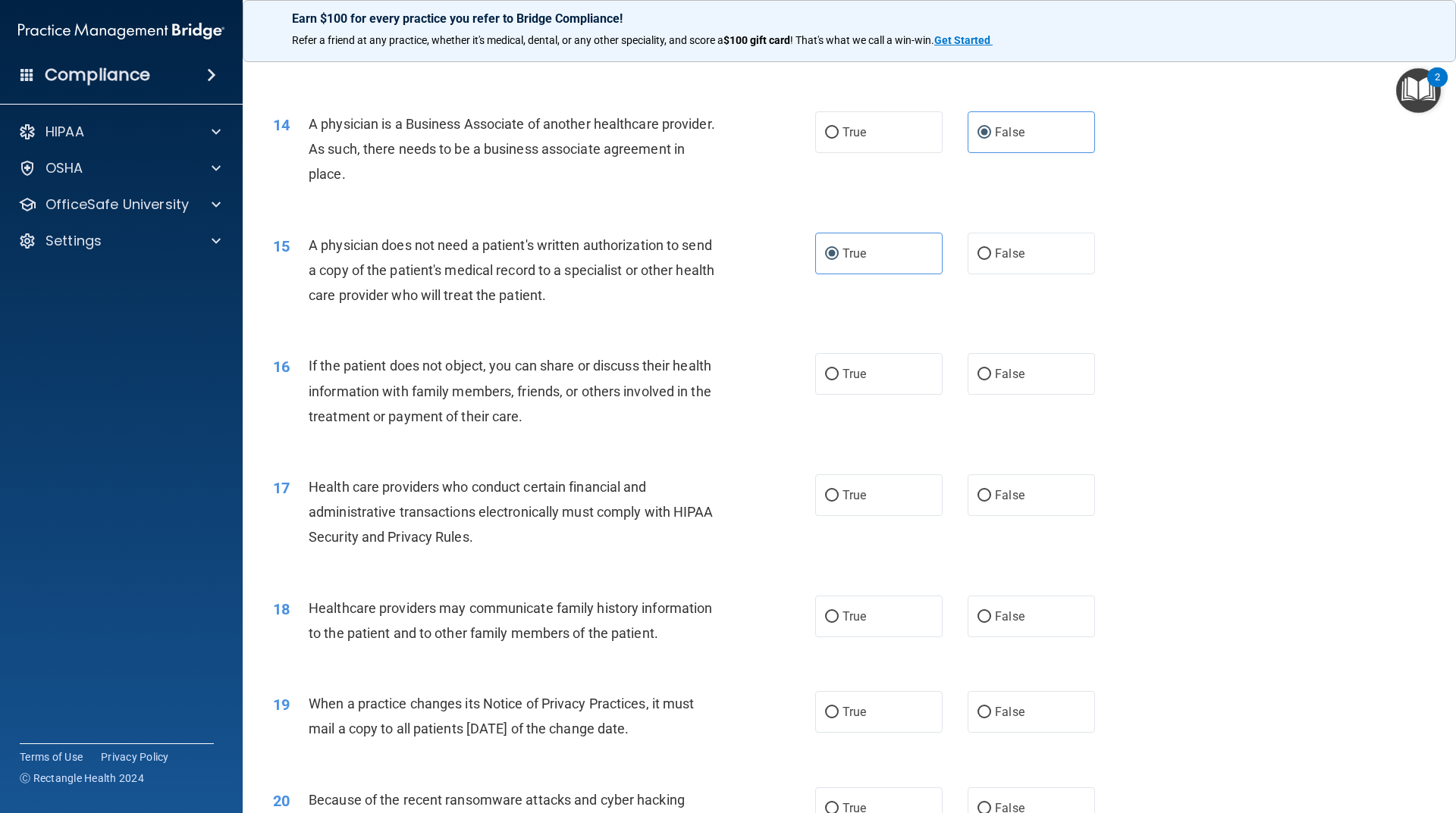
scroll to position [1516, 0]
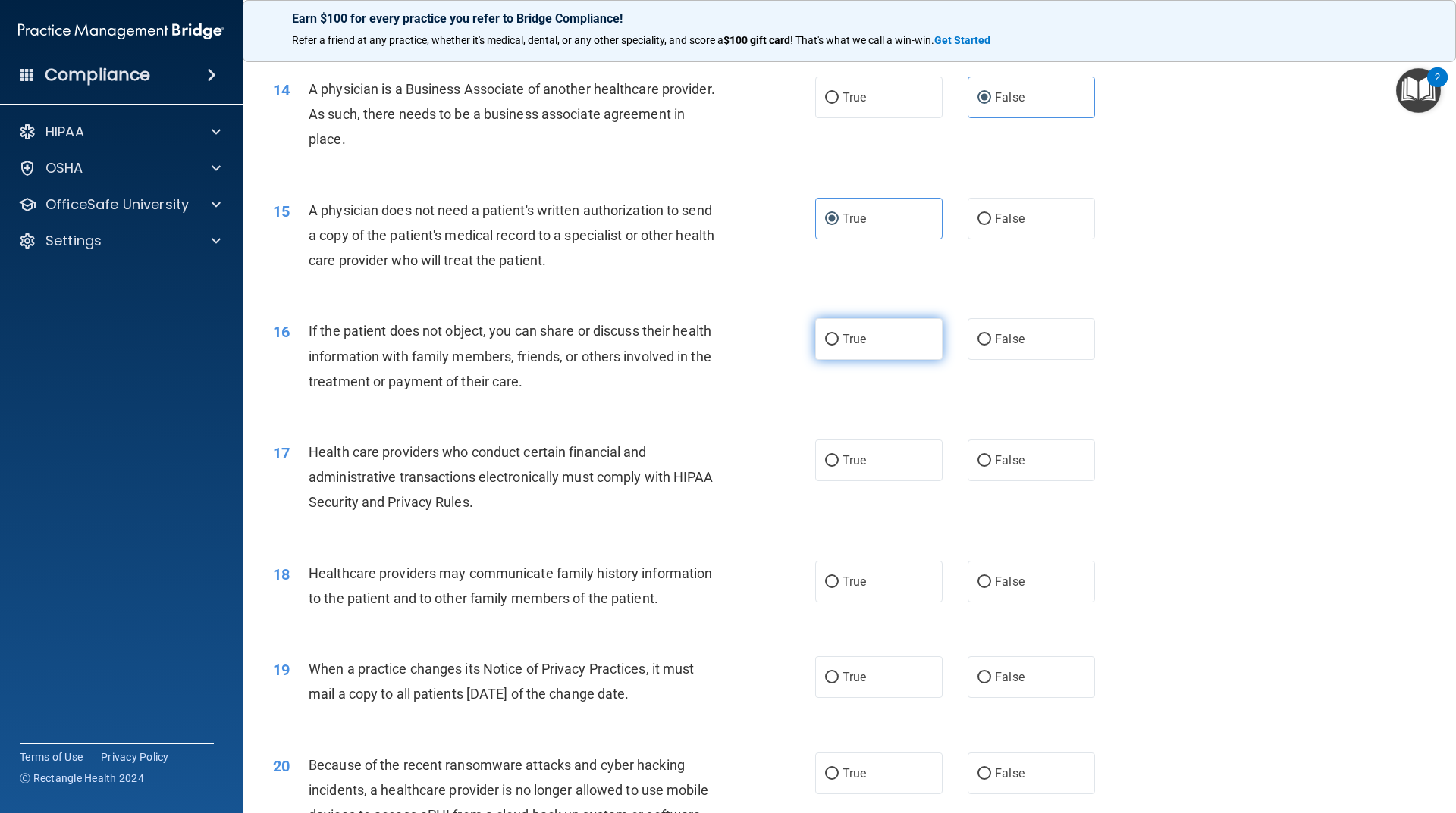
click at [851, 341] on span "True" at bounding box center [854, 339] width 23 height 15
click at [839, 341] on input "True" at bounding box center [832, 340] width 14 height 12
radio input "true"
drag, startPoint x: 1040, startPoint y: 329, endPoint x: 1018, endPoint y: 330, distance: 22.0
click at [1040, 328] on label "False" at bounding box center [1031, 339] width 128 height 42
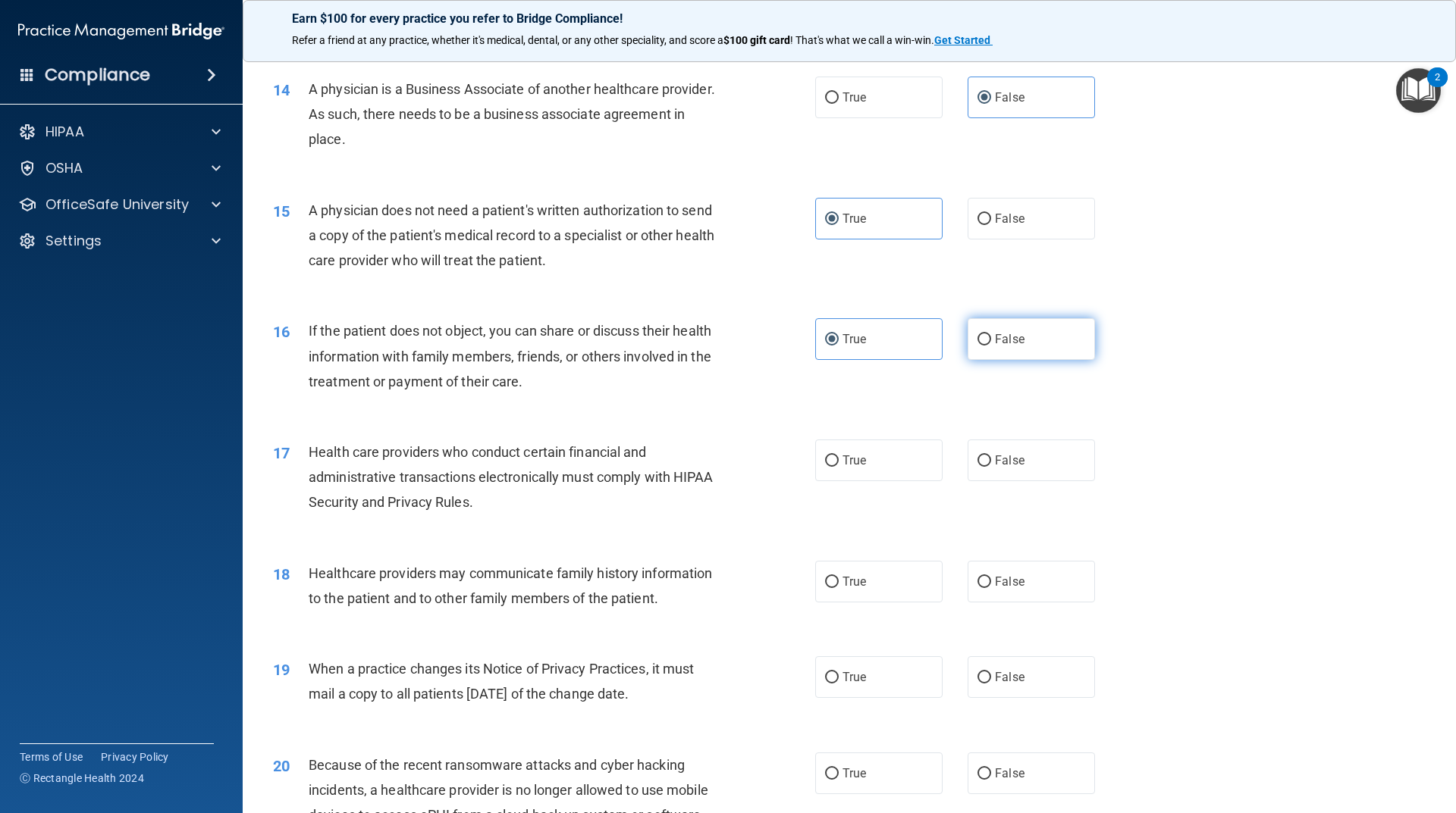
click at [991, 335] on input "False" at bounding box center [984, 340] width 14 height 12
radio input "true"
radio input "false"
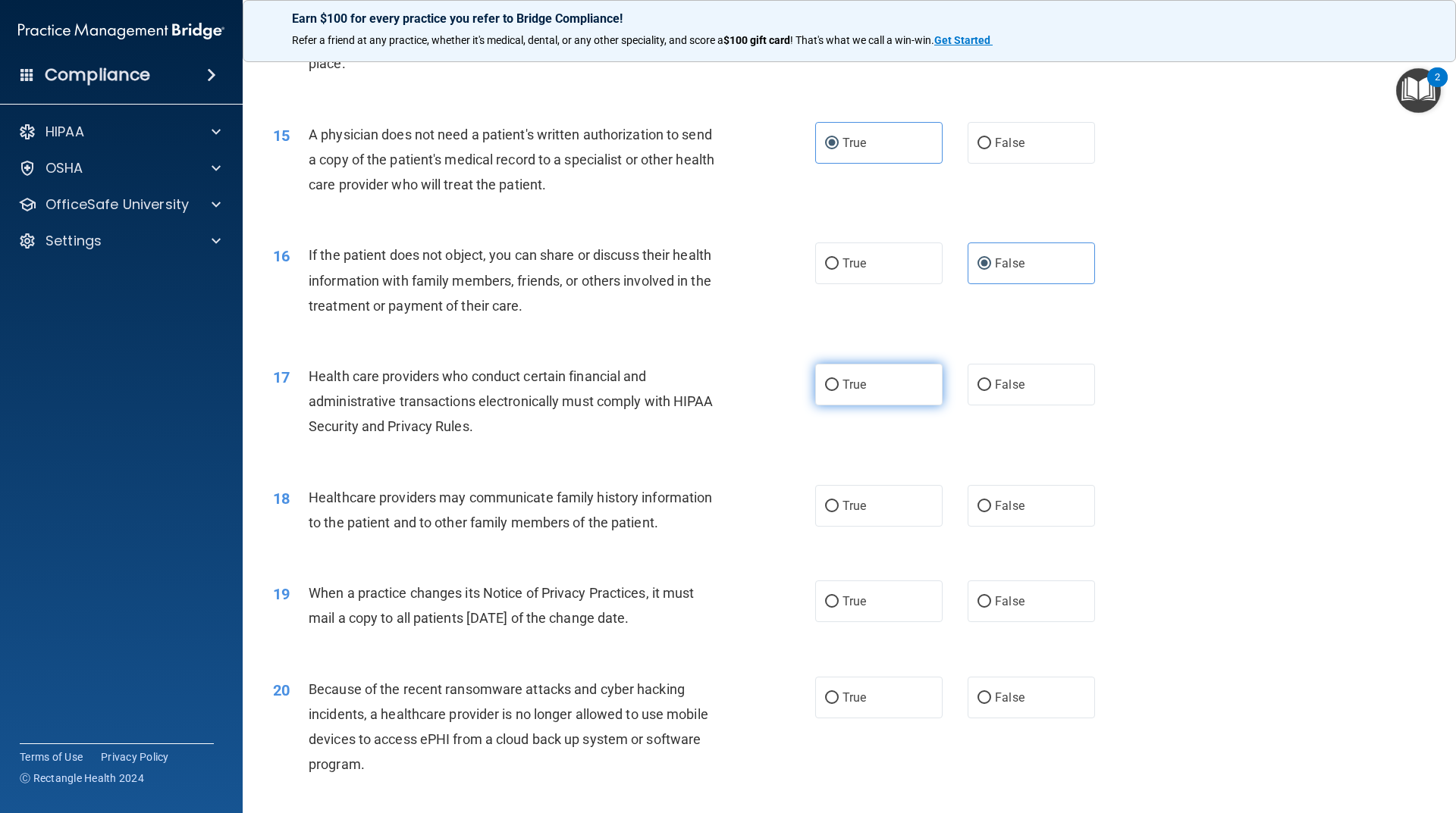
click at [868, 396] on label "True" at bounding box center [879, 385] width 128 height 42
click at [839, 391] on input "True" at bounding box center [832, 385] width 14 height 12
radio input "true"
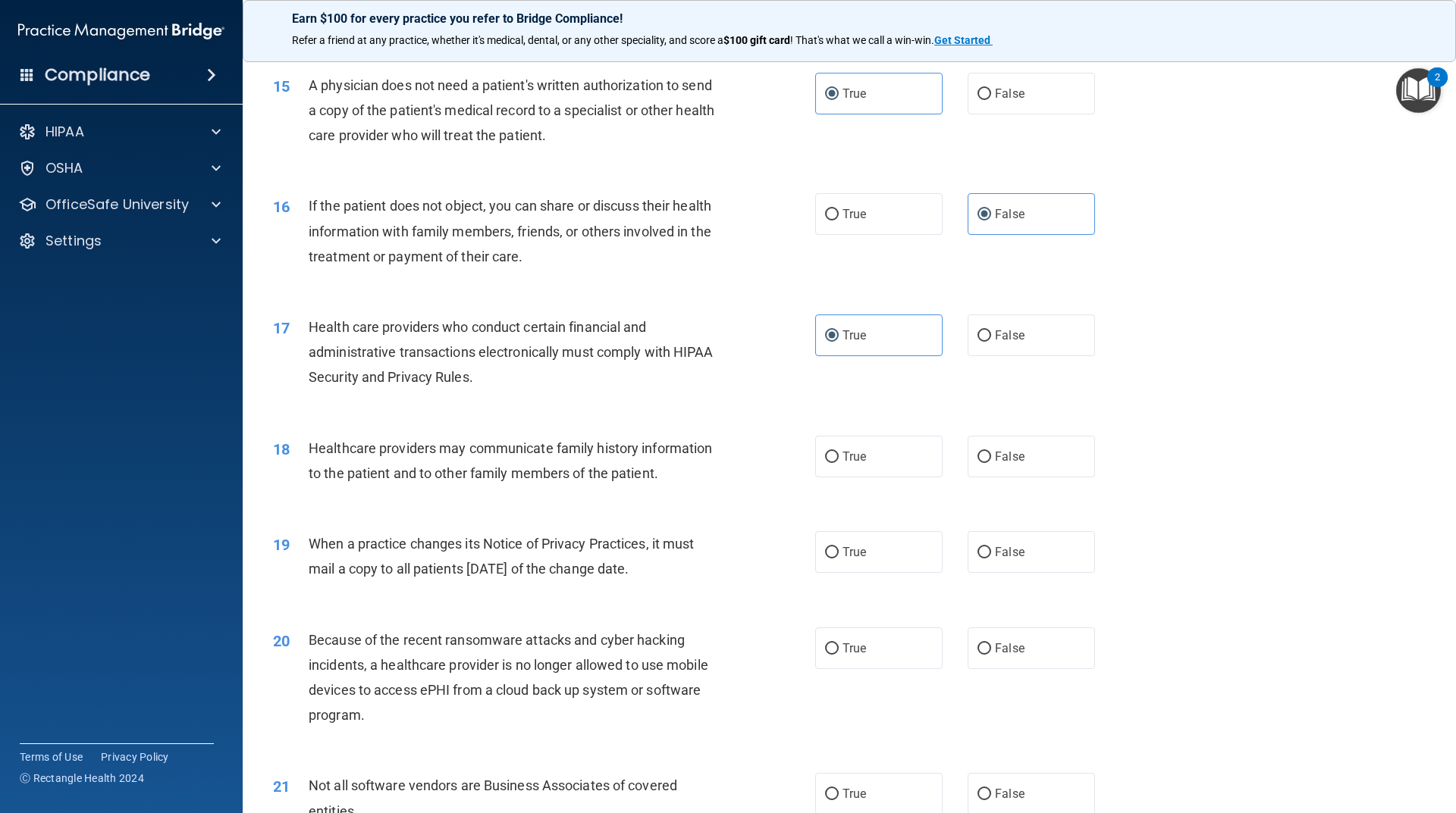
scroll to position [1667, 0]
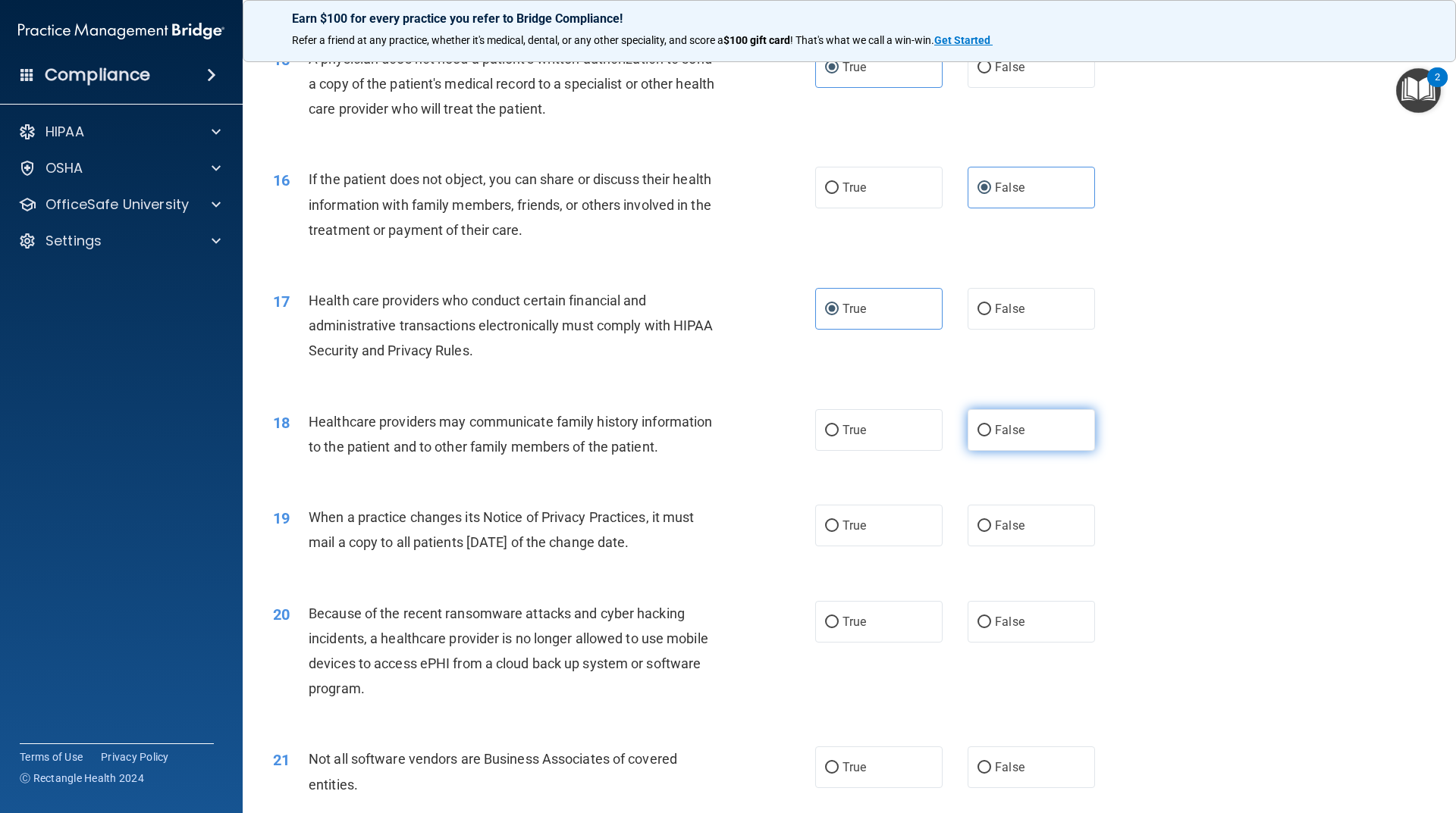
click at [998, 422] on label "False" at bounding box center [1031, 430] width 128 height 42
click at [991, 426] on input "False" at bounding box center [984, 431] width 14 height 12
radio input "true"
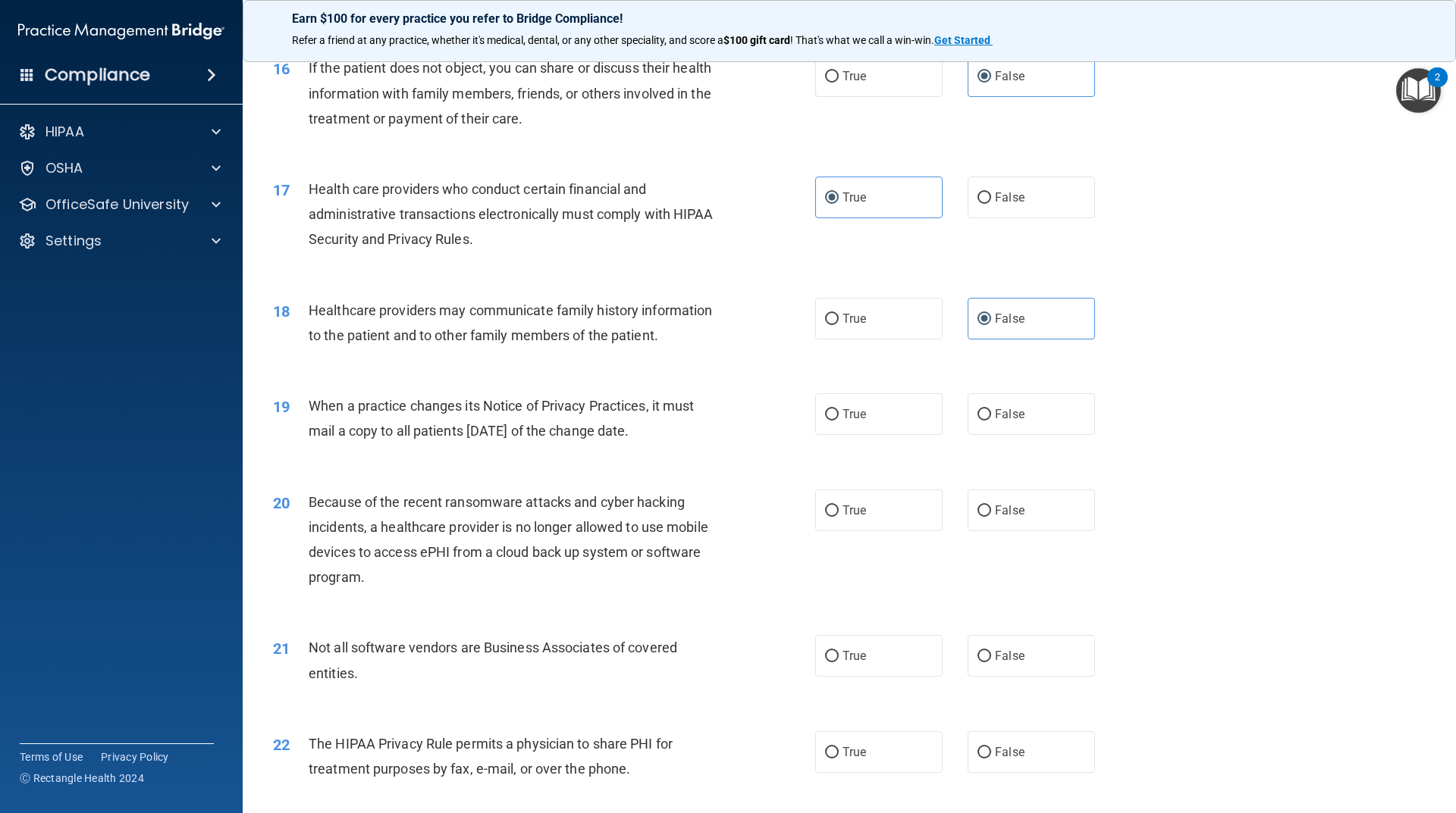
scroll to position [1819, 0]
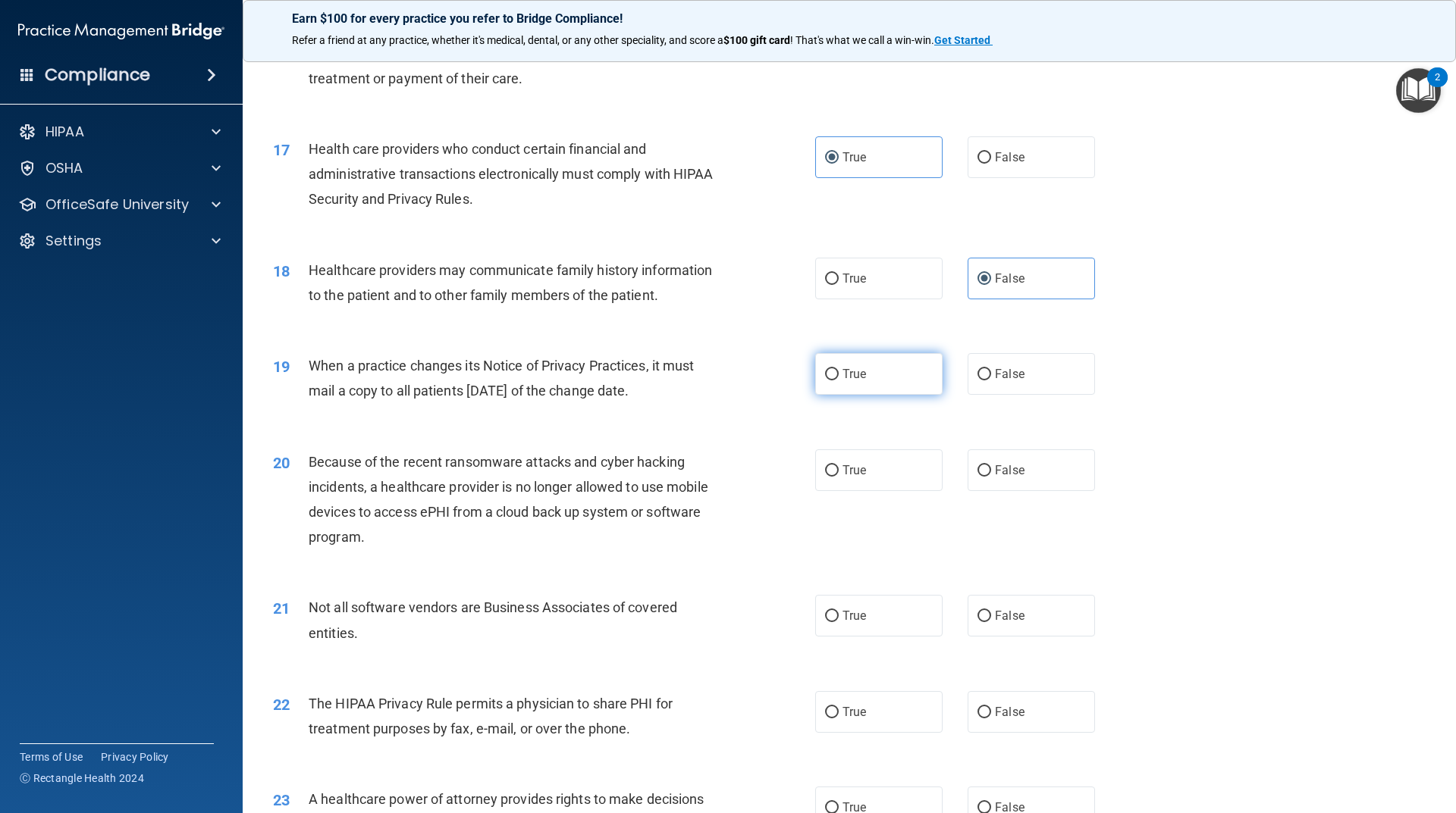
click at [864, 387] on label "True" at bounding box center [879, 374] width 128 height 42
click at [839, 380] on input "True" at bounding box center [832, 374] width 14 height 12
radio input "true"
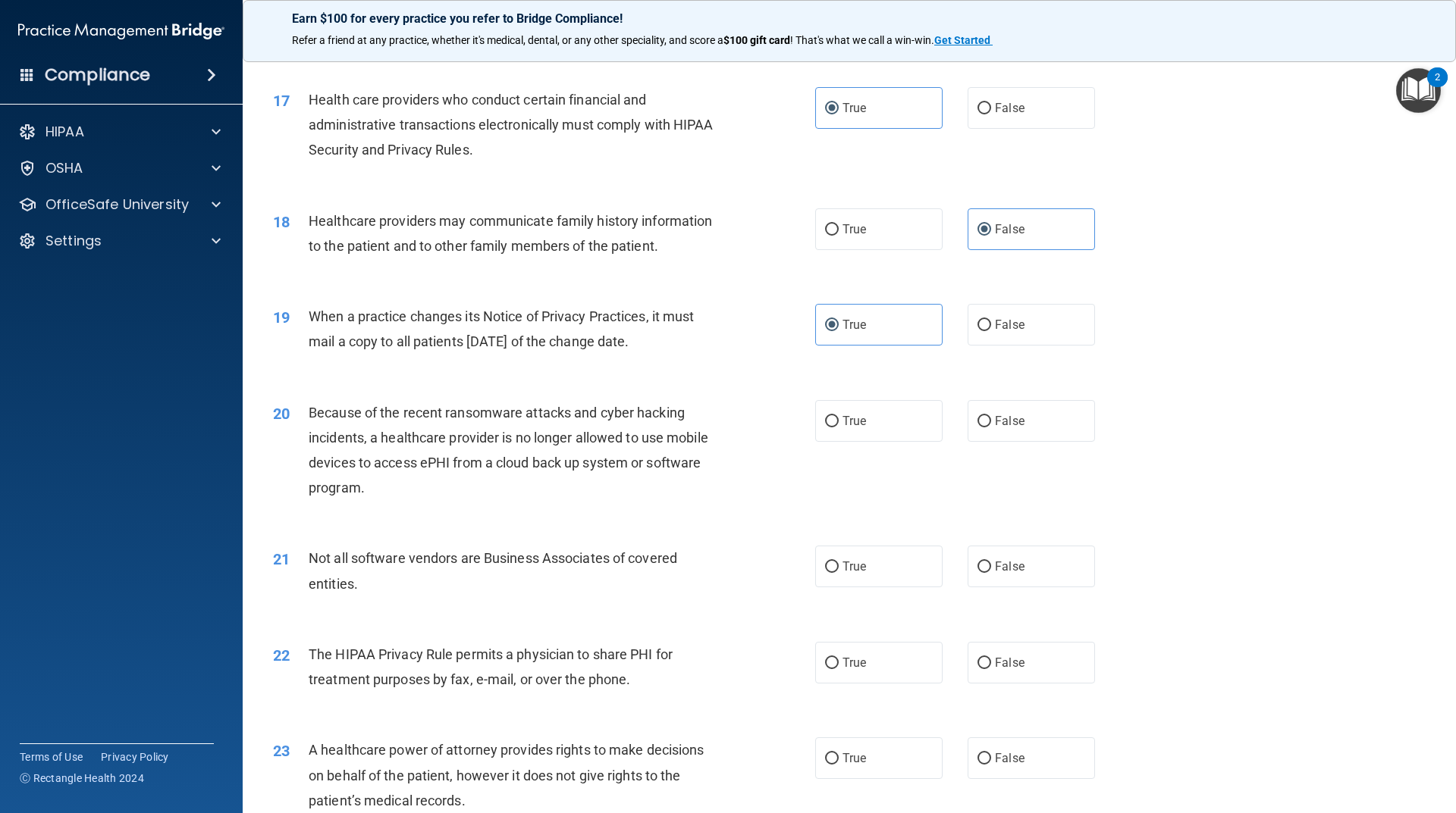
scroll to position [1971, 0]
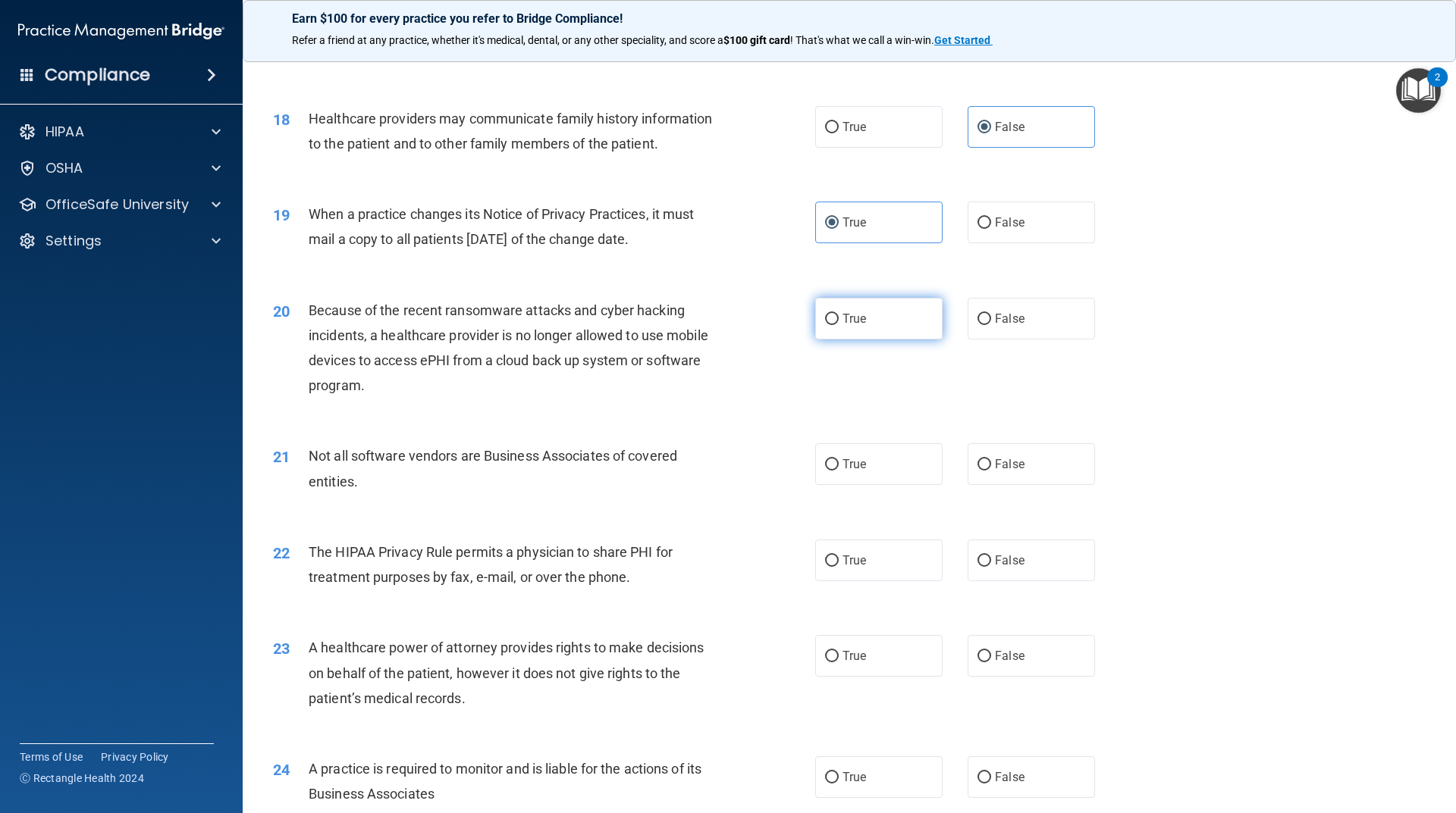
click at [842, 323] on span "True" at bounding box center [854, 318] width 23 height 15
click at [839, 323] on input "True" at bounding box center [832, 319] width 14 height 12
radio input "true"
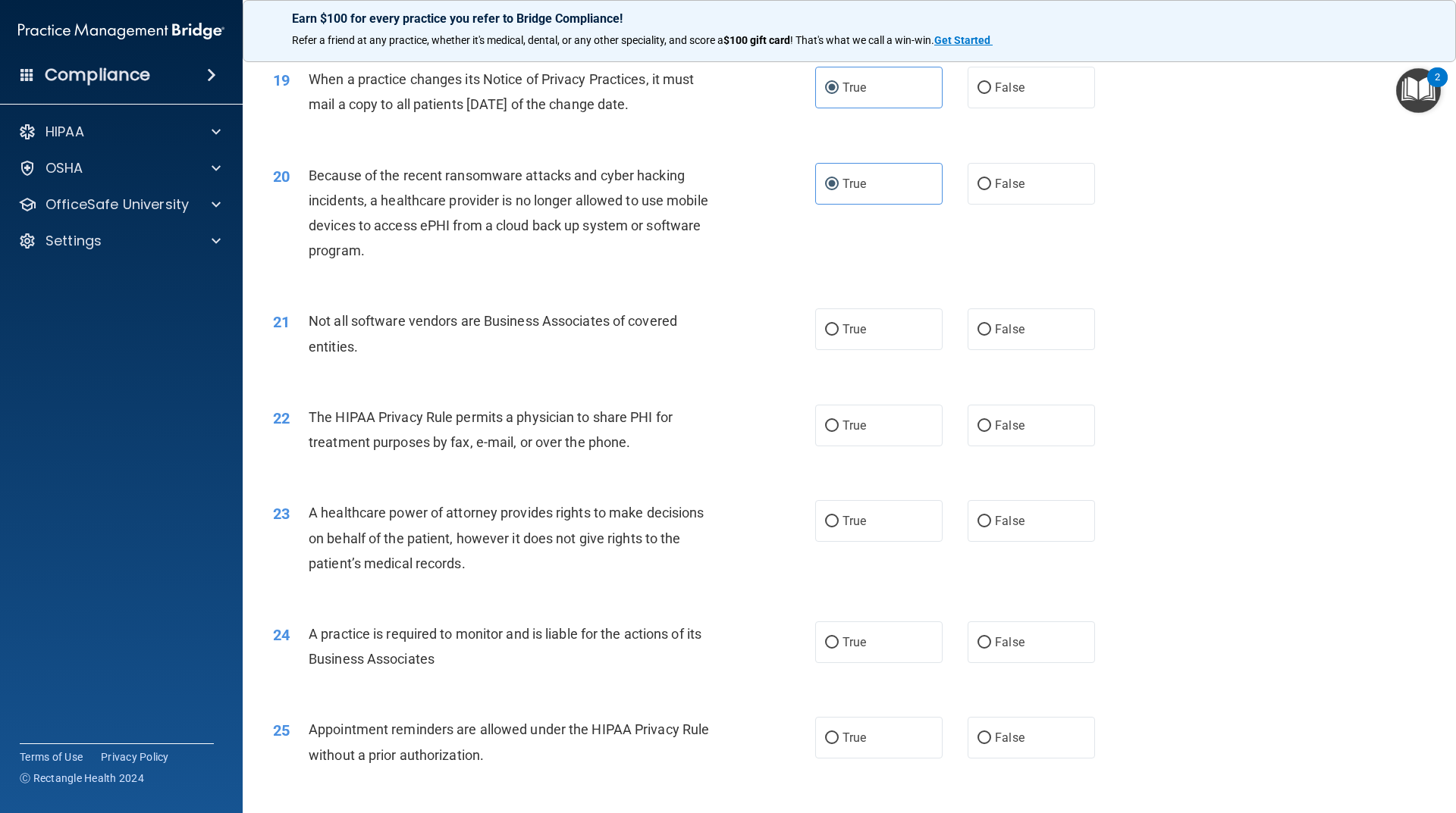
scroll to position [2122, 0]
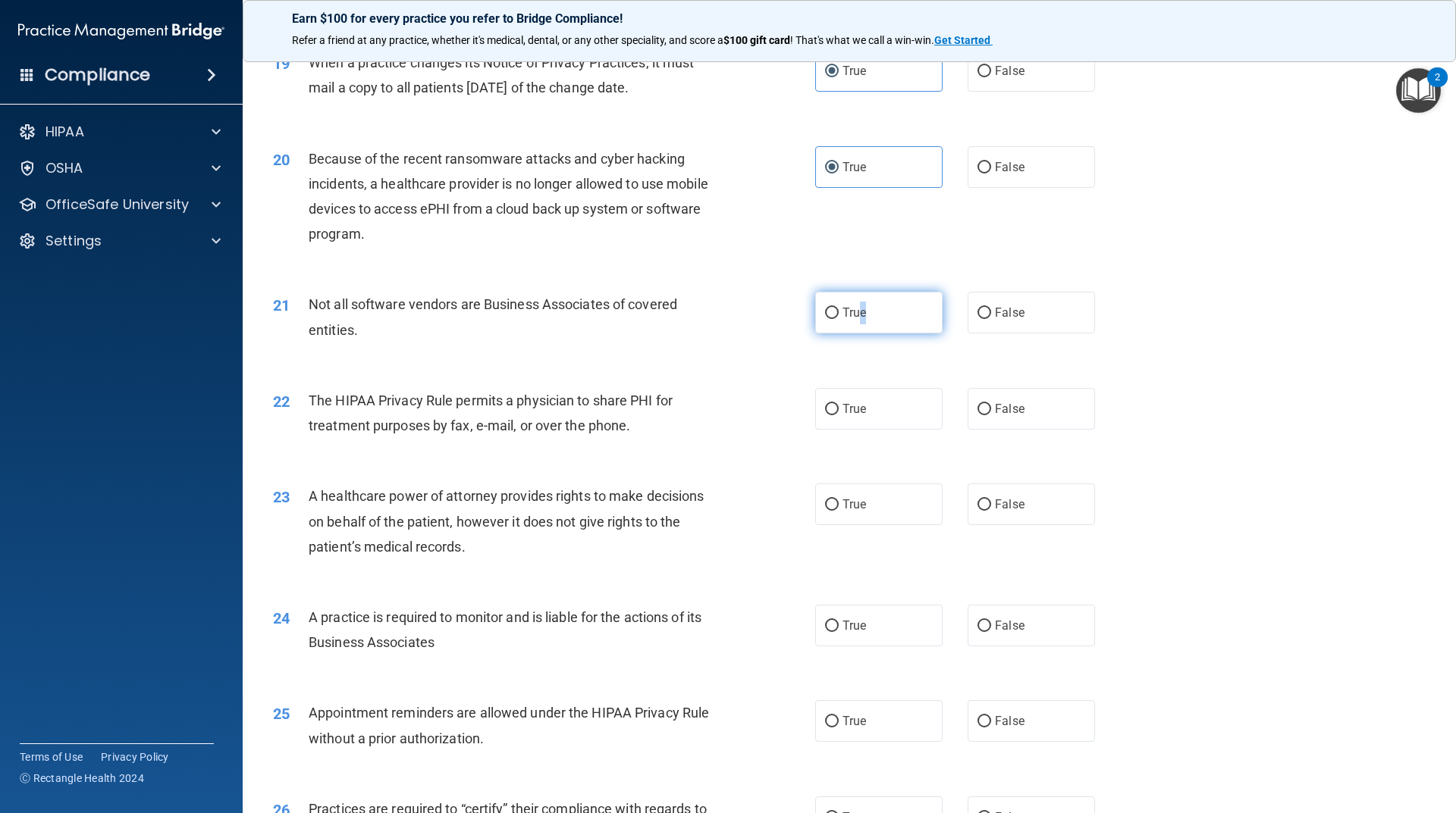
click at [863, 312] on label "True" at bounding box center [879, 313] width 128 height 42
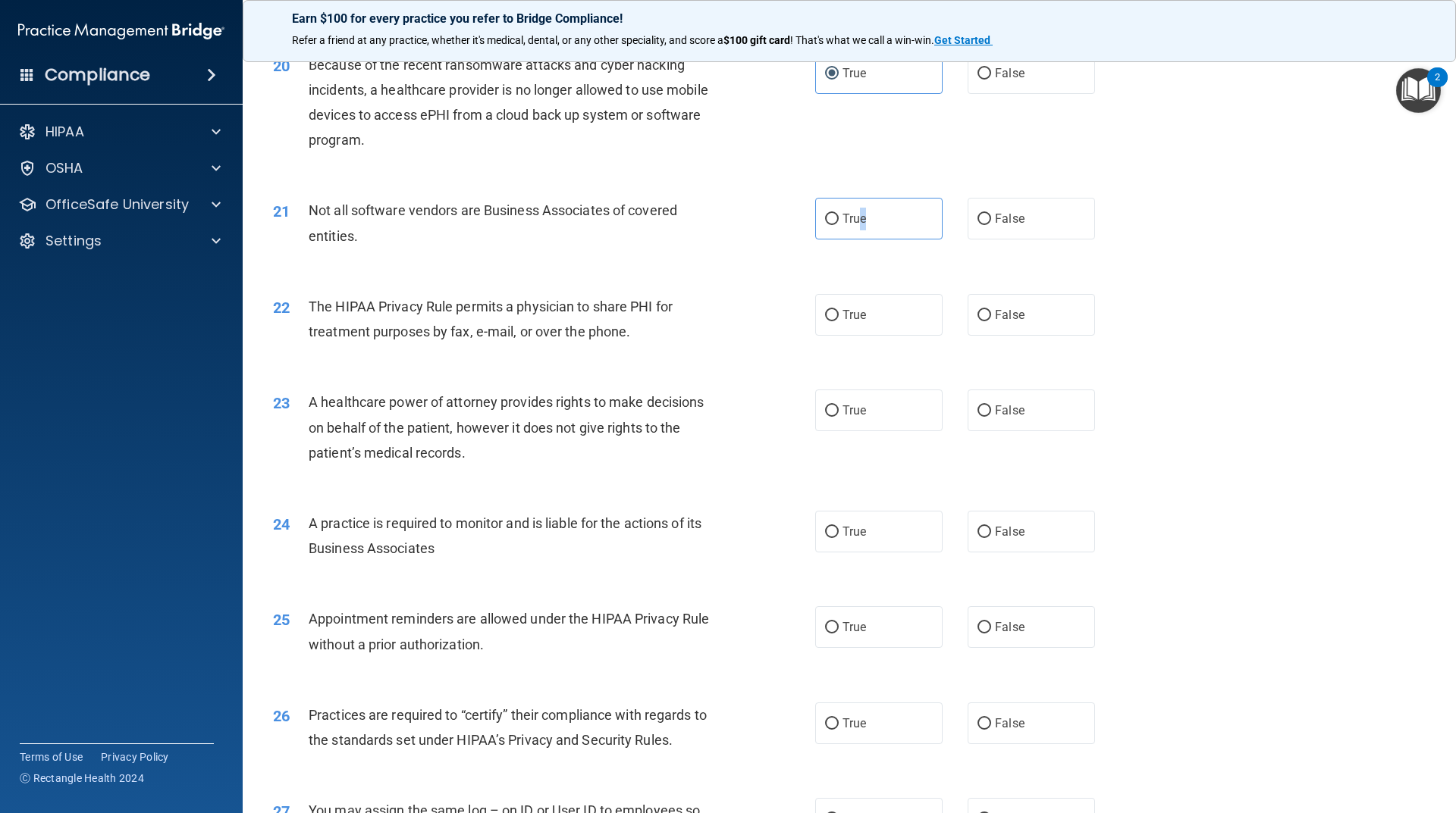
scroll to position [2274, 0]
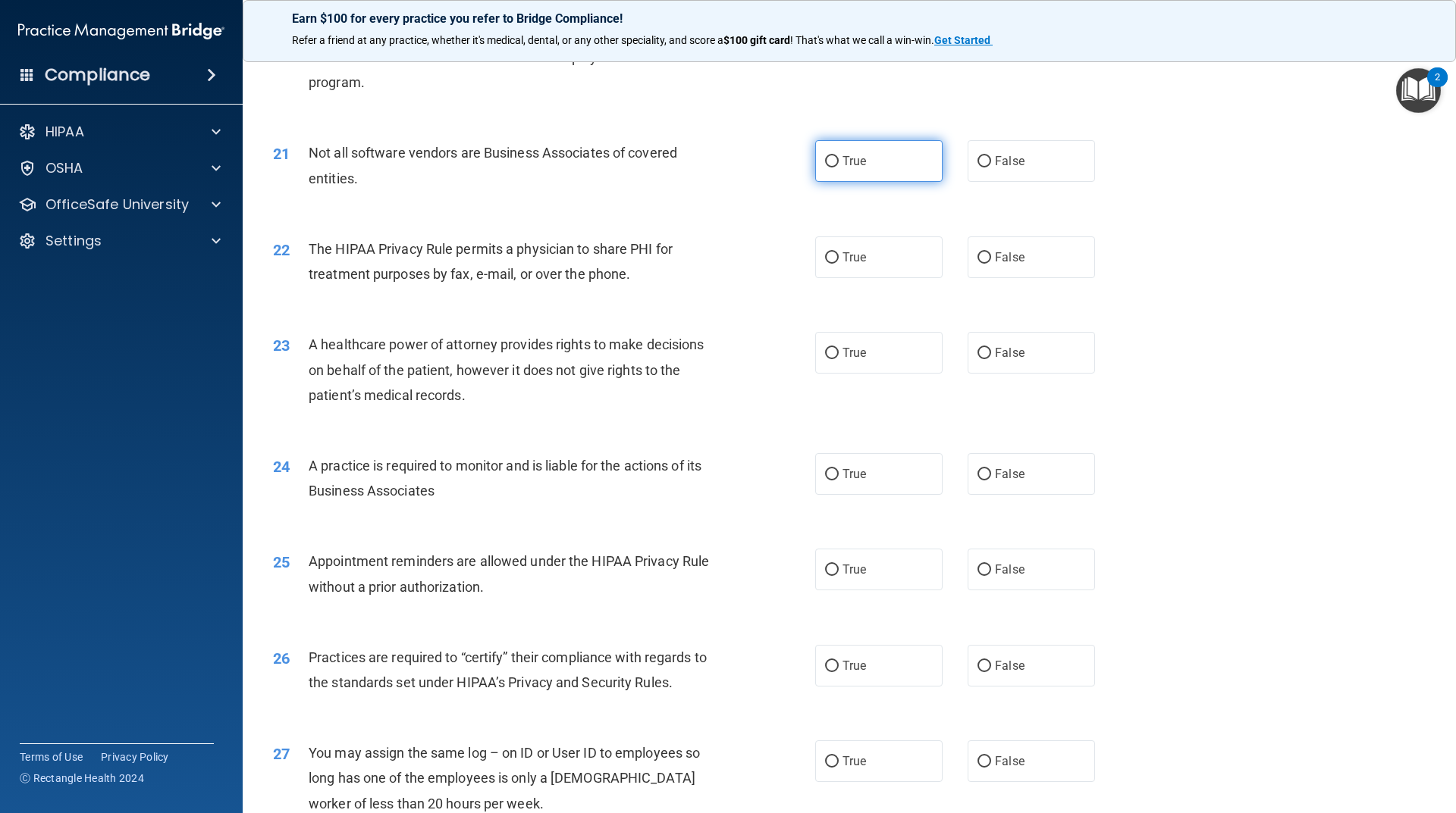
click at [834, 152] on label "True" at bounding box center [879, 161] width 128 height 42
click at [834, 156] on input "True" at bounding box center [832, 162] width 14 height 12
radio input "true"
click at [858, 261] on span "True" at bounding box center [854, 258] width 23 height 15
click at [839, 261] on input "True" at bounding box center [832, 258] width 14 height 12
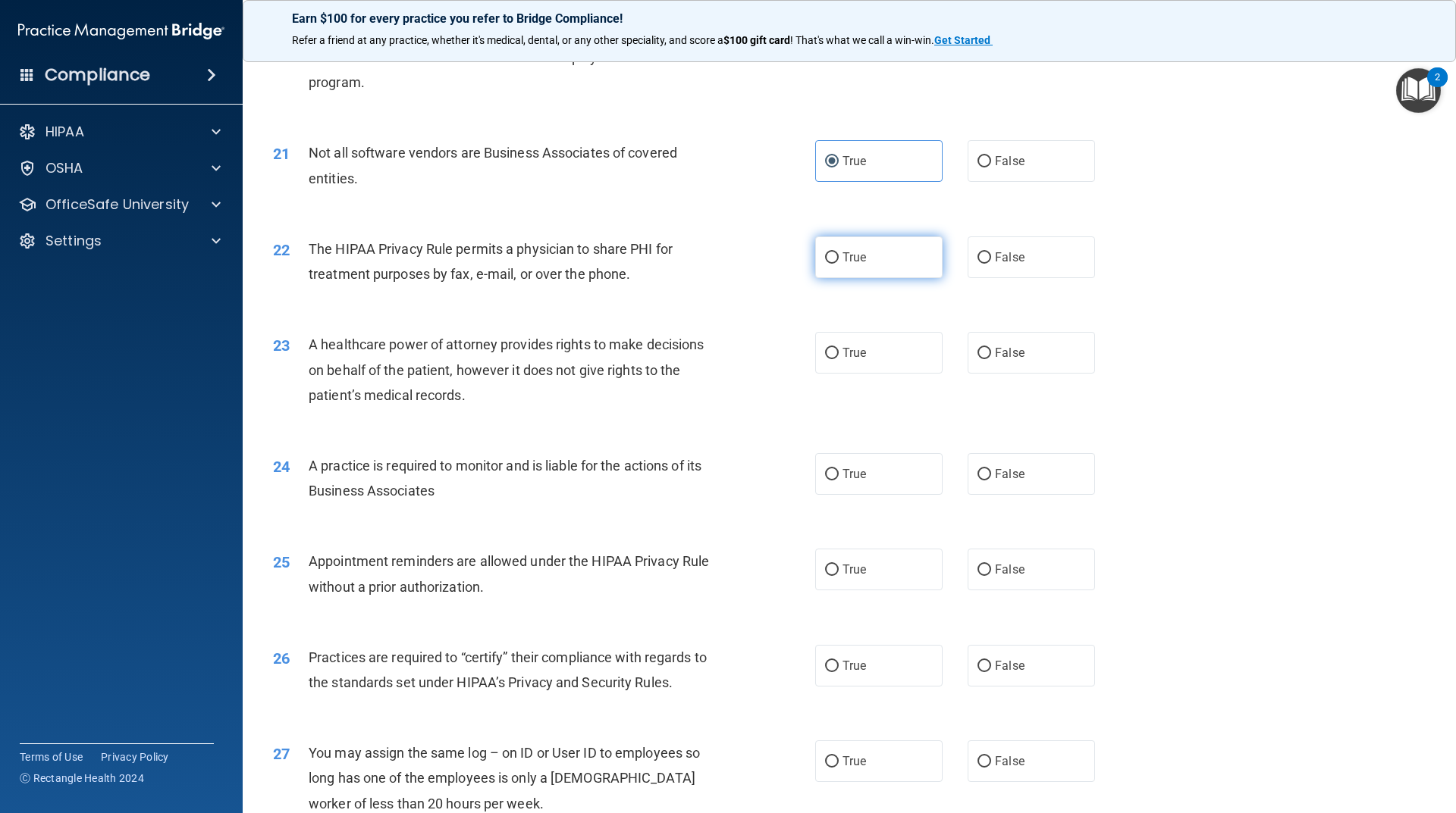
radio input "true"
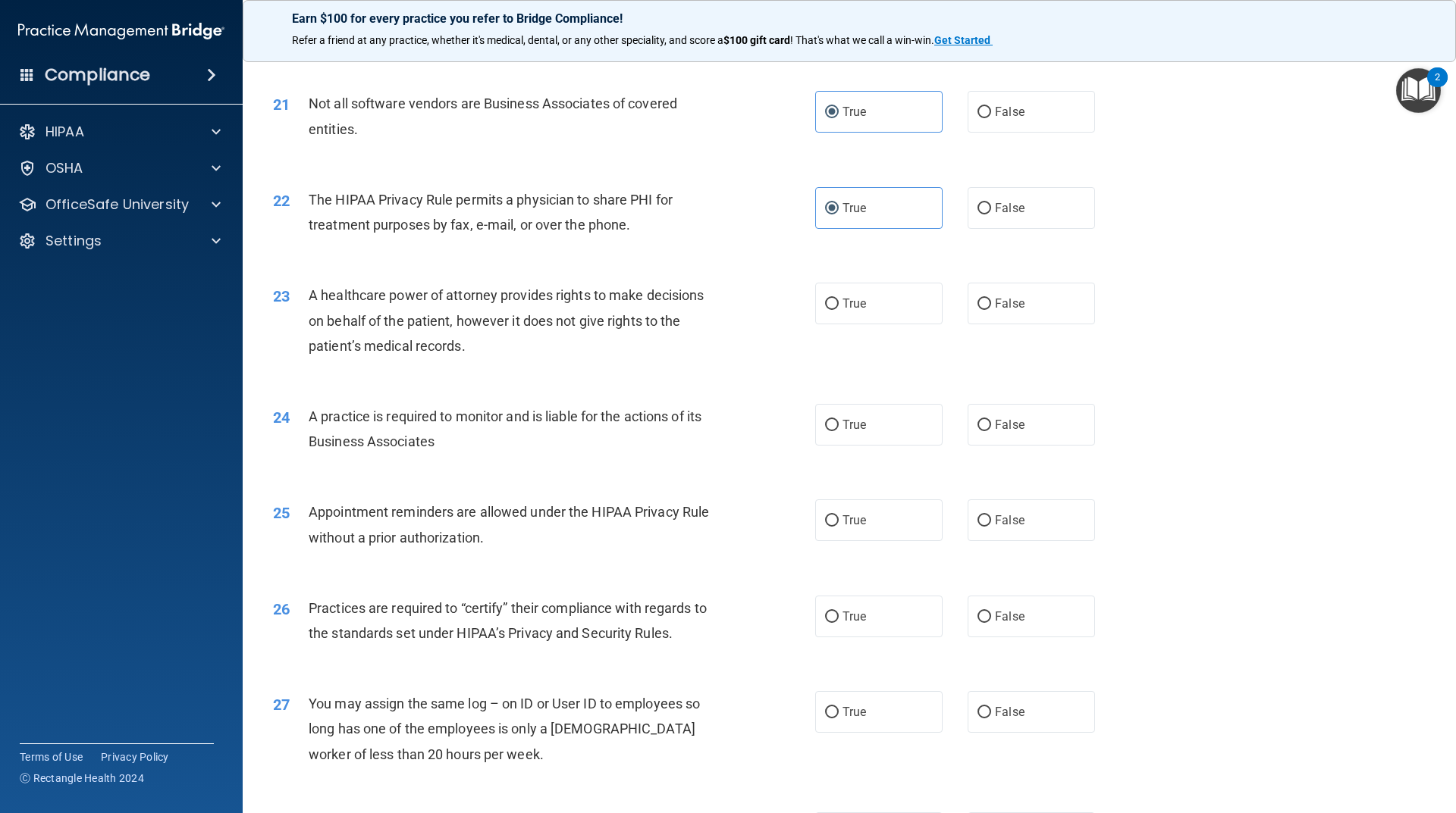
scroll to position [2350, 0]
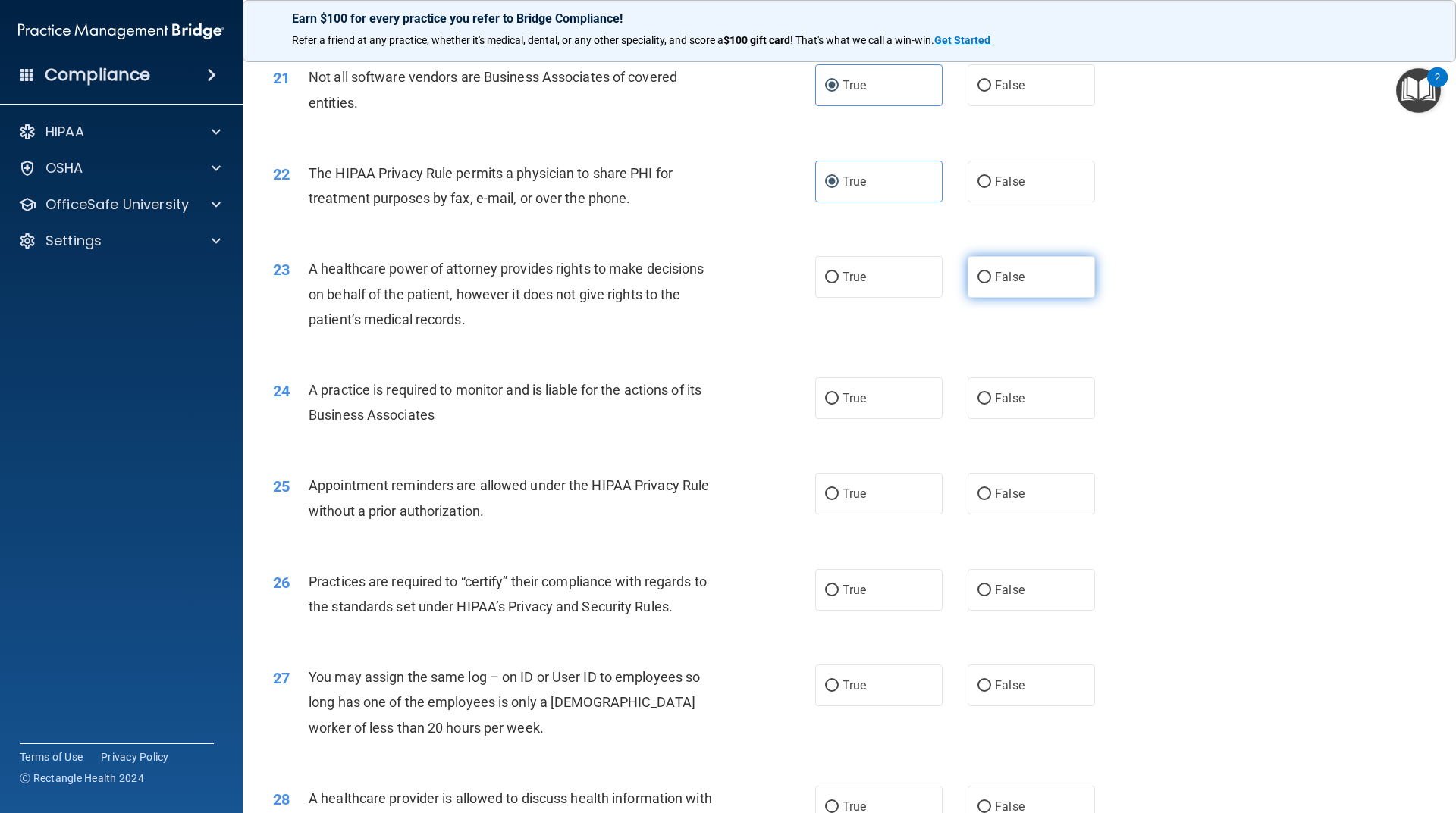
click at [1014, 286] on label "False" at bounding box center [1031, 277] width 128 height 42
click at [991, 283] on input "False" at bounding box center [984, 278] width 14 height 12
radio input "true"
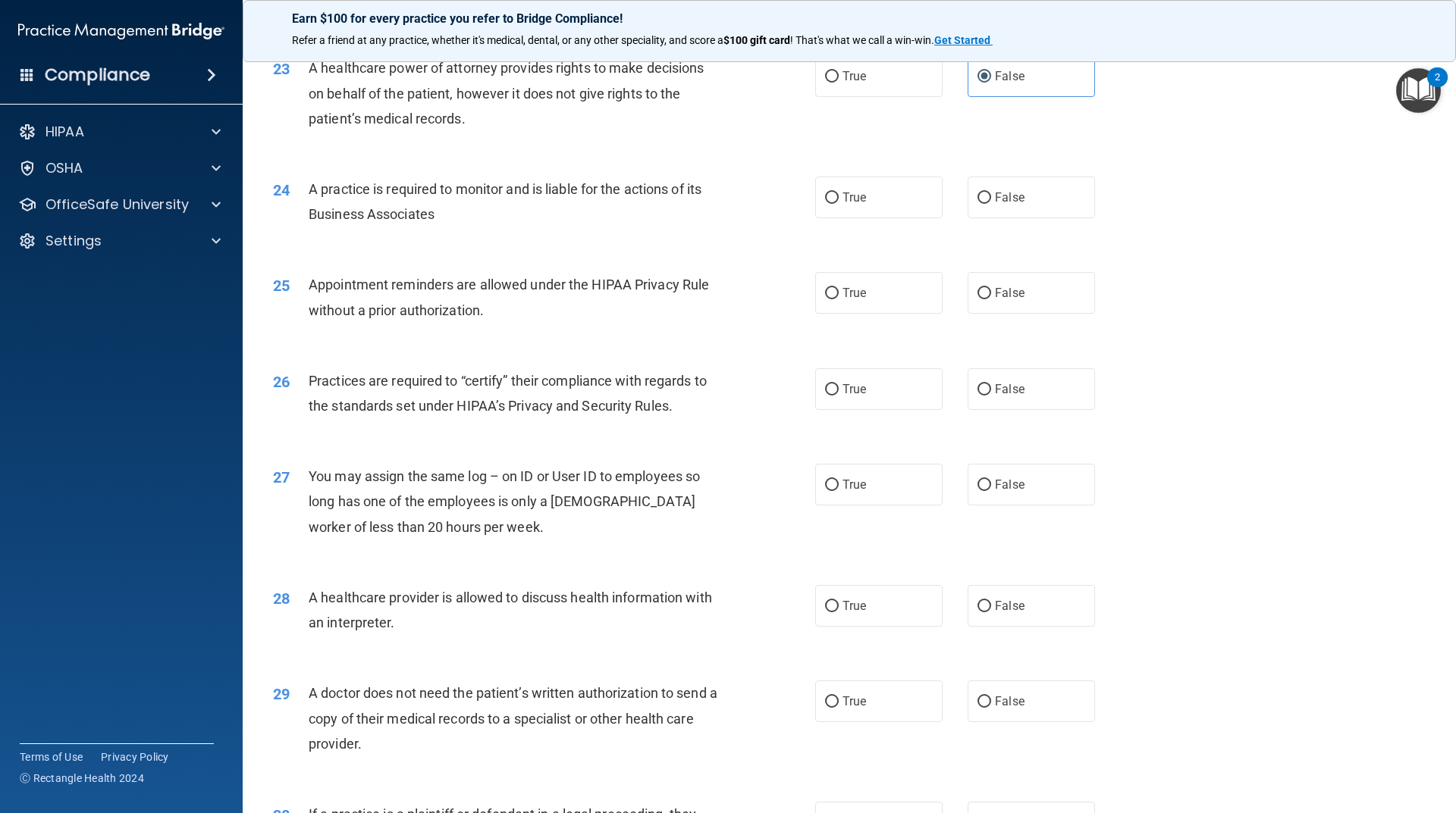
scroll to position [2577, 0]
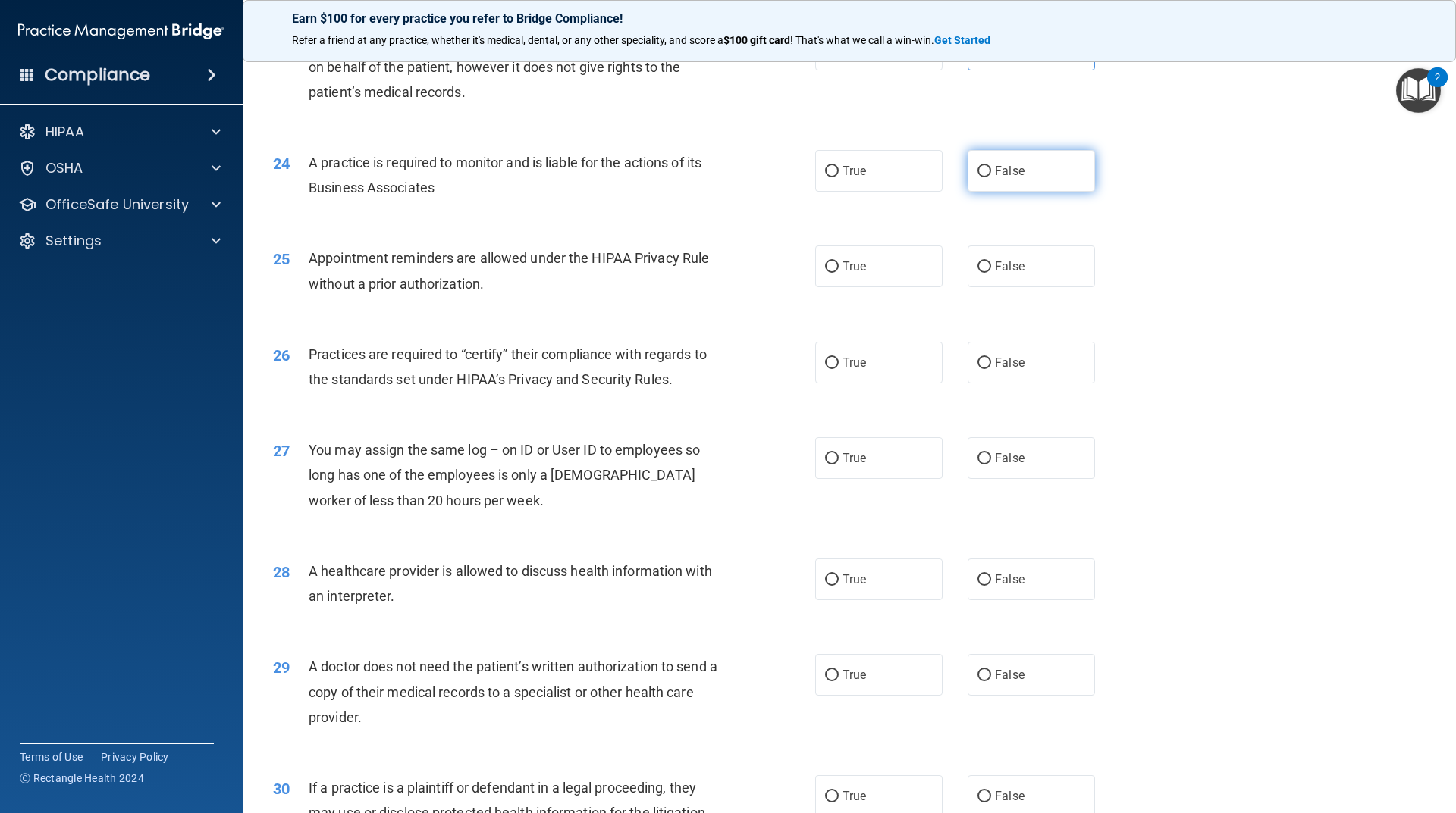
click at [1044, 162] on label "False" at bounding box center [1031, 171] width 128 height 42
click at [991, 166] on input "False" at bounding box center [984, 171] width 14 height 12
radio input "true"
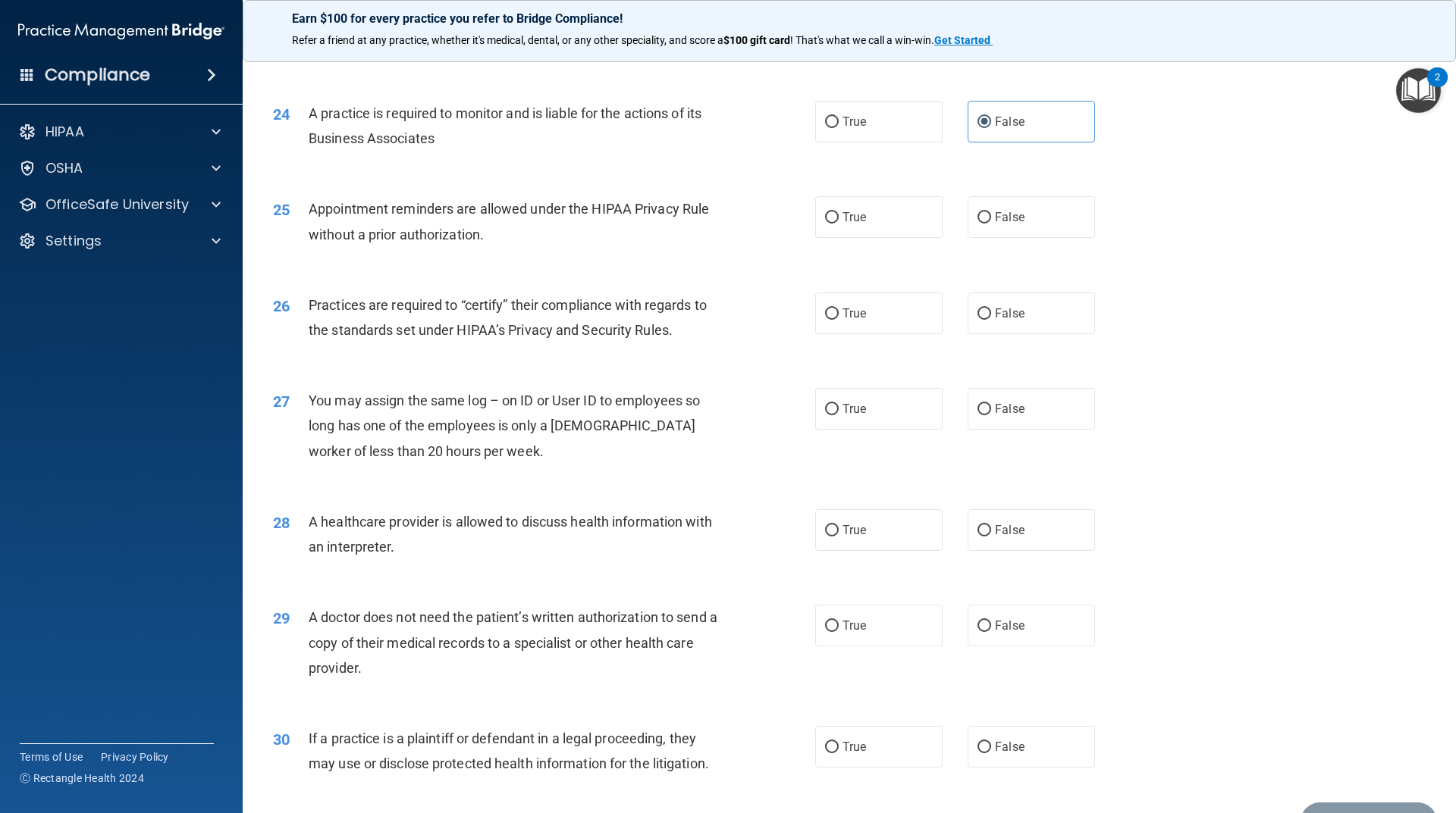
scroll to position [2653, 0]
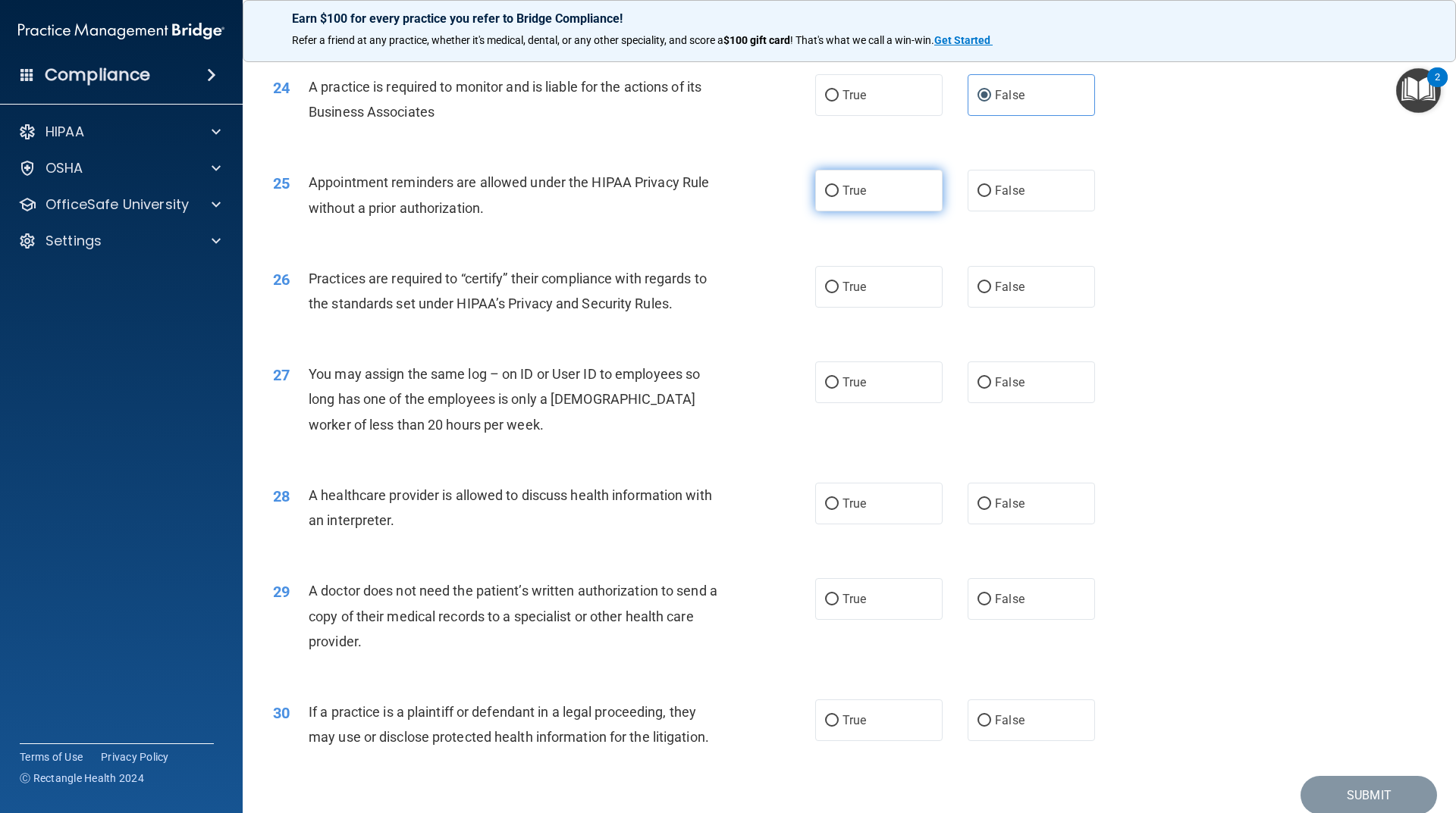
click at [862, 199] on label "True" at bounding box center [879, 191] width 128 height 42
click at [839, 197] on input "True" at bounding box center [832, 191] width 14 height 12
radio input "true"
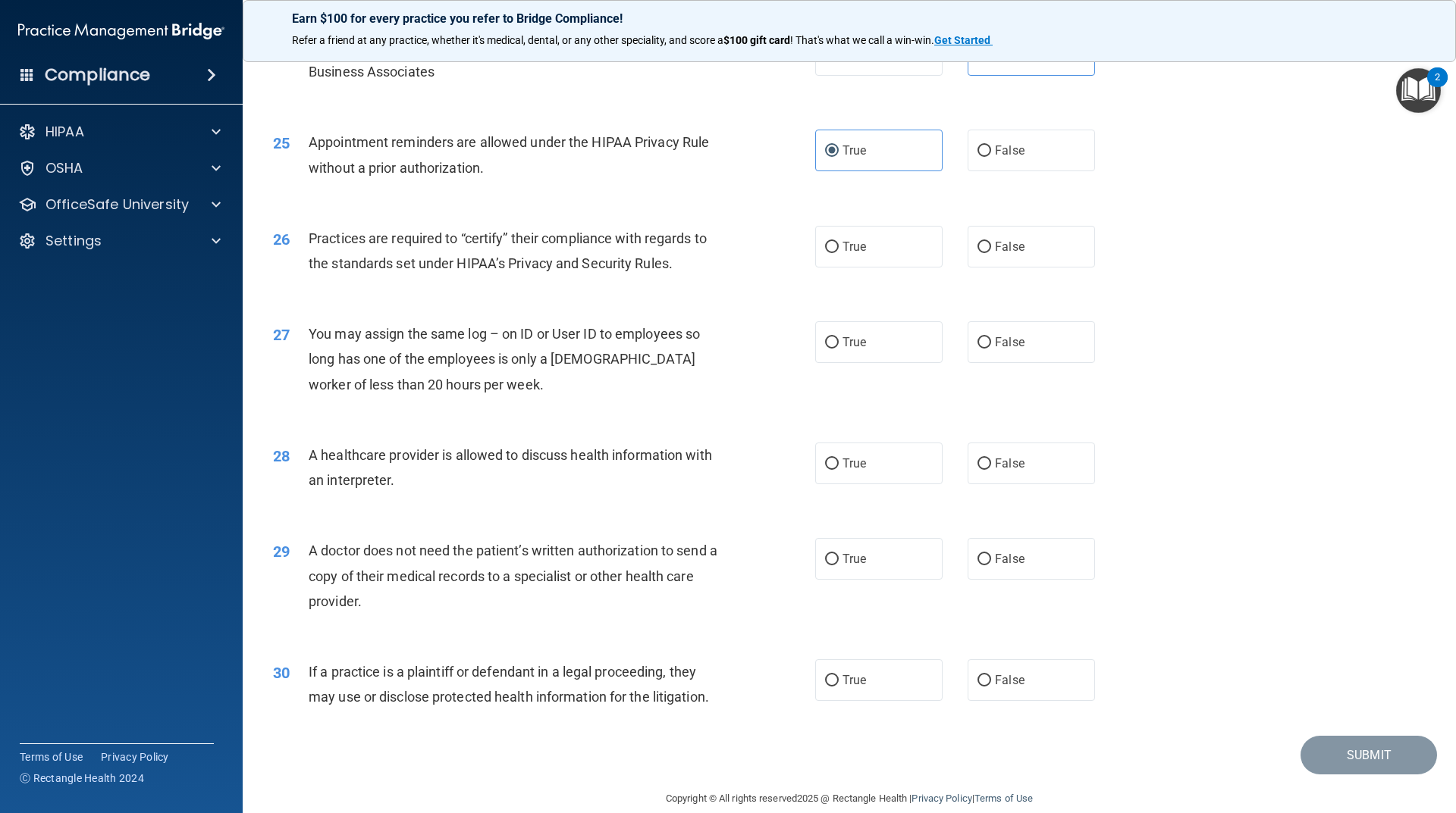
scroll to position [2715, 0]
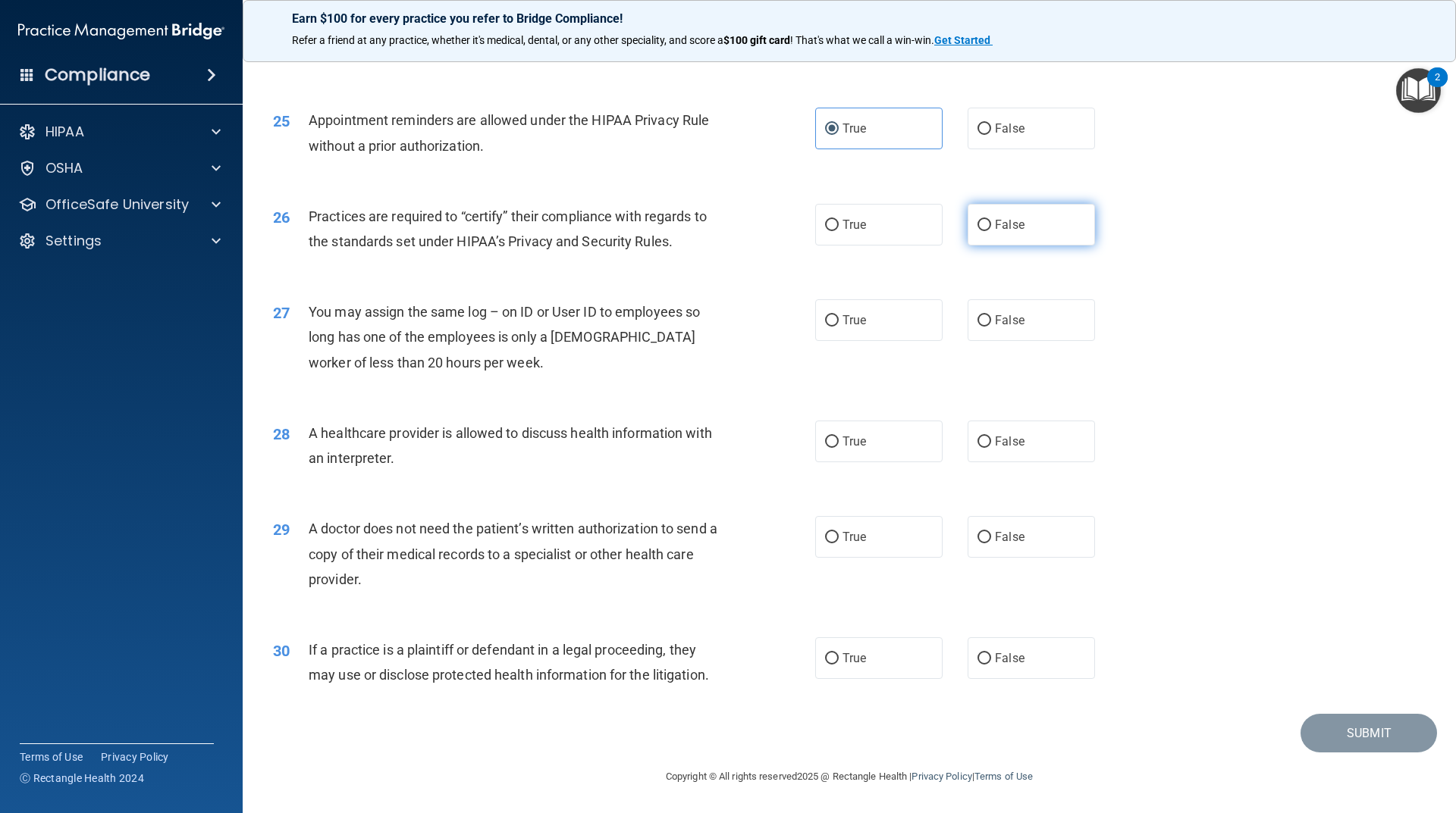
click at [1026, 232] on label "False" at bounding box center [1031, 225] width 128 height 42
click at [991, 231] on input "False" at bounding box center [984, 226] width 14 height 12
radio input "true"
click at [1030, 320] on label "False" at bounding box center [1031, 321] width 128 height 42
click at [991, 320] on input "False" at bounding box center [984, 321] width 14 height 12
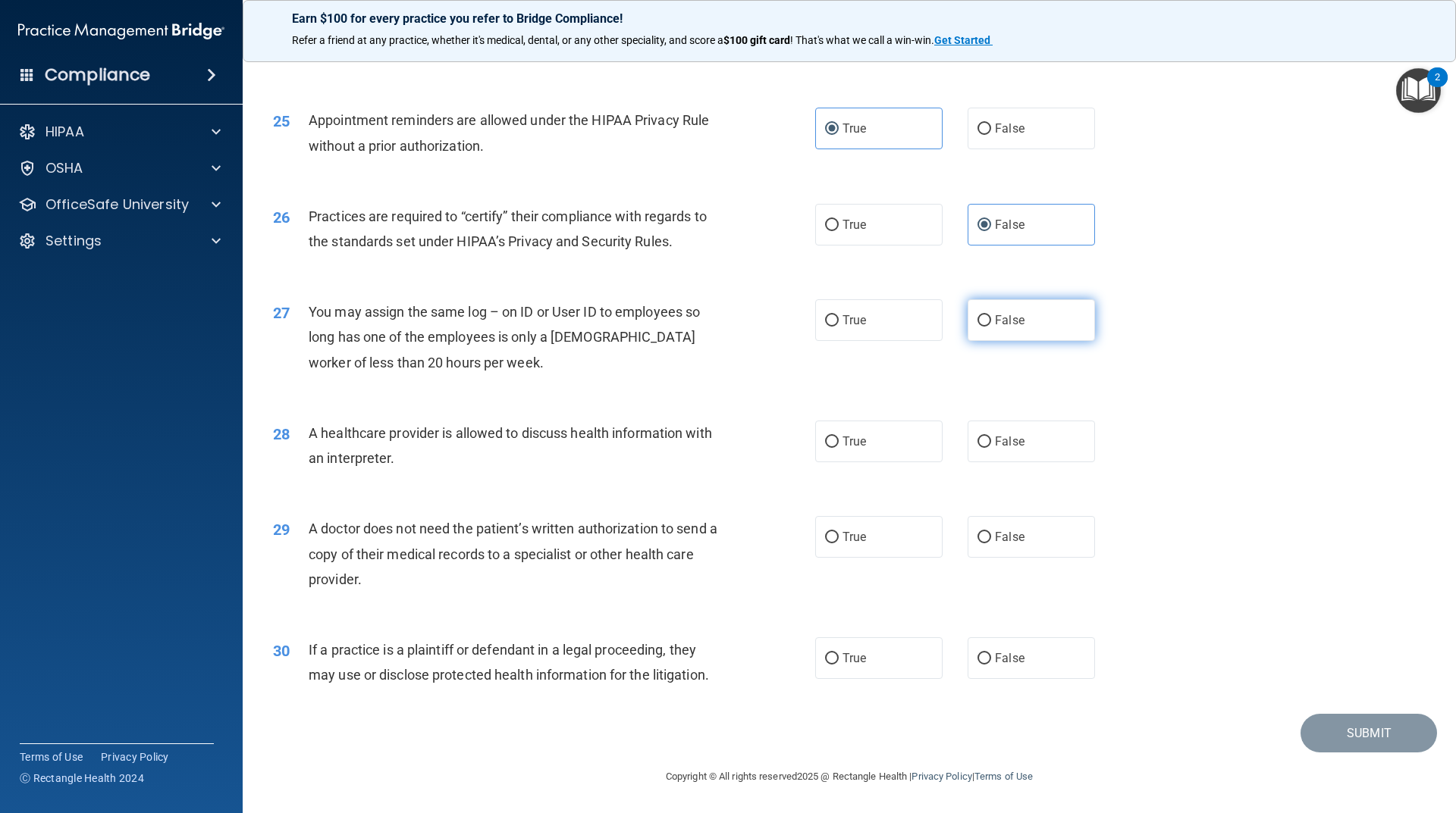
radio input "true"
click at [826, 442] on input "True" at bounding box center [832, 442] width 14 height 12
radio input "true"
click at [895, 543] on label "True" at bounding box center [879, 537] width 128 height 42
click at [839, 543] on input "True" at bounding box center [832, 538] width 14 height 12
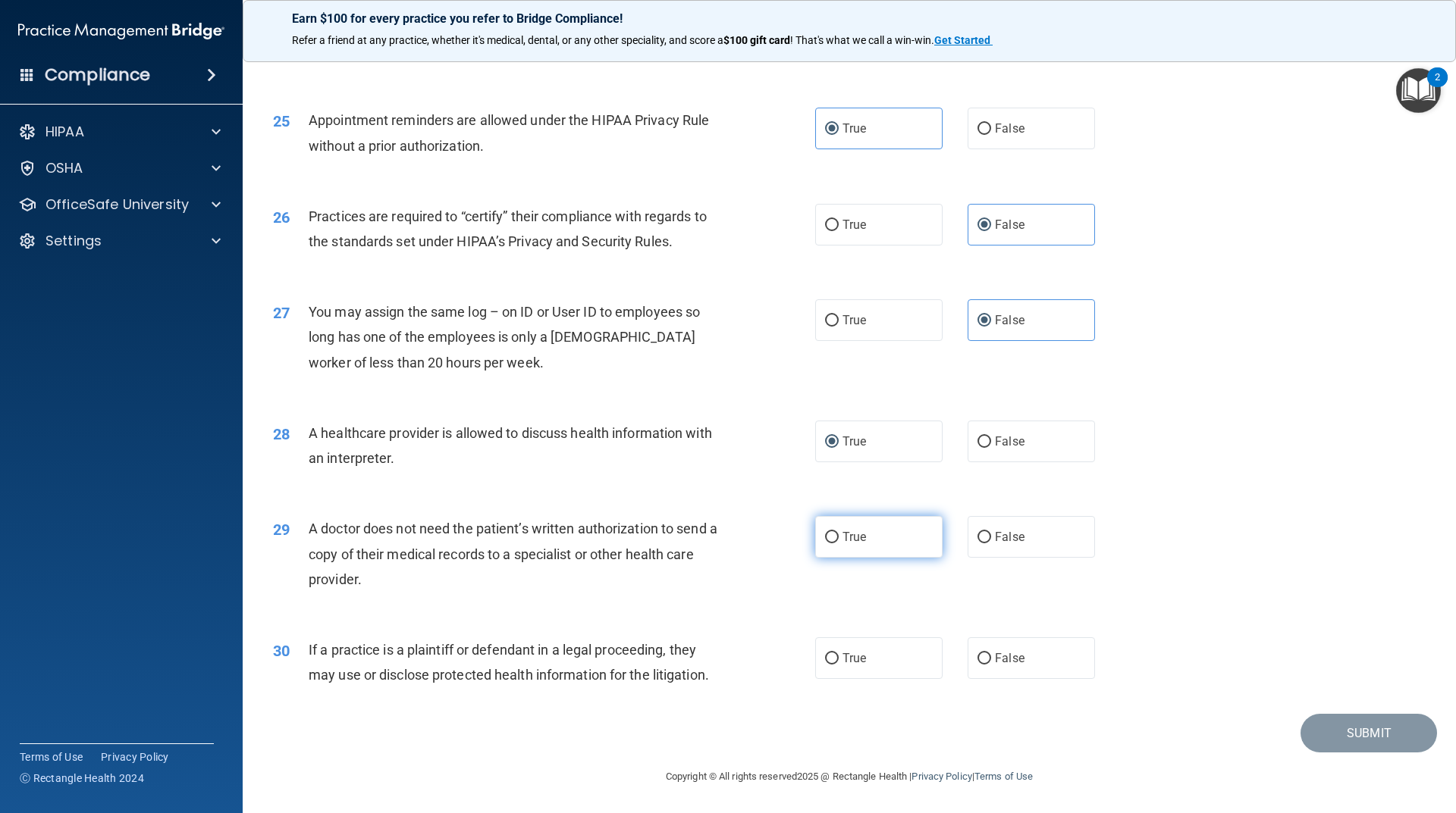
radio input "true"
click at [900, 655] on label "True" at bounding box center [879, 658] width 128 height 42
click at [839, 655] on input "True" at bounding box center [832, 659] width 14 height 12
radio input "true"
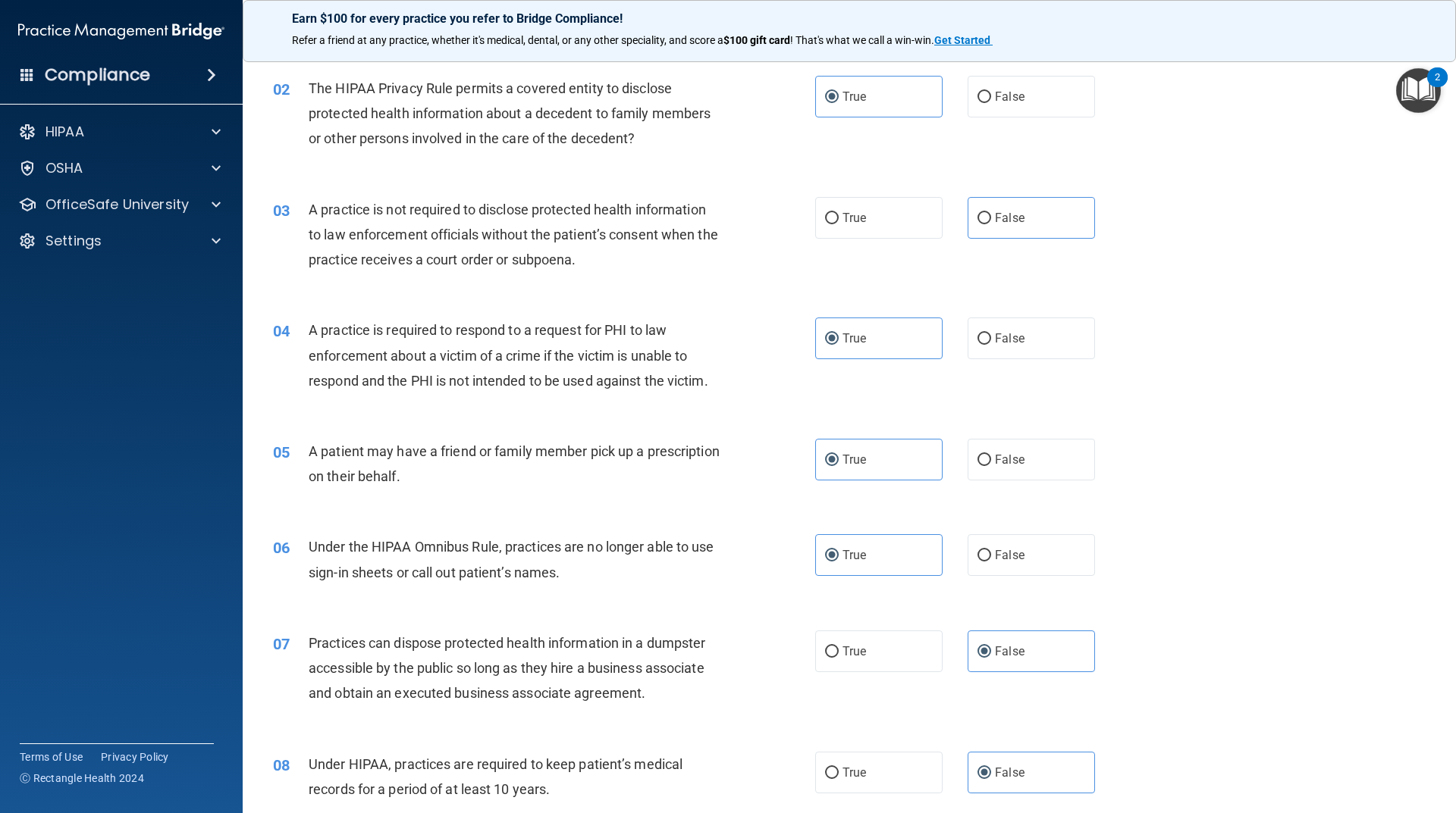
scroll to position [0, 0]
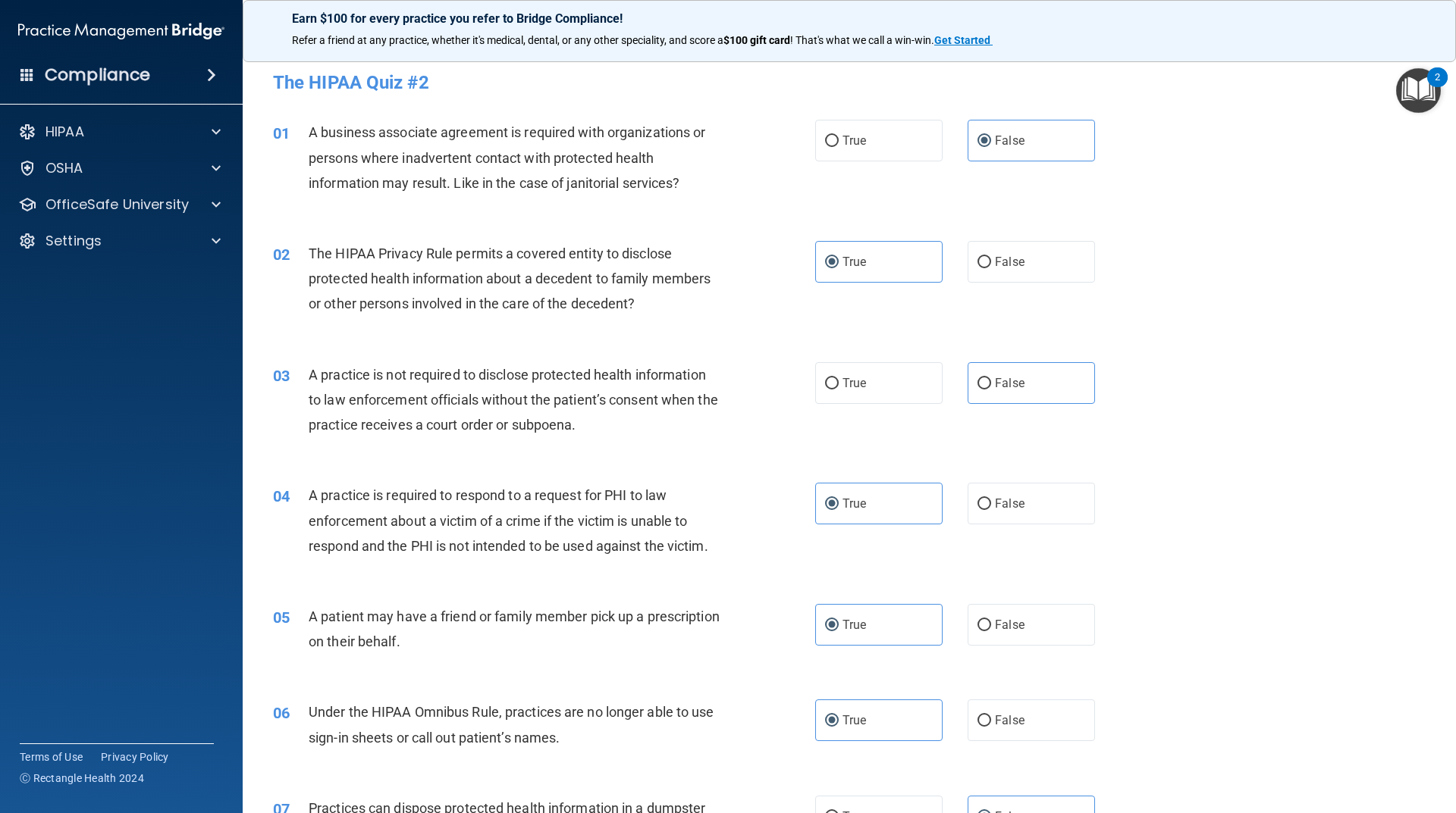
click at [1419, 79] on img "Open Resource Center, 2 new notifications" at bounding box center [1418, 90] width 44 height 44
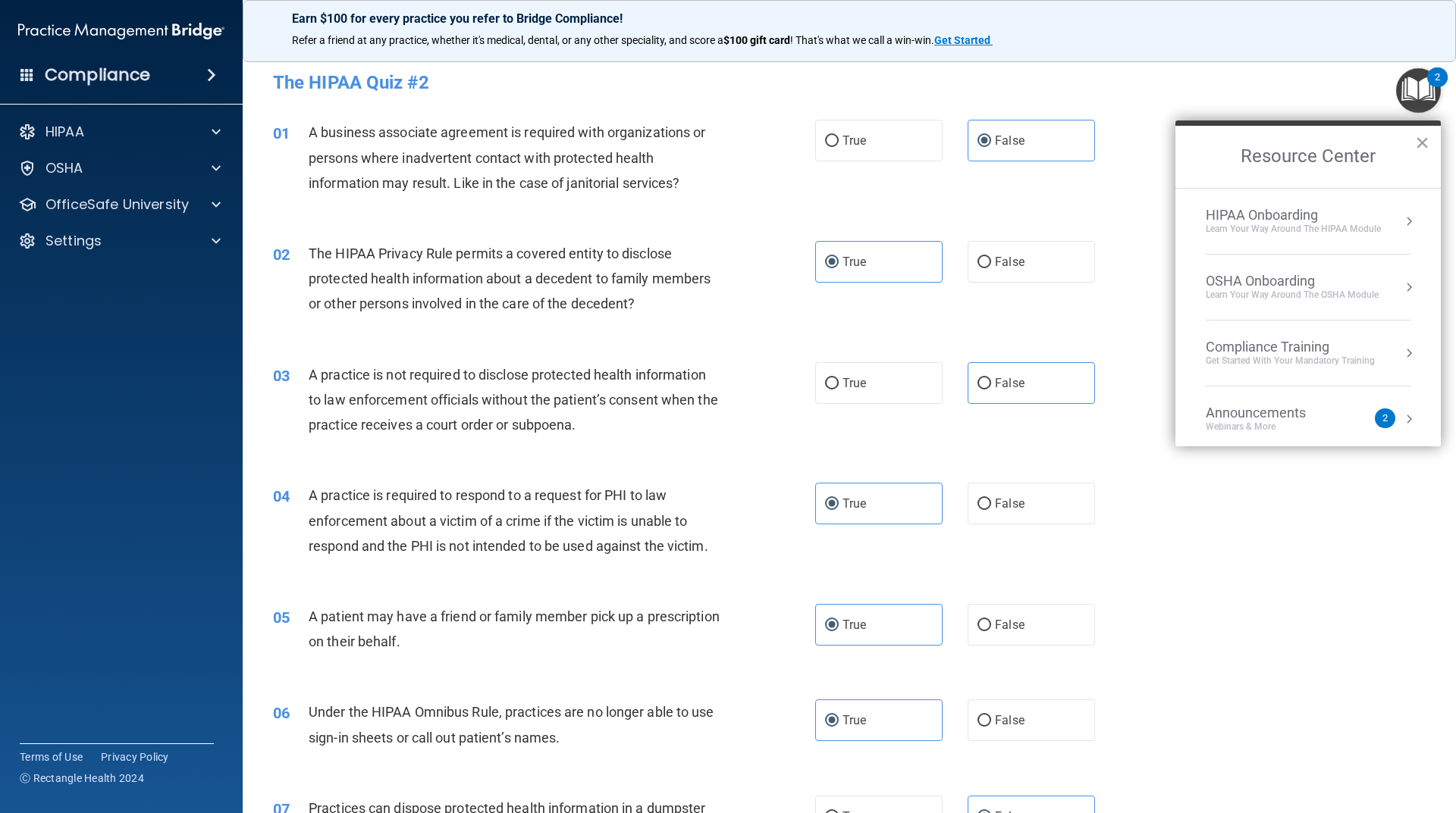
click at [1206, 96] on div "The HIPAA Quiz #2" at bounding box center [849, 82] width 1175 height 37
drag, startPoint x: 1170, startPoint y: 642, endPoint x: 1167, endPoint y: 632, distance: 10.4
click at [1167, 635] on div "05 A patient may have a friend or family member pick up a prescription on their…" at bounding box center [849, 633] width 1175 height 96
click at [1417, 142] on button "×" at bounding box center [1422, 142] width 15 height 24
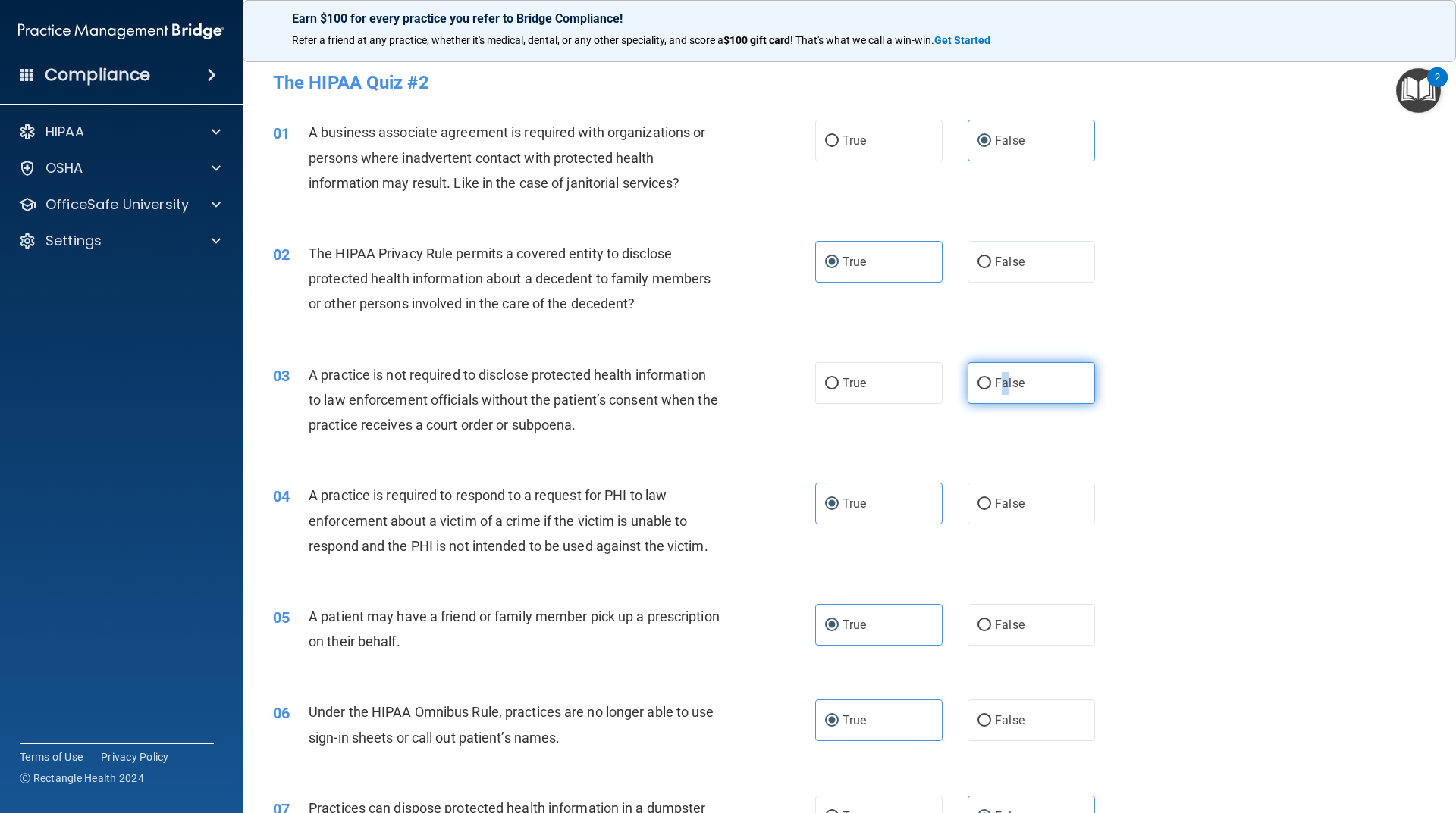
drag, startPoint x: 996, startPoint y: 376, endPoint x: 1012, endPoint y: 381, distance: 16.8
click at [1007, 380] on span "False" at bounding box center [1009, 383] width 30 height 15
click at [983, 376] on label "False" at bounding box center [1031, 384] width 128 height 42
click at [1116, 396] on div "03 A practice is not required to disclose protected health information to law e…" at bounding box center [849, 404] width 1175 height 121
click at [977, 382] on input "False" at bounding box center [984, 384] width 14 height 12
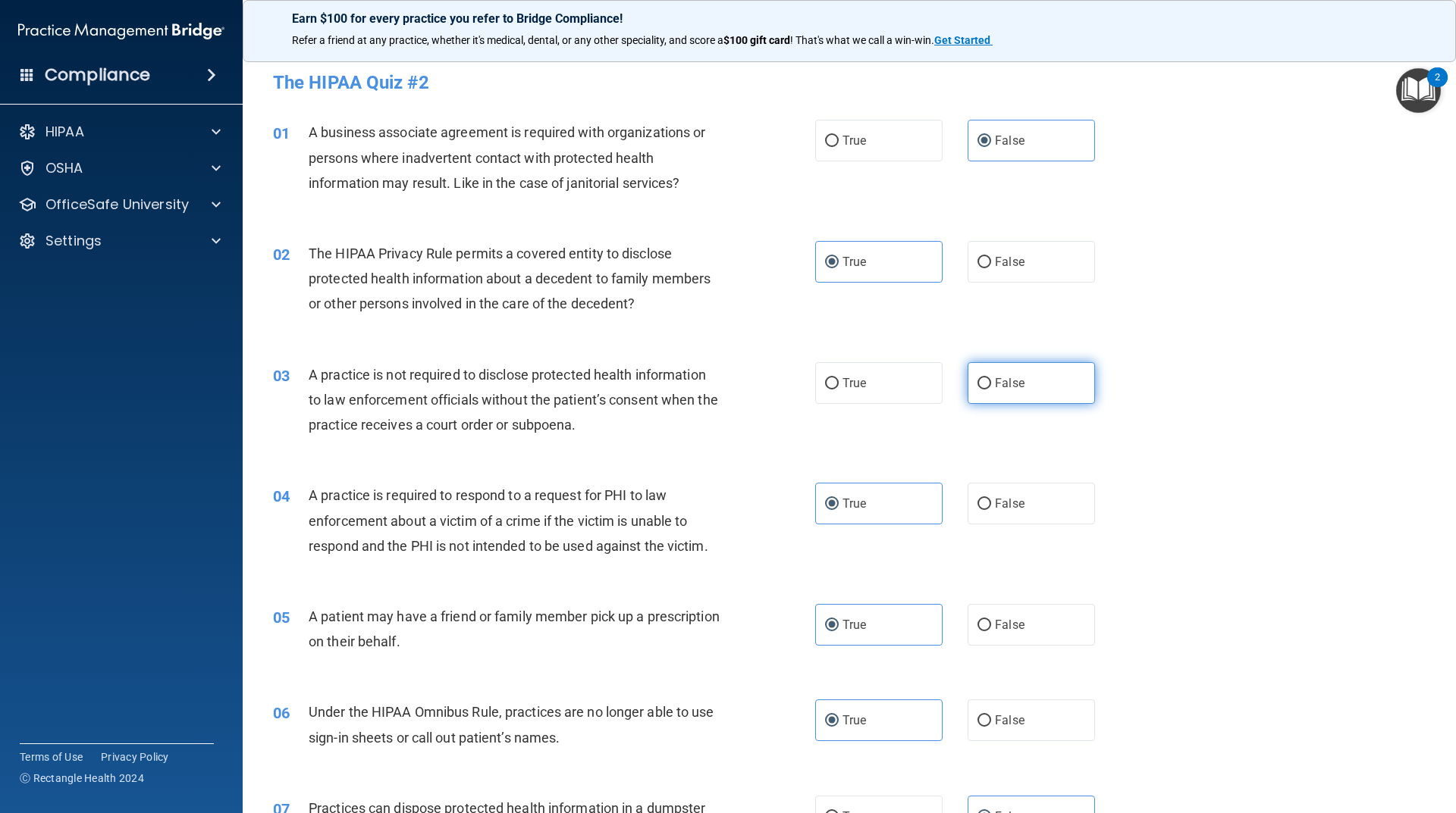
radio input "true"
click at [881, 372] on label "True" at bounding box center [879, 384] width 128 height 42
click at [839, 378] on input "True" at bounding box center [832, 384] width 14 height 12
radio input "true"
click at [977, 383] on input "False" at bounding box center [984, 384] width 14 height 12
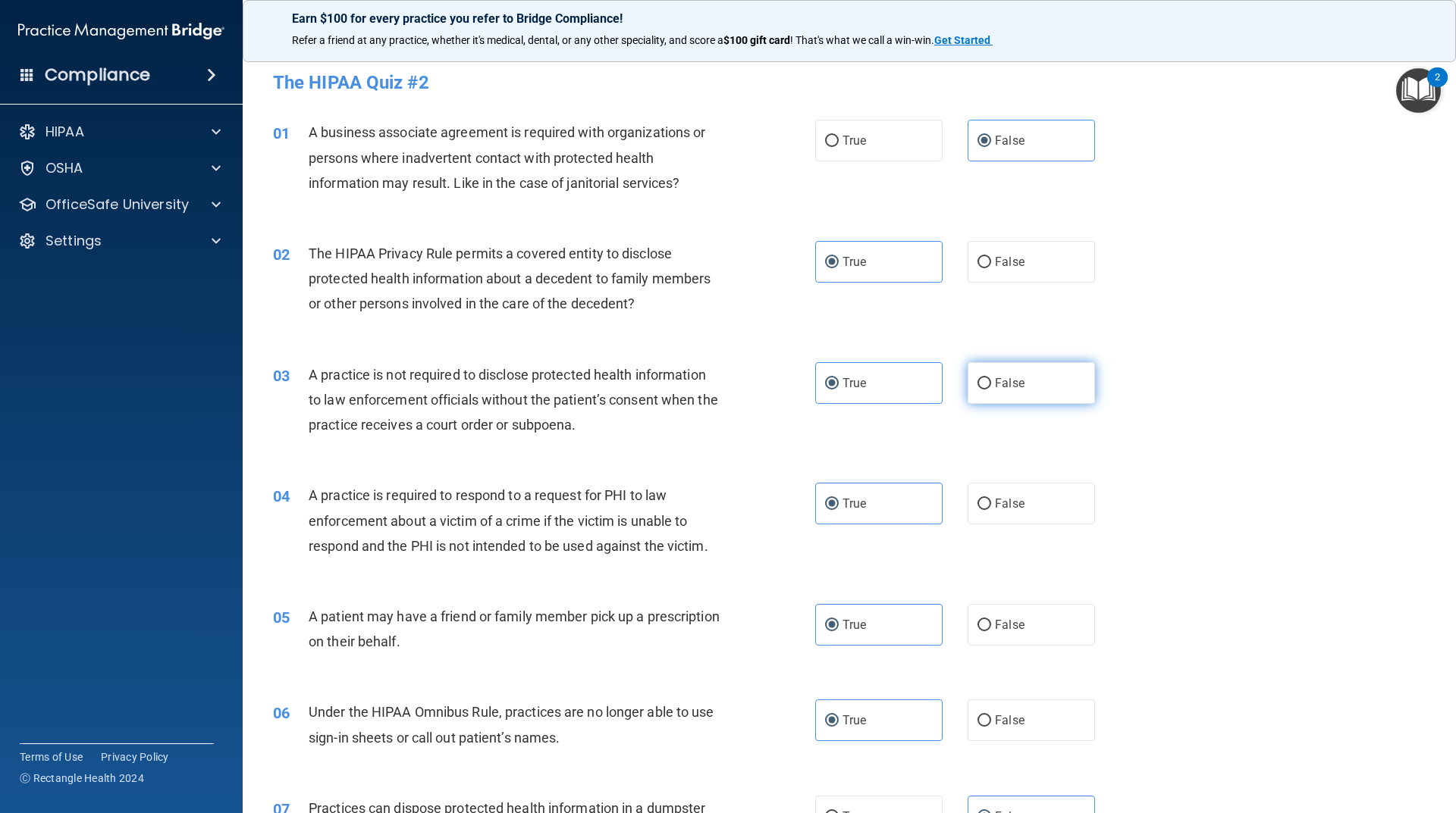
radio input "true"
radio input "false"
click at [1193, 479] on div "04 A practice is required to respond to a request for PHI to law enforcement ab…" at bounding box center [849, 524] width 1175 height 121
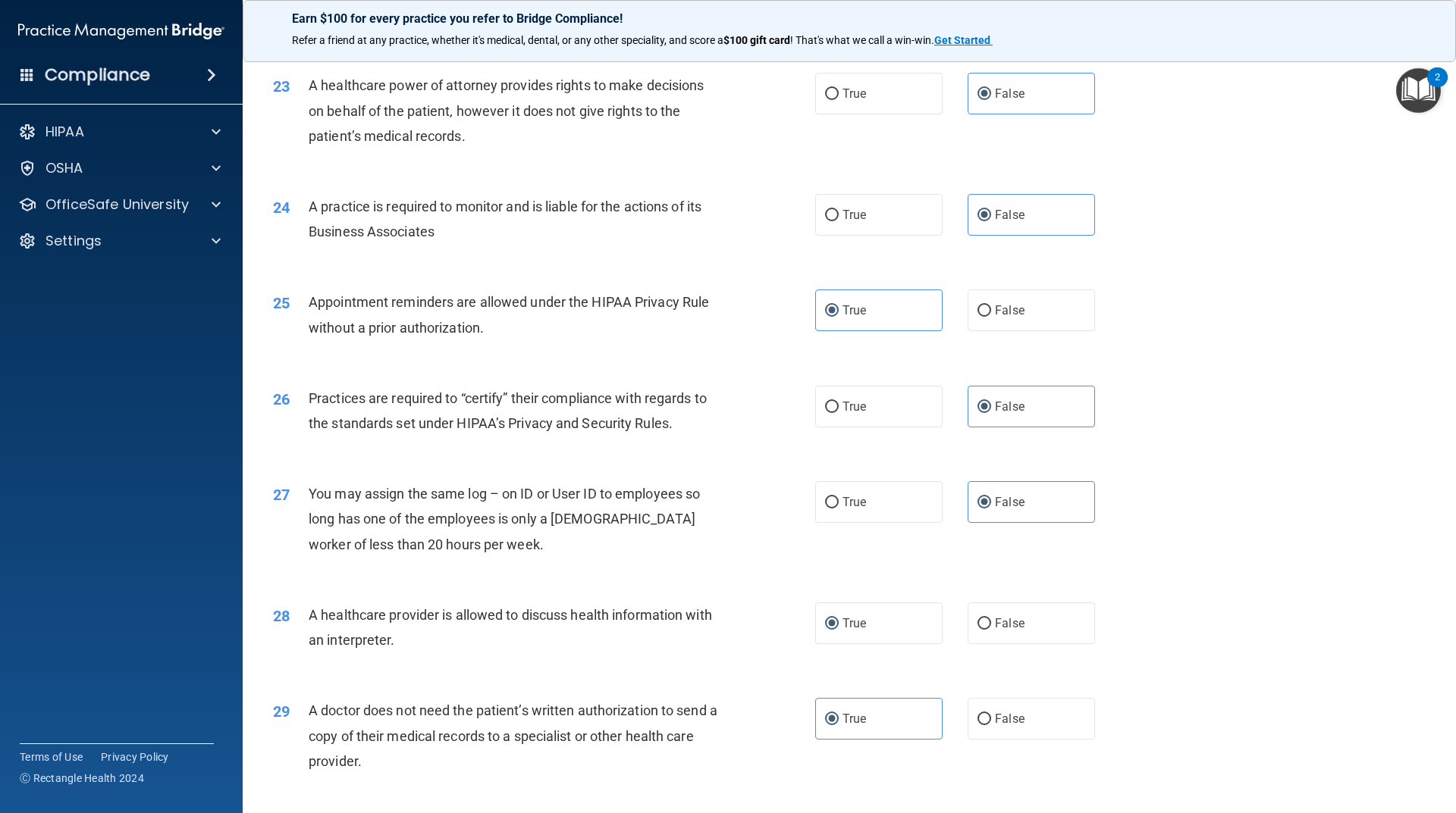
scroll to position [2715, 0]
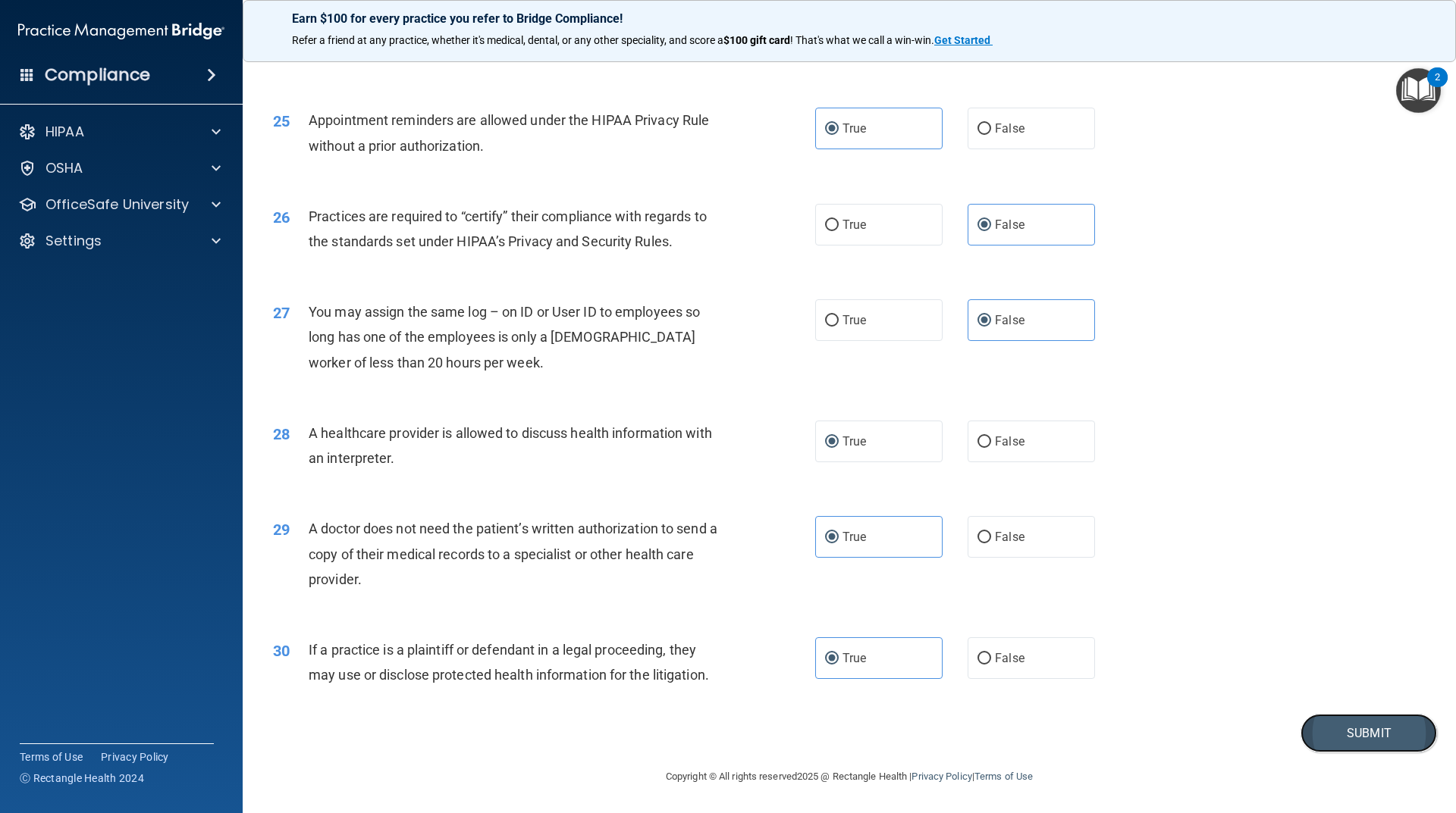
click at [1347, 736] on button "Submit" at bounding box center [1368, 734] width 136 height 39
click at [1359, 733] on button "Submit" at bounding box center [1368, 734] width 136 height 39
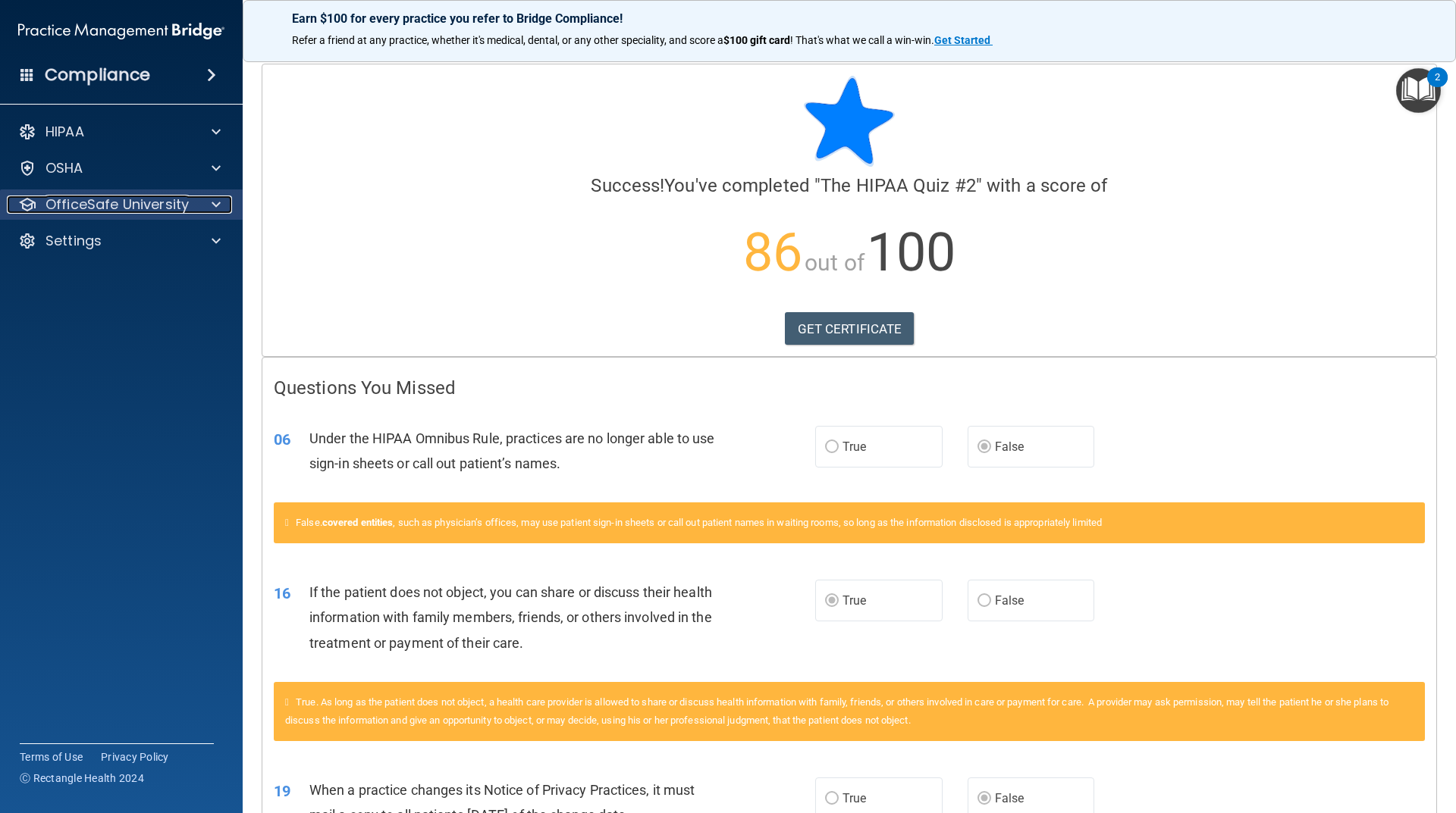
click at [221, 215] on div "OfficeSafe University" at bounding box center [121, 205] width 244 height 30
click at [212, 201] on span at bounding box center [216, 204] width 9 height 18
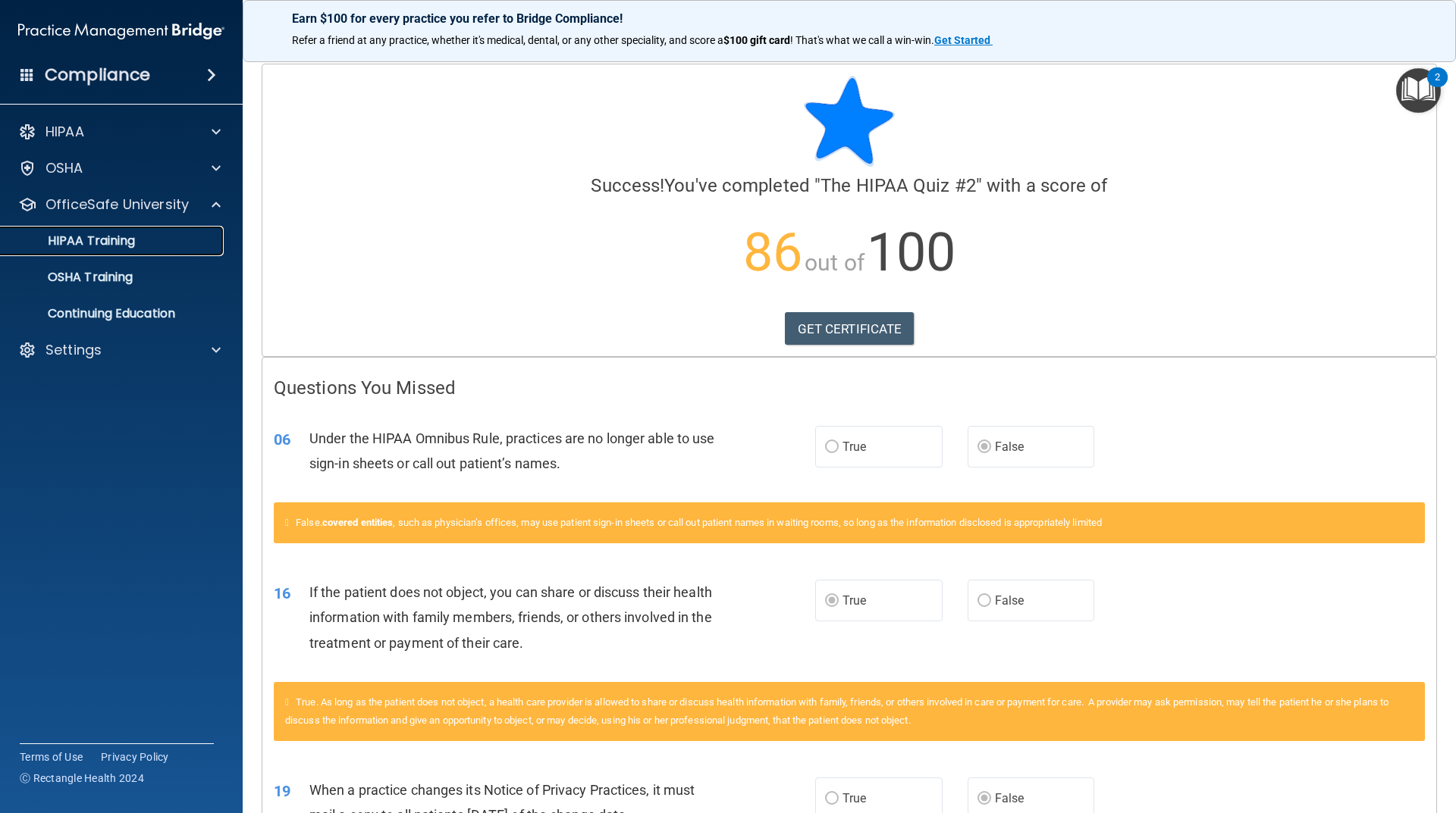
click at [115, 237] on p "HIPAA Training" at bounding box center [72, 240] width 125 height 15
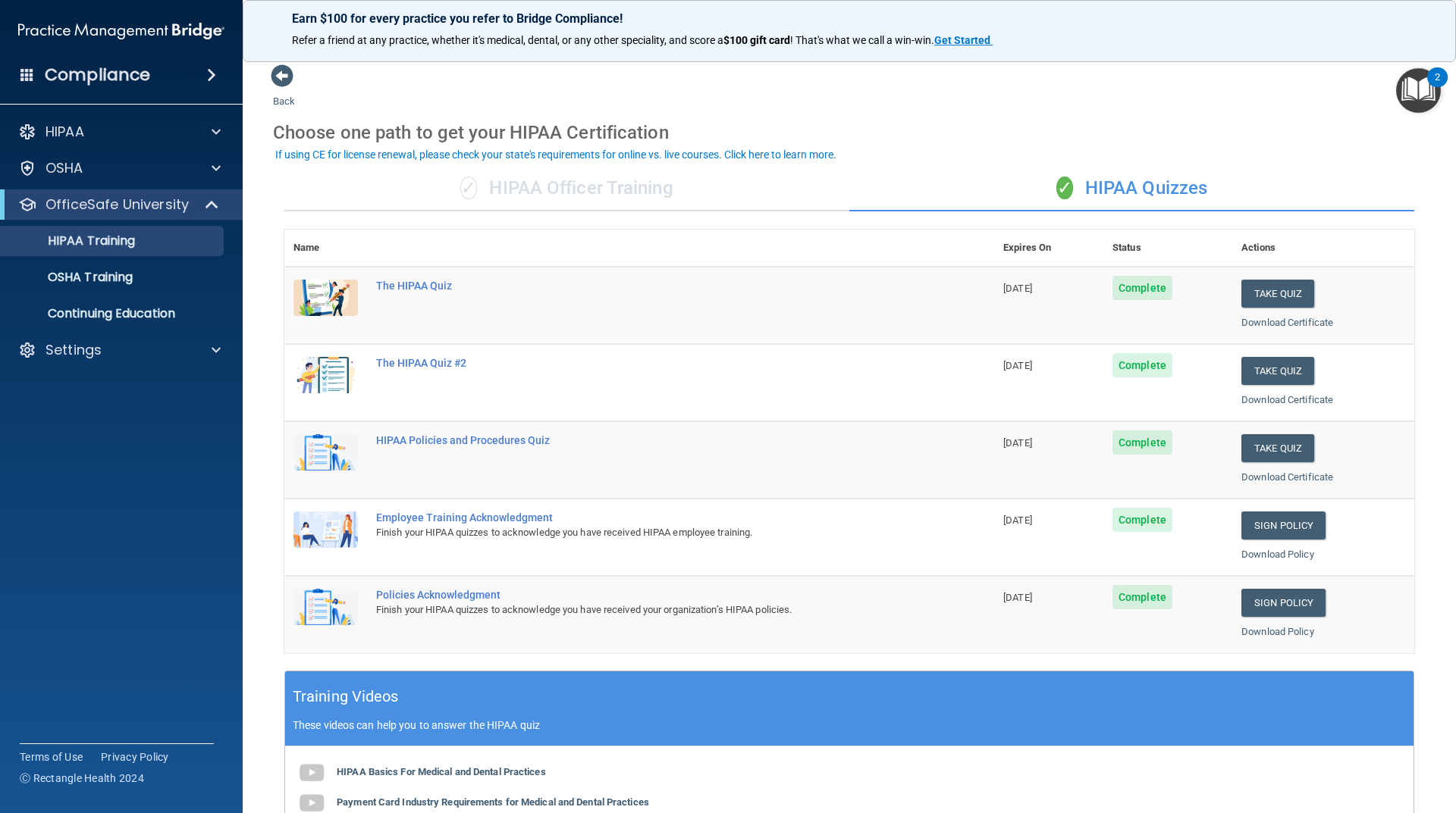
click at [534, 191] on div "✓ HIPAA Officer Training" at bounding box center [567, 188] width 565 height 45
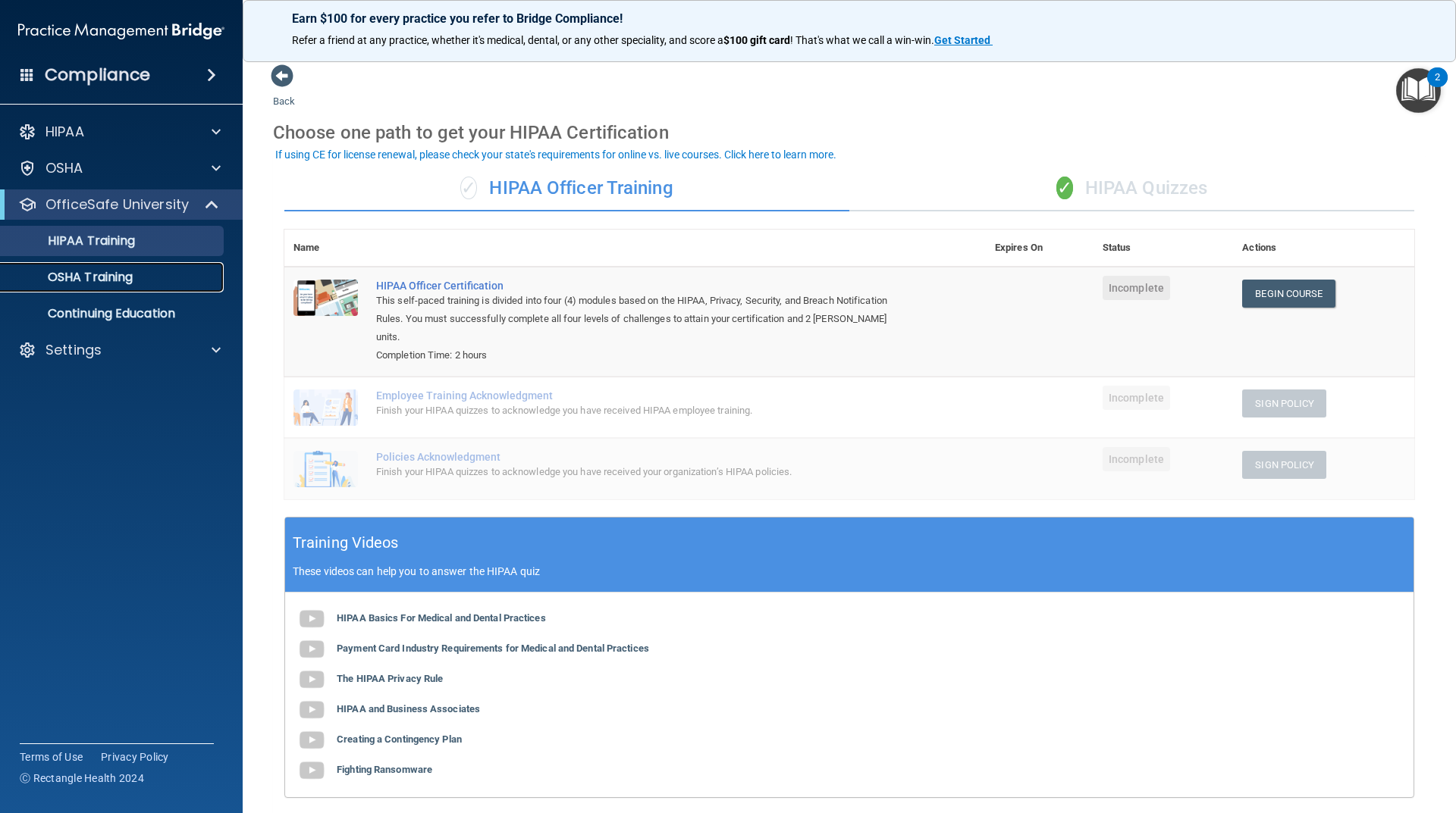
click at [81, 270] on link "OSHA Training" at bounding box center [104, 277] width 239 height 30
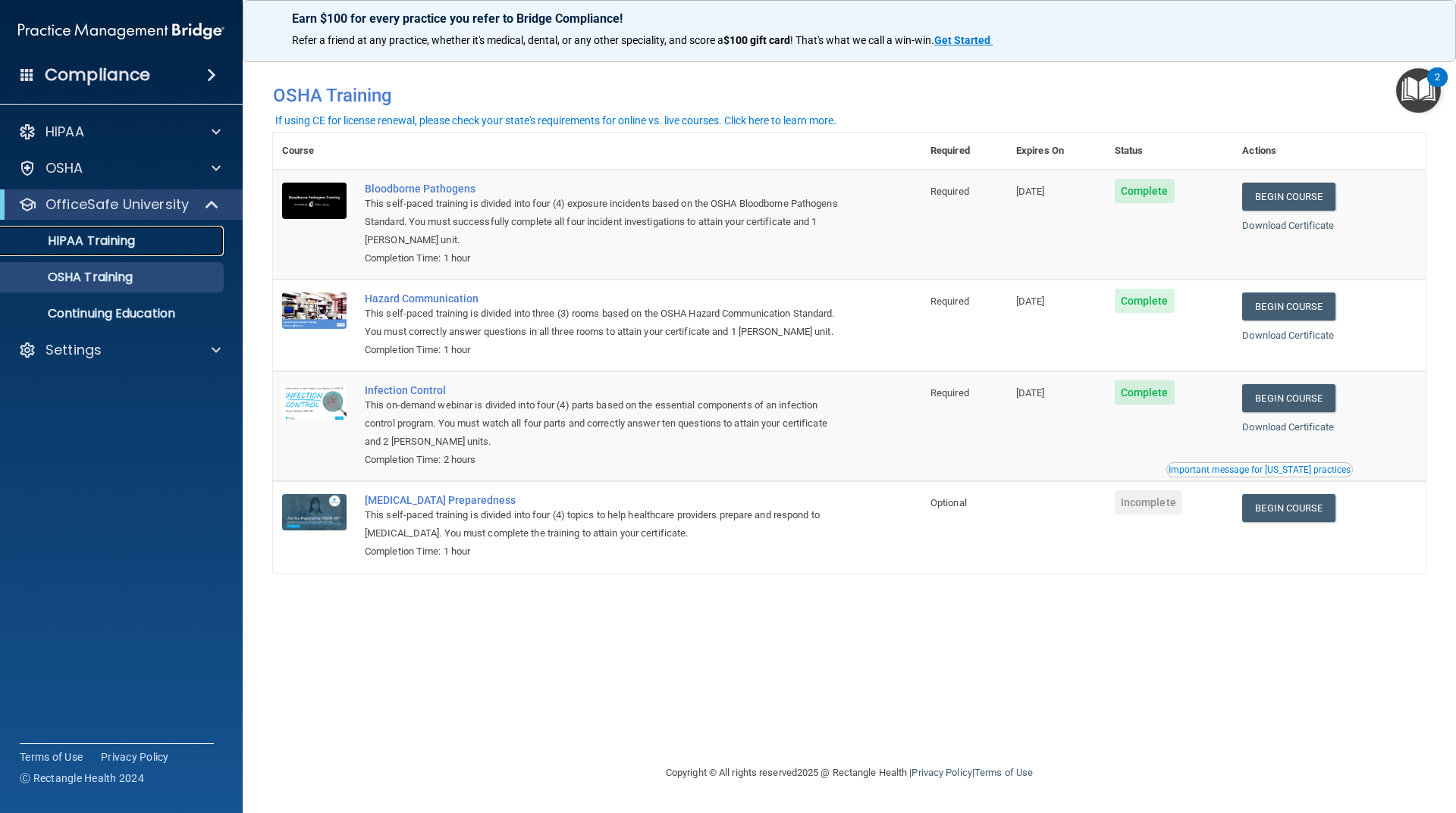
click at [113, 238] on p "HIPAA Training" at bounding box center [72, 240] width 125 height 15
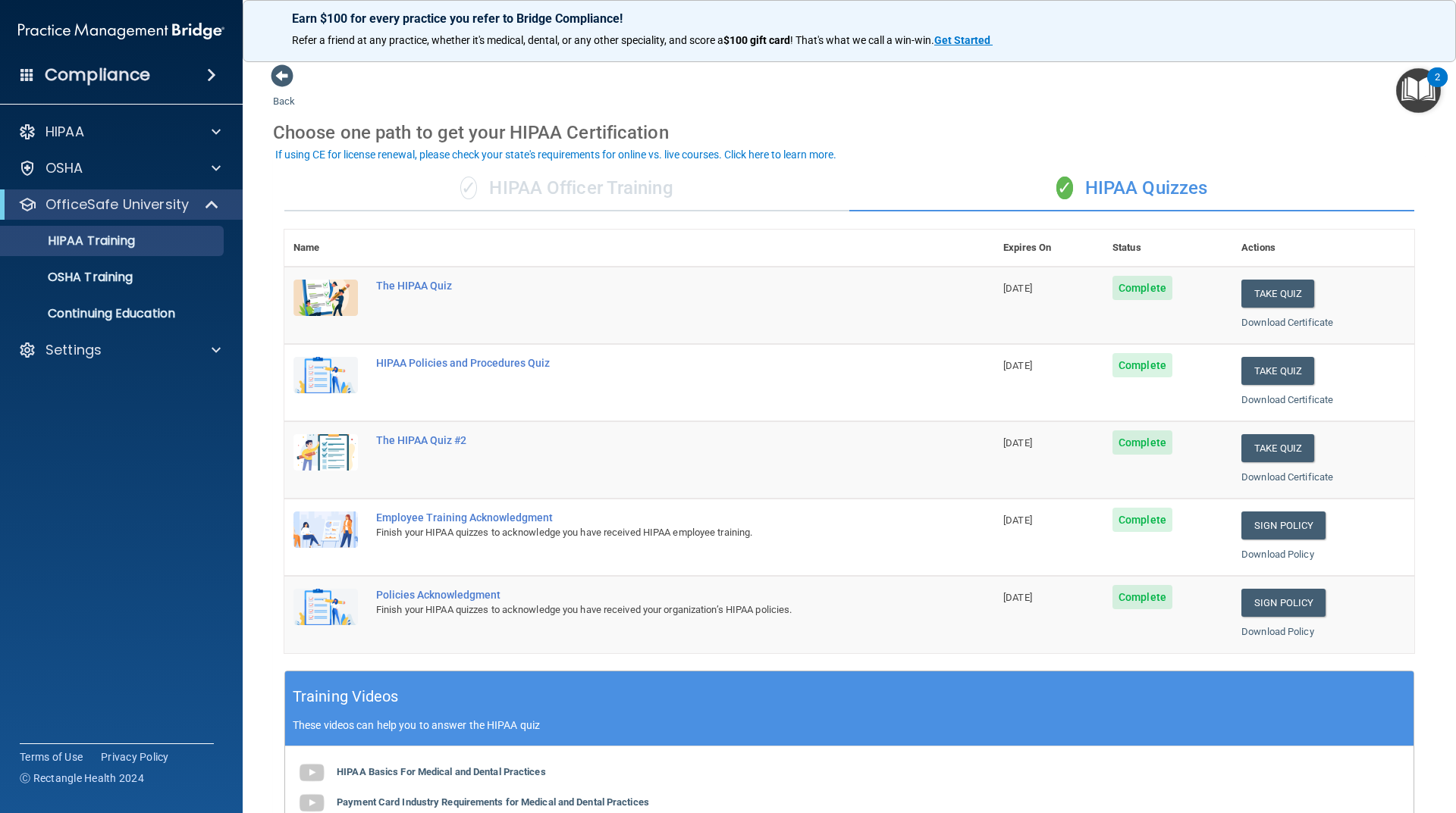
click at [571, 194] on div "✓ HIPAA Officer Training" at bounding box center [567, 188] width 565 height 45
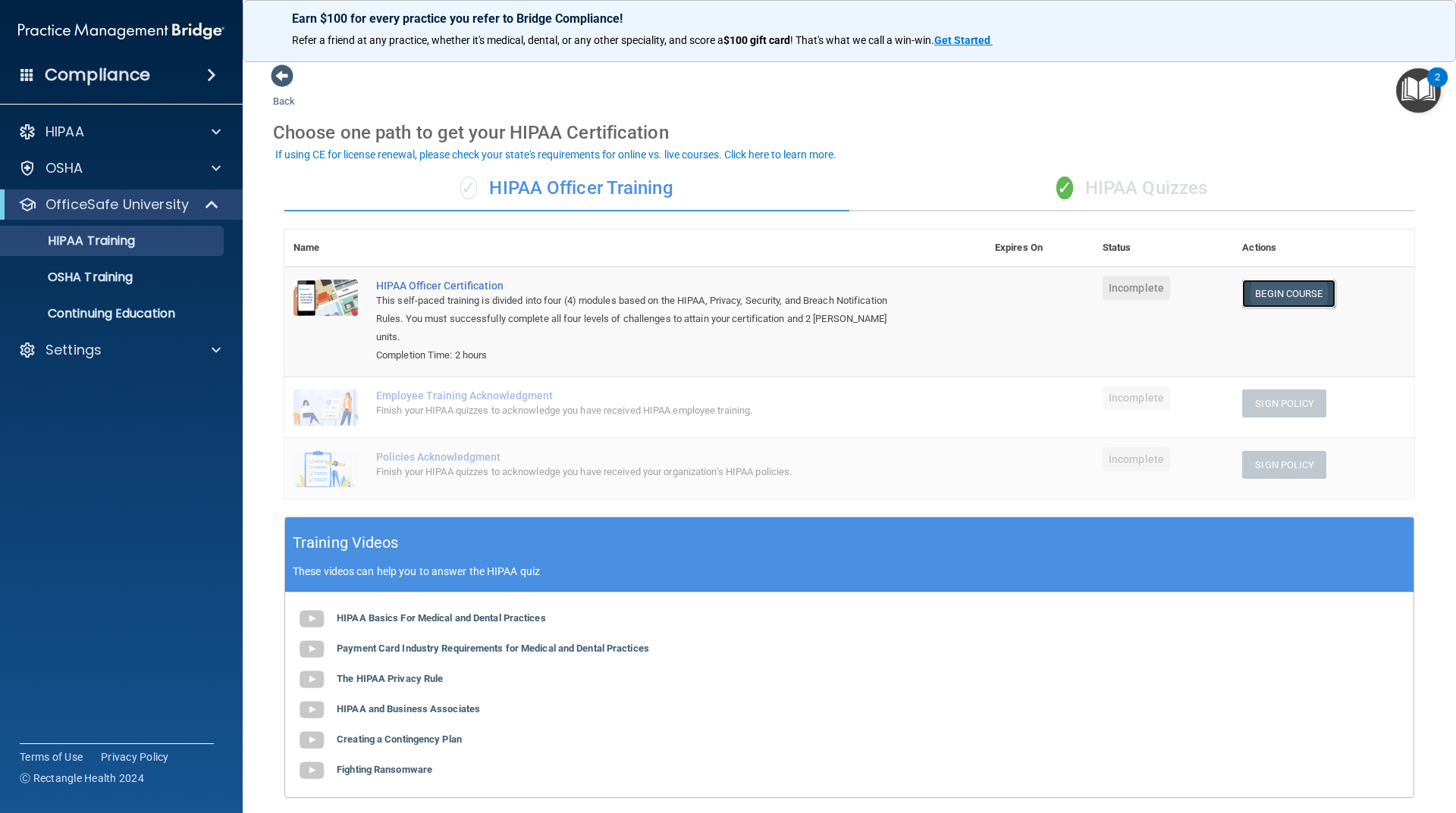
click at [1281, 290] on link "Begin Course" at bounding box center [1288, 294] width 93 height 28
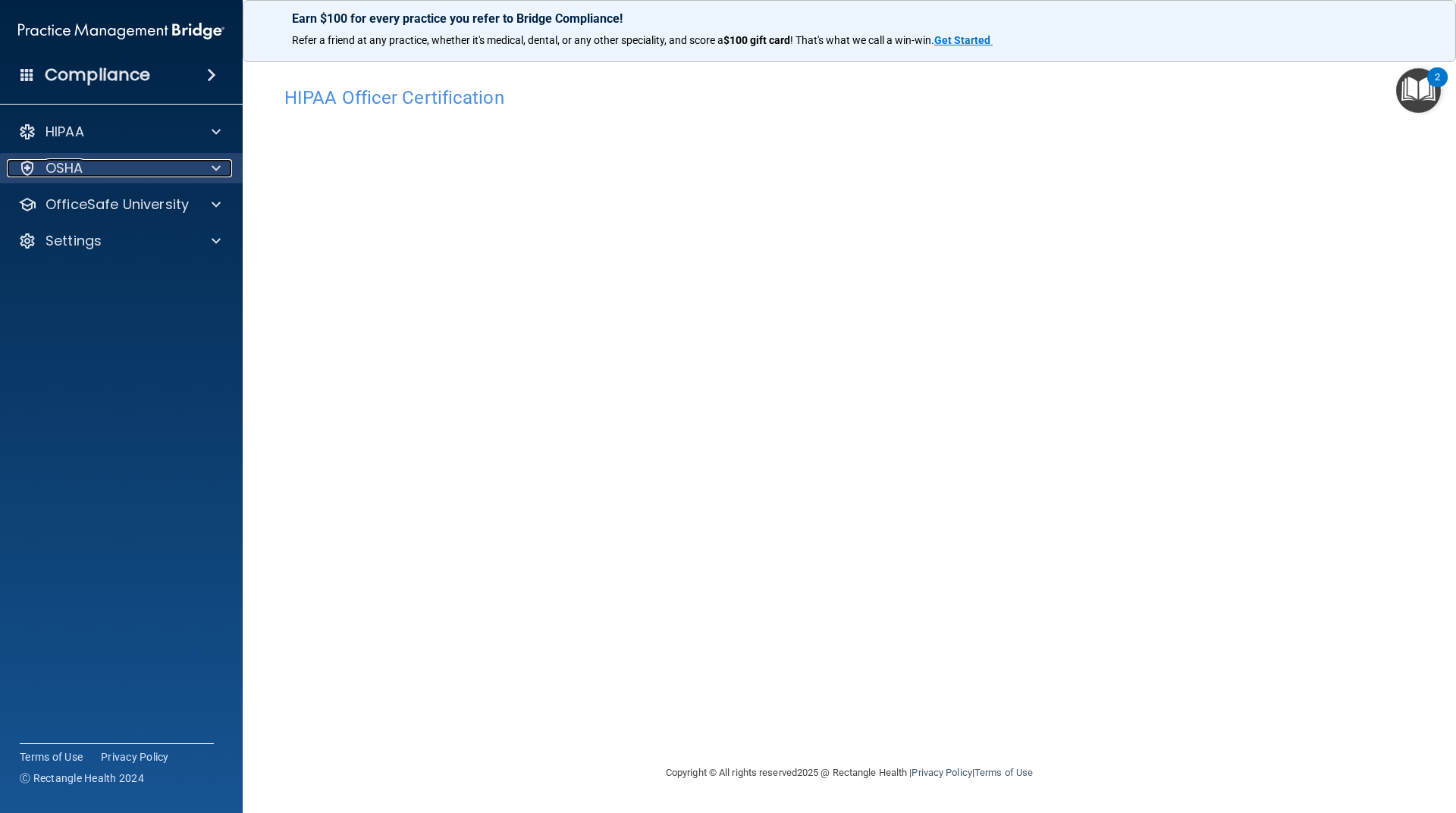
click at [205, 168] on div at bounding box center [213, 168] width 38 height 18
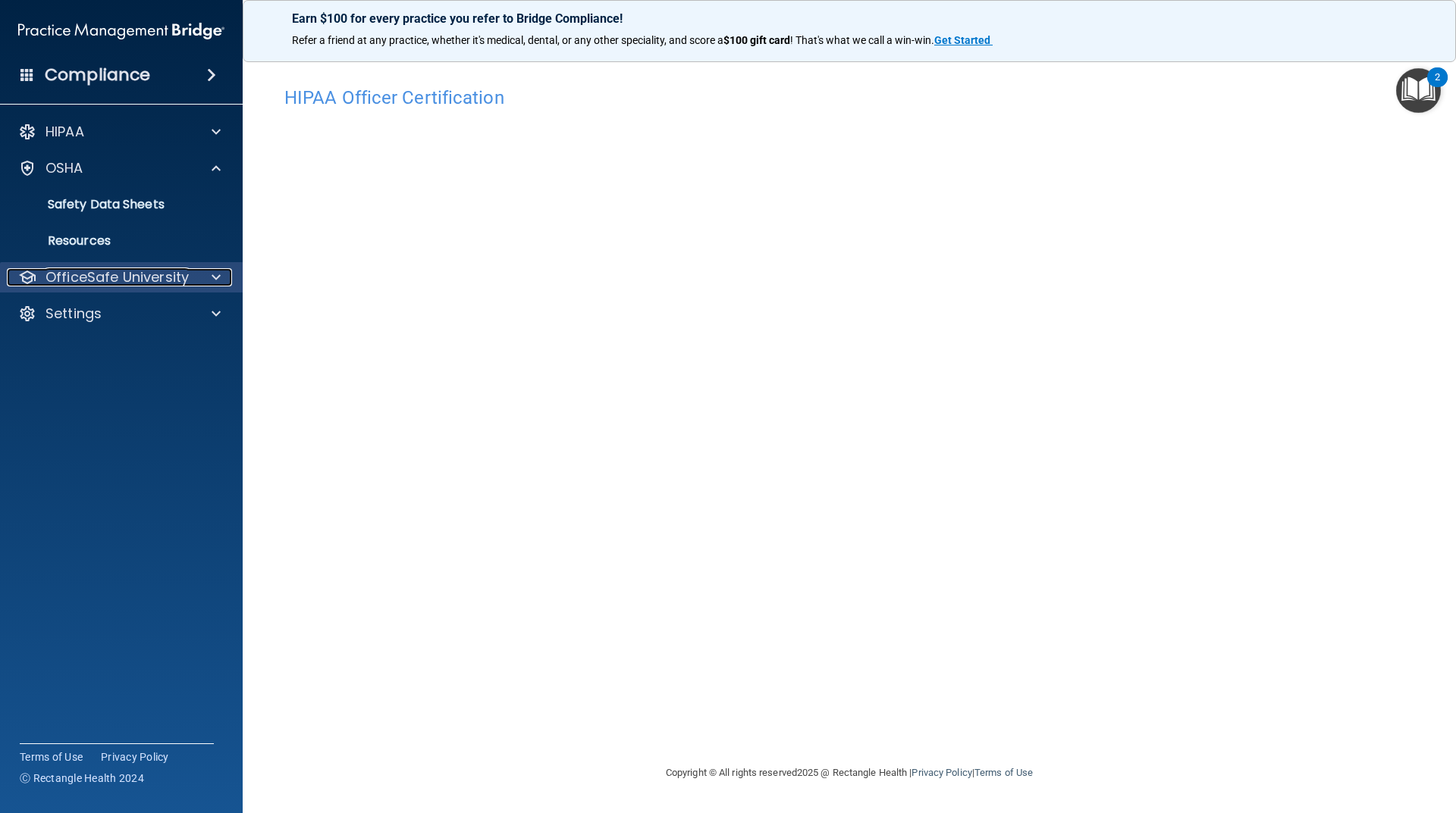
click at [118, 279] on p "OfficeSafe University" at bounding box center [117, 277] width 143 height 18
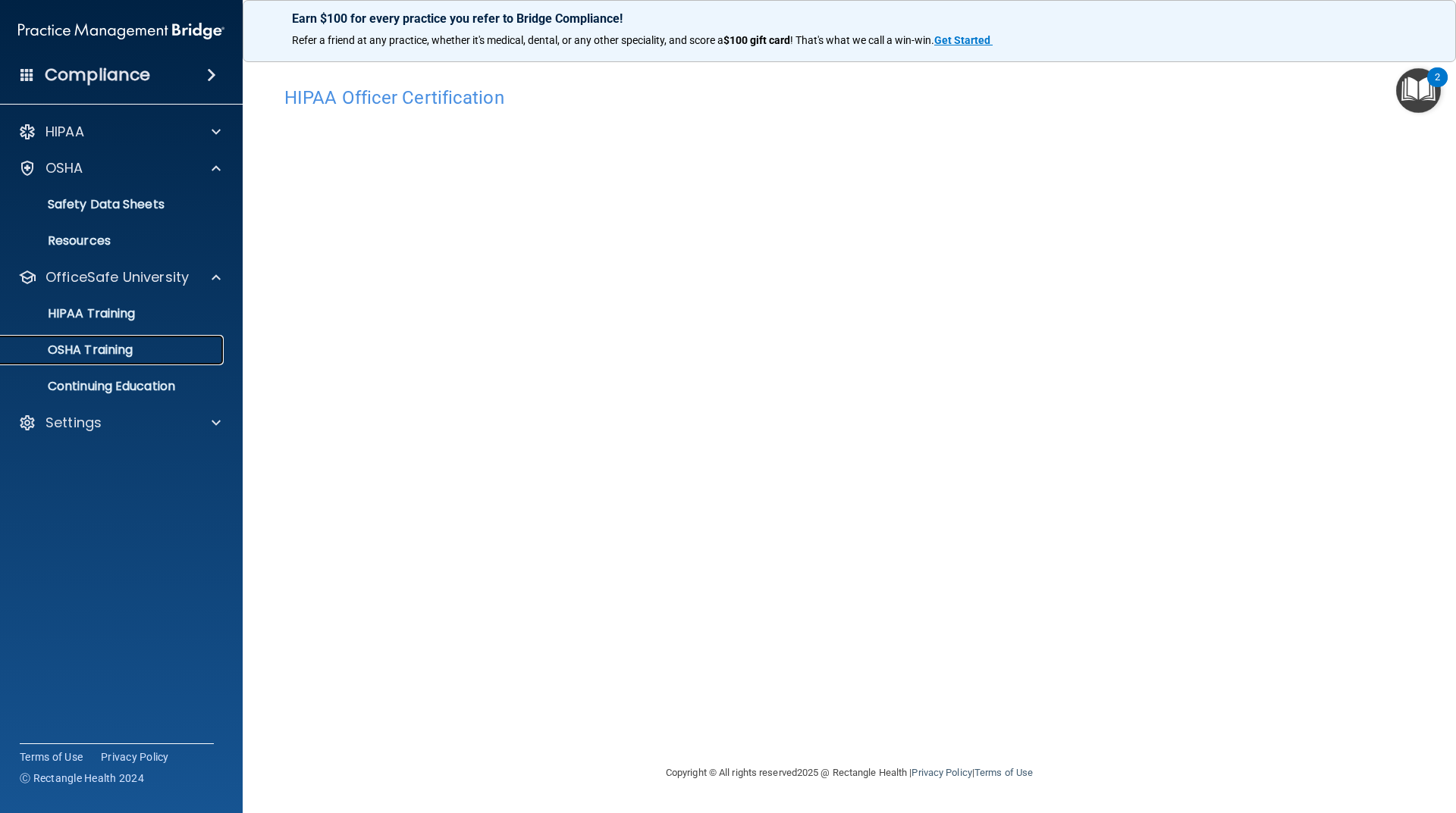
click at [107, 350] on p "OSHA Training" at bounding box center [72, 349] width 123 height 15
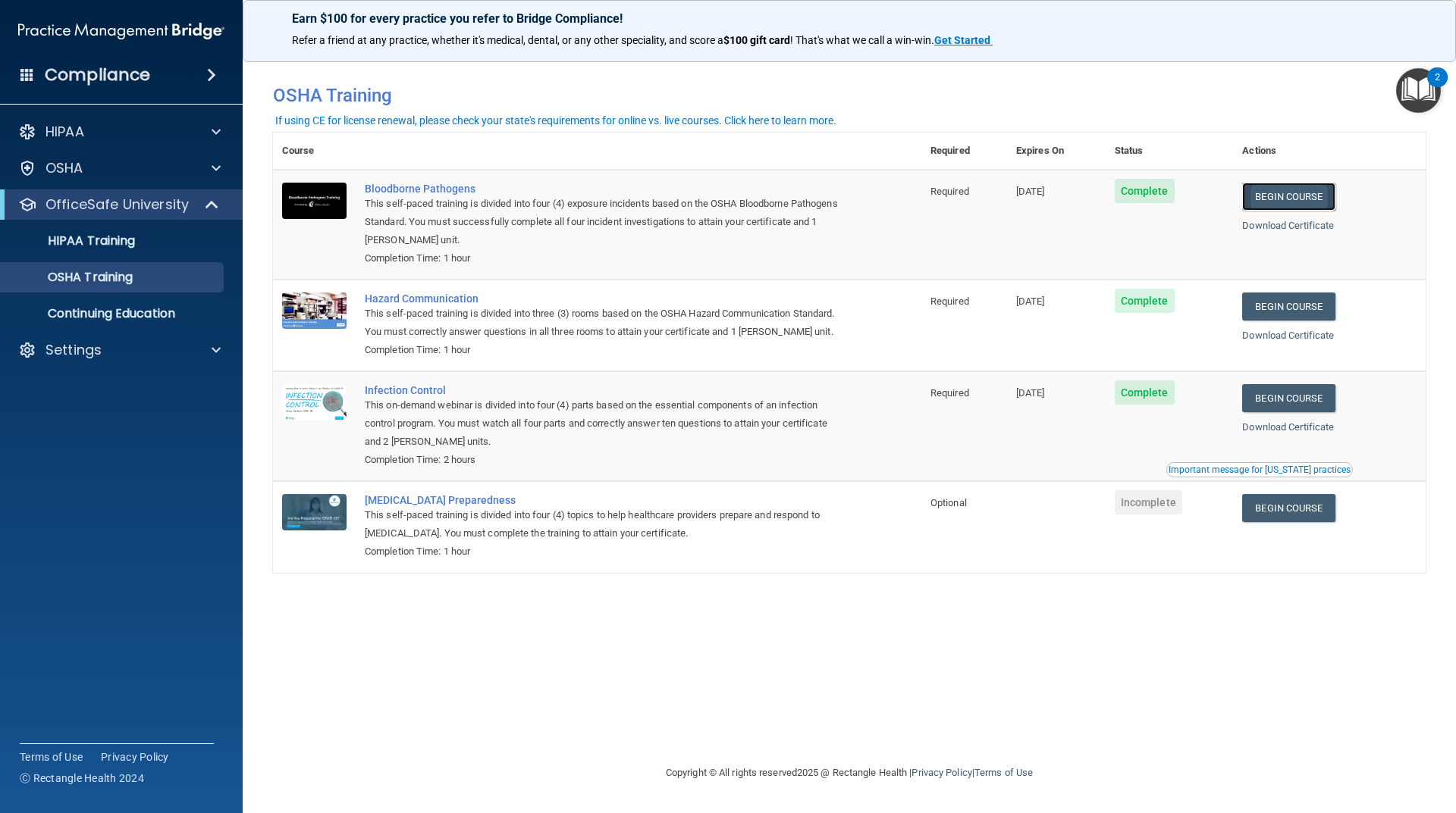
click at [1294, 192] on link "Begin Course" at bounding box center [1288, 197] width 93 height 28
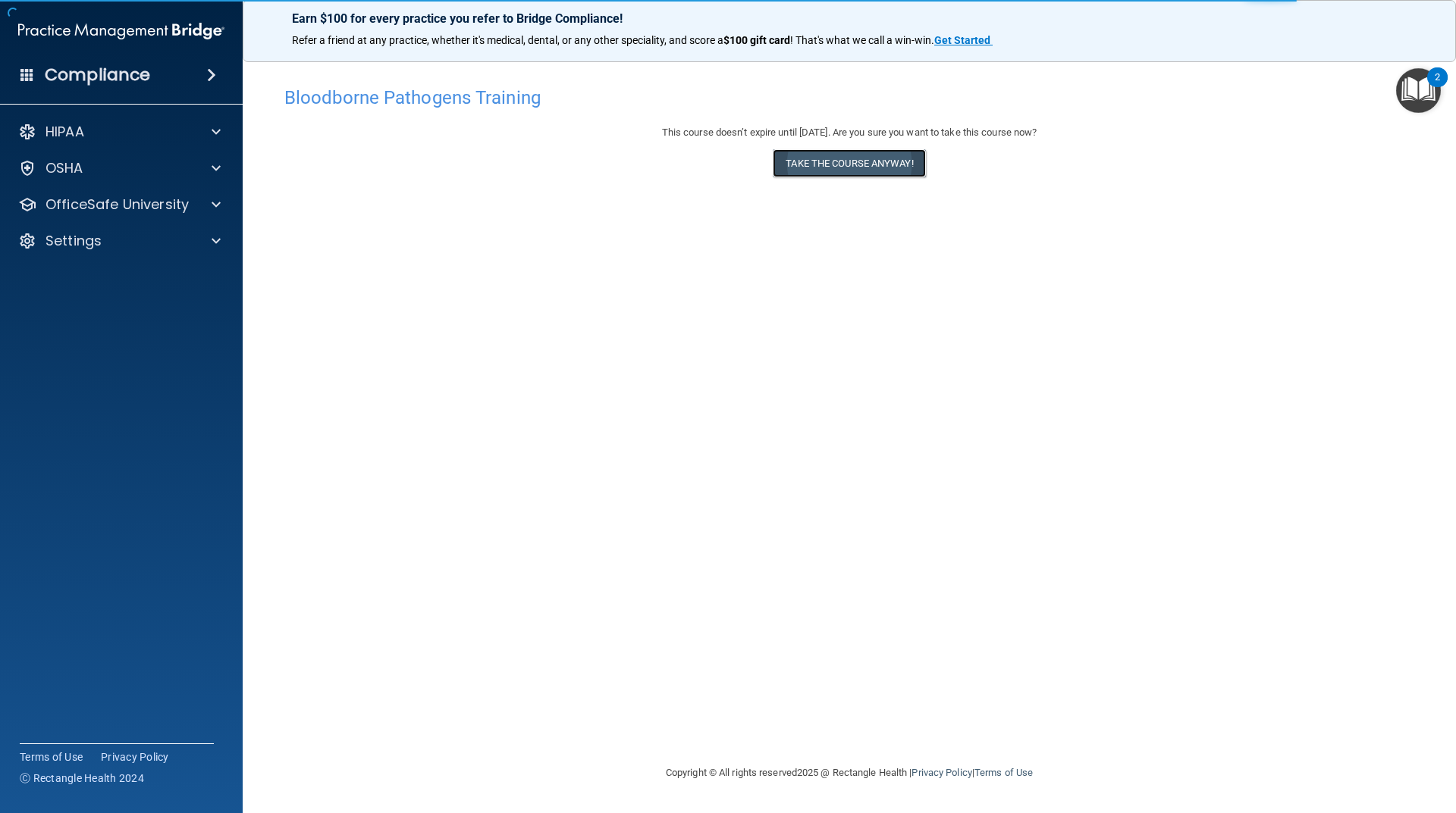
click at [891, 162] on button "Take the course anyway!" at bounding box center [849, 163] width 153 height 28
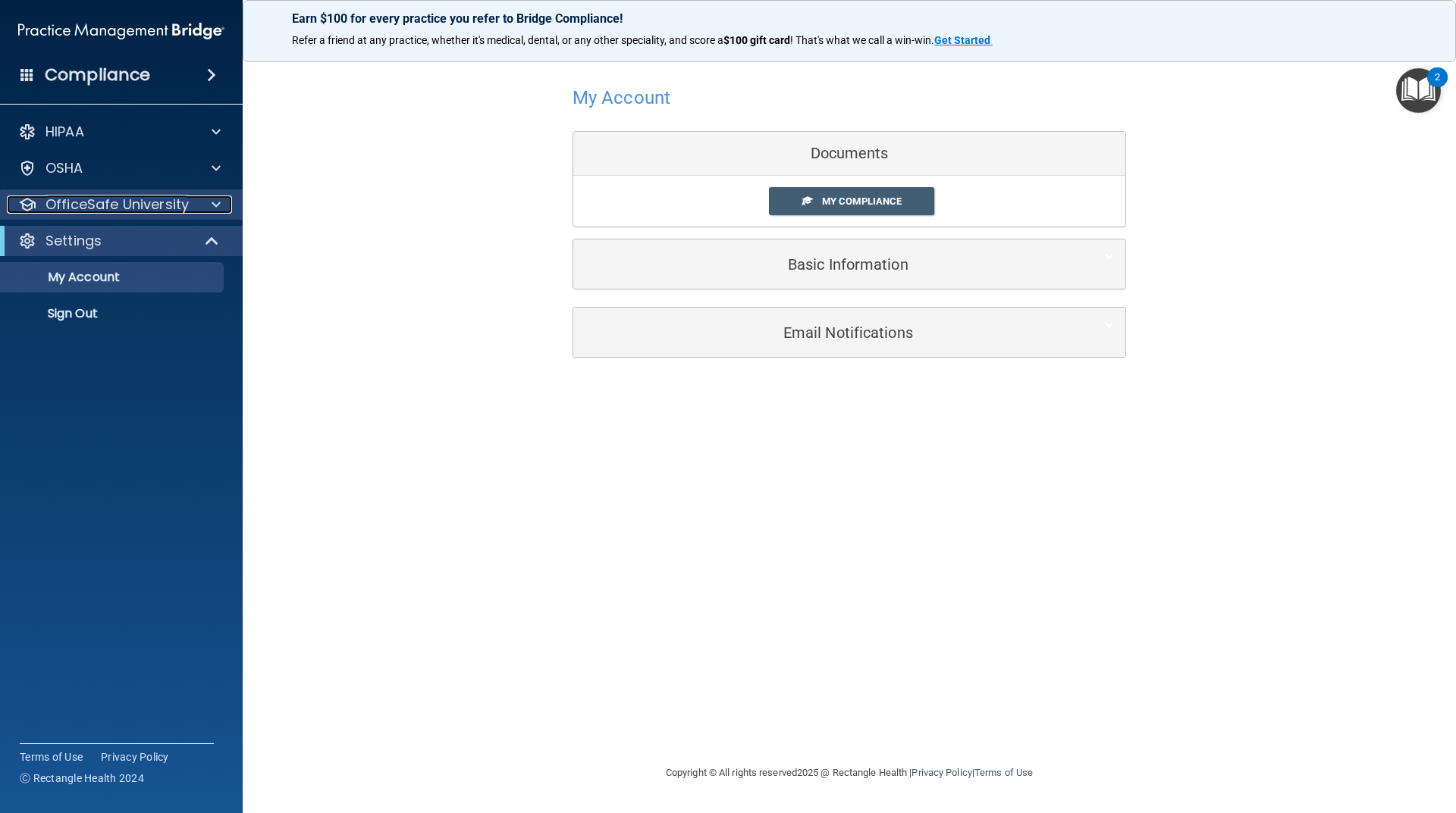
click at [213, 205] on span at bounding box center [216, 204] width 9 height 18
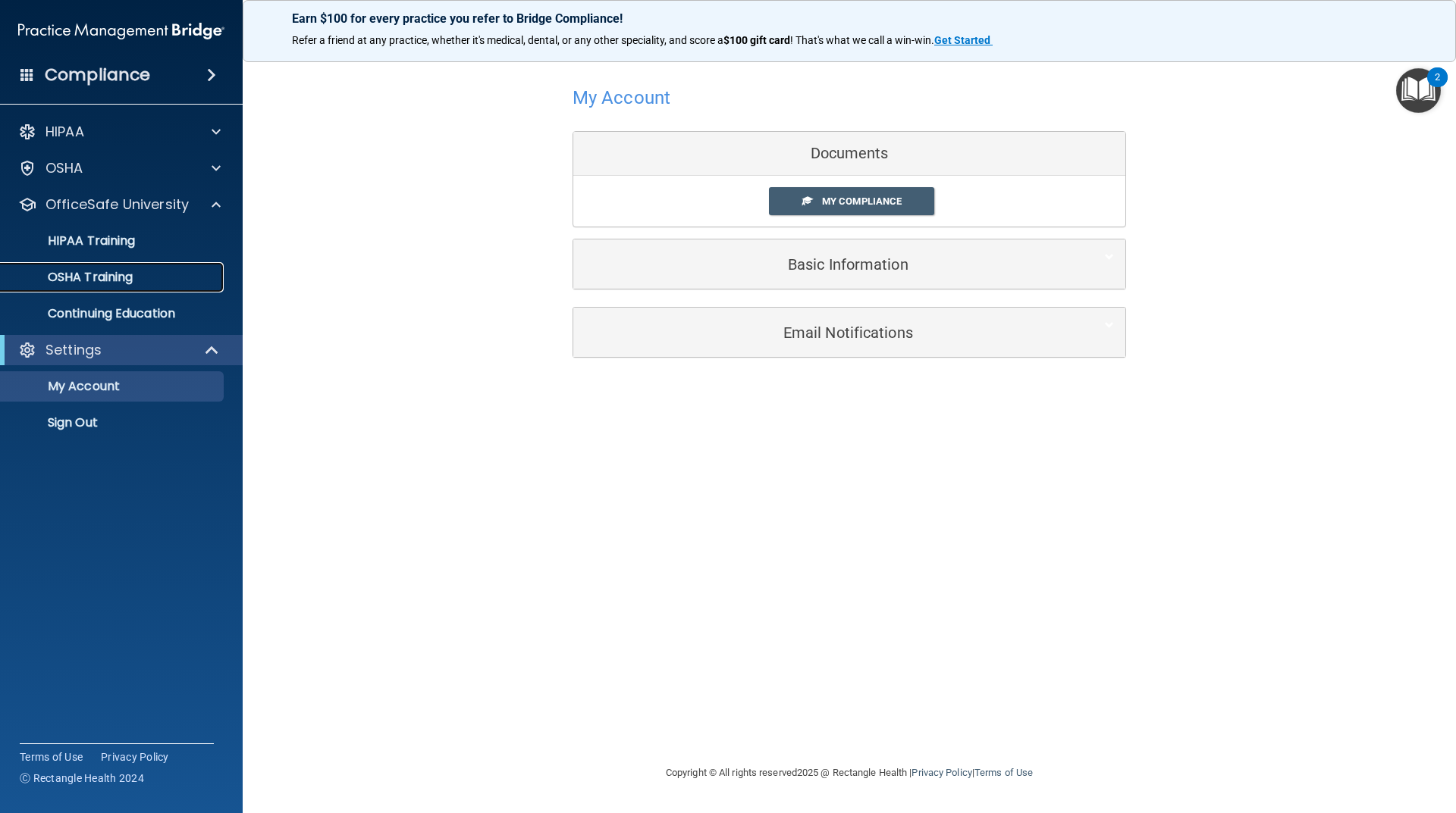
click at [58, 282] on p "OSHA Training" at bounding box center [72, 277] width 123 height 15
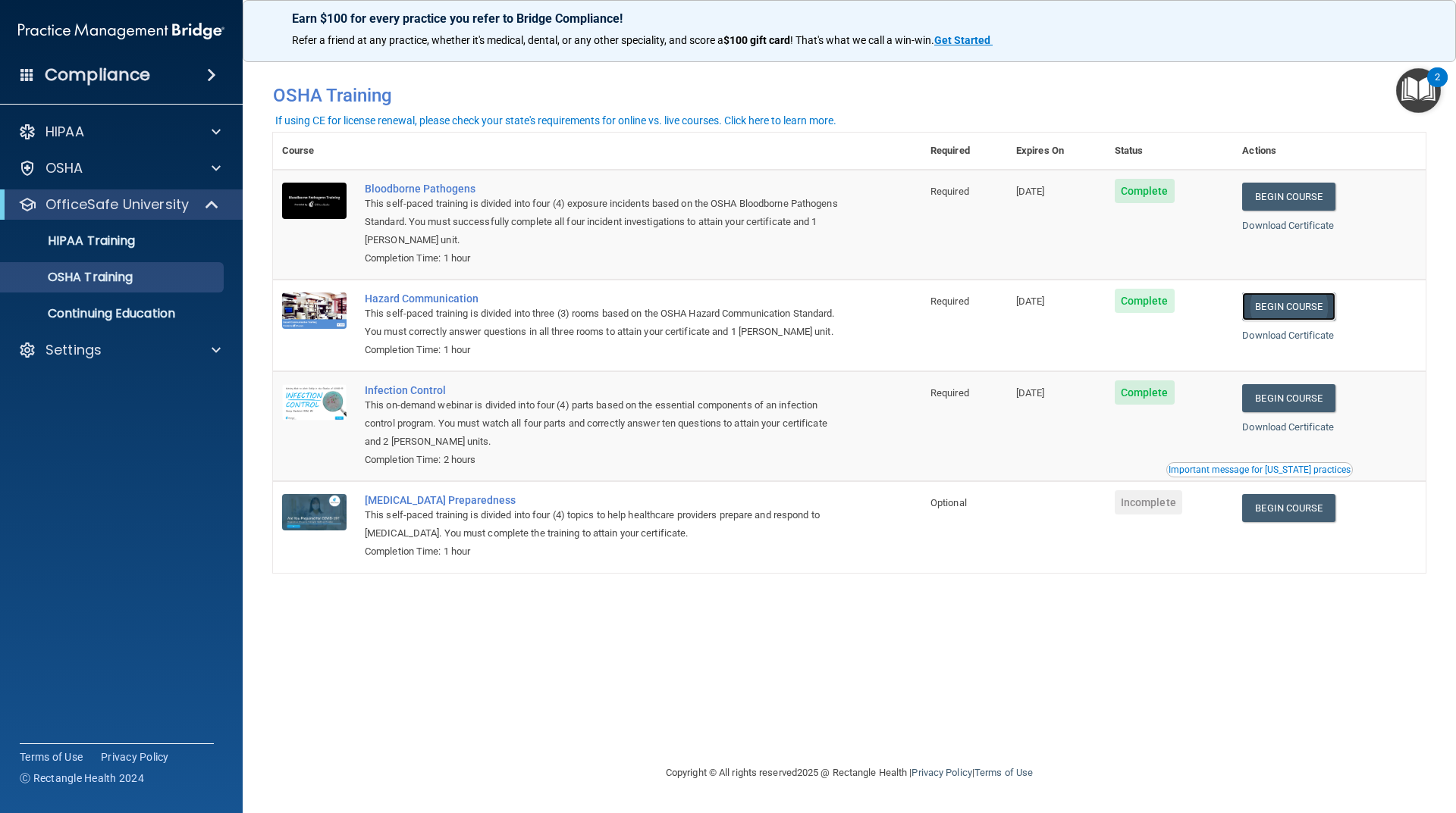
click at [1272, 300] on link "Begin Course" at bounding box center [1288, 307] width 93 height 28
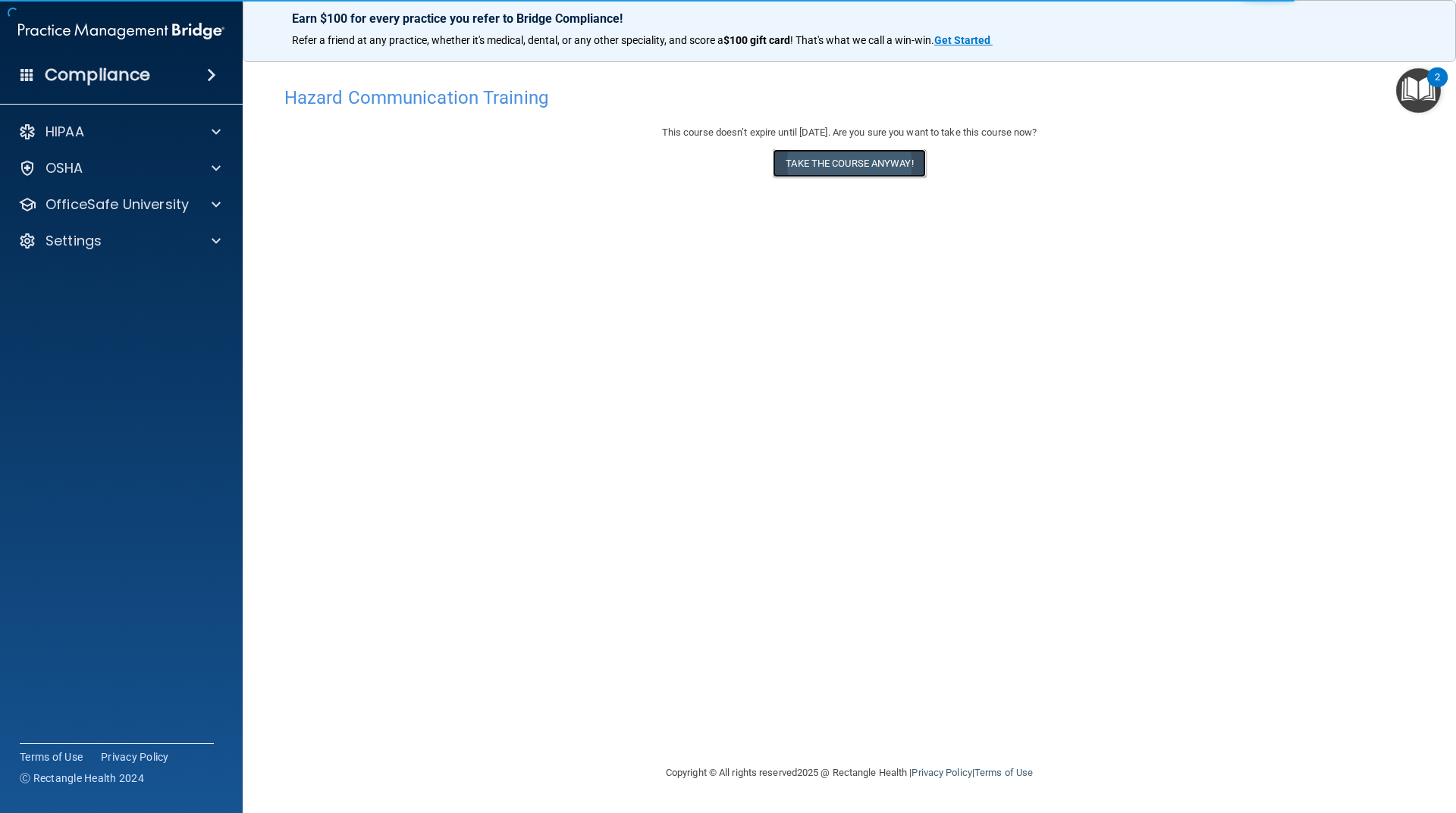
click at [820, 166] on button "Take the course anyway!" at bounding box center [849, 163] width 153 height 28
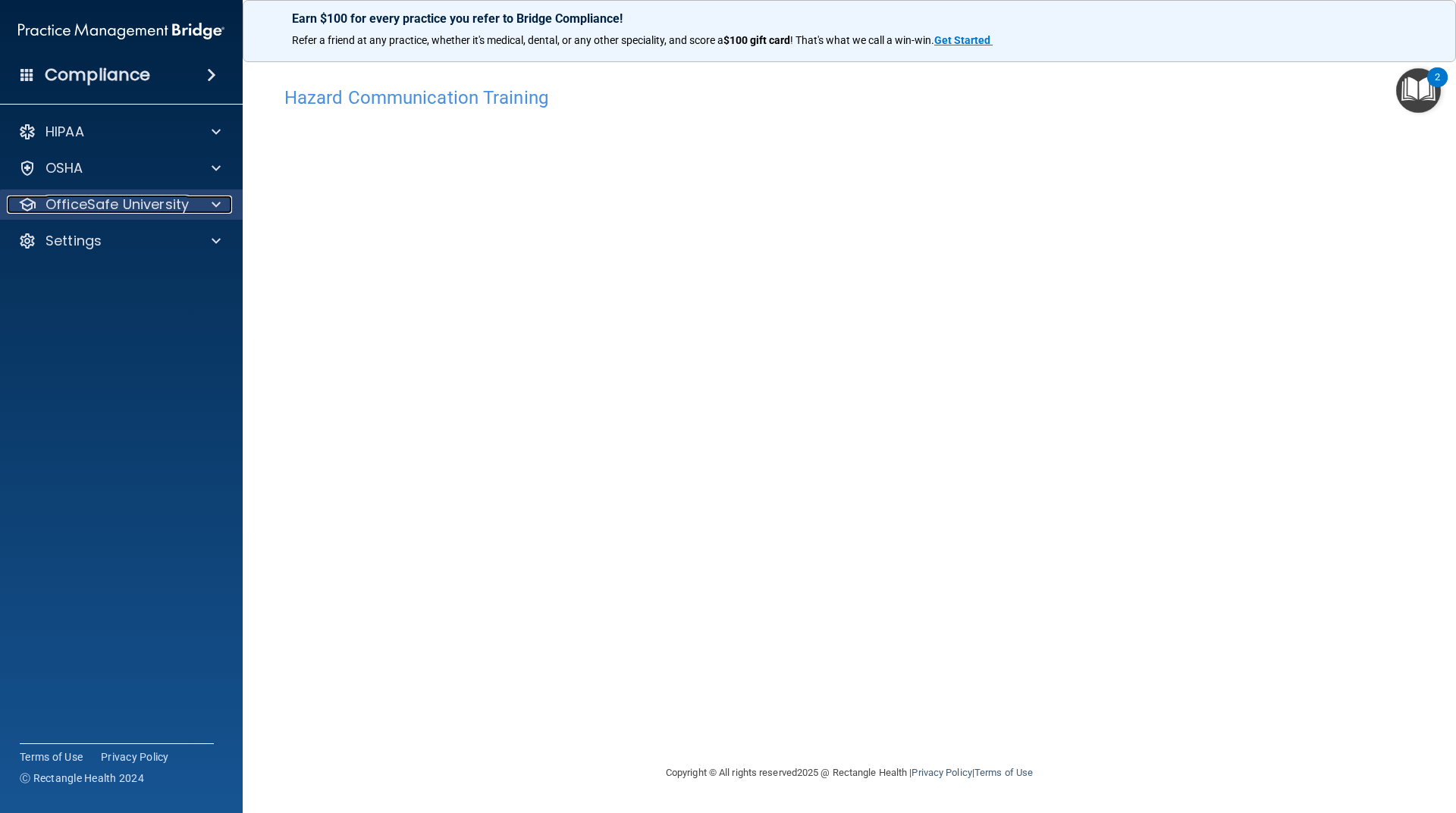
click at [107, 199] on p "OfficeSafe University" at bounding box center [117, 204] width 143 height 18
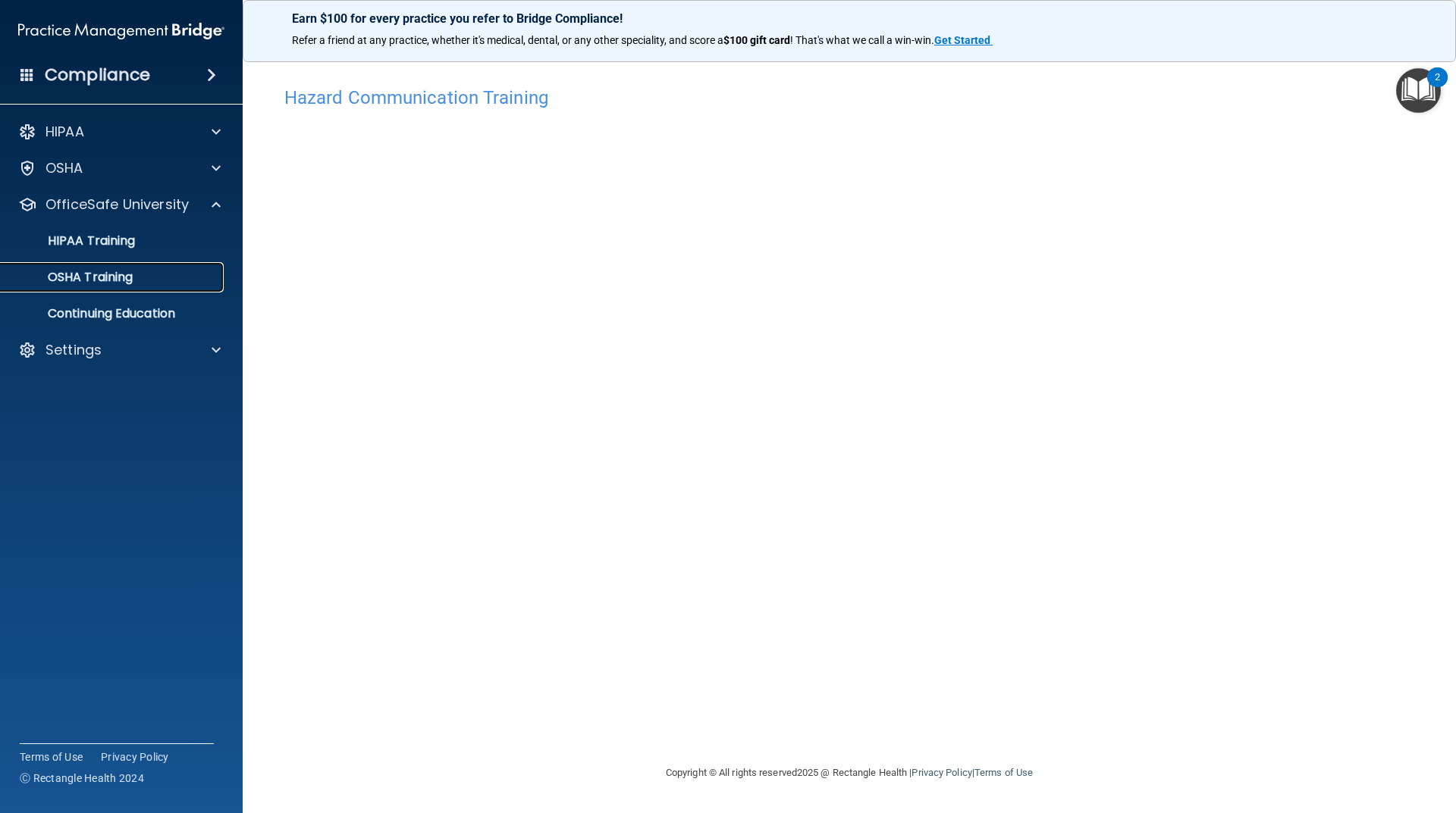
click at [103, 280] on p "OSHA Training" at bounding box center [72, 277] width 123 height 15
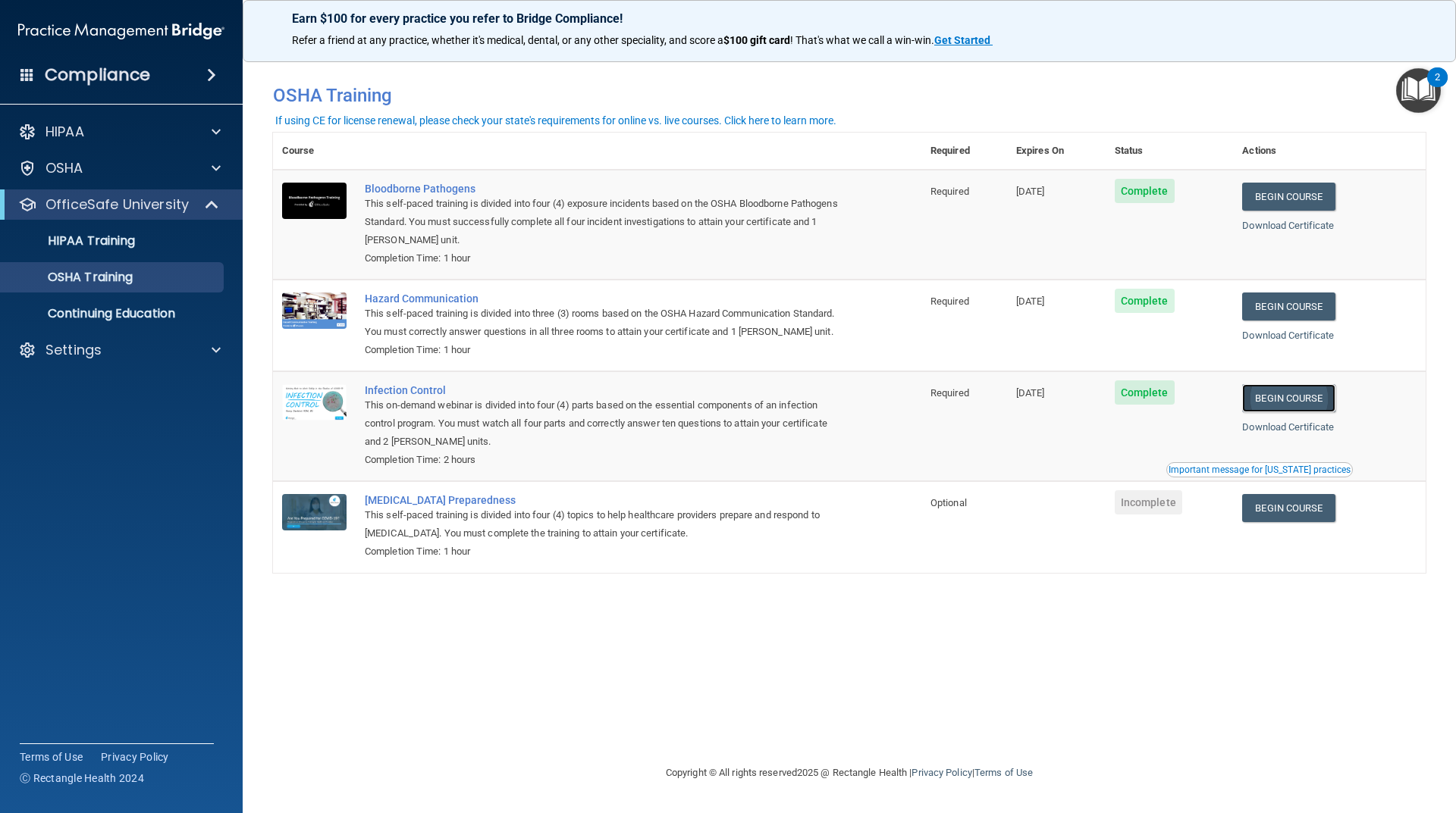
click at [1285, 408] on link "Begin Course" at bounding box center [1288, 398] width 93 height 28
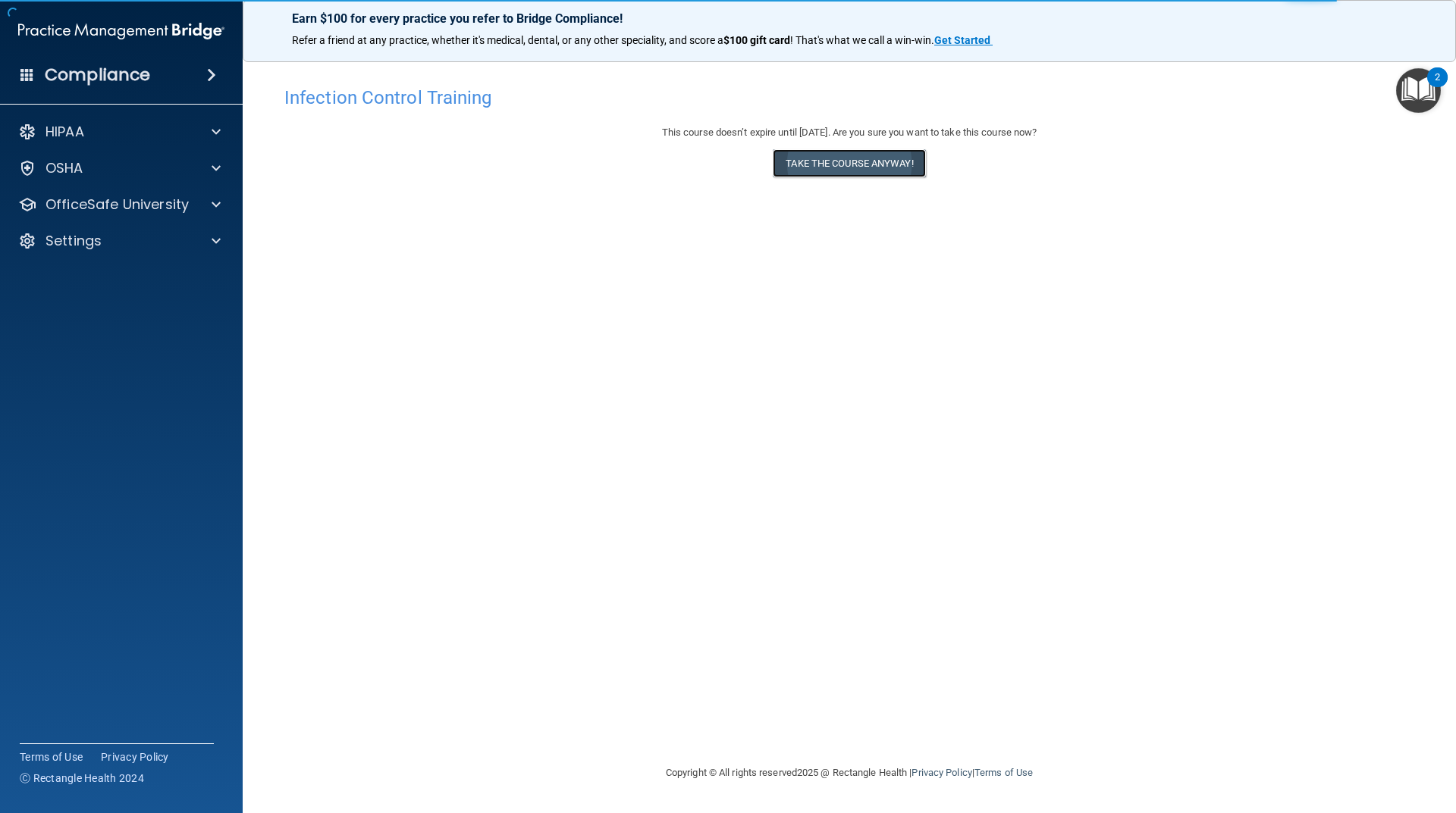
click at [851, 165] on button "Take the course anyway!" at bounding box center [849, 163] width 153 height 28
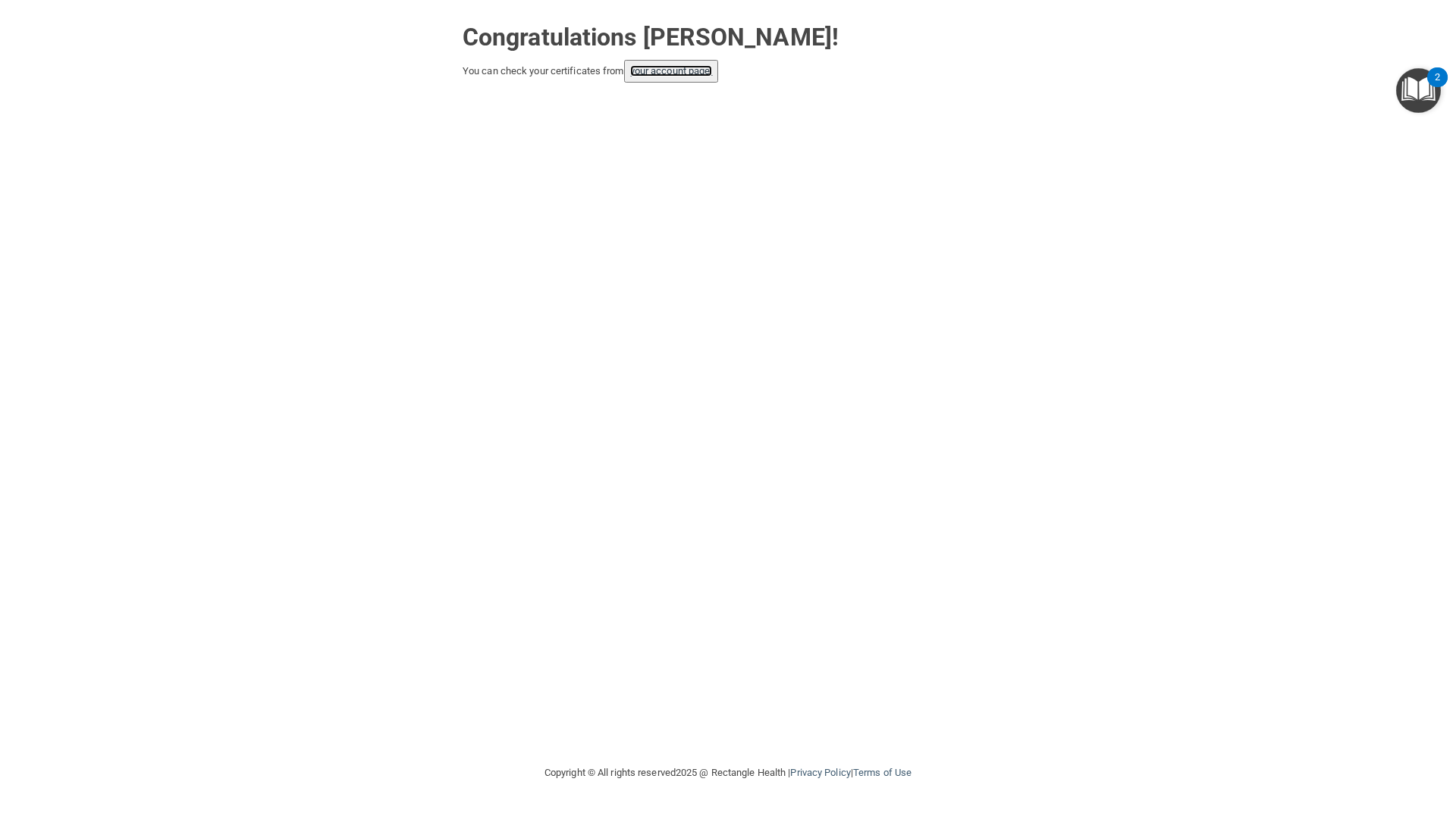
click at [693, 74] on link "your account page!" at bounding box center [672, 71] width 82 height 12
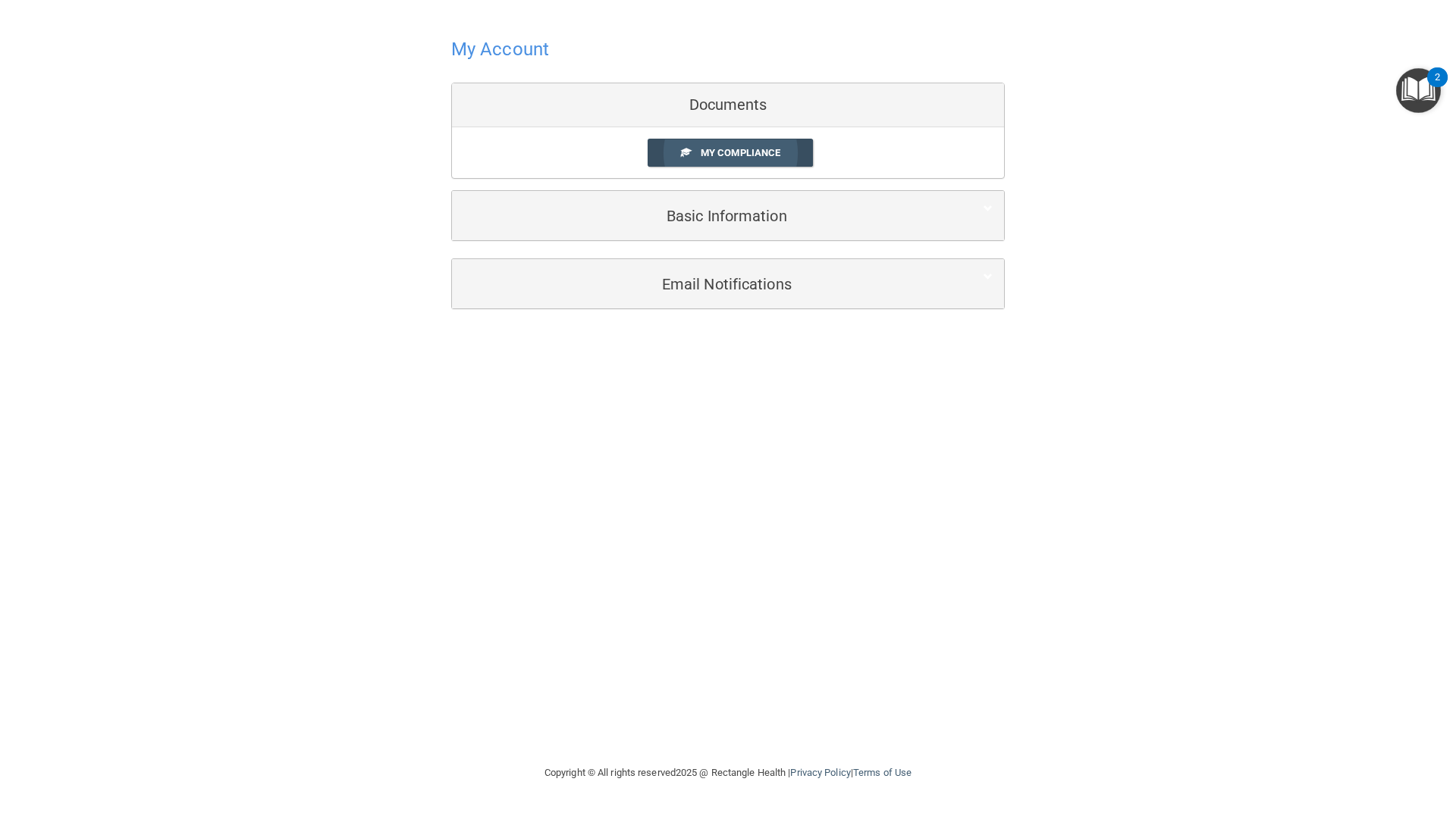
click at [724, 152] on span "My Compliance" at bounding box center [740, 152] width 79 height 12
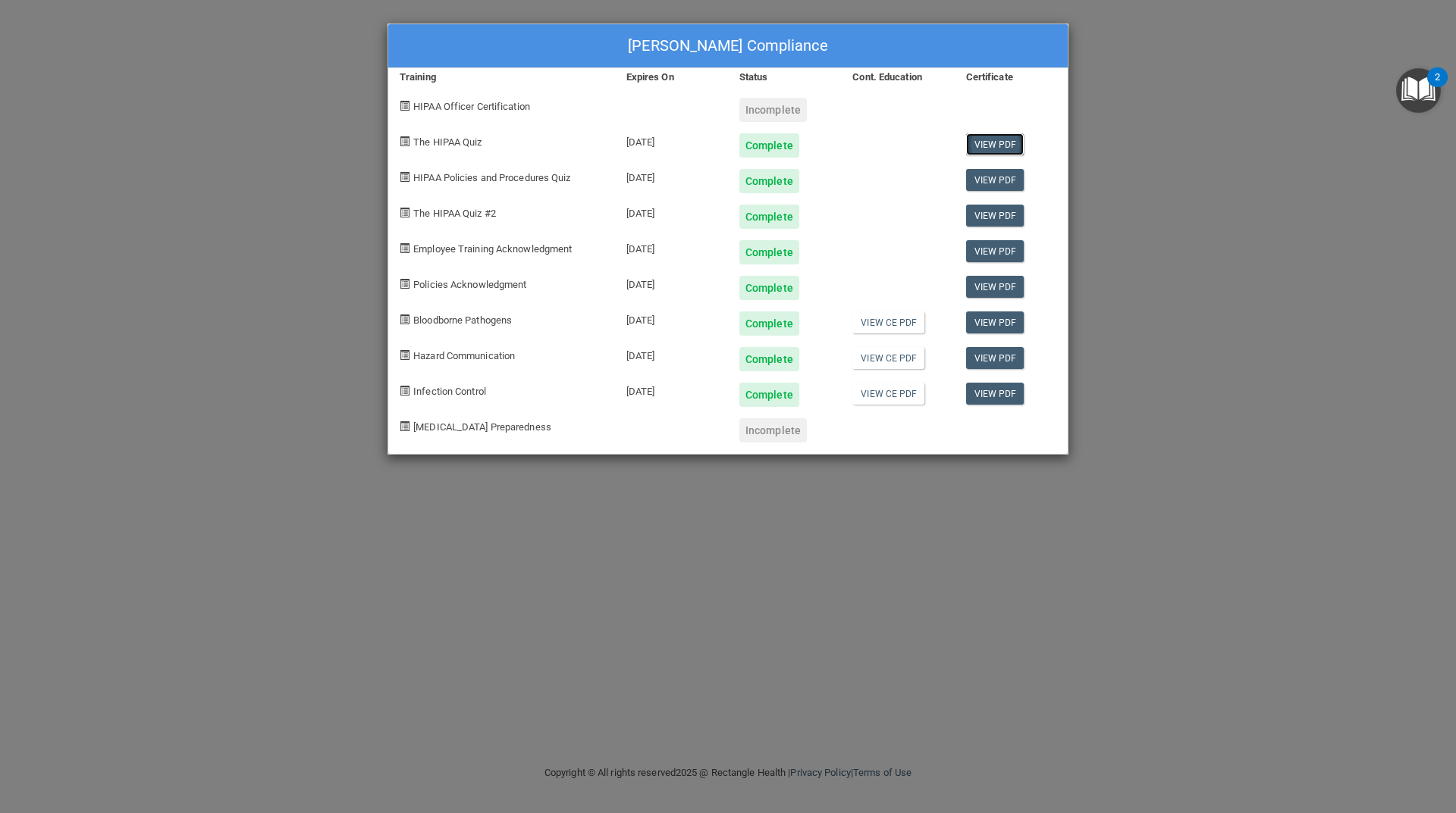
click at [1005, 135] on link "View PDF" at bounding box center [995, 144] width 58 height 22
click at [980, 176] on link "View PDF" at bounding box center [995, 180] width 58 height 22
click at [1006, 211] on link "View PDF" at bounding box center [995, 216] width 58 height 22
click at [988, 259] on link "View PDF" at bounding box center [995, 251] width 58 height 22
click at [989, 282] on link "View PDF" at bounding box center [995, 287] width 58 height 22
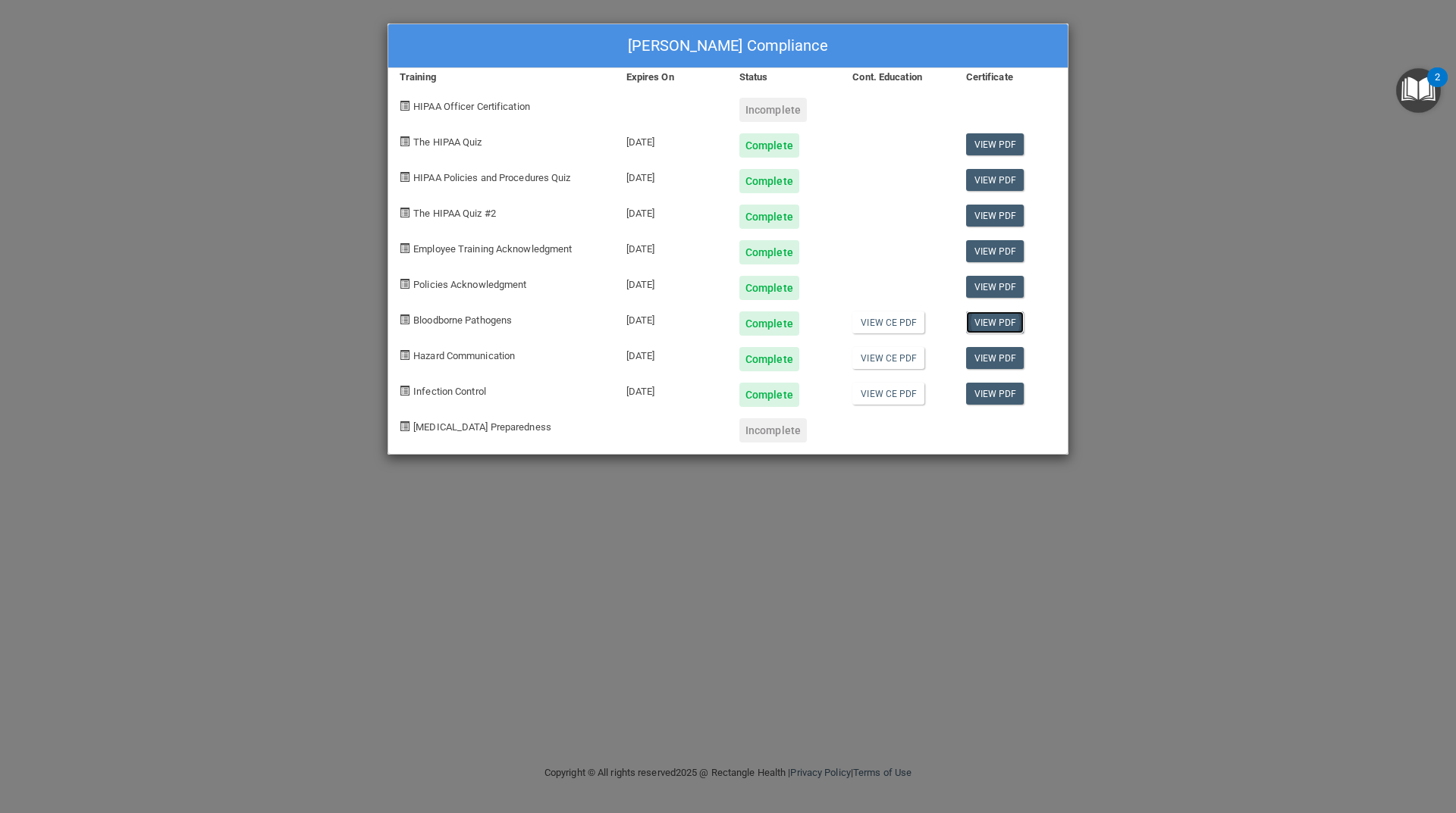
click at [998, 322] on link "View PDF" at bounding box center [995, 322] width 58 height 22
click at [1001, 356] on link "View PDF" at bounding box center [995, 358] width 58 height 22
click at [1001, 399] on link "View PDF" at bounding box center [995, 394] width 58 height 22
